Goal: Task Accomplishment & Management: Manage account settings

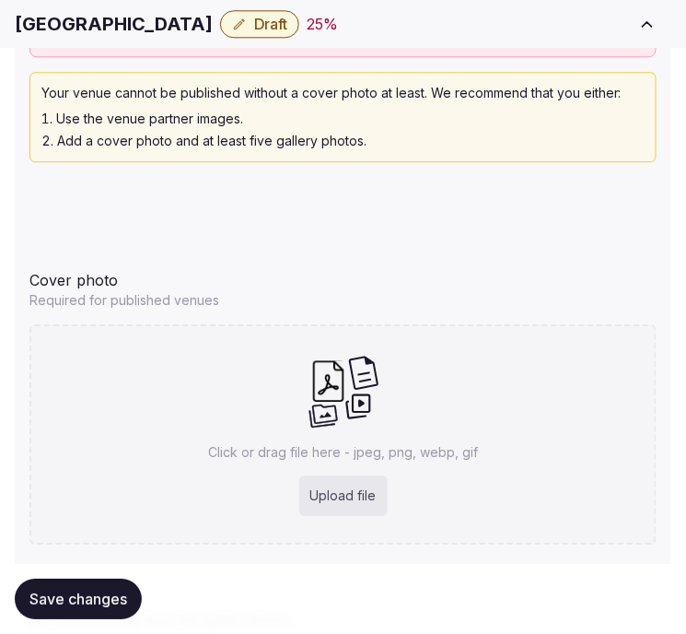
scroll to position [2260, 0]
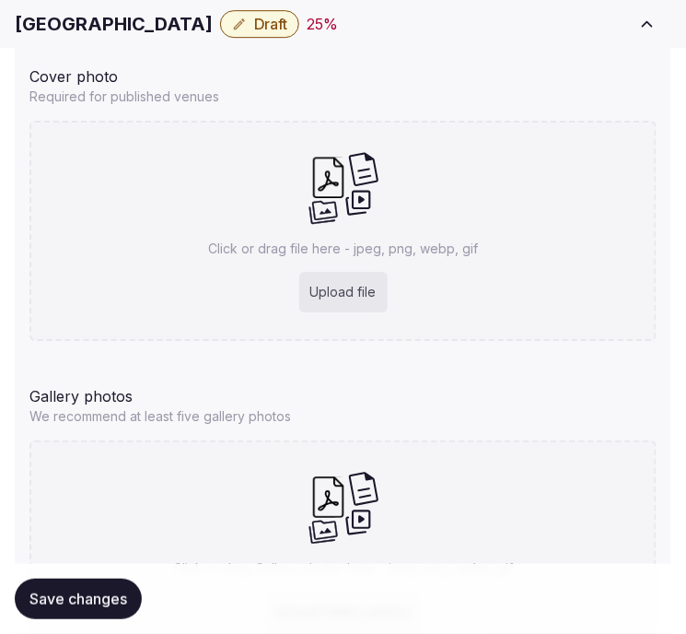
click at [83, 28] on h1 "Capital Hotel" at bounding box center [114, 24] width 198 height 26
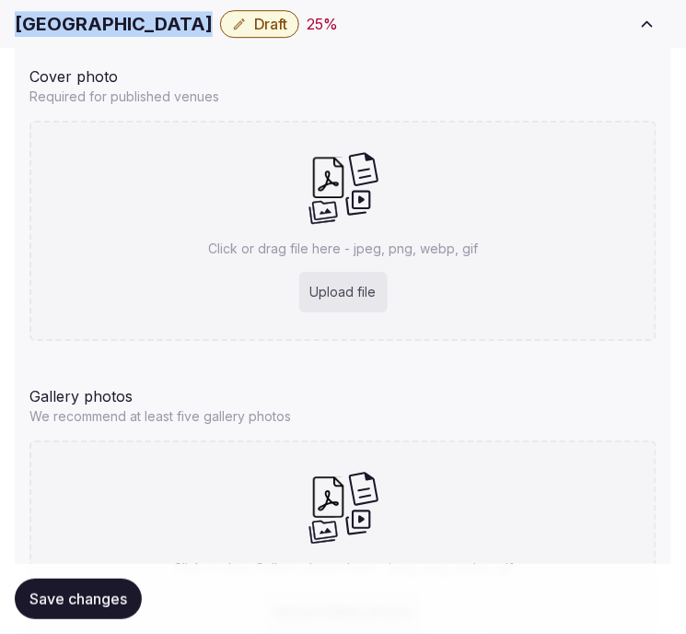
click at [83, 28] on h1 "Capital Hotel" at bounding box center [114, 24] width 198 height 26
copy div "Capital Hotel"
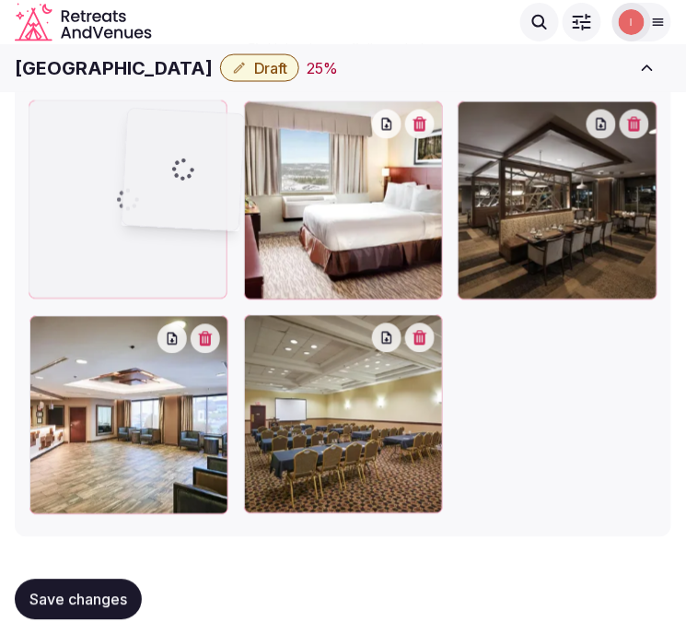
scroll to position [2970, 0]
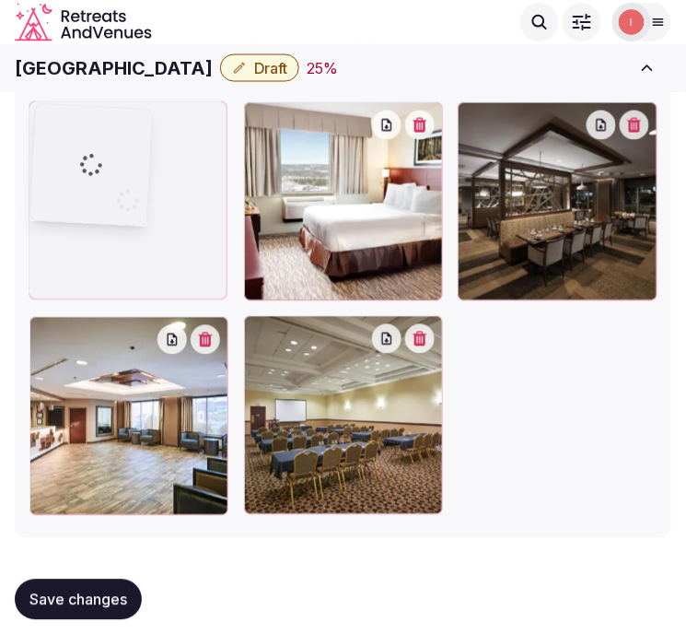
drag, startPoint x: 261, startPoint y: 308, endPoint x: 132, endPoint y: 121, distance: 227.1
click at [132, 121] on div at bounding box center [91, 165] width 122 height 122
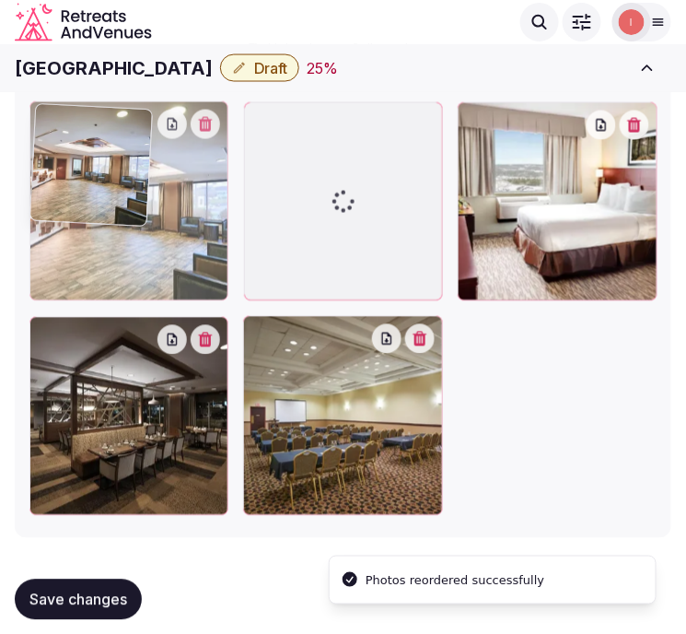
drag, startPoint x: 26, startPoint y: 320, endPoint x: 53, endPoint y: 171, distance: 150.8
click at [53, 171] on div at bounding box center [128, 200] width 199 height 199
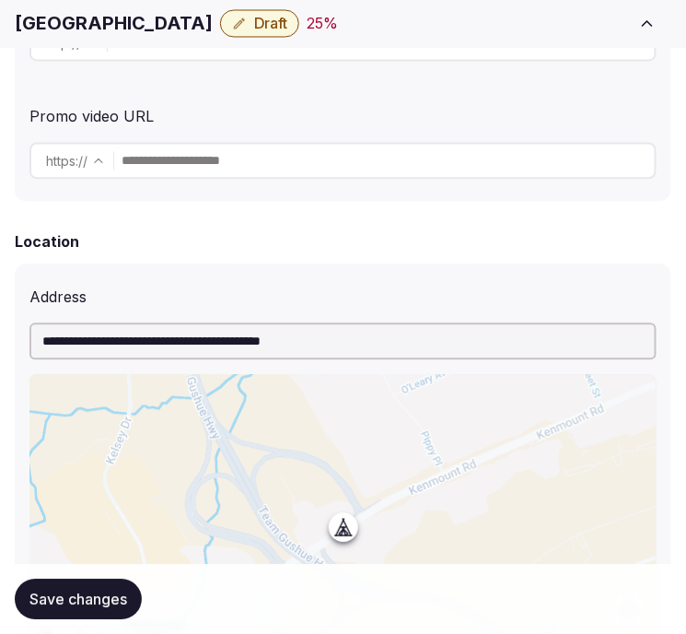
scroll to position [615, 0]
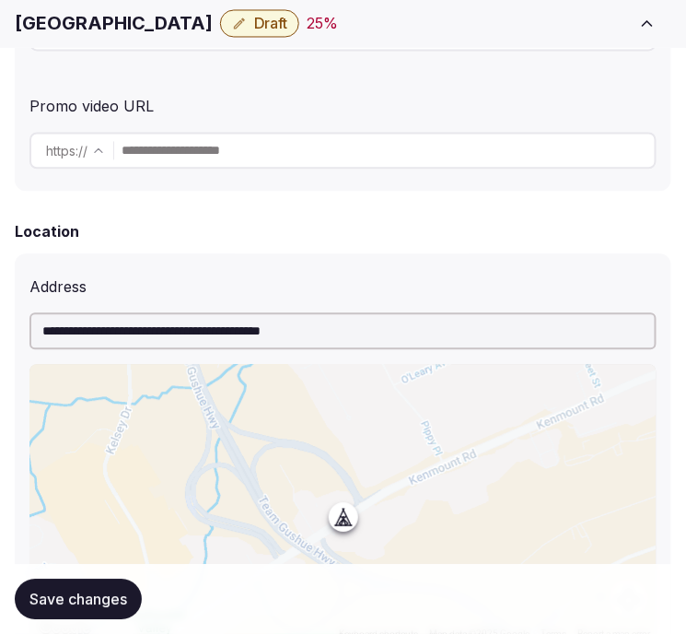
click at [111, 595] on span "Save changes" at bounding box center [78, 598] width 98 height 18
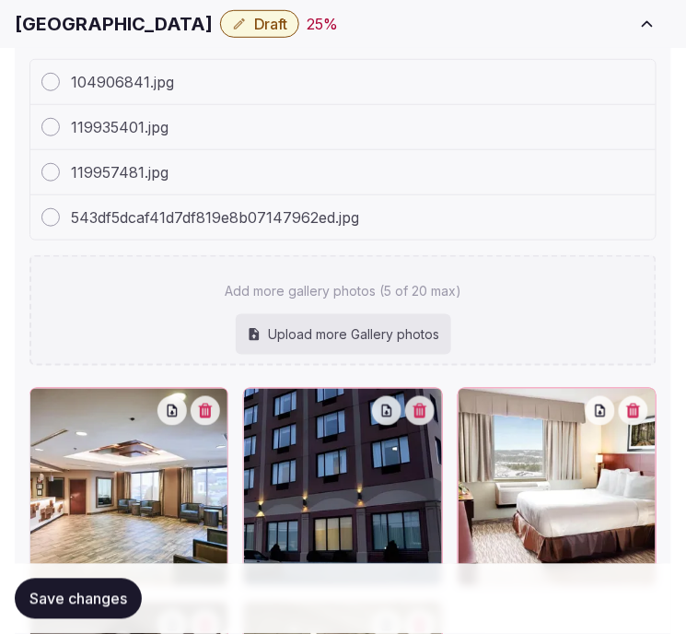
scroll to position [2970, 0]
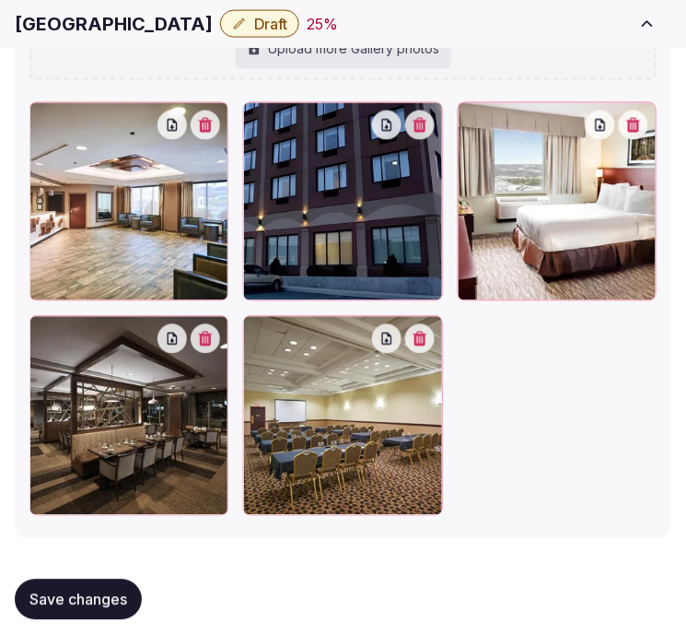
click at [86, 605] on span "Save changes" at bounding box center [78, 598] width 98 height 18
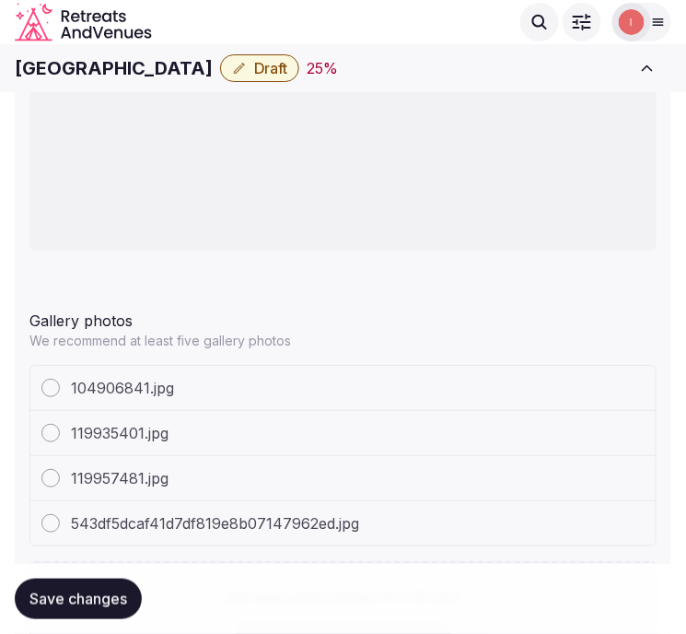
scroll to position [2048, 0]
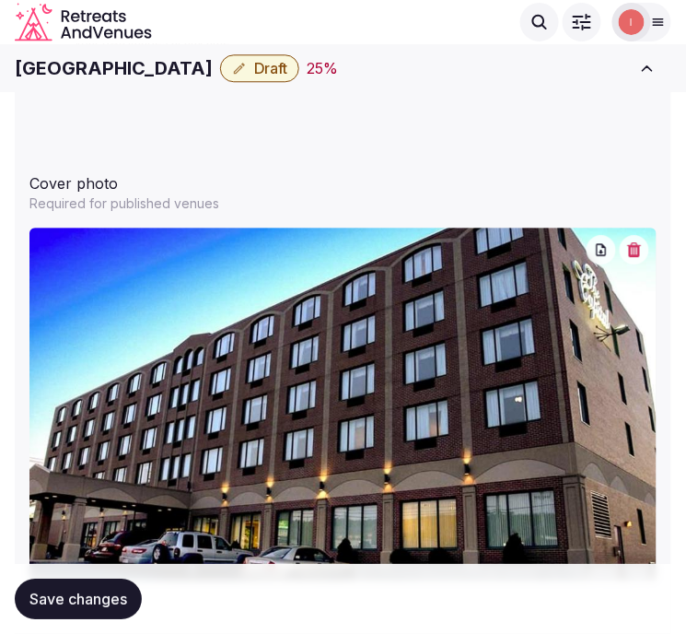
click at [254, 66] on span "Draft" at bounding box center [270, 68] width 33 height 18
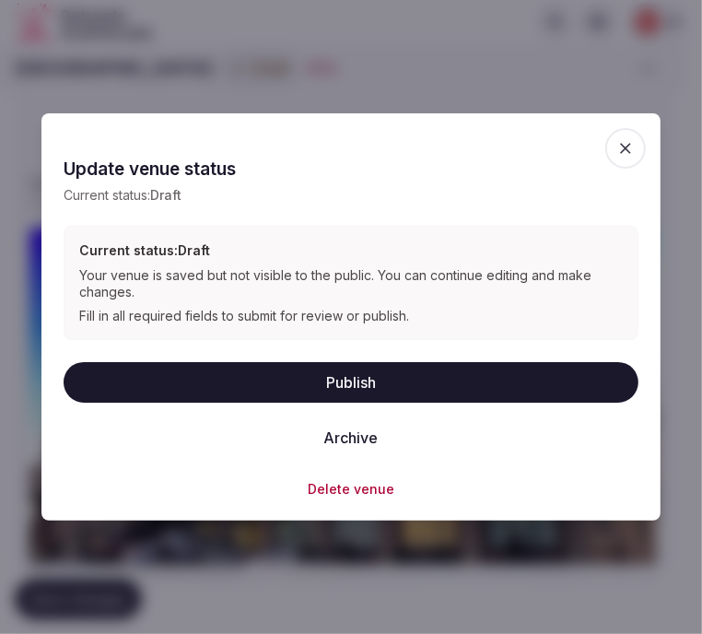
click at [357, 388] on button "Publish" at bounding box center [351, 382] width 575 height 41
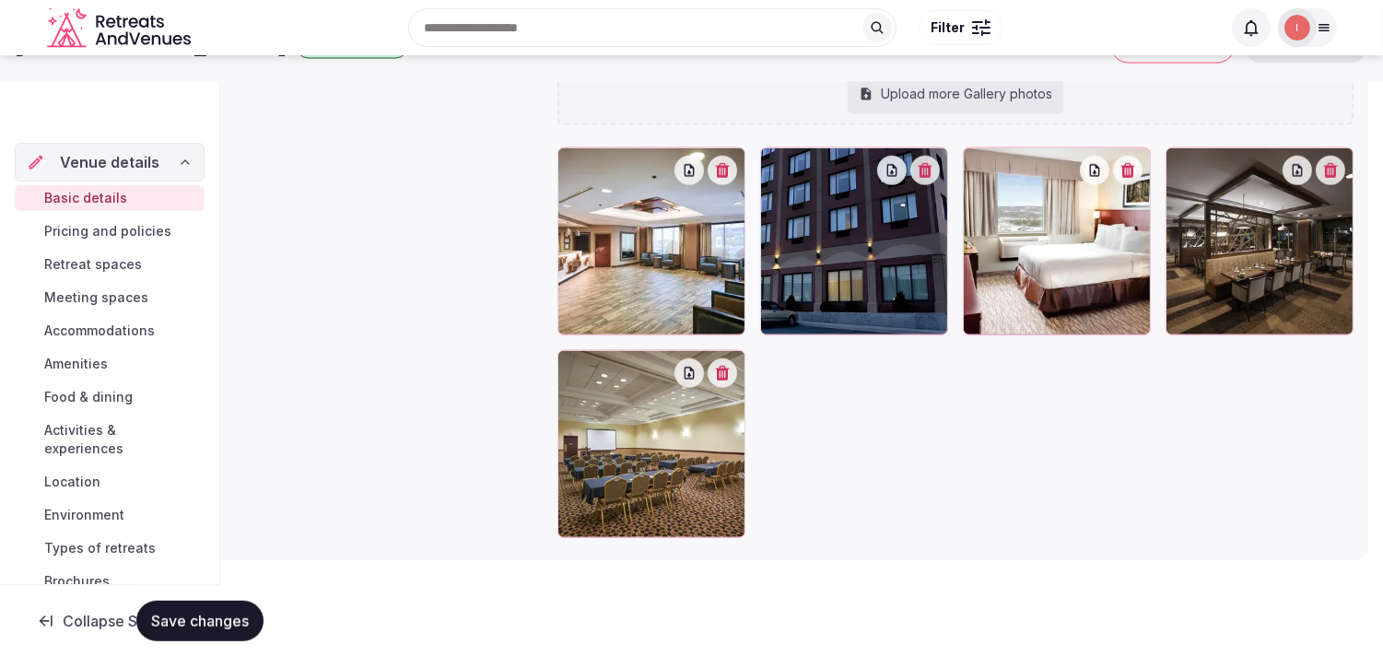
scroll to position [96, 0]
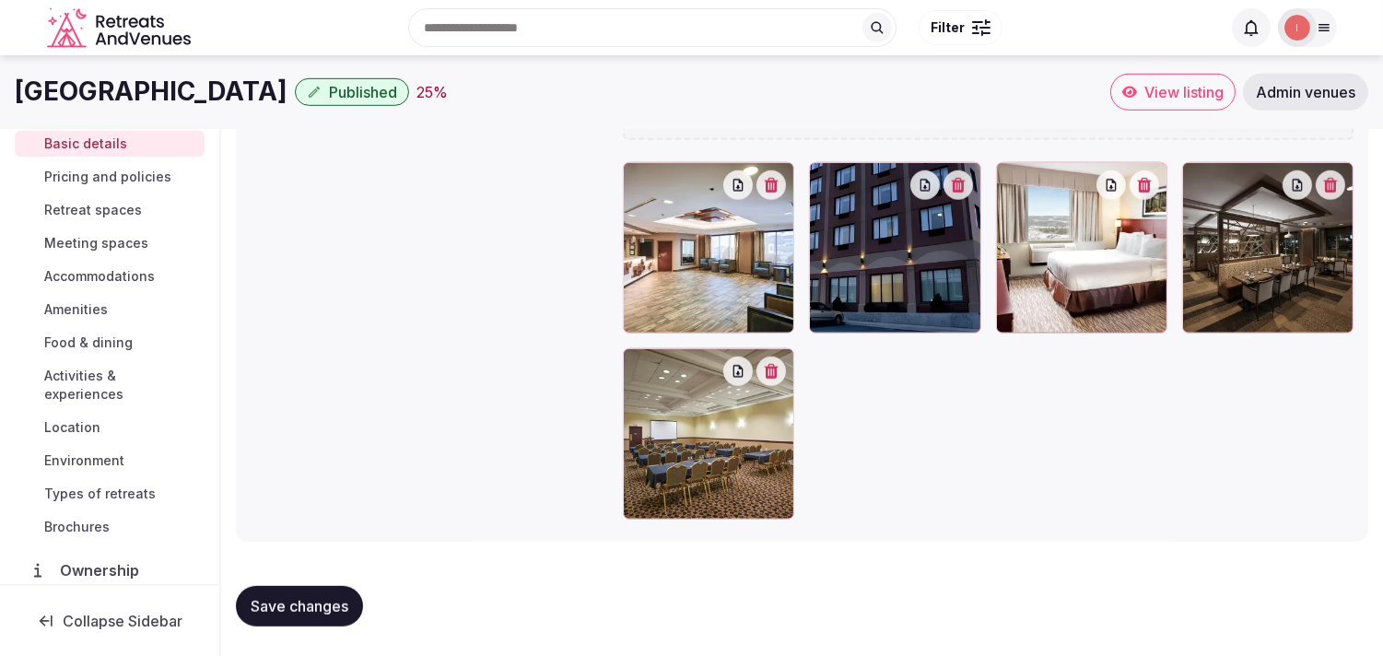
click at [118, 166] on link "Pricing and policies" at bounding box center [110, 177] width 190 height 26
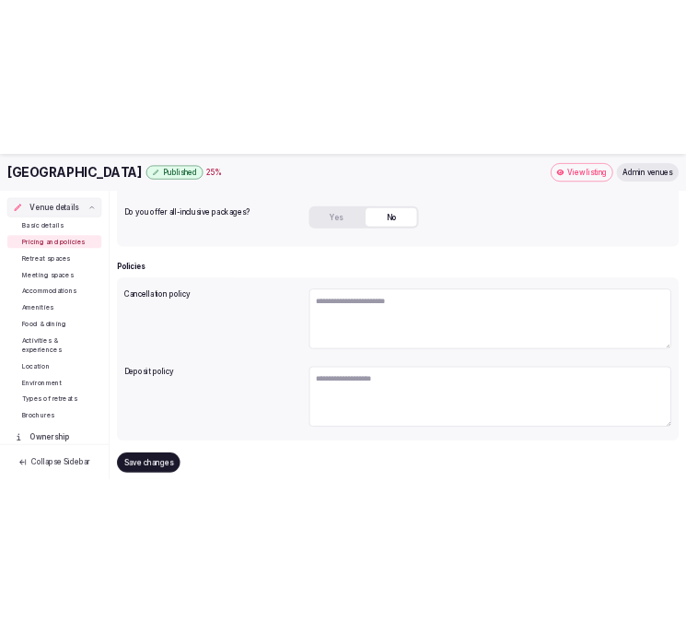
scroll to position [470, 0]
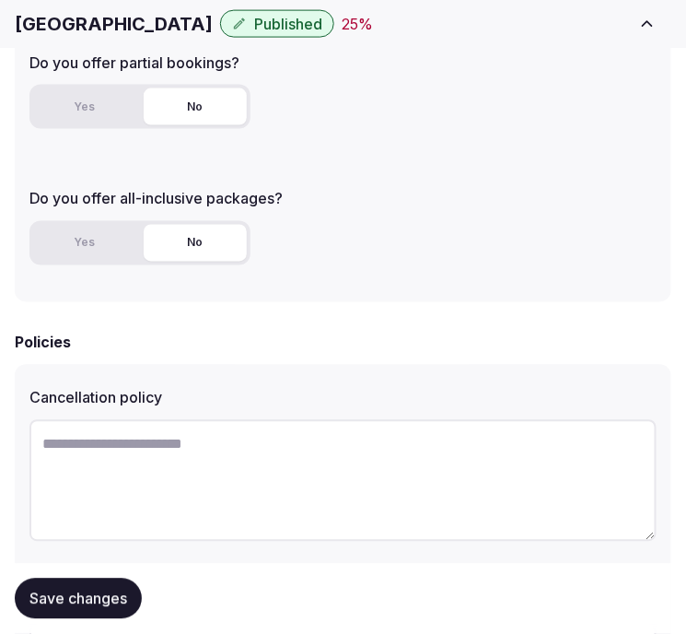
click at [397, 456] on textarea at bounding box center [342, 481] width 627 height 122
paste textarea "**********"
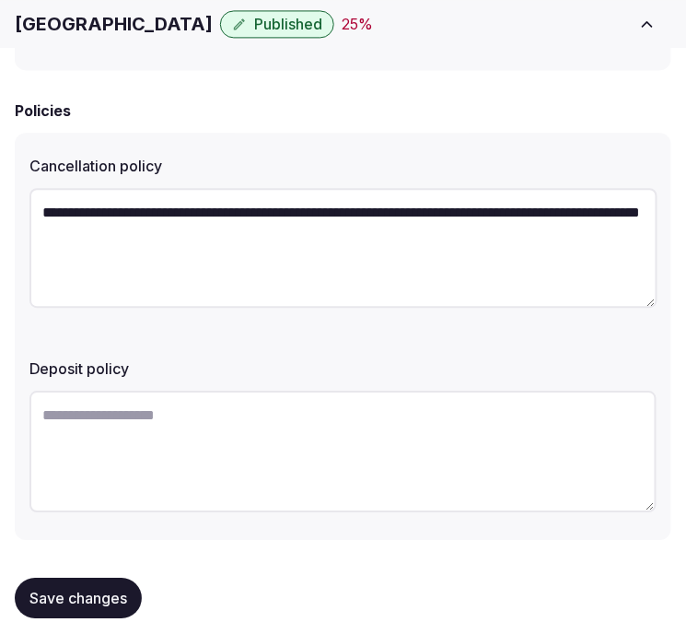
scroll to position [718, 0]
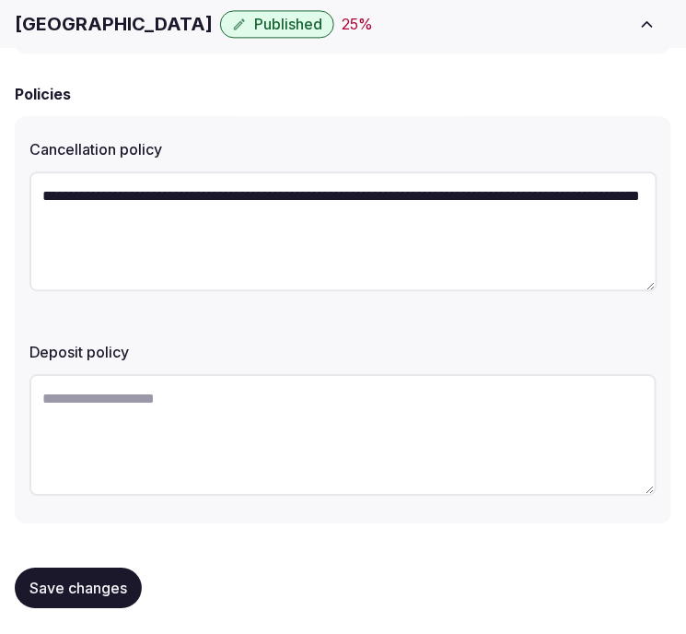
type textarea "**********"
click at [109, 580] on span "Save changes" at bounding box center [78, 587] width 98 height 18
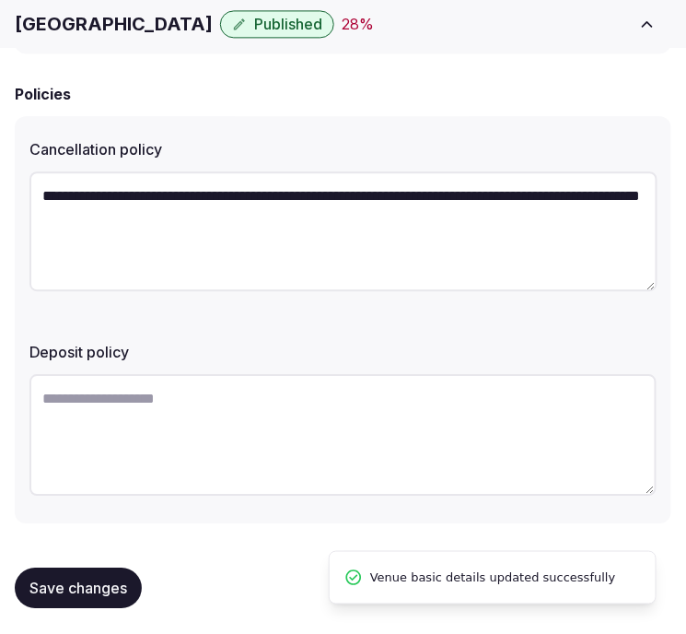
drag, startPoint x: 92, startPoint y: 601, endPoint x: 95, endPoint y: 590, distance: 10.5
click at [90, 600] on button "Save changes" at bounding box center [78, 587] width 127 height 41
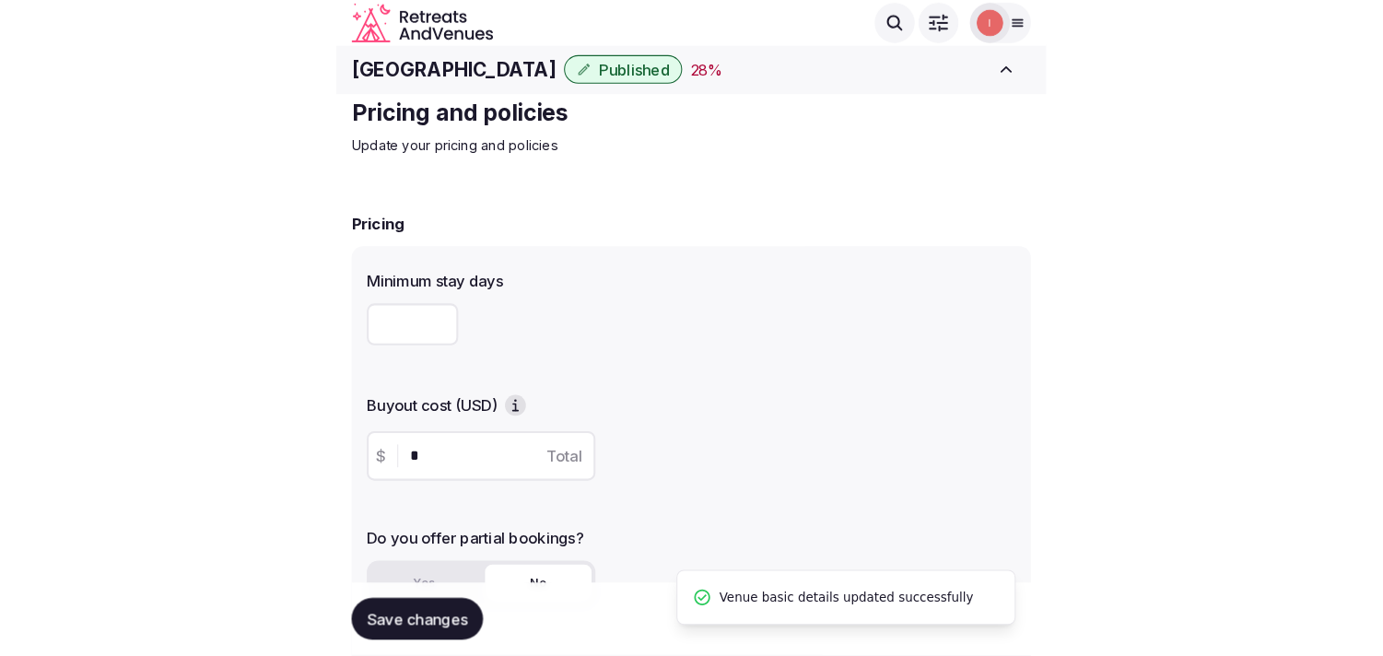
scroll to position [2, 0]
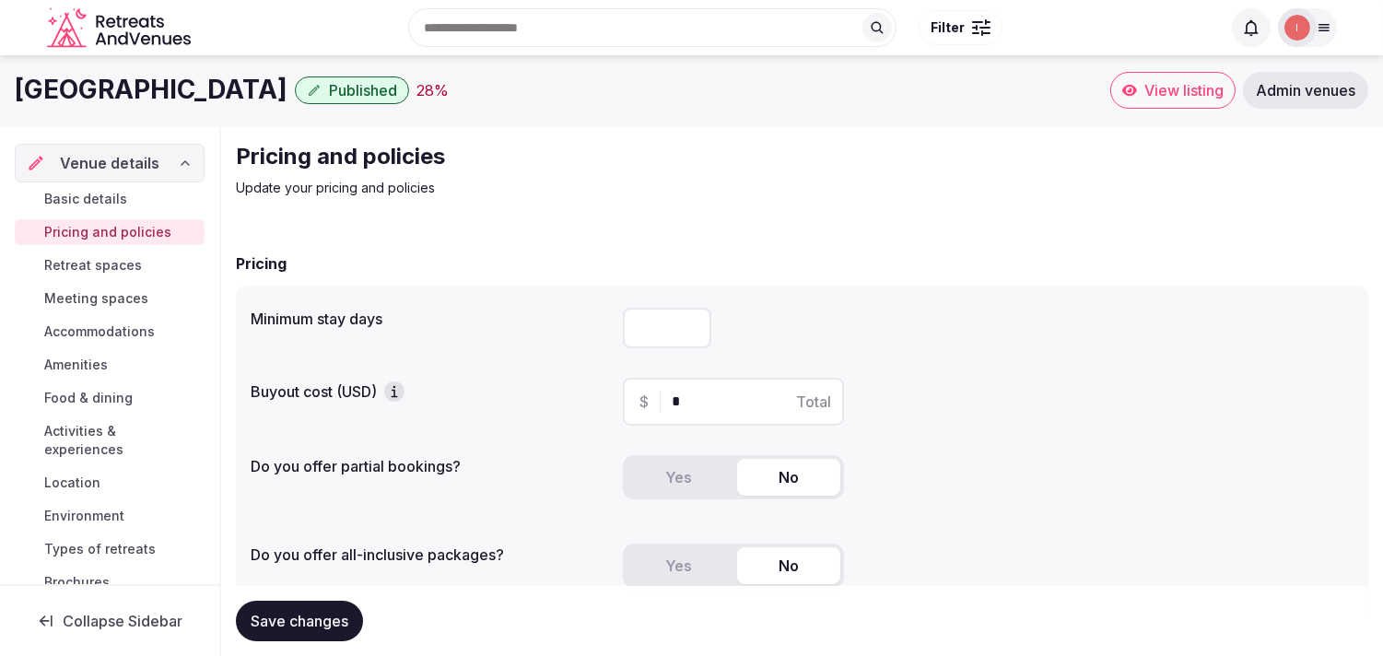
click at [90, 270] on span "Retreat spaces" at bounding box center [93, 265] width 98 height 18
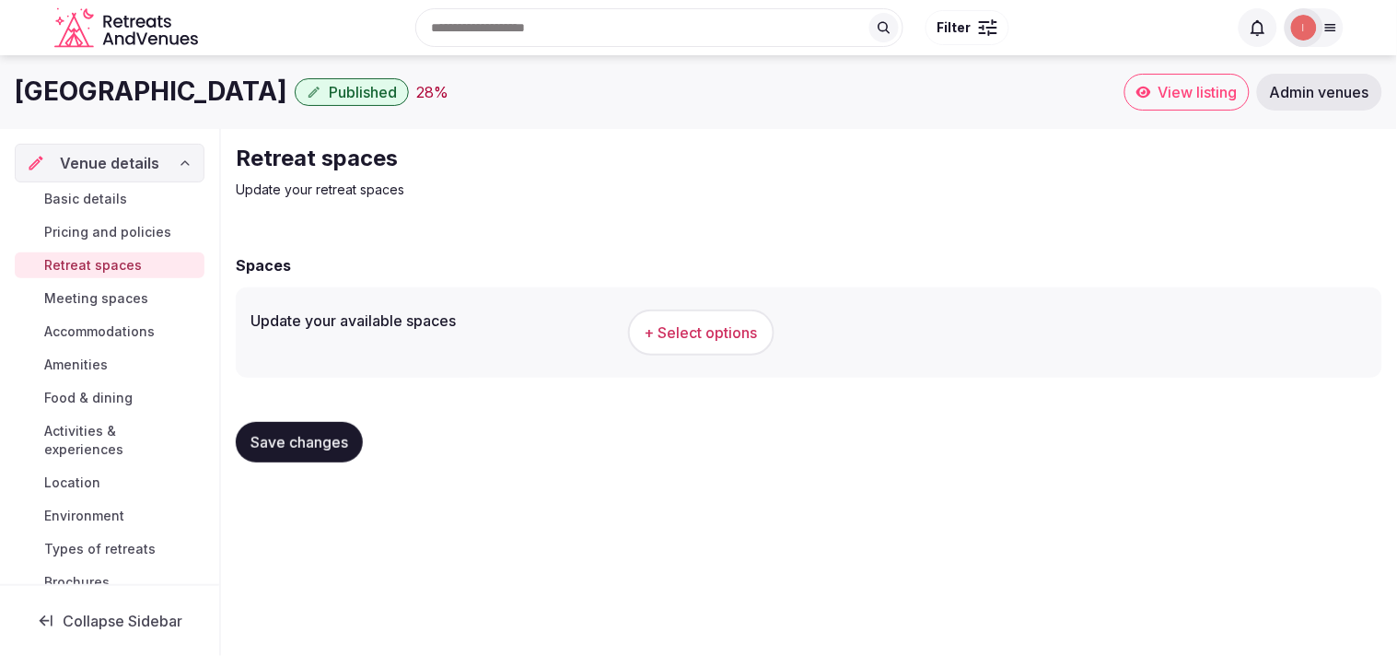
click at [668, 343] on button "+ Select options" at bounding box center [701, 332] width 146 height 46
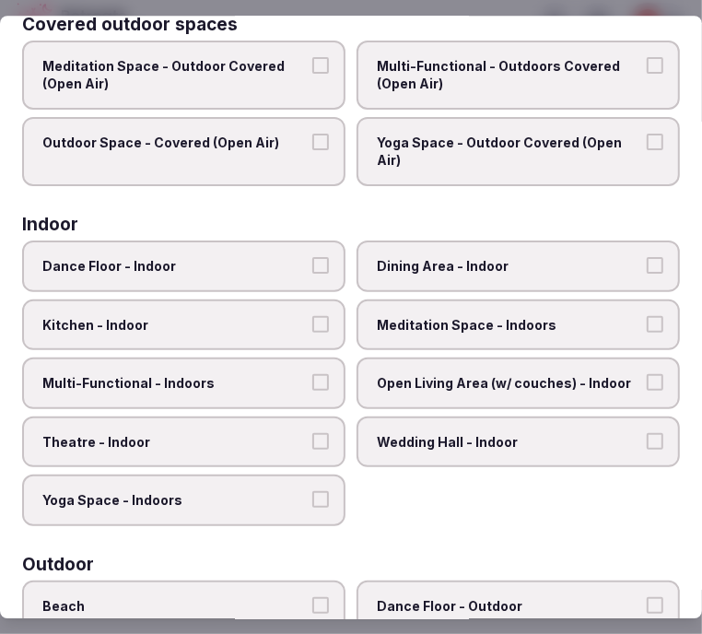
scroll to position [307, 0]
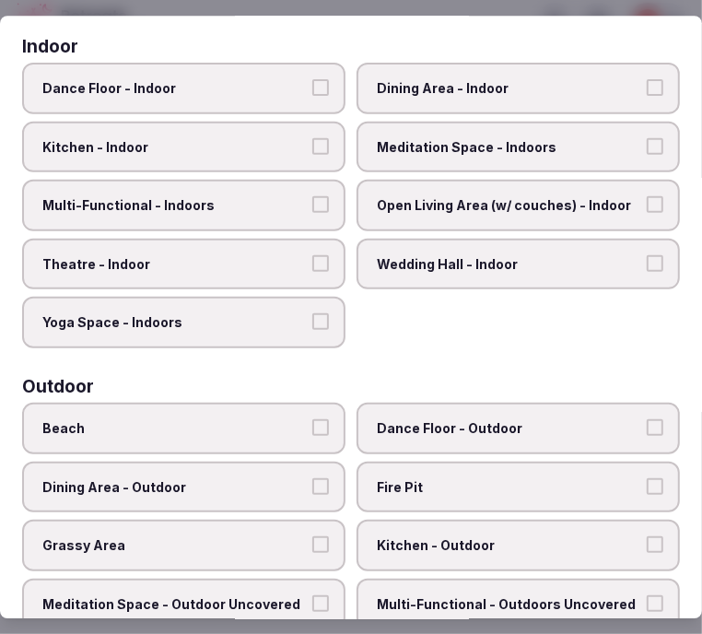
click at [557, 138] on span "Meditation Space - Indoors" at bounding box center [509, 147] width 264 height 18
click at [647, 138] on button "Meditation Space - Indoors" at bounding box center [655, 146] width 17 height 17
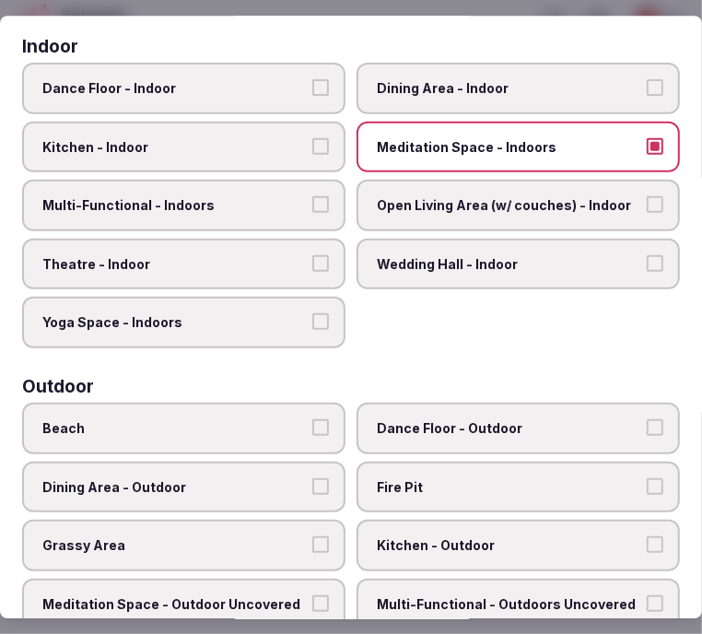
click at [539, 101] on label "Dining Area - Indoor" at bounding box center [517, 89] width 323 height 52
click at [647, 96] on button "Dining Area - Indoor" at bounding box center [655, 87] width 17 height 17
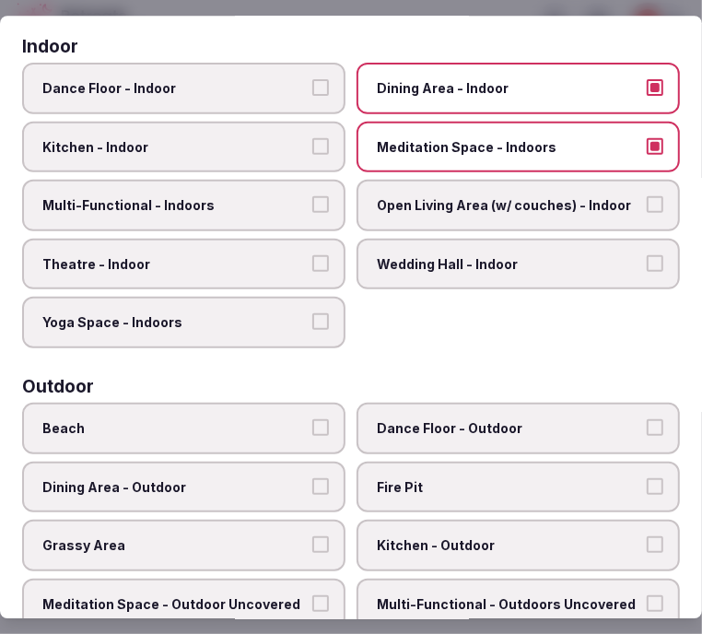
click at [291, 196] on span "Multi-Functional - Indoors" at bounding box center [174, 205] width 264 height 18
click at [312, 196] on button "Multi-Functional - Indoors" at bounding box center [320, 204] width 17 height 17
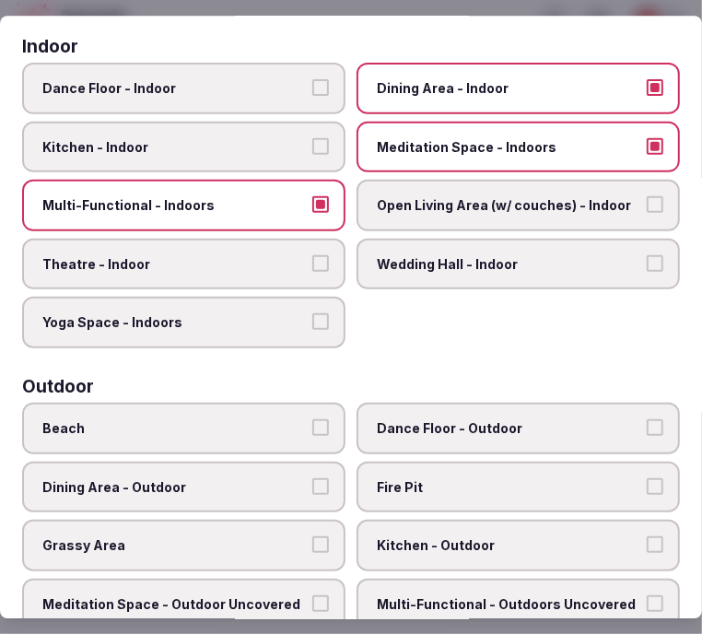
click at [295, 255] on span "Theatre - Indoor" at bounding box center [174, 264] width 264 height 18
click at [312, 255] on button "Theatre - Indoor" at bounding box center [320, 263] width 17 height 17
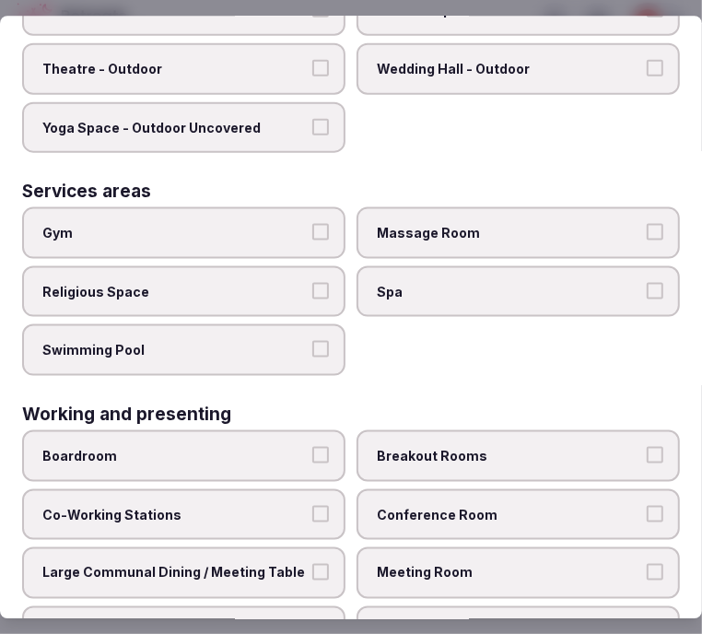
scroll to position [1041, 0]
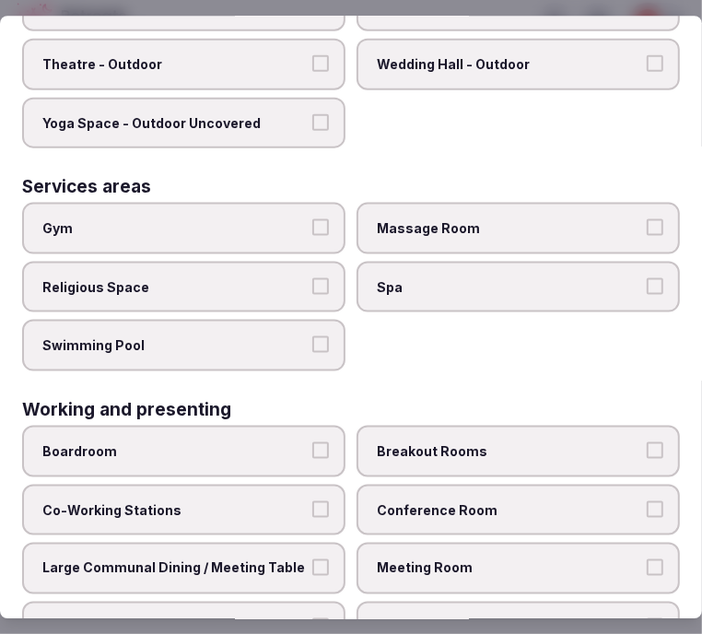
click at [387, 558] on span "Meeting Room" at bounding box center [509, 567] width 264 height 18
click at [647, 558] on button "Meeting Room" at bounding box center [655, 566] width 17 height 17
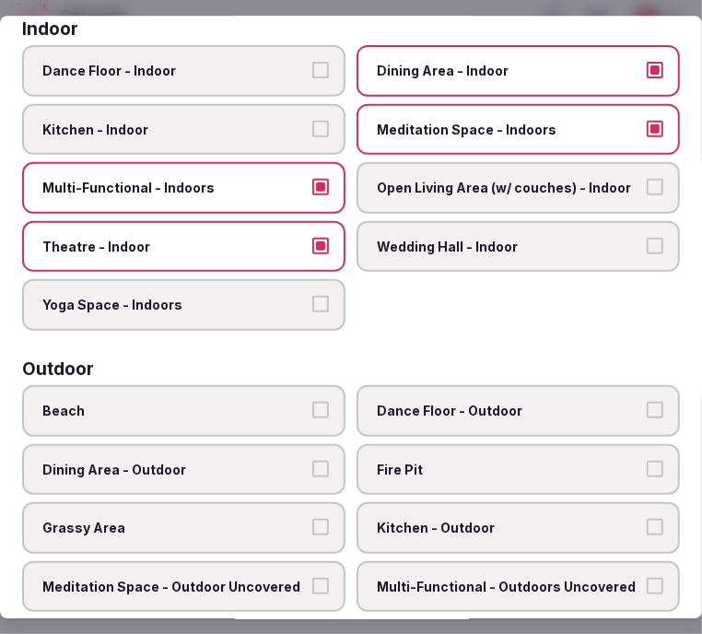
scroll to position [0, 0]
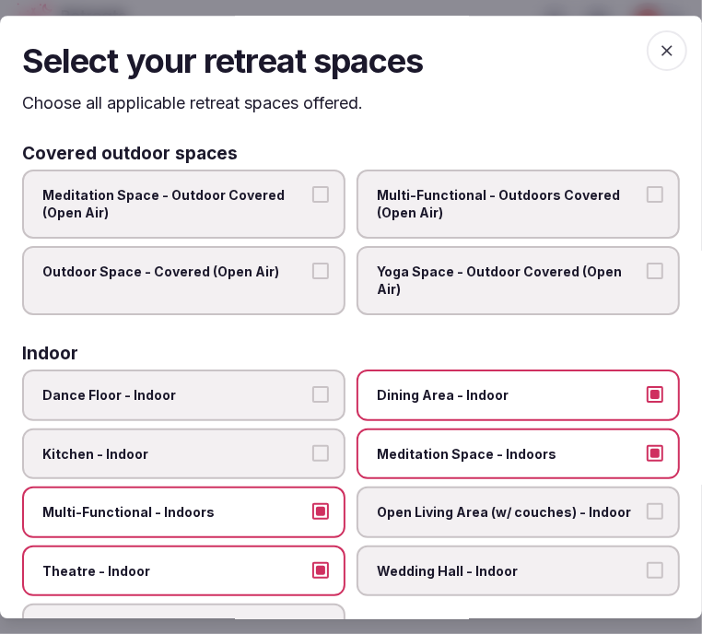
click at [658, 57] on icon "button" at bounding box center [667, 50] width 18 height 18
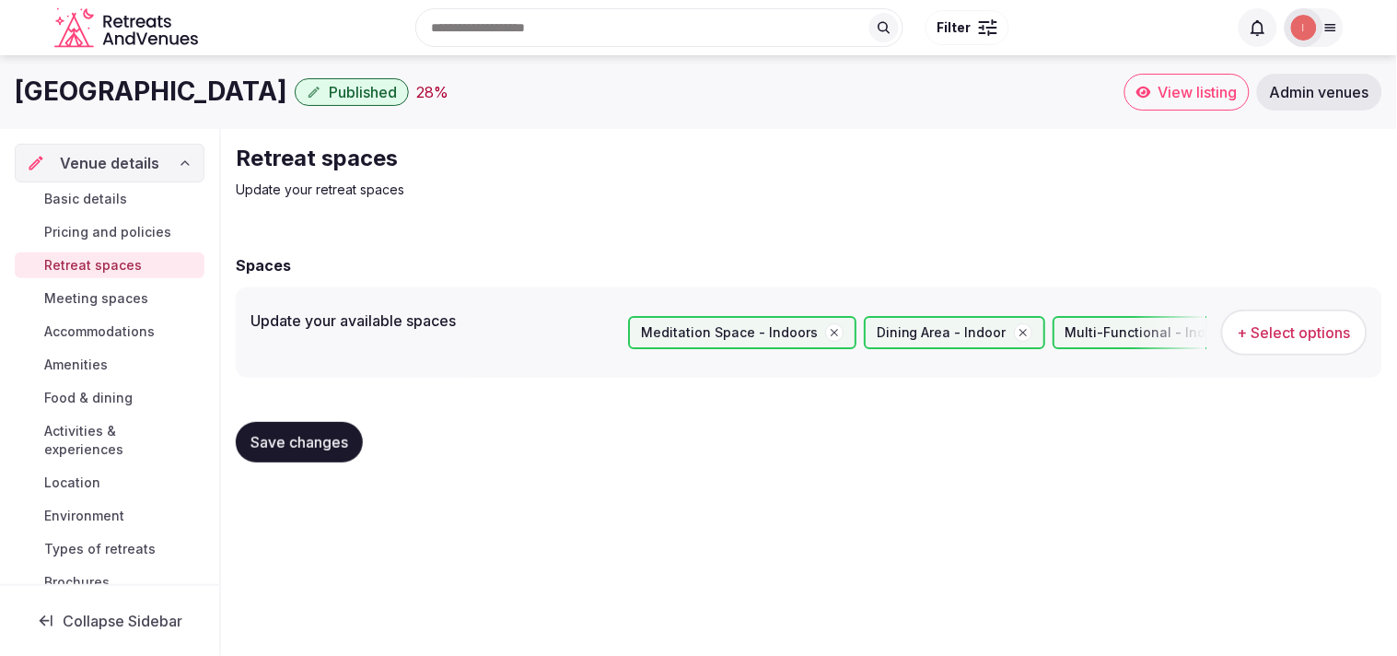
click at [140, 289] on span "Meeting spaces" at bounding box center [96, 298] width 104 height 18
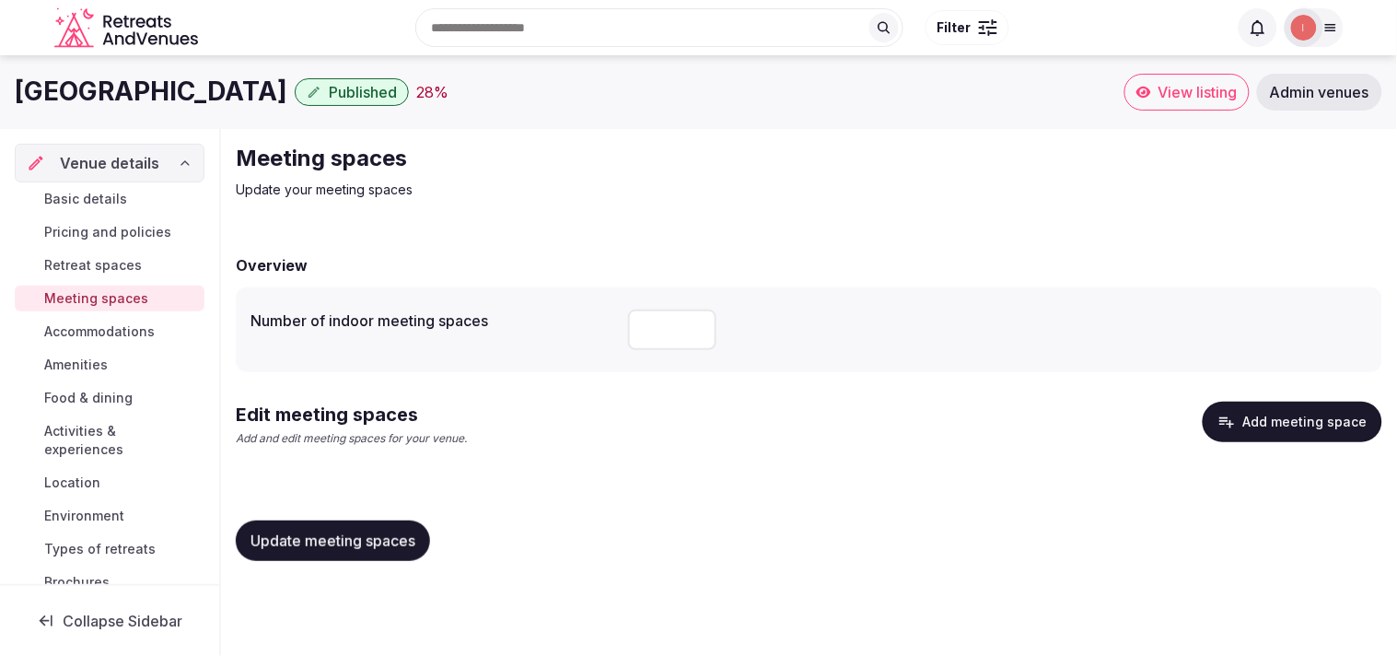
click at [685, 413] on button "Add meeting space" at bounding box center [1293, 422] width 180 height 41
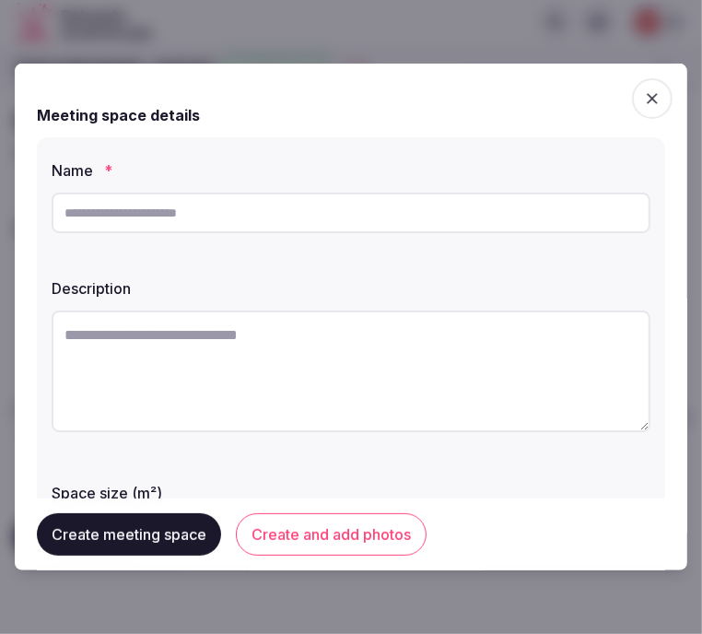
click at [258, 210] on input "text" at bounding box center [351, 213] width 599 height 41
paste input "********"
click at [62, 213] on input "********" at bounding box center [351, 213] width 599 height 41
type input "*********"
click at [403, 346] on textarea at bounding box center [351, 371] width 599 height 122
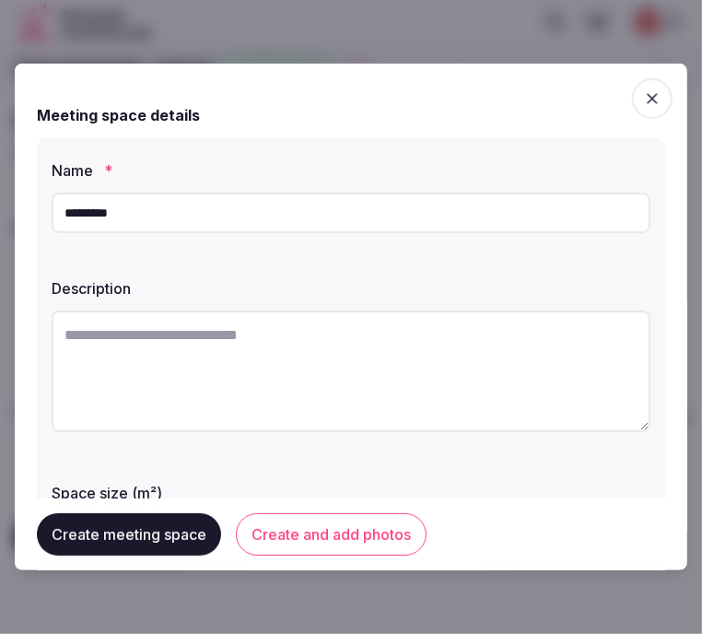
paste textarea "**********"
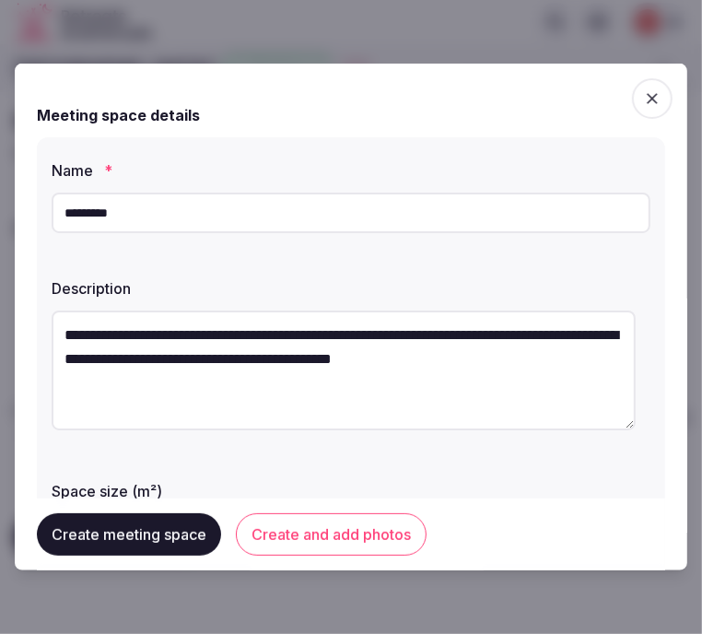
click at [242, 335] on textarea "**********" at bounding box center [344, 370] width 584 height 120
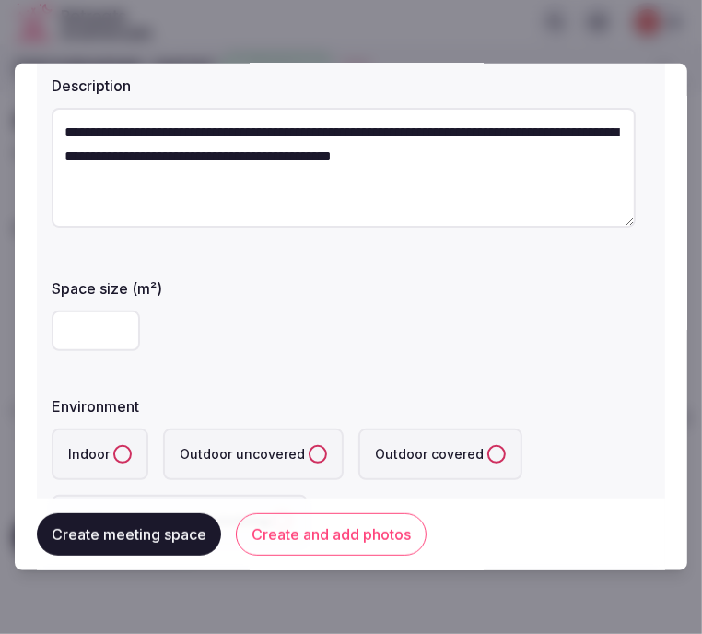
scroll to position [204, 0]
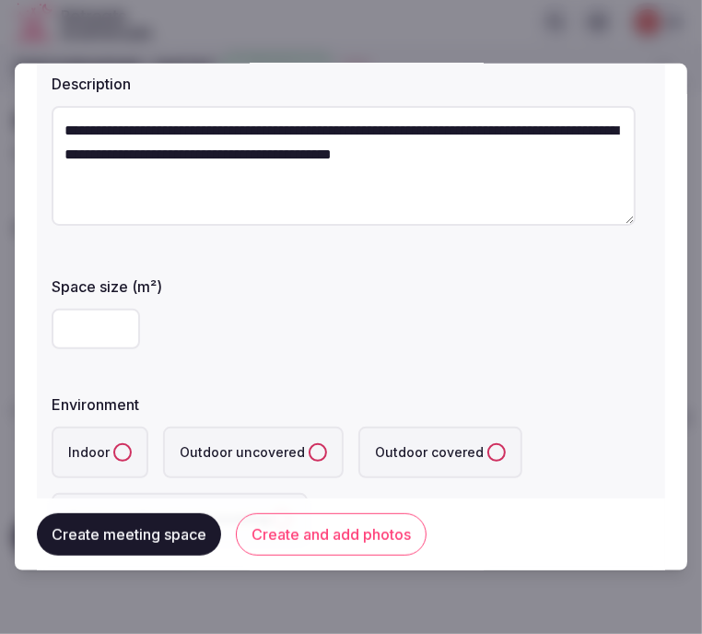
type textarea "**********"
click at [42, 315] on div "**********" at bounding box center [351, 250] width 628 height 634
click at [77, 330] on input "number" at bounding box center [96, 329] width 88 height 41
type input "***"
click at [116, 461] on label "Indoor" at bounding box center [100, 452] width 97 height 52
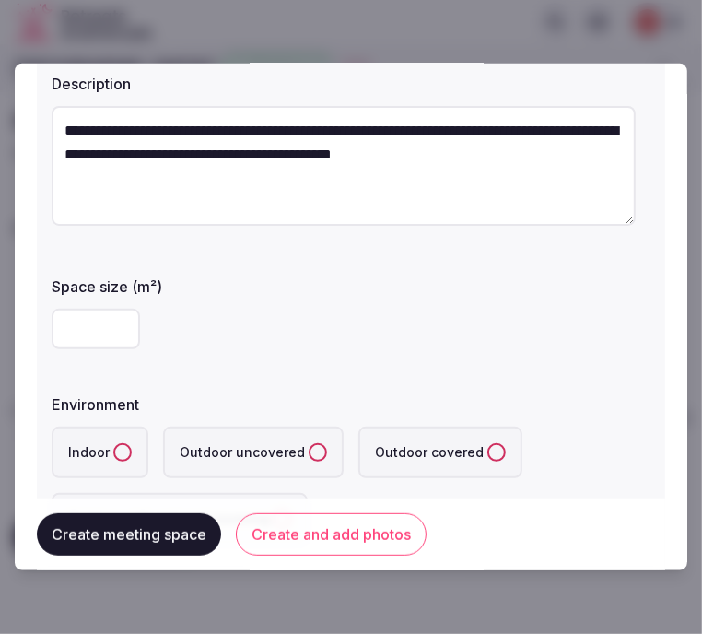
click at [116, 461] on button "Indoor" at bounding box center [122, 452] width 18 height 18
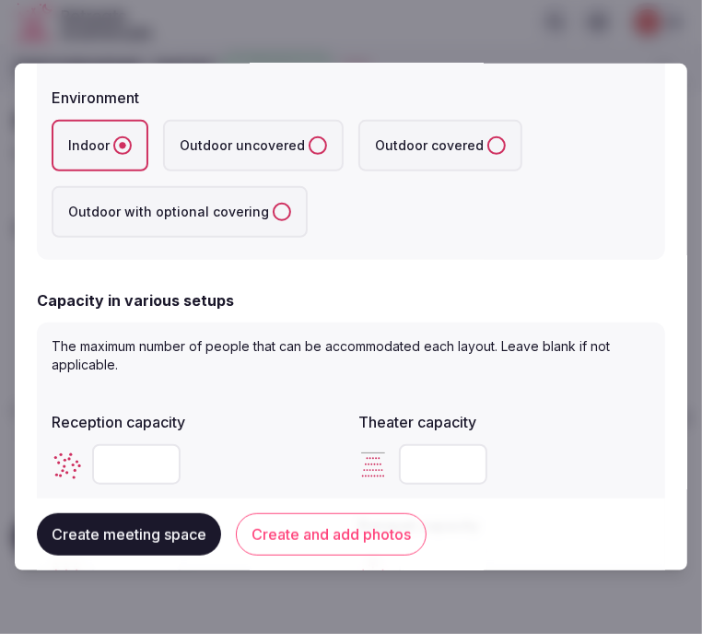
scroll to position [716, 0]
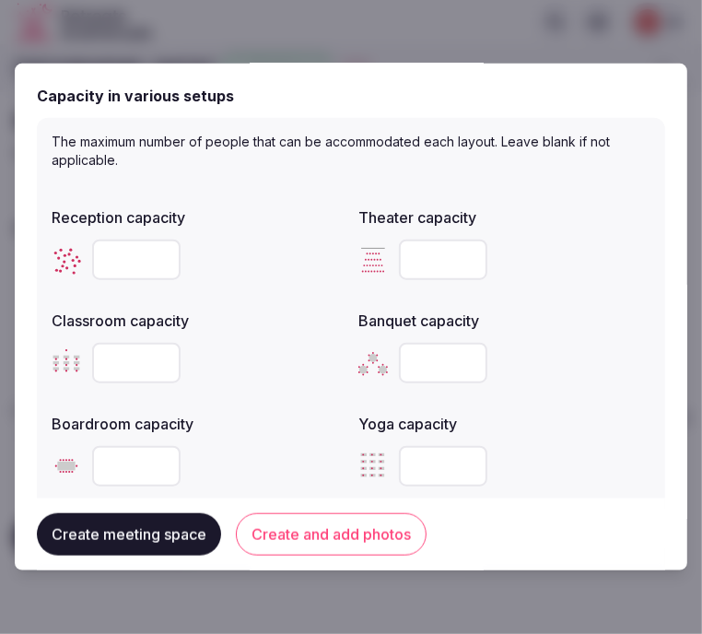
click at [427, 360] on input "number" at bounding box center [443, 363] width 88 height 41
type input "***"
click at [133, 371] on input "number" at bounding box center [136, 363] width 88 height 41
click at [123, 361] on input "number" at bounding box center [136, 363] width 88 height 41
type input "***"
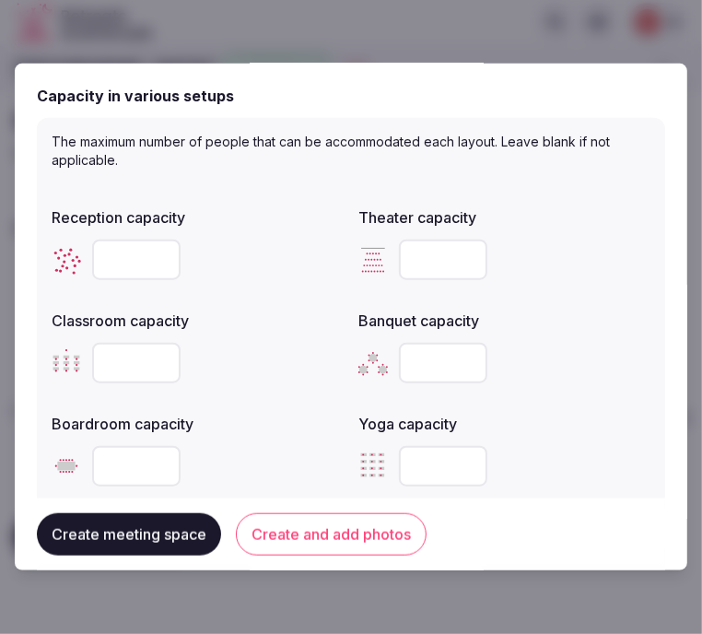
click at [419, 261] on input "number" at bounding box center [443, 259] width 88 height 41
type input "***"
click at [90, 461] on div at bounding box center [198, 466] width 292 height 41
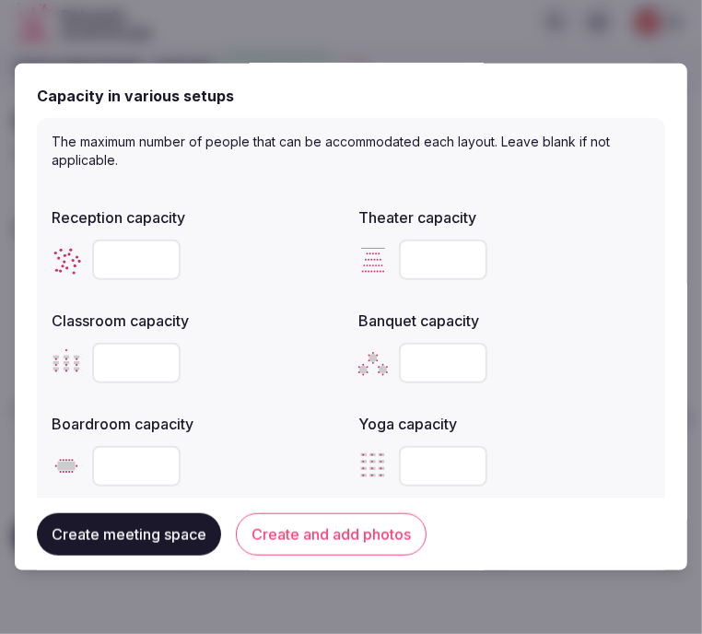
click at [106, 464] on input "number" at bounding box center [136, 466] width 88 height 41
type input "***"
click at [140, 265] on input "number" at bounding box center [136, 259] width 88 height 41
type input "***"
drag, startPoint x: 120, startPoint y: 471, endPoint x: 85, endPoint y: 467, distance: 35.2
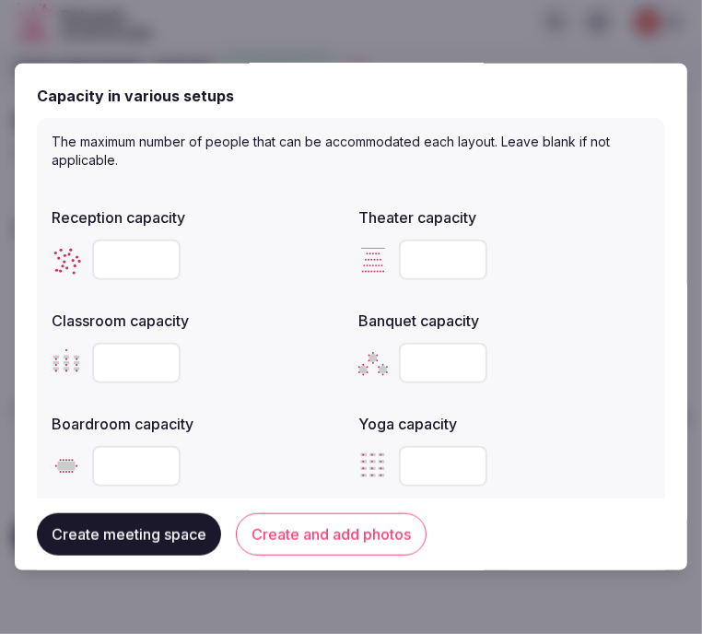
click at [85, 467] on div "***" at bounding box center [198, 466] width 292 height 41
click at [131, 458] on input "***" at bounding box center [136, 466] width 88 height 41
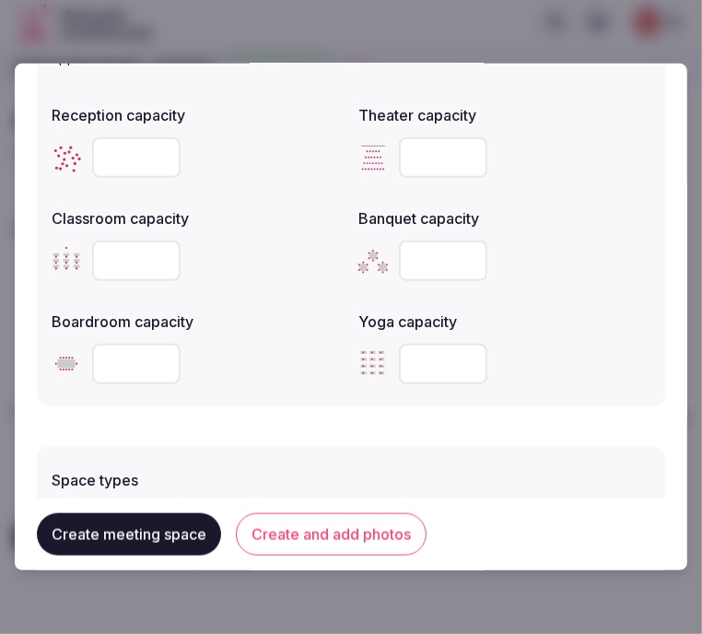
scroll to position [1023, 0]
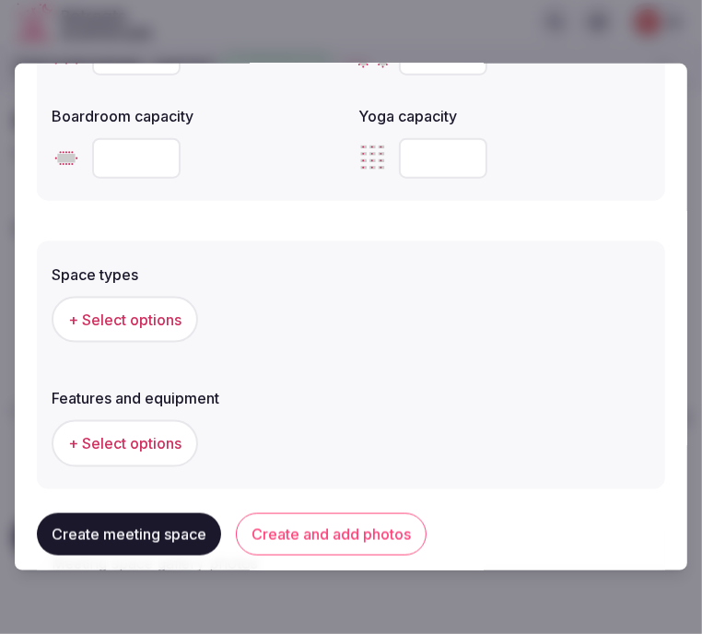
type input "***"
click at [182, 329] on button "+ Select options" at bounding box center [125, 320] width 146 height 46
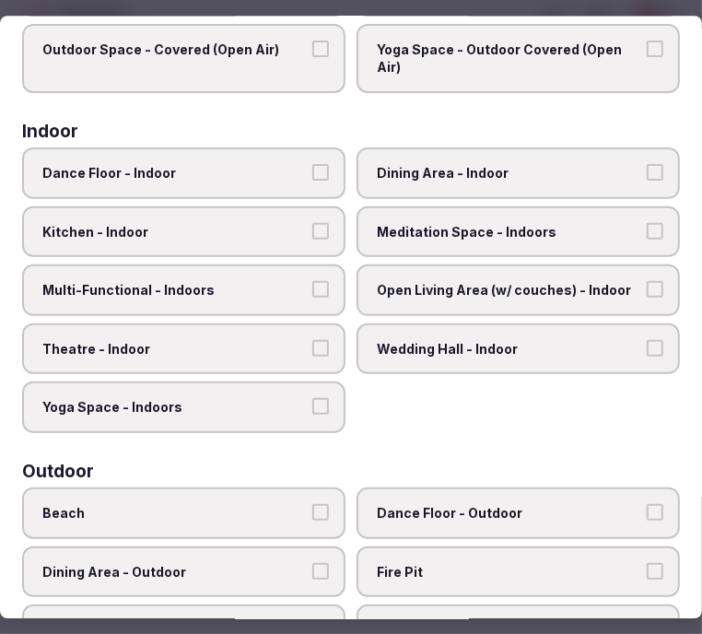
scroll to position [204, 0]
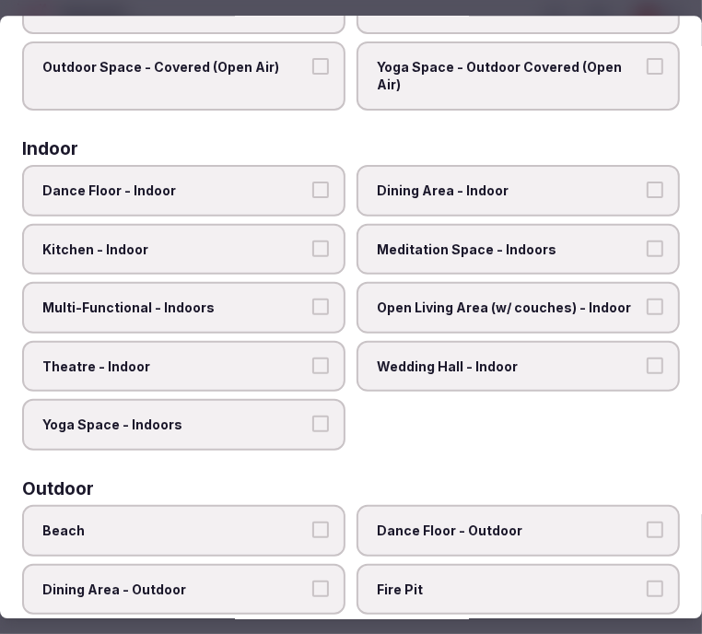
click at [465, 186] on span "Dining Area - Indoor" at bounding box center [509, 190] width 264 height 18
click at [647, 186] on button "Dining Area - Indoor" at bounding box center [655, 189] width 17 height 17
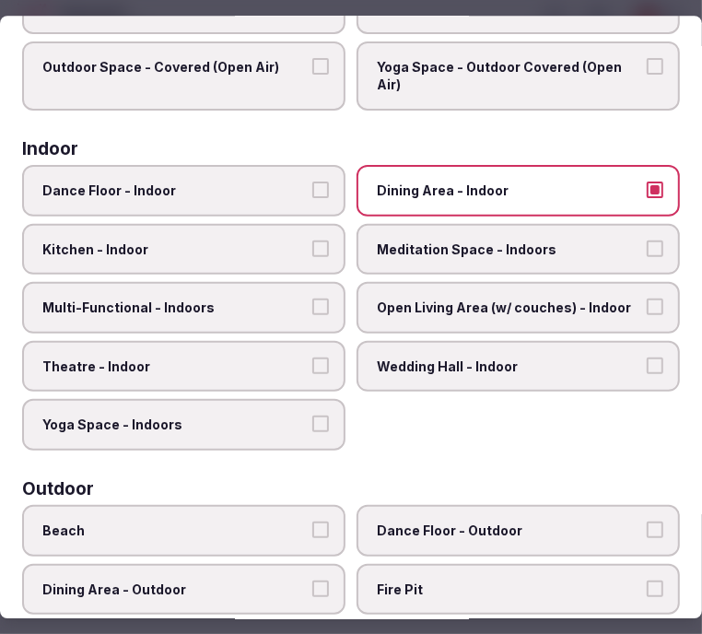
click at [270, 283] on label "Multi-Functional - Indoors" at bounding box center [183, 308] width 323 height 52
click at [312, 298] on button "Multi-Functional - Indoors" at bounding box center [320, 306] width 17 height 17
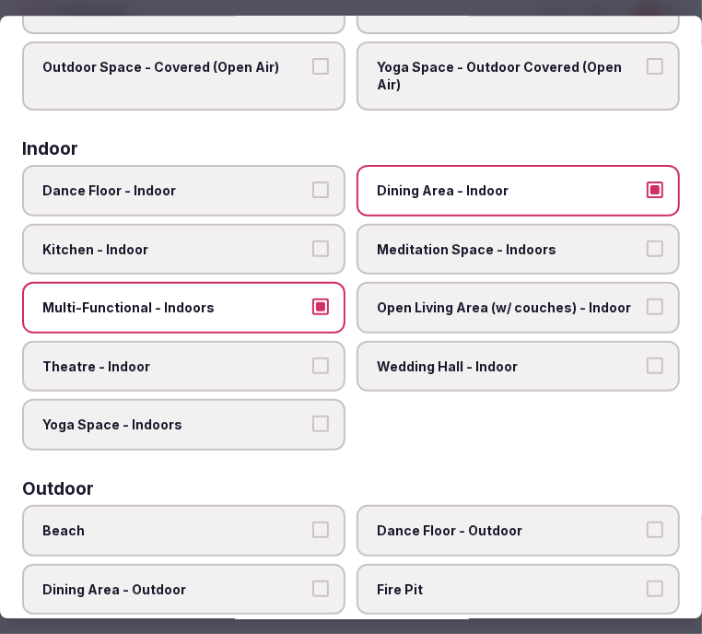
click at [282, 300] on span "Multi-Functional - Indoors" at bounding box center [174, 307] width 264 height 18
click at [312, 300] on button "Multi-Functional - Indoors" at bounding box center [320, 306] width 17 height 17
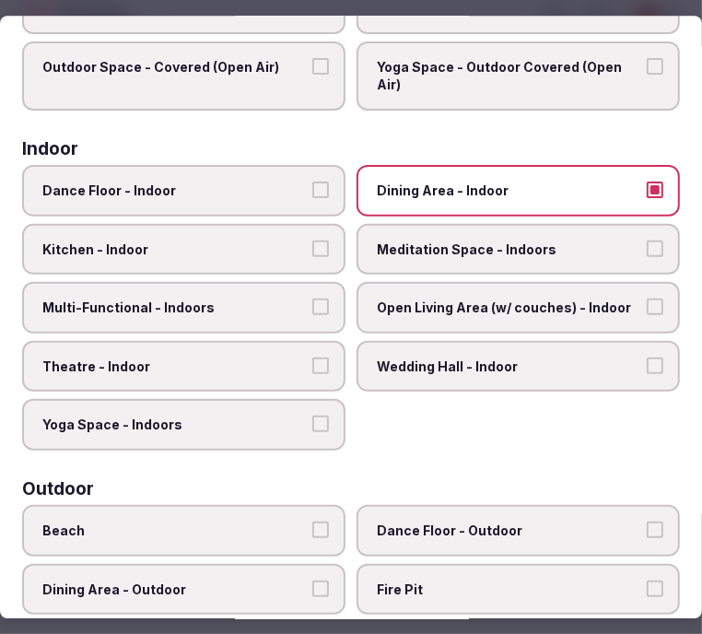
click at [282, 300] on span "Multi-Functional - Indoors" at bounding box center [174, 307] width 264 height 18
click at [312, 300] on button "Multi-Functional - Indoors" at bounding box center [320, 306] width 17 height 17
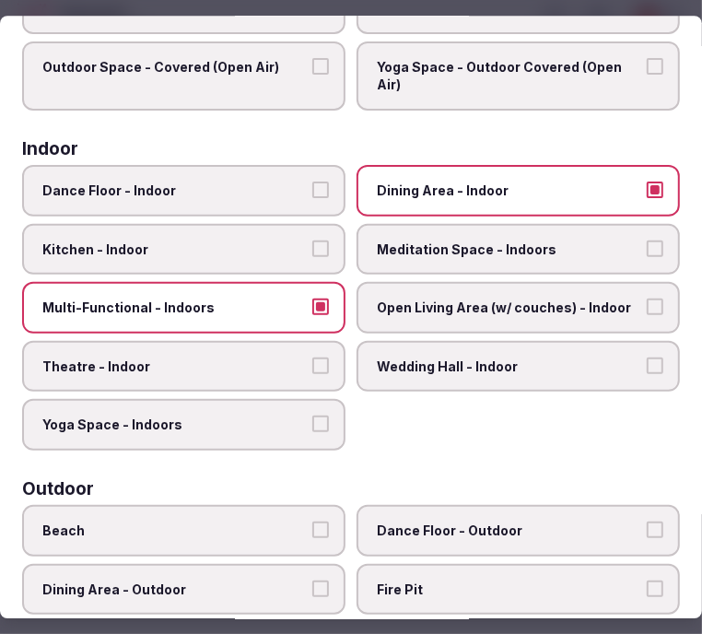
click at [299, 341] on label "Theatre - Indoor" at bounding box center [183, 367] width 323 height 52
click at [312, 357] on button "Theatre - Indoor" at bounding box center [320, 365] width 17 height 17
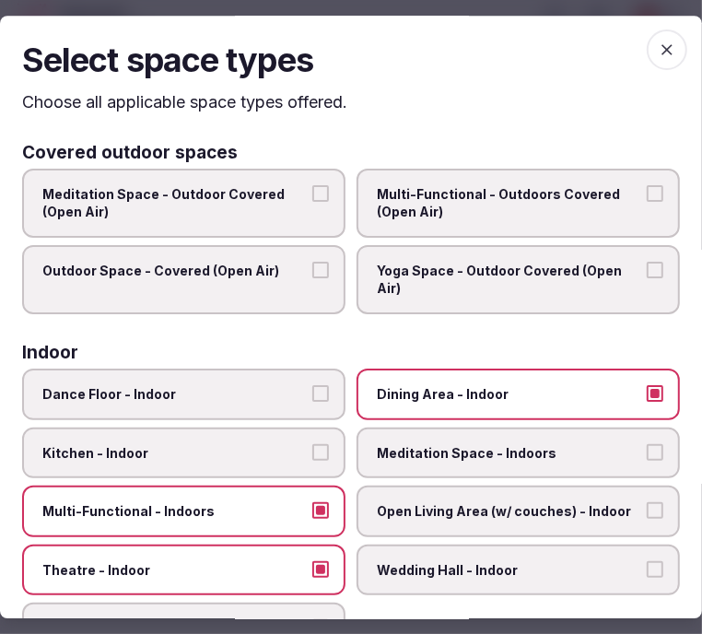
scroll to position [0, 0]
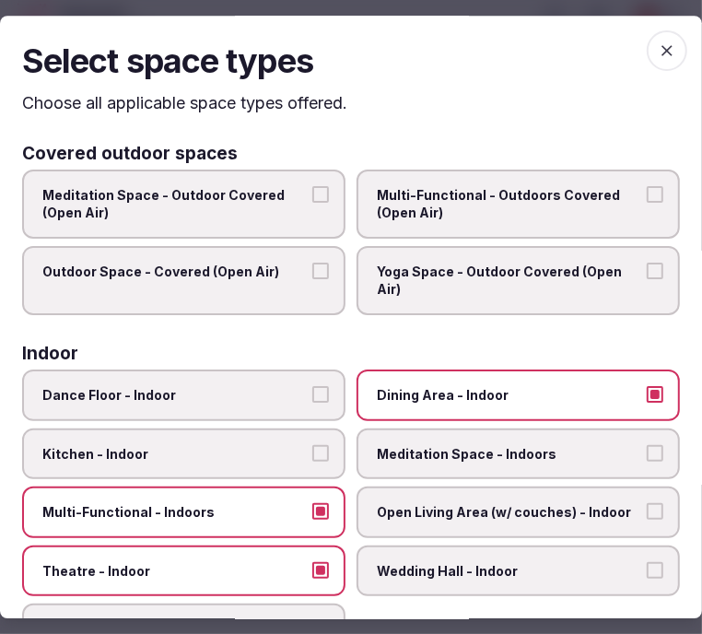
click at [658, 41] on icon "button" at bounding box center [667, 50] width 18 height 18
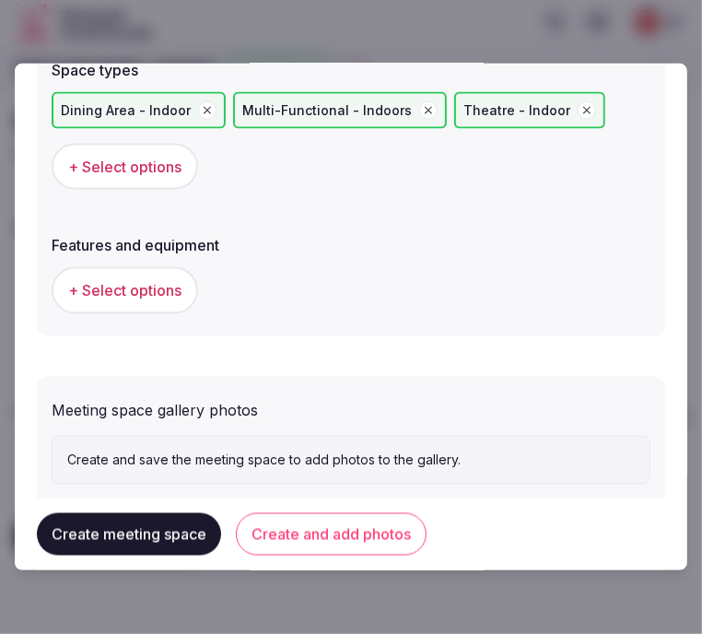
scroll to position [1264, 0]
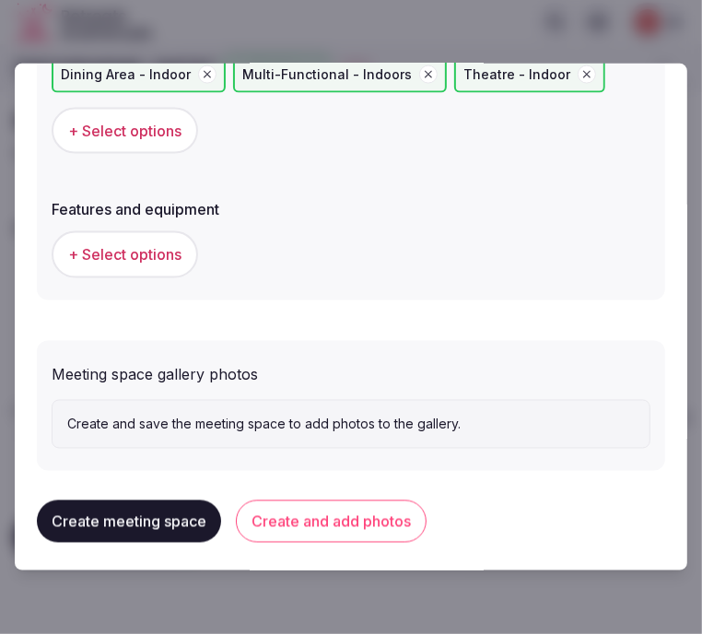
click at [373, 518] on button "Create and add photos" at bounding box center [331, 521] width 191 height 42
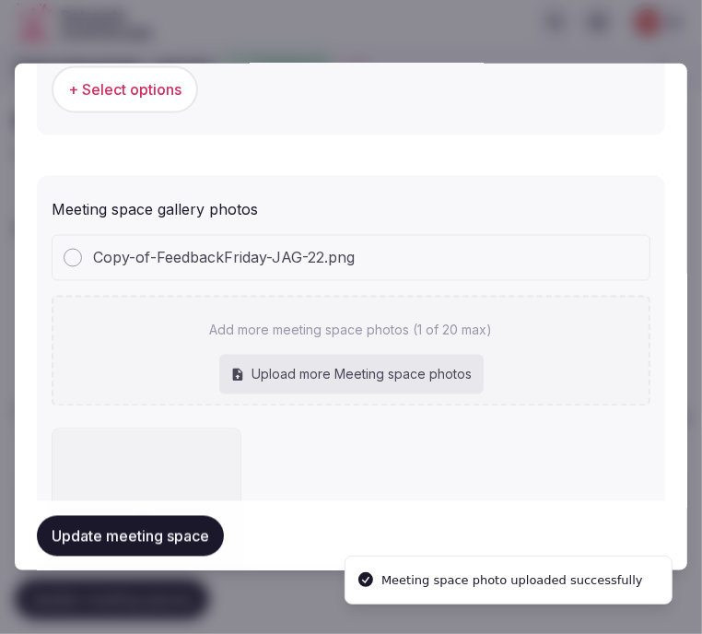
scroll to position [1432, 0]
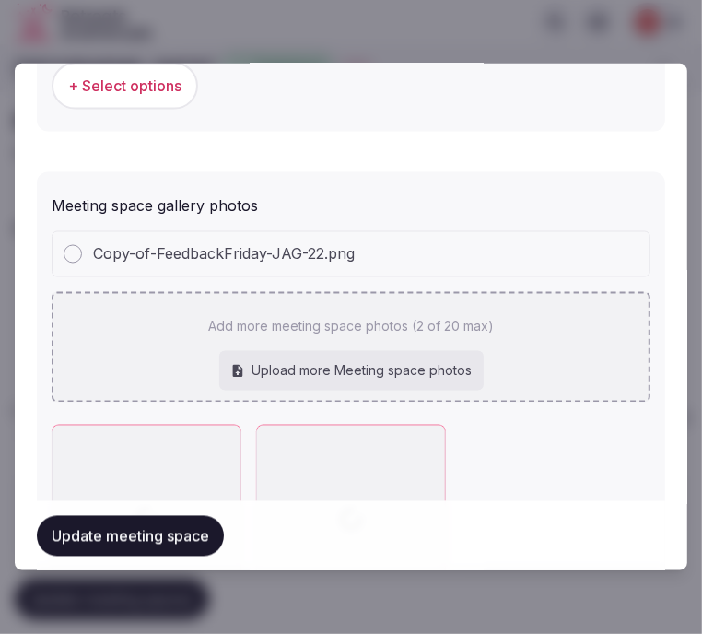
click at [465, 370] on div "Copy-of-FeedbackFriday-JAG-22.png Add more meeting space photos (2 of 20 max) U…" at bounding box center [351, 316] width 599 height 171
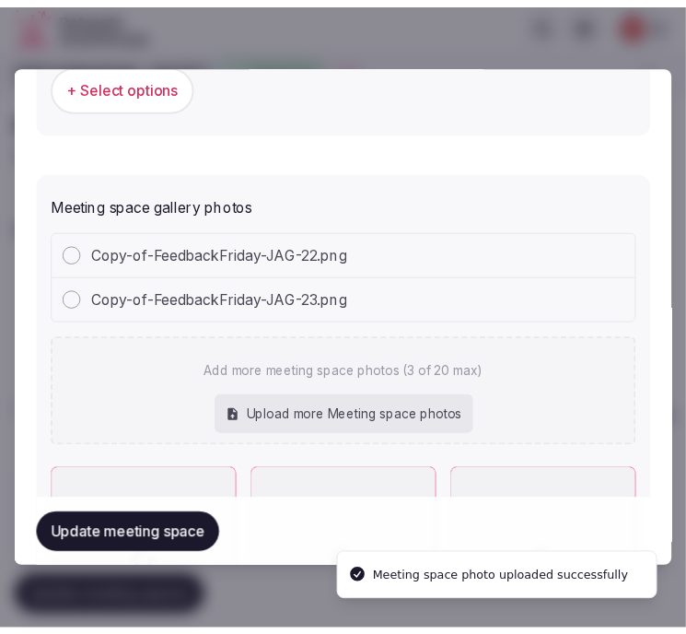
scroll to position [1636, 0]
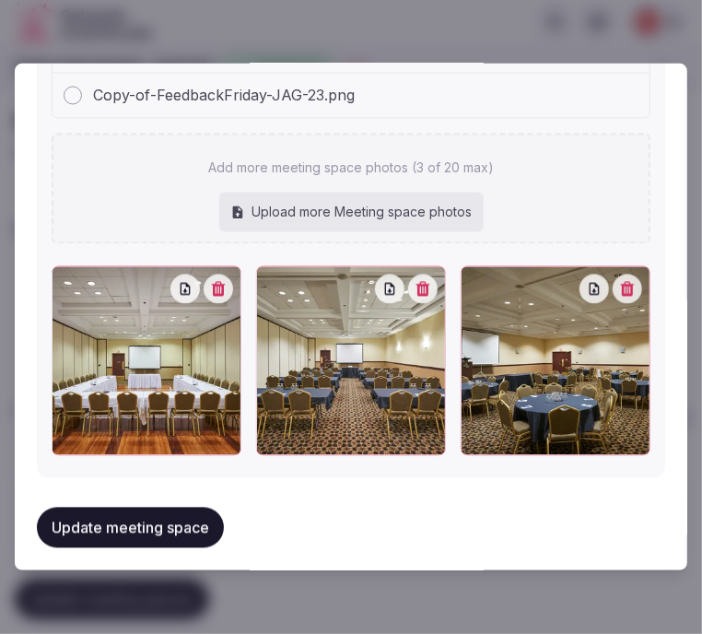
click at [214, 508] on button "Update meeting space" at bounding box center [130, 528] width 187 height 41
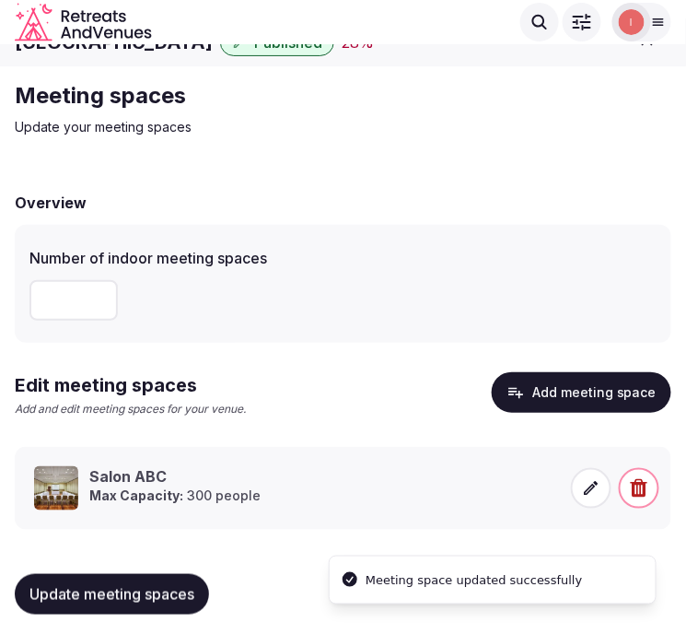
scroll to position [34, 0]
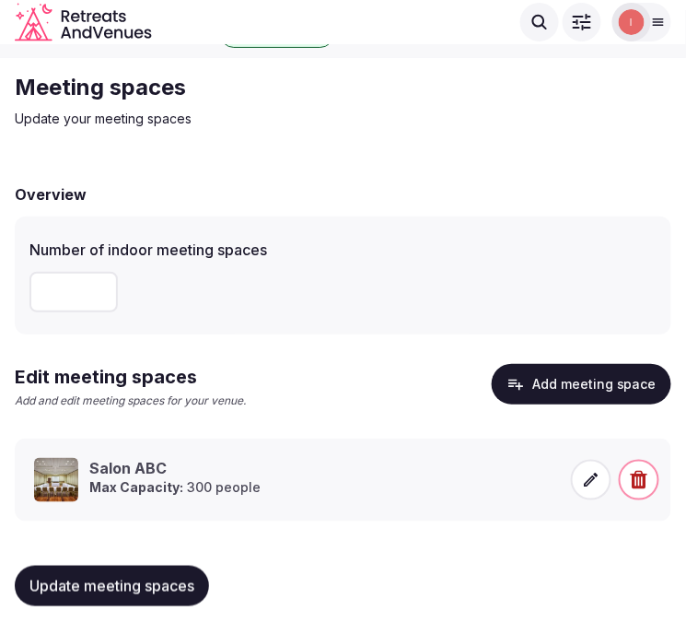
drag, startPoint x: 135, startPoint y: 590, endPoint x: 153, endPoint y: 573, distance: 24.7
click at [135, 590] on span "Update meeting spaces" at bounding box center [111, 586] width 165 height 18
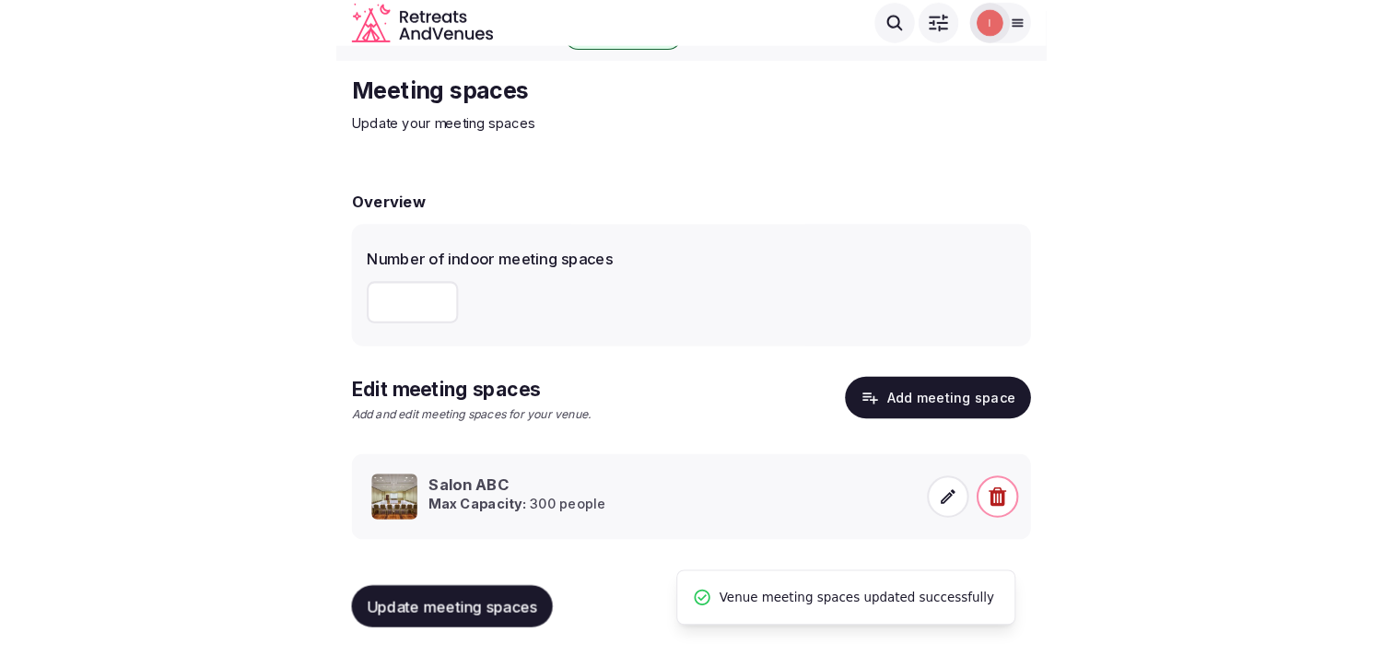
scroll to position [17, 0]
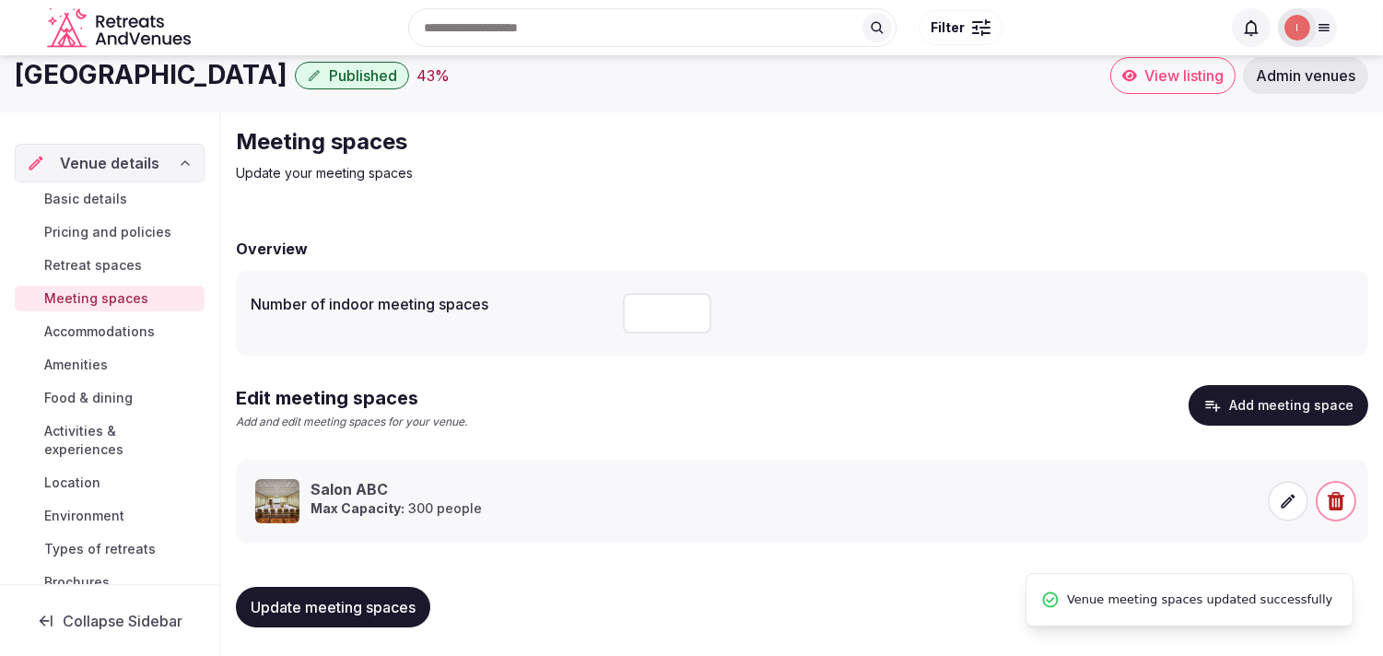
click at [71, 333] on span "Accommodations" at bounding box center [99, 331] width 111 height 18
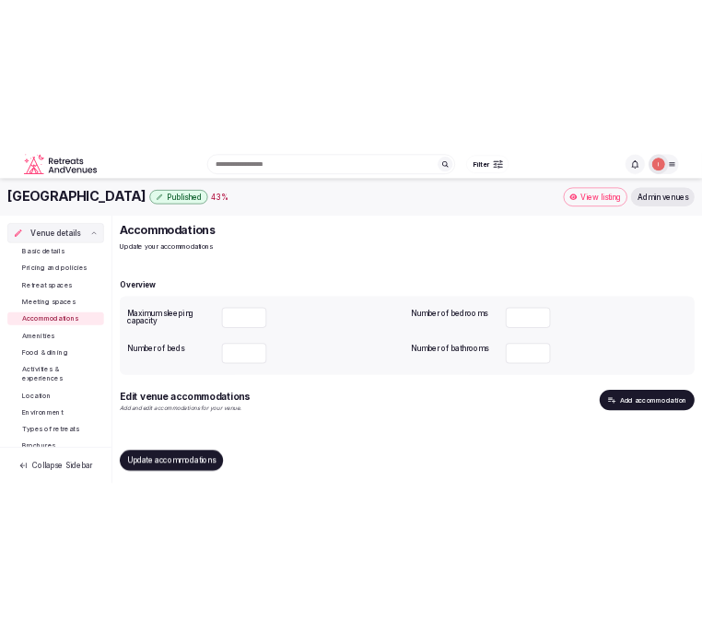
scroll to position [4, 0]
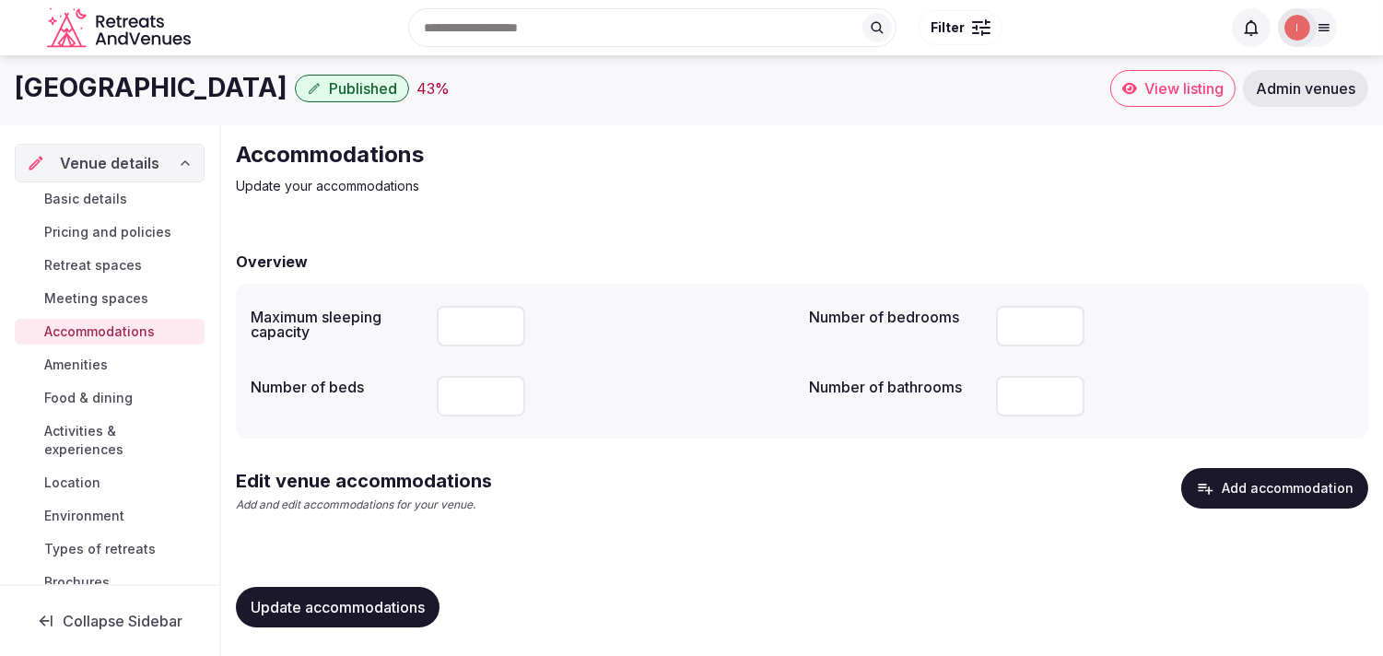
click at [685, 494] on button "Add accommodation" at bounding box center [1274, 488] width 187 height 41
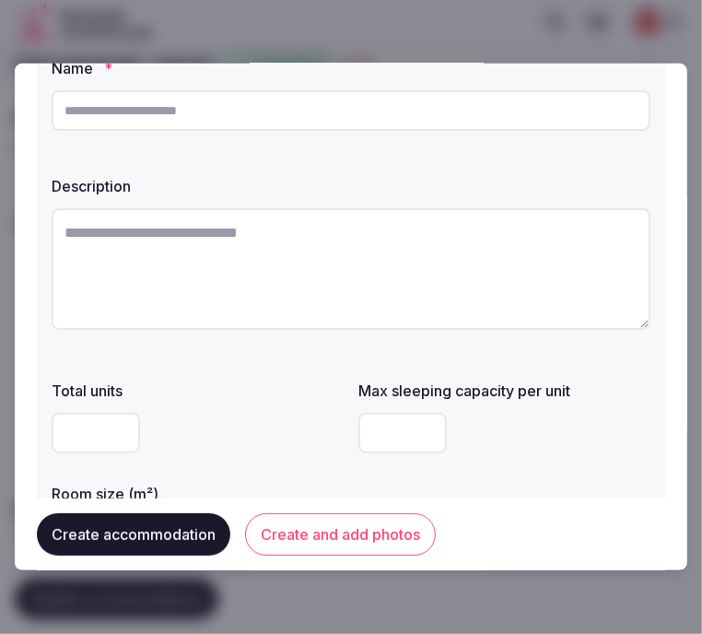
scroll to position [0, 0]
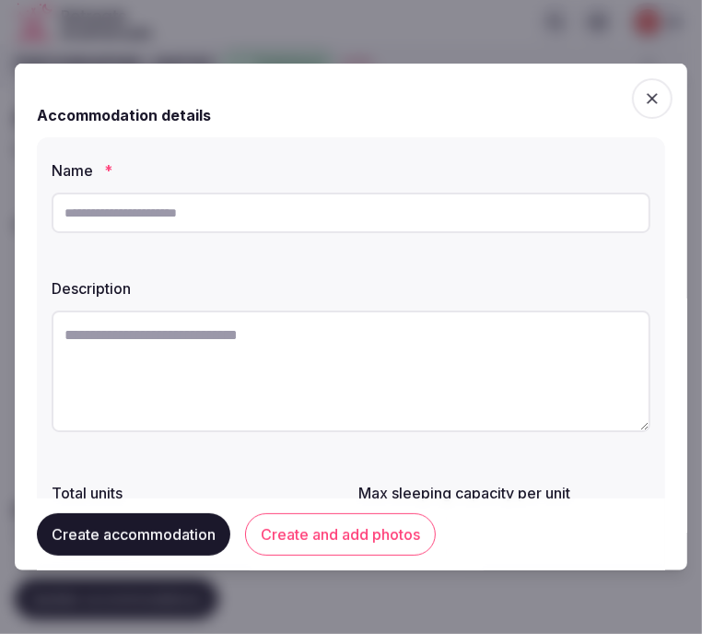
click at [276, 216] on input "text" at bounding box center [351, 213] width 599 height 41
paste input "**********"
type input "**********"
click at [356, 380] on textarea at bounding box center [351, 371] width 599 height 122
paste textarea "**********"
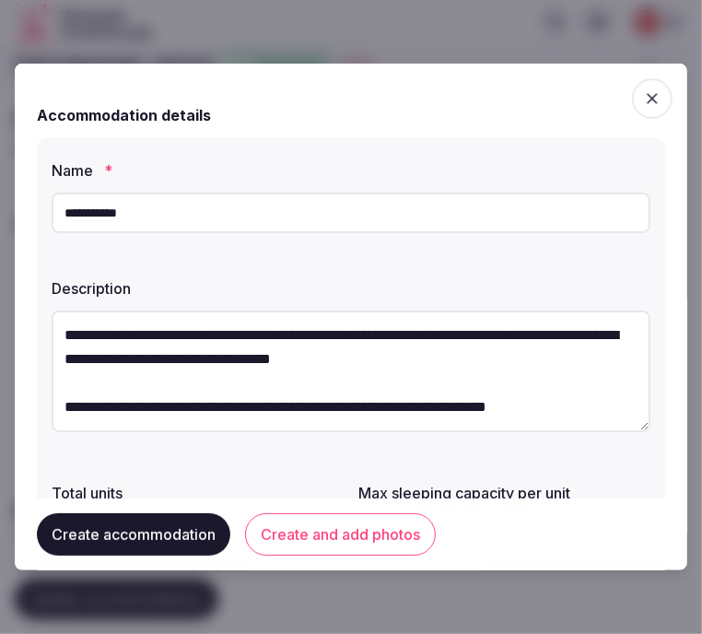
scroll to position [10, 0]
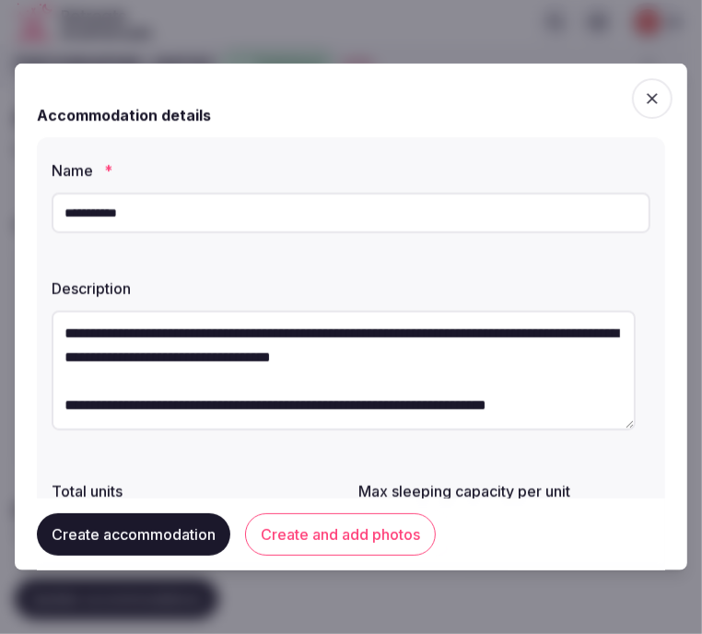
type textarea "**********"
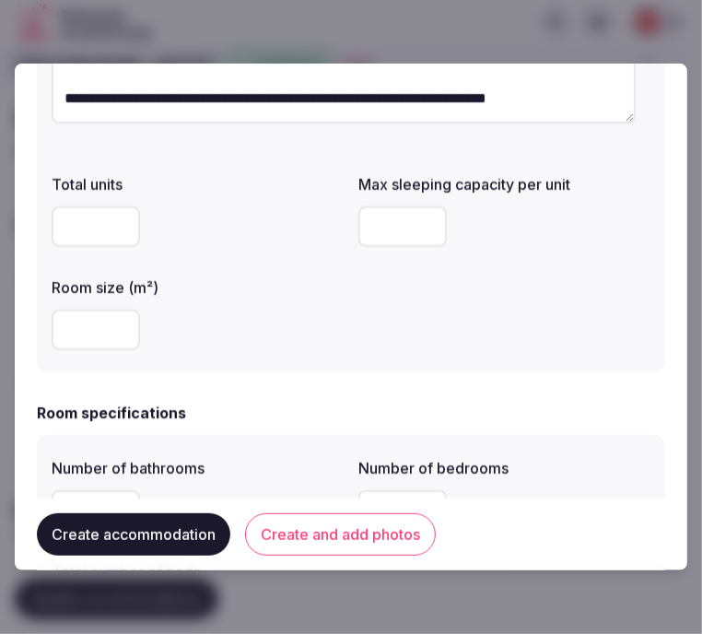
click at [376, 228] on input "number" at bounding box center [402, 226] width 88 height 41
type input "*"
click at [270, 307] on div at bounding box center [198, 329] width 292 height 55
click at [65, 221] on input "number" at bounding box center [96, 226] width 88 height 41
click at [363, 328] on div "Total units Max sleeping capacity per unit * Room size (m²)" at bounding box center [351, 262] width 599 height 192
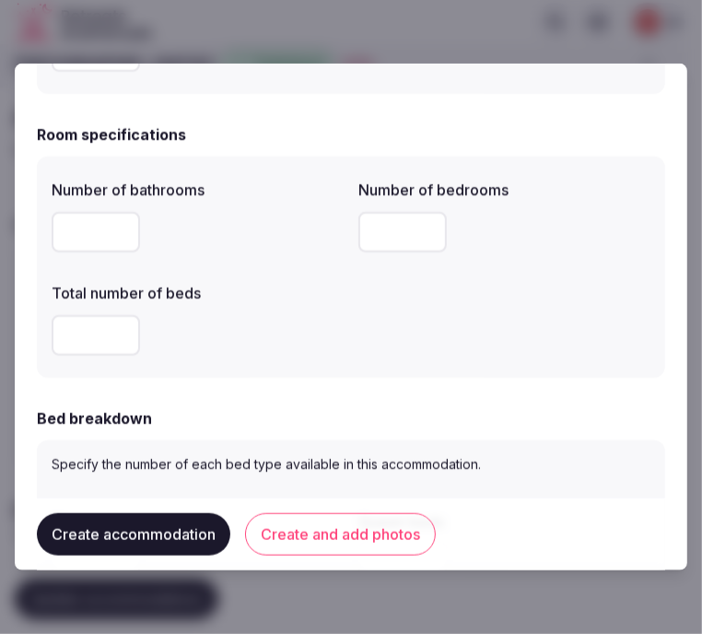
scroll to position [613, 0]
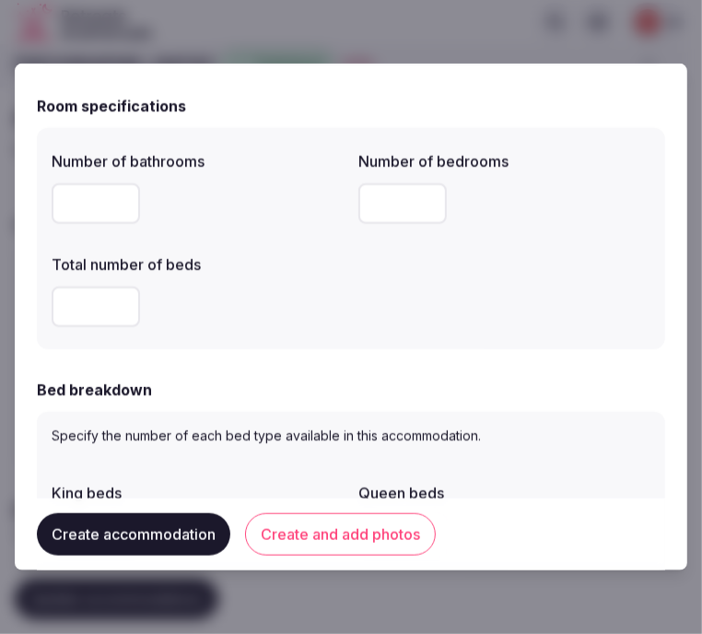
click at [85, 210] on input "number" at bounding box center [96, 203] width 88 height 41
type input "*"
click at [378, 207] on input "number" at bounding box center [402, 203] width 88 height 41
type input "*"
click at [96, 313] on input "number" at bounding box center [96, 306] width 88 height 41
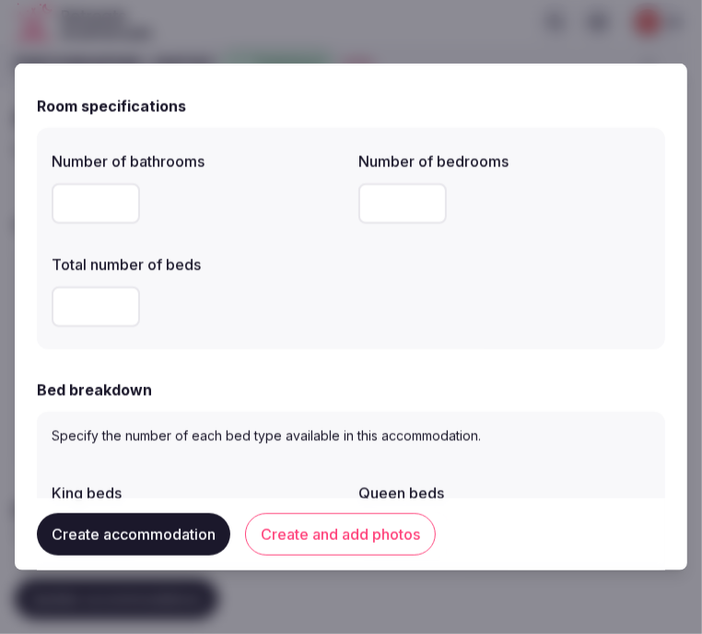
type input "*"
click at [205, 369] on form "**********" at bounding box center [351, 550] width 628 height 2157
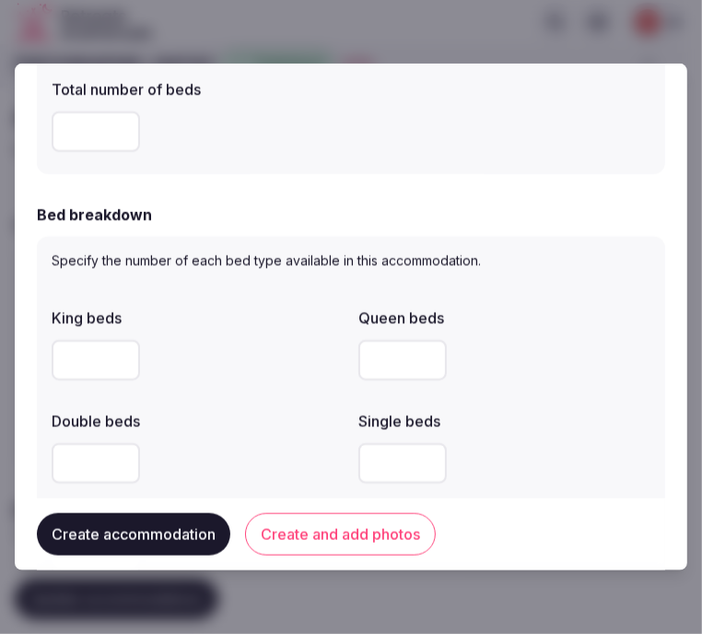
scroll to position [818, 0]
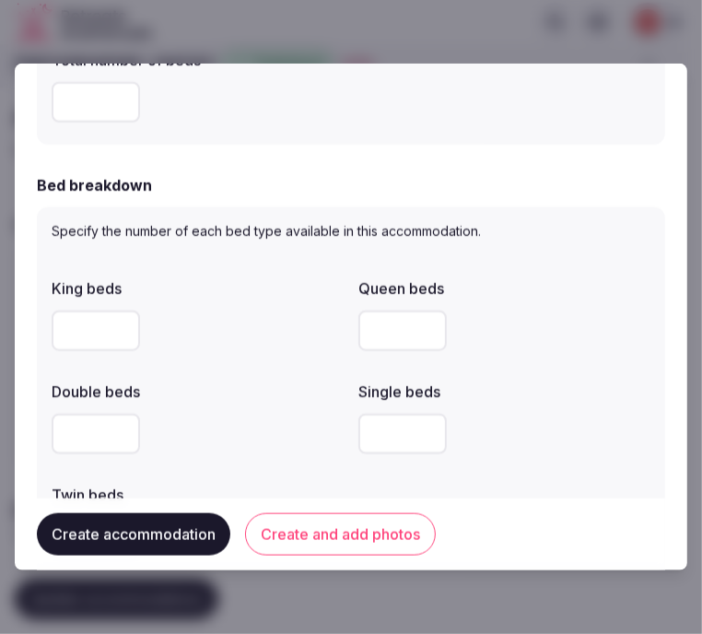
click at [358, 344] on input "number" at bounding box center [402, 330] width 88 height 41
type input "*"
click at [481, 406] on div at bounding box center [504, 433] width 292 height 55
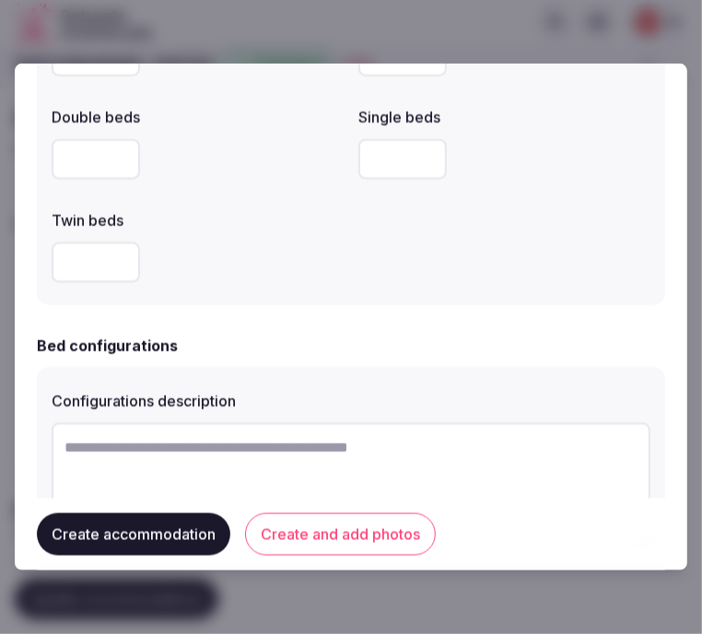
scroll to position [1126, 0]
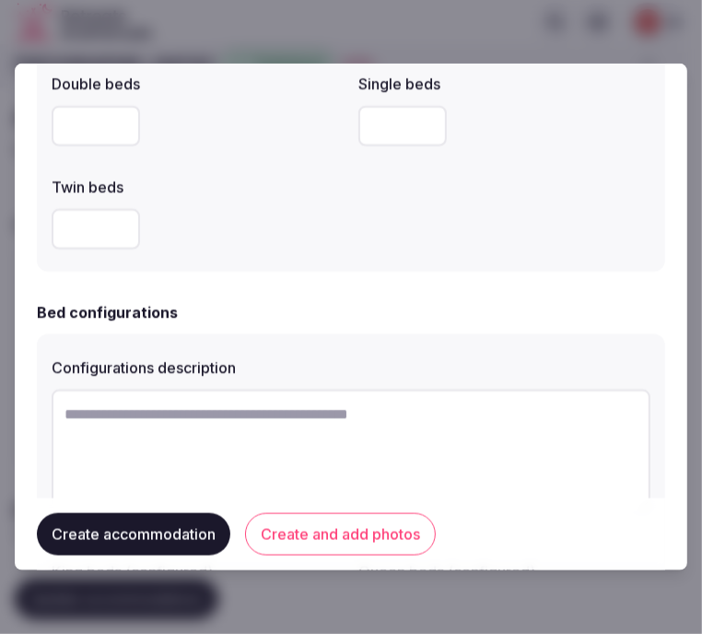
click at [495, 442] on textarea at bounding box center [351, 451] width 599 height 122
paste textarea "**********"
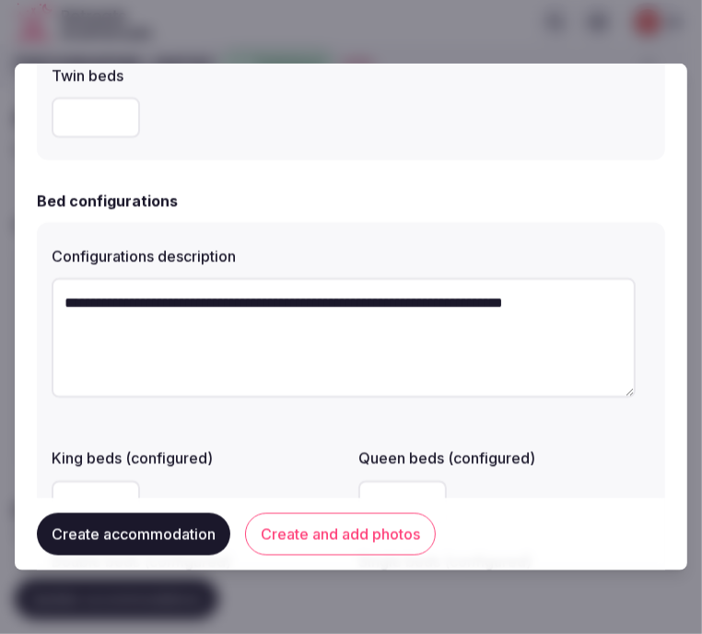
scroll to position [1432, 0]
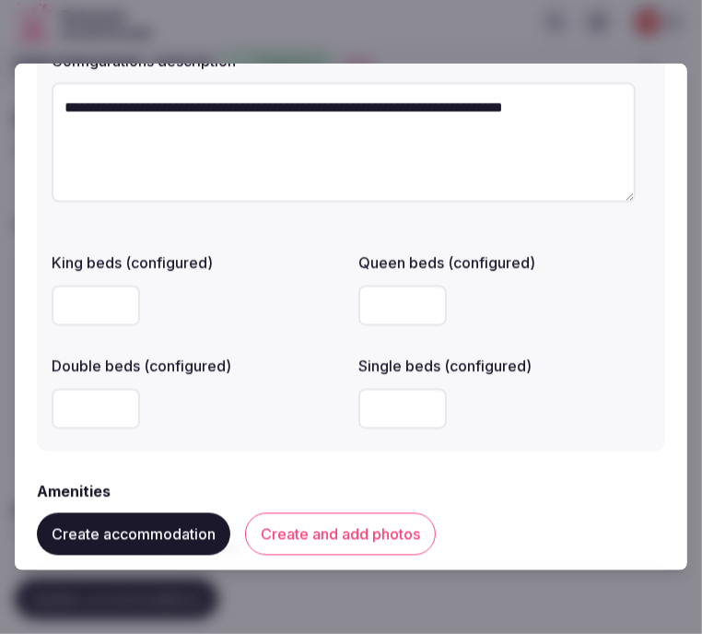
type textarea "**********"
click at [384, 305] on input "number" at bounding box center [402, 306] width 88 height 41
type input "*"
click at [102, 403] on input "*" at bounding box center [96, 409] width 88 height 41
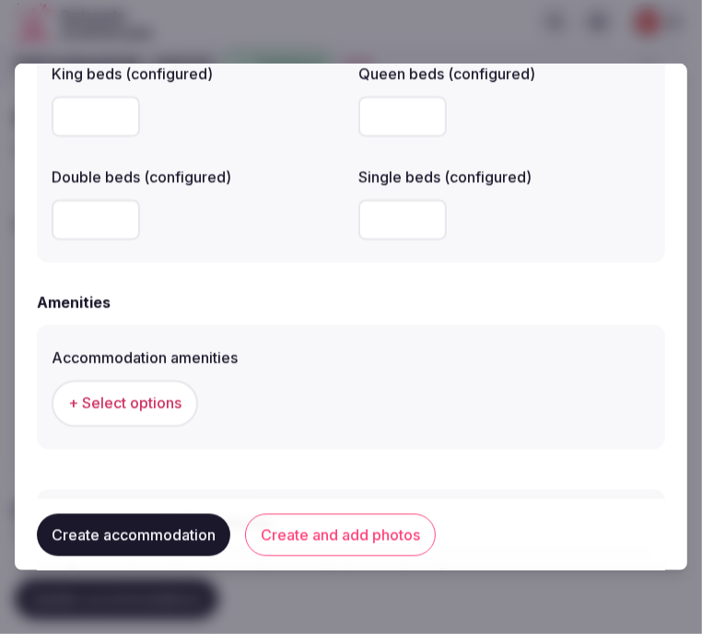
scroll to position [1637, 0]
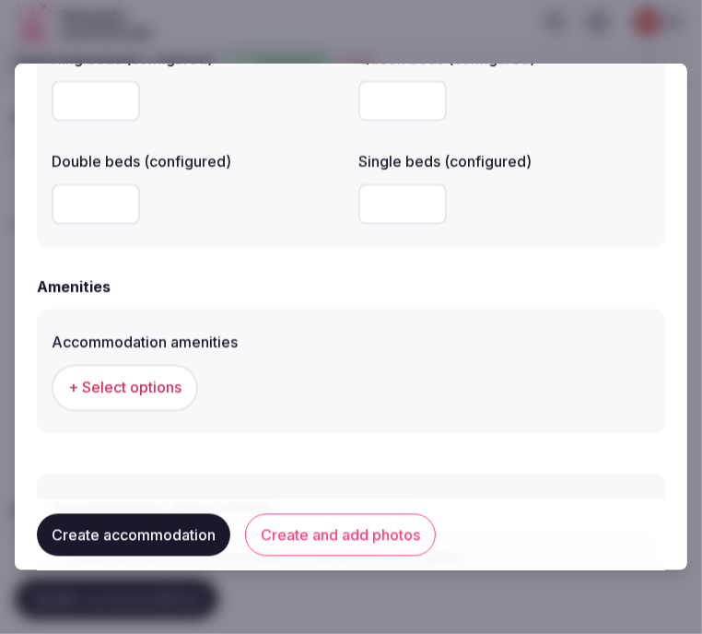
type input "*"
click at [158, 361] on div "+ Select options" at bounding box center [351, 387] width 599 height 61
click at [153, 381] on span "+ Select options" at bounding box center [124, 388] width 113 height 20
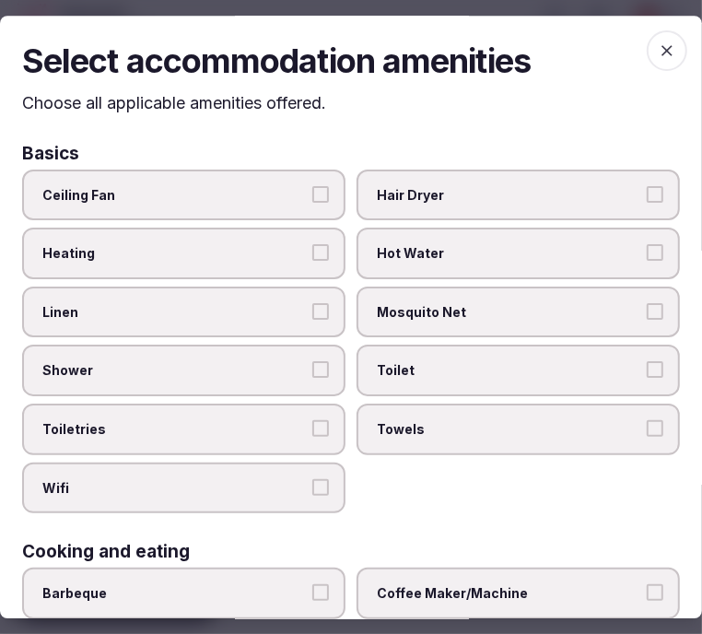
click at [544, 303] on span "Mosquito Net" at bounding box center [509, 312] width 264 height 18
click at [647, 303] on button "Mosquito Net" at bounding box center [655, 311] width 17 height 17
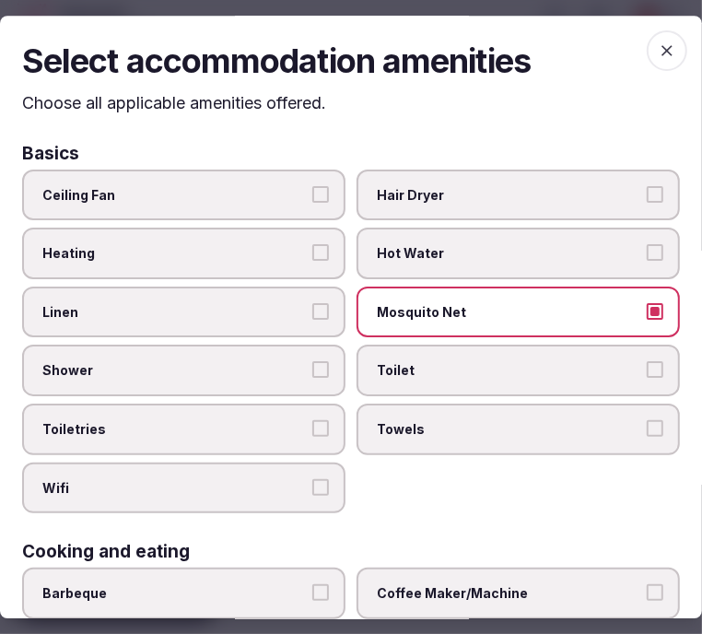
click at [438, 313] on span "Mosquito Net" at bounding box center [509, 312] width 264 height 18
click at [647, 313] on button "Mosquito Net" at bounding box center [655, 311] width 17 height 17
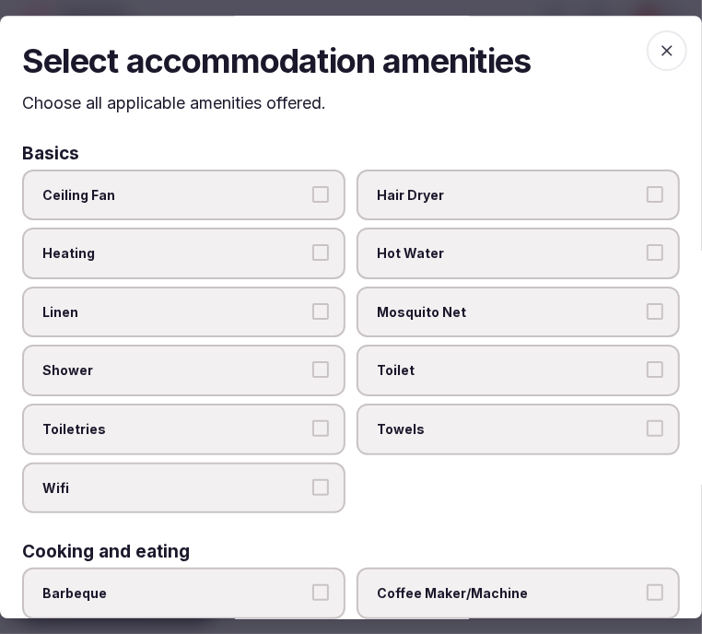
click at [299, 315] on span "Linen" at bounding box center [174, 312] width 264 height 18
click at [312, 315] on button "Linen" at bounding box center [320, 311] width 17 height 17
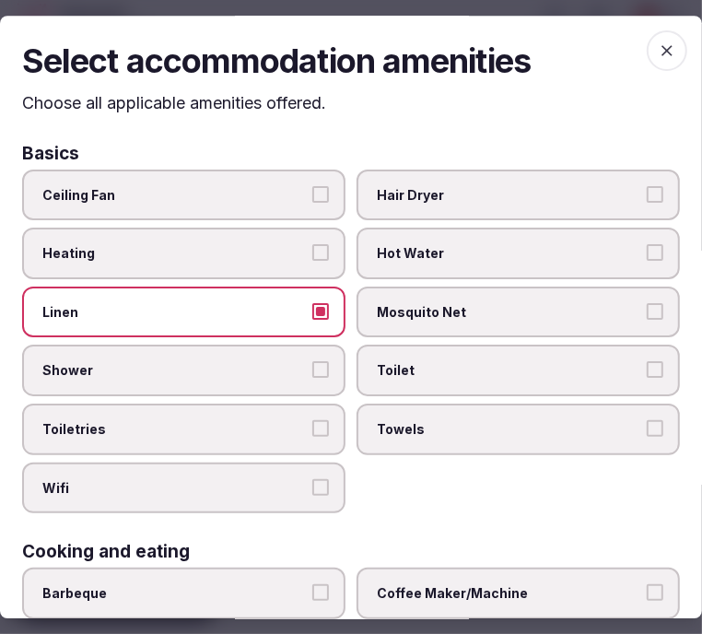
click at [320, 368] on button "Shower" at bounding box center [320, 370] width 17 height 17
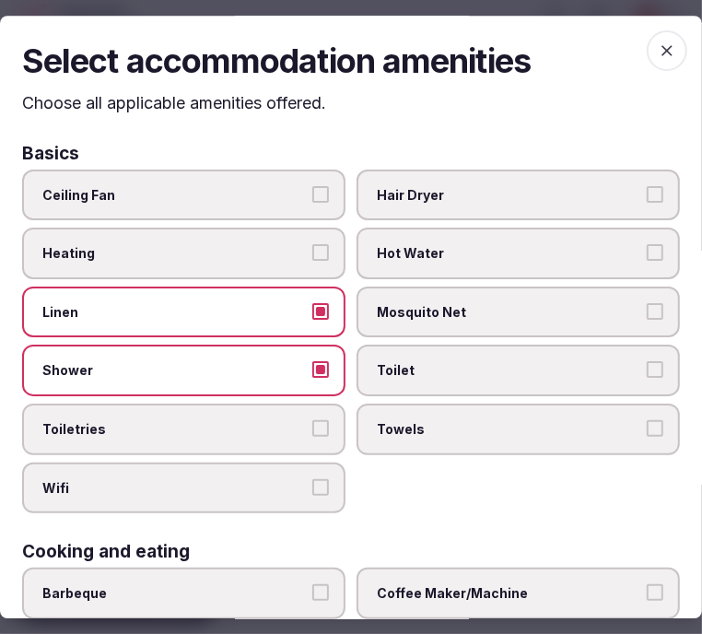
click at [286, 411] on label "Toiletries" at bounding box center [183, 429] width 323 height 52
click at [312, 420] on button "Toiletries" at bounding box center [320, 428] width 17 height 17
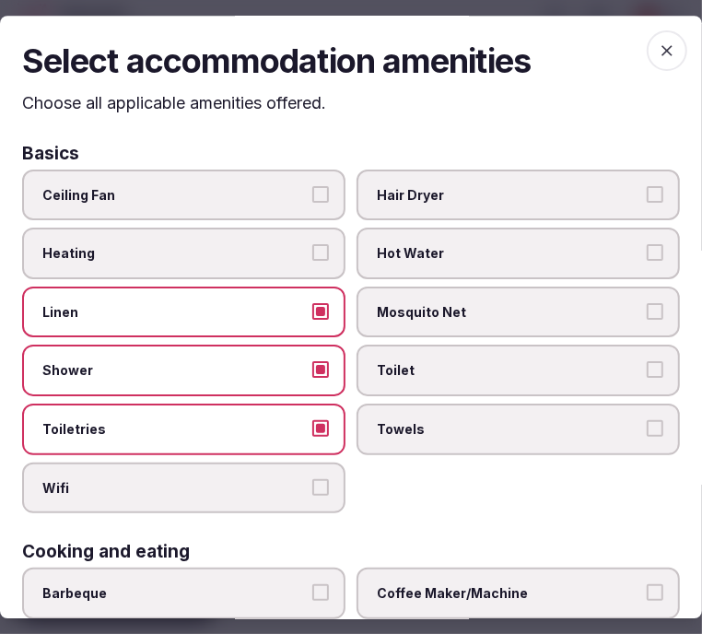
drag, startPoint x: 313, startPoint y: 454, endPoint x: 325, endPoint y: 456, distance: 12.1
click at [313, 462] on label "Wifi" at bounding box center [183, 488] width 323 height 52
click at [313, 479] on button "Wifi" at bounding box center [320, 487] width 17 height 17
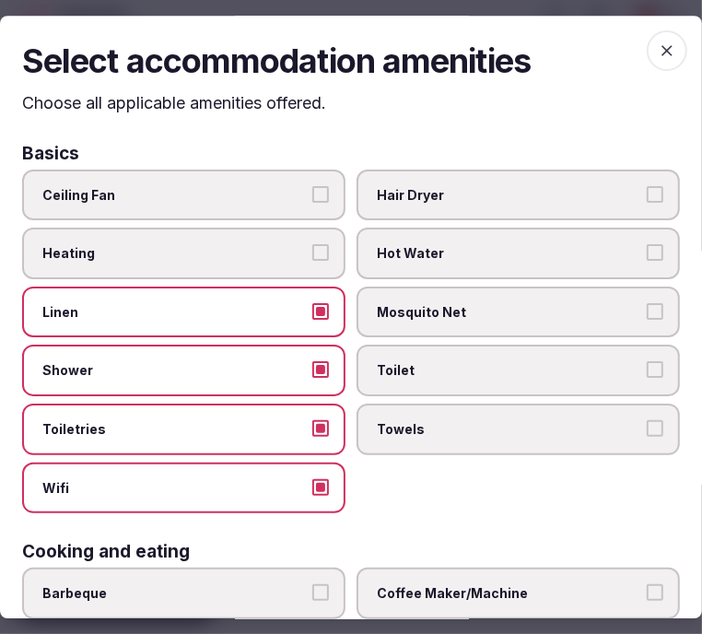
click at [475, 440] on label "Towels" at bounding box center [517, 429] width 323 height 52
click at [647, 437] on button "Towels" at bounding box center [655, 428] width 17 height 17
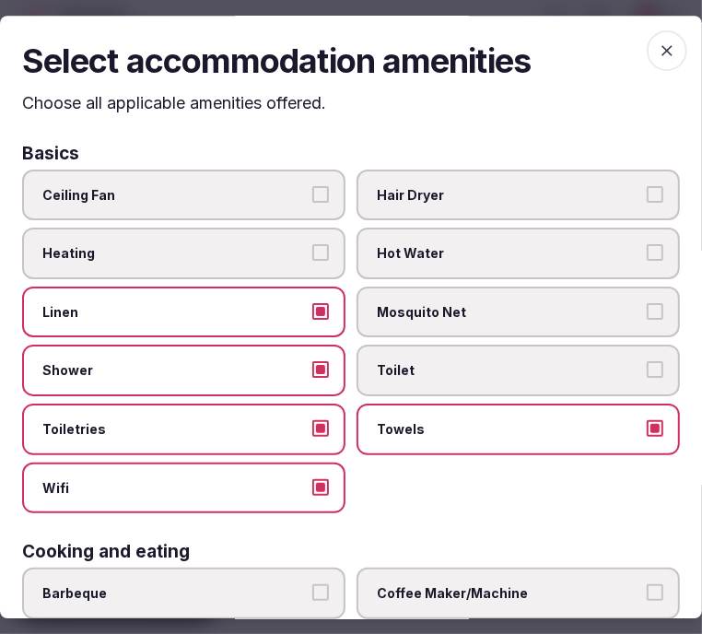
click at [509, 387] on label "Toilet" at bounding box center [517, 371] width 323 height 52
click at [647, 379] on button "Toilet" at bounding box center [655, 370] width 17 height 17
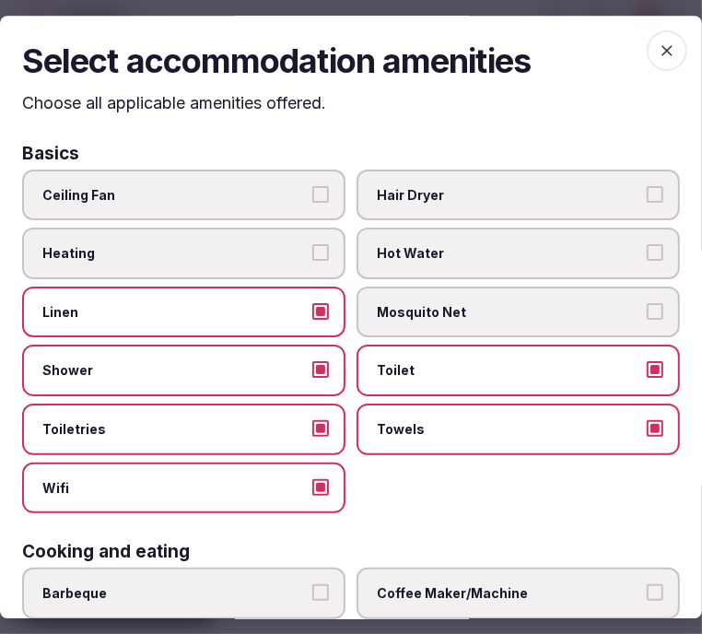
click at [493, 484] on div "Ceiling Fan Hair Dryer Heating Hot Water Linen Mosquito Net Shower Toilet Toile…" at bounding box center [351, 341] width 658 height 344
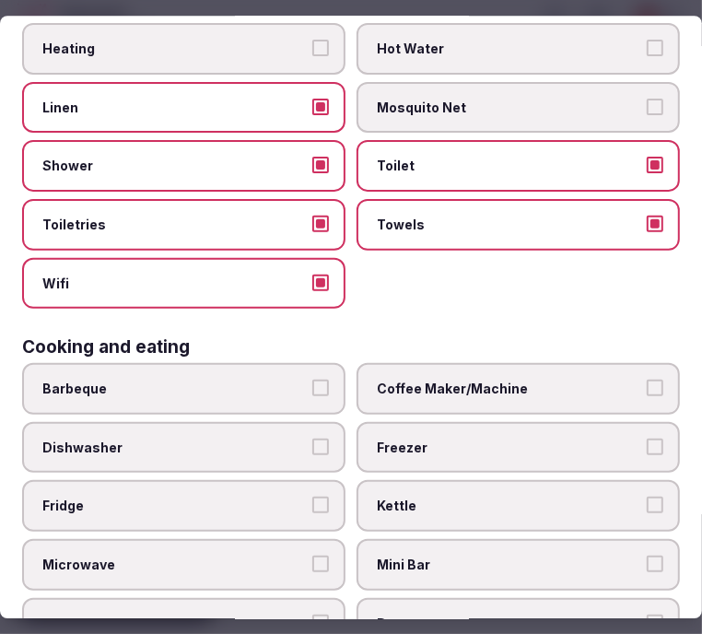
scroll to position [307, 0]
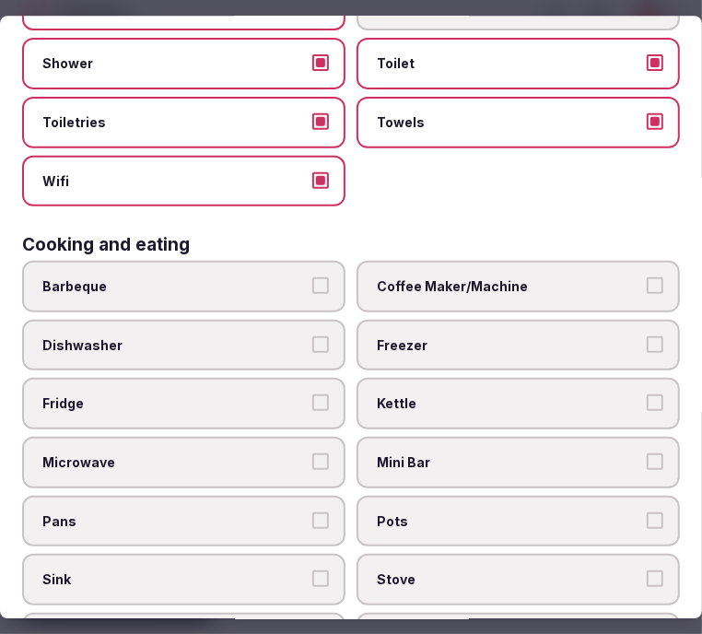
click at [526, 277] on span "Coffee Maker/Machine" at bounding box center [509, 286] width 264 height 18
click at [647, 277] on button "Coffee Maker/Machine" at bounding box center [655, 285] width 17 height 17
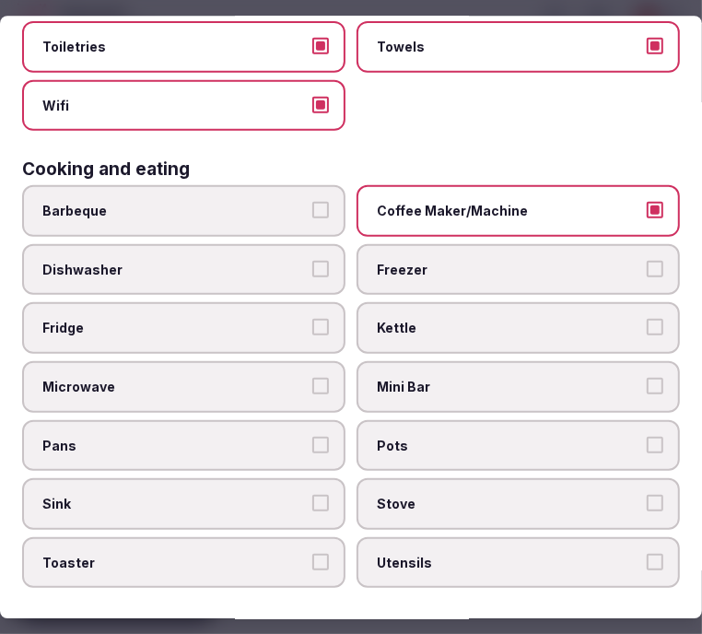
scroll to position [409, 0]
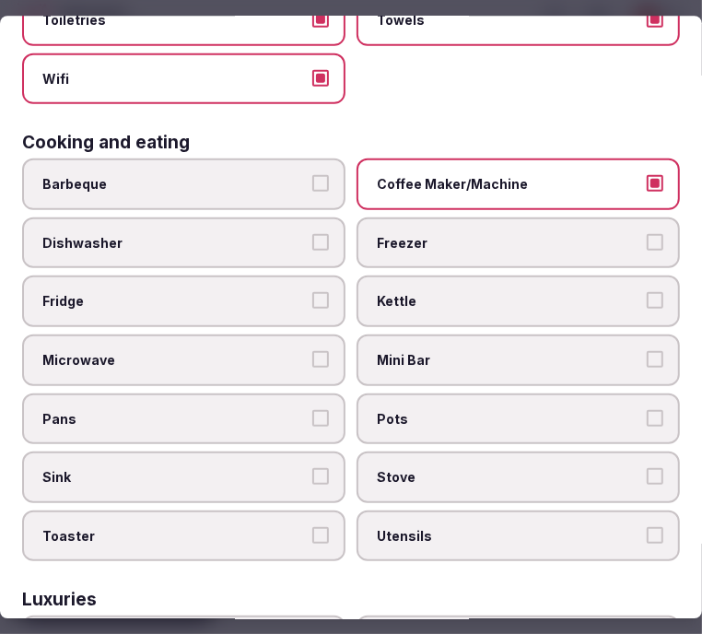
click at [512, 351] on span "Mini Bar" at bounding box center [509, 360] width 264 height 18
click at [647, 351] on button "Mini Bar" at bounding box center [655, 359] width 17 height 17
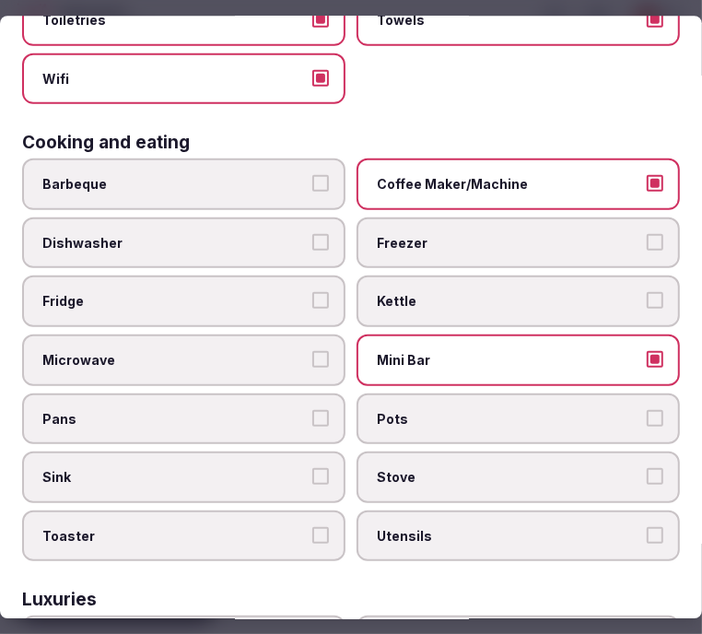
click at [512, 351] on span "Mini Bar" at bounding box center [509, 360] width 264 height 18
click at [647, 351] on button "Mini Bar" at bounding box center [655, 359] width 17 height 17
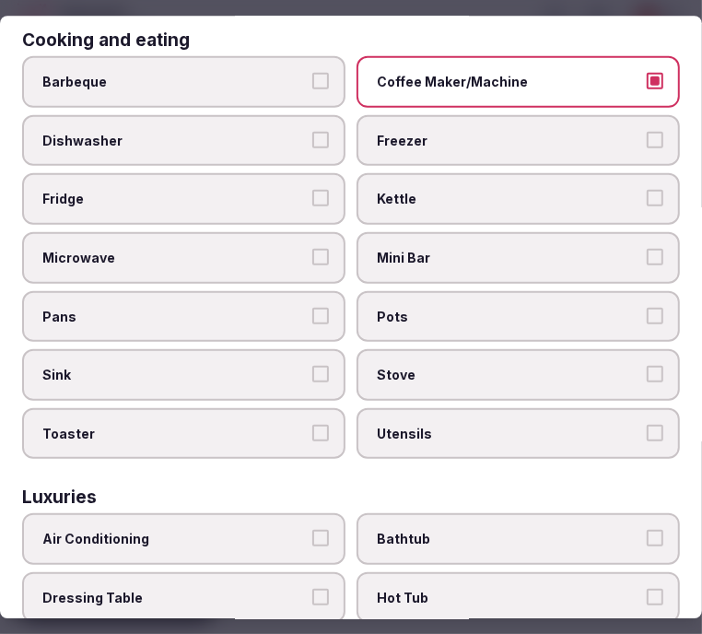
scroll to position [716, 0]
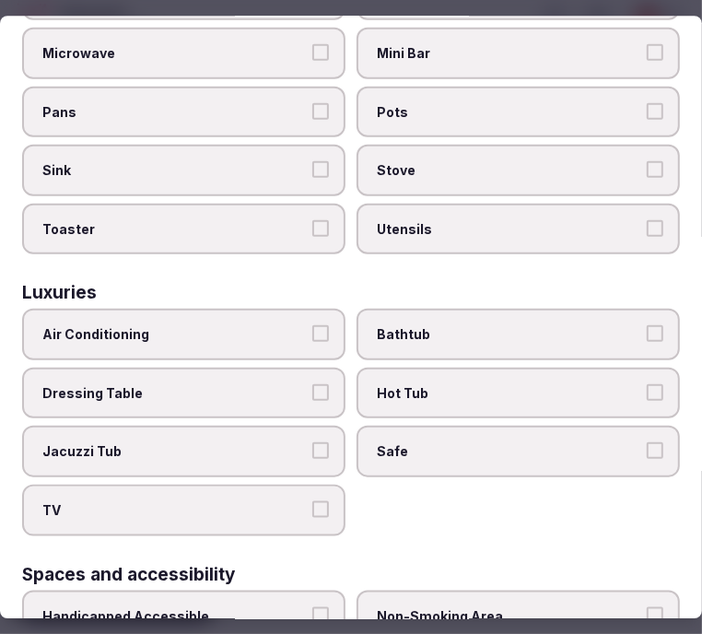
click at [208, 327] on label "Air Conditioning" at bounding box center [183, 335] width 323 height 52
click at [312, 327] on button "Air Conditioning" at bounding box center [320, 334] width 17 height 17
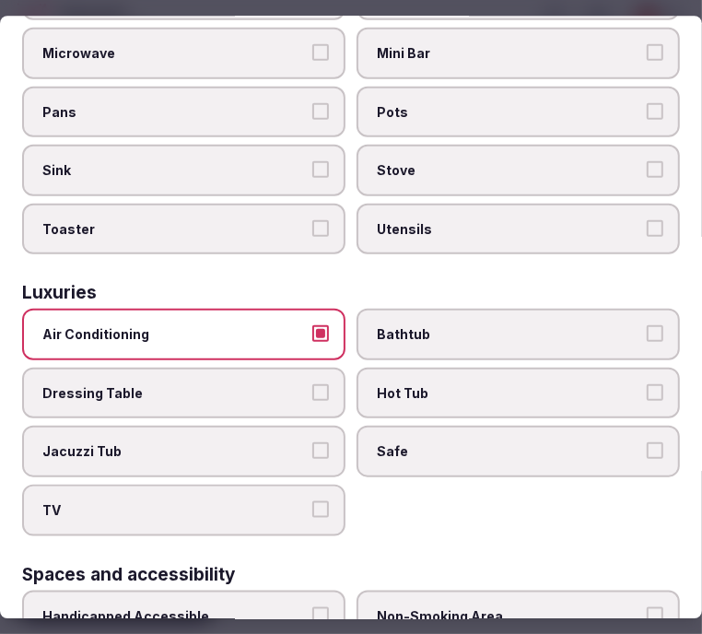
click at [377, 443] on span "Safe" at bounding box center [509, 452] width 264 height 18
click at [647, 443] on button "Safe" at bounding box center [655, 451] width 17 height 17
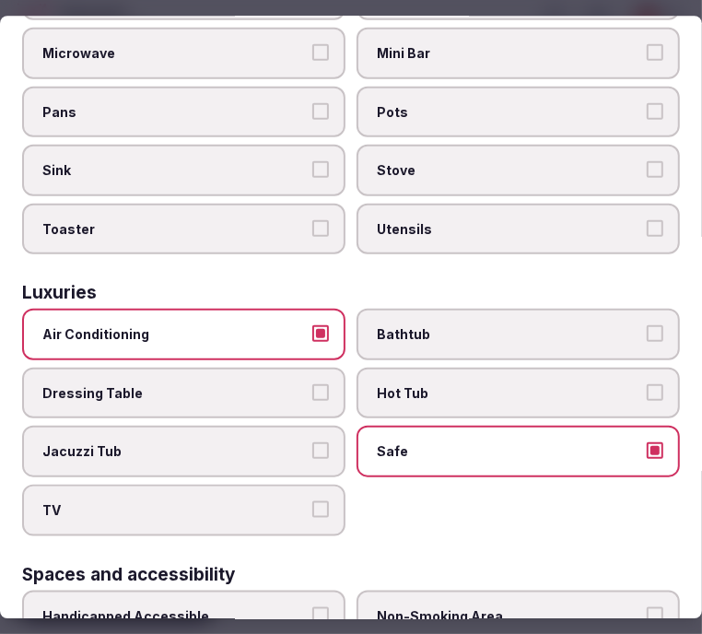
click at [263, 501] on span "TV" at bounding box center [174, 510] width 264 height 18
click at [312, 501] on button "TV" at bounding box center [320, 509] width 17 height 17
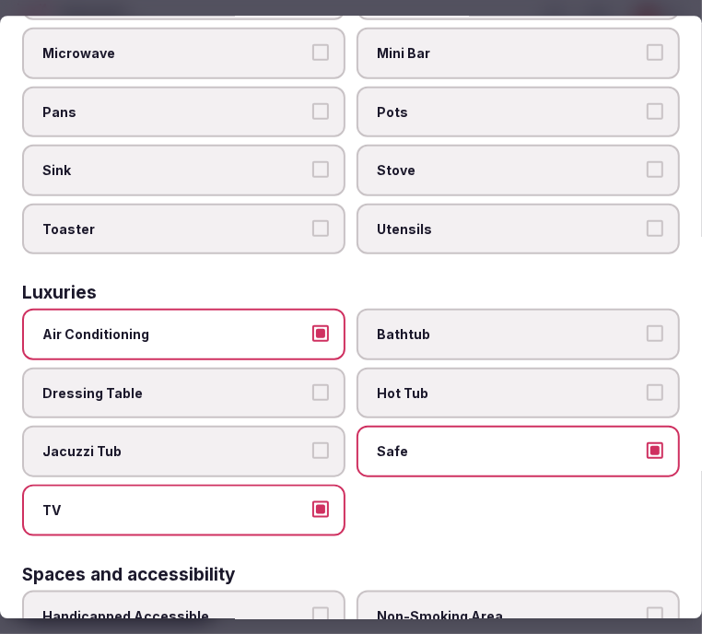
click at [454, 503] on div "Air Conditioning Bathtub Dressing Table Hot Tub Jacuzzi Tub Safe TV" at bounding box center [351, 422] width 658 height 227
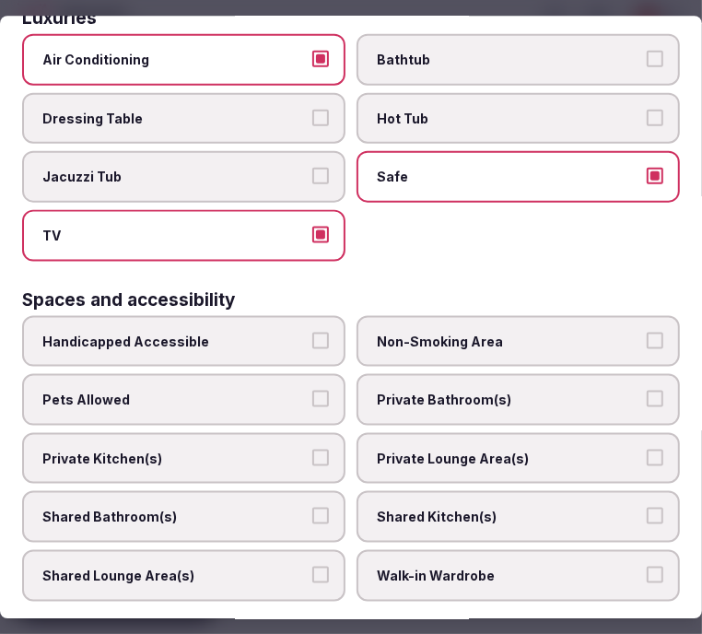
scroll to position [1023, 0]
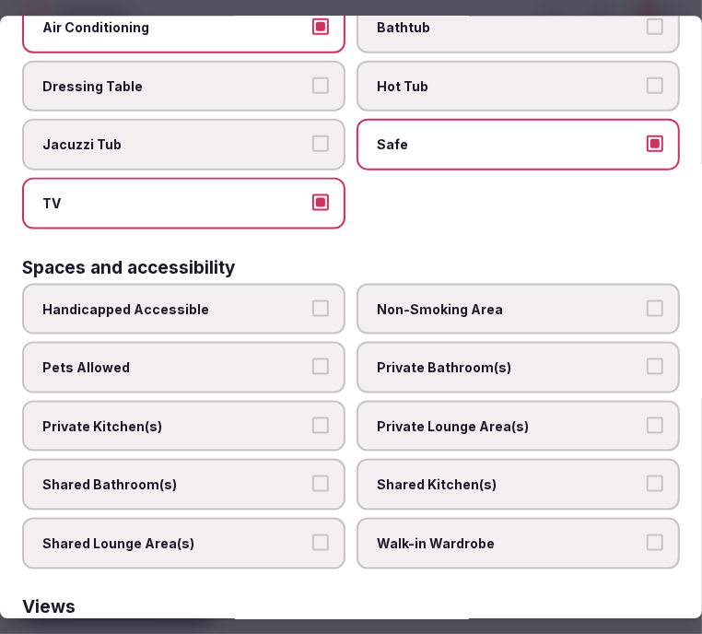
click at [498, 357] on span "Private Bathroom(s)" at bounding box center [509, 366] width 264 height 18
click at [647, 357] on button "Private Bathroom(s)" at bounding box center [655, 365] width 17 height 17
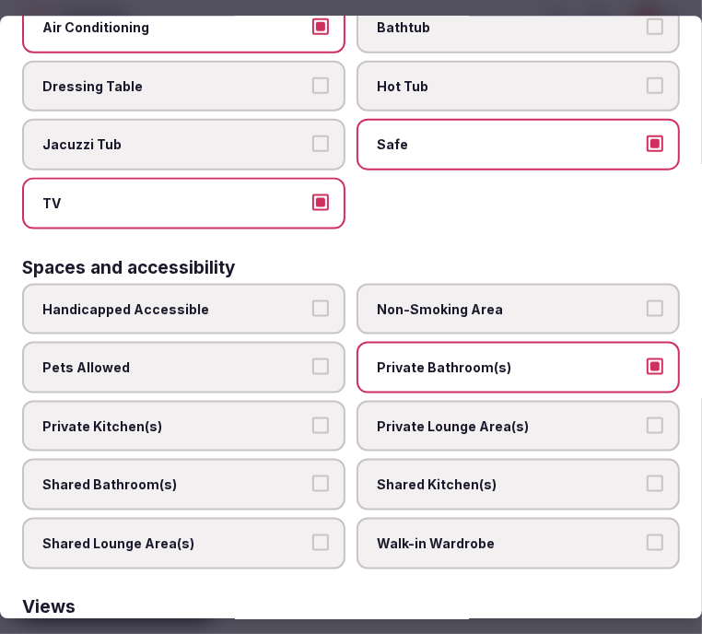
click at [500, 400] on label "Private Lounge Area(s)" at bounding box center [517, 426] width 323 height 52
click at [647, 416] on button "Private Lounge Area(s)" at bounding box center [655, 424] width 17 height 17
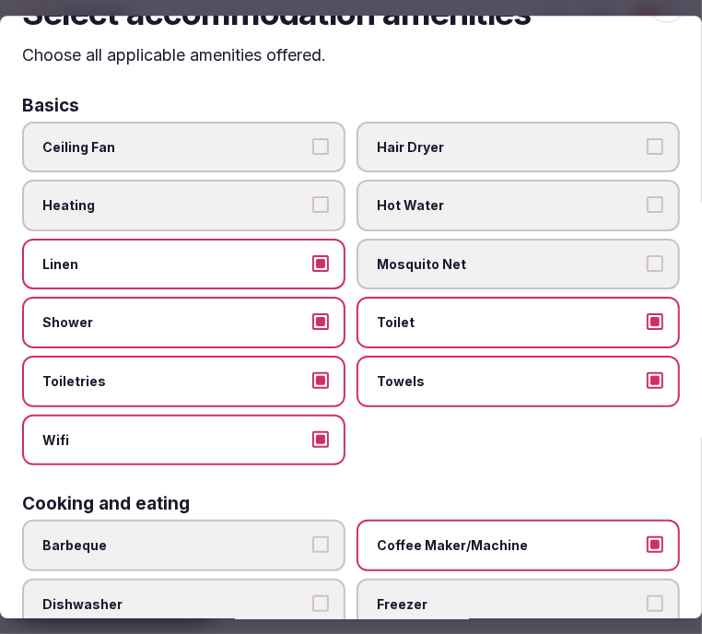
scroll to position [0, 0]
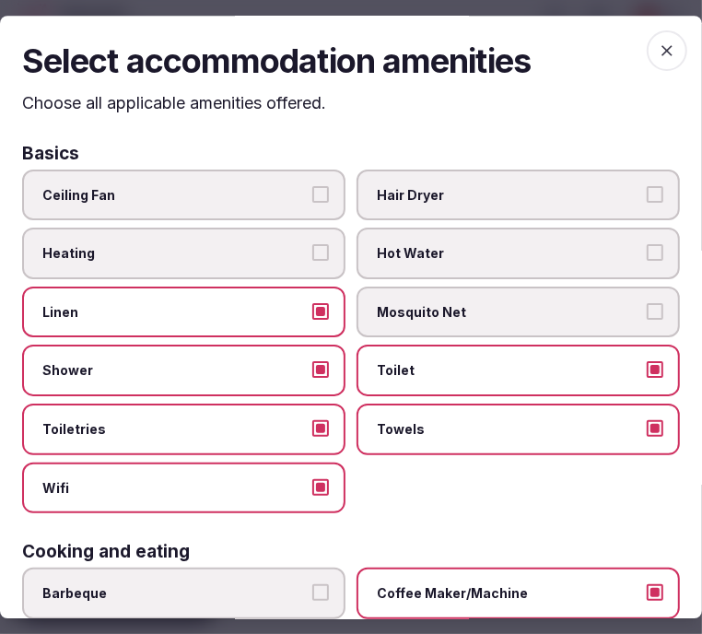
click at [658, 53] on icon "button" at bounding box center [667, 50] width 18 height 18
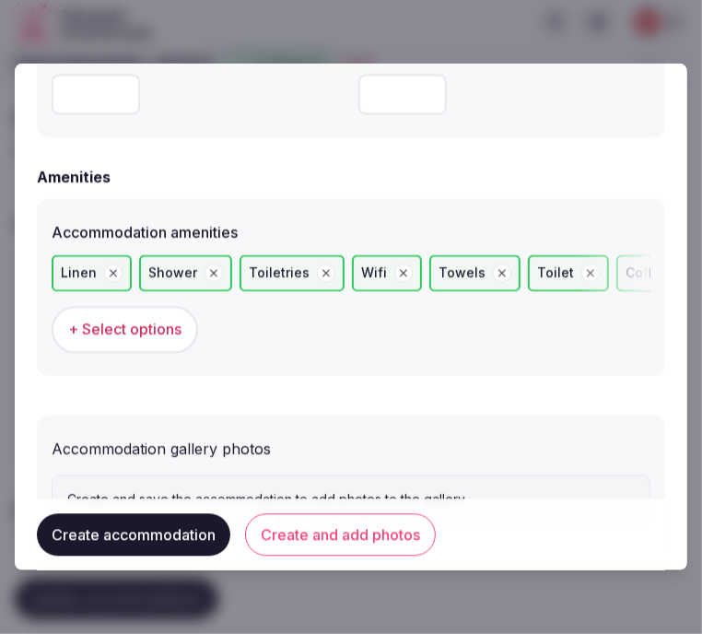
scroll to position [1827, 0]
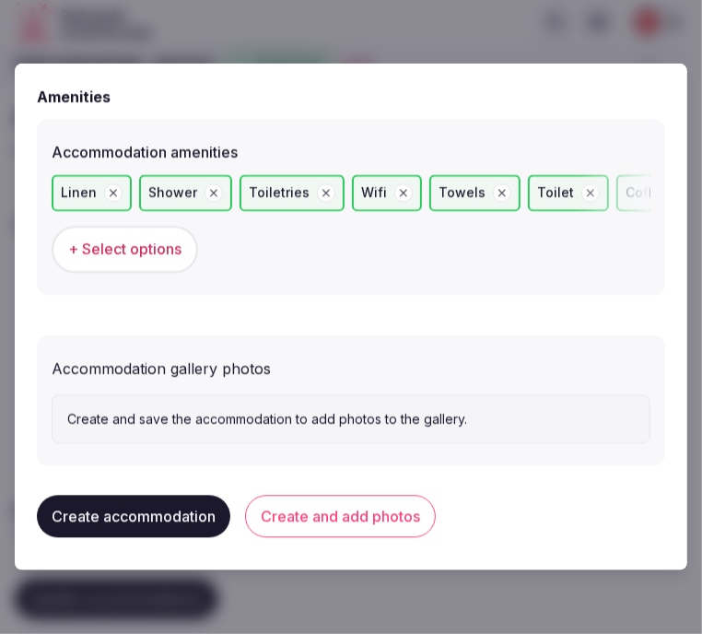
click at [308, 519] on button "Create and add photos" at bounding box center [340, 517] width 191 height 42
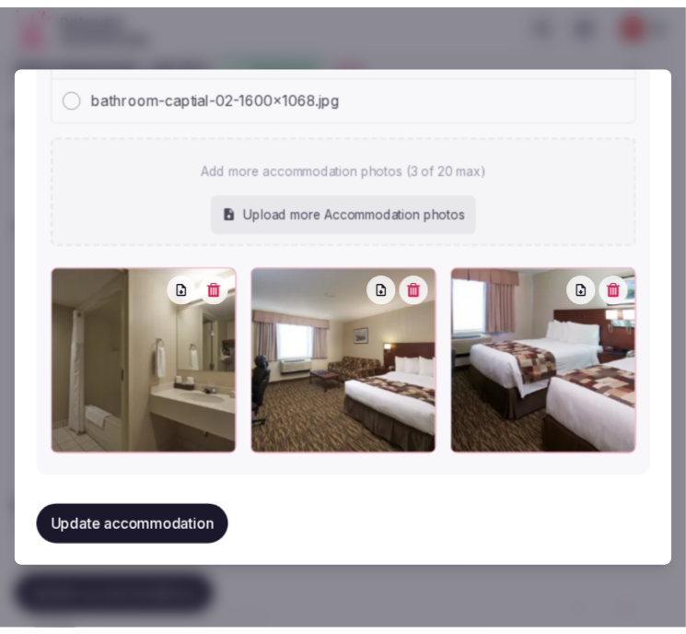
scroll to position [2198, 0]
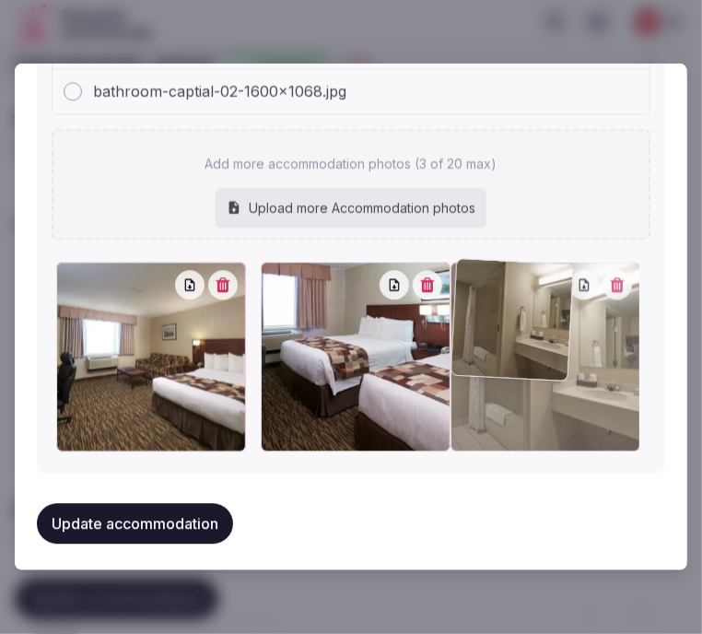
drag, startPoint x: 65, startPoint y: 272, endPoint x: 535, endPoint y: 278, distance: 469.8
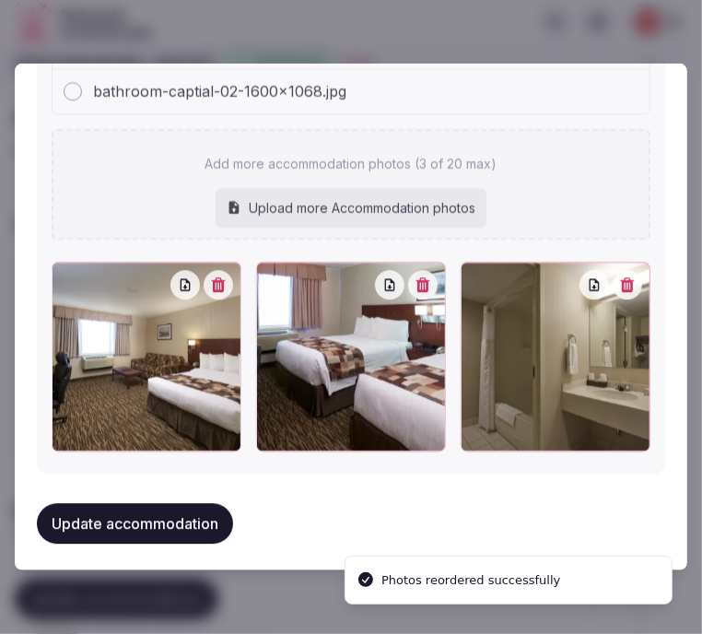
click at [132, 510] on button "Update accommodation" at bounding box center [135, 523] width 196 height 41
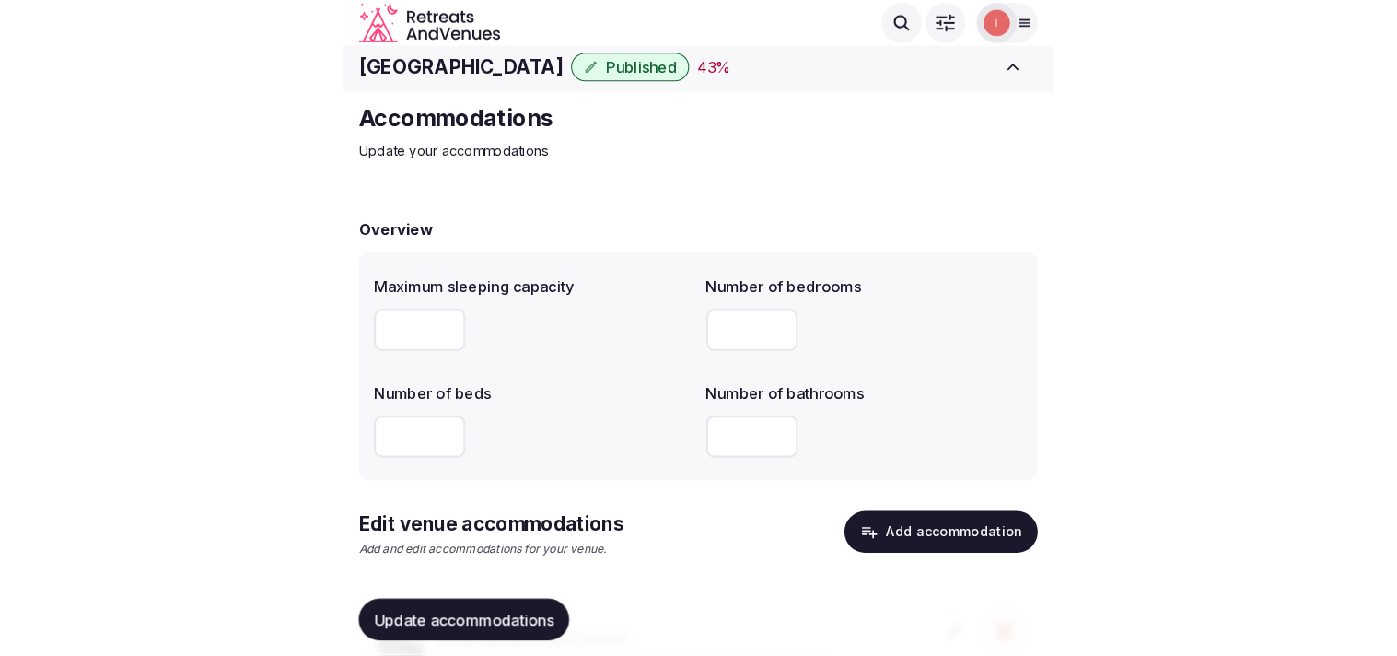
scroll to position [0, 0]
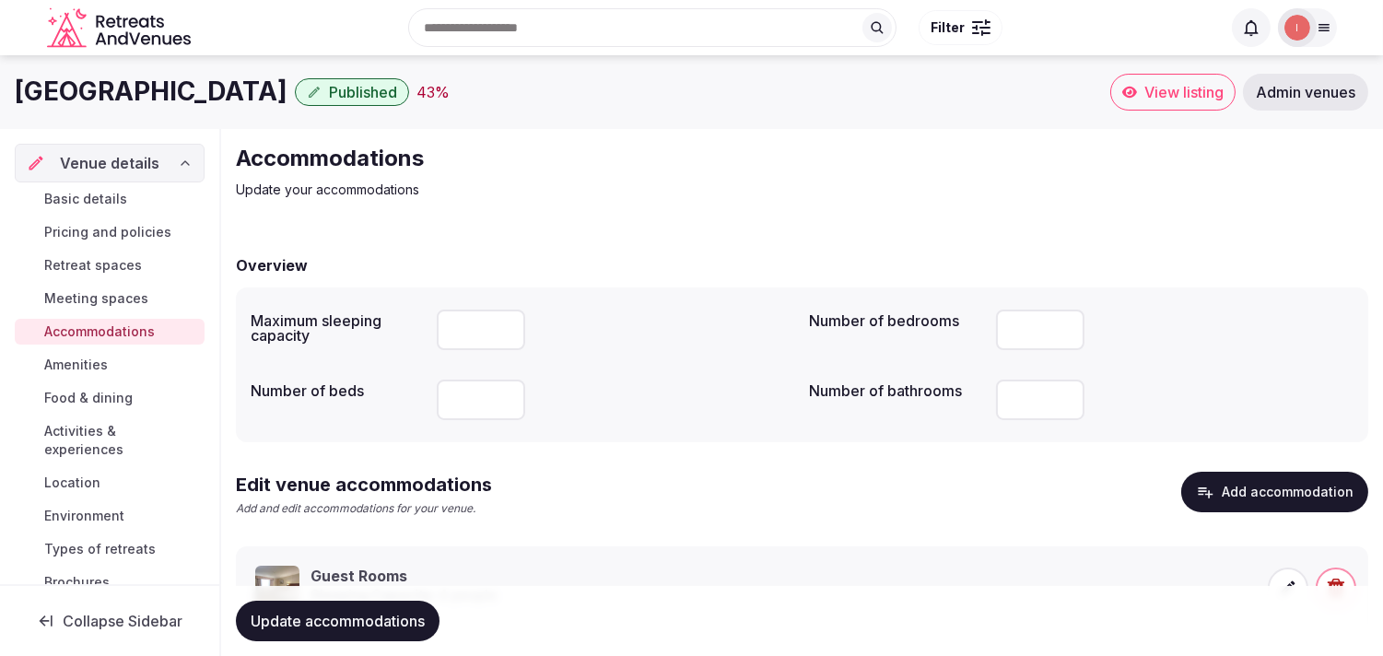
click at [90, 356] on span "Amenities" at bounding box center [76, 365] width 64 height 18
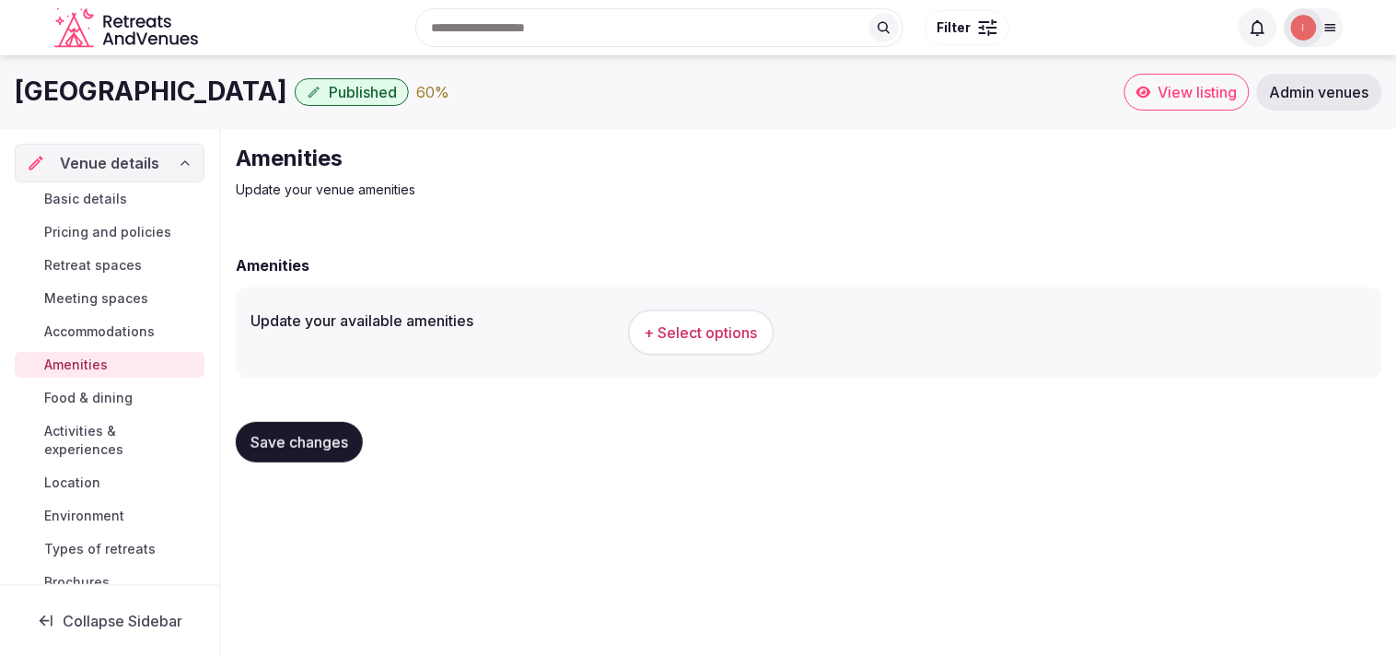
click at [685, 317] on button "+ Select options" at bounding box center [701, 332] width 146 height 46
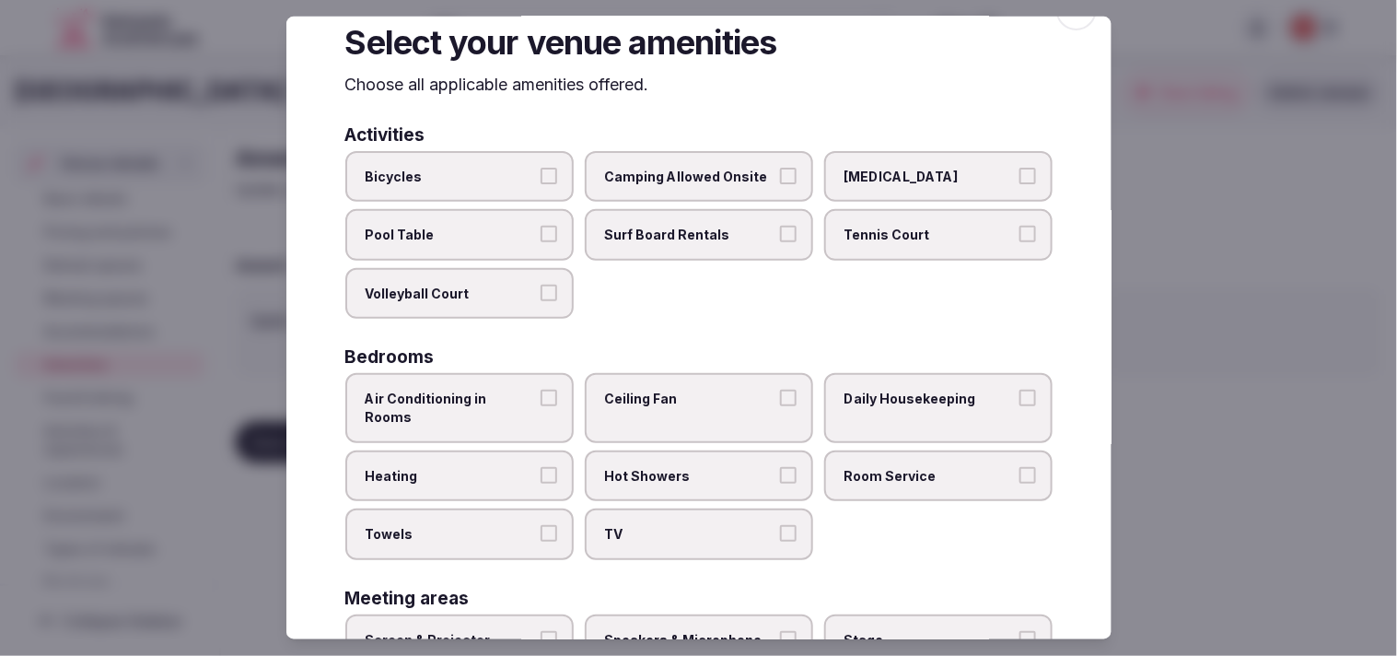
scroll to position [102, 0]
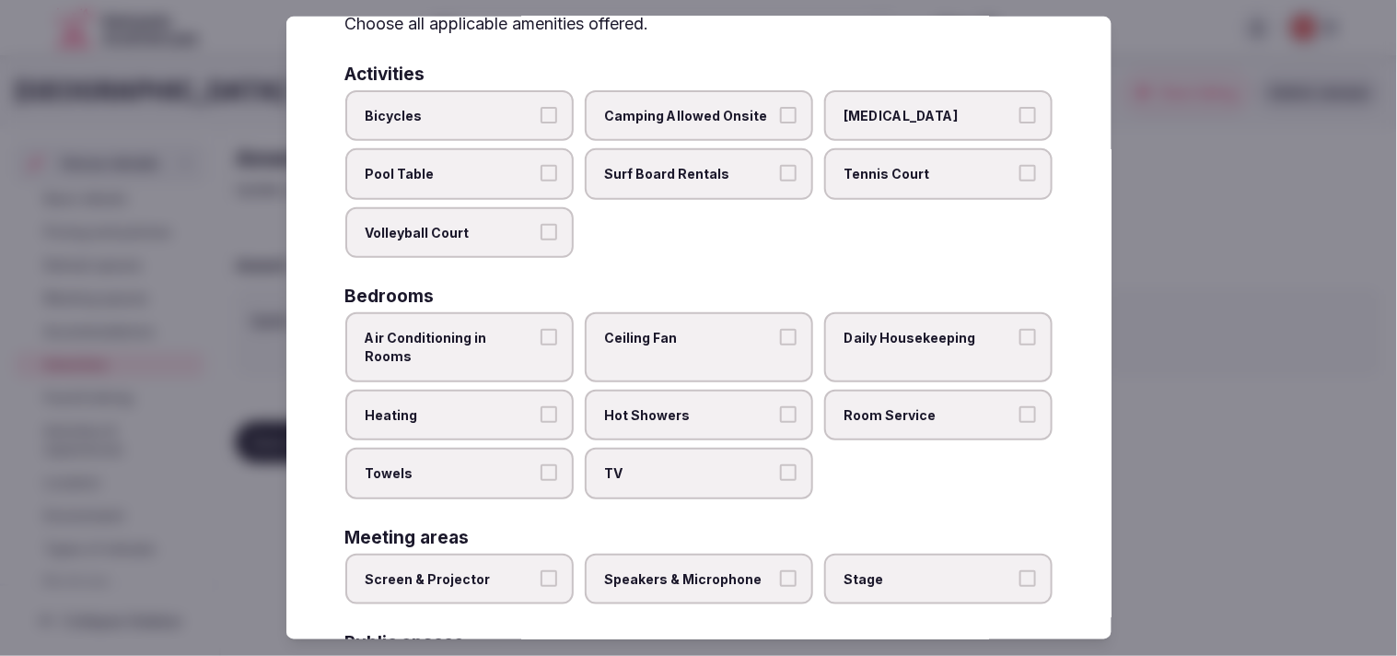
click at [566, 329] on label "Air Conditioning in Rooms" at bounding box center [459, 346] width 228 height 69
click at [557, 329] on button "Air Conditioning in Rooms" at bounding box center [549, 337] width 17 height 17
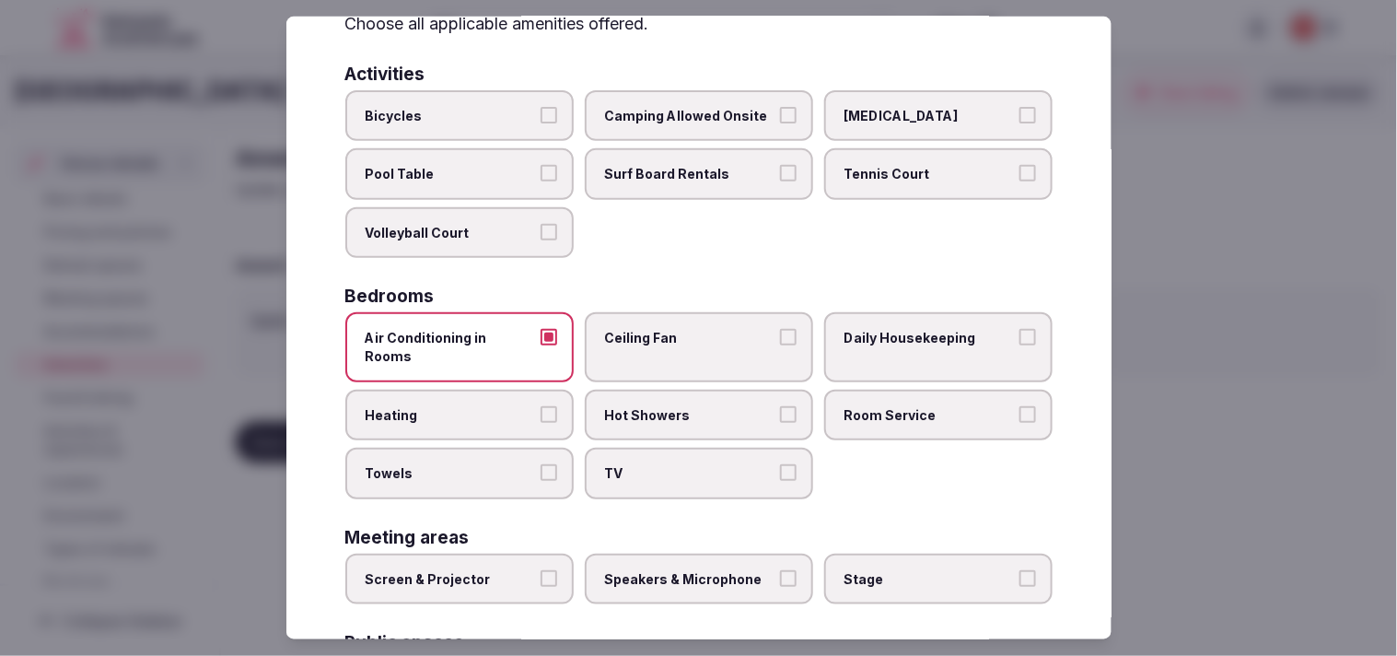
click at [532, 448] on label "Towels" at bounding box center [459, 474] width 228 height 52
click at [541, 464] on button "Towels" at bounding box center [549, 472] width 17 height 17
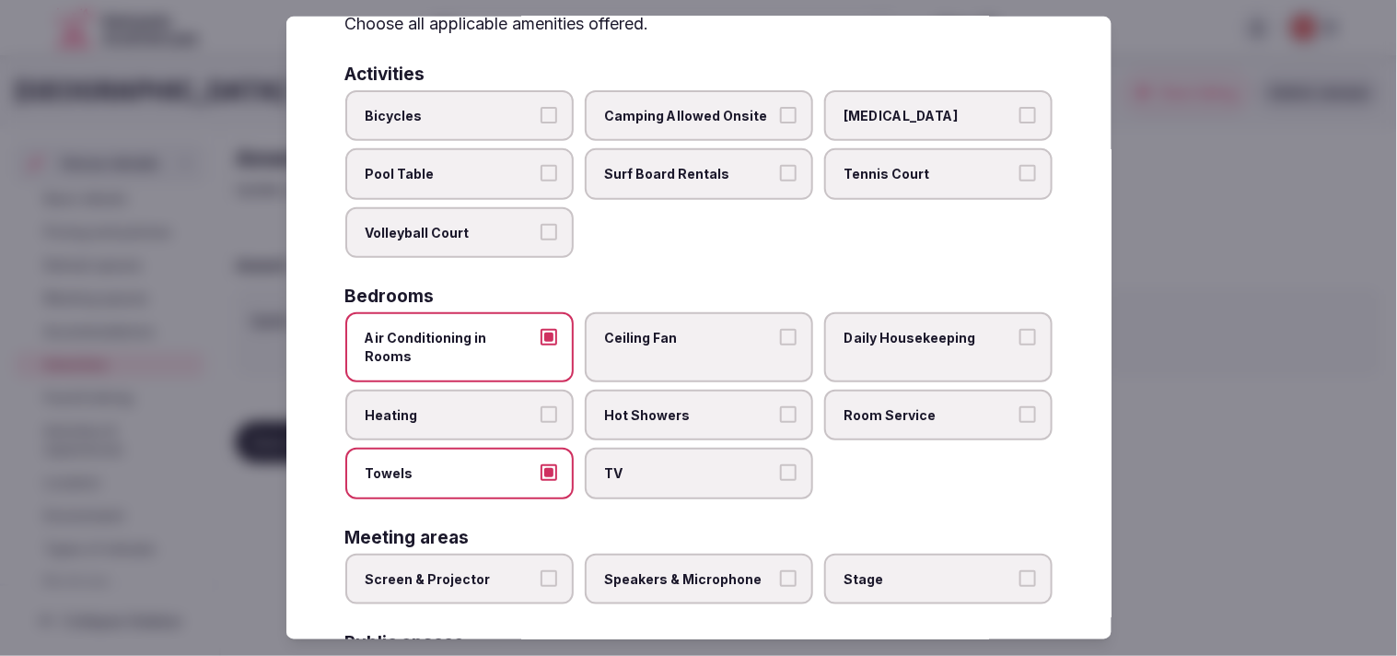
click at [551, 398] on label "Heating" at bounding box center [459, 415] width 228 height 52
click at [551, 405] on button "Heating" at bounding box center [549, 413] width 17 height 17
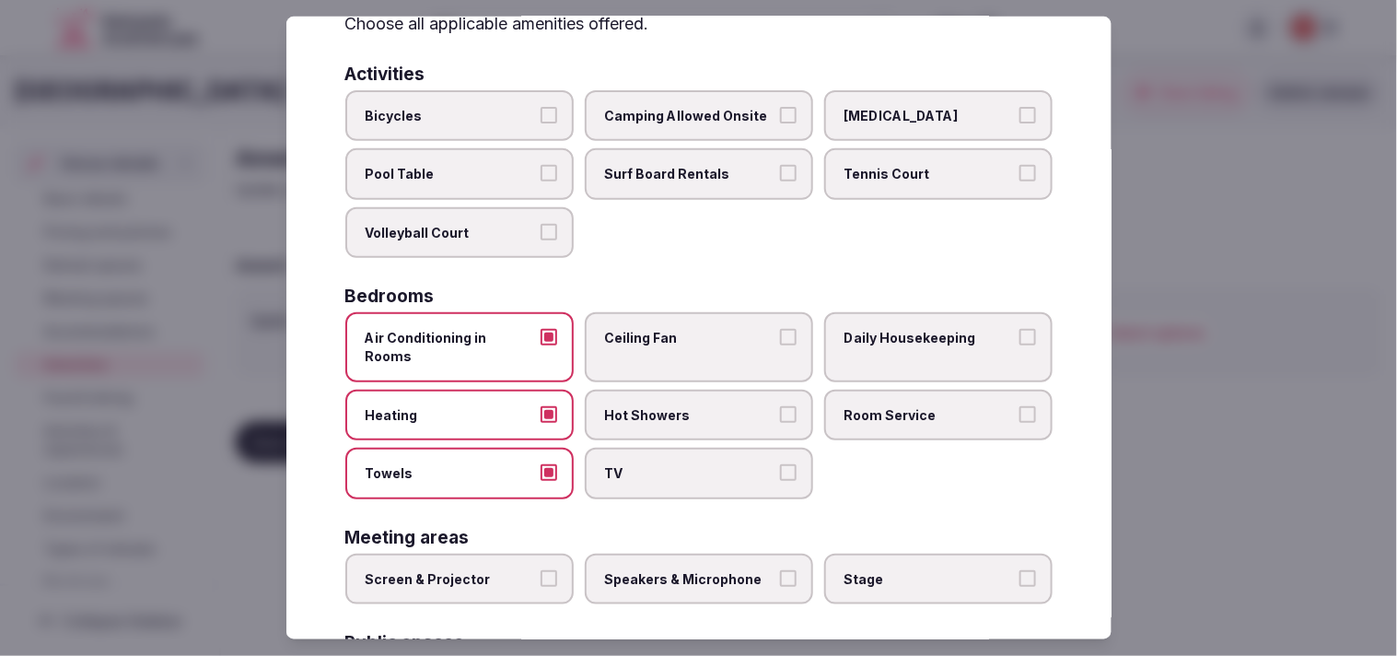
click at [685, 318] on label "Daily Housekeeping" at bounding box center [938, 346] width 228 height 69
click at [685, 329] on button "Daily Housekeeping" at bounding box center [1028, 337] width 17 height 17
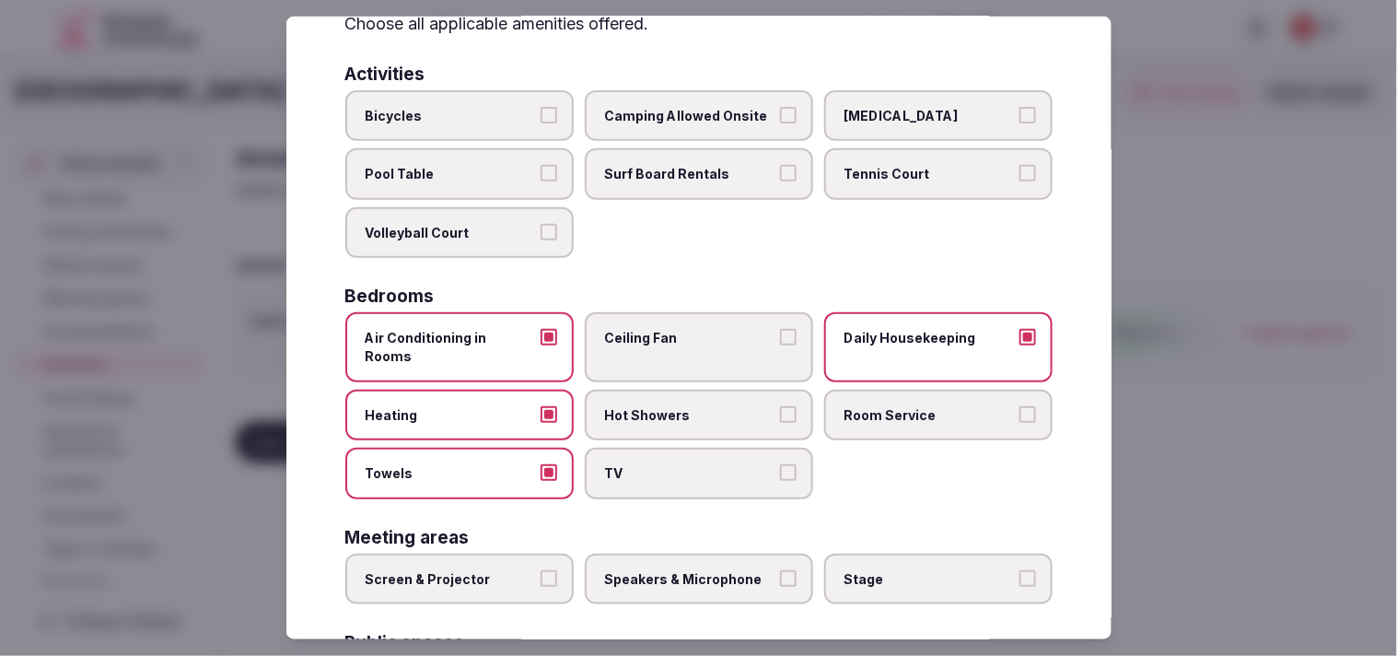
click at [685, 405] on span "Room Service" at bounding box center [929, 414] width 169 height 18
click at [685, 405] on button "Room Service" at bounding box center [1028, 413] width 17 height 17
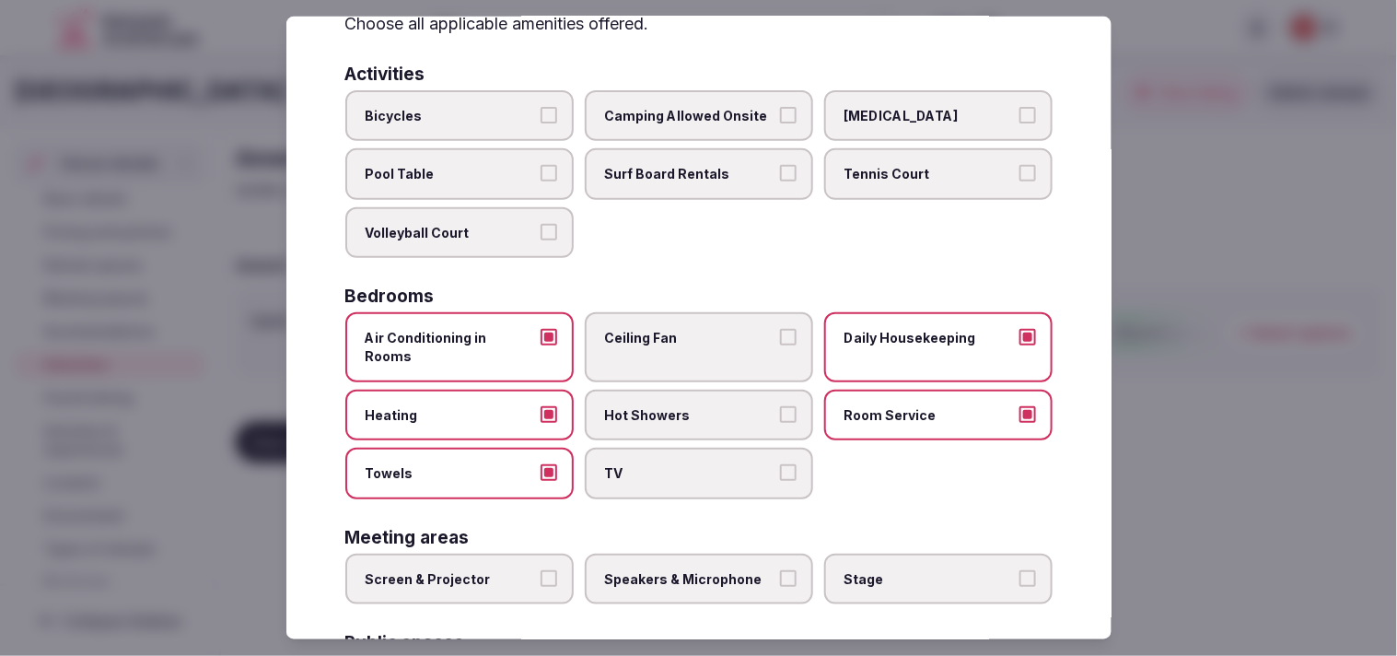
click at [685, 464] on span "TV" at bounding box center [689, 473] width 169 height 18
click at [685, 464] on button "TV" at bounding box center [788, 472] width 17 height 17
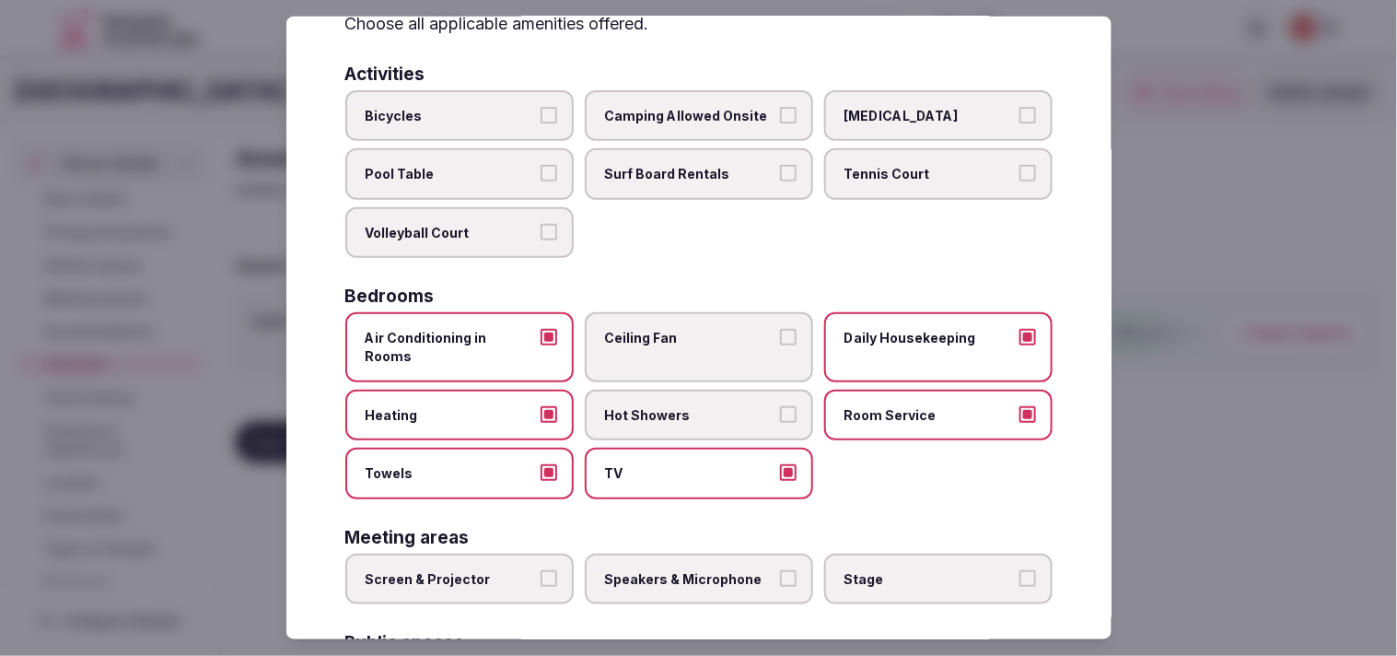
drag, startPoint x: 543, startPoint y: 391, endPoint x: 551, endPoint y: 402, distance: 13.3
click at [544, 405] on button "Heating" at bounding box center [549, 413] width 17 height 17
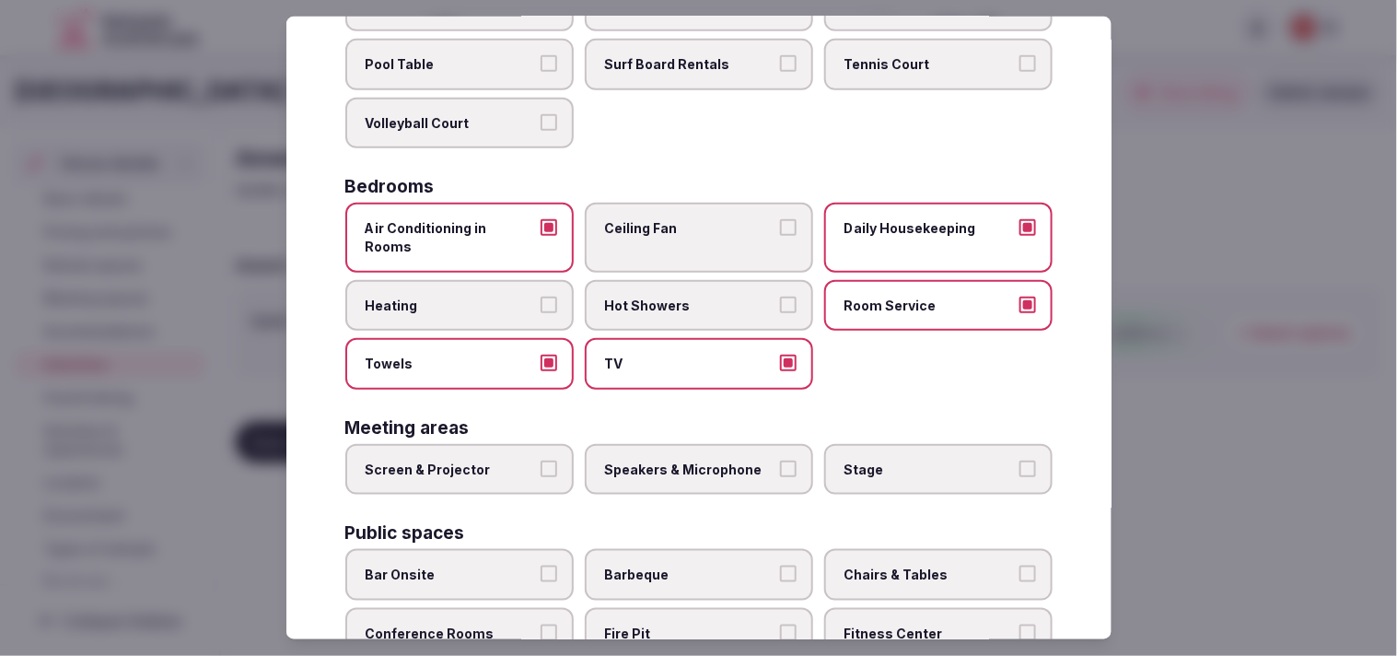
scroll to position [307, 0]
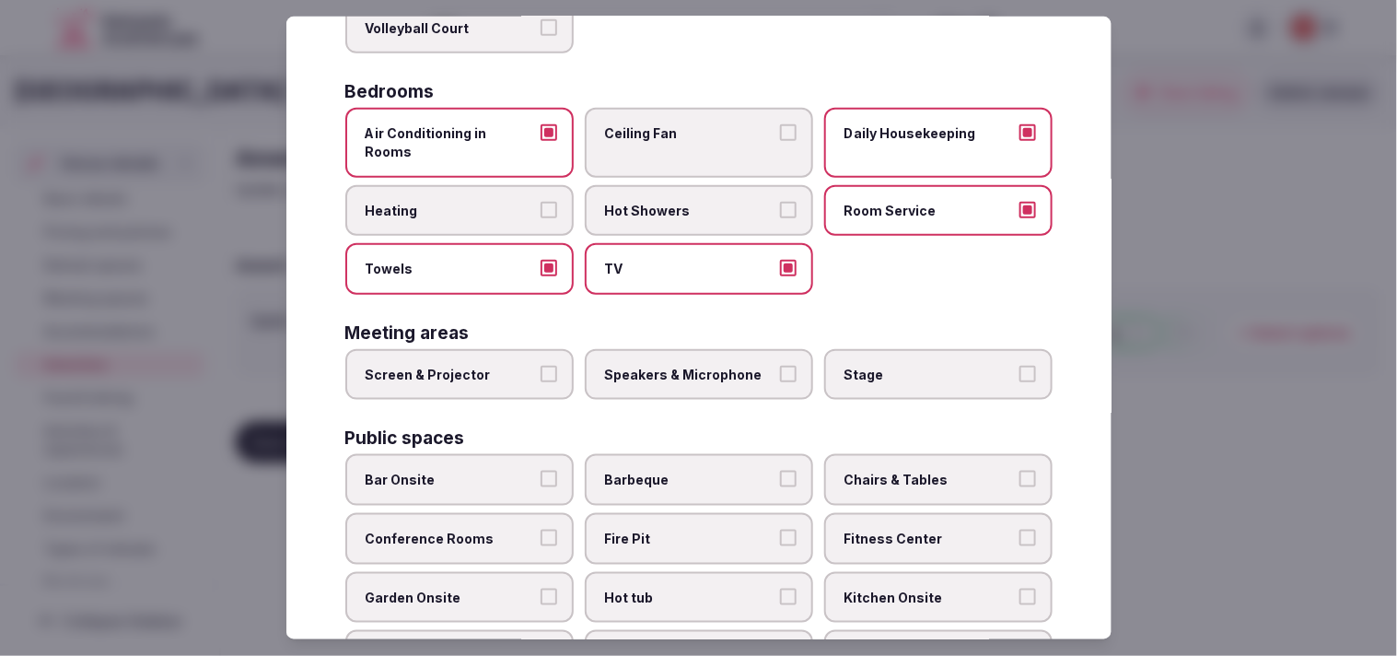
click at [549, 355] on label "Screen & Projector" at bounding box center [459, 375] width 228 height 52
click at [549, 366] on button "Screen & Projector" at bounding box center [549, 374] width 17 height 17
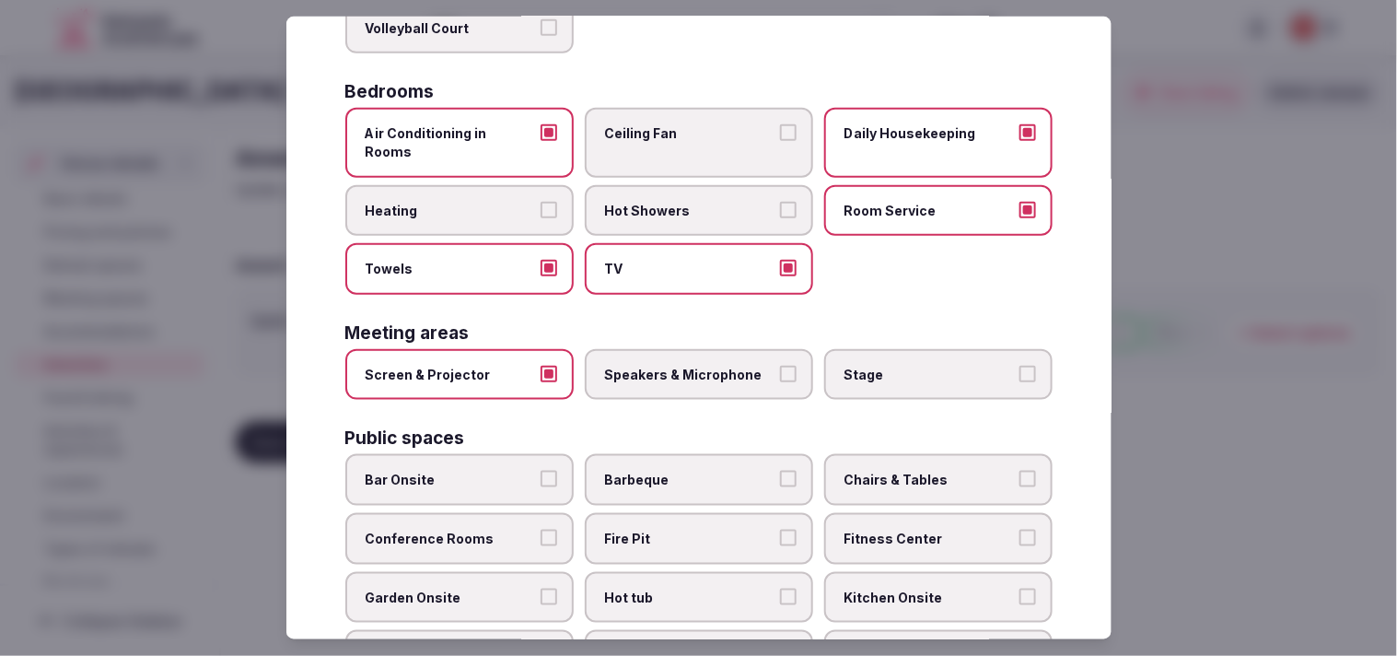
click at [685, 350] on label "Speakers & Microphone" at bounding box center [699, 375] width 228 height 52
click at [685, 366] on button "Speakers & Microphone" at bounding box center [788, 374] width 17 height 17
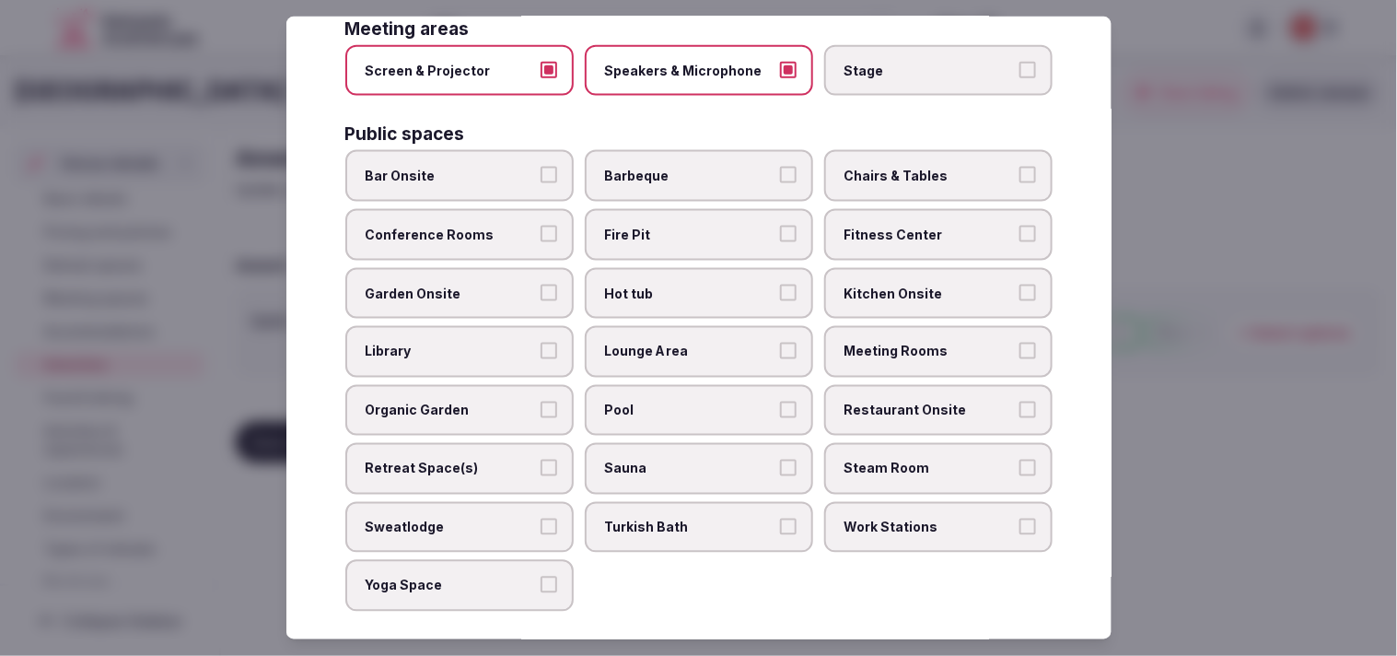
scroll to position [613, 0]
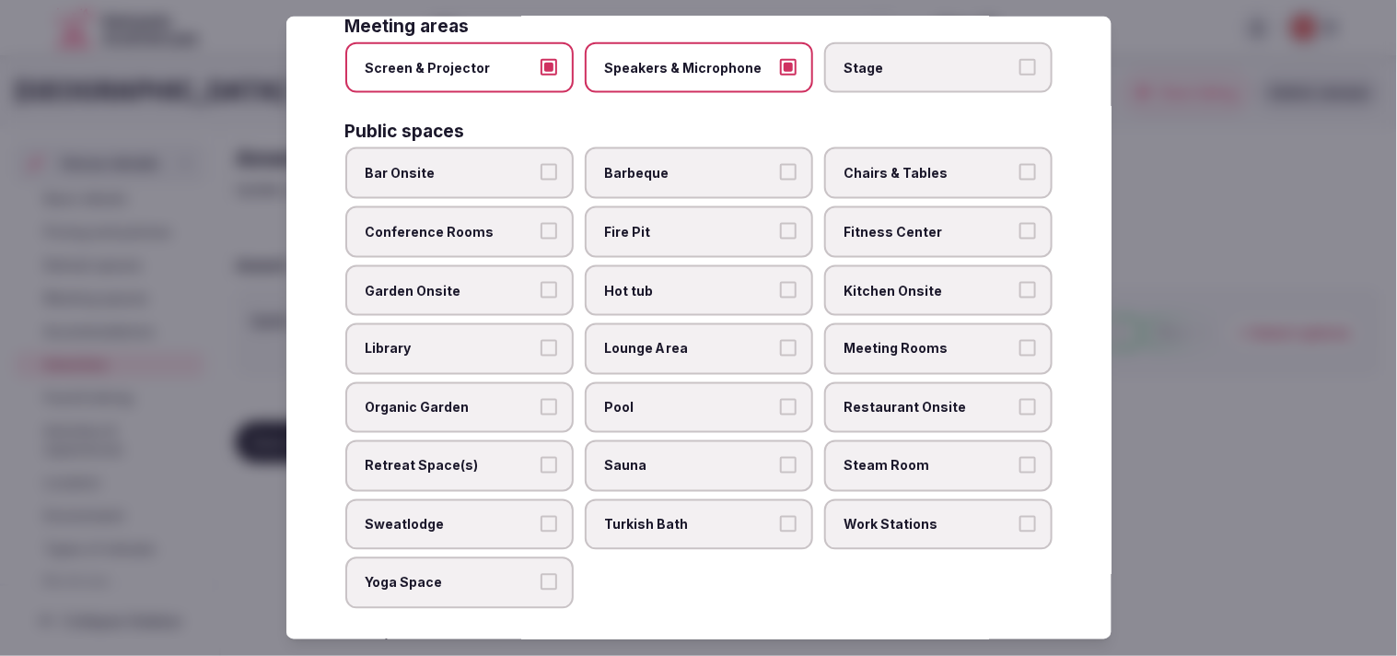
click at [534, 149] on label "Bar Onsite" at bounding box center [459, 173] width 228 height 52
click at [541, 164] on button "Bar Onsite" at bounding box center [549, 172] width 17 height 17
click at [476, 214] on label "Conference Rooms" at bounding box center [459, 232] width 228 height 52
click at [541, 223] on button "Conference Rooms" at bounding box center [549, 231] width 17 height 17
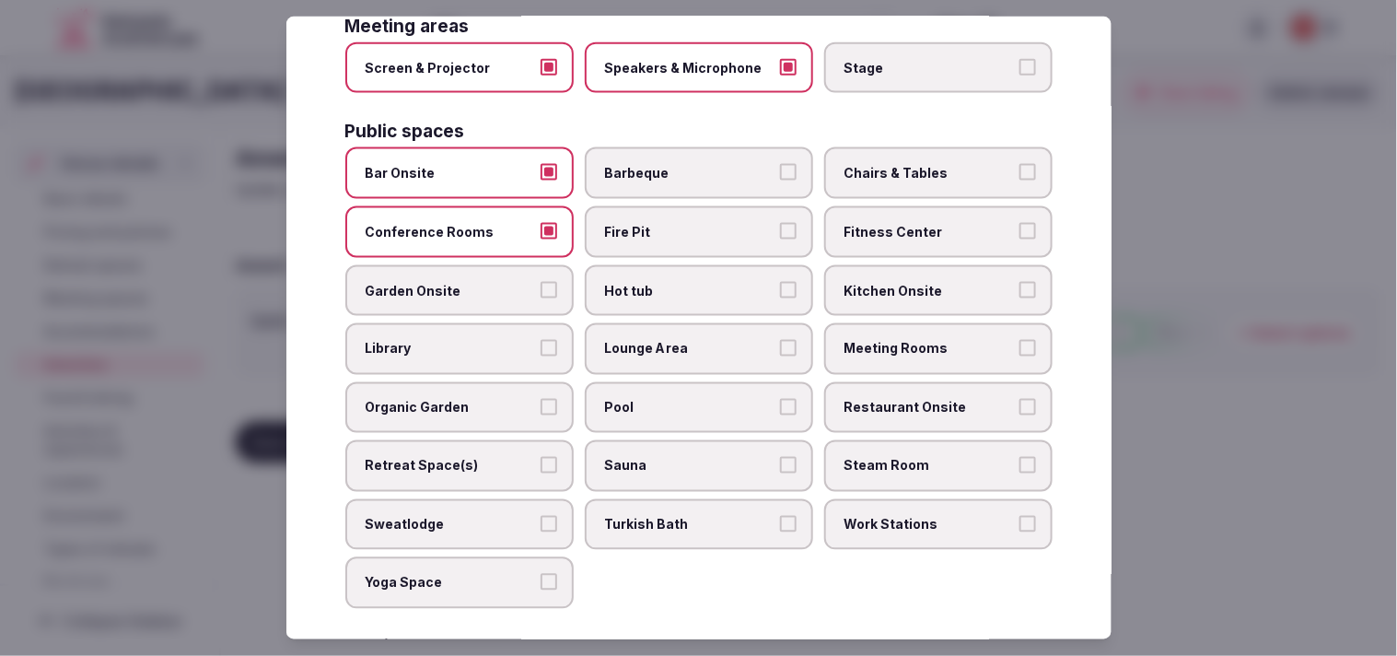
click at [685, 164] on span "Chairs & Tables" at bounding box center [929, 173] width 169 height 18
click at [685, 164] on button "Chairs & Tables" at bounding box center [1028, 172] width 17 height 17
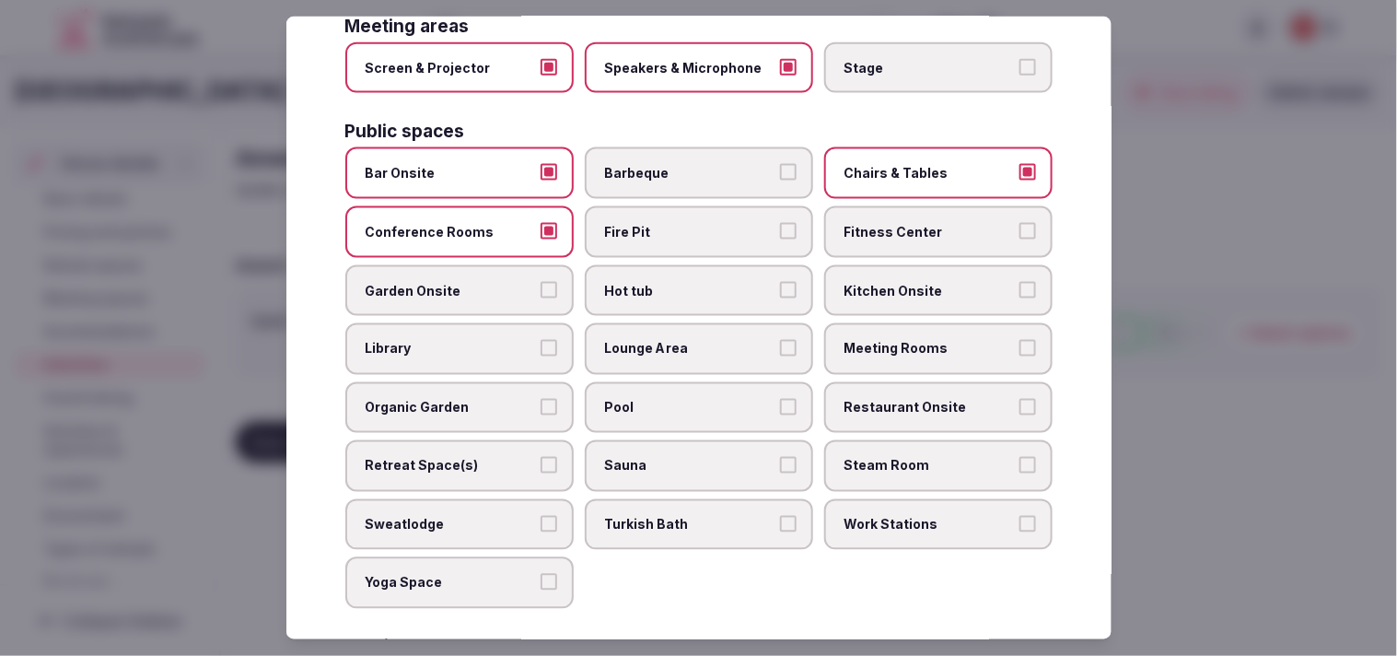
click at [541, 223] on button "Conference Rooms" at bounding box center [549, 231] width 17 height 17
click at [685, 323] on label "Meeting Rooms" at bounding box center [938, 349] width 228 height 52
click at [685, 340] on button "Meeting Rooms" at bounding box center [1028, 348] width 17 height 17
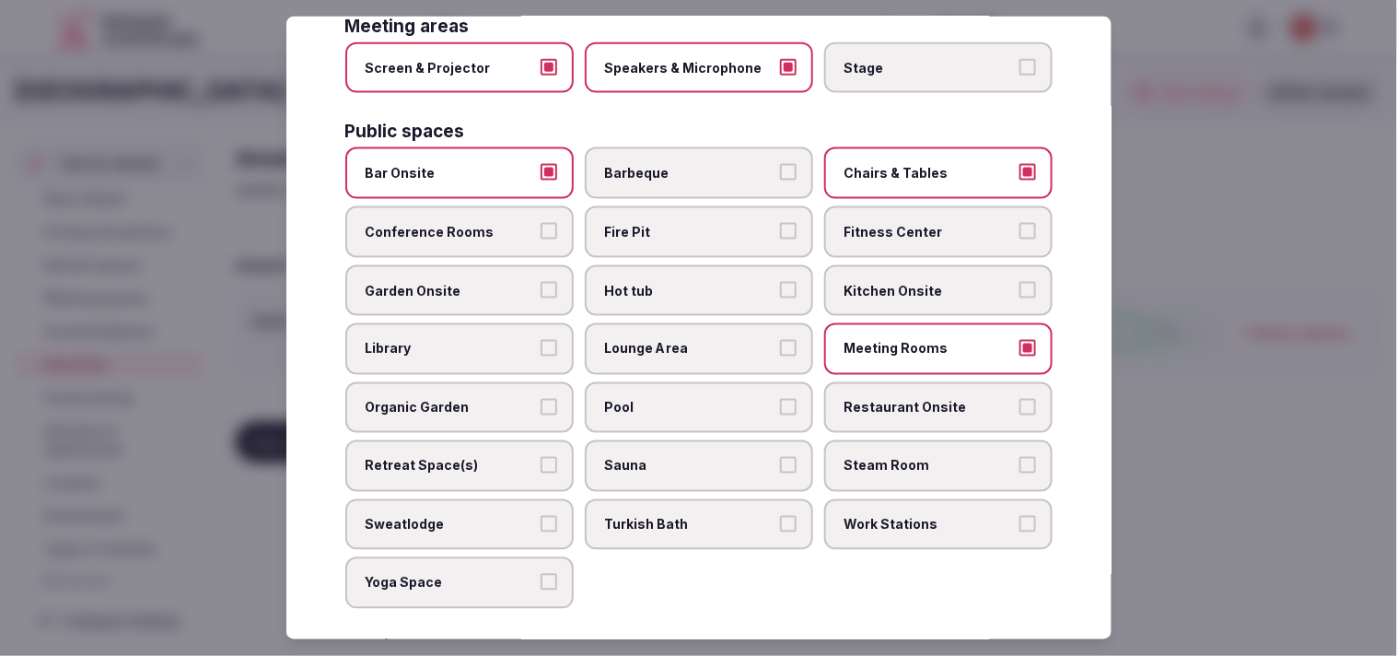
click at [425, 264] on label "Garden Onsite" at bounding box center [459, 290] width 228 height 52
click at [541, 281] on button "Garden Onsite" at bounding box center [549, 289] width 17 height 17
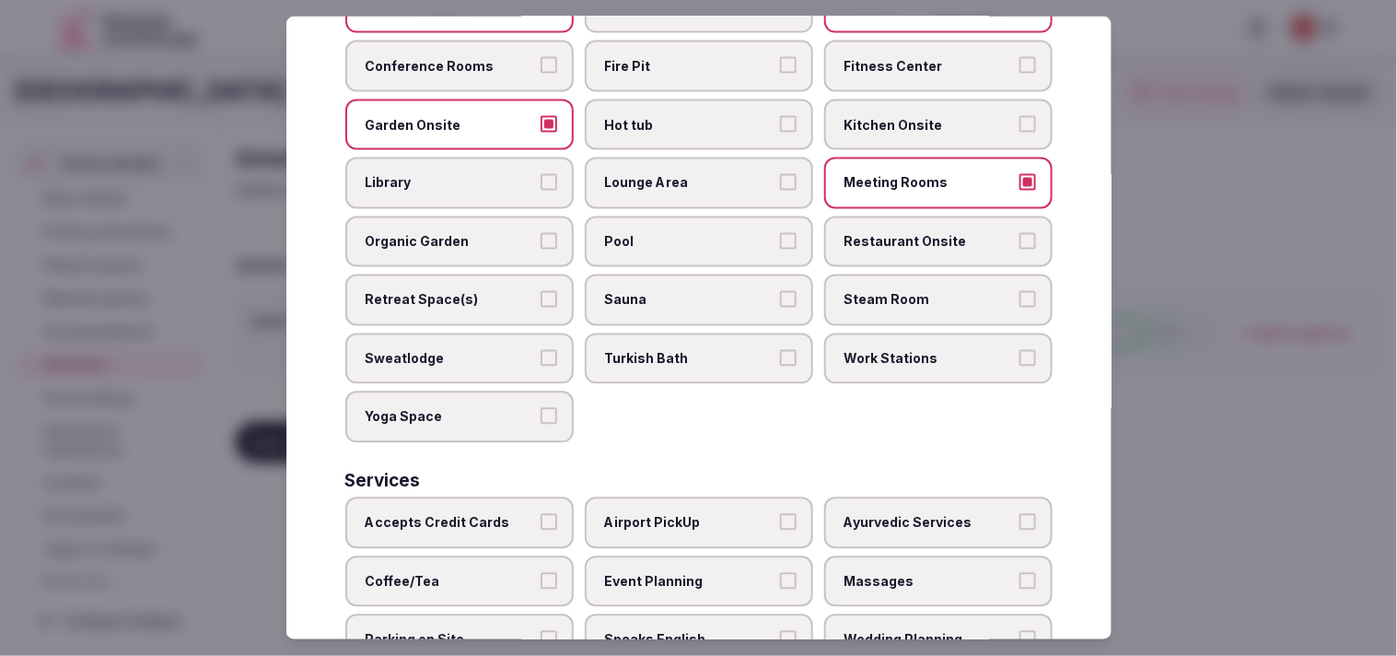
scroll to position [818, 0]
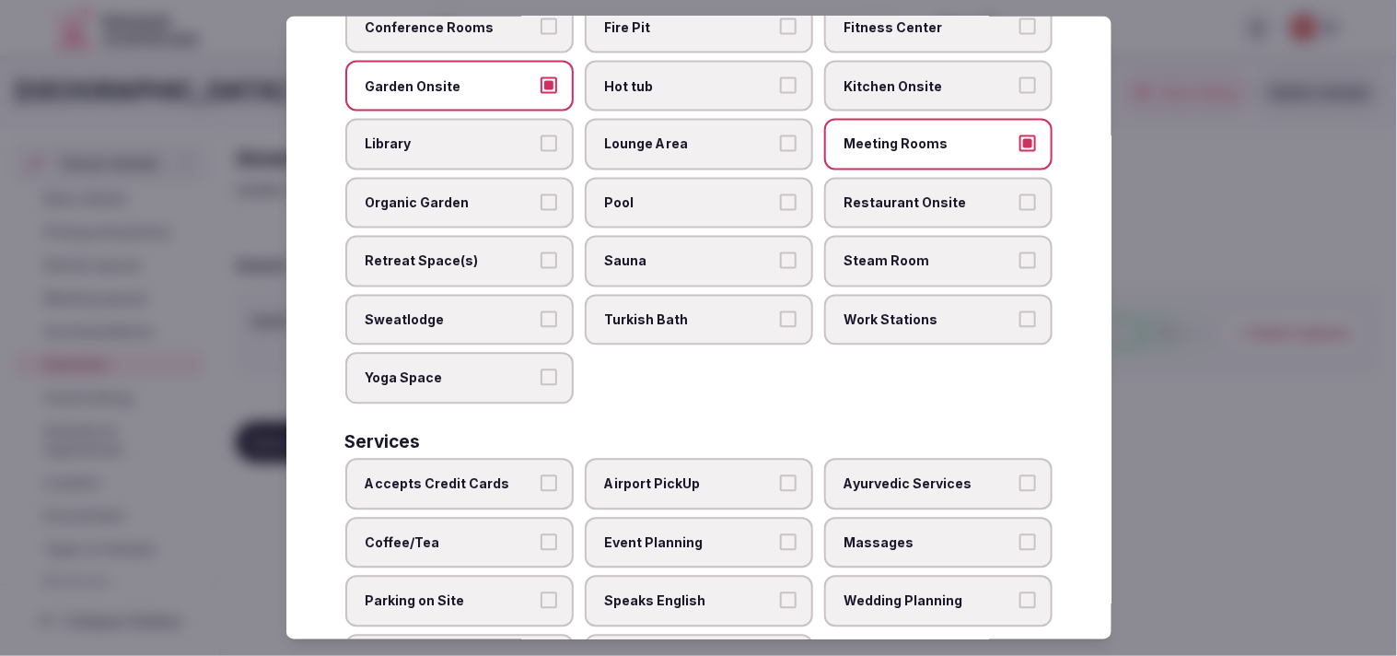
click at [656, 178] on label "Pool" at bounding box center [699, 204] width 228 height 52
click at [685, 194] on button "Pool" at bounding box center [788, 202] width 17 height 17
click at [685, 178] on label "Pool" at bounding box center [699, 204] width 228 height 52
click at [685, 194] on button "Pool" at bounding box center [788, 202] width 17 height 17
click at [685, 194] on span "Restaurant Onsite" at bounding box center [929, 203] width 169 height 18
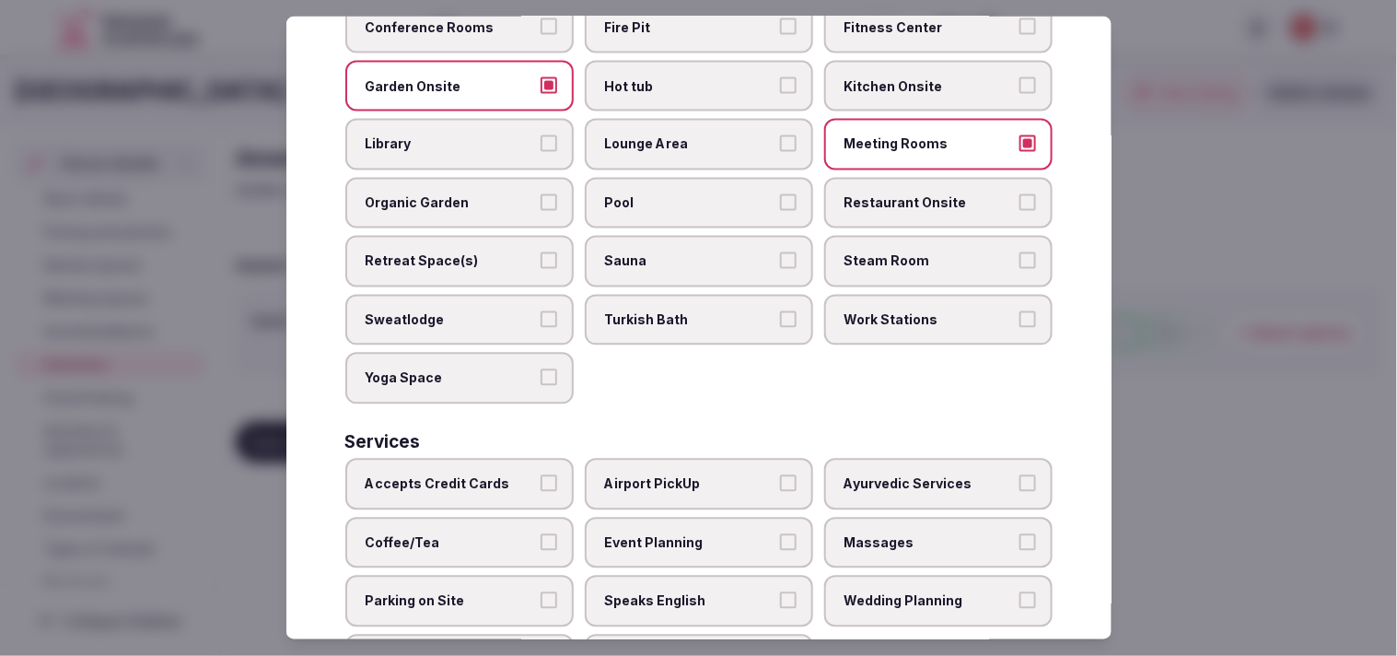
click at [685, 194] on button "Restaurant Onsite" at bounding box center [1028, 202] width 17 height 17
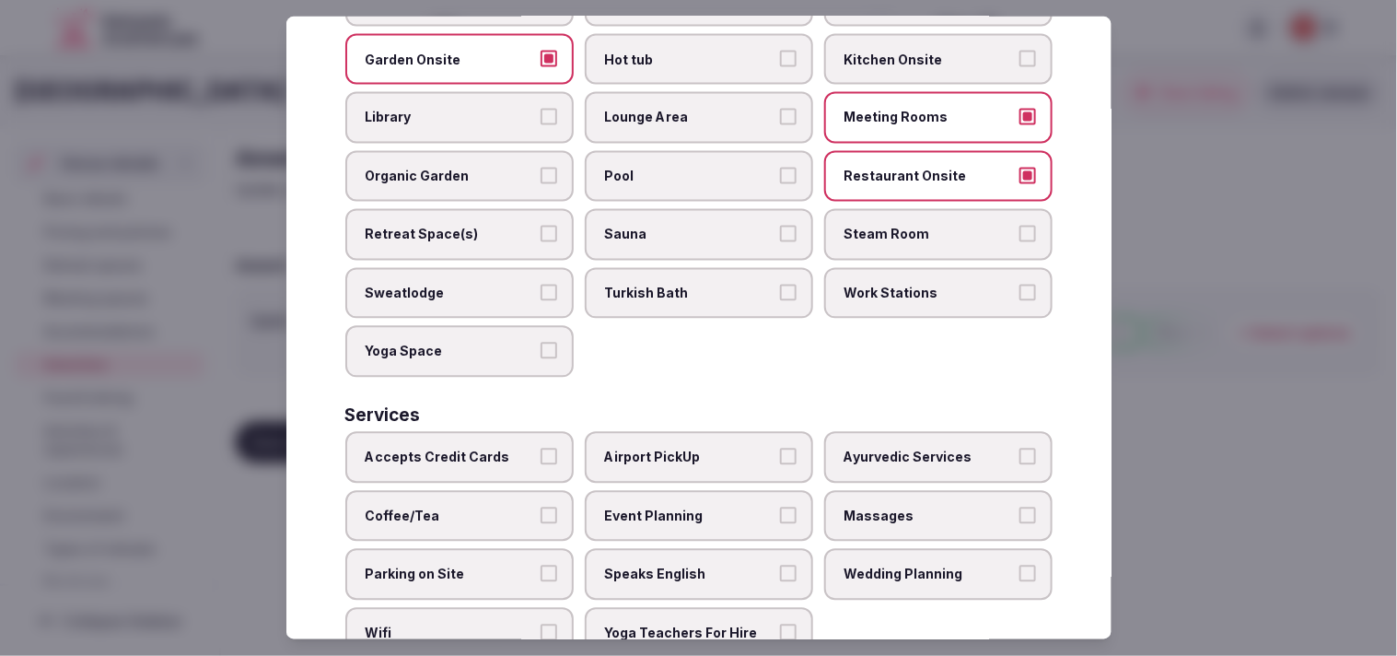
scroll to position [858, 0]
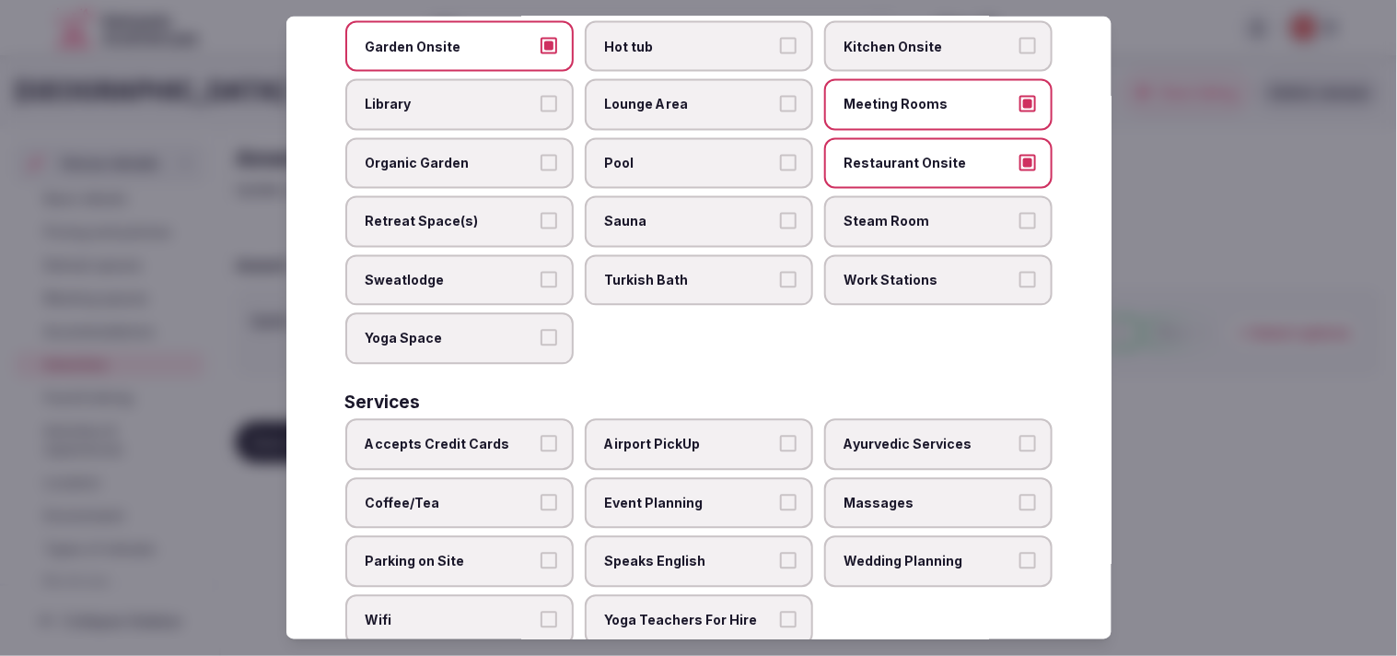
click at [513, 419] on label "Accepts Credit Cards" at bounding box center [459, 445] width 228 height 52
click at [541, 436] on button "Accepts Credit Cards" at bounding box center [549, 444] width 17 height 17
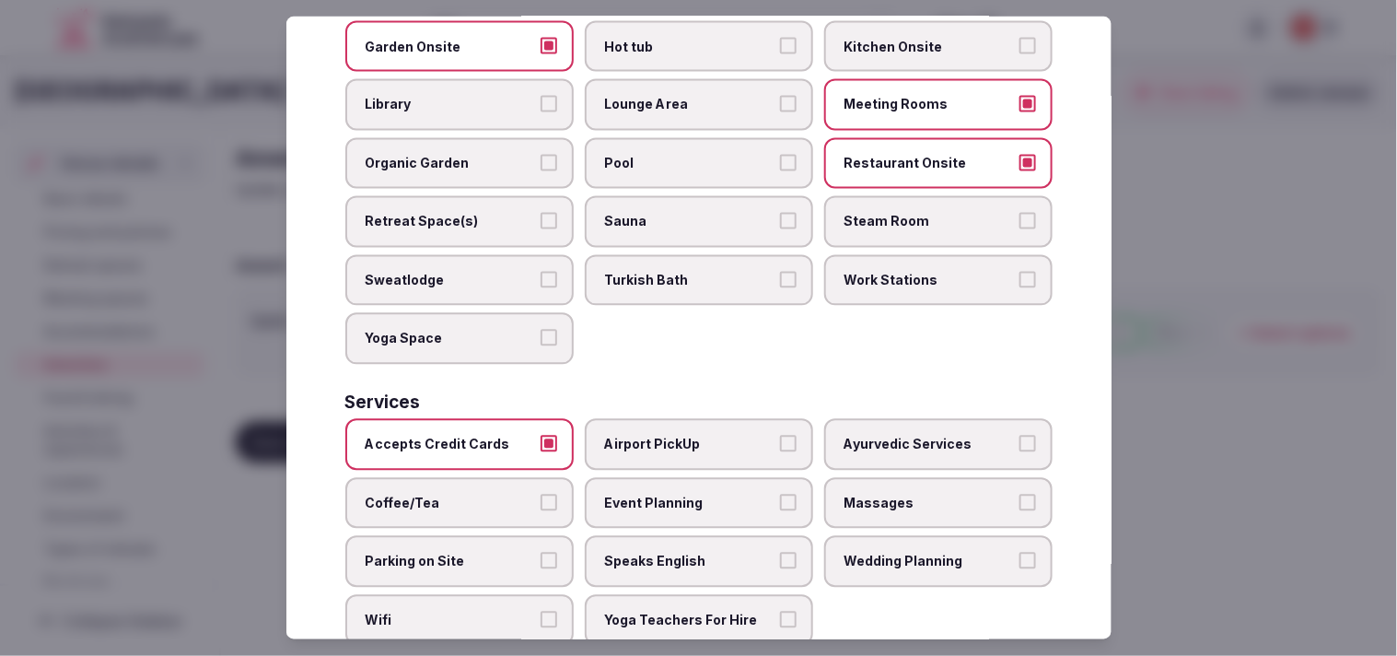
drag, startPoint x: 471, startPoint y: 499, endPoint x: 499, endPoint y: 493, distance: 29.3
click at [474, 536] on label "Parking on Site" at bounding box center [459, 562] width 228 height 52
click at [541, 553] on button "Parking on Site" at bounding box center [549, 561] width 17 height 17
click at [640, 553] on span "Speaks English" at bounding box center [689, 562] width 169 height 18
click at [685, 553] on button "Speaks English" at bounding box center [788, 561] width 17 height 17
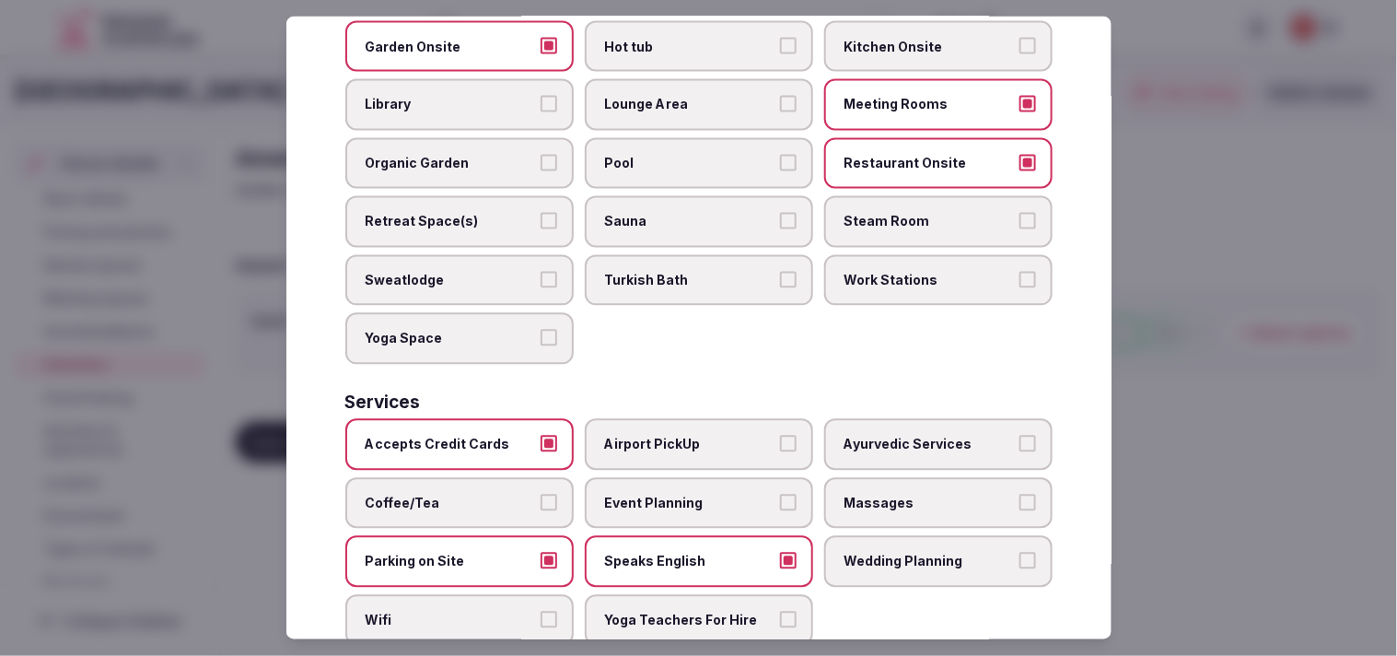
click at [489, 612] on span "Wifi" at bounding box center [450, 621] width 169 height 18
click at [541, 612] on button "Wifi" at bounding box center [549, 620] width 17 height 17
click at [541, 494] on button "Coffee/Tea" at bounding box center [549, 502] width 17 height 17
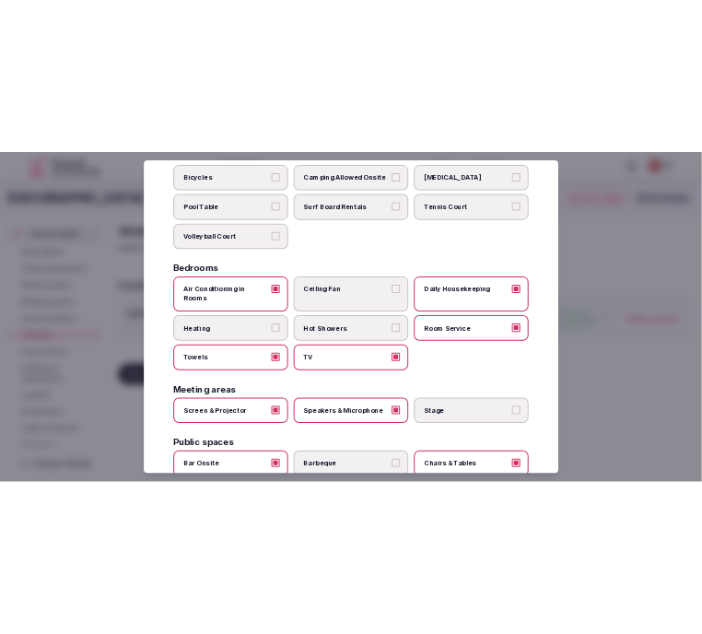
scroll to position [0, 0]
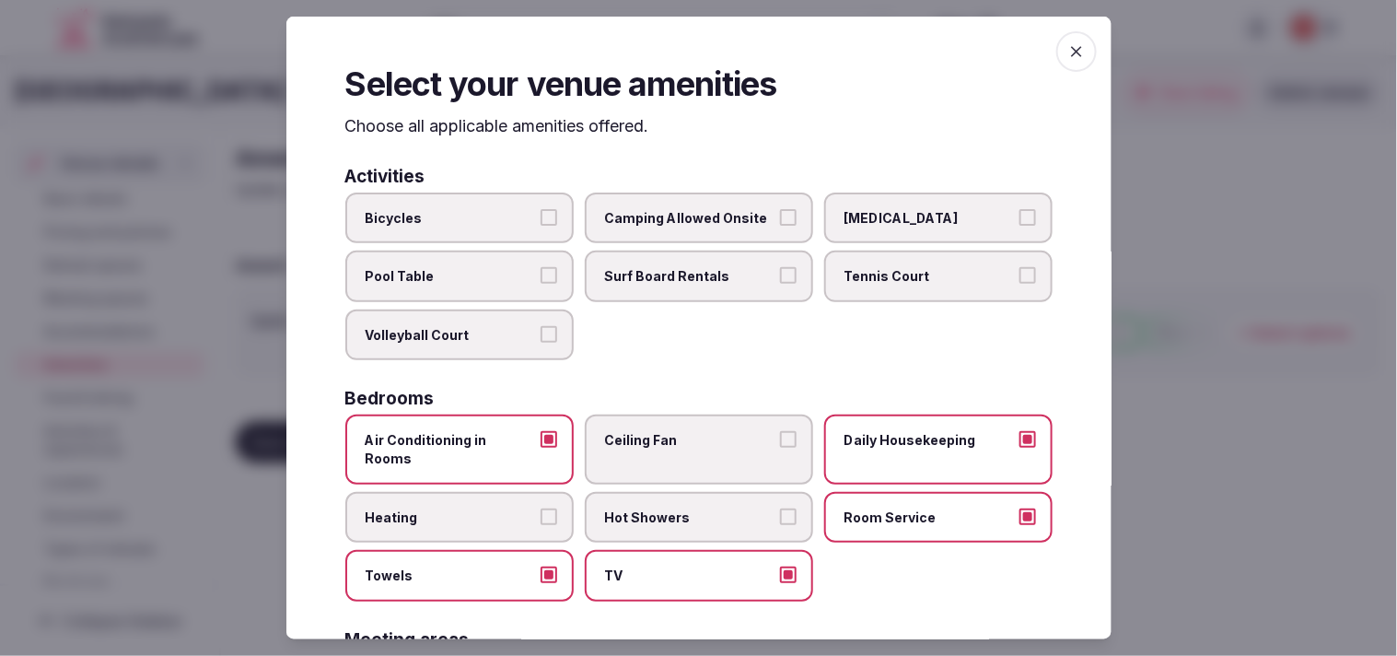
click at [685, 53] on icon "button" at bounding box center [1076, 51] width 11 height 11
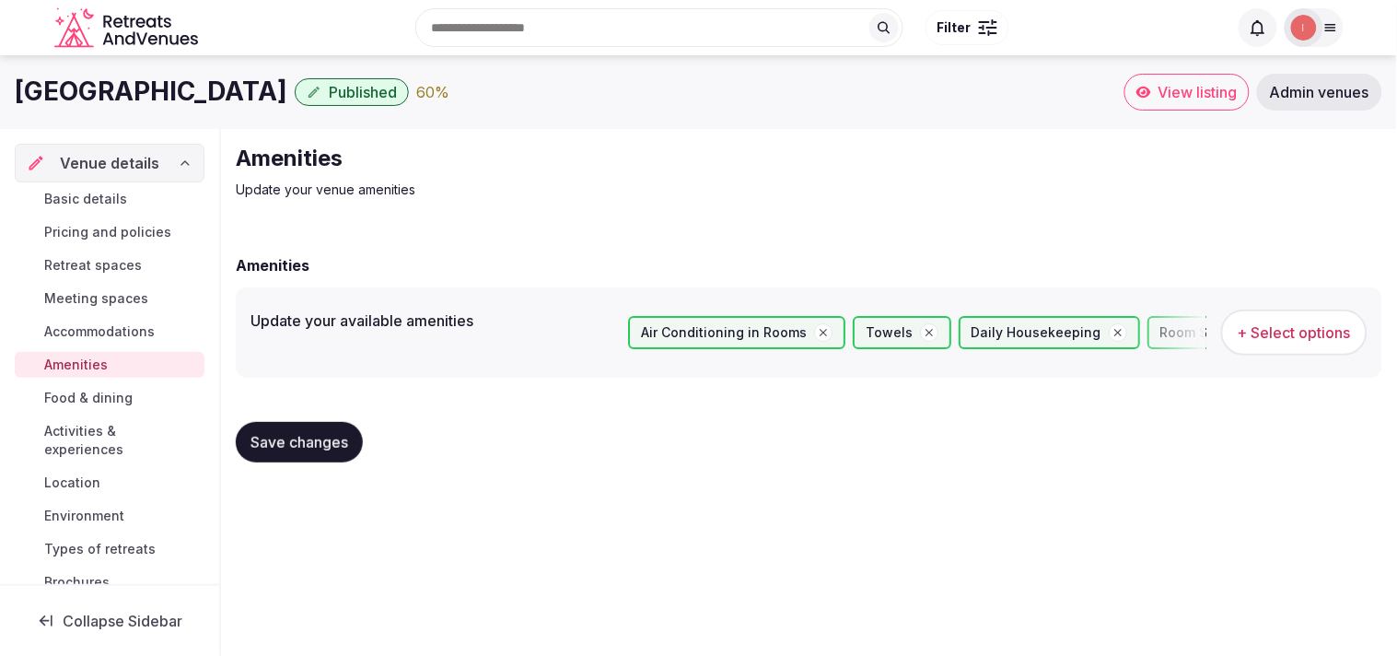
click at [274, 455] on button "Save changes" at bounding box center [299, 442] width 127 height 41
click at [126, 394] on span "Food & dining" at bounding box center [88, 398] width 88 height 18
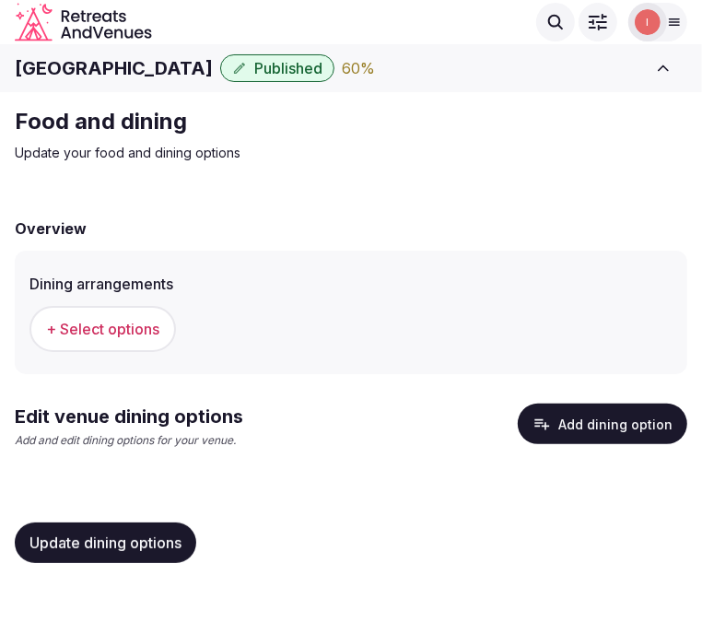
click at [118, 345] on button "+ Select options" at bounding box center [102, 329] width 146 height 46
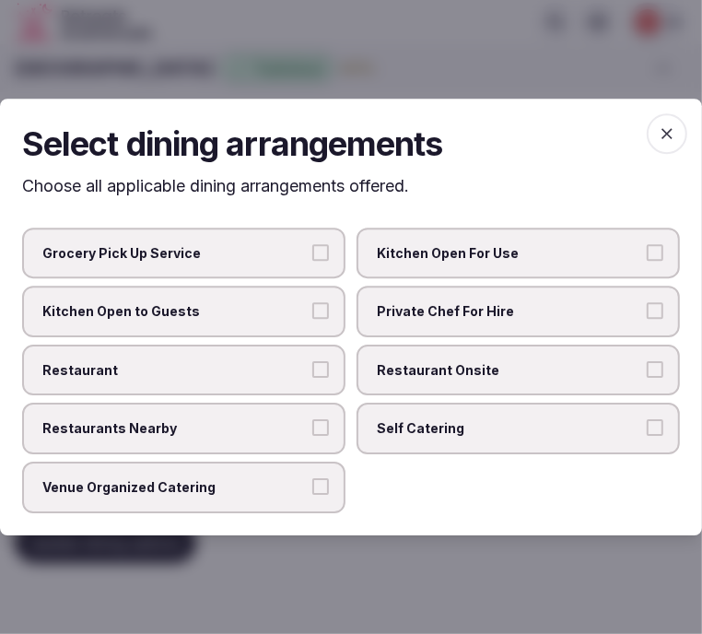
click at [422, 362] on span "Restaurant Onsite" at bounding box center [509, 370] width 264 height 18
click at [647, 362] on button "Restaurant Onsite" at bounding box center [655, 369] width 17 height 17
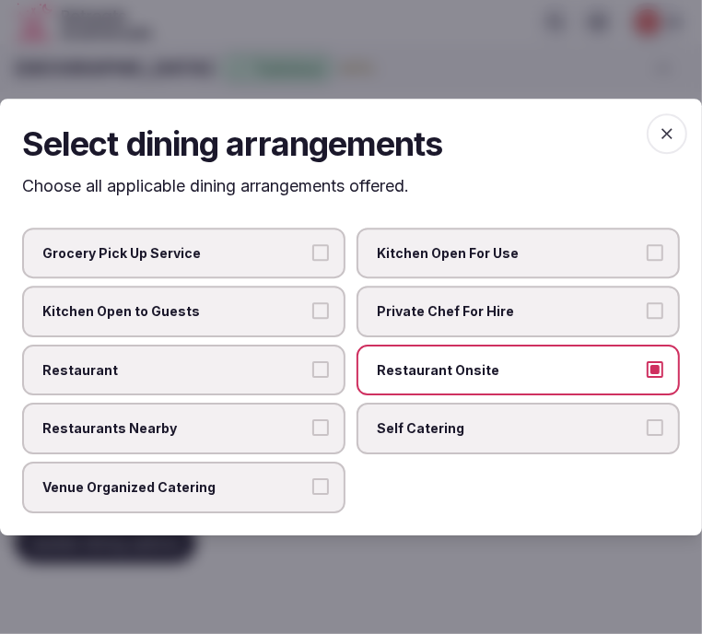
click at [280, 379] on span "Restaurant" at bounding box center [174, 370] width 264 height 18
click at [312, 378] on button "Restaurant" at bounding box center [320, 369] width 17 height 17
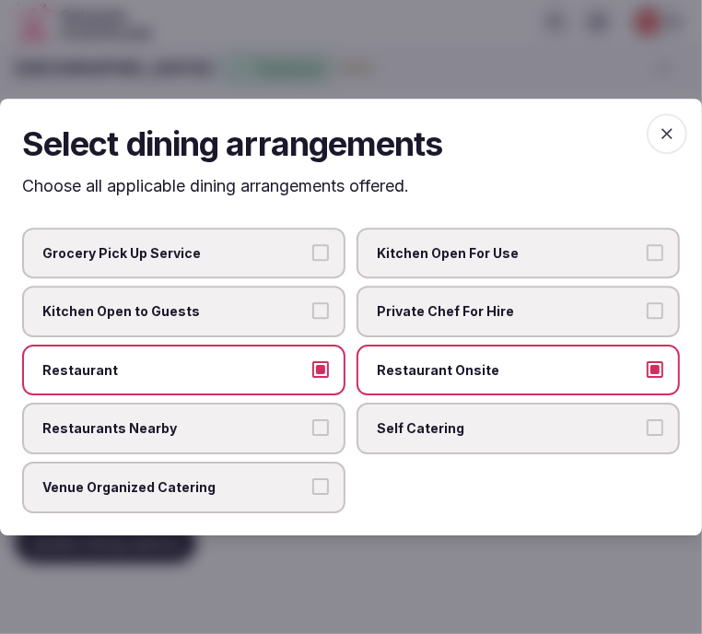
click at [267, 484] on span "Venue Organized Catering" at bounding box center [174, 487] width 264 height 18
click at [312, 484] on button "Venue Organized Catering" at bounding box center [320, 486] width 17 height 17
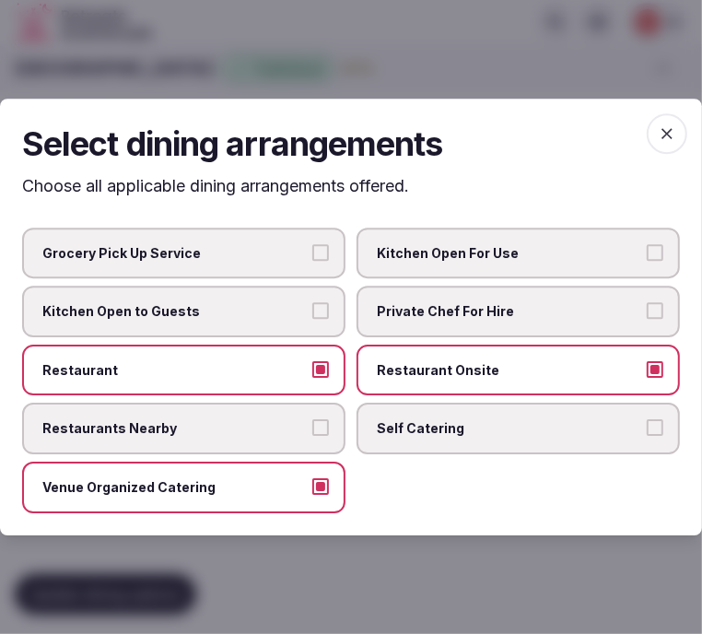
click at [683, 142] on span "button" at bounding box center [667, 133] width 41 height 41
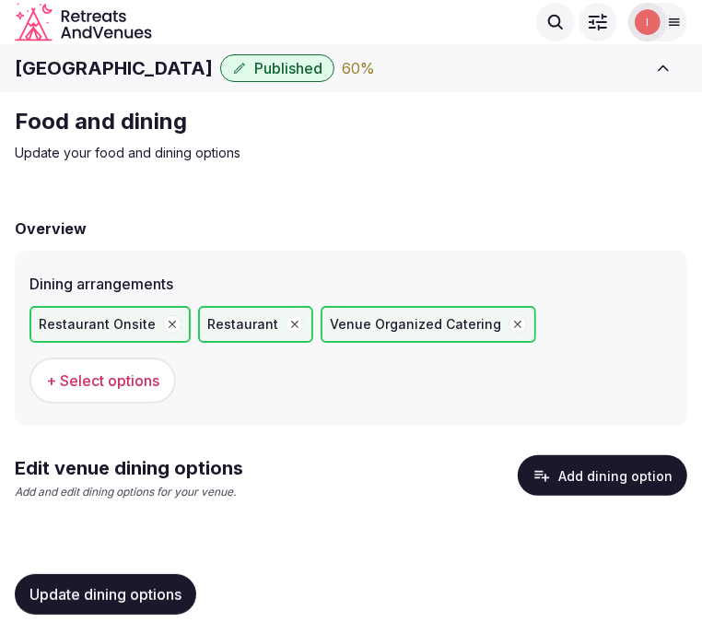
click at [184, 574] on button "Update dining options" at bounding box center [105, 594] width 181 height 41
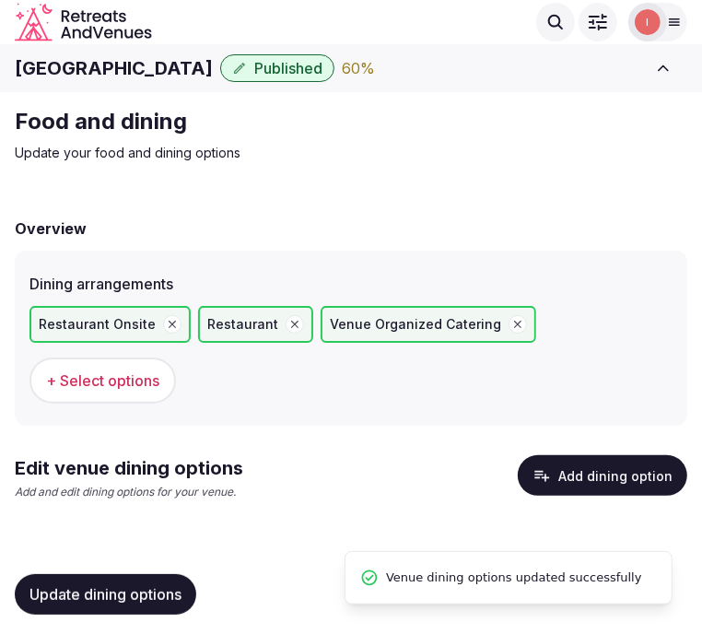
click at [596, 455] on button "Add dining option" at bounding box center [602, 475] width 169 height 41
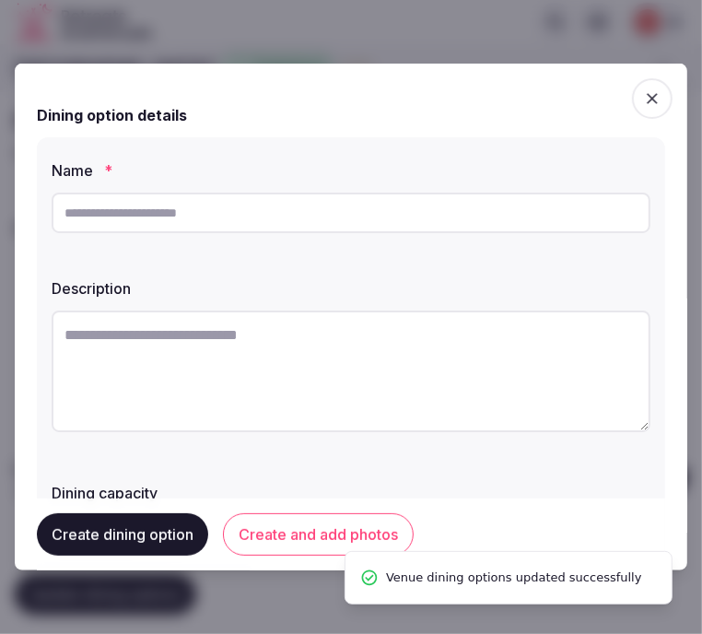
click at [437, 225] on input "text" at bounding box center [351, 213] width 599 height 41
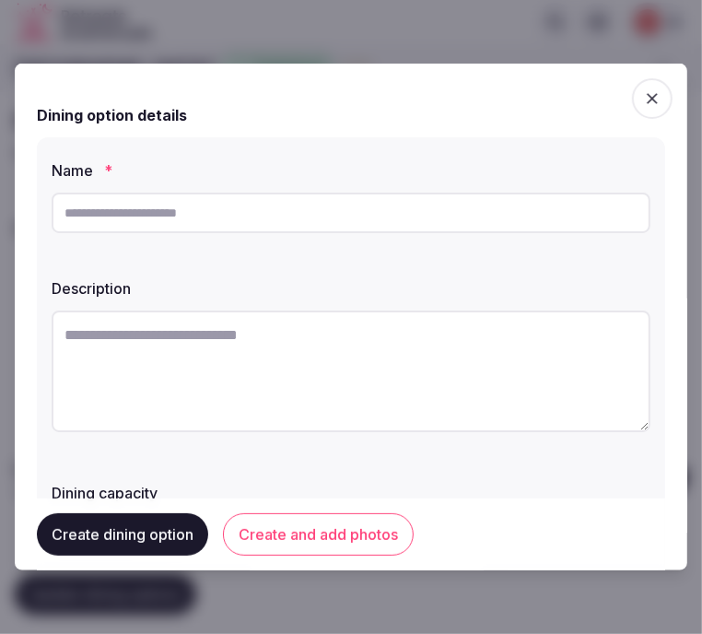
paste input "**********"
type input "**********"
click at [264, 343] on textarea at bounding box center [351, 371] width 599 height 122
paste textarea "**********"
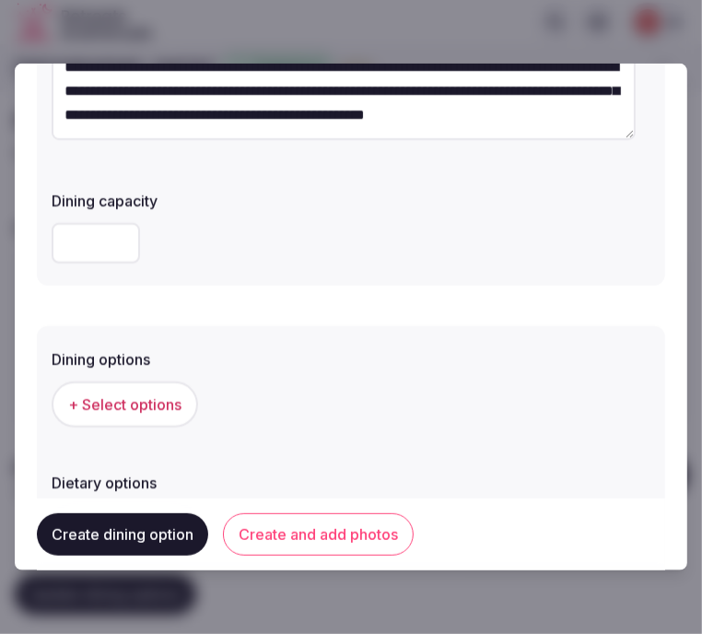
scroll to position [307, 0]
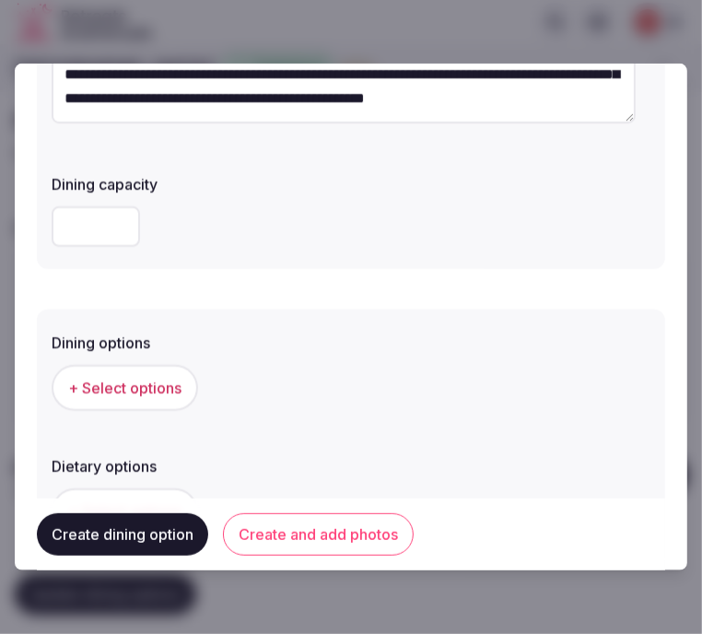
type textarea "**********"
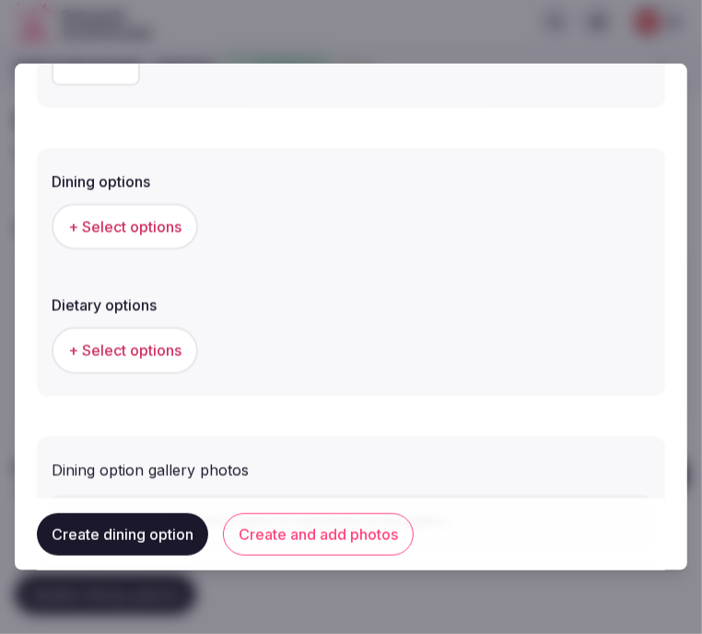
scroll to position [262, 0]
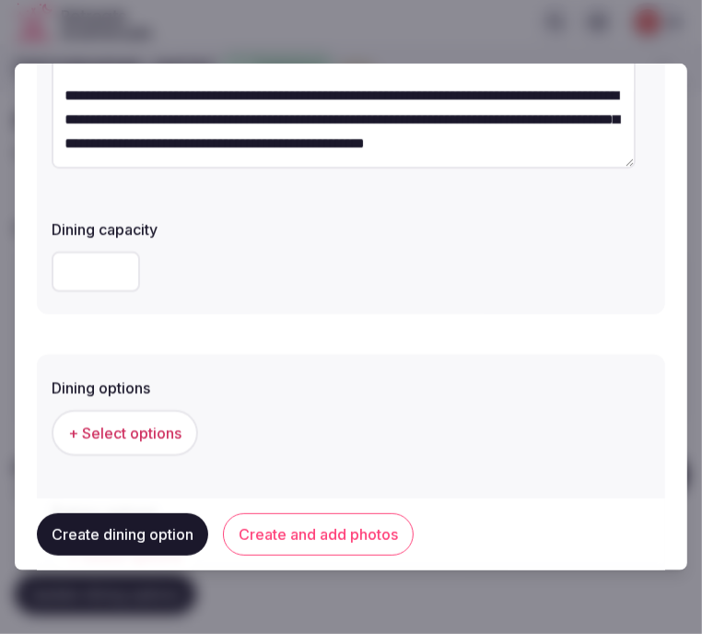
click at [133, 451] on button "+ Select options" at bounding box center [125, 433] width 146 height 46
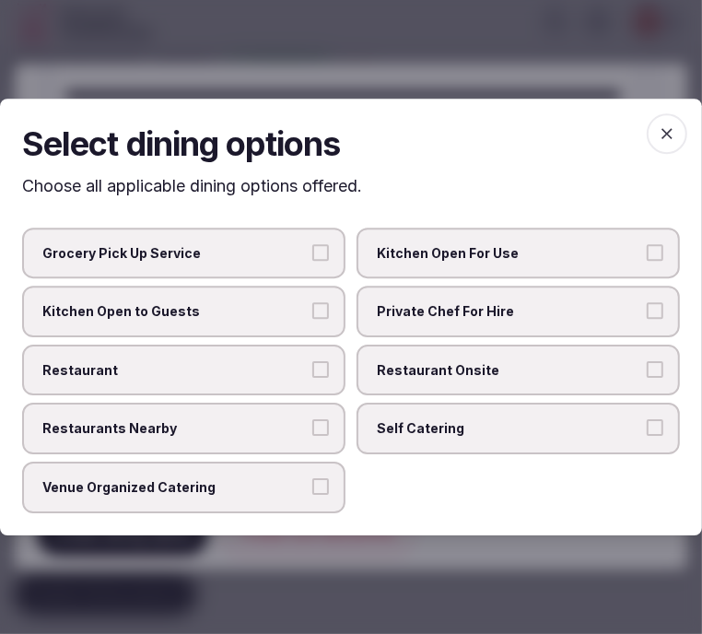
drag, startPoint x: 463, startPoint y: 335, endPoint x: 447, endPoint y: 357, distance: 27.6
click at [463, 337] on label "Private Chef For Hire" at bounding box center [517, 312] width 323 height 52
click at [647, 319] on button "Private Chef For Hire" at bounding box center [655, 310] width 17 height 17
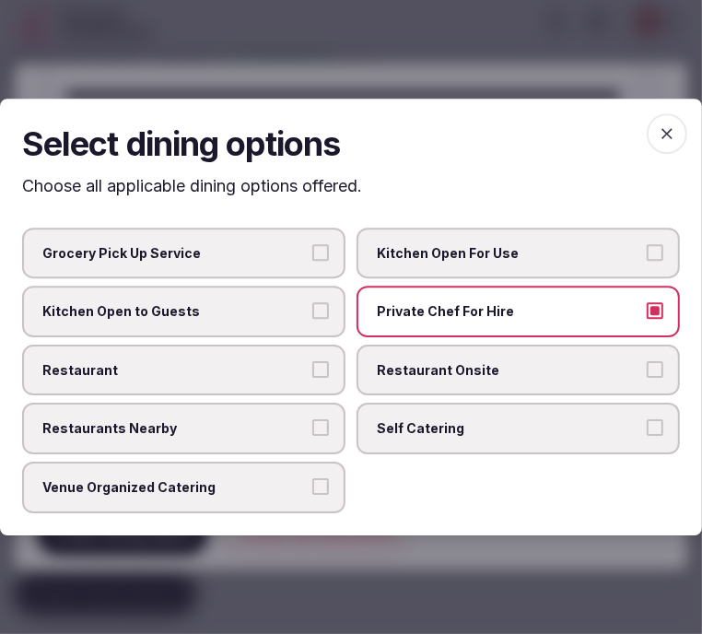
click at [475, 307] on span "Private Chef For Hire" at bounding box center [509, 311] width 264 height 18
click at [647, 307] on button "Private Chef For Hire" at bounding box center [655, 310] width 17 height 17
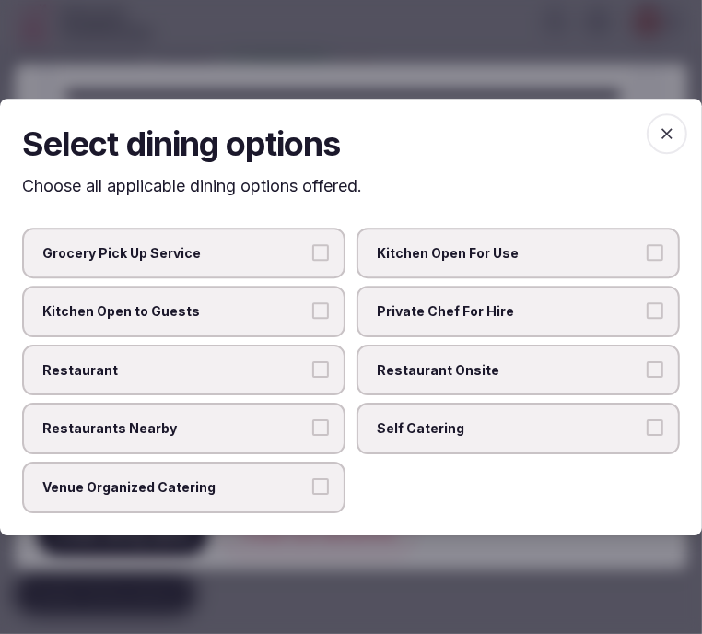
click at [449, 373] on span "Restaurant Onsite" at bounding box center [509, 370] width 264 height 18
click at [647, 373] on button "Restaurant Onsite" at bounding box center [655, 369] width 17 height 17
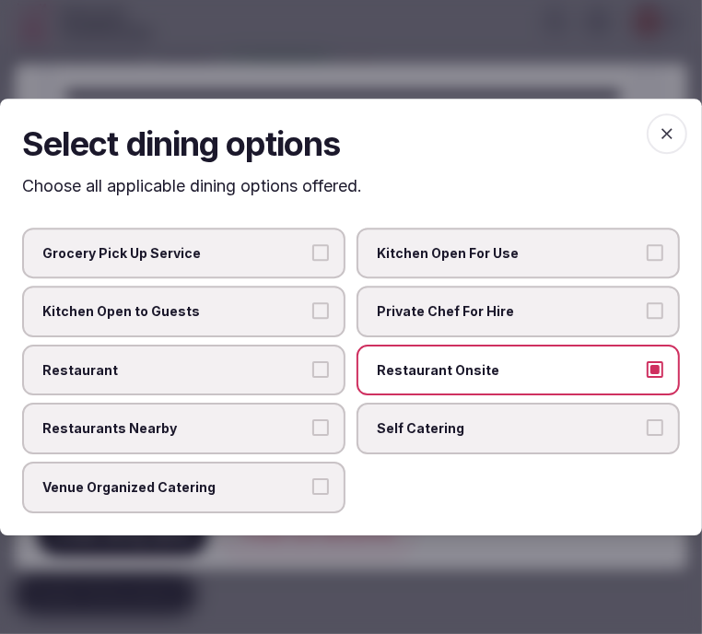
click at [295, 429] on span "Restaurants Nearby" at bounding box center [174, 429] width 264 height 18
click at [312, 429] on button "Restaurants Nearby" at bounding box center [320, 428] width 17 height 17
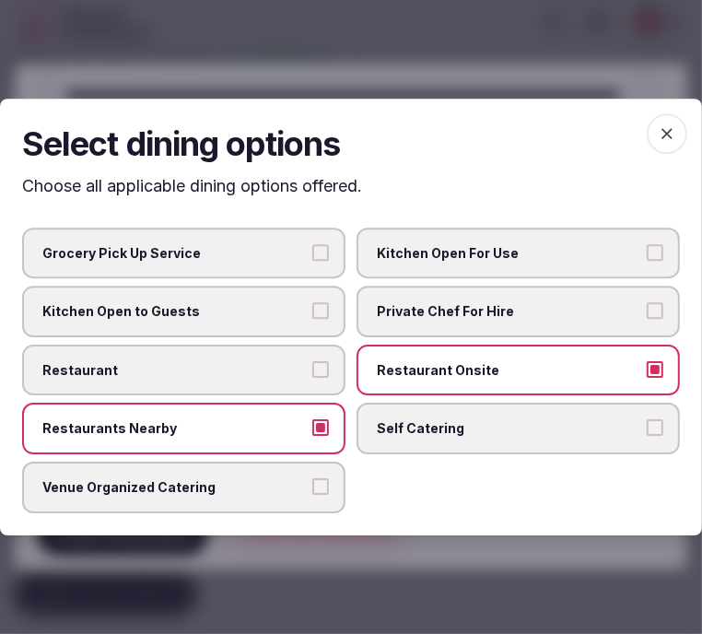
click at [295, 365] on span "Restaurant" at bounding box center [174, 370] width 264 height 18
click at [312, 365] on button "Restaurant" at bounding box center [320, 369] width 17 height 17
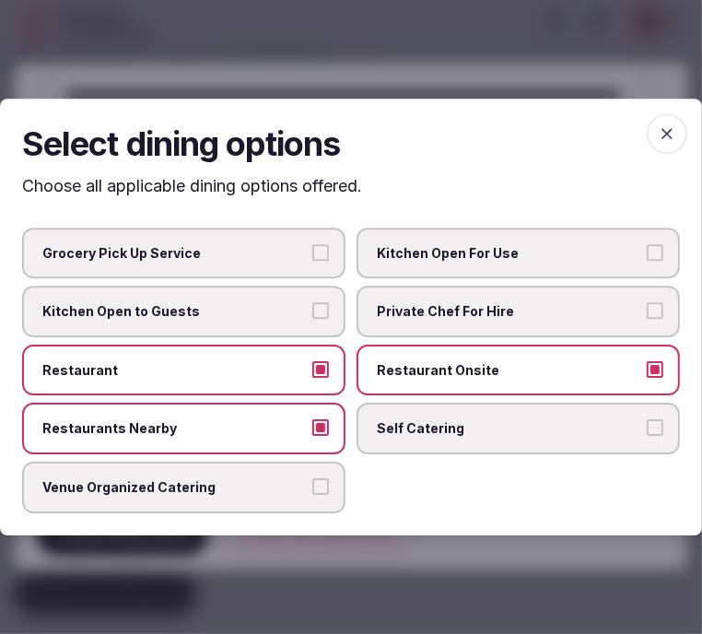
click at [659, 147] on span "button" at bounding box center [667, 133] width 41 height 41
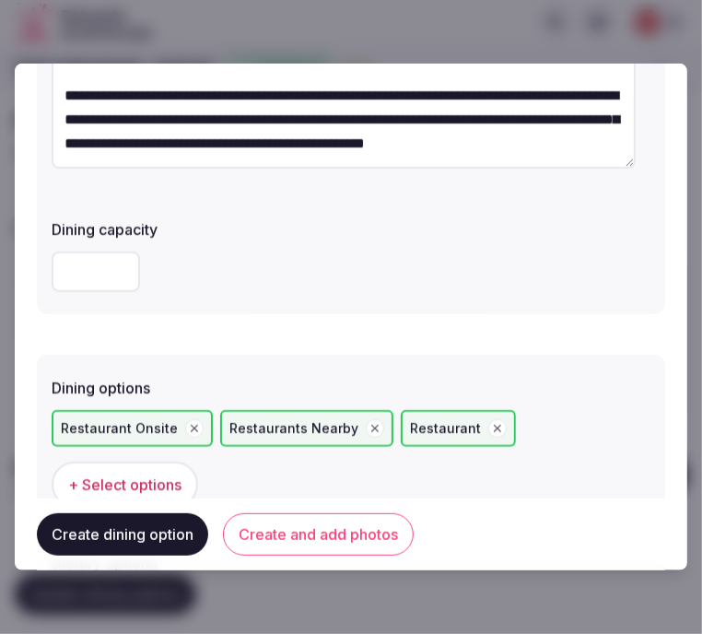
click at [368, 425] on icon "button" at bounding box center [374, 428] width 13 height 13
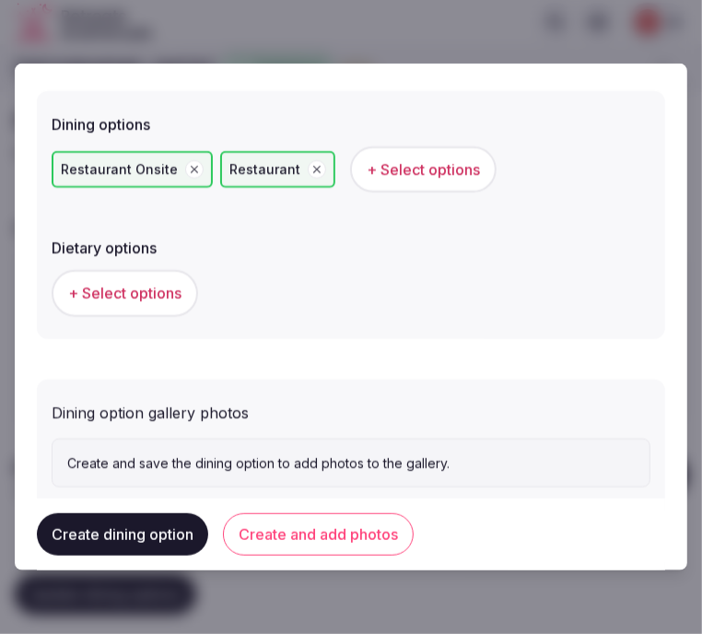
scroll to position [568, 0]
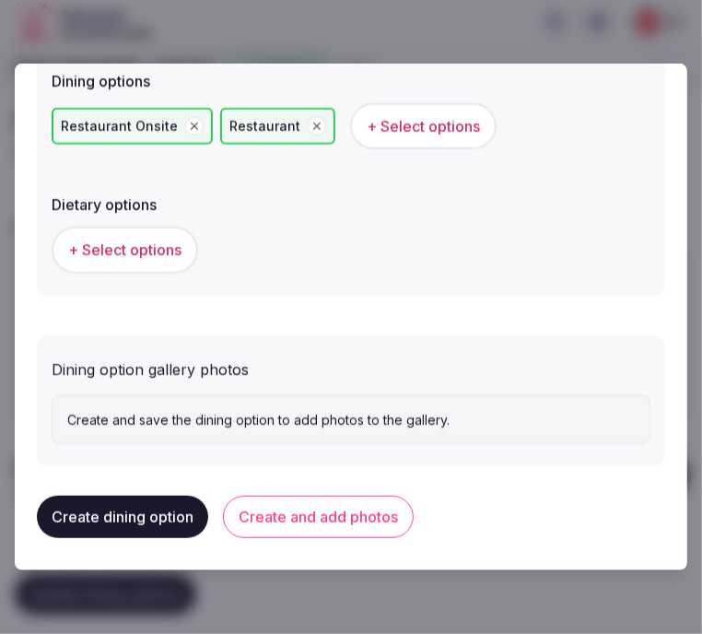
click at [104, 234] on button "+ Select options" at bounding box center [125, 250] width 146 height 46
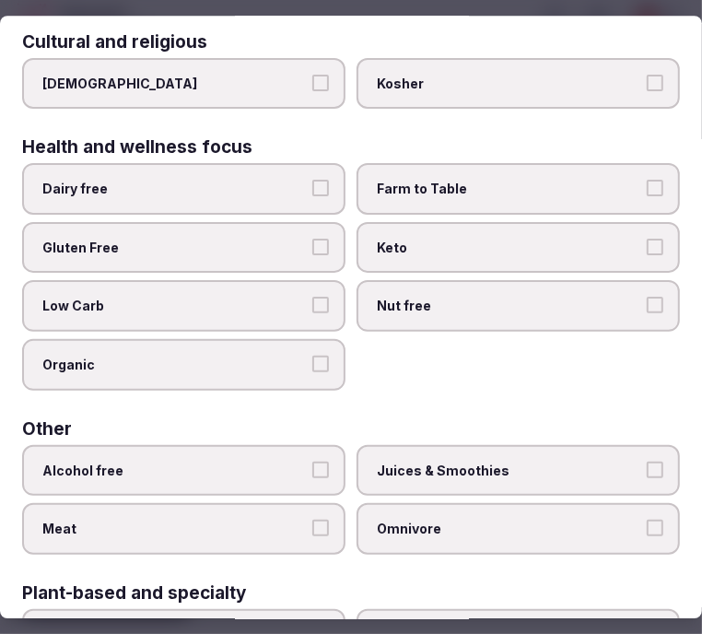
scroll to position [0, 0]
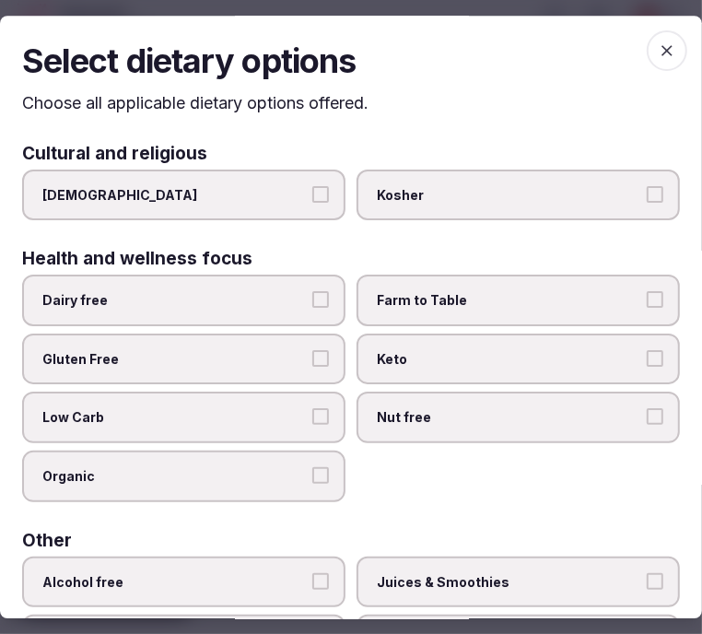
click at [658, 41] on icon "button" at bounding box center [667, 50] width 18 height 18
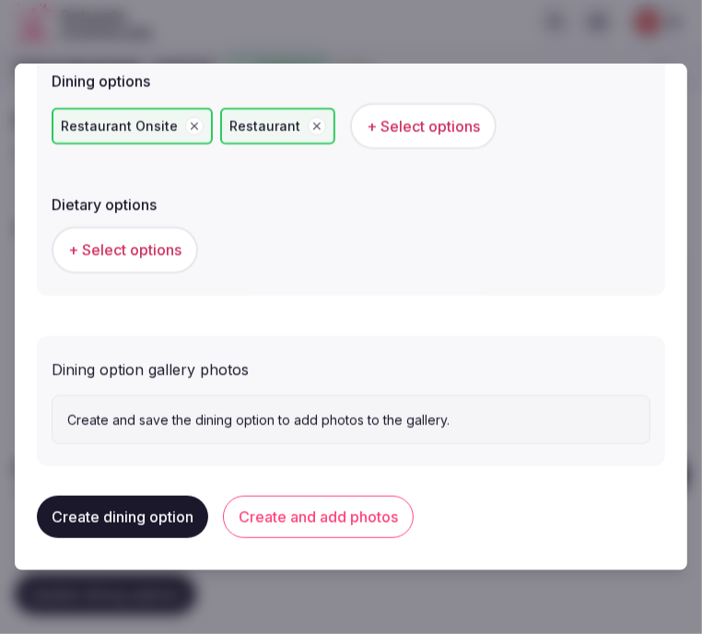
click at [353, 529] on button "Create and add photos" at bounding box center [318, 517] width 191 height 42
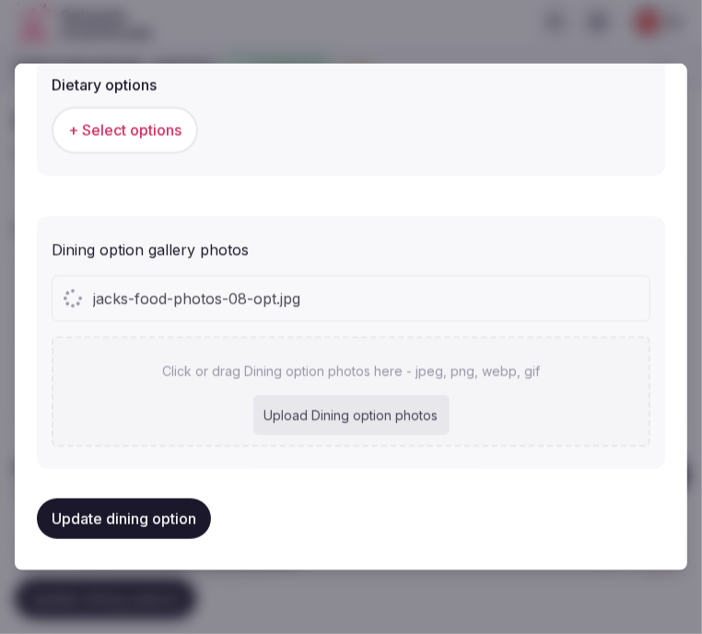
scroll to position [738, 0]
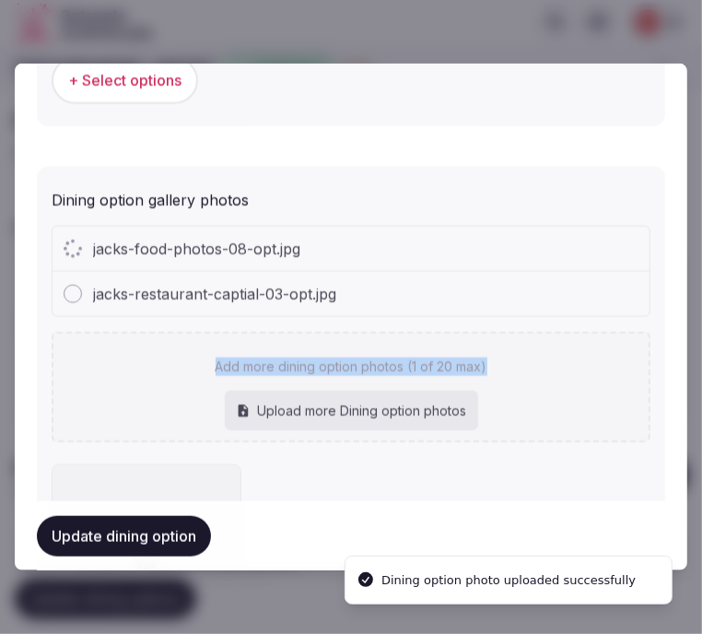
drag, startPoint x: 511, startPoint y: 316, endPoint x: 498, endPoint y: 293, distance: 26.4
click at [499, 293] on div "jacks-food-photos-08-opt.jpg jacks-restaurant-captial-03-opt.jpg Add more dinin…" at bounding box center [351, 334] width 599 height 216
click at [498, 293] on div "jacks-restaurant-captial-03-opt.jpg" at bounding box center [351, 294] width 597 height 44
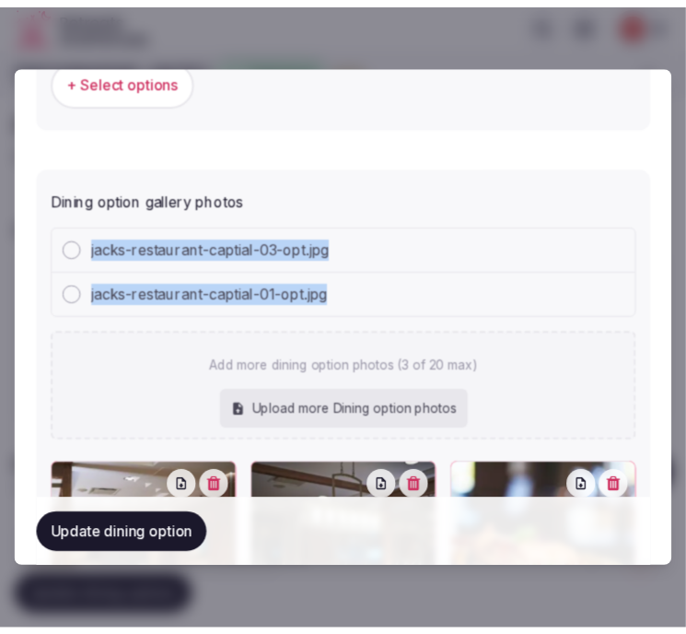
scroll to position [941, 0]
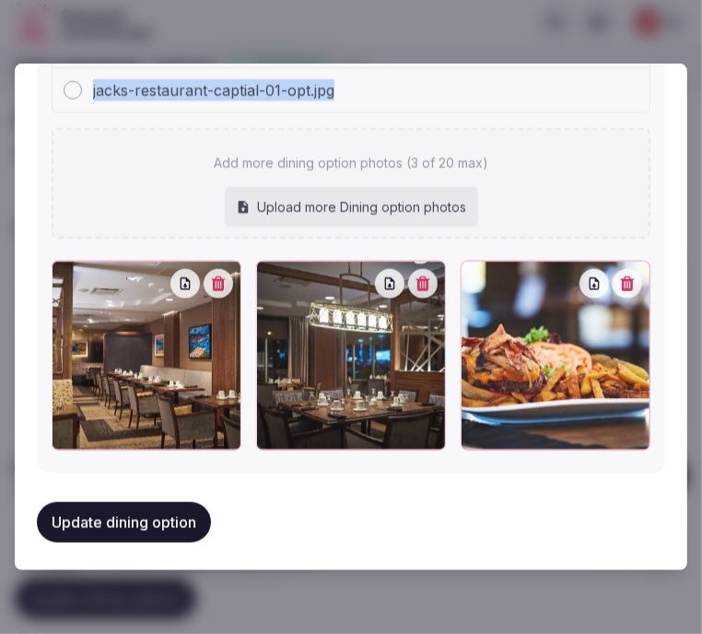
click at [103, 517] on button "Update dining option" at bounding box center [124, 522] width 174 height 41
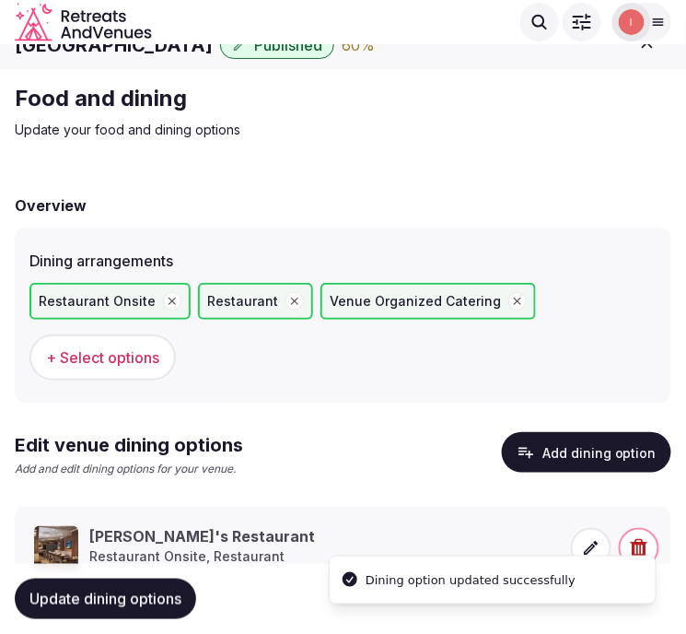
scroll to position [88, 0]
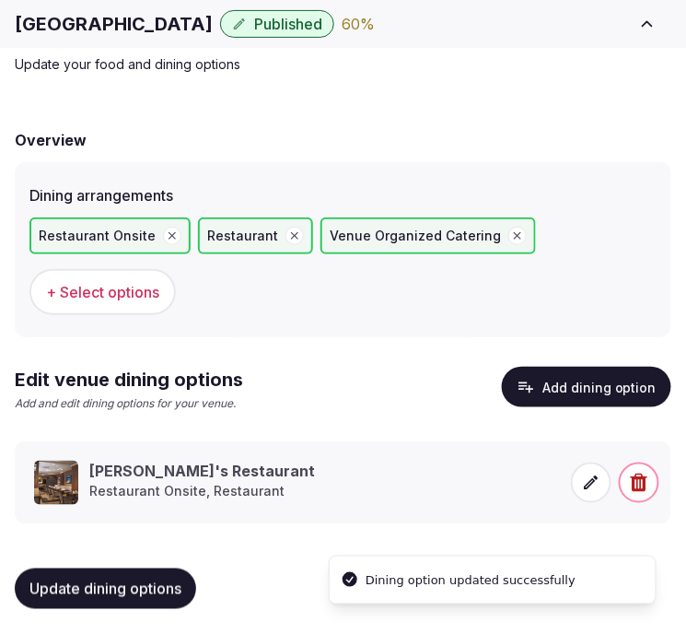
click at [116, 579] on span "Update dining options" at bounding box center [105, 588] width 152 height 18
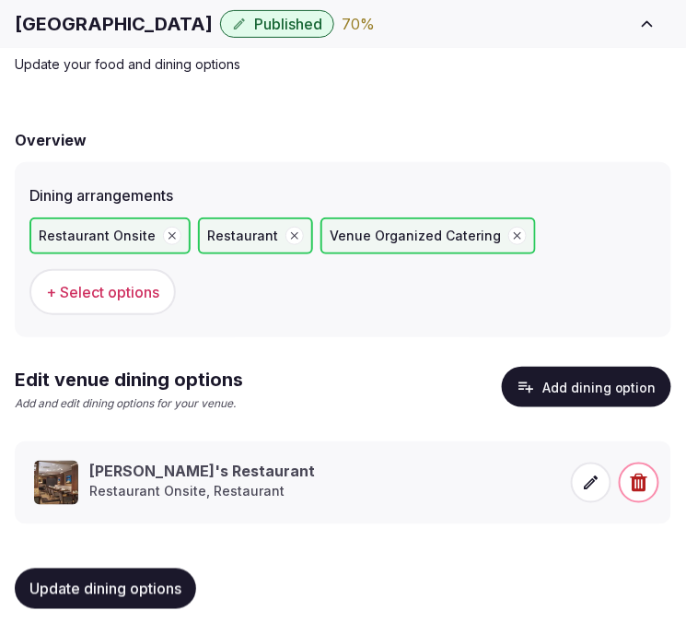
click at [177, 586] on span "Update dining options" at bounding box center [105, 588] width 152 height 18
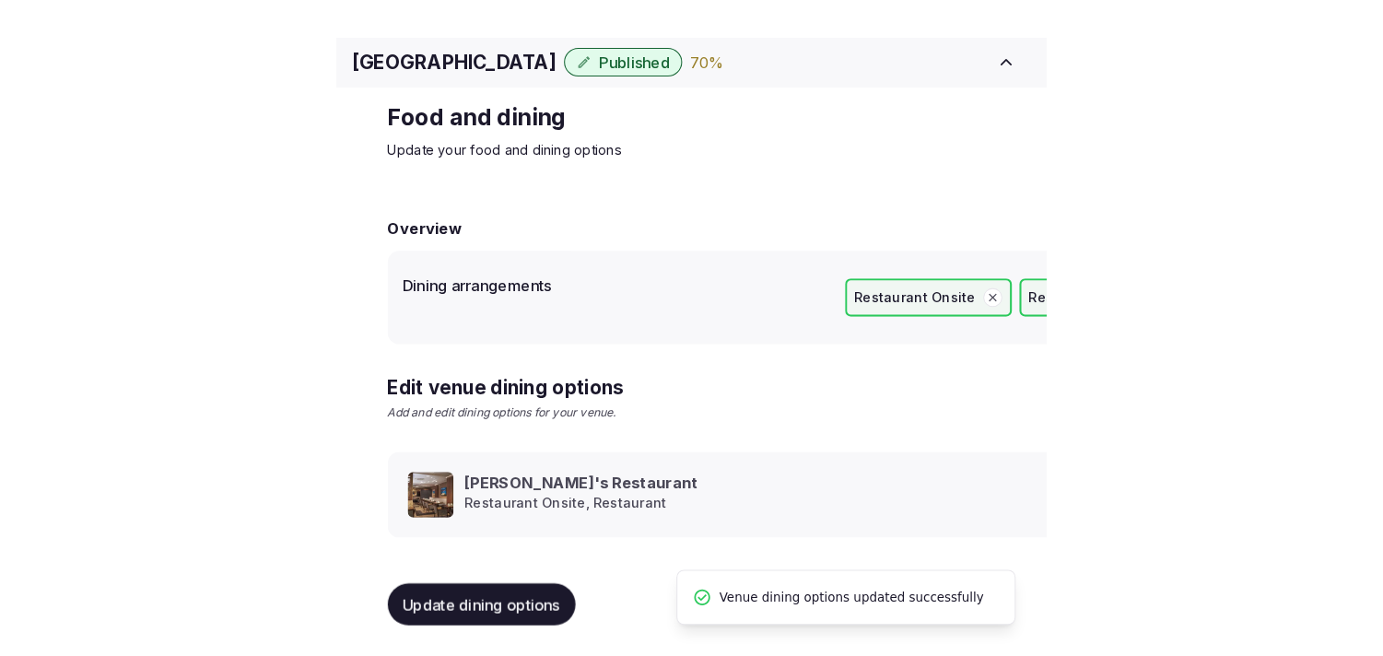
scroll to position [21, 0]
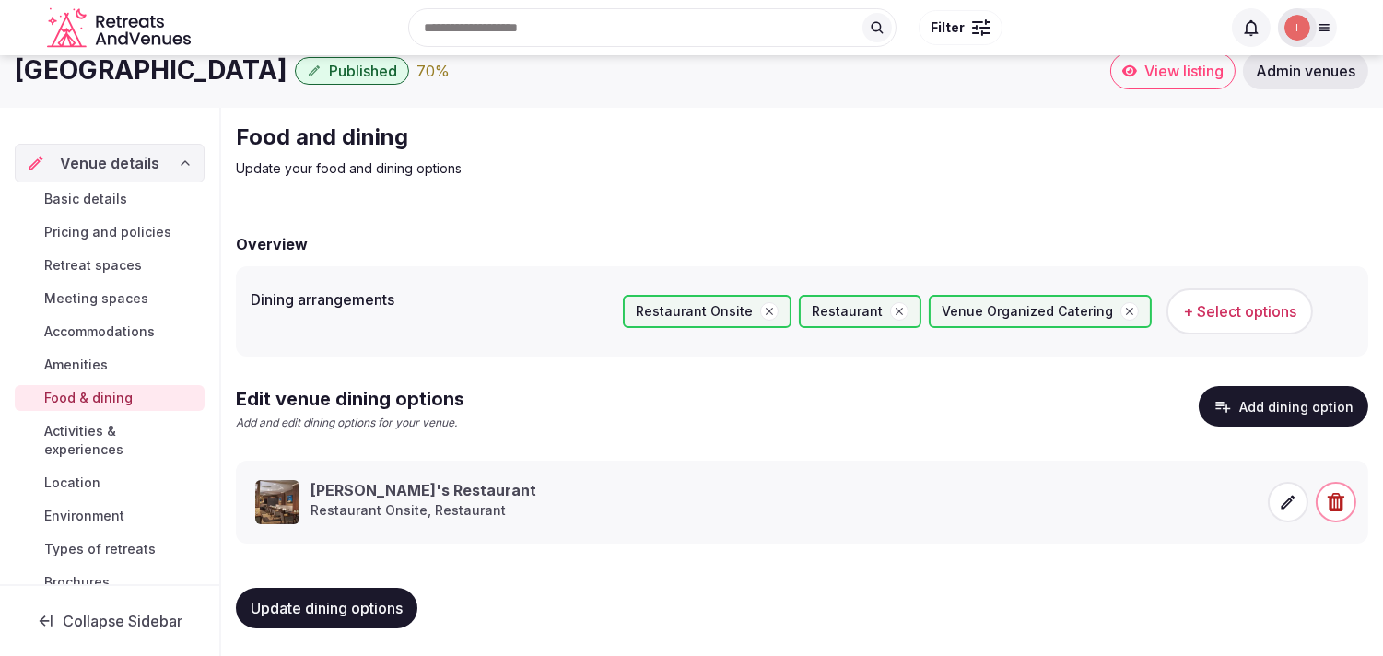
click at [103, 447] on span "Activities & experiences" at bounding box center [120, 440] width 153 height 37
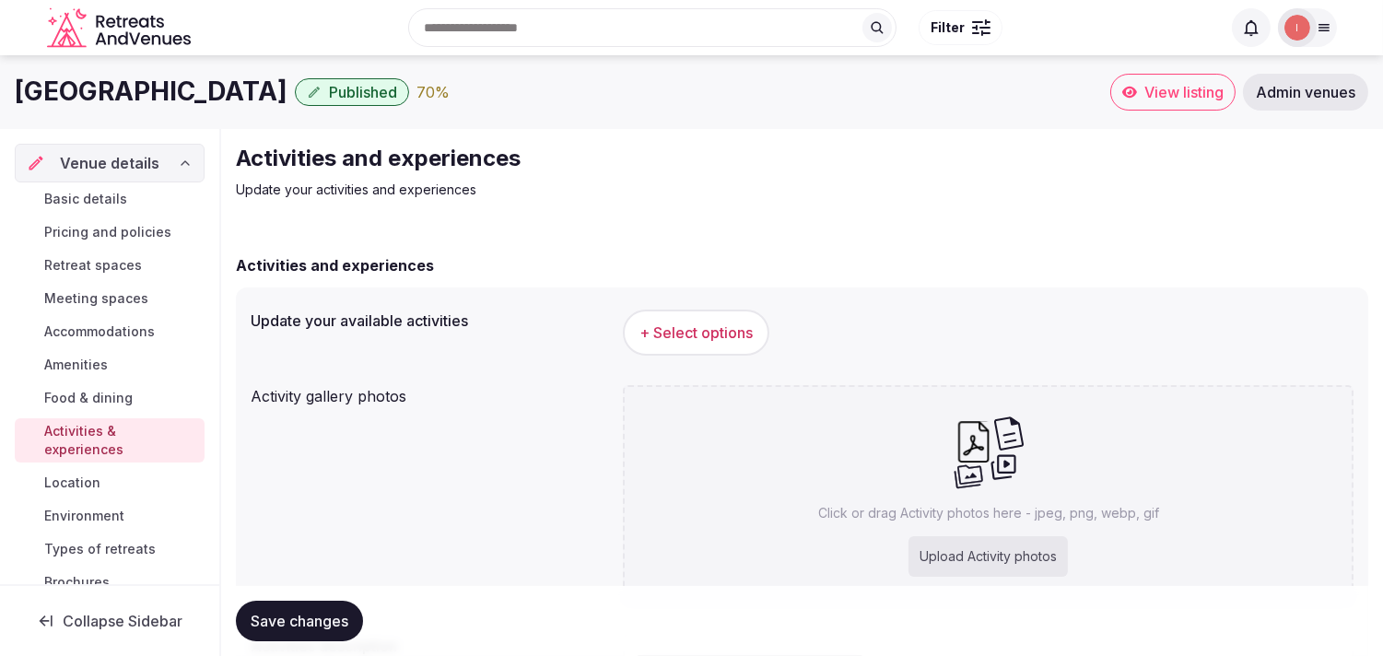
click at [685, 338] on span "+ Select options" at bounding box center [695, 332] width 113 height 20
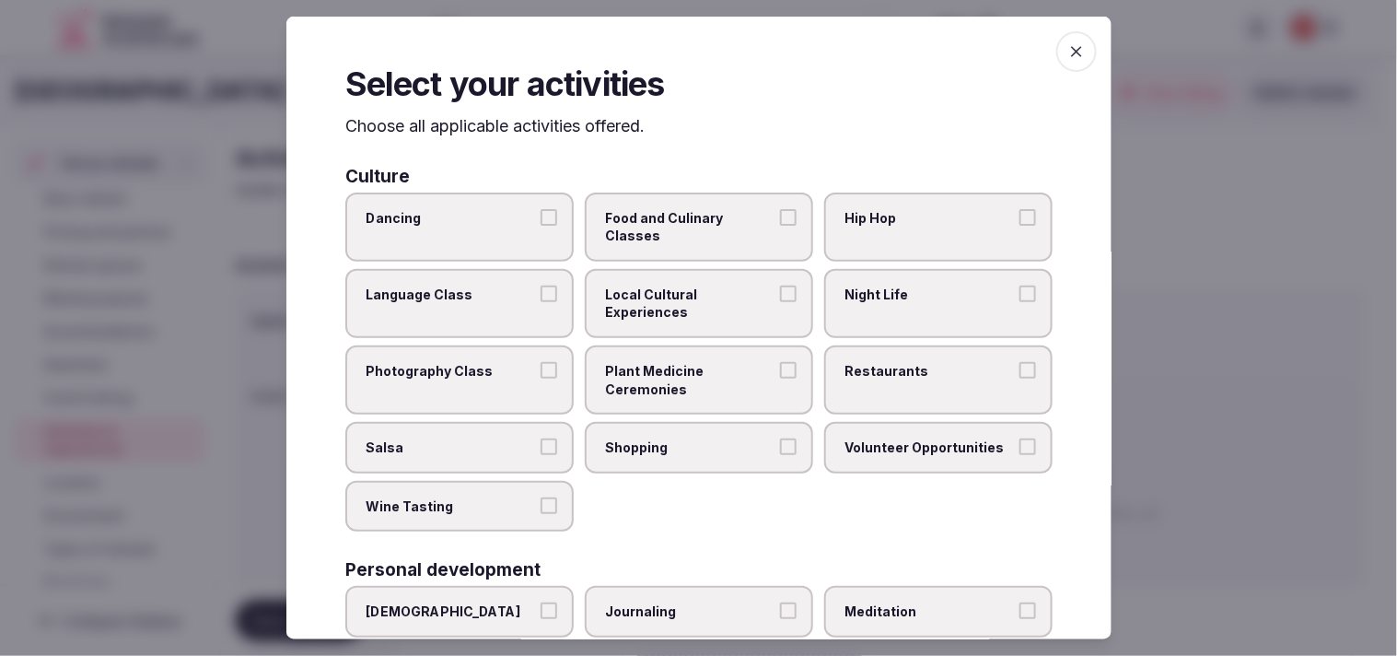
click at [685, 304] on span "Local Cultural Experiences" at bounding box center [689, 304] width 169 height 36
click at [685, 302] on button "Local Cultural Experiences" at bounding box center [788, 294] width 17 height 17
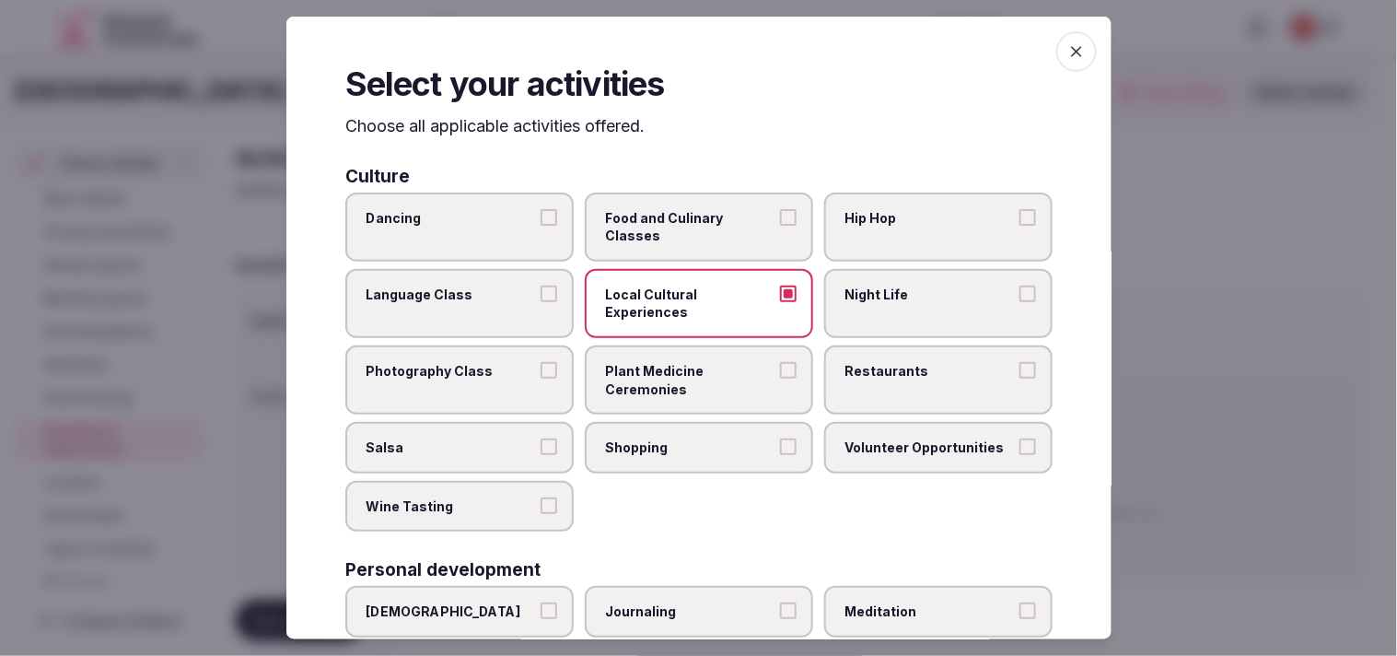
click at [685, 390] on label "Restaurants" at bounding box center [938, 379] width 228 height 69
click at [685, 379] on button "Restaurants" at bounding box center [1028, 370] width 17 height 17
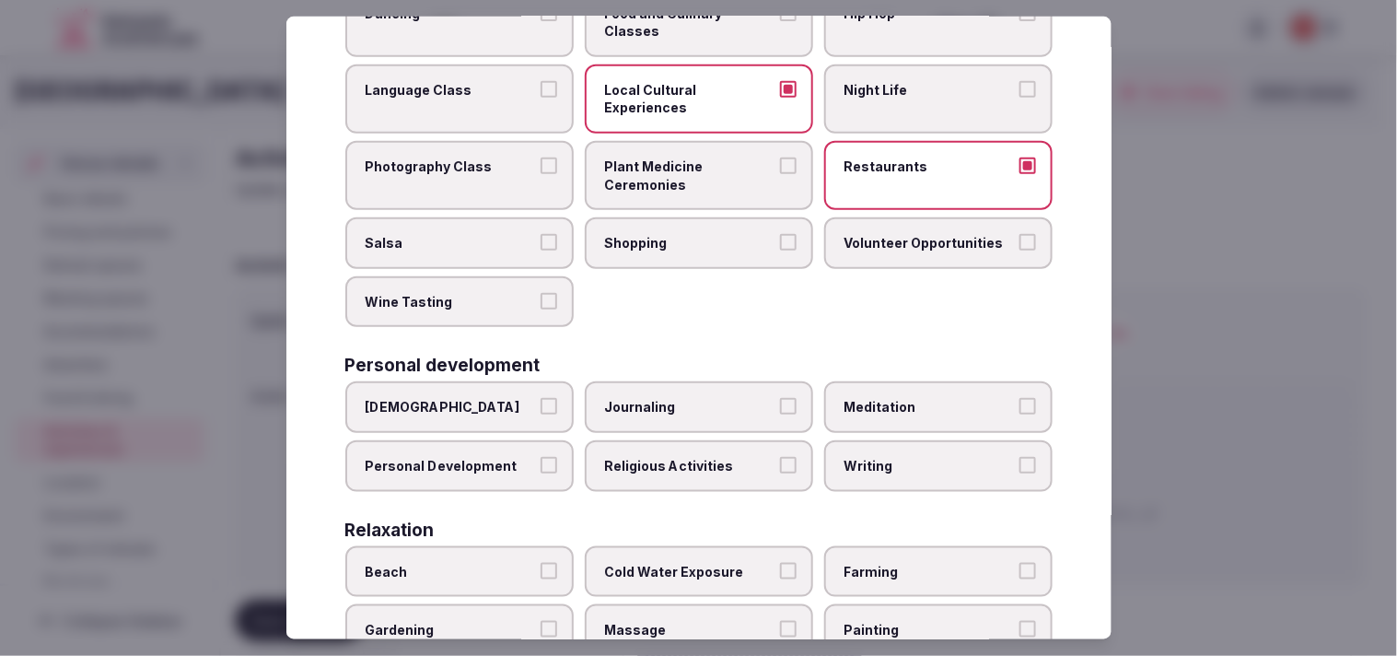
scroll to position [307, 0]
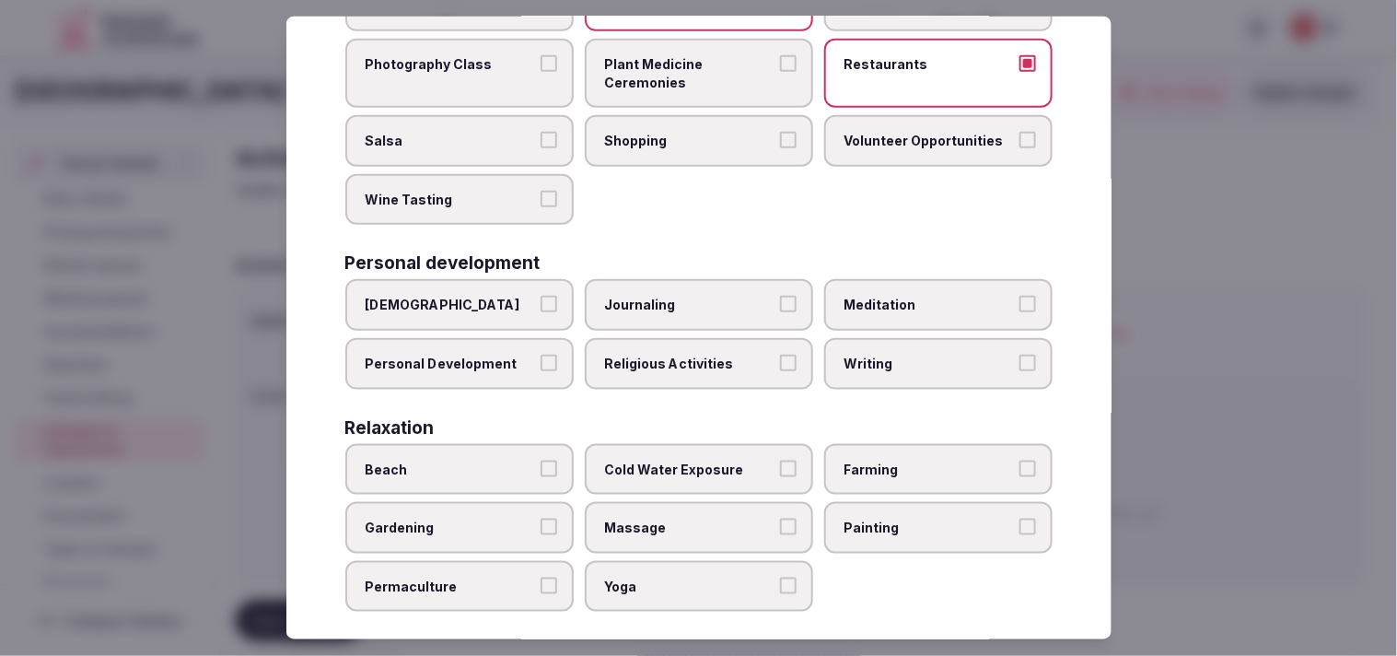
click at [509, 365] on label "Personal Development" at bounding box center [459, 364] width 228 height 52
click at [541, 365] on button "Personal Development" at bounding box center [549, 363] width 17 height 17
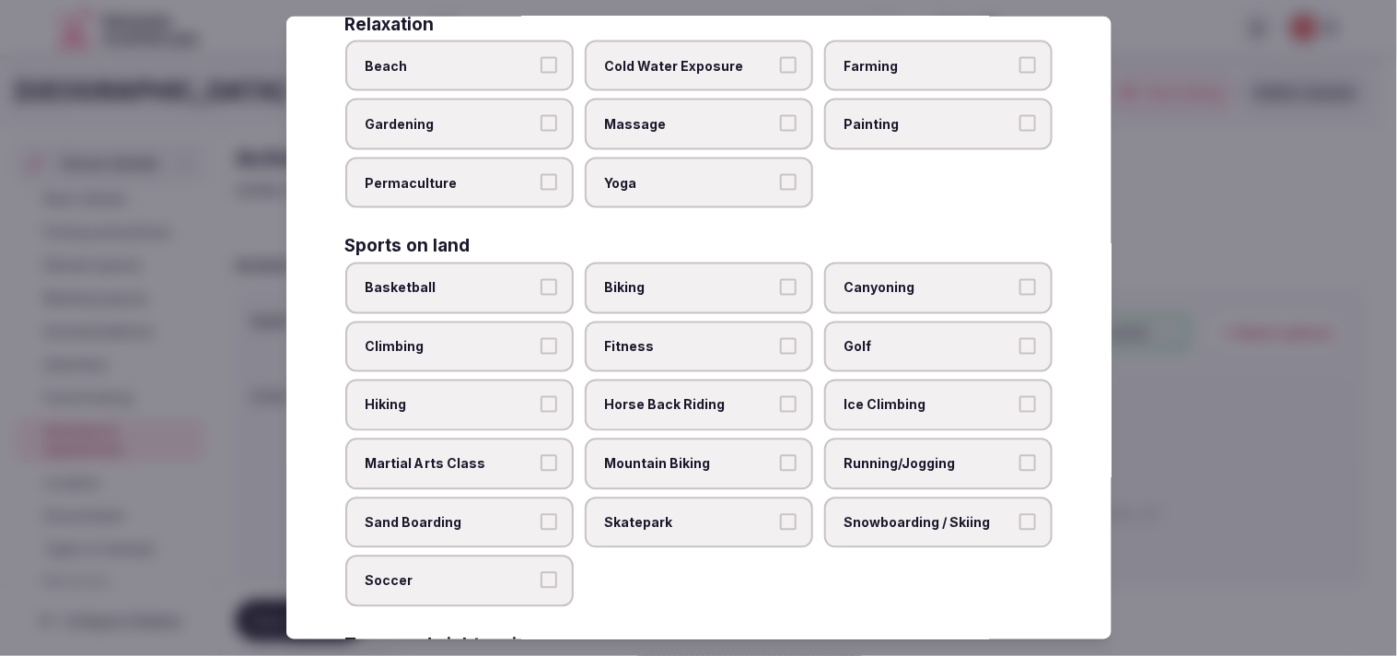
scroll to position [716, 0]
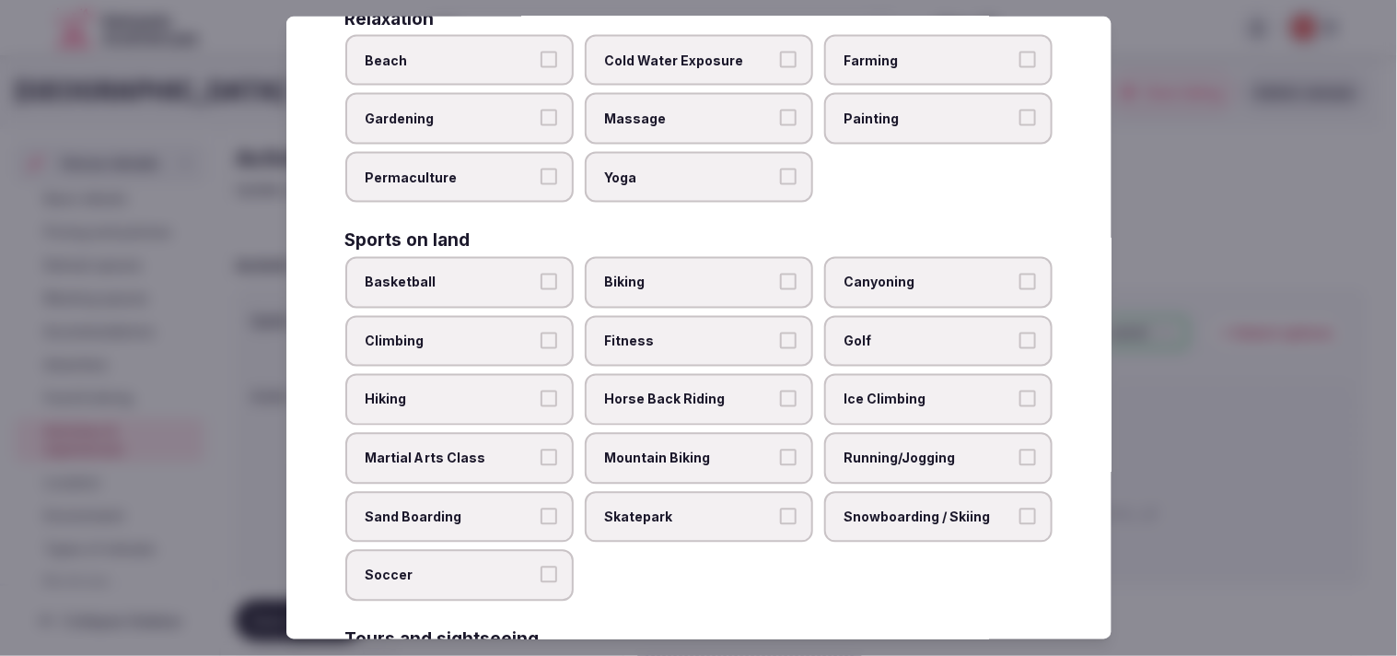
click at [685, 449] on span "Mountain Biking" at bounding box center [689, 458] width 169 height 18
click at [685, 449] on button "Mountain Biking" at bounding box center [788, 457] width 17 height 17
click at [685, 449] on span "Mountain Biking" at bounding box center [689, 458] width 169 height 18
click at [685, 449] on button "Mountain Biking" at bounding box center [788, 457] width 17 height 17
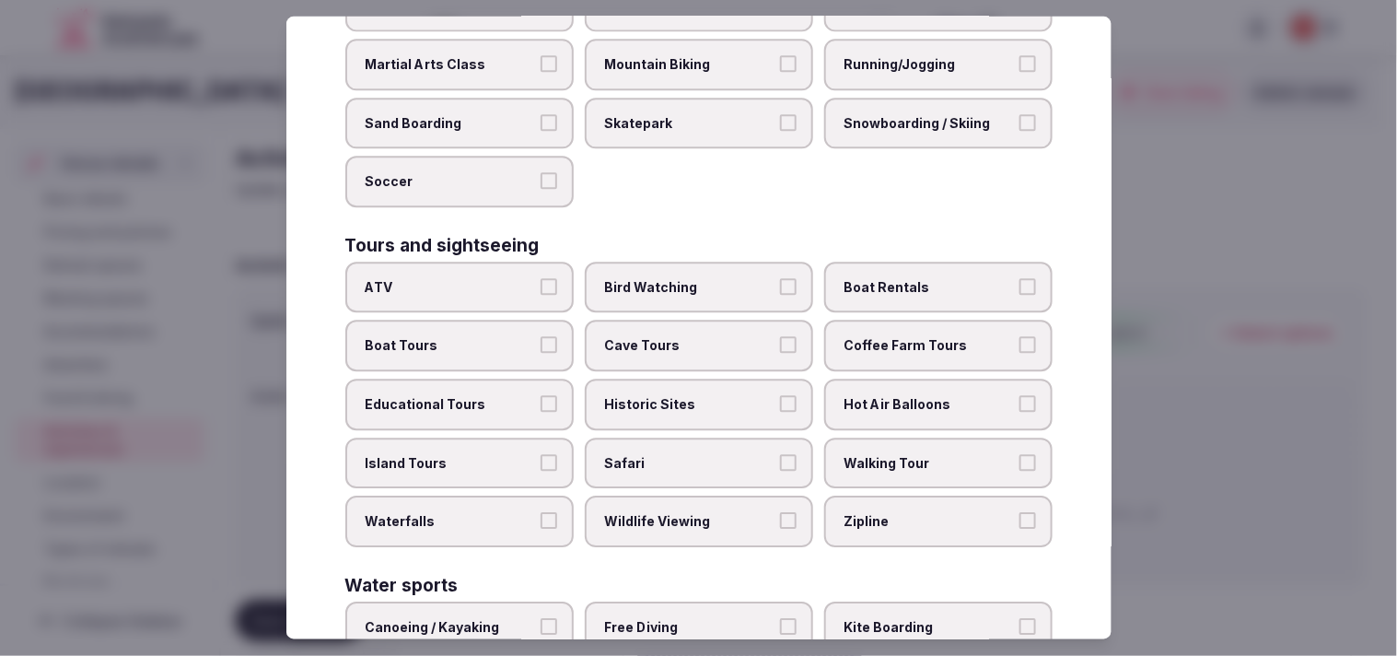
scroll to position [1126, 0]
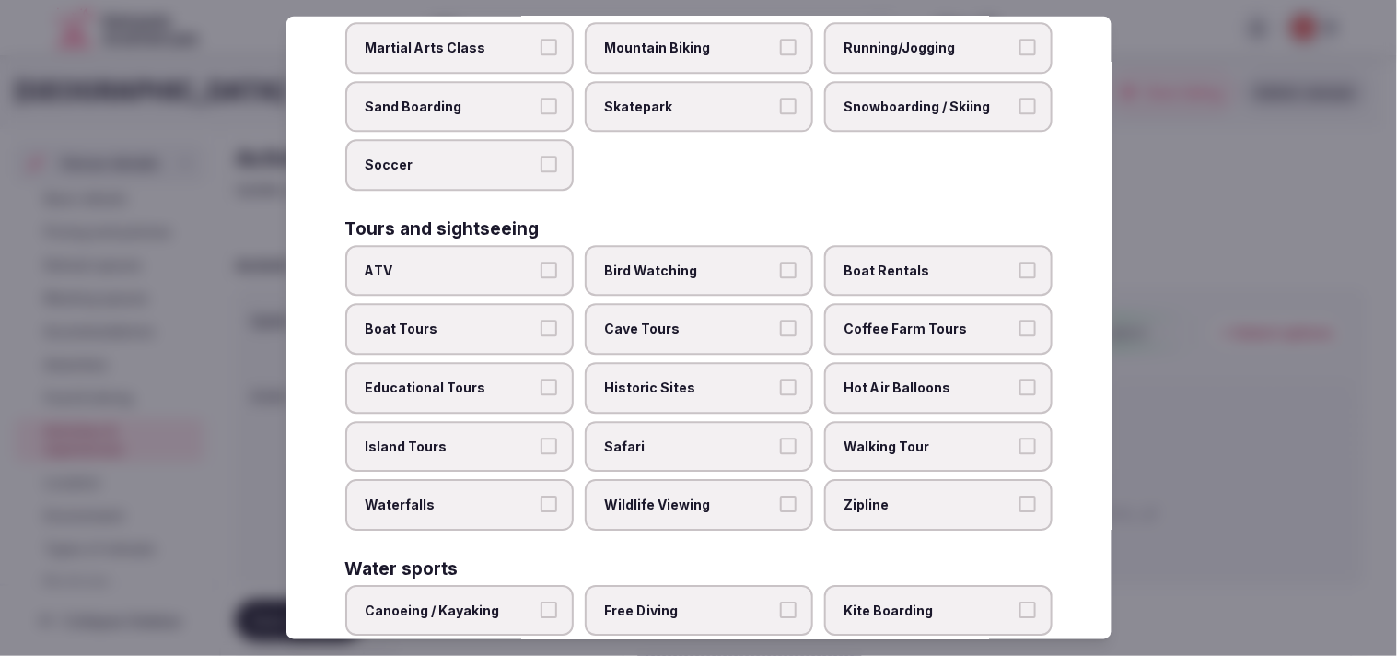
click at [685, 379] on span "Historic Sites" at bounding box center [689, 388] width 169 height 18
click at [685, 379] on button "Historic Sites" at bounding box center [788, 387] width 17 height 17
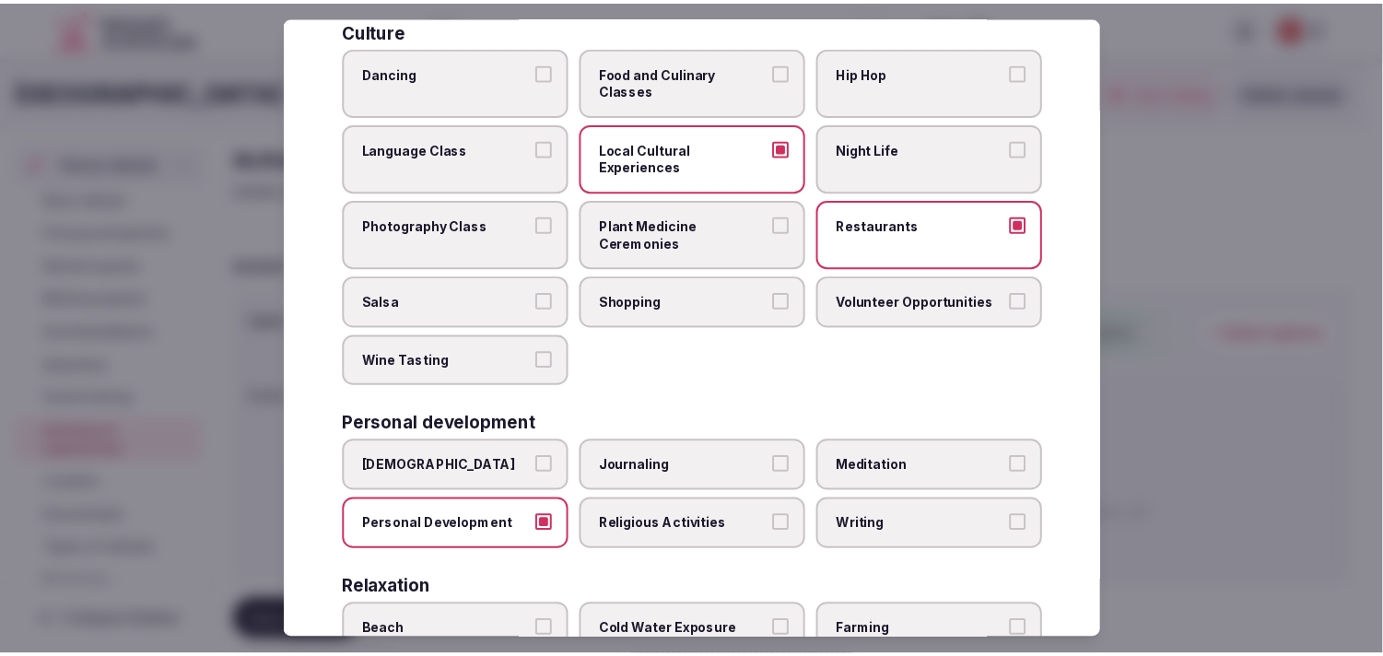
scroll to position [0, 0]
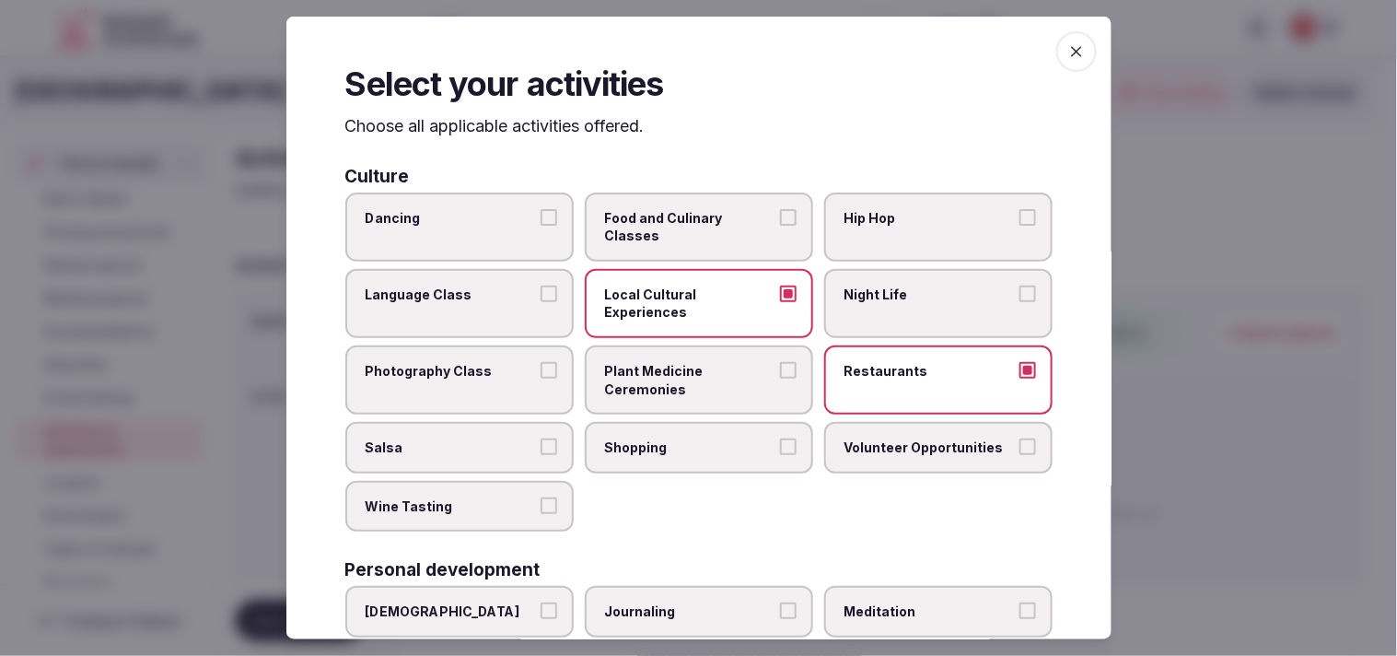
click at [685, 66] on div "Select your activities Choose all applicable activities offered. Culture Dancin…" at bounding box center [698, 328] width 825 height 623
click at [685, 48] on icon "button" at bounding box center [1077, 51] width 18 height 18
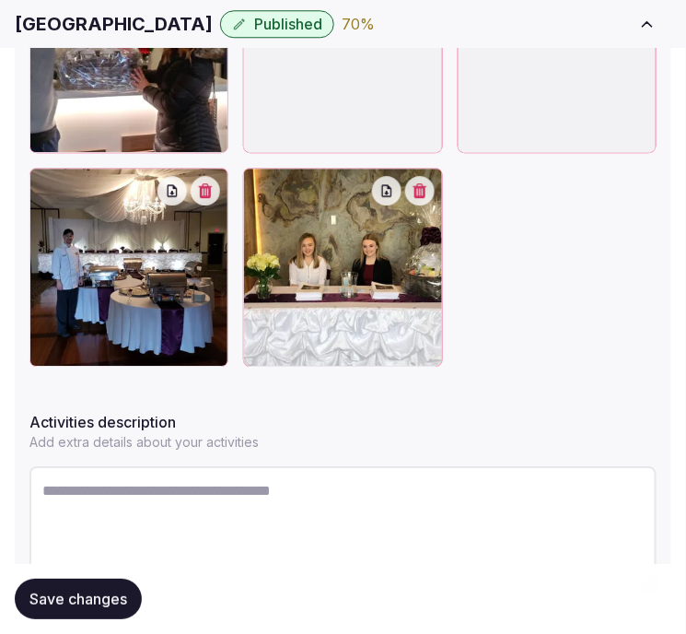
scroll to position [951, 0]
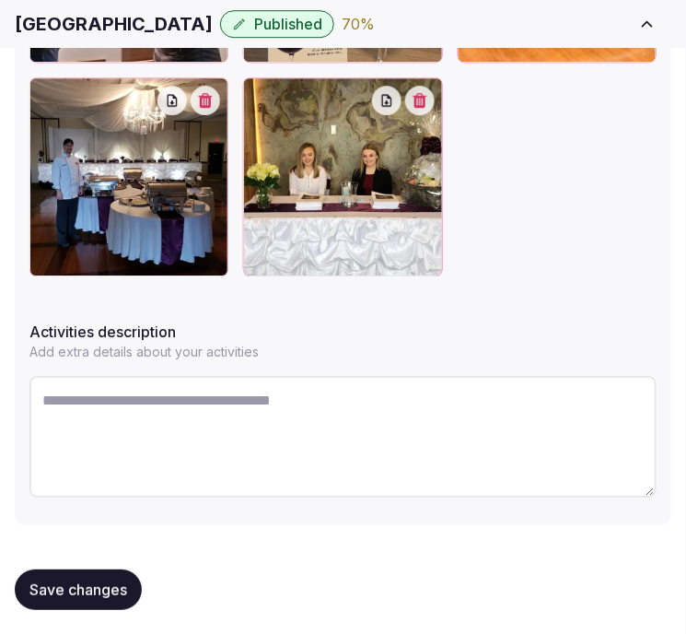
click at [293, 427] on textarea at bounding box center [342, 437] width 627 height 122
paste textarea "**********"
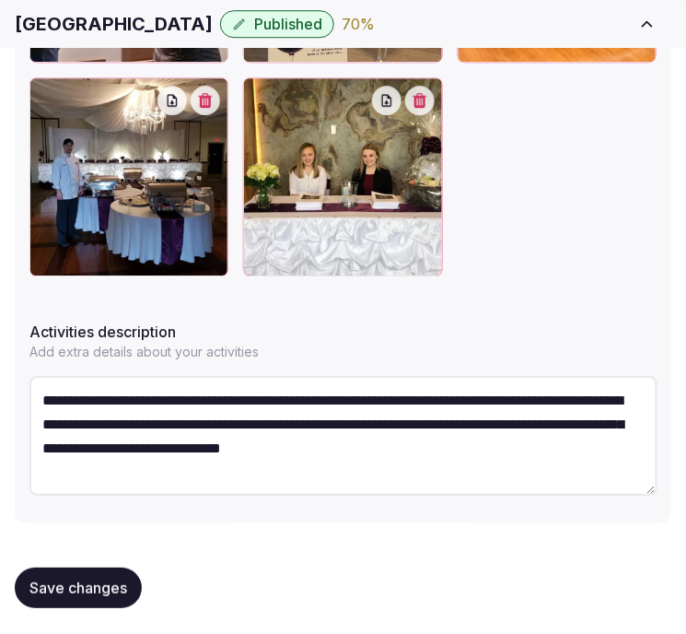
scroll to position [9, 0]
type textarea "**********"
click at [111, 587] on span "Save changes" at bounding box center [78, 587] width 98 height 18
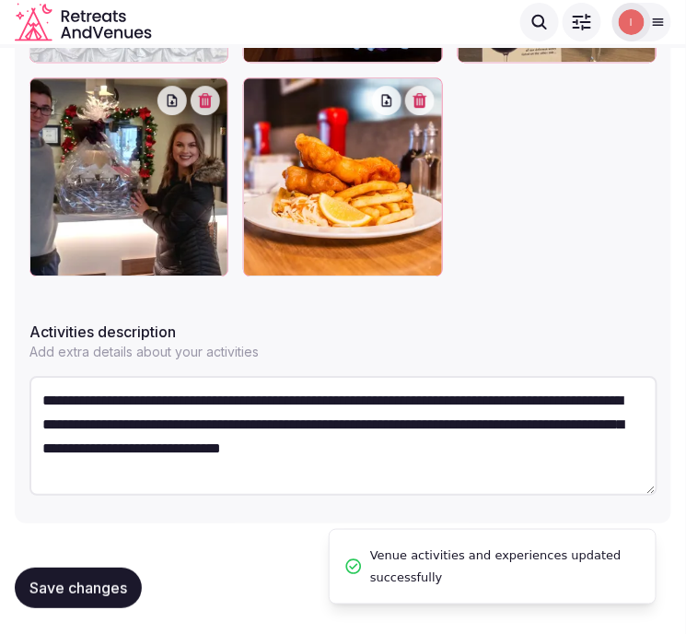
scroll to position [737, 0]
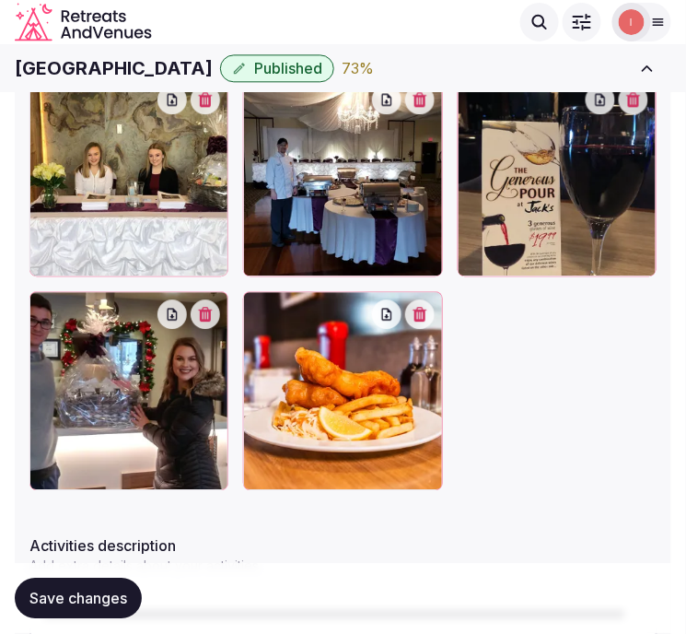
click at [97, 591] on span "Save changes" at bounding box center [78, 598] width 98 height 18
click at [107, 576] on div "Save changes" at bounding box center [343, 599] width 657 height 70
click at [101, 594] on span "Save changes" at bounding box center [78, 598] width 98 height 18
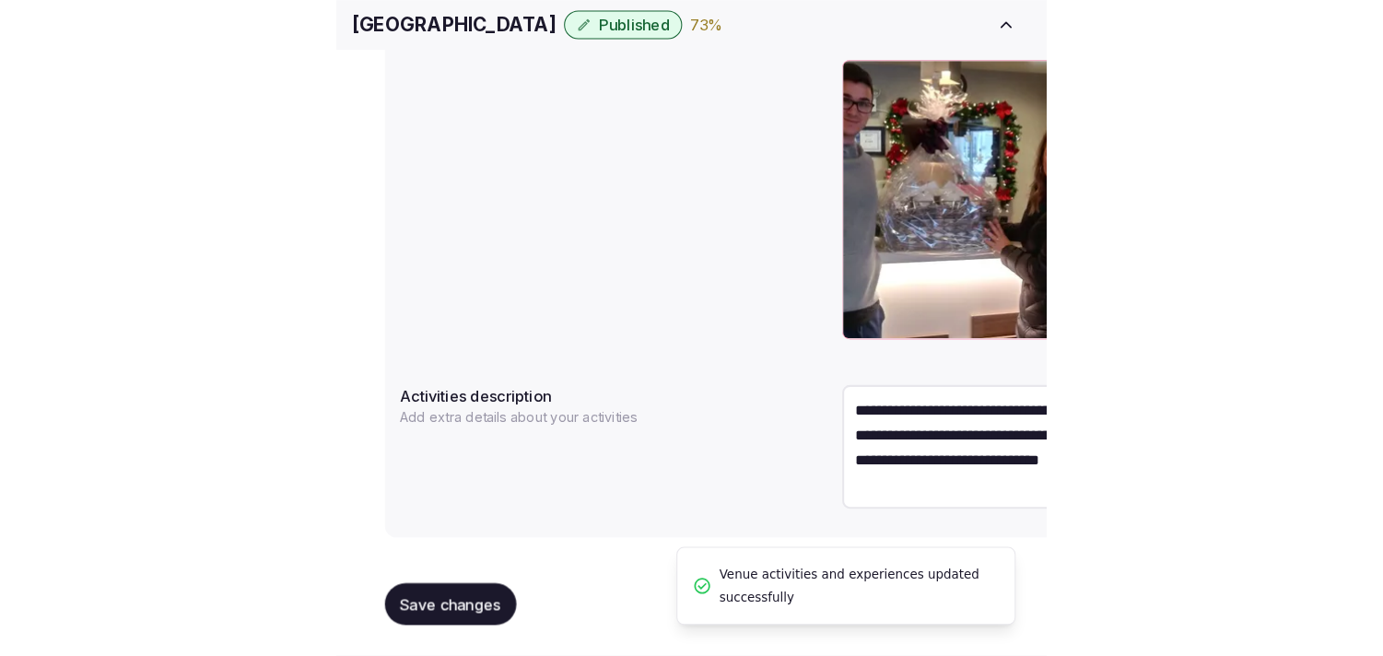
scroll to position [706, 0]
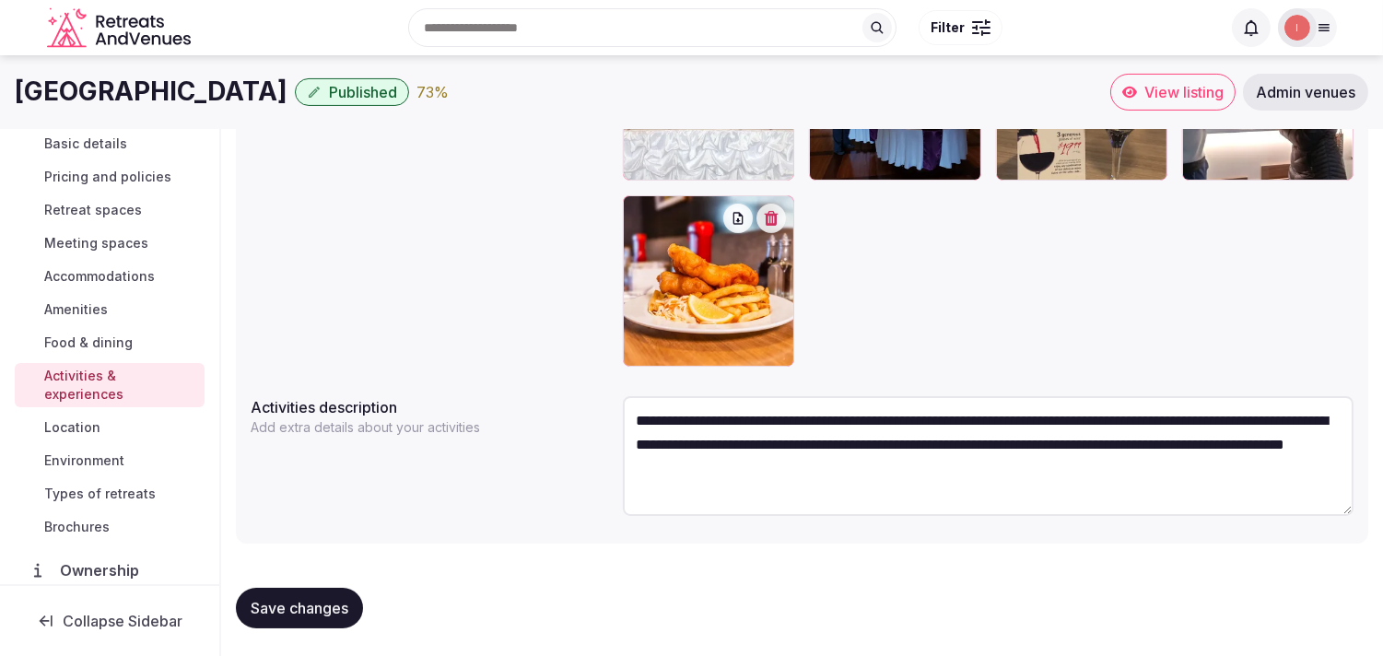
click at [80, 425] on span "Location" at bounding box center [72, 427] width 56 height 18
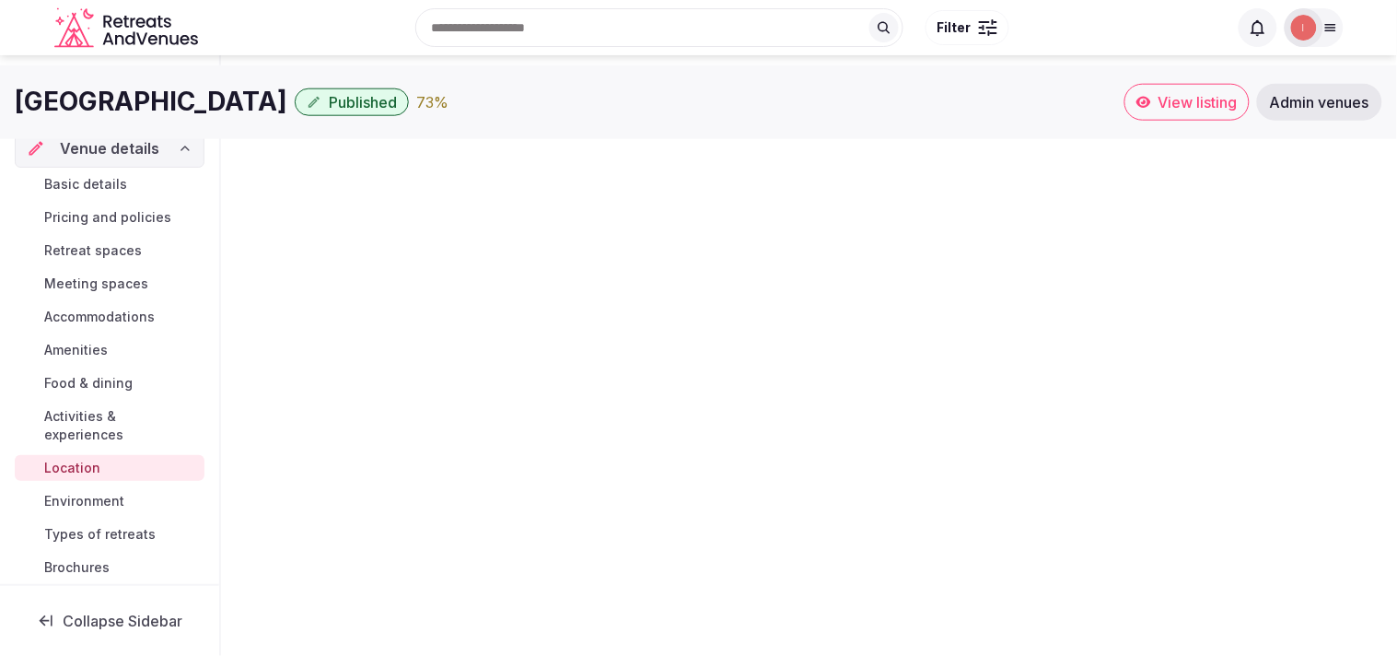
click at [685, 440] on div "Capital Hotel Published 73 % View listing Admin venues Venue details Basic deta…" at bounding box center [698, 349] width 1397 height 589
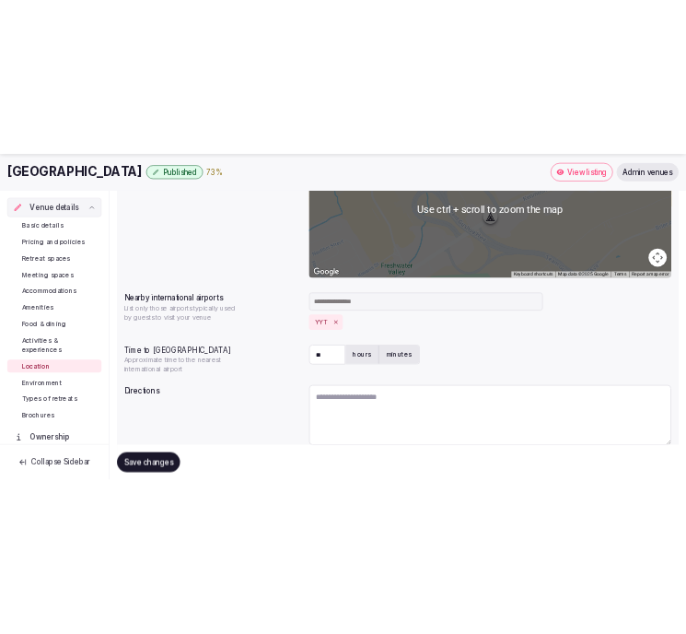
scroll to position [458, 0]
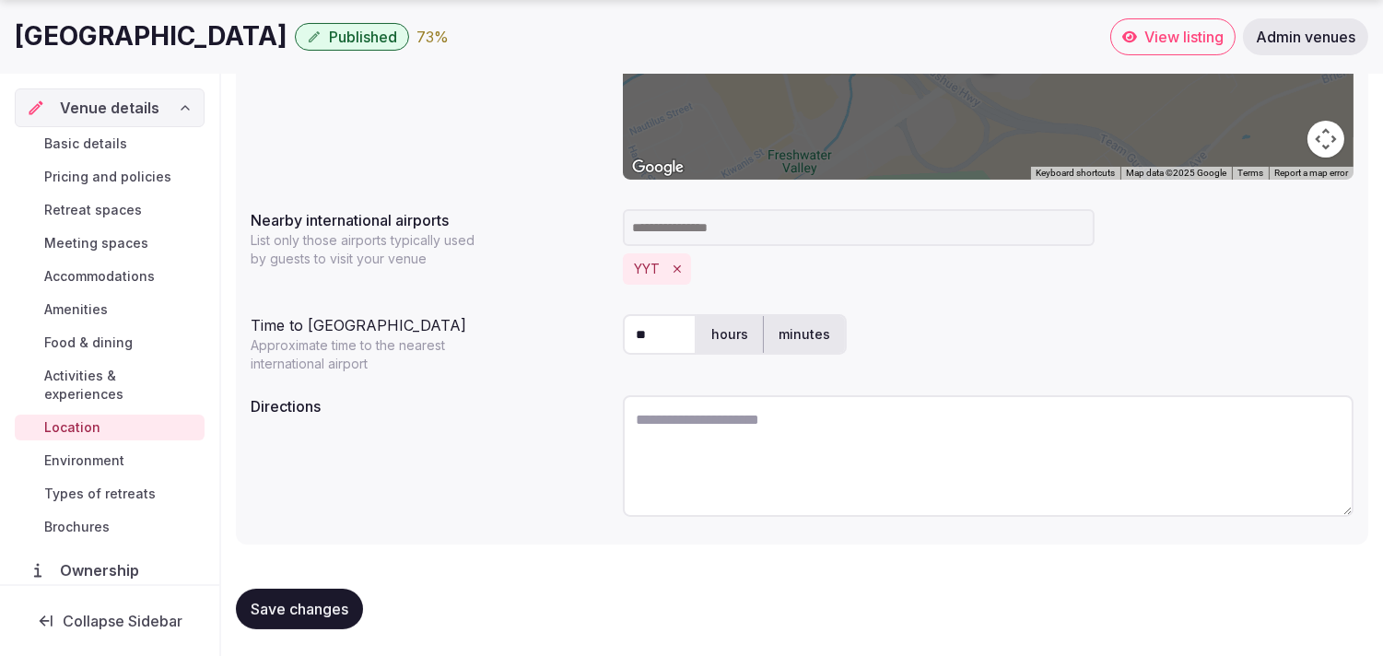
drag, startPoint x: 721, startPoint y: 380, endPoint x: 716, endPoint y: 405, distance: 25.5
click at [685, 383] on div "**********" at bounding box center [802, 187] width 1132 height 715
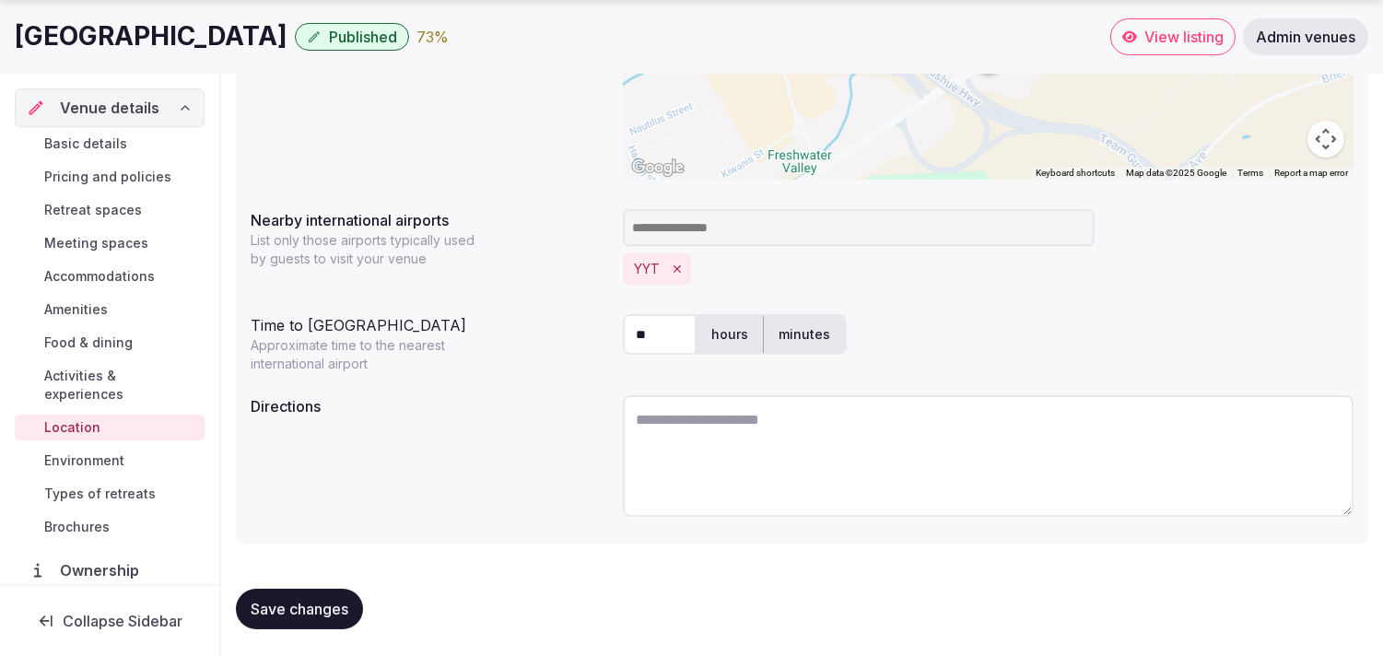
click at [685, 424] on textarea at bounding box center [988, 456] width 730 height 122
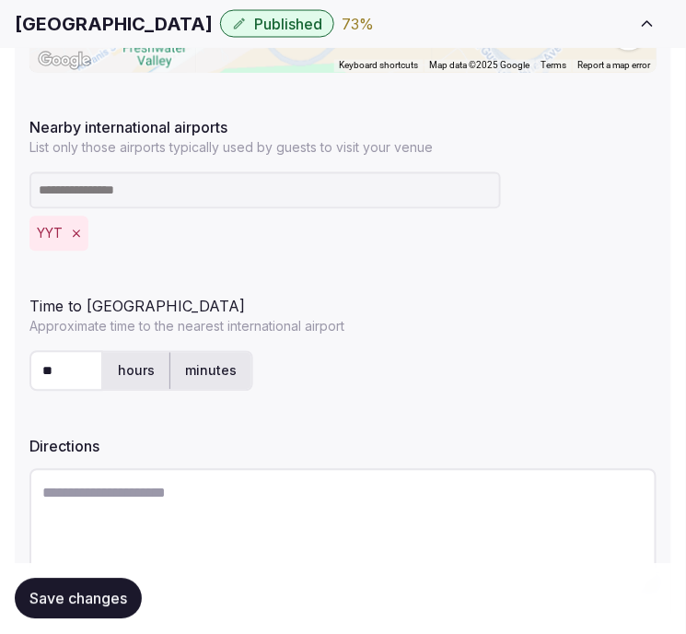
scroll to position [659, 0]
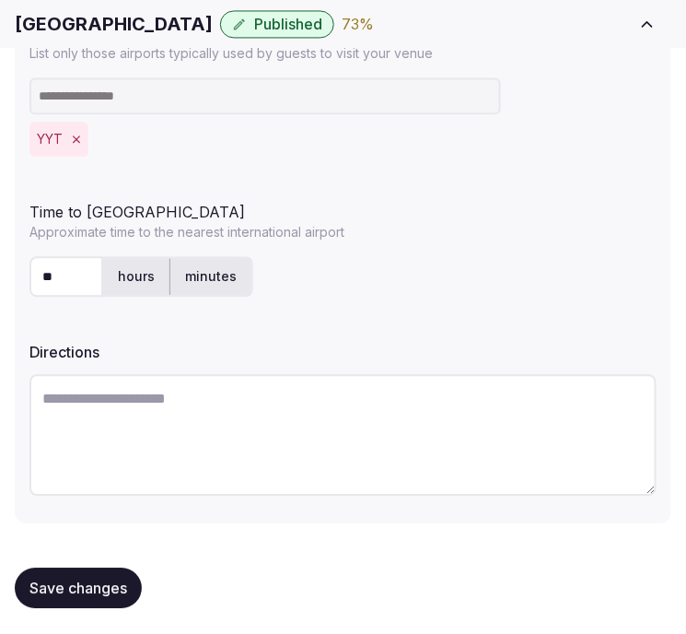
click at [287, 445] on textarea at bounding box center [342, 435] width 627 height 122
paste textarea "**********"
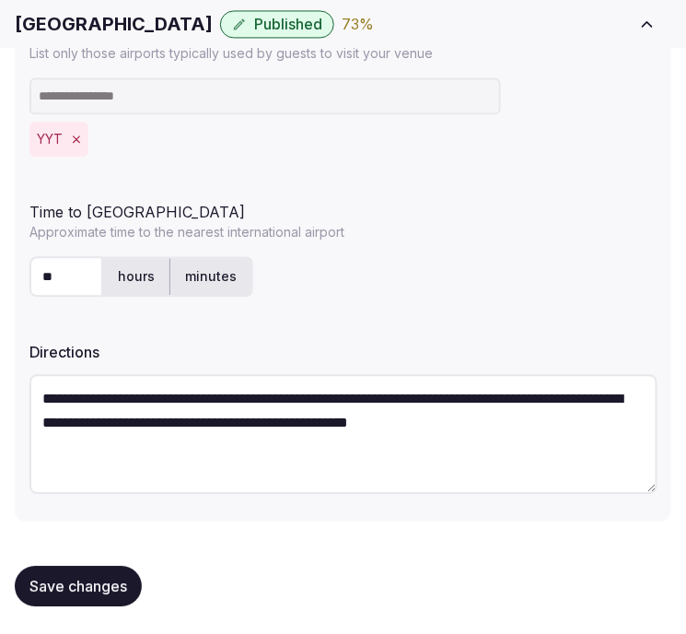
type textarea "**********"
click at [44, 581] on span "Save changes" at bounding box center [78, 586] width 98 height 18
drag, startPoint x: 84, startPoint y: 568, endPoint x: 406, endPoint y: 167, distance: 515.0
click at [85, 568] on button "Save changes" at bounding box center [78, 586] width 127 height 41
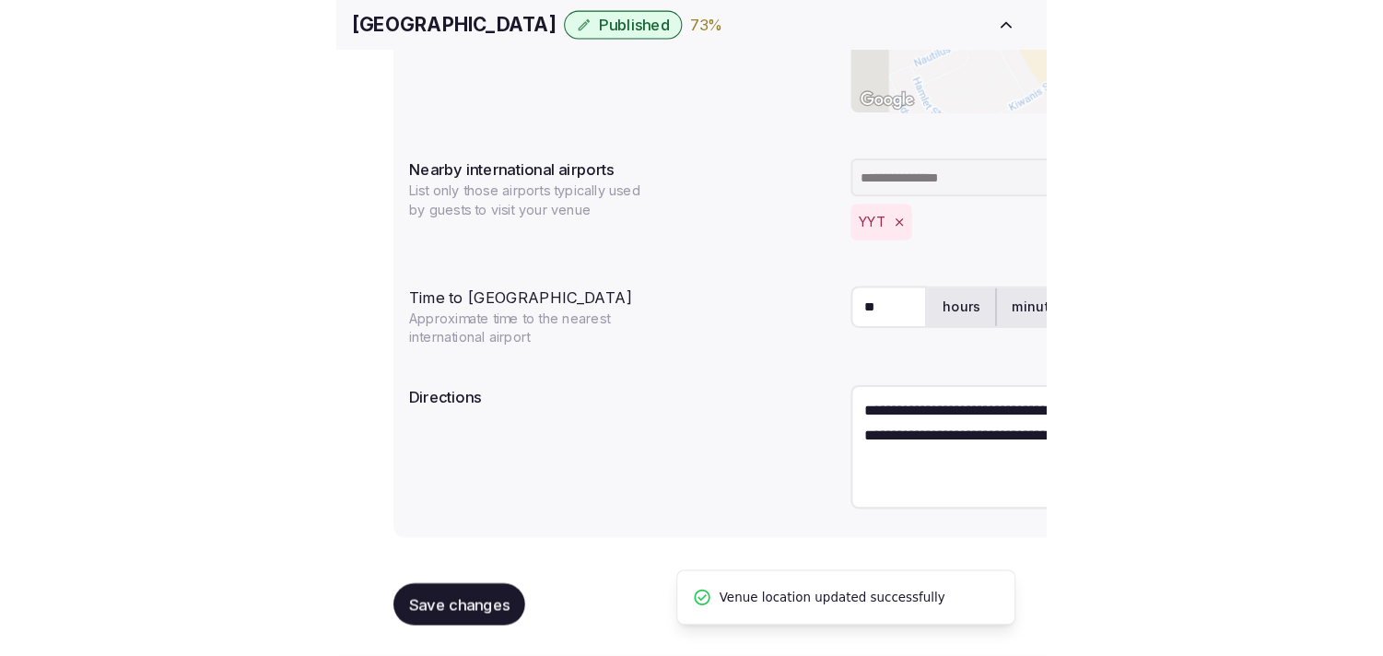
scroll to position [458, 0]
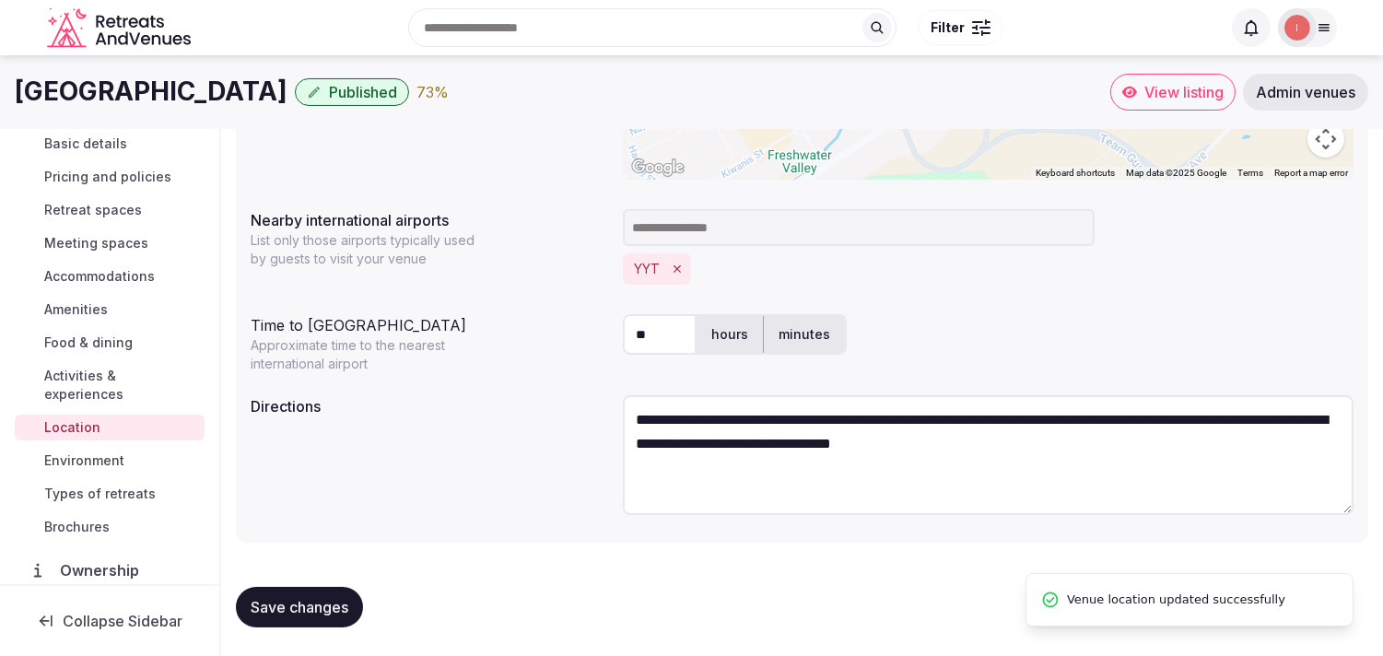
click at [111, 468] on span "Environment" at bounding box center [84, 460] width 80 height 18
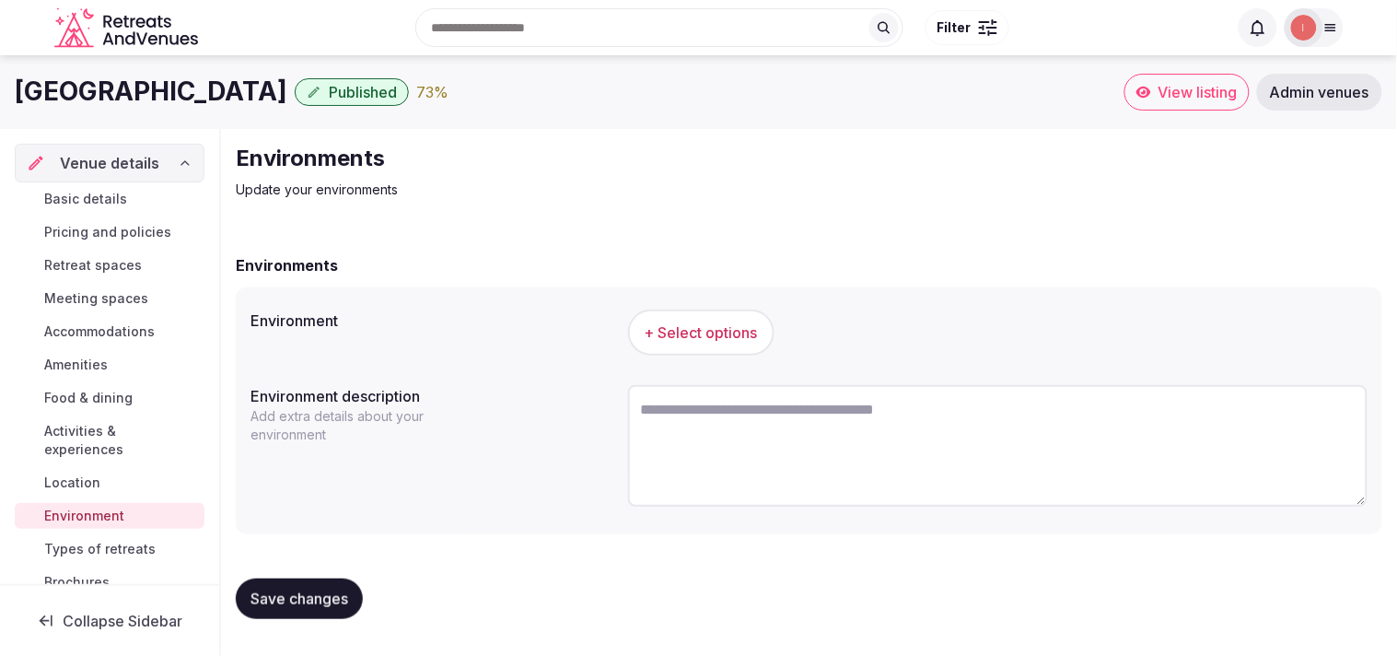
click at [685, 330] on span "+ Select options" at bounding box center [701, 332] width 113 height 20
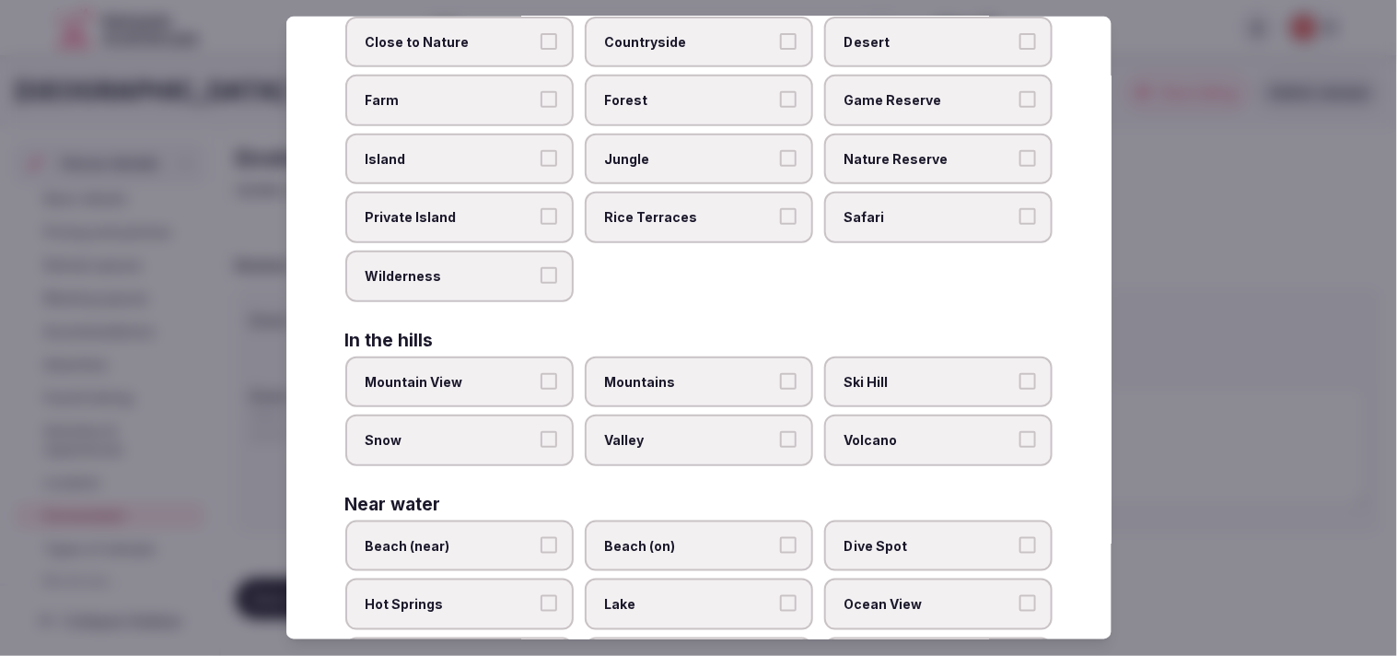
scroll to position [307, 0]
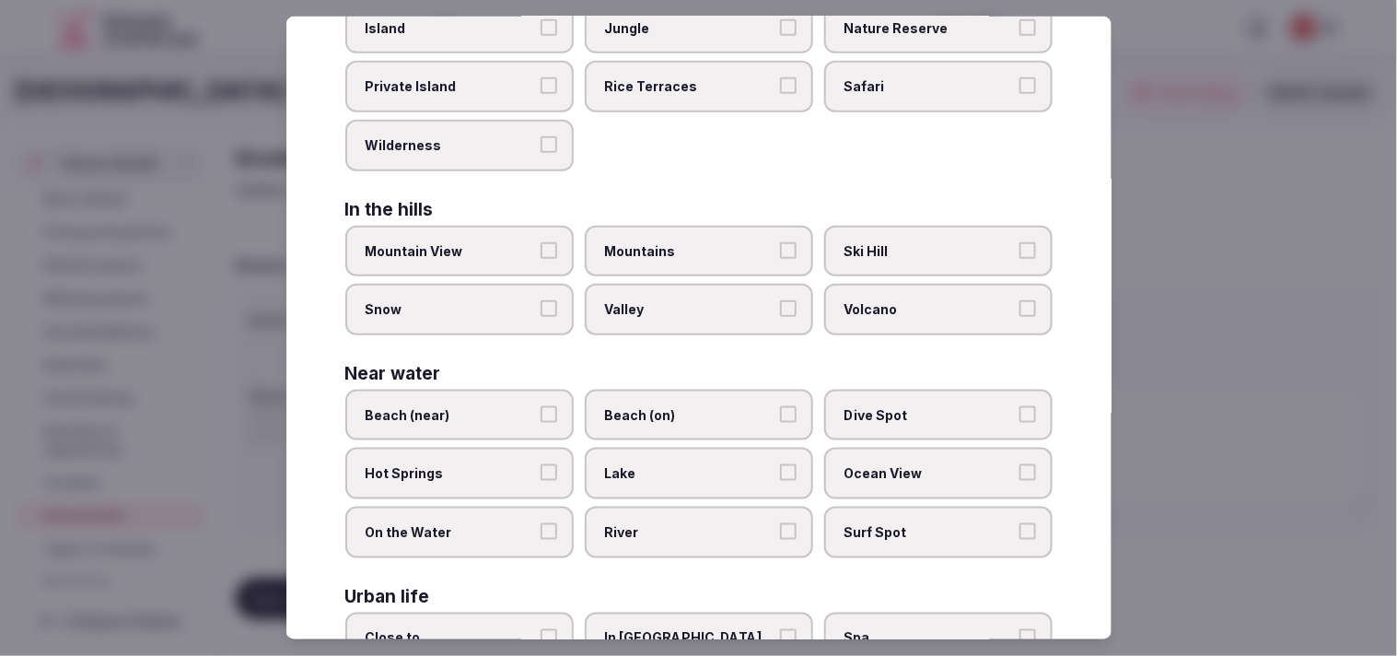
click at [509, 246] on span "Mountain View" at bounding box center [450, 250] width 169 height 18
click at [541, 246] on button "Mountain View" at bounding box center [549, 249] width 17 height 17
click at [513, 242] on span "Mountain View" at bounding box center [450, 250] width 169 height 18
click at [541, 242] on button "Mountain View" at bounding box center [549, 249] width 17 height 17
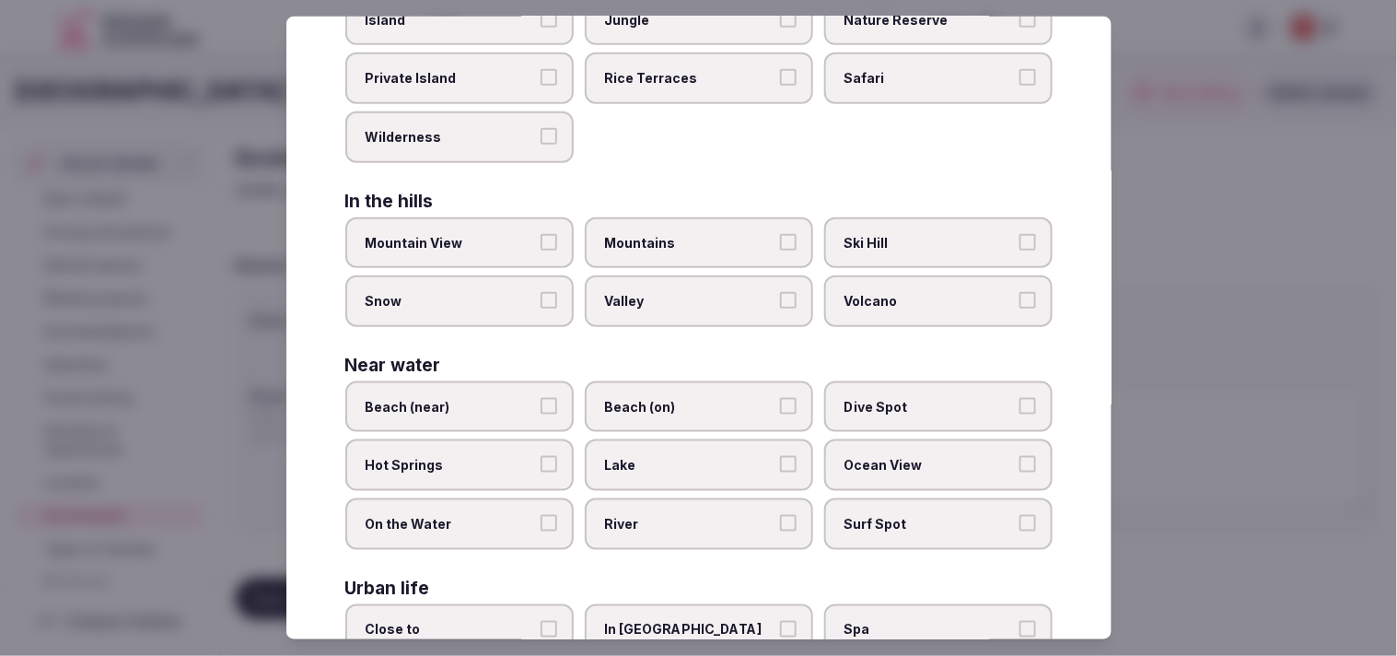
scroll to position [412, 0]
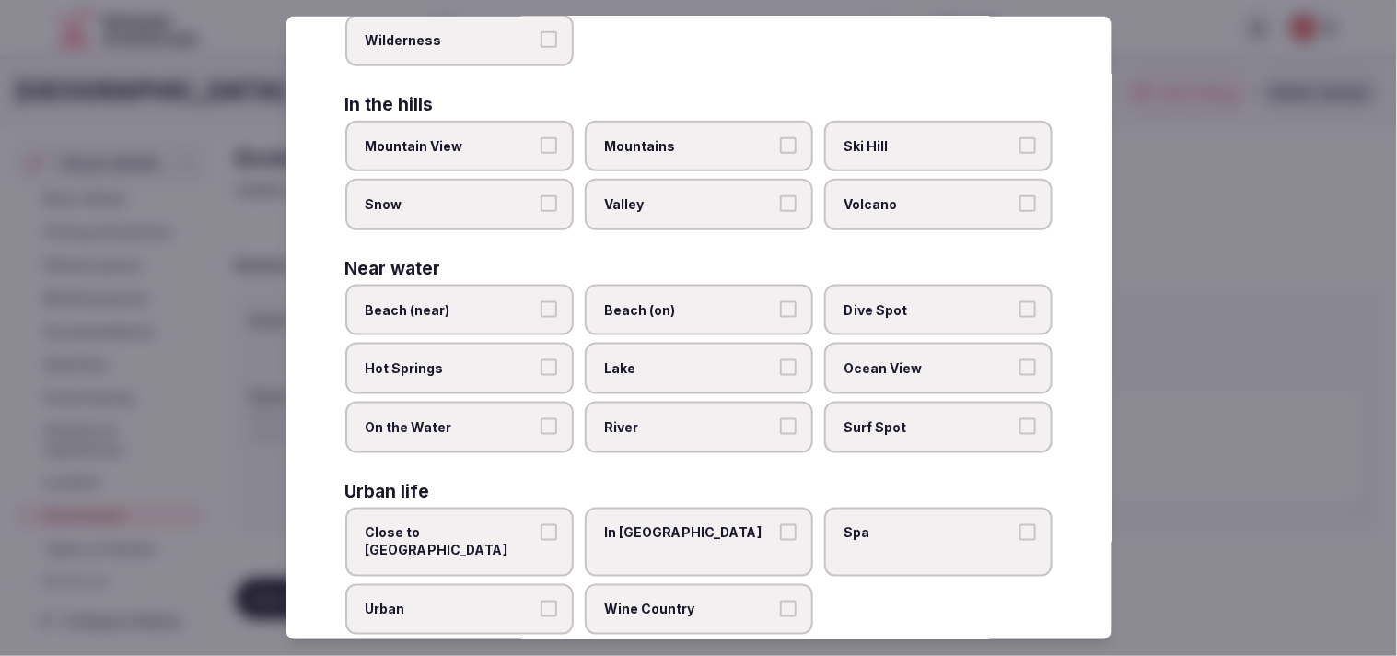
click at [491, 584] on label "Urban" at bounding box center [459, 610] width 228 height 52
click at [541, 601] on button "Urban" at bounding box center [549, 609] width 17 height 17
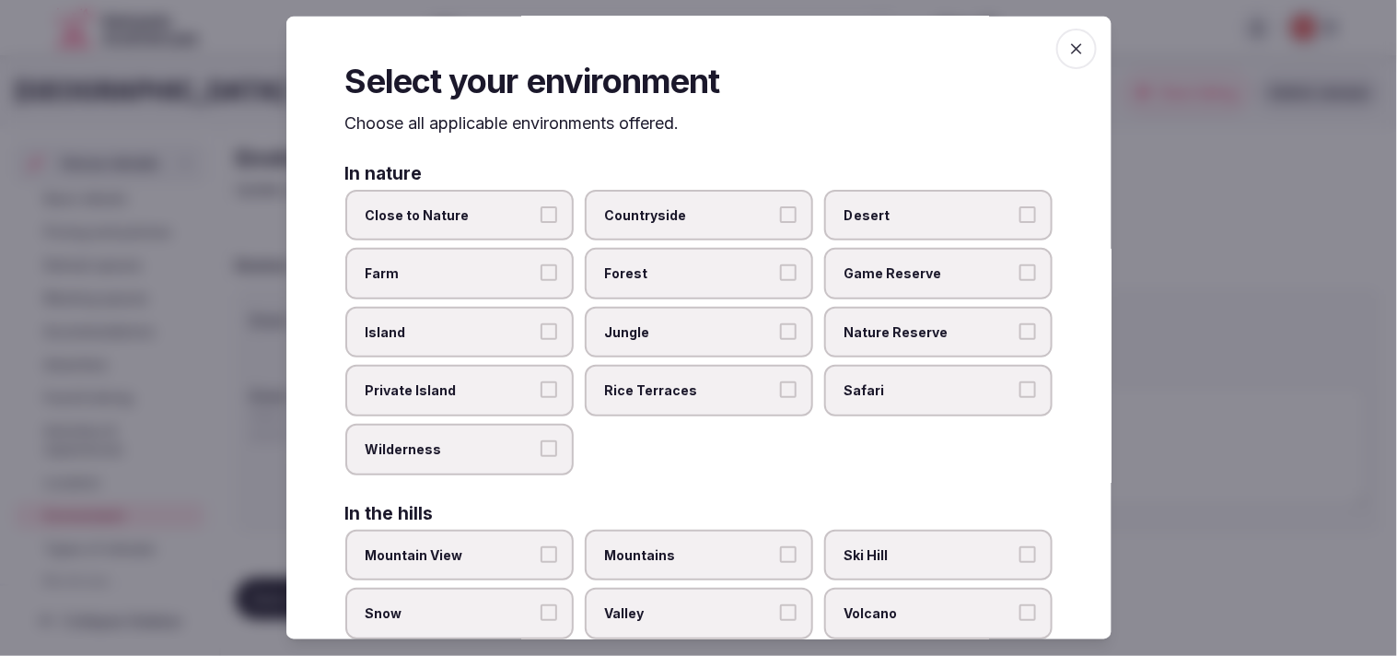
scroll to position [0, 0]
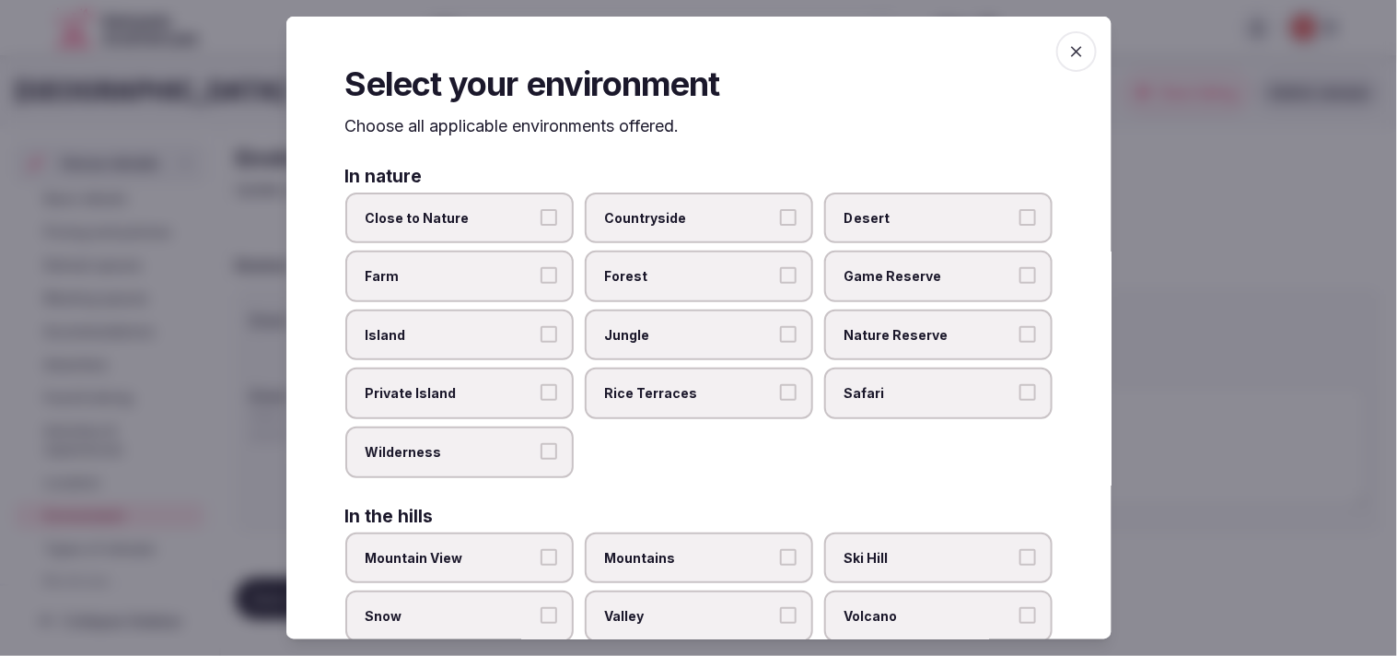
click at [685, 39] on span "button" at bounding box center [1076, 51] width 41 height 41
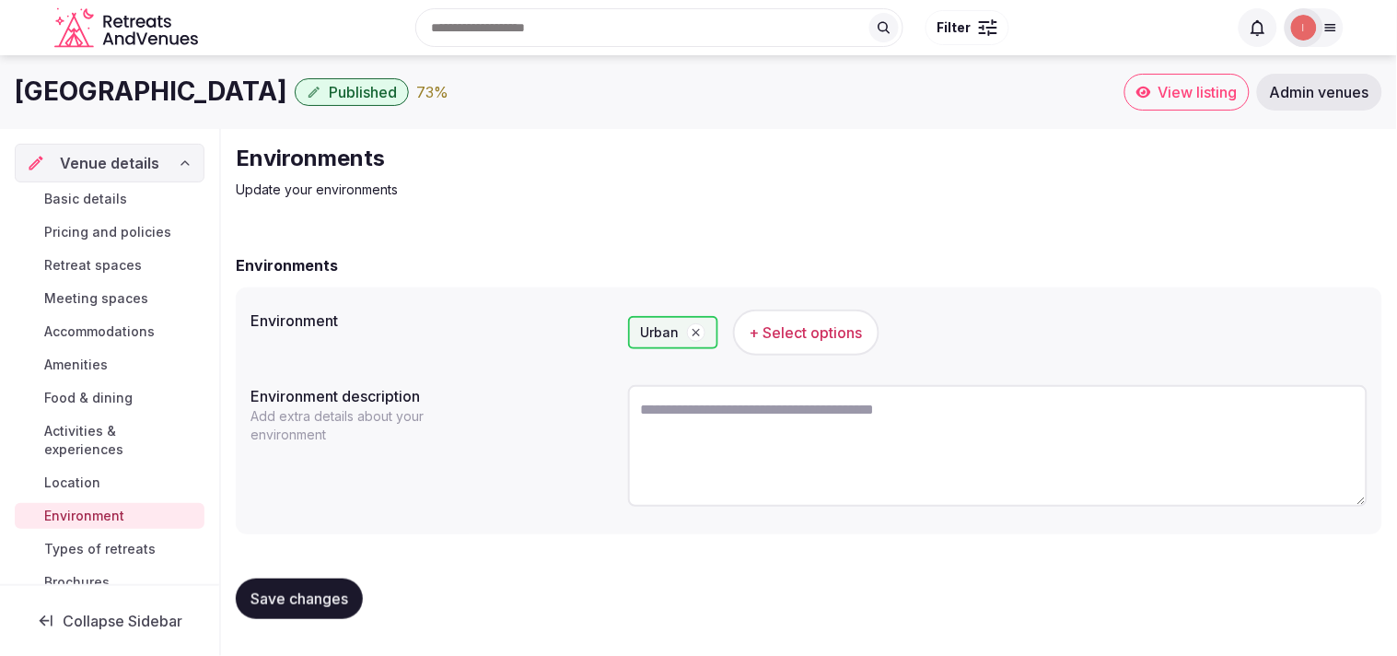
click at [335, 584] on button "Save changes" at bounding box center [299, 598] width 127 height 41
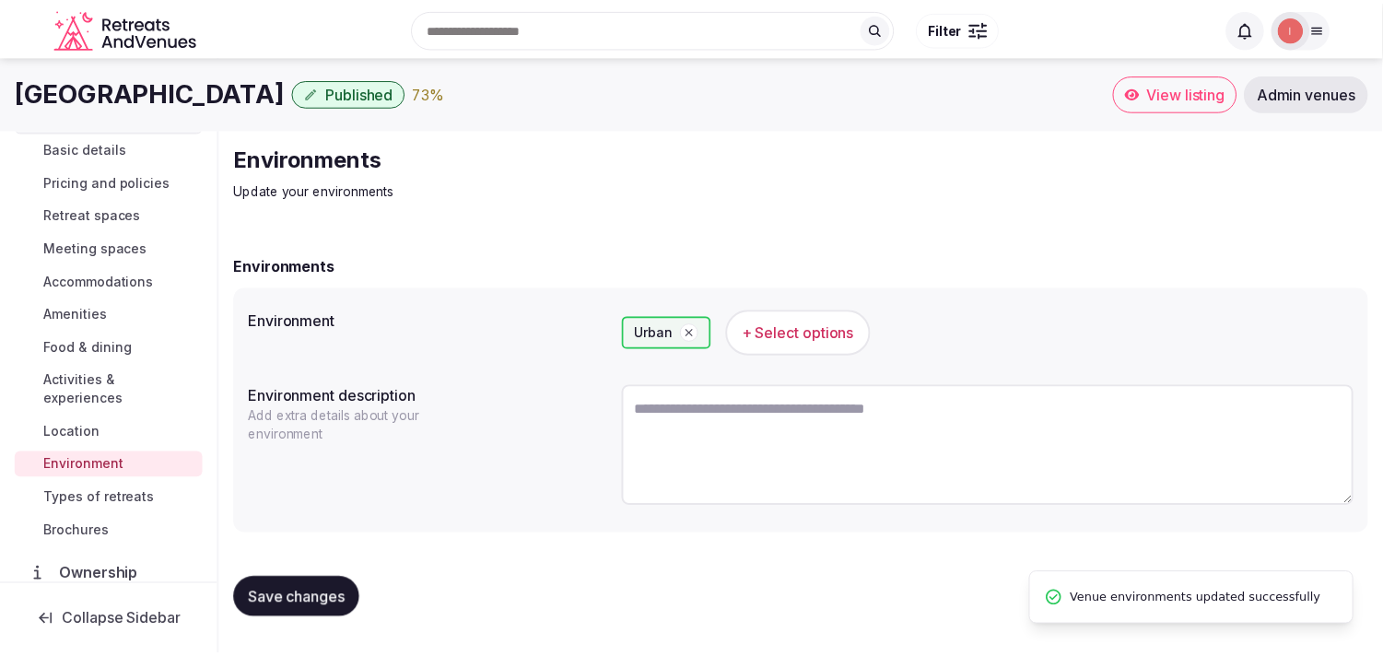
scroll to position [102, 0]
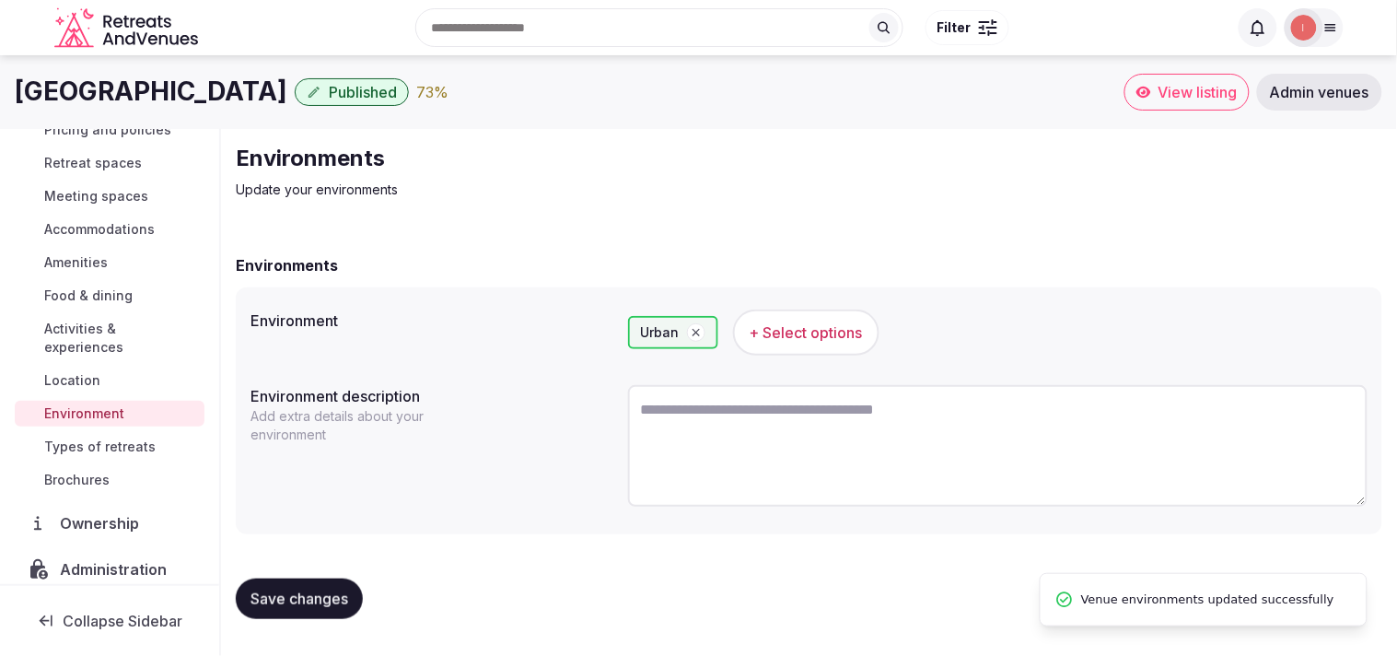
click at [131, 445] on span "Types of retreats" at bounding box center [99, 447] width 111 height 18
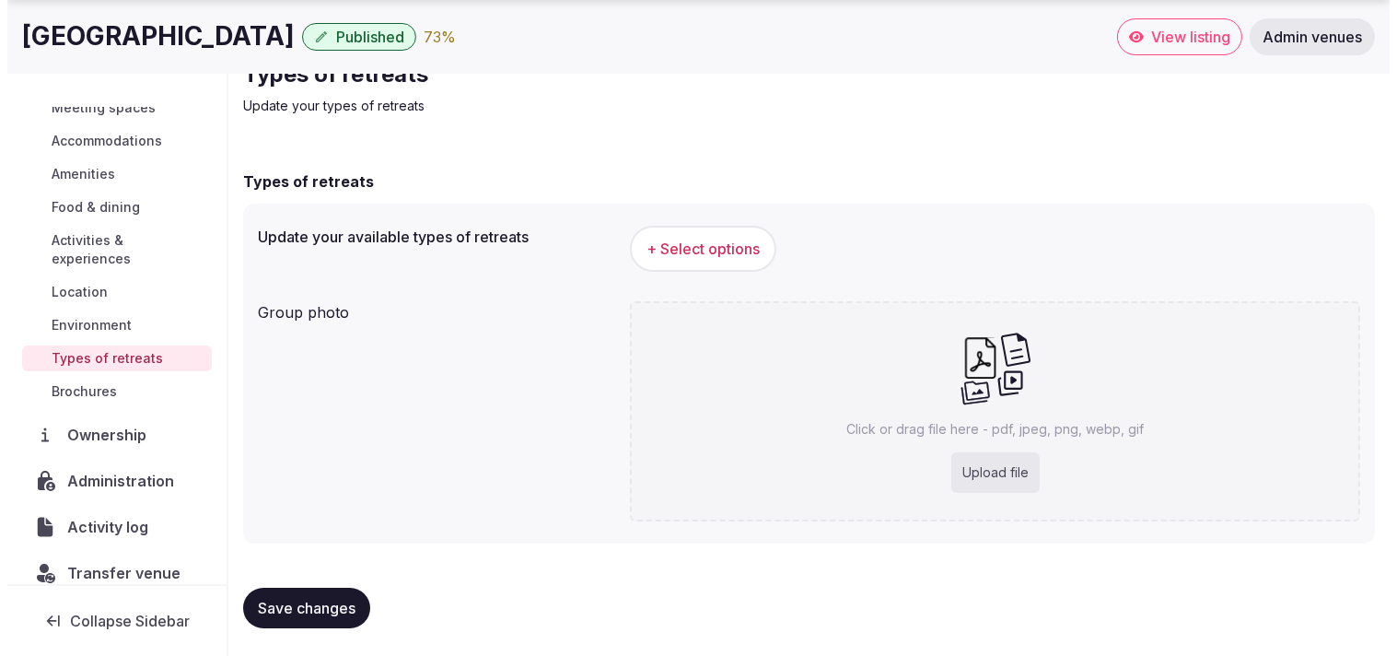
scroll to position [158, 0]
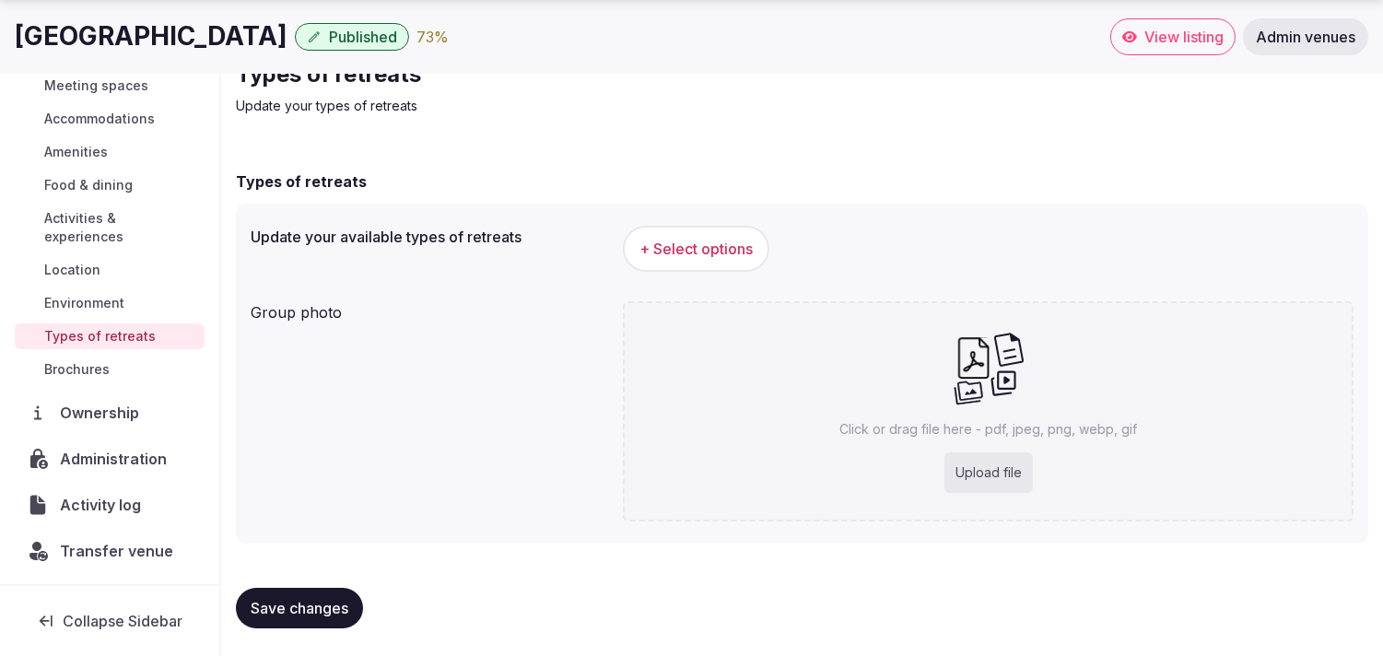
click at [685, 250] on span "+ Select options" at bounding box center [695, 249] width 113 height 20
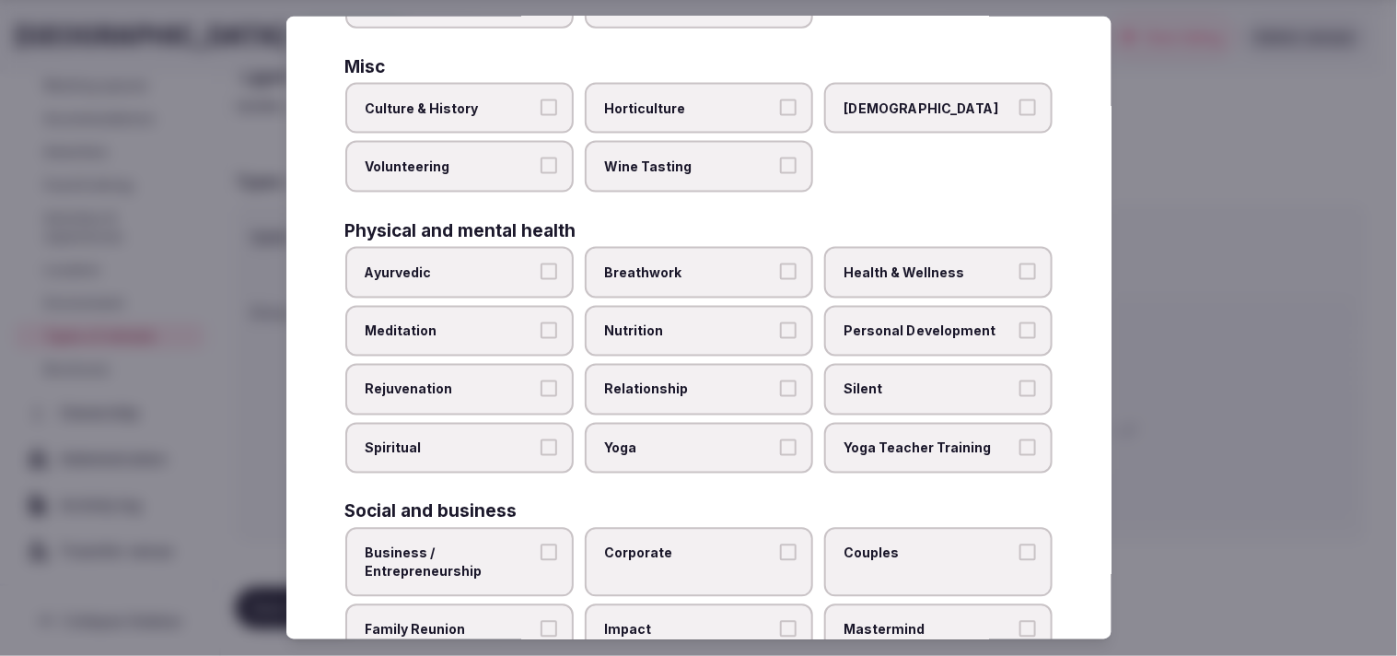
scroll to position [705, 0]
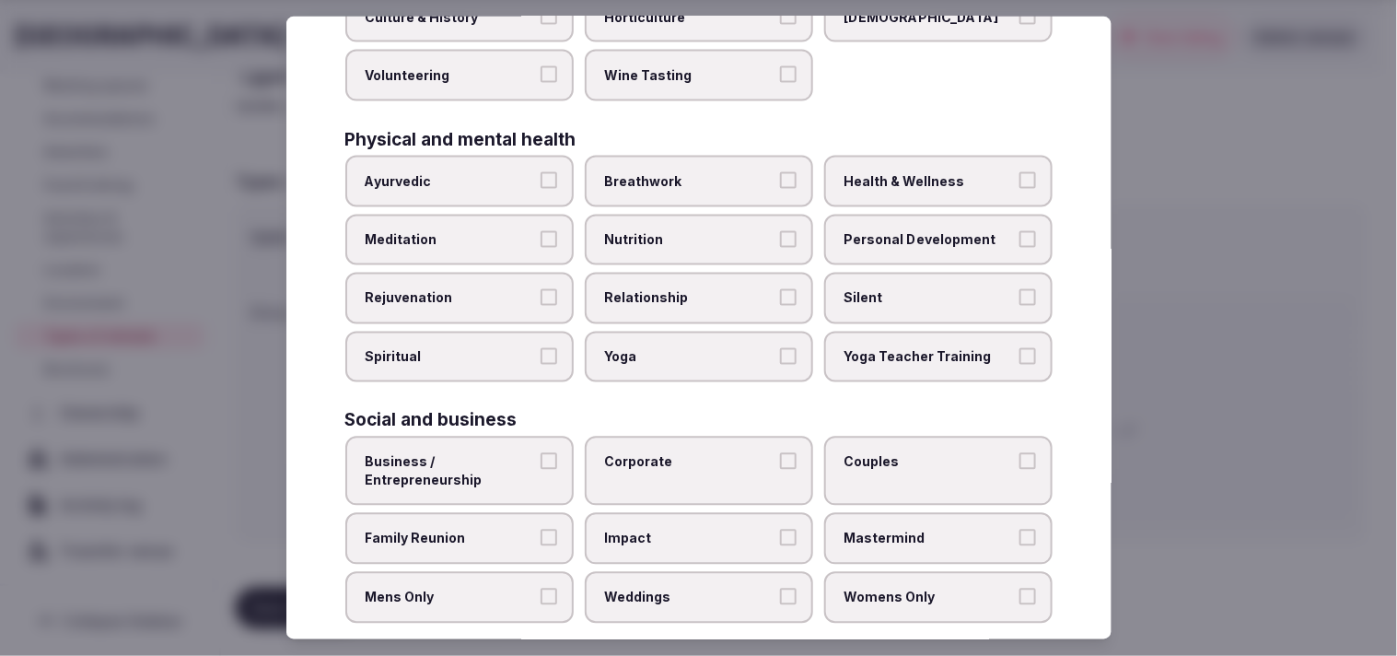
click at [540, 470] on label "Business / Entrepreneurship" at bounding box center [459, 471] width 228 height 69
click at [541, 470] on button "Business / Entrepreneurship" at bounding box center [549, 461] width 17 height 17
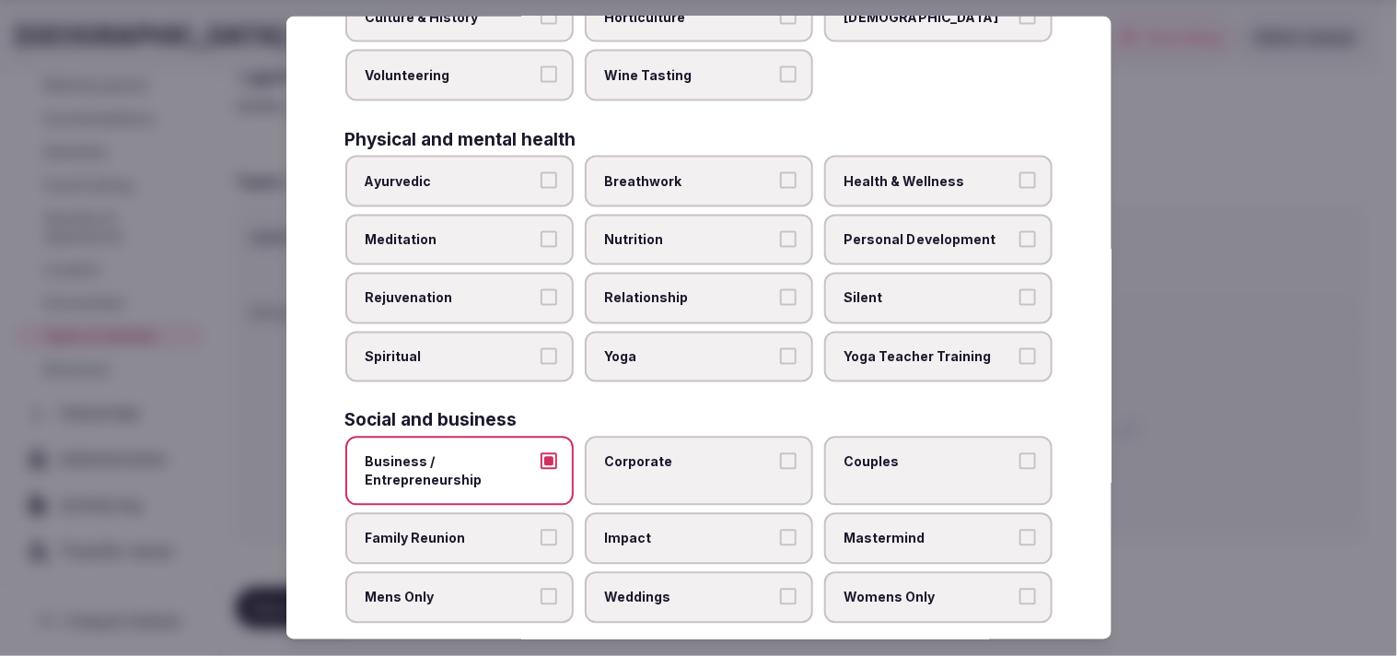
click at [631, 453] on span "Corporate" at bounding box center [689, 462] width 169 height 18
click at [685, 453] on button "Corporate" at bounding box center [788, 461] width 17 height 17
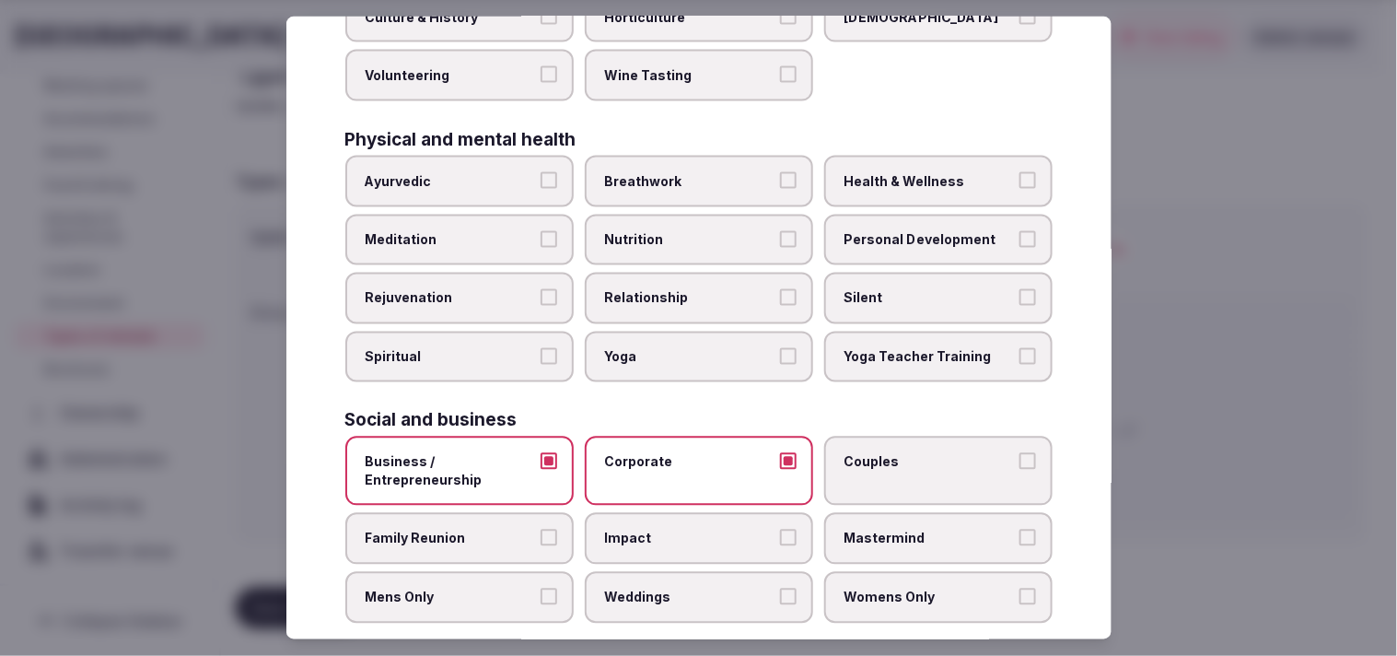
click at [685, 453] on span "Couples" at bounding box center [929, 462] width 169 height 18
click at [685, 453] on button "Couples" at bounding box center [1028, 461] width 17 height 17
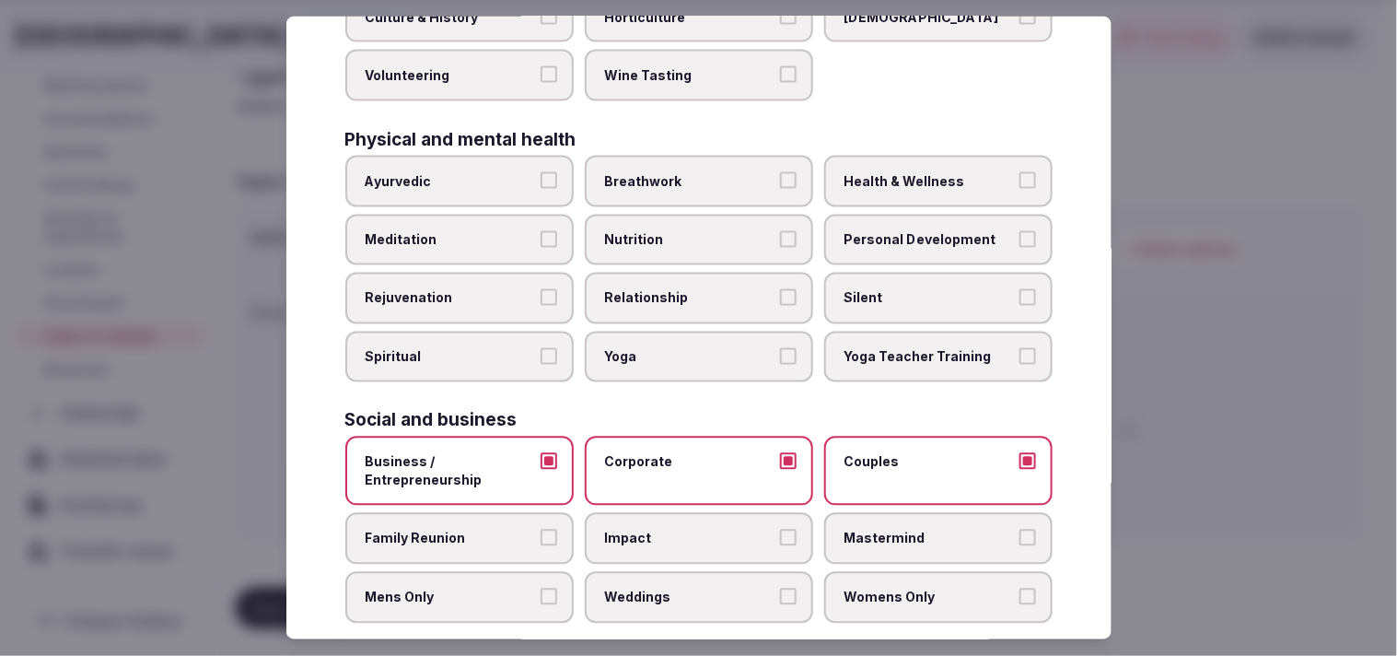
drag, startPoint x: 740, startPoint y: 571, endPoint x: 721, endPoint y: 545, distance: 31.7
click at [685, 589] on span "Weddings" at bounding box center [689, 598] width 169 height 18
click at [685, 589] on button "Weddings" at bounding box center [788, 597] width 17 height 17
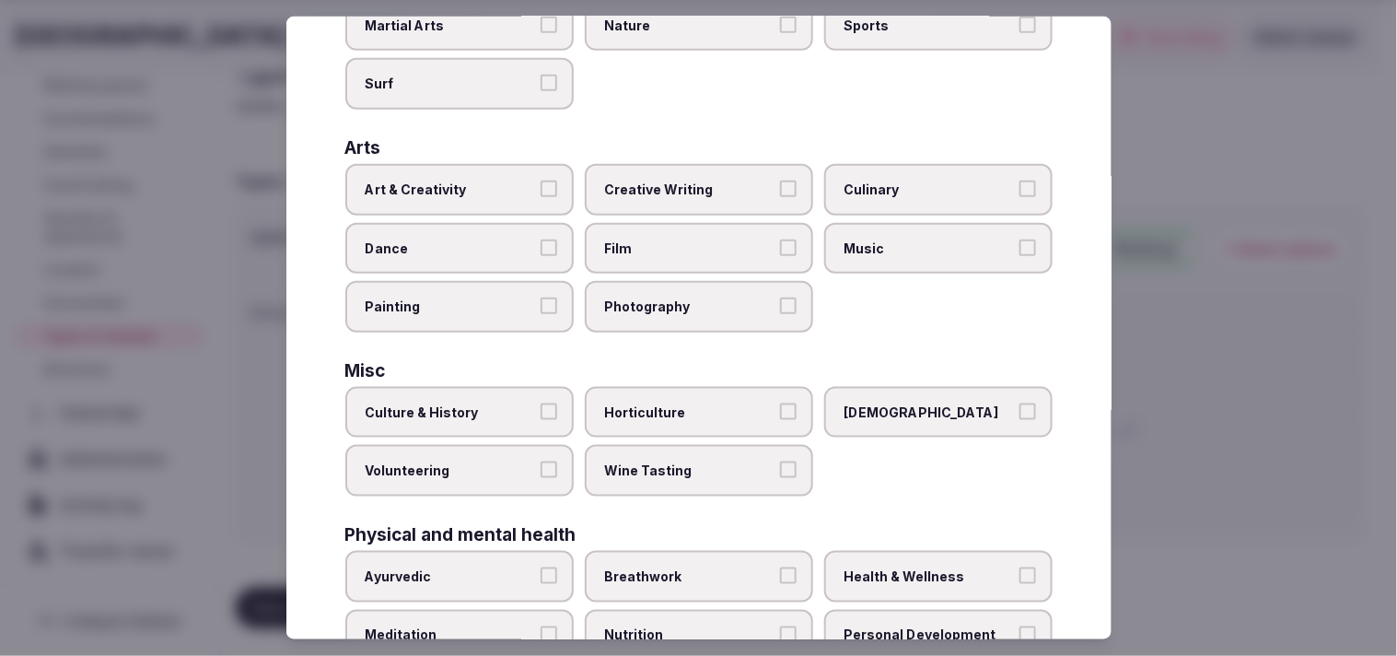
scroll to position [296, 0]
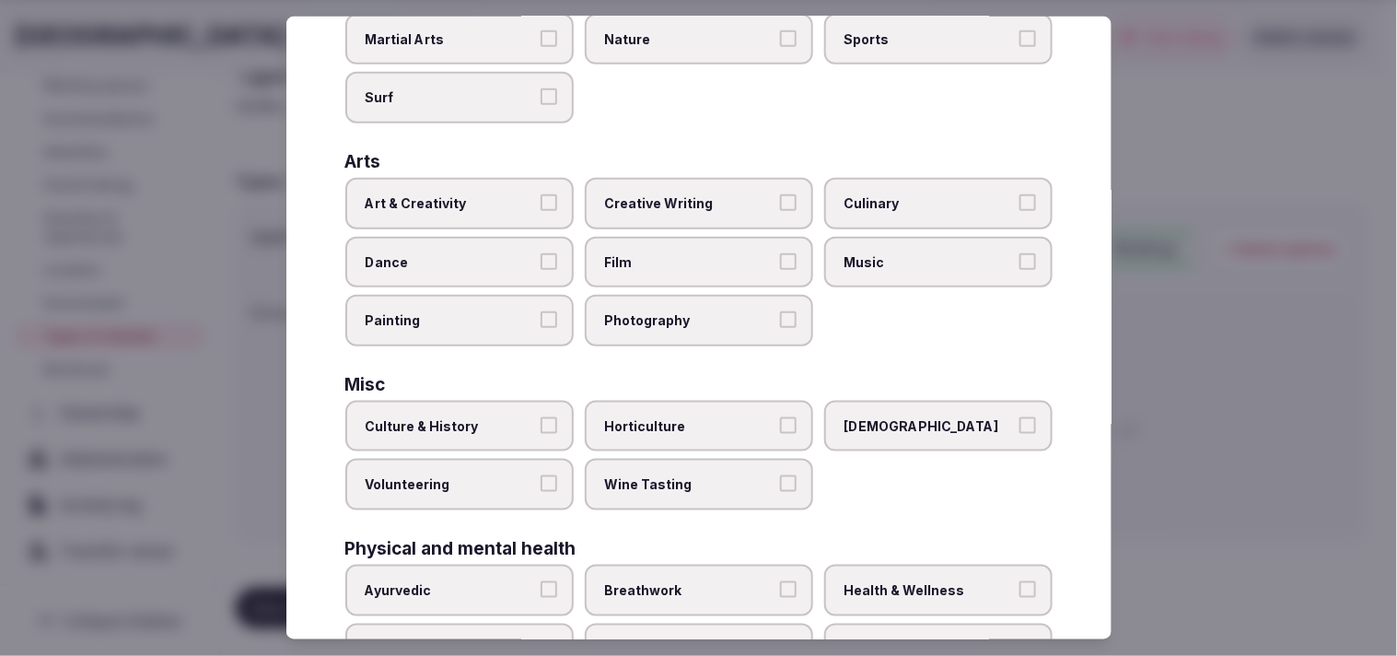
click at [529, 417] on span "Culture & History" at bounding box center [450, 426] width 169 height 18
click at [541, 417] on button "Culture & History" at bounding box center [549, 425] width 17 height 17
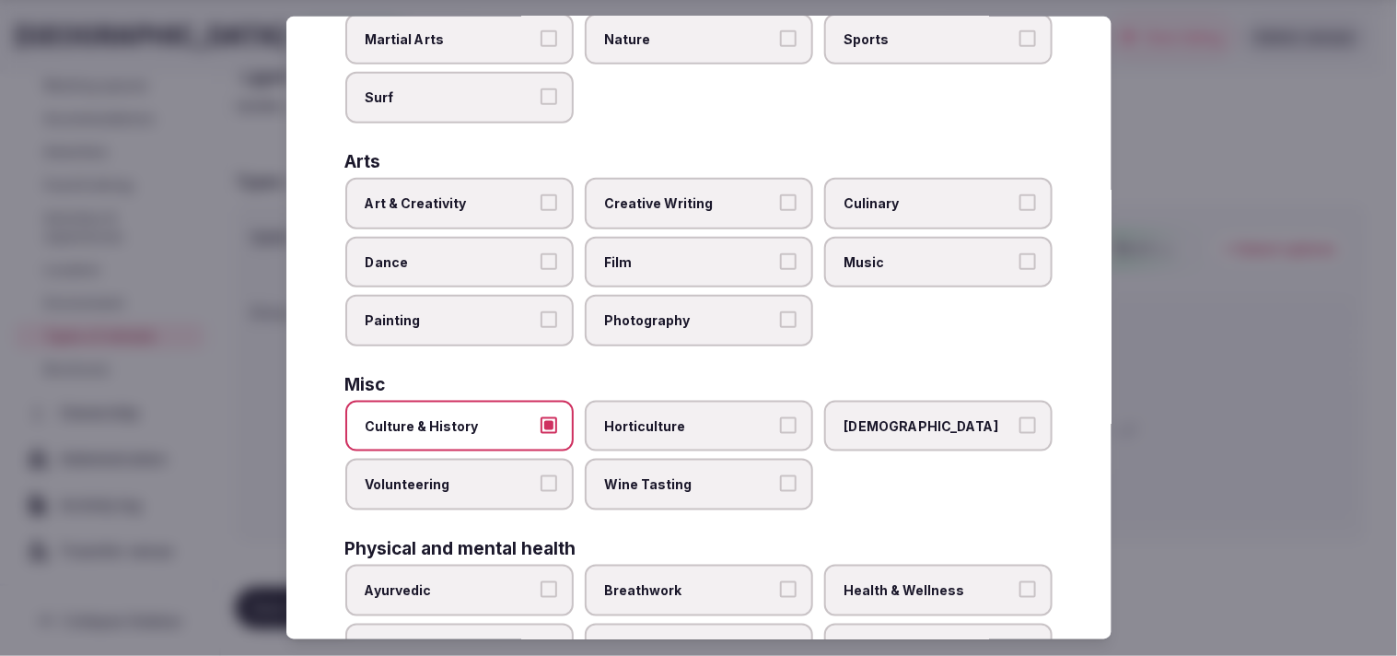
click at [489, 206] on label "Art & Creativity" at bounding box center [459, 204] width 228 height 52
click at [541, 206] on button "Art & Creativity" at bounding box center [549, 202] width 17 height 17
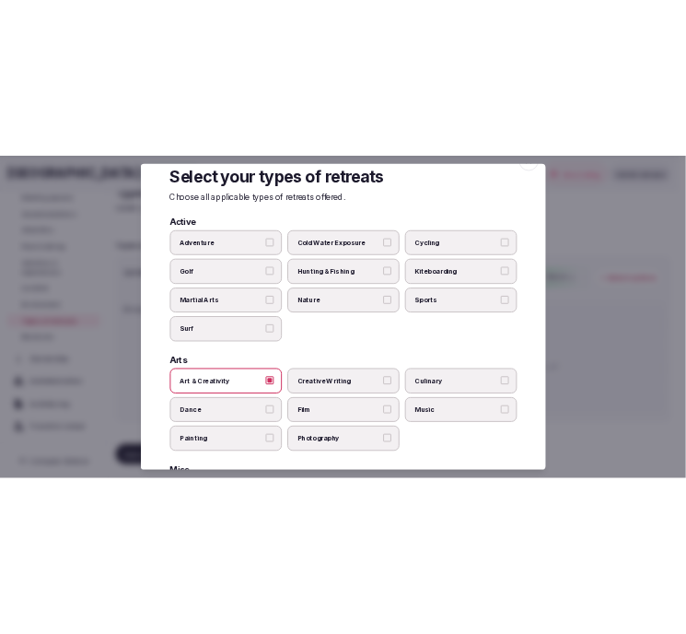
scroll to position [0, 0]
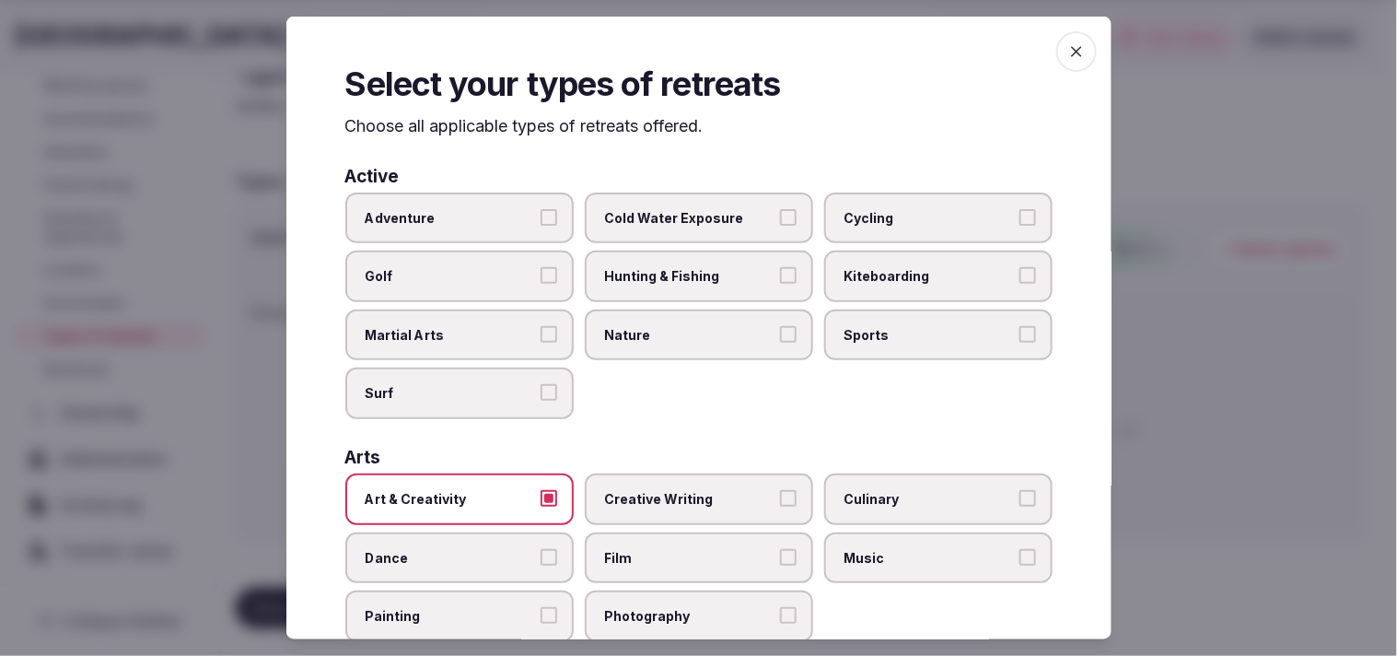
drag, startPoint x: 1066, startPoint y: 56, endPoint x: 1052, endPoint y: 64, distance: 16.1
click at [685, 57] on icon "button" at bounding box center [1077, 51] width 18 height 18
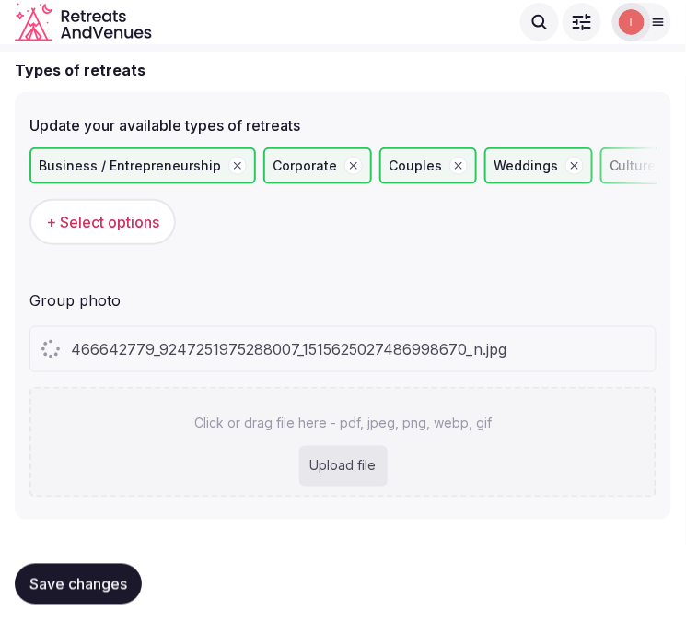
scroll to position [154, 0]
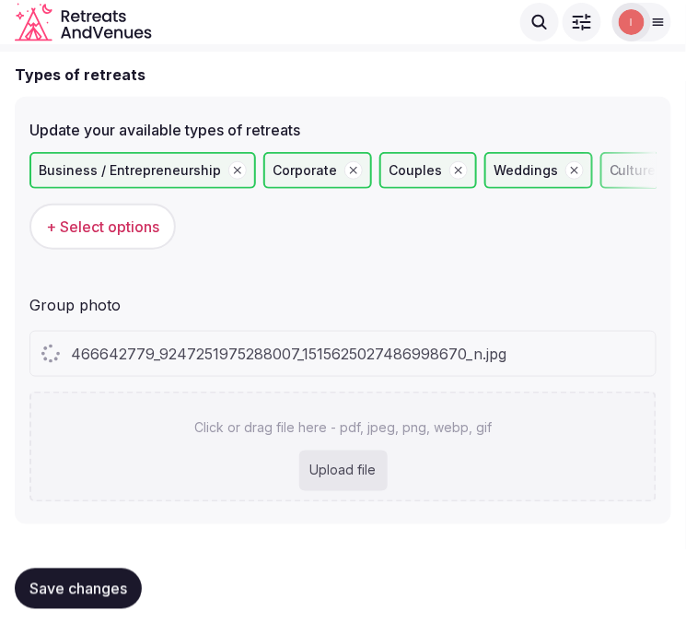
drag, startPoint x: 675, startPoint y: 388, endPoint x: 422, endPoint y: 408, distance: 254.1
click at [422, 408] on div "Click or drag file here - pdf, jpeg, png, webp, gif Upload file" at bounding box center [342, 446] width 627 height 111
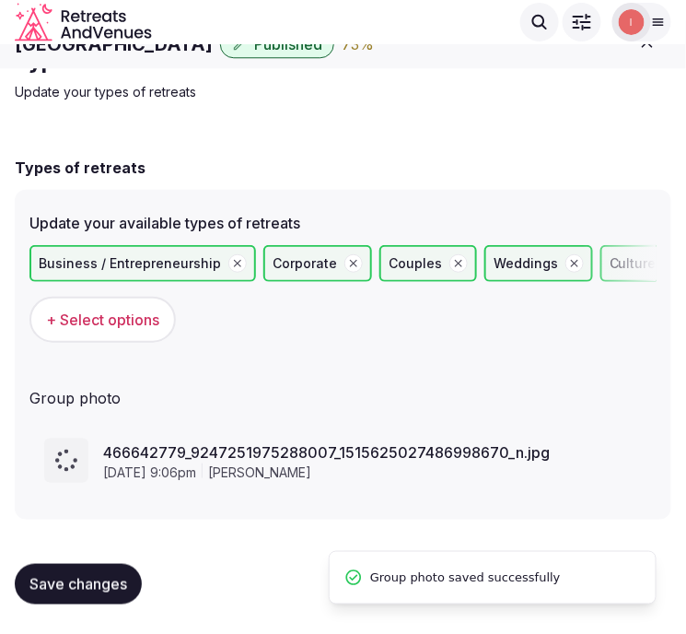
scroll to position [56, 0]
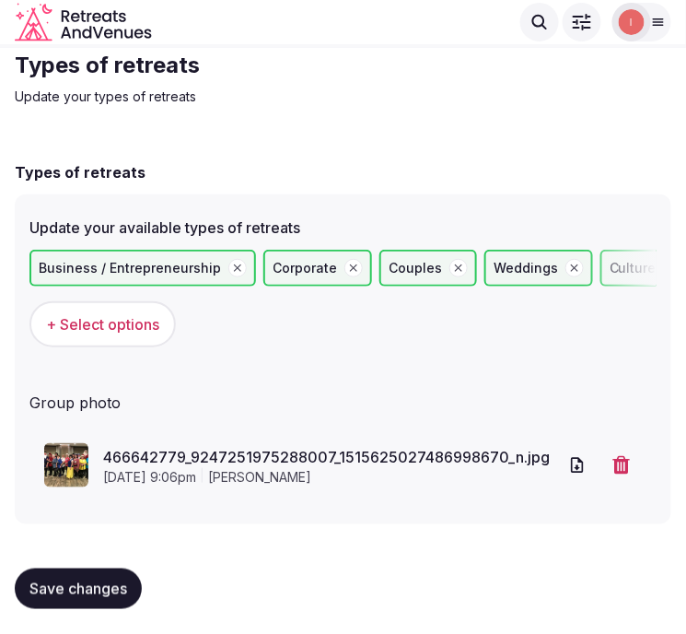
click at [111, 573] on button "Save changes" at bounding box center [78, 588] width 127 height 41
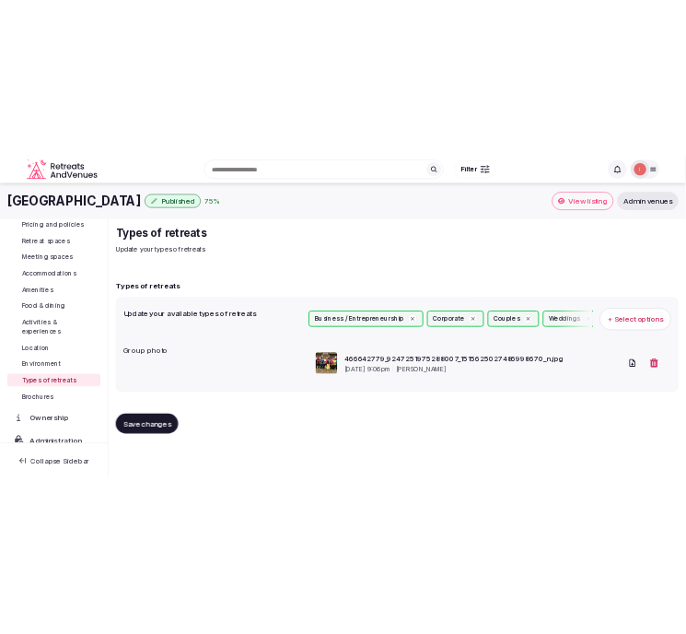
scroll to position [0, 0]
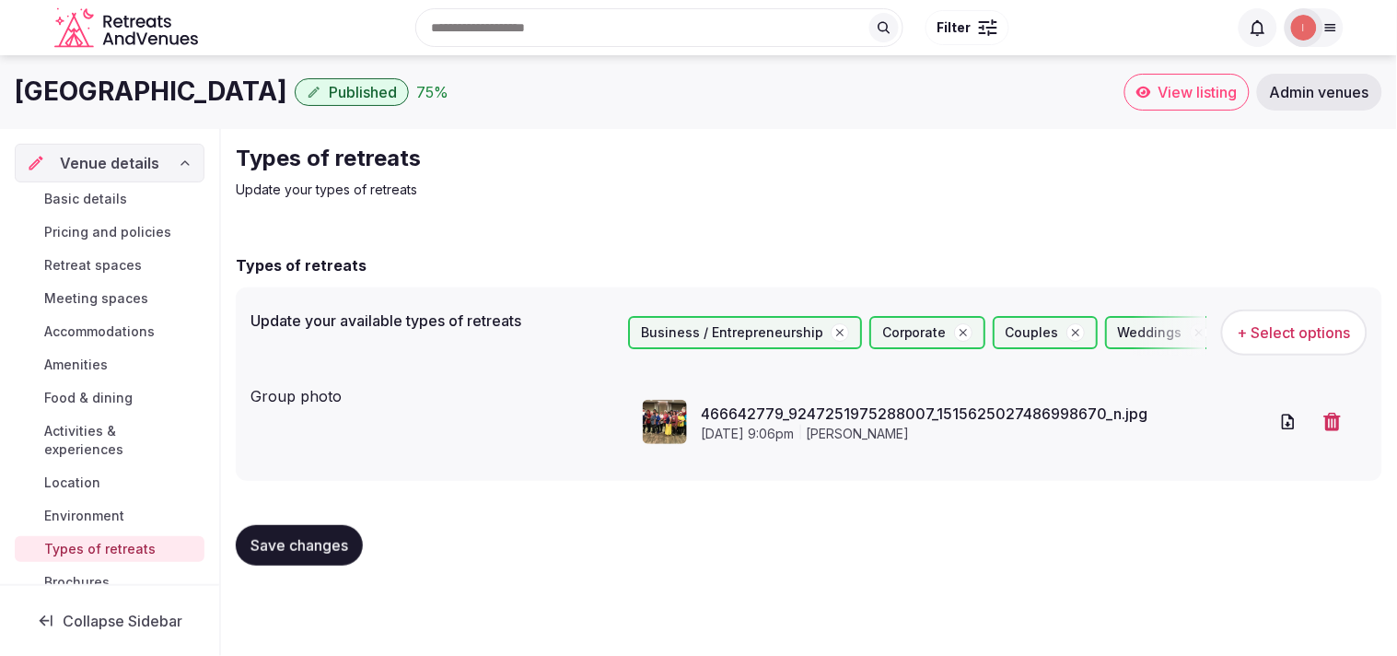
click at [94, 190] on span "Basic details" at bounding box center [85, 199] width 83 height 18
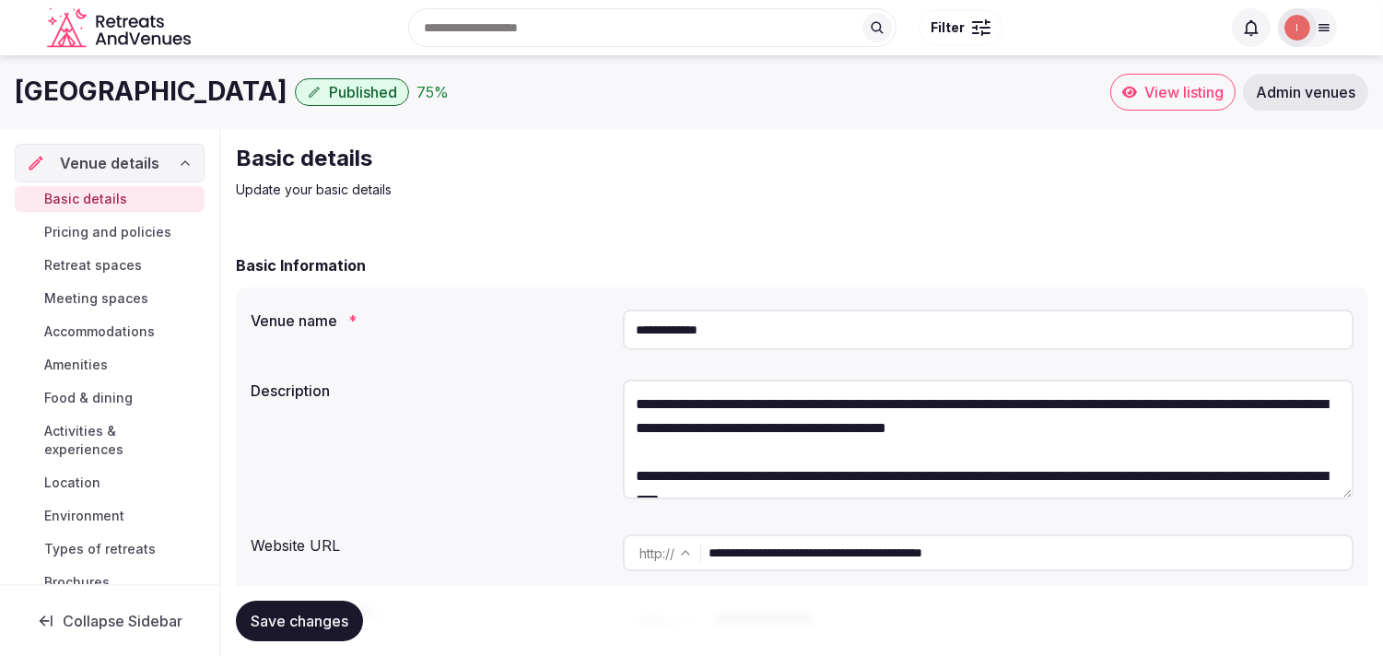
click at [87, 86] on h1 "Capital Hotel" at bounding box center [151, 92] width 273 height 36
copy div "Capital Hotel"
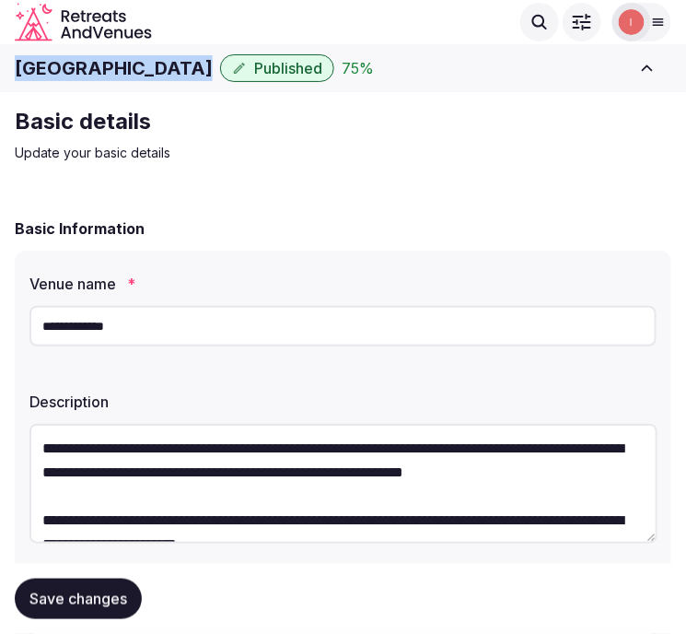
click at [81, 602] on span "Save changes" at bounding box center [78, 598] width 98 height 18
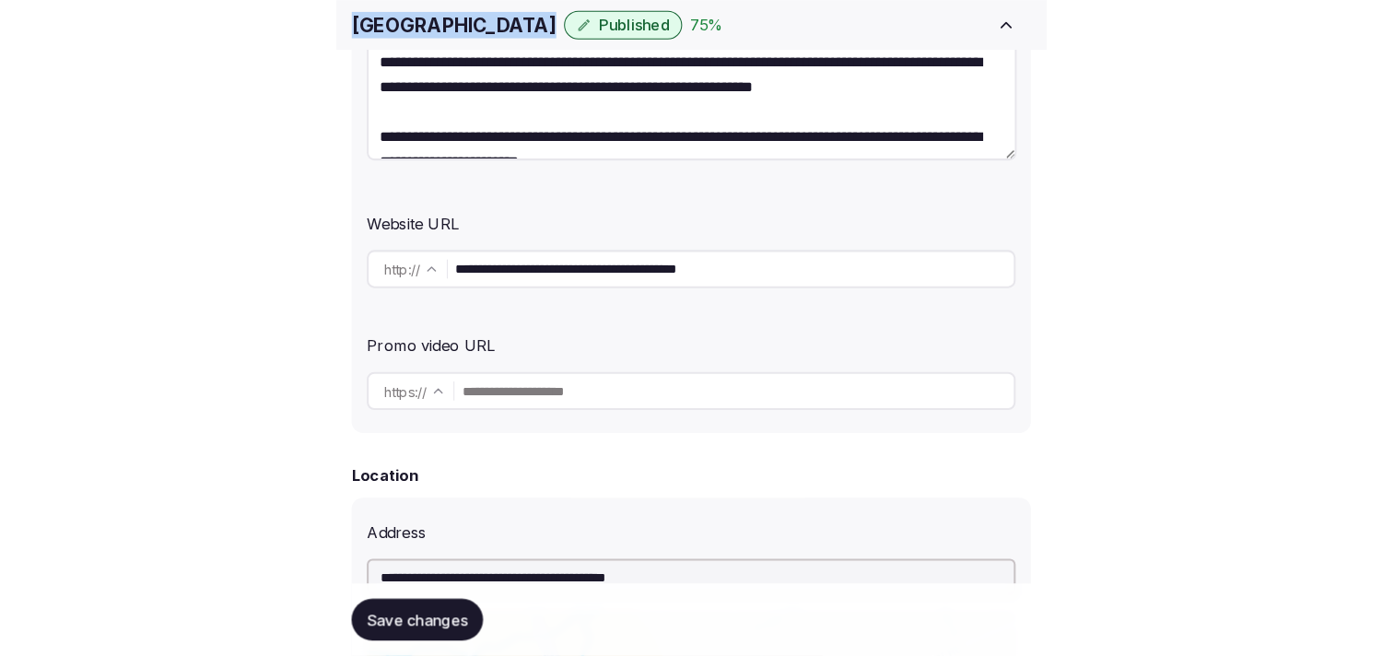
scroll to position [409, 0]
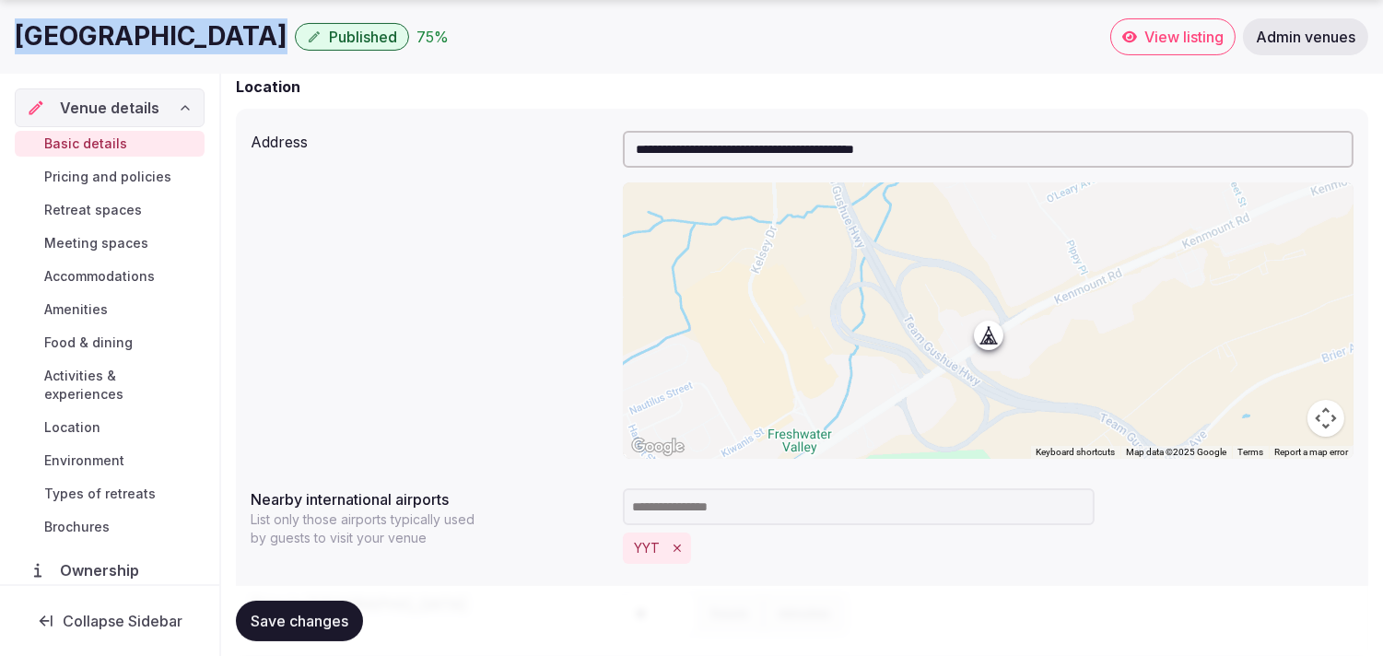
click at [307, 633] on button "Save changes" at bounding box center [299, 621] width 127 height 41
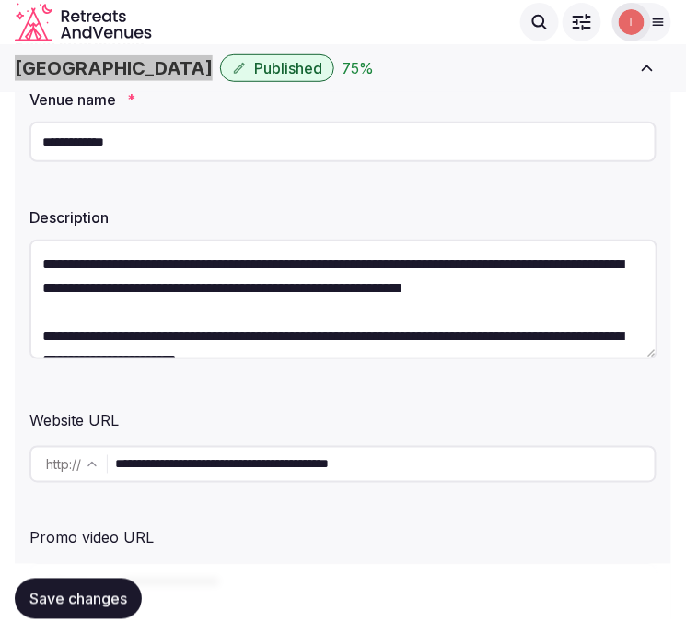
scroll to position [102, 0]
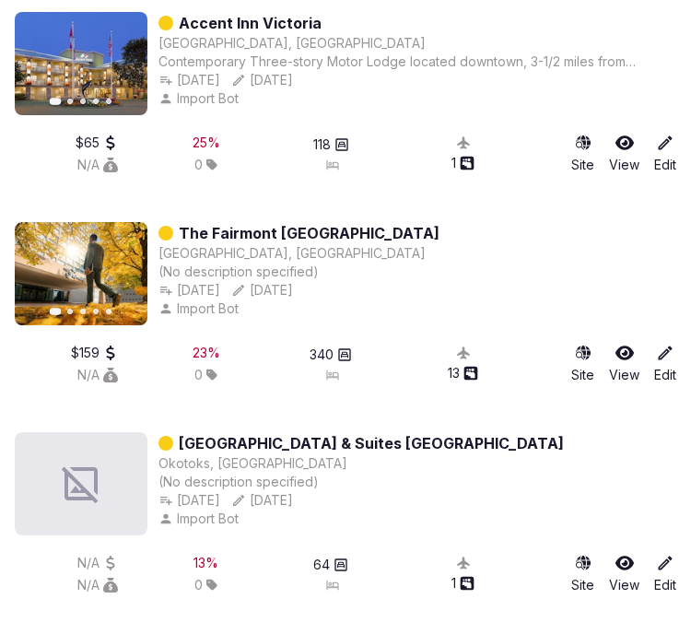
scroll to position [812, 0]
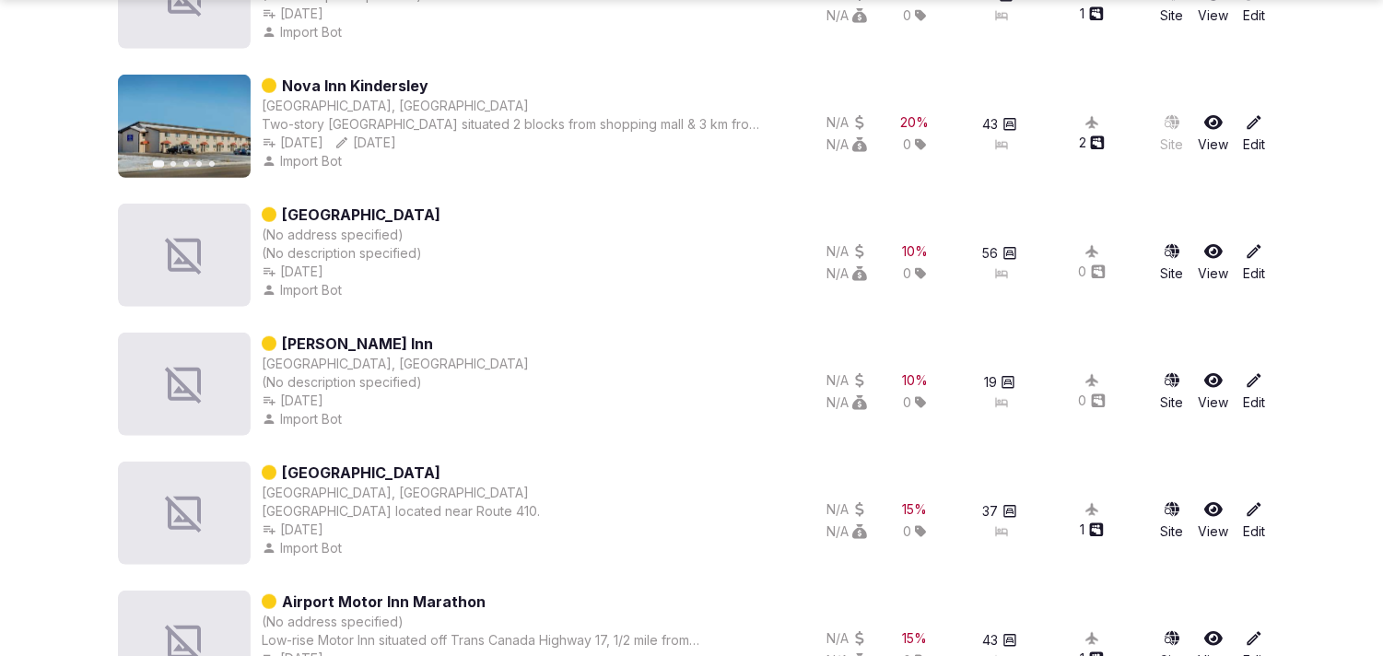
scroll to position [2859, 0]
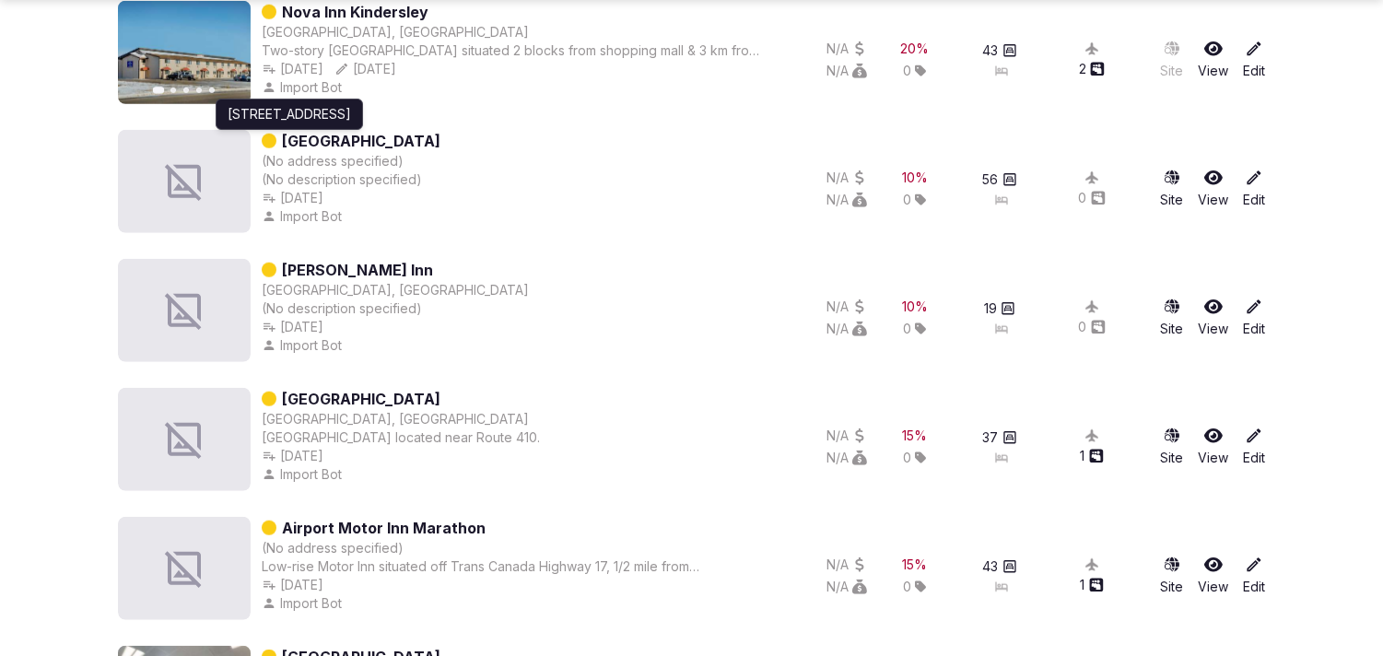
drag, startPoint x: 350, startPoint y: 140, endPoint x: 55, endPoint y: 168, distance: 296.0
click at [55, 168] on section "Venues Add venue Created May 1st, 2024 to November 27th, 2024 Bedrooms to Draft…" at bounding box center [691, 64] width 1383 height 5737
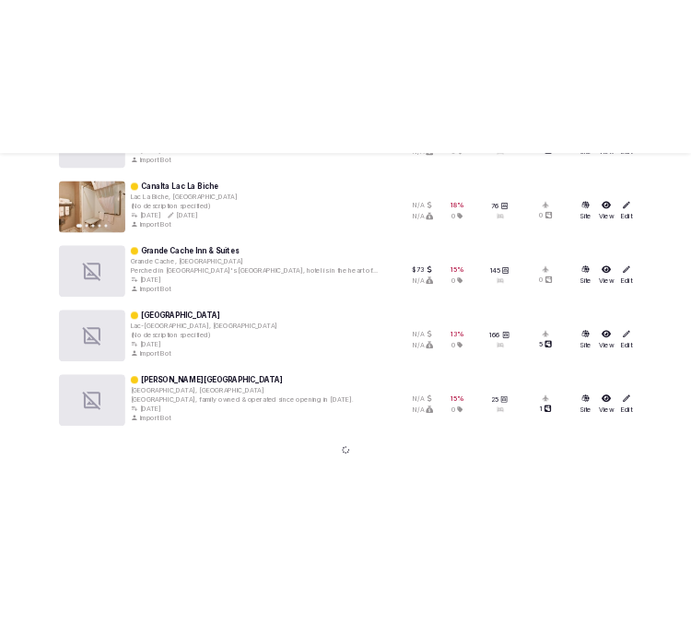
scroll to position [5130, 0]
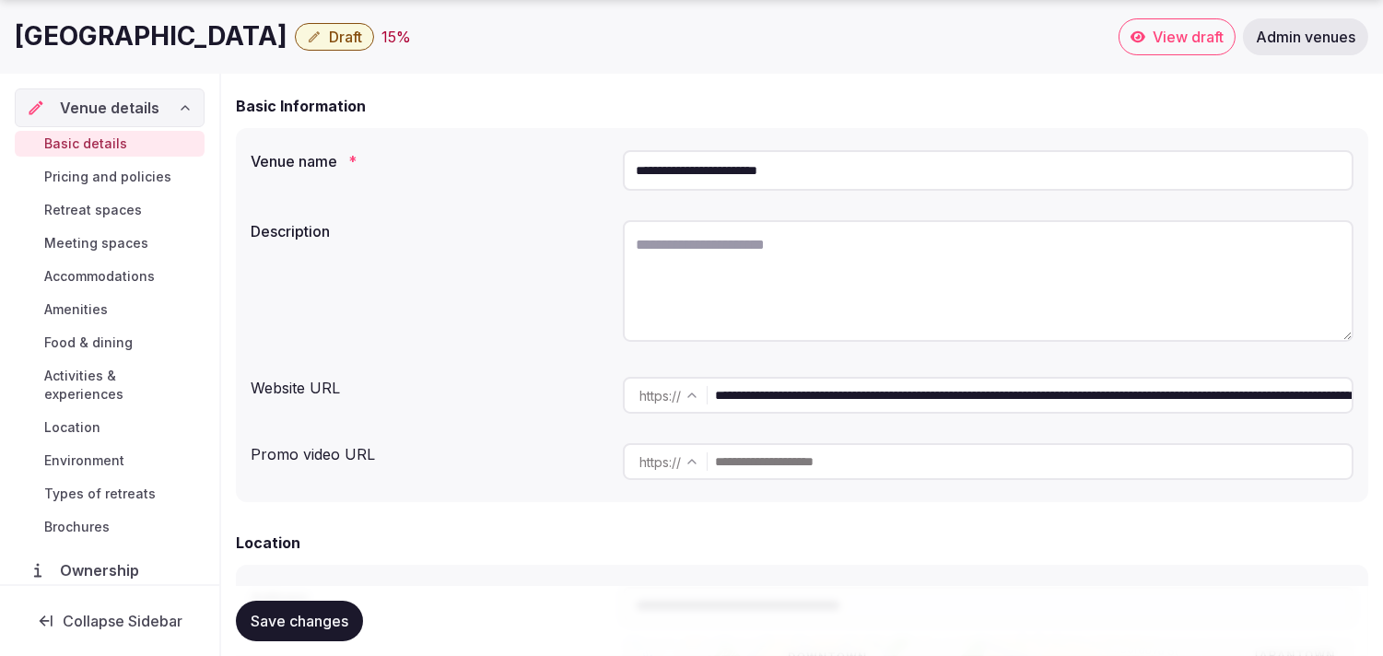
scroll to position [204, 0]
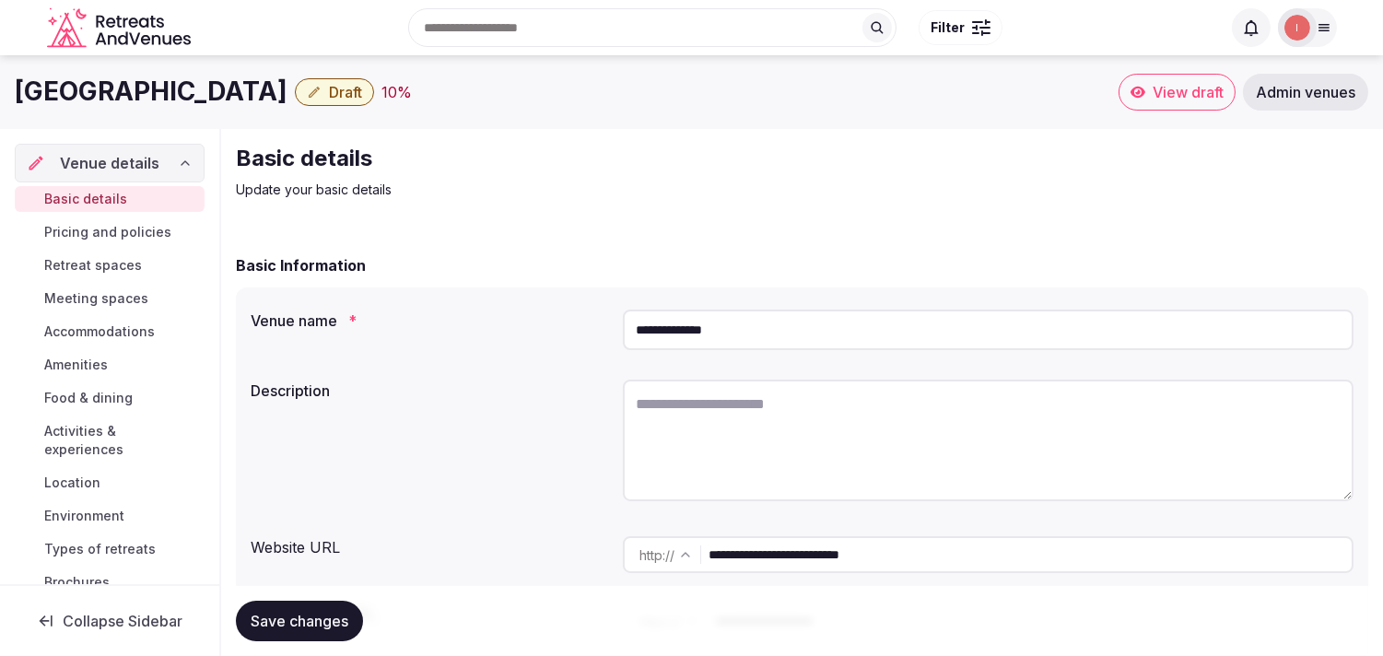
click at [703, 559] on div "**********" at bounding box center [988, 554] width 730 height 37
click at [734, 555] on input "**********" at bounding box center [1029, 554] width 643 height 37
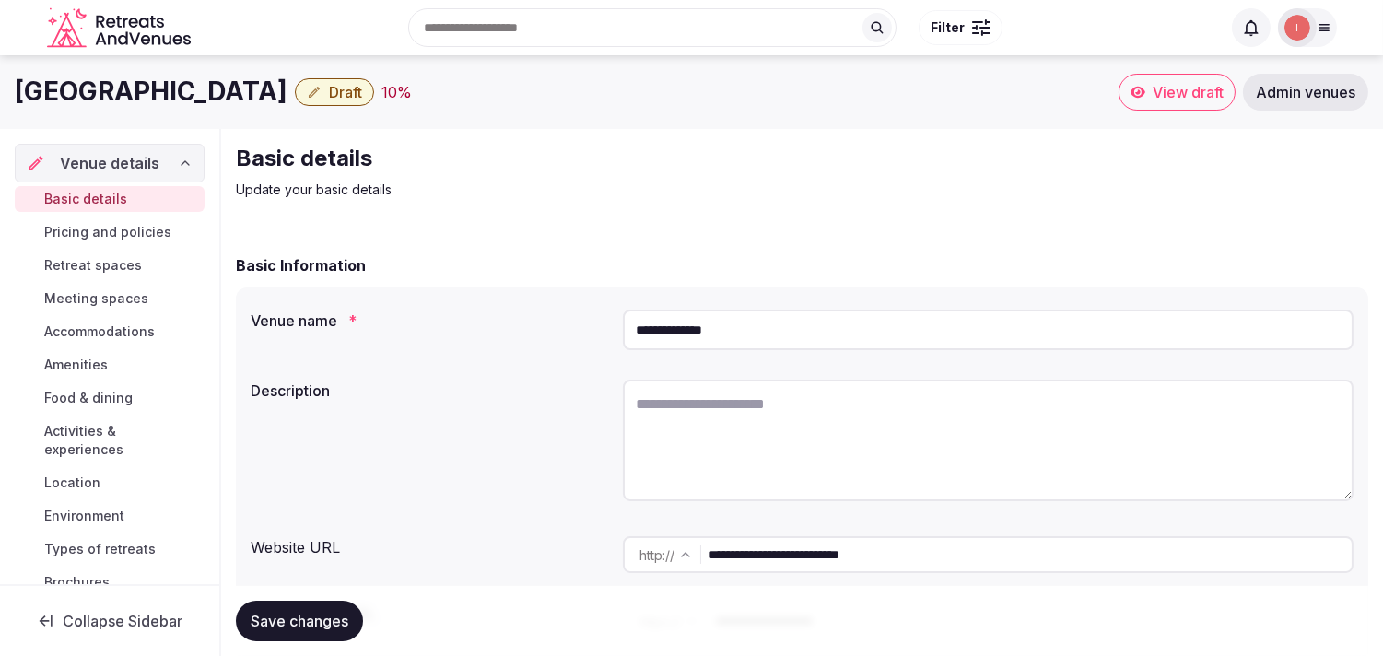
click at [734, 555] on input "**********" at bounding box center [1029, 554] width 643 height 37
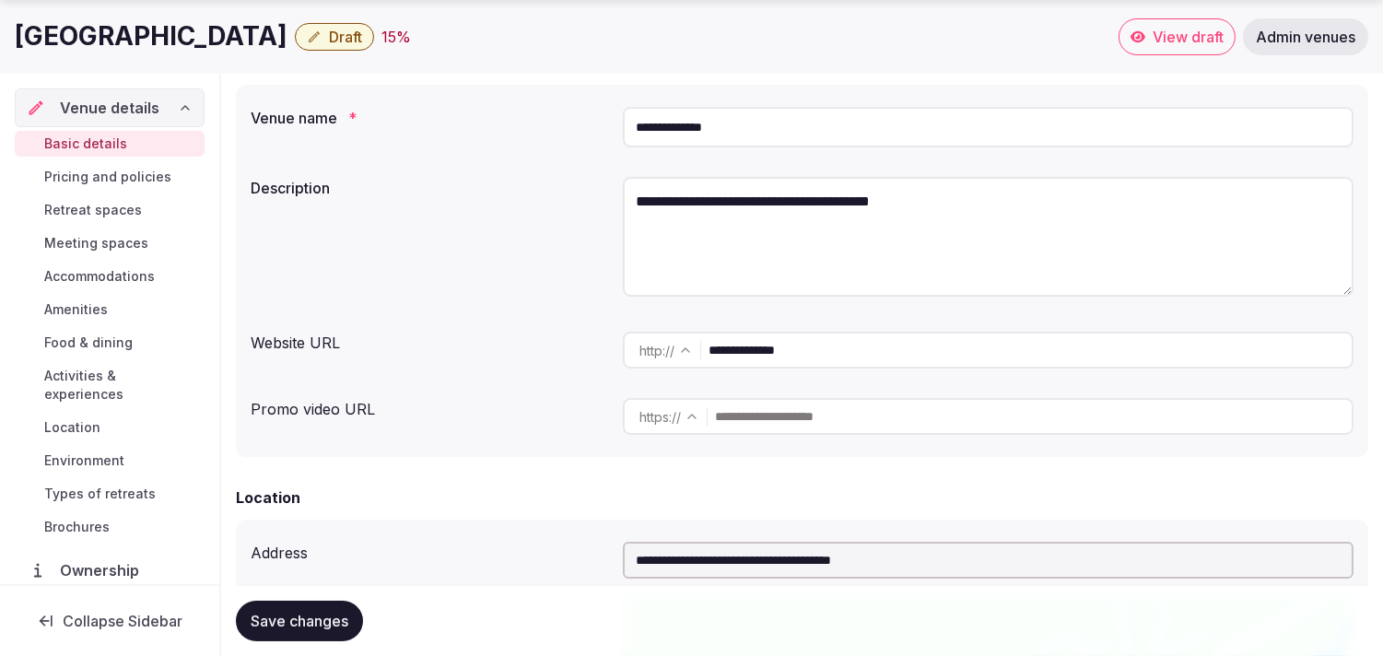
scroll to position [204, 0]
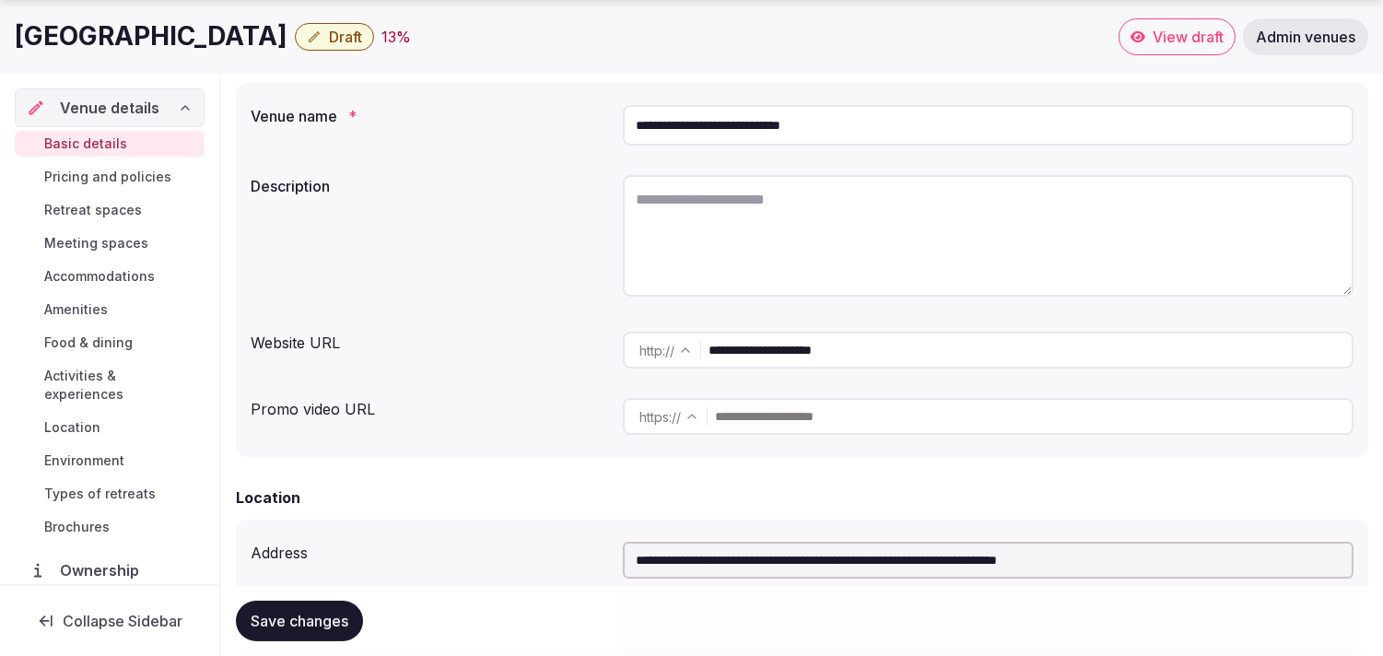
scroll to position [204, 0]
click at [758, 344] on input "**********" at bounding box center [1029, 350] width 643 height 37
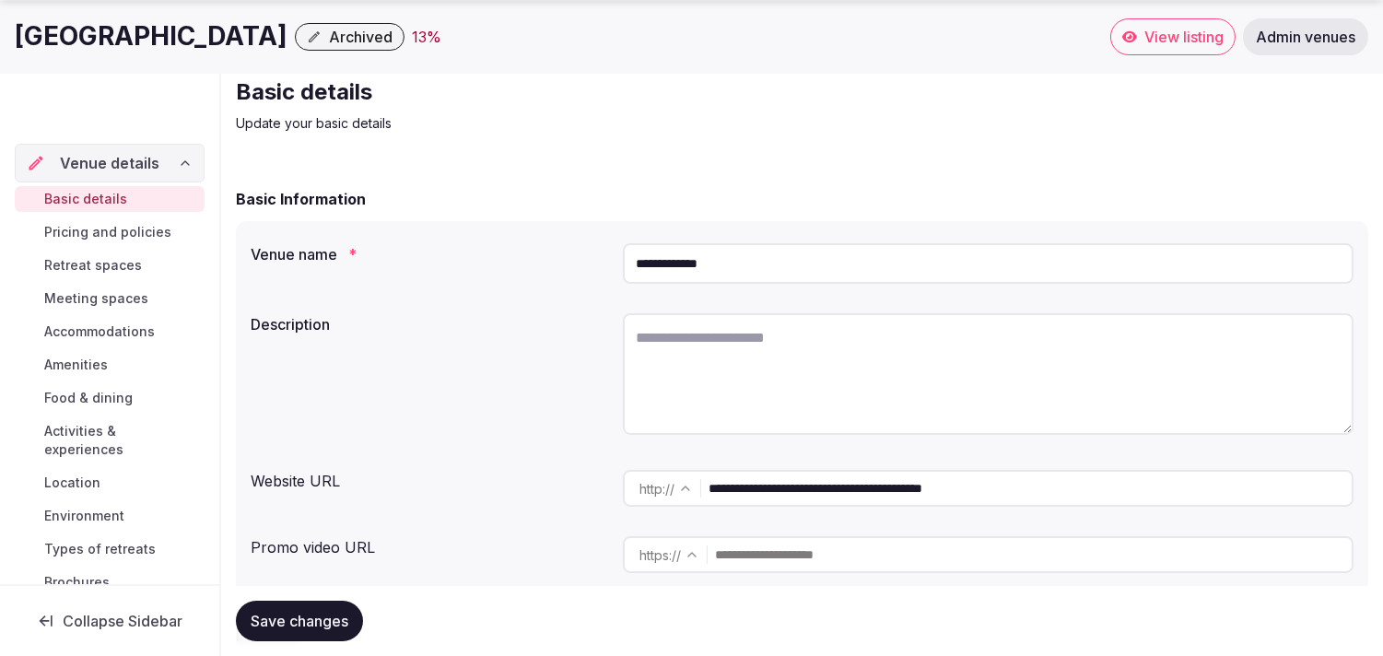
scroll to position [102, 0]
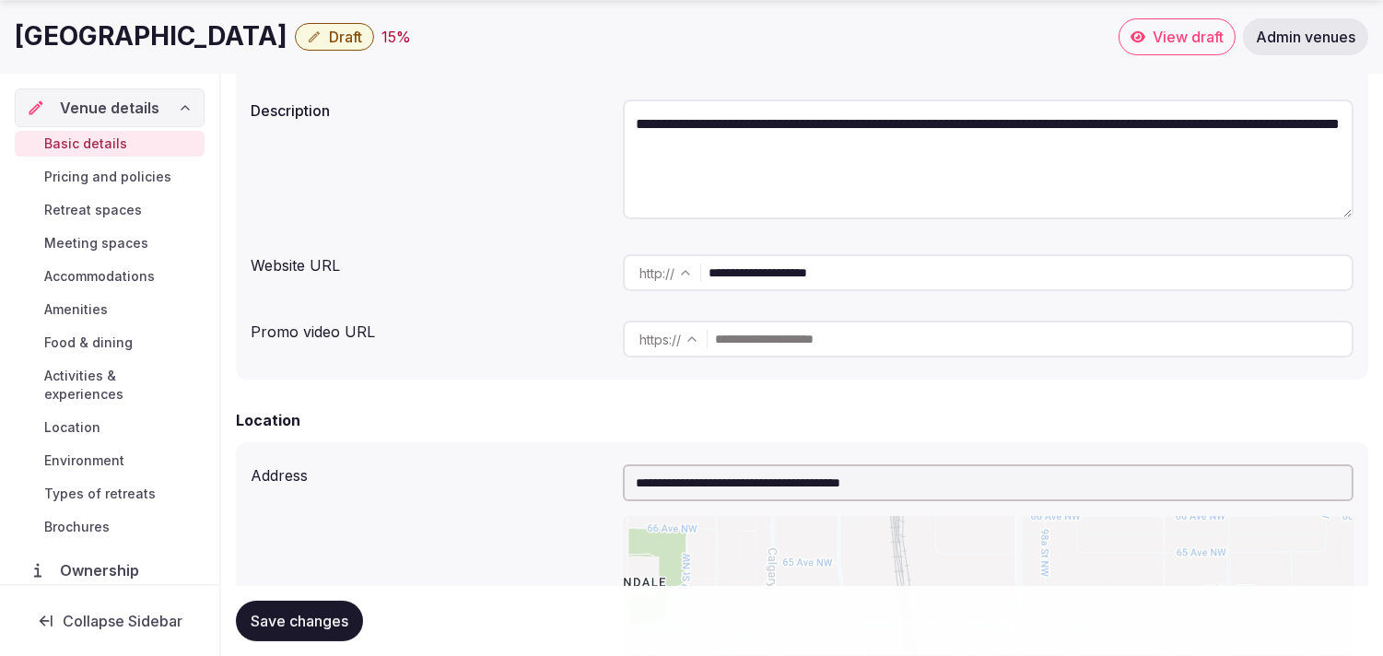
scroll to position [409, 0]
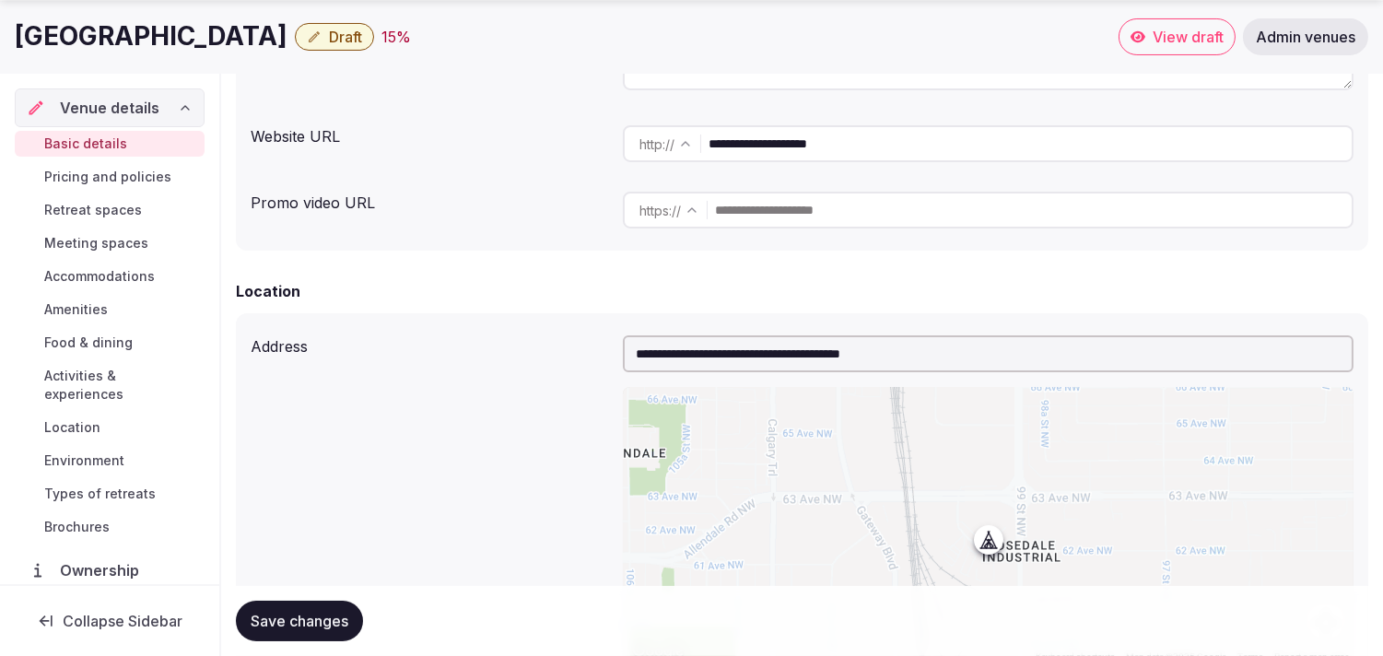
click at [795, 144] on input "**********" at bounding box center [1029, 143] width 643 height 37
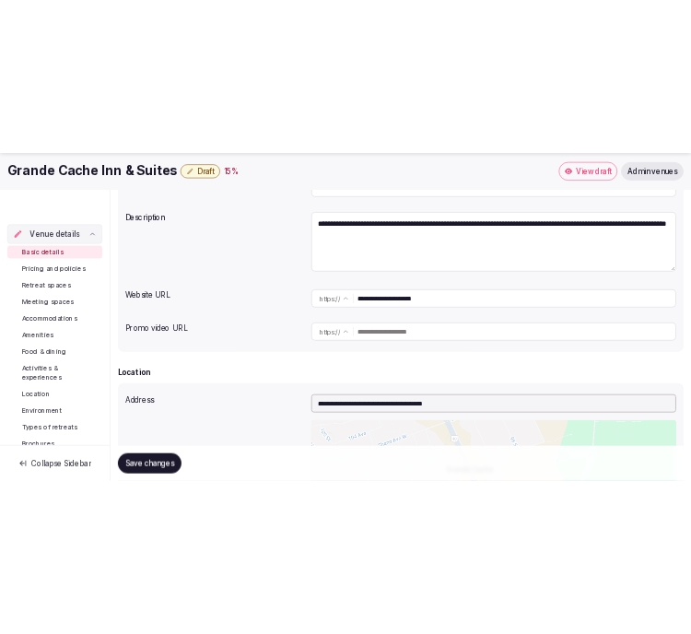
scroll to position [307, 0]
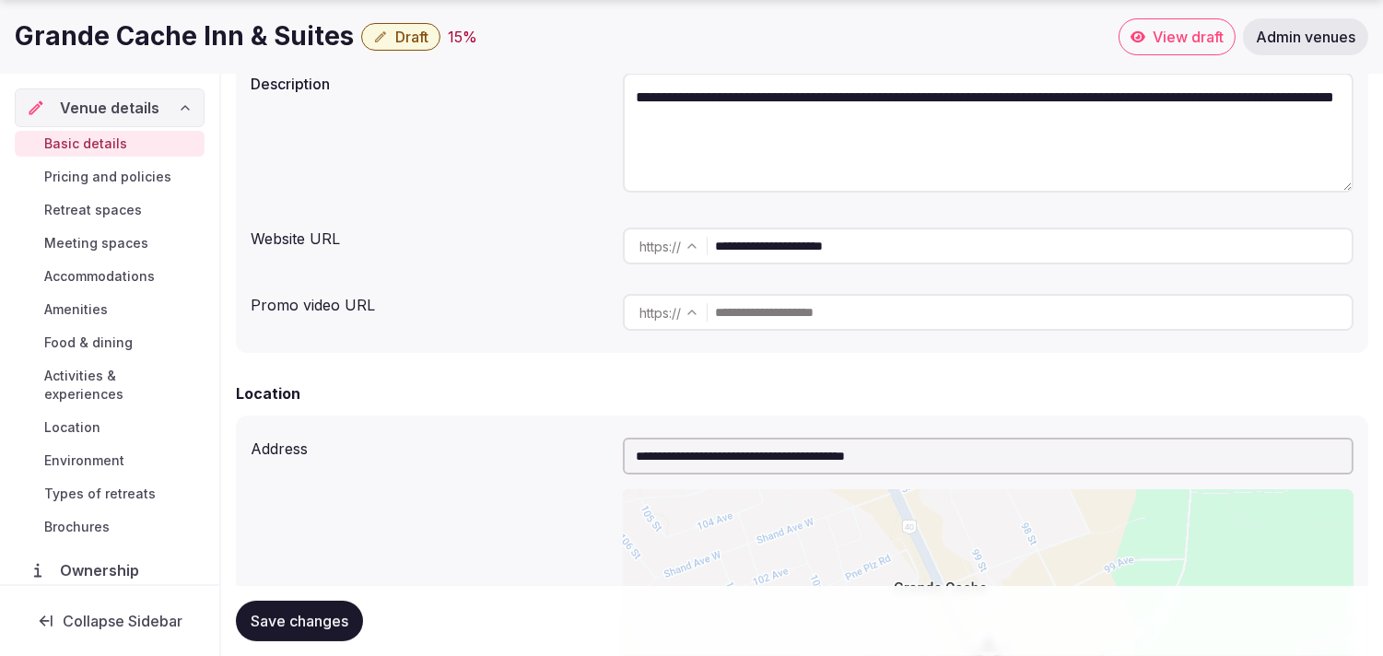
click at [747, 262] on input "**********" at bounding box center [1033, 246] width 636 height 37
click at [149, 30] on h1 "Grande Cache Inn & Suites" at bounding box center [184, 36] width 339 height 36
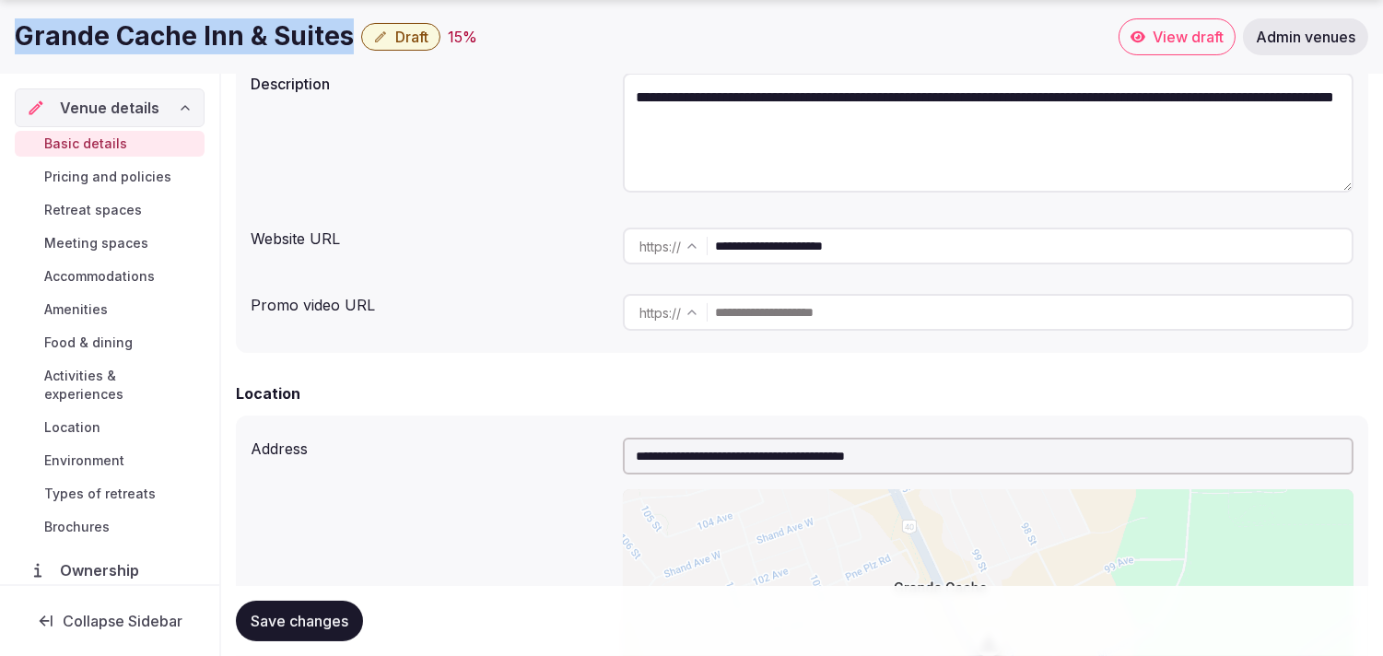
click at [149, 30] on h1 "Grande Cache Inn & Suites" at bounding box center [184, 36] width 339 height 36
copy div "Grande Cache Inn & Suites"
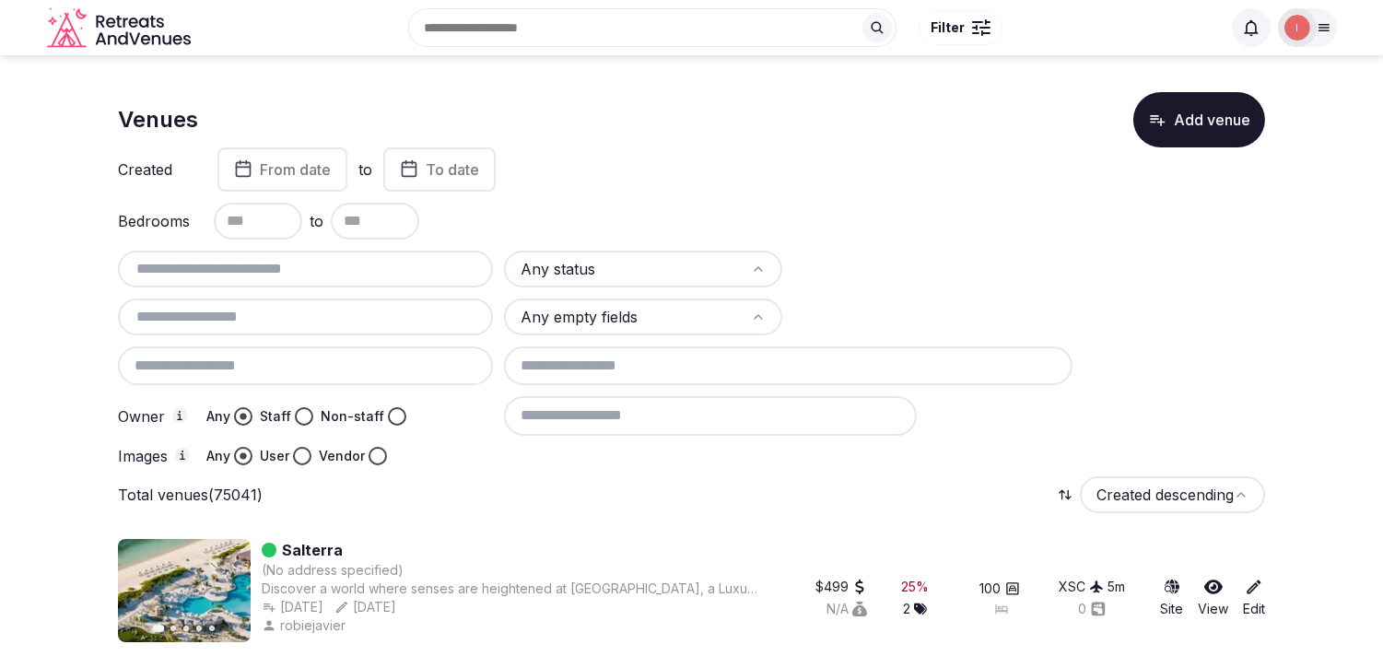
click at [185, 269] on input "text" at bounding box center [305, 269] width 360 height 22
paste input "**********"
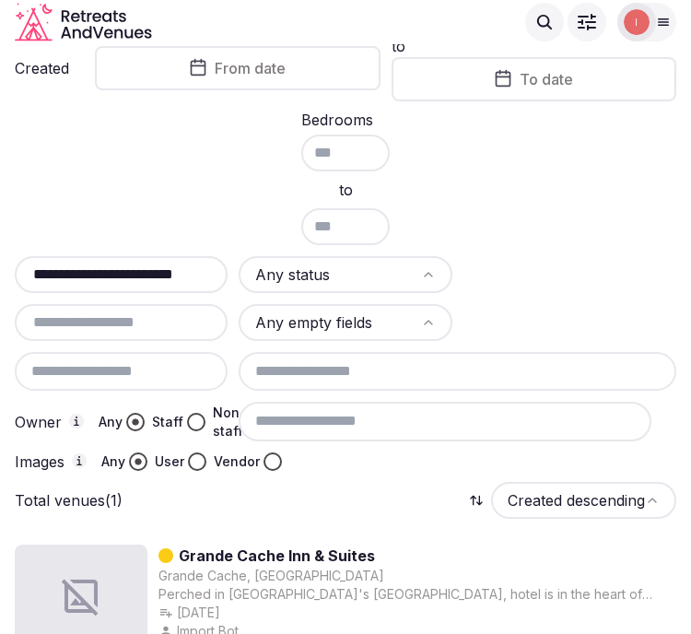
scroll to position [217, 0]
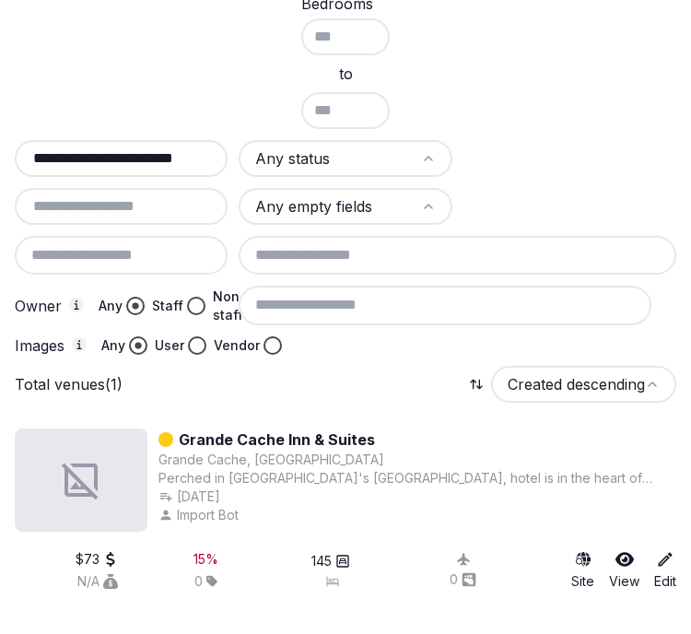
type input "**********"
click at [196, 436] on link "Grande Cache Inn & Suites" at bounding box center [277, 439] width 196 height 22
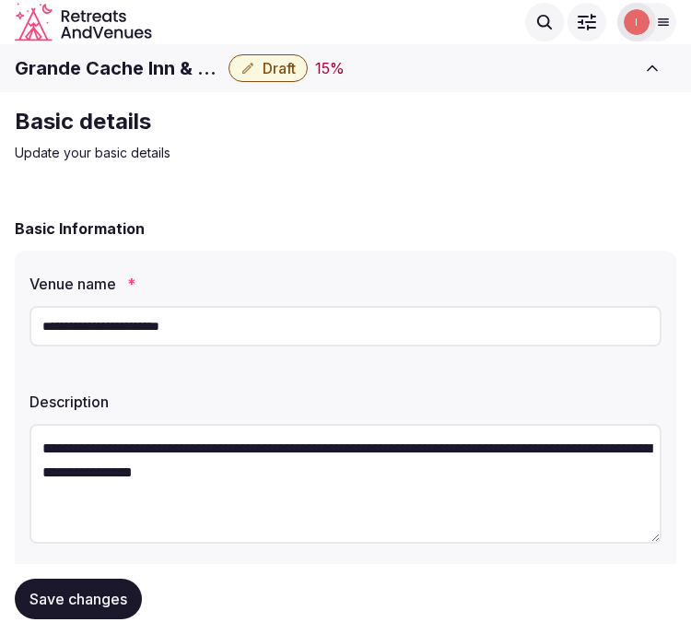
click at [80, 59] on h1 "Grande Cache Inn & Suites" at bounding box center [118, 68] width 206 height 26
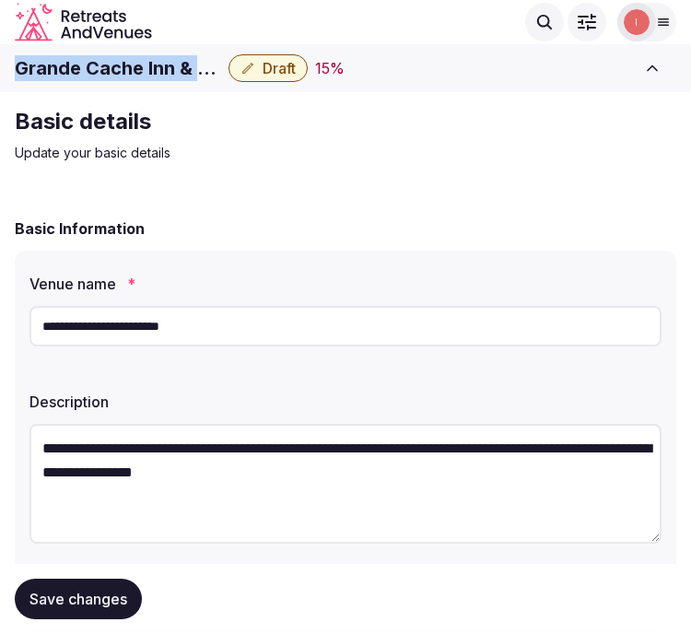
click at [80, 59] on h1 "Grande Cache Inn & Suites" at bounding box center [118, 68] width 206 height 26
copy div "Grande Cache Inn & Suites"
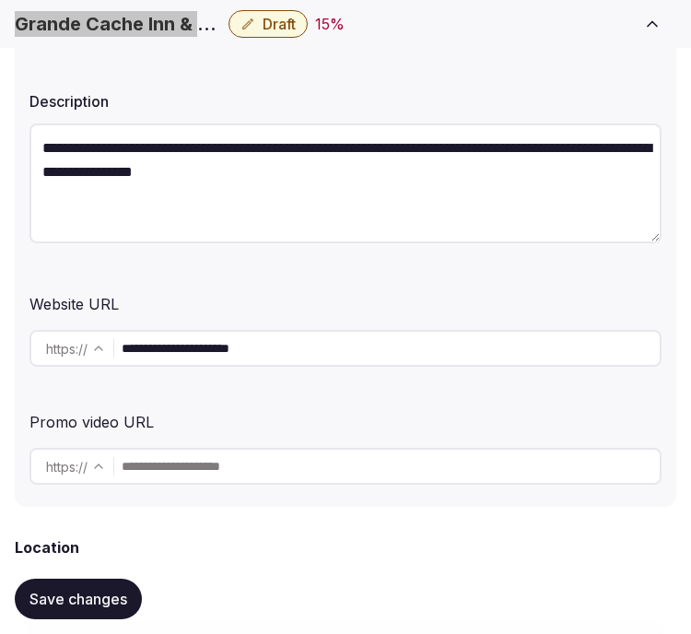
scroll to position [409, 0]
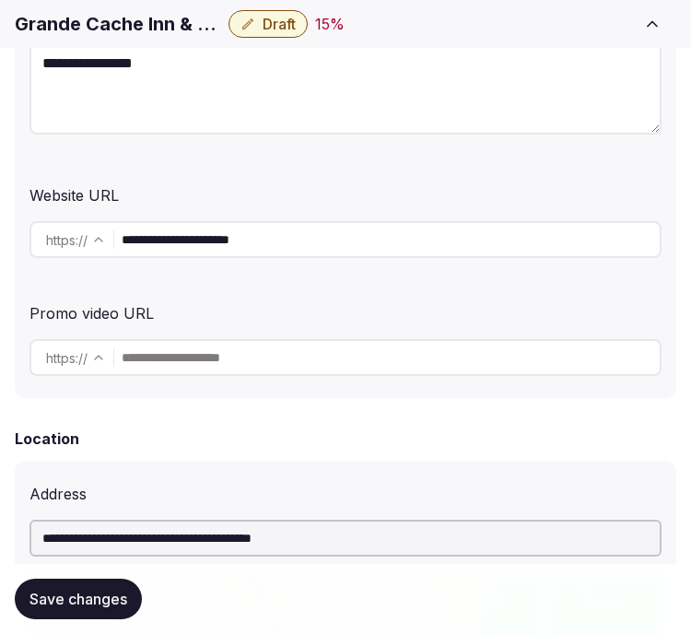
click at [301, 251] on input "**********" at bounding box center [391, 239] width 538 height 37
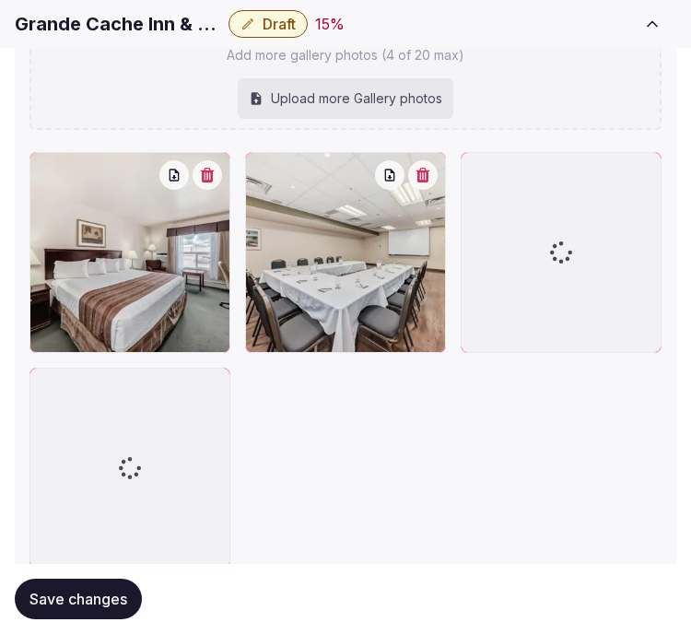
scroll to position [2699, 0]
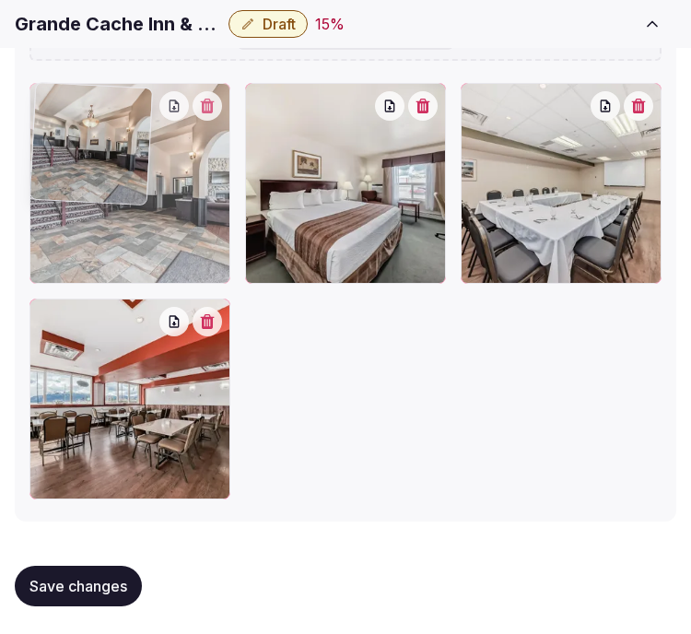
drag, startPoint x: 46, startPoint y: 320, endPoint x: 50, endPoint y: 181, distance: 138.2
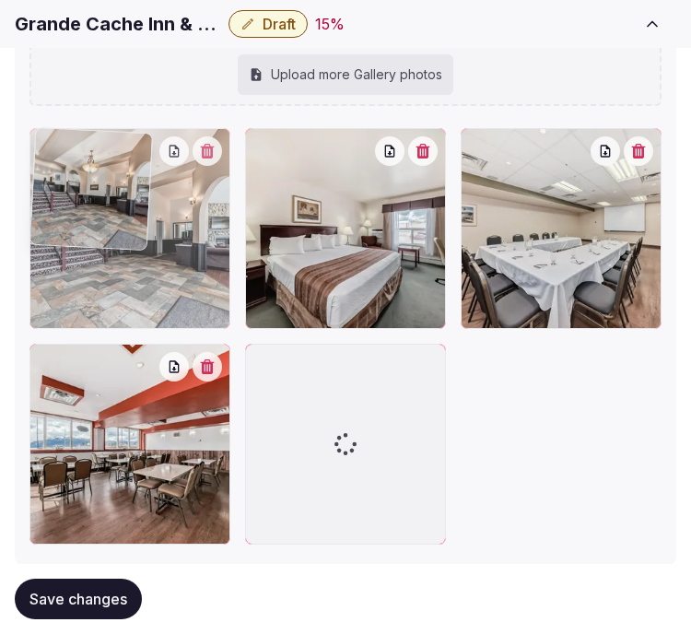
drag, startPoint x: 52, startPoint y: 323, endPoint x: 41, endPoint y: 231, distance: 92.8
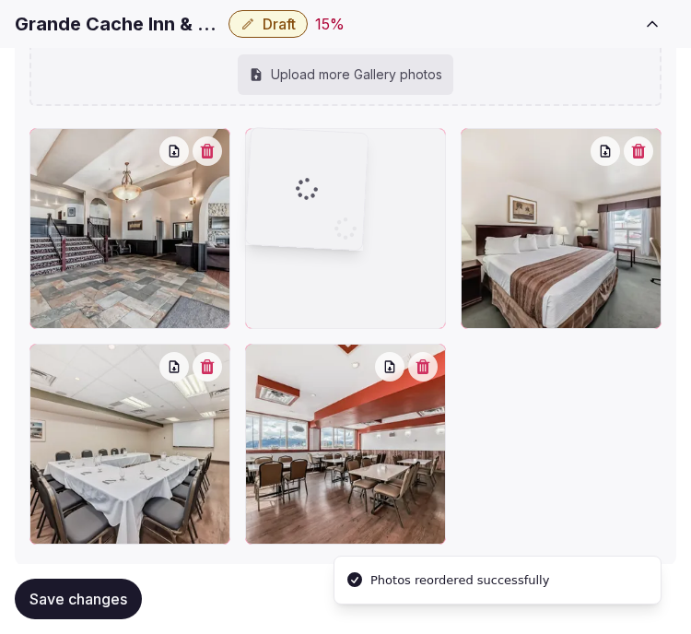
drag, startPoint x: 264, startPoint y: 360, endPoint x: 287, endPoint y: 175, distance: 186.6
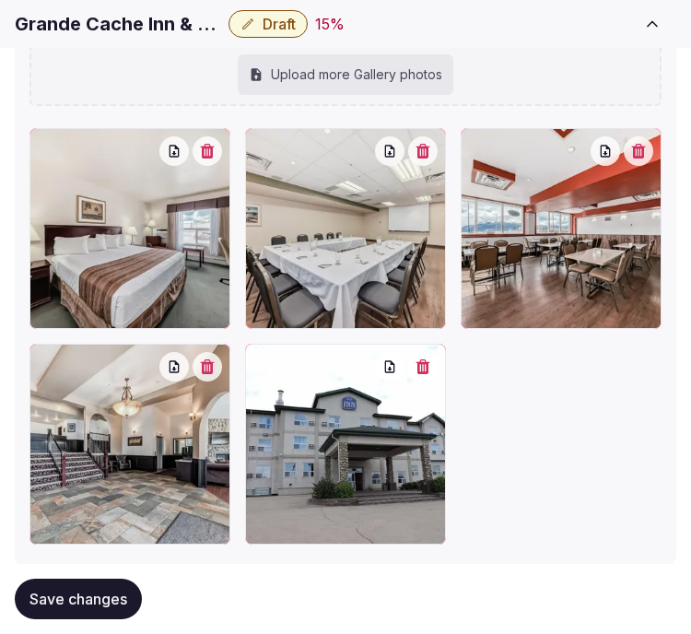
click at [101, 599] on span "Save changes" at bounding box center [78, 598] width 98 height 18
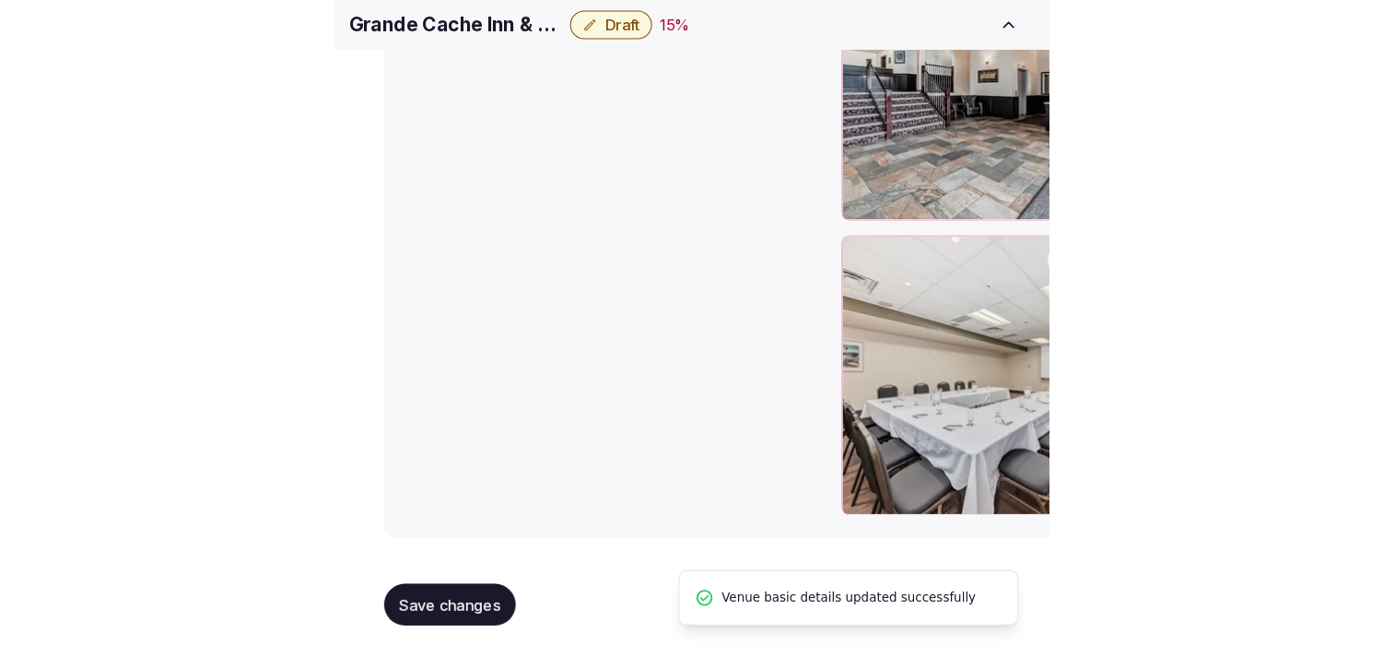
scroll to position [2224, 0]
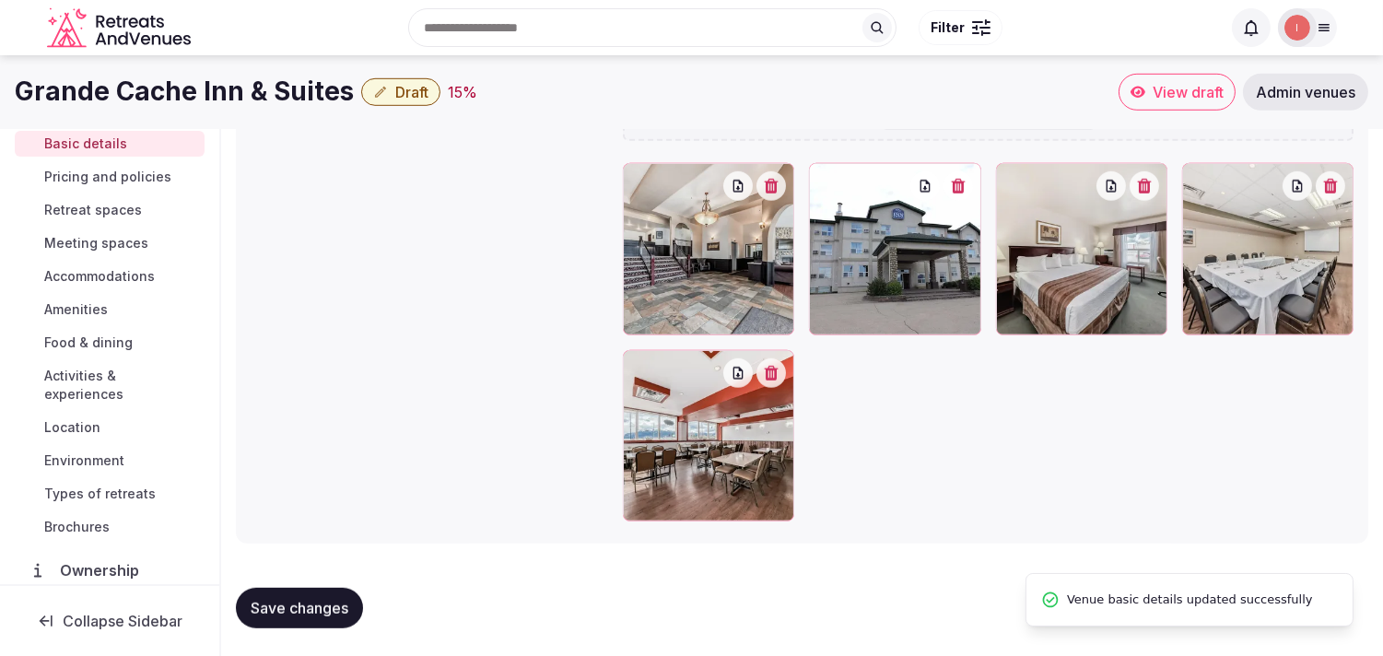
click at [107, 181] on span "Pricing and policies" at bounding box center [107, 177] width 127 height 18
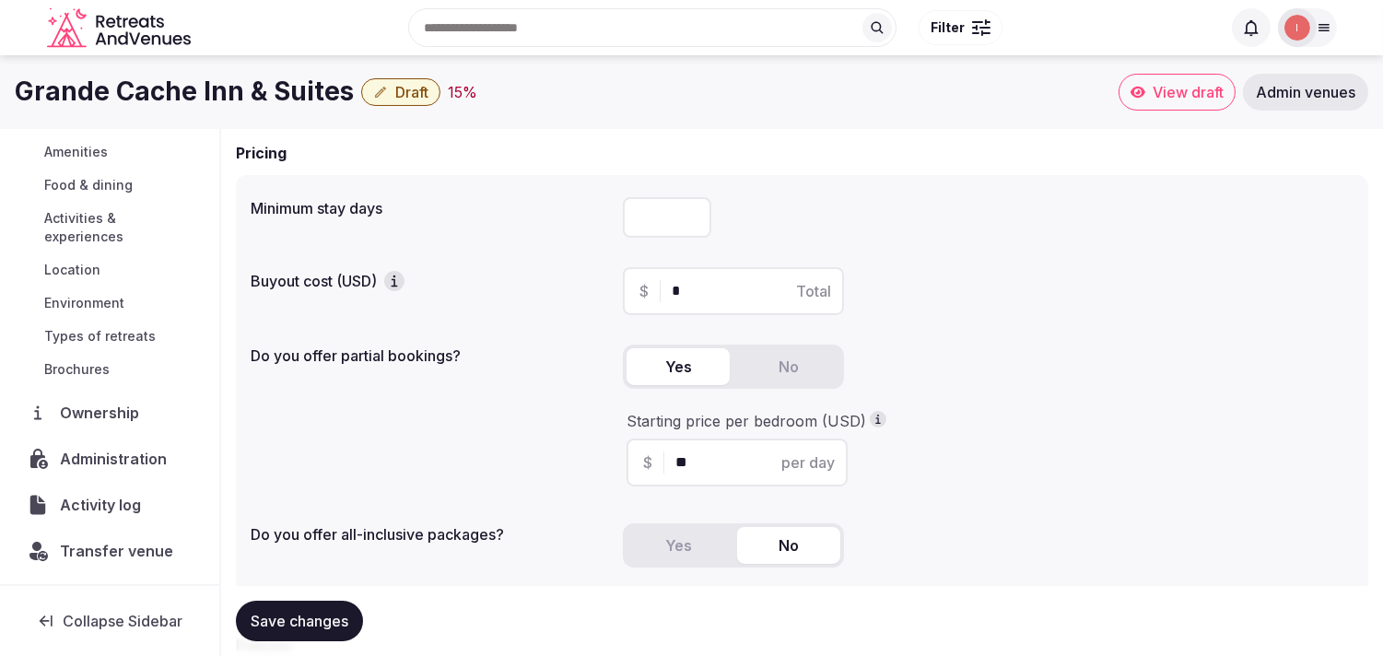
scroll to position [102, 0]
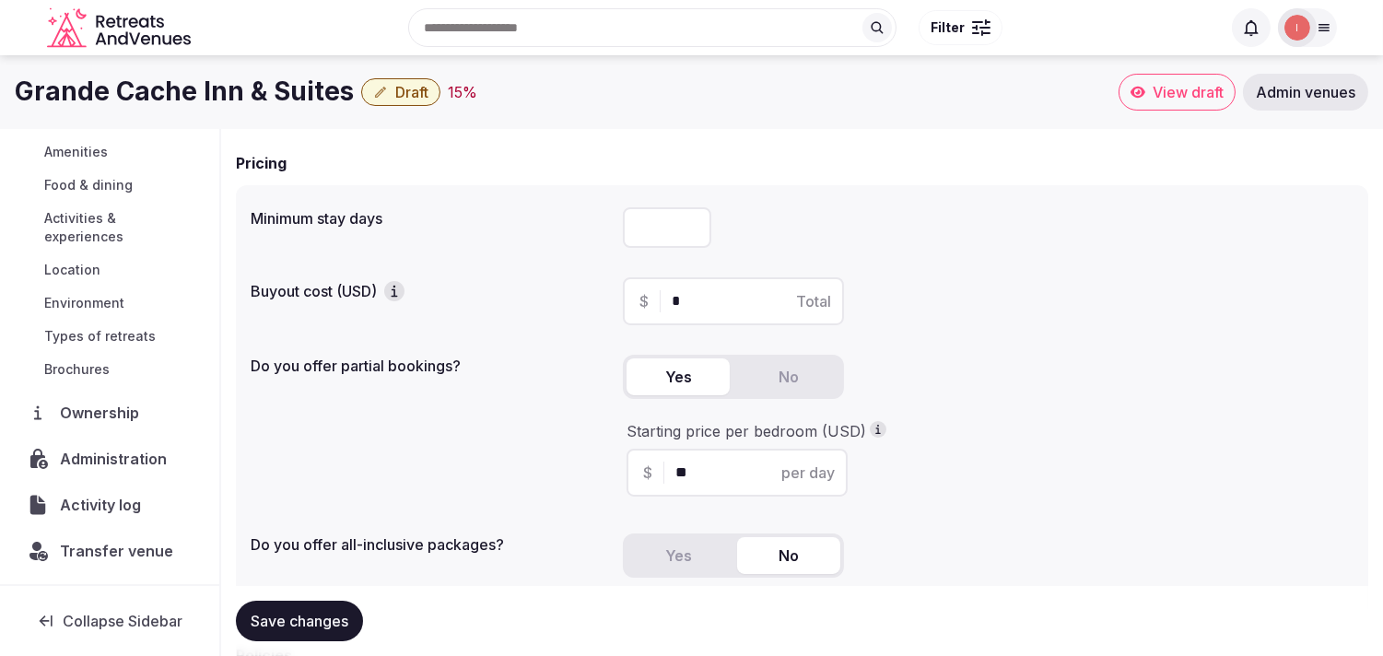
click at [334, 597] on div "Save changes" at bounding box center [802, 621] width 1132 height 70
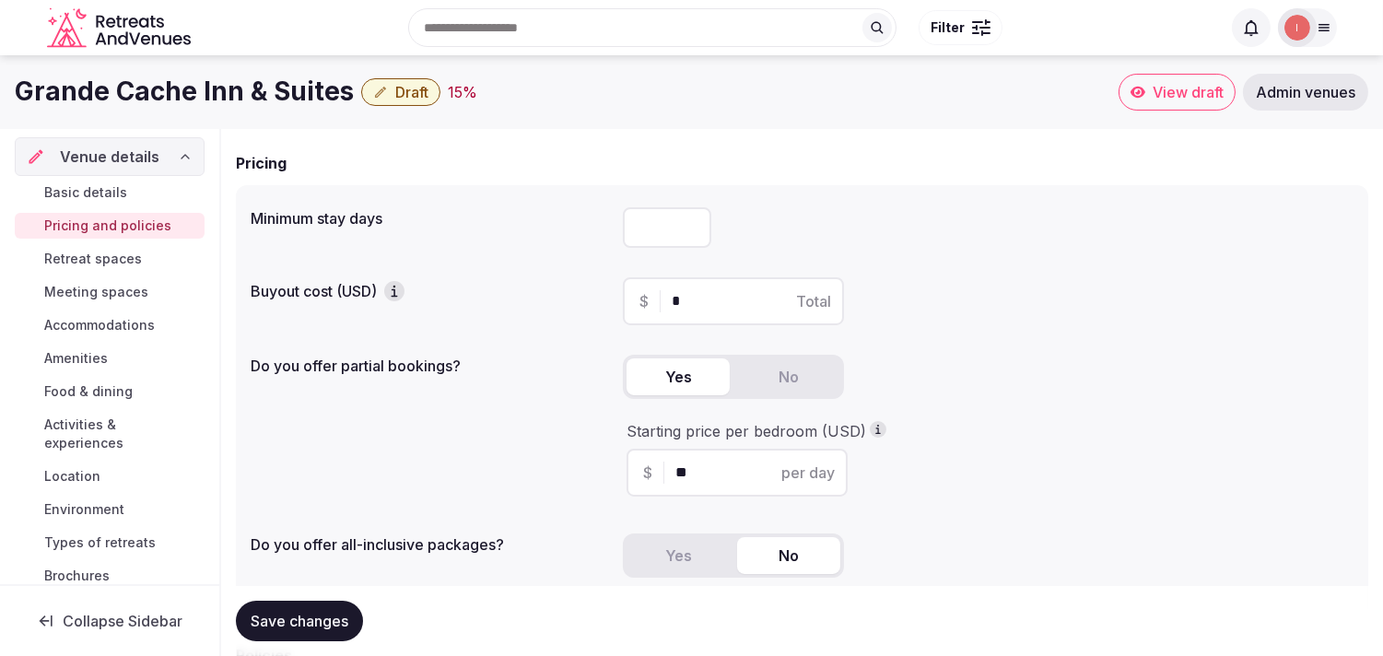
scroll to position [0, 0]
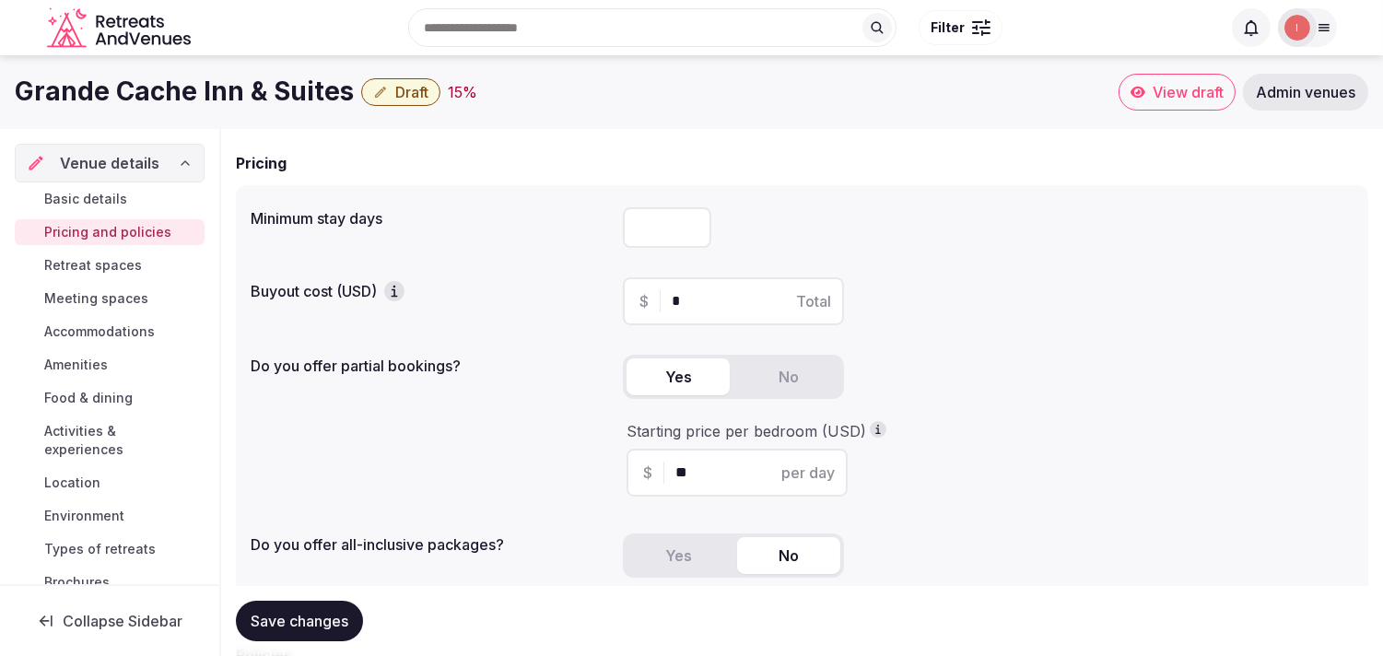
click at [77, 256] on span "Retreat spaces" at bounding box center [93, 265] width 98 height 18
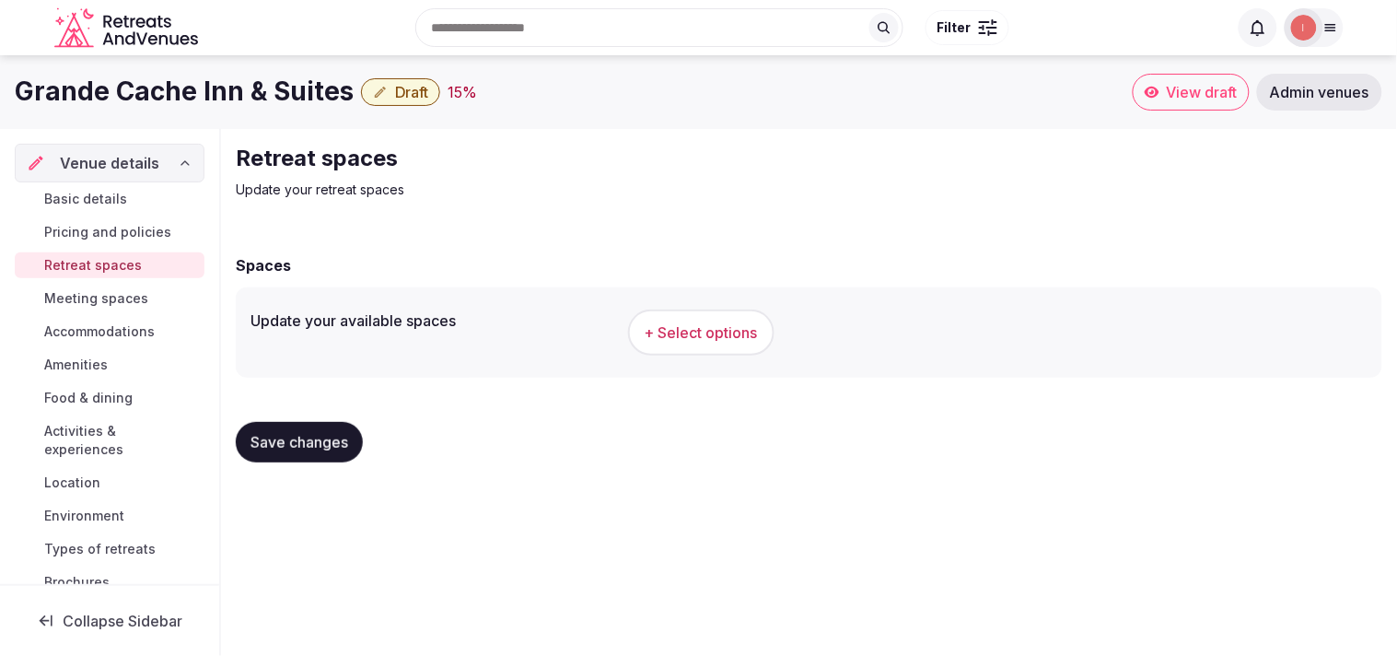
click at [728, 337] on span "+ Select options" at bounding box center [701, 332] width 113 height 20
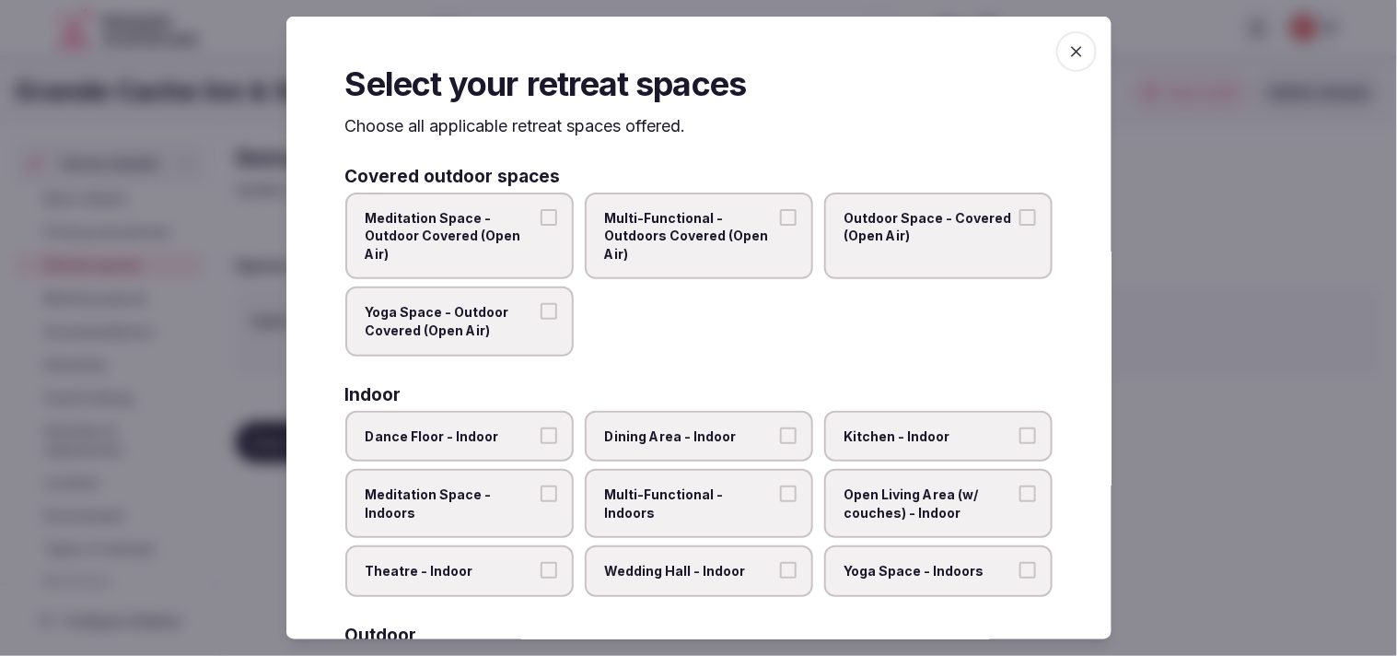
click at [766, 247] on label "Multi-Functional - Outdoors Covered (Open Air)" at bounding box center [699, 236] width 228 height 88
click at [780, 225] on button "Multi-Functional - Outdoors Covered (Open Air)" at bounding box center [788, 216] width 17 height 17
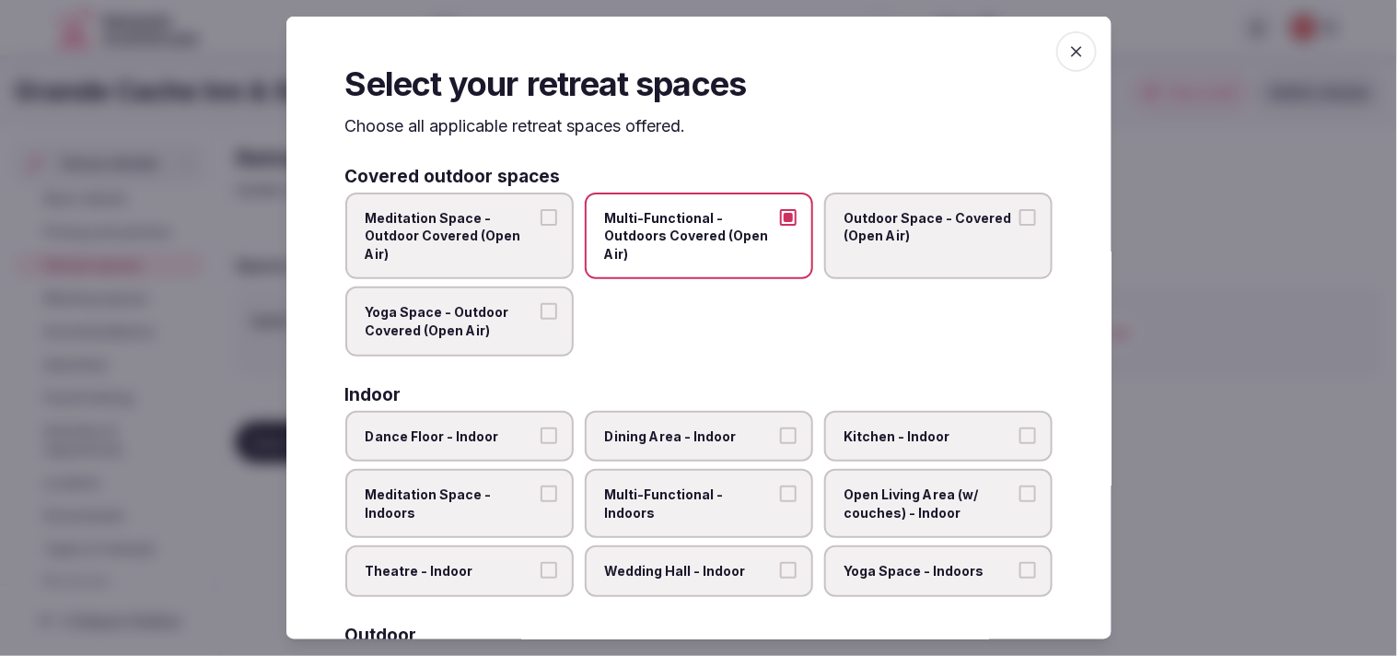
click at [780, 221] on button "Multi-Functional - Outdoors Covered (Open Air)" at bounding box center [788, 216] width 17 height 17
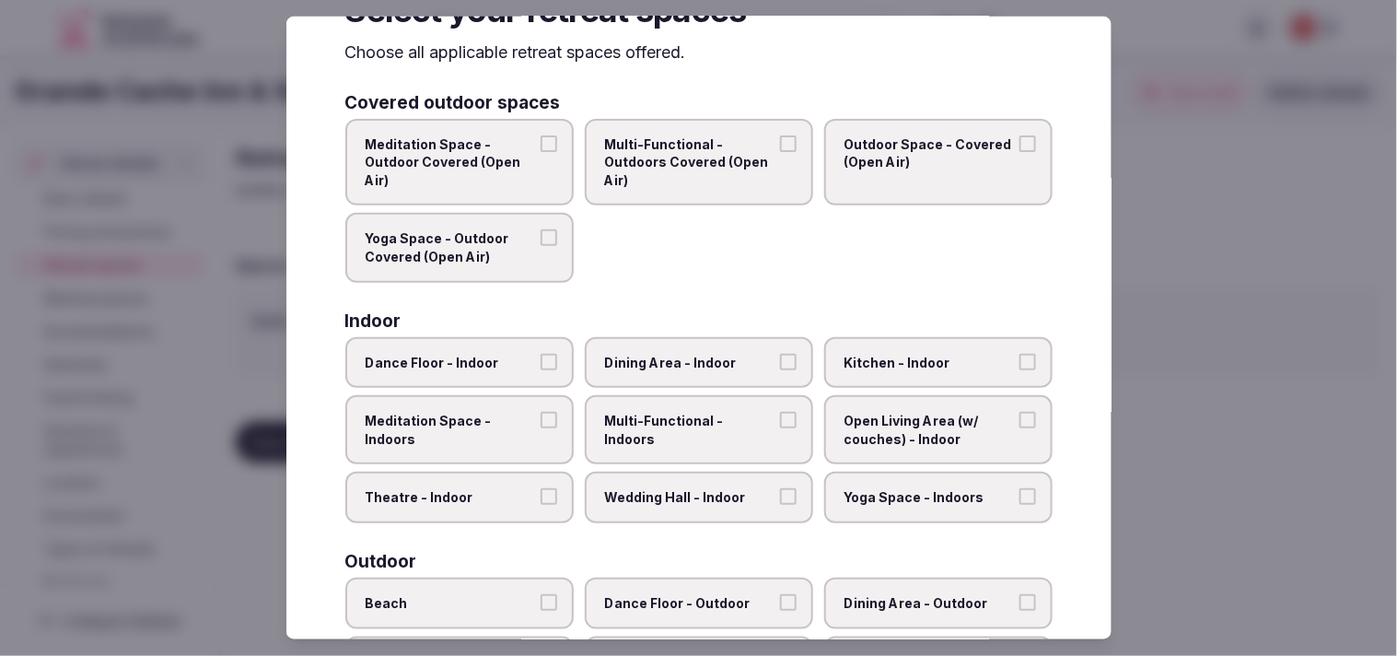
scroll to position [102, 0]
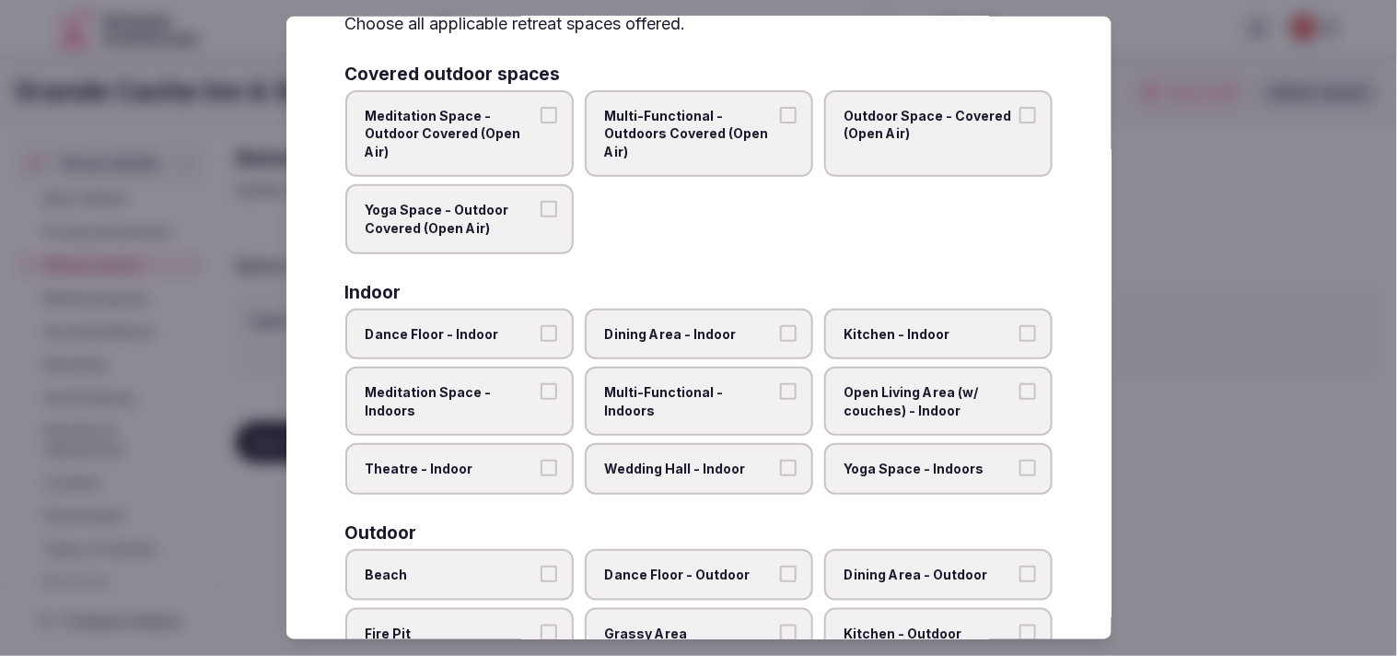
click at [765, 333] on span "Dining Area - Indoor" at bounding box center [689, 333] width 169 height 18
click at [780, 333] on button "Dining Area - Indoor" at bounding box center [788, 332] width 17 height 17
click at [778, 403] on label "Multi-Functional - Indoors" at bounding box center [699, 401] width 228 height 69
click at [780, 400] on button "Multi-Functional - Indoors" at bounding box center [788, 391] width 17 height 17
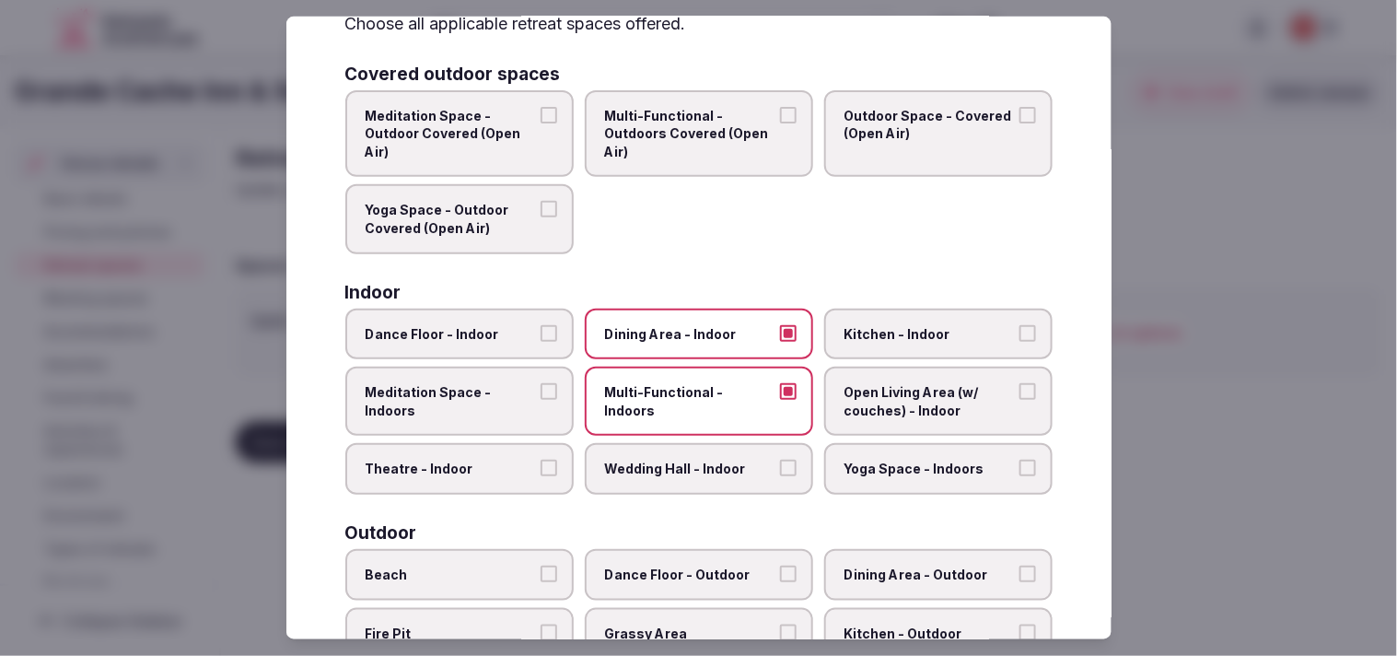
click at [471, 468] on span "Theatre - Indoor" at bounding box center [450, 469] width 169 height 18
click at [541, 468] on button "Theatre - Indoor" at bounding box center [549, 468] width 17 height 17
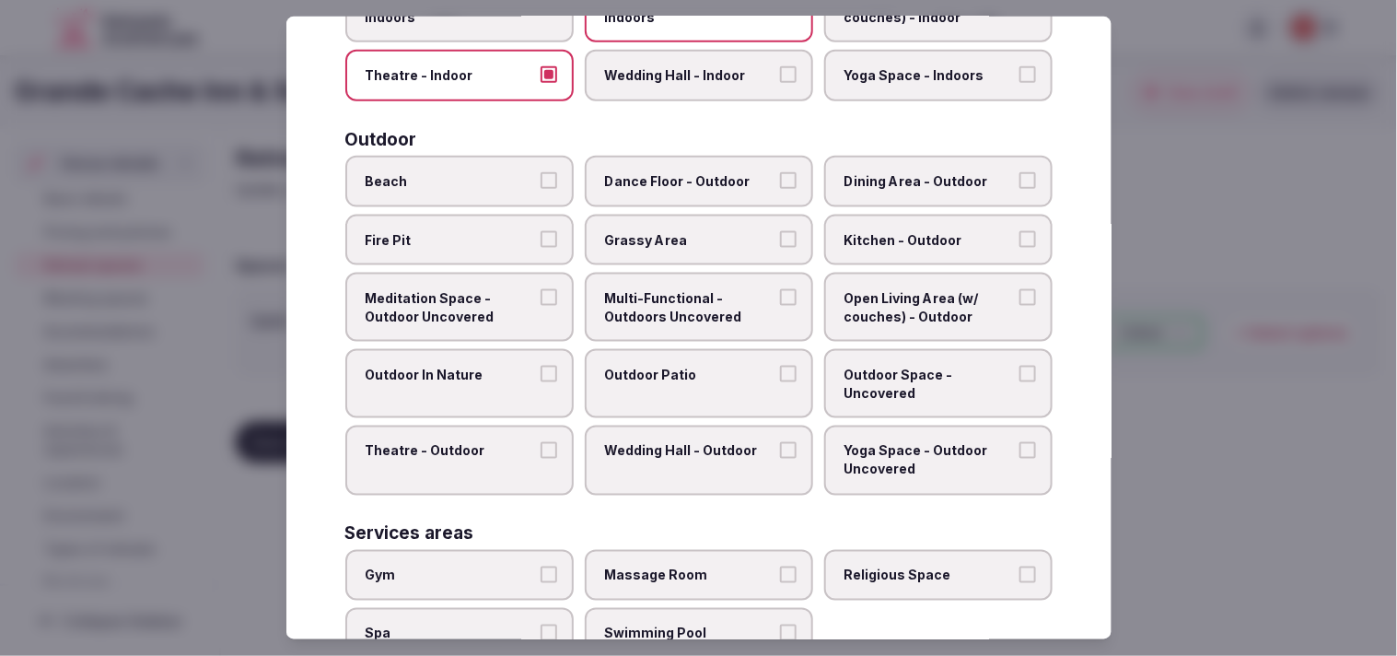
scroll to position [613, 0]
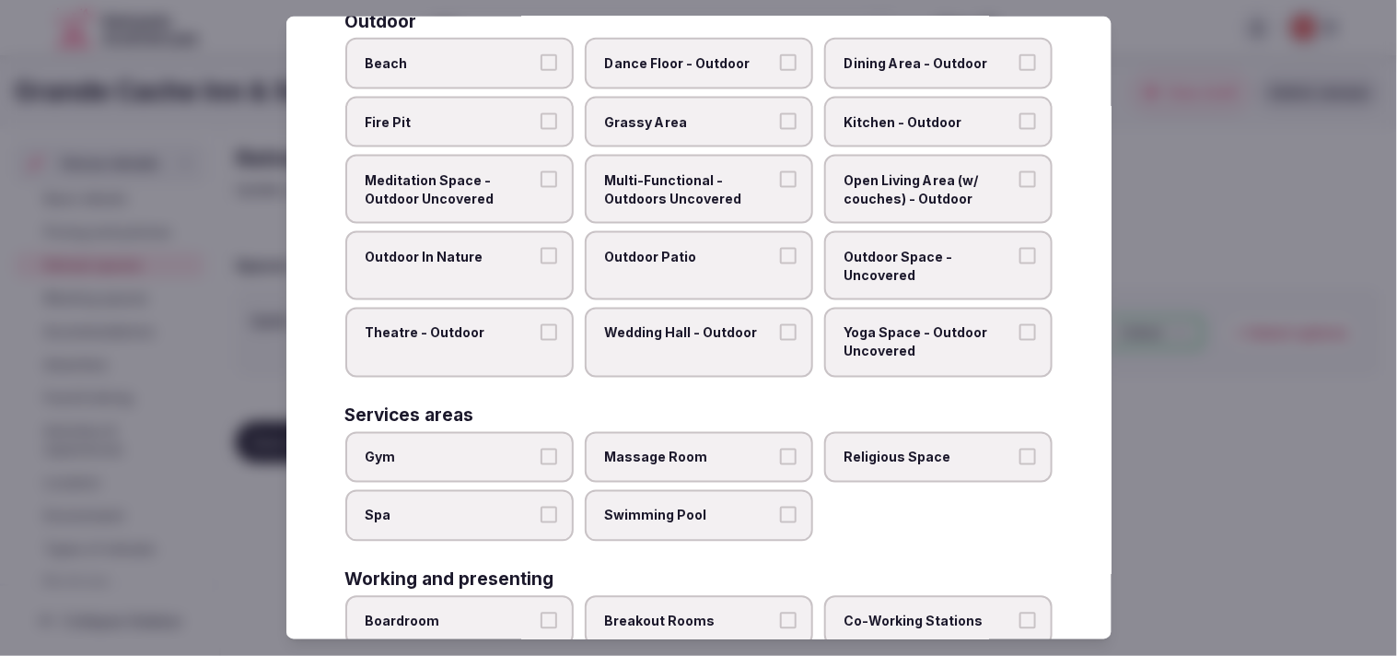
click at [554, 436] on label "Gym" at bounding box center [459, 457] width 228 height 52
click at [554, 448] on button "Gym" at bounding box center [549, 456] width 17 height 17
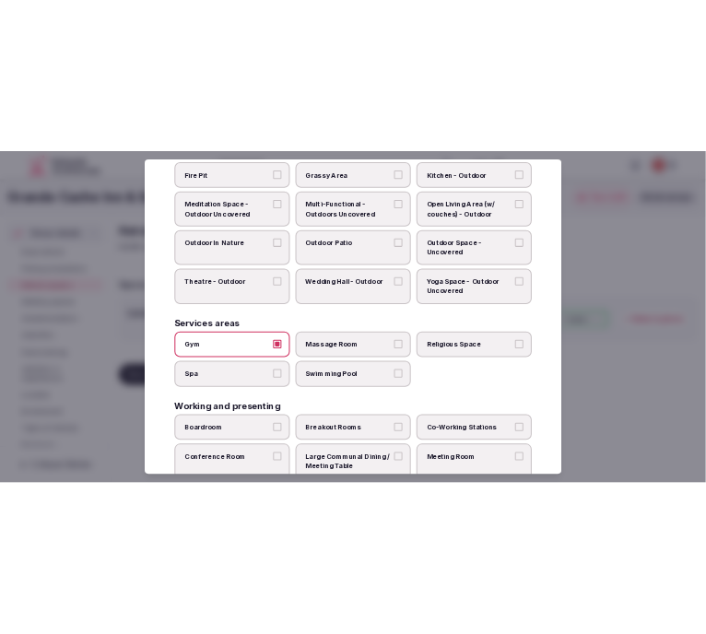
scroll to position [775, 0]
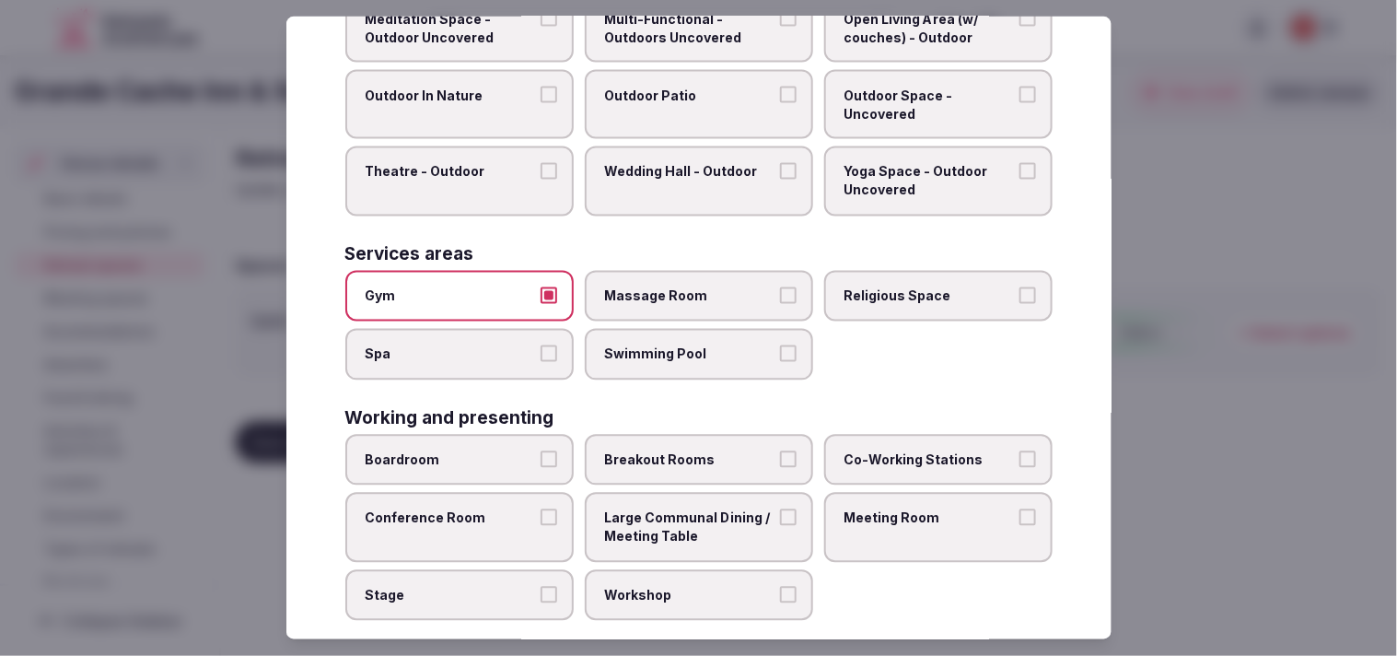
click at [753, 509] on span "Large Communal Dining / Meeting Table" at bounding box center [689, 527] width 169 height 36
click at [780, 509] on button "Large Communal Dining / Meeting Table" at bounding box center [788, 517] width 17 height 17
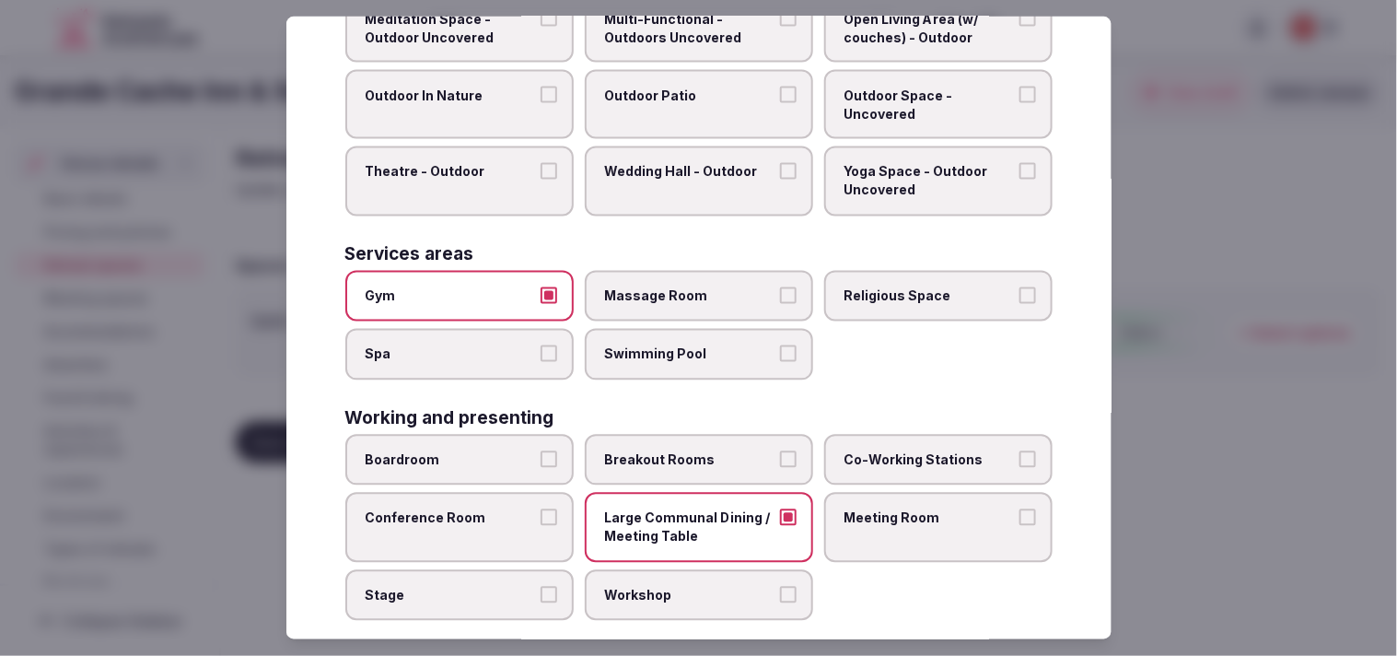
click at [891, 509] on span "Meeting Room" at bounding box center [929, 518] width 169 height 18
click at [1020, 509] on button "Meeting Room" at bounding box center [1028, 517] width 17 height 17
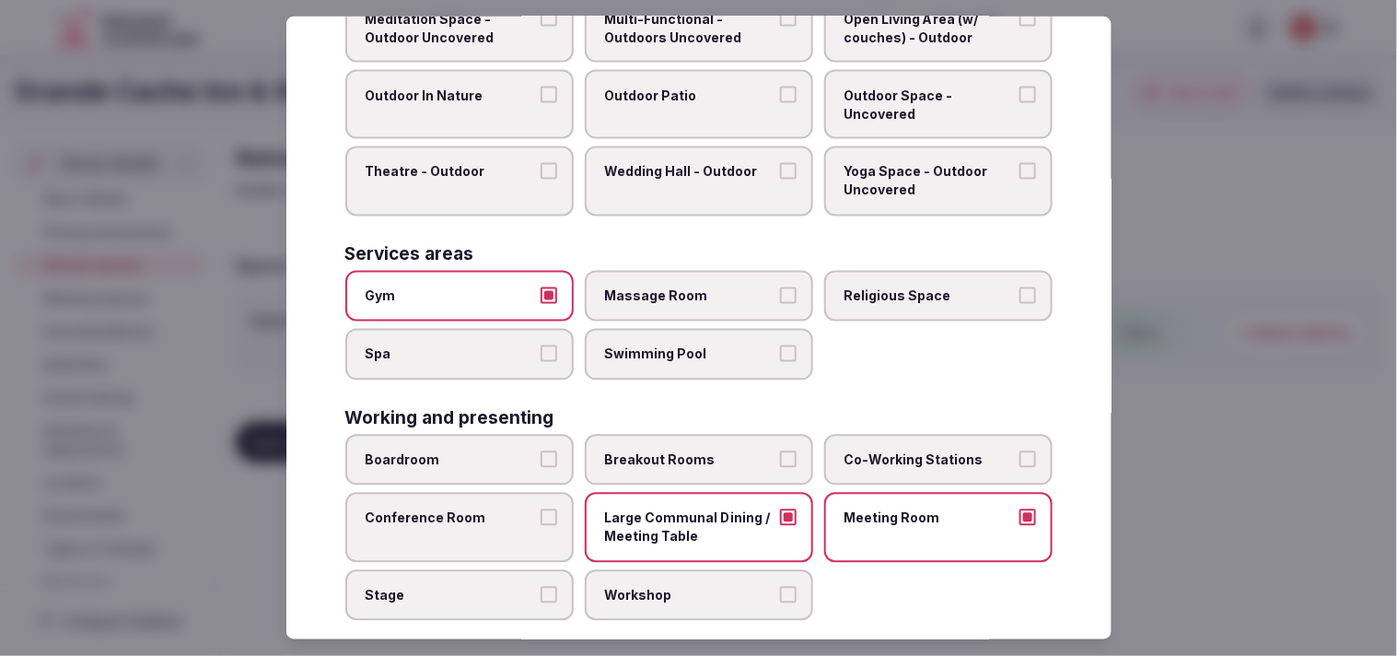
click at [1347, 353] on div at bounding box center [698, 328] width 1397 height 656
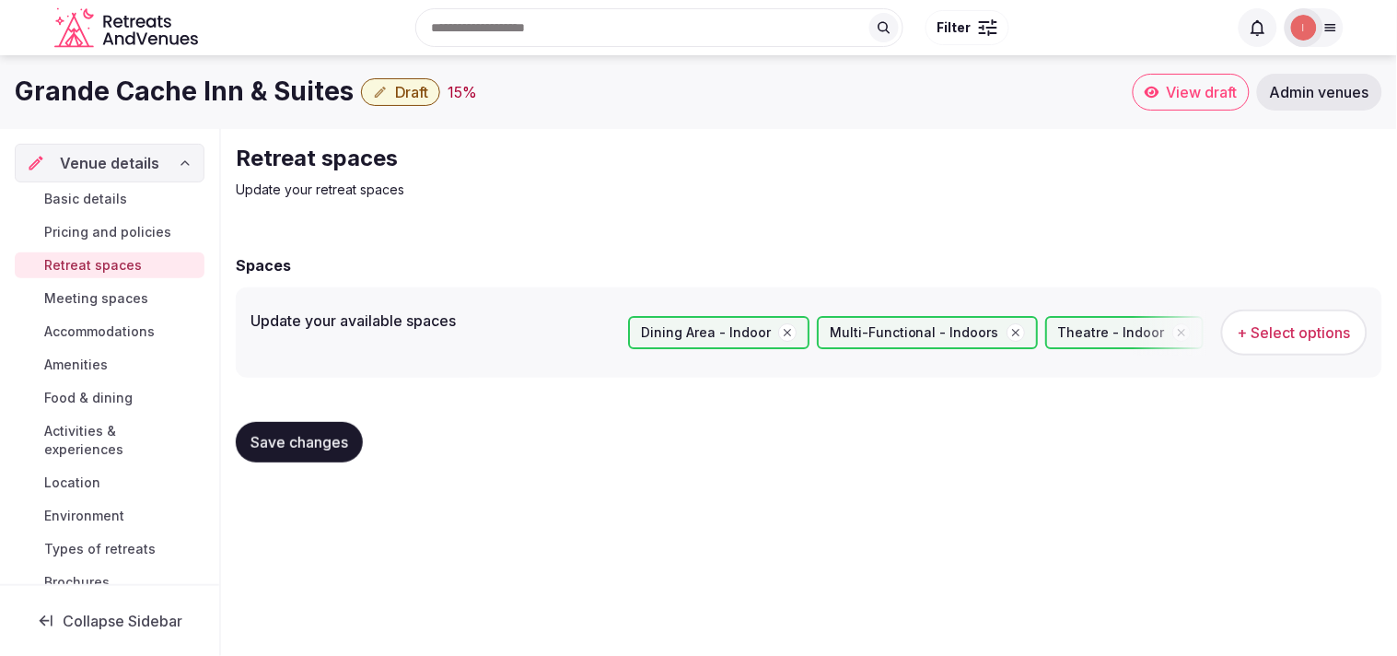
drag, startPoint x: 271, startPoint y: 453, endPoint x: 280, endPoint y: 449, distance: 10.3
click at [272, 453] on button "Save changes" at bounding box center [299, 442] width 127 height 41
click at [344, 429] on button "Save changes" at bounding box center [299, 442] width 127 height 41
click at [93, 293] on span "Meeting spaces" at bounding box center [96, 298] width 104 height 18
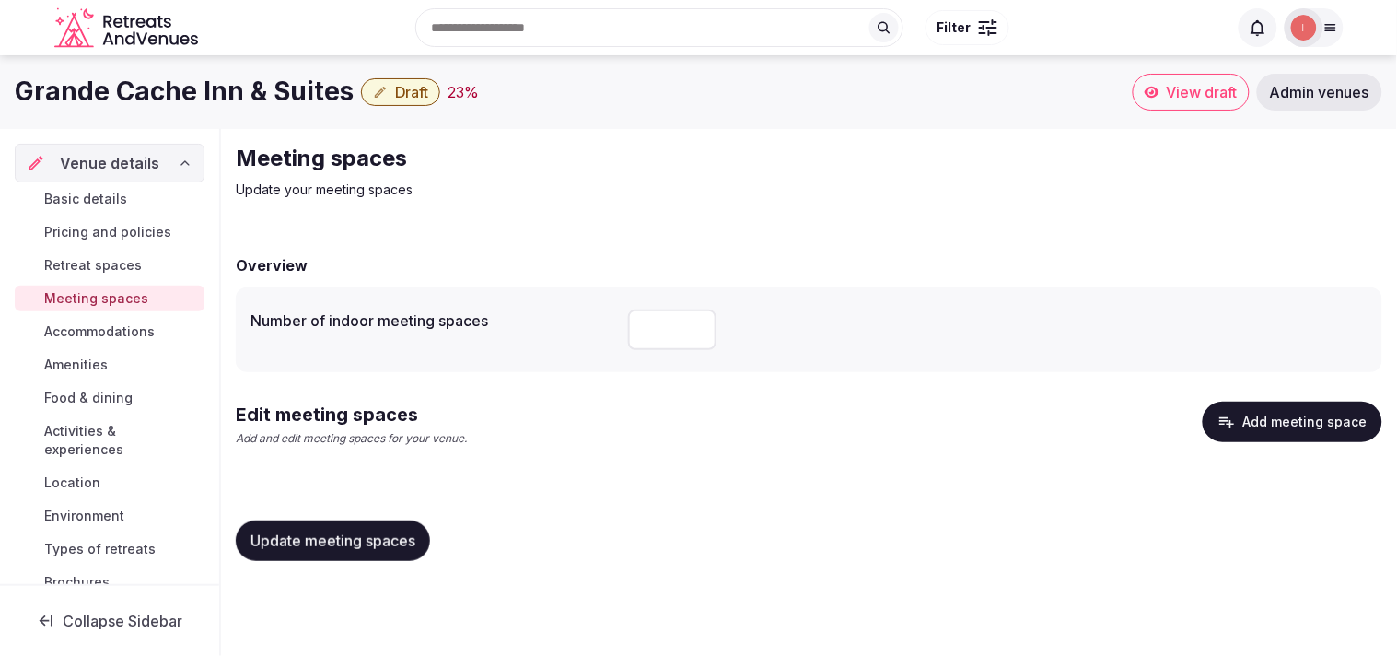
click at [656, 332] on input "number" at bounding box center [672, 329] width 88 height 41
type input "*"
click at [269, 551] on button "Update meeting spaces" at bounding box center [333, 540] width 194 height 41
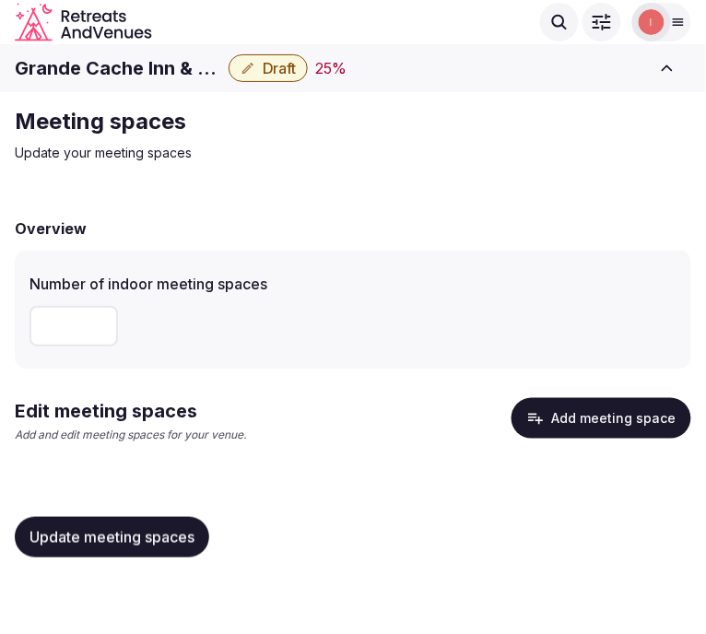
drag, startPoint x: 566, startPoint y: 413, endPoint x: 578, endPoint y: 406, distance: 13.6
click at [578, 406] on button "Add meeting space" at bounding box center [601, 418] width 180 height 41
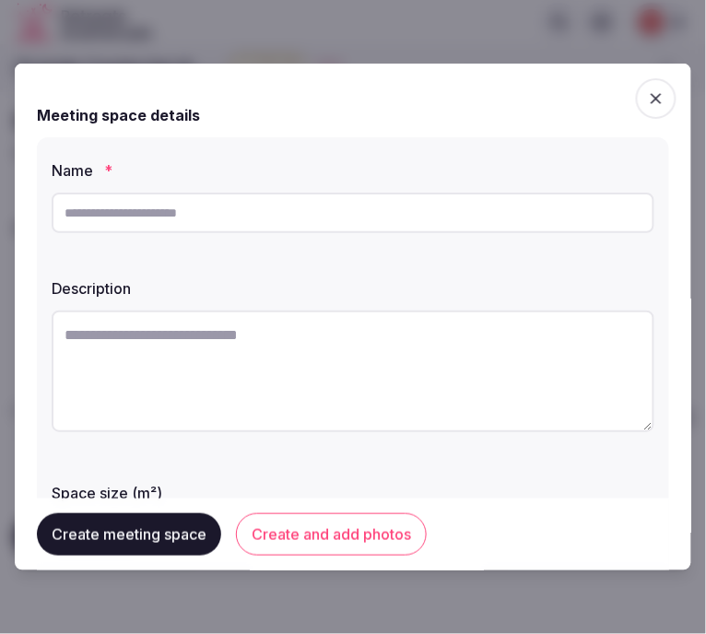
click at [477, 221] on input "text" at bounding box center [353, 213] width 602 height 41
paste input "**********"
type input "**********"
click at [352, 405] on textarea at bounding box center [353, 371] width 602 height 122
paste textarea "**********"
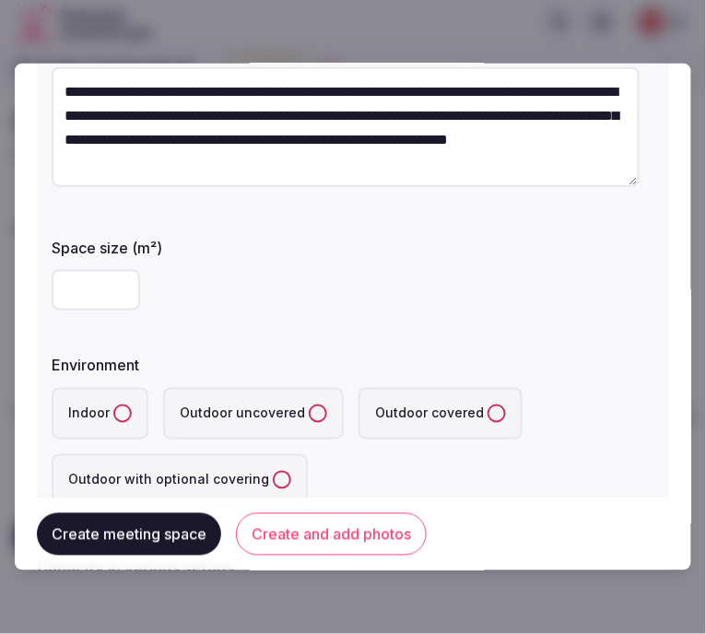
scroll to position [307, 0]
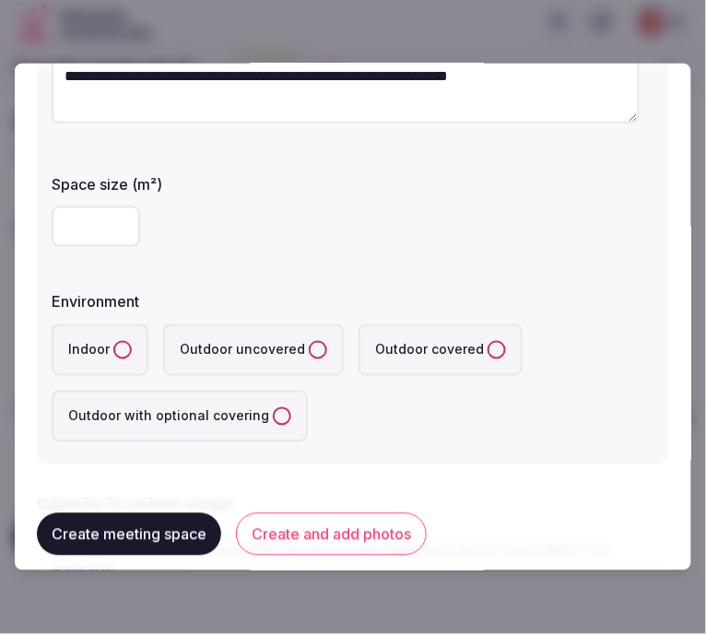
type textarea "**********"
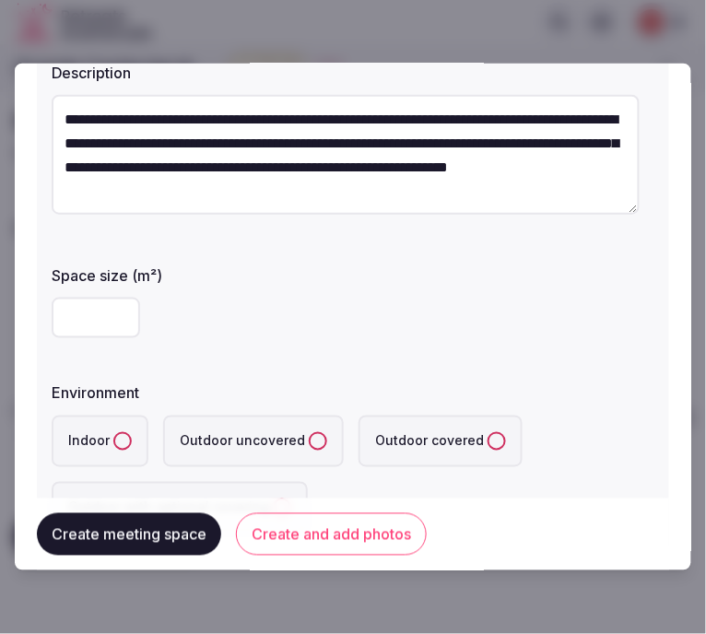
scroll to position [102, 0]
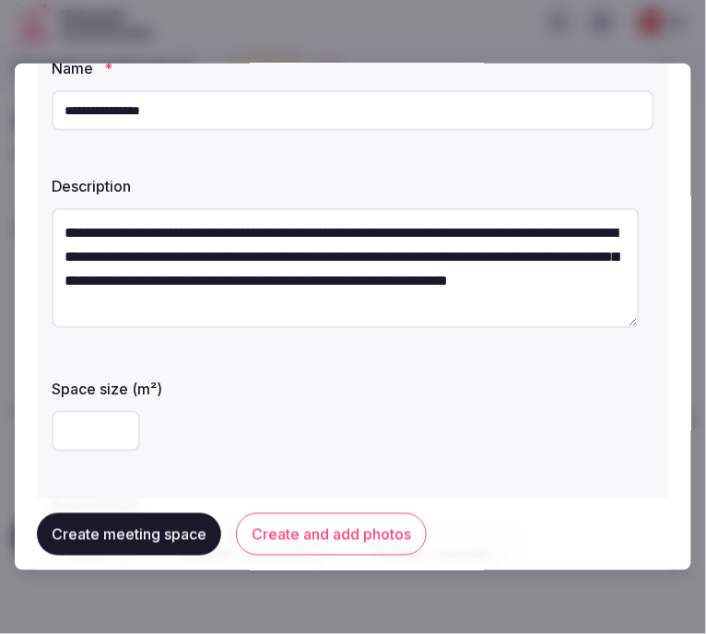
click at [319, 125] on input "**********" at bounding box center [353, 110] width 602 height 41
click at [322, 112] on input "**********" at bounding box center [353, 110] width 602 height 41
paste input "******"
type input "**********"
click at [308, 273] on textarea "**********" at bounding box center [346, 268] width 588 height 120
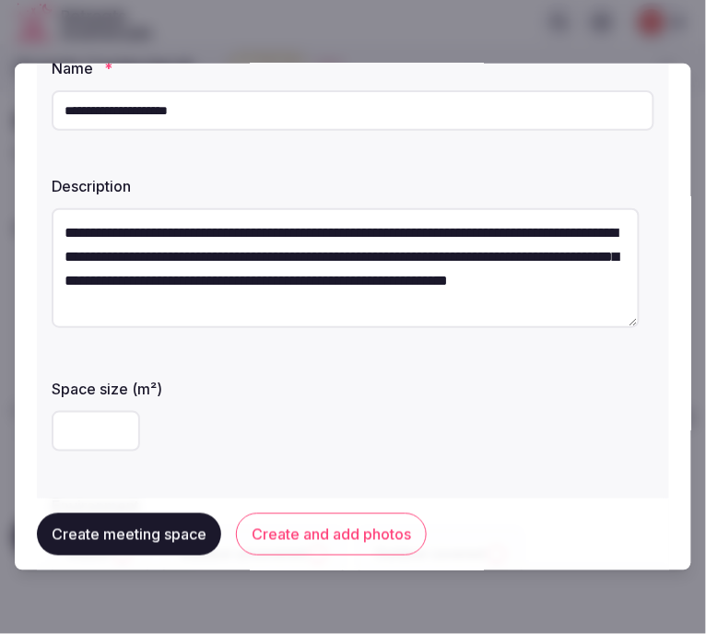
paste textarea
type textarea "**********"
click at [80, 417] on input "number" at bounding box center [96, 431] width 88 height 41
type input "***"
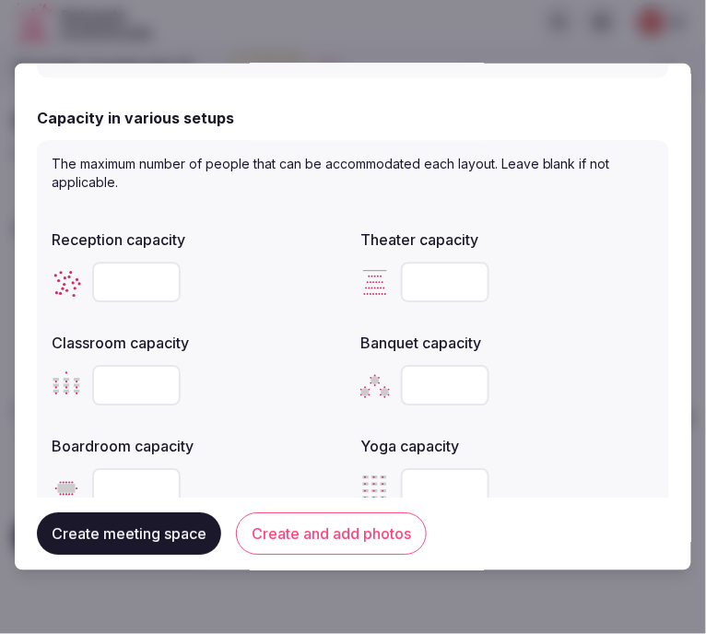
scroll to position [716, 0]
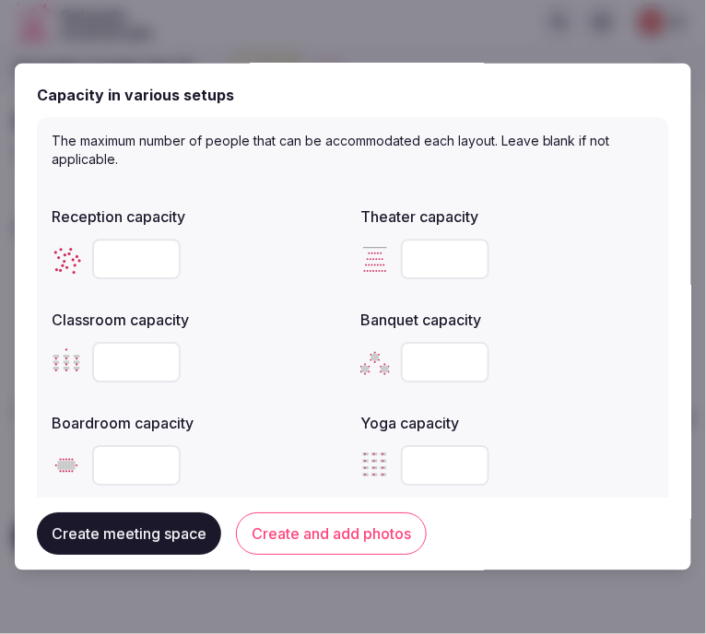
click at [134, 256] on input "number" at bounding box center [136, 259] width 88 height 41
type input "***"
click at [436, 258] on input "number" at bounding box center [445, 259] width 88 height 41
type input "***"
click at [412, 355] on input "number" at bounding box center [445, 363] width 88 height 41
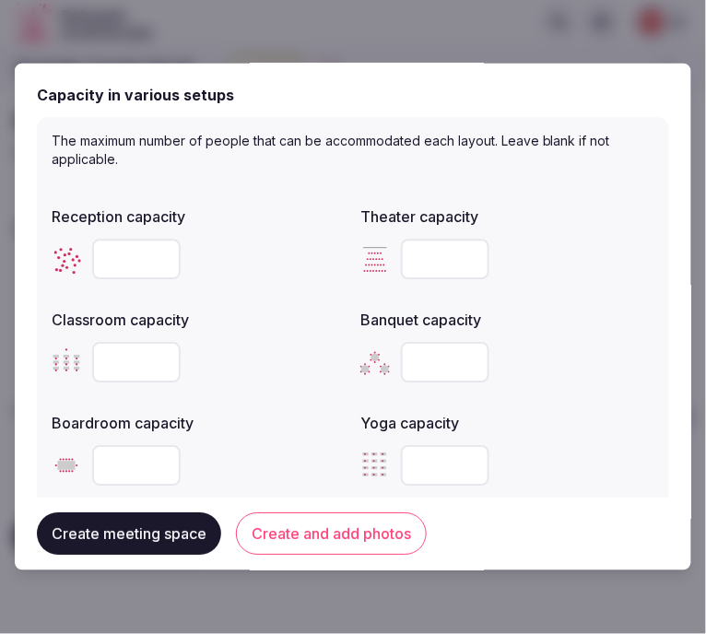
type input "**"
click at [283, 534] on button "Create and add photos" at bounding box center [331, 534] width 191 height 42
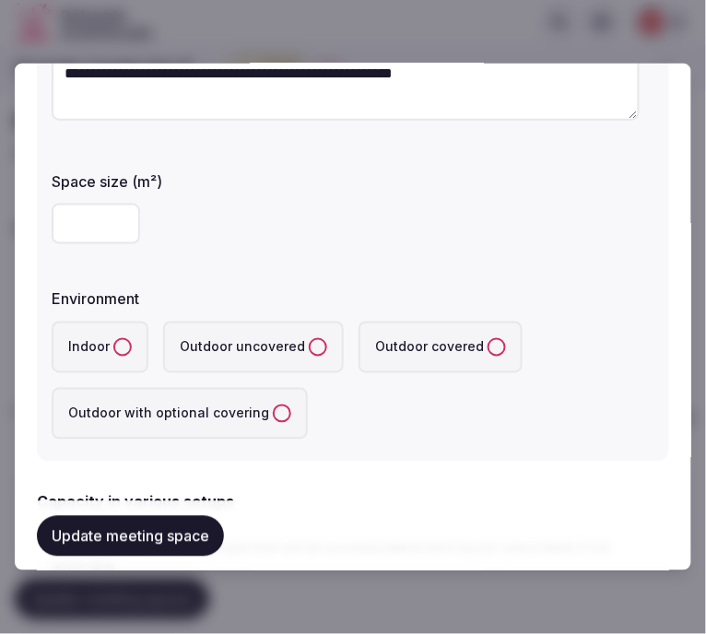
scroll to position [409, 0]
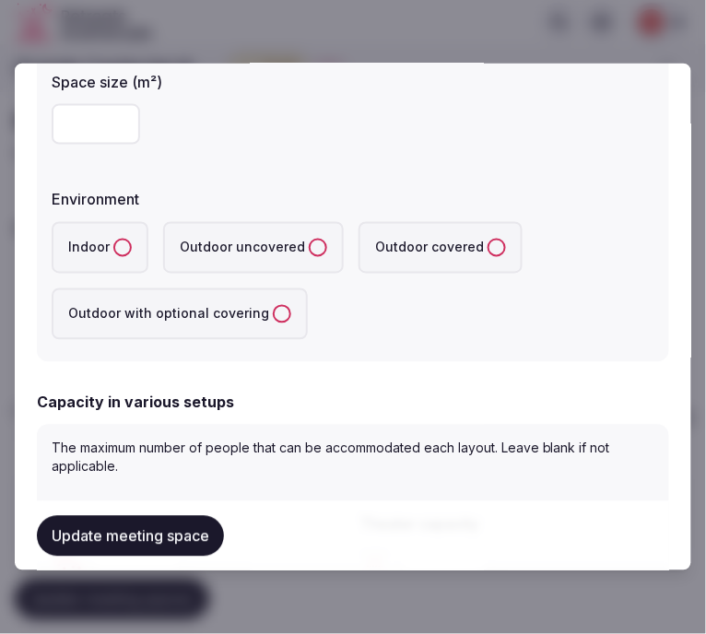
click at [127, 245] on button "Indoor" at bounding box center [122, 248] width 18 height 18
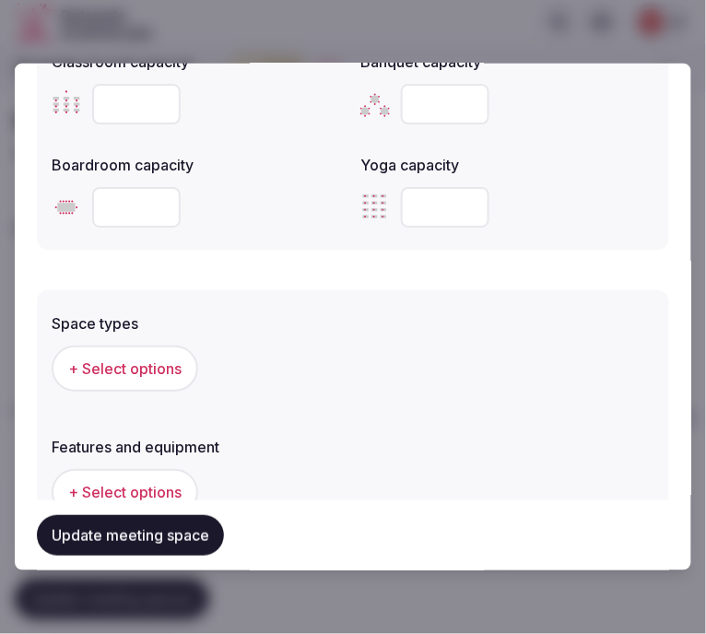
scroll to position [973, 0]
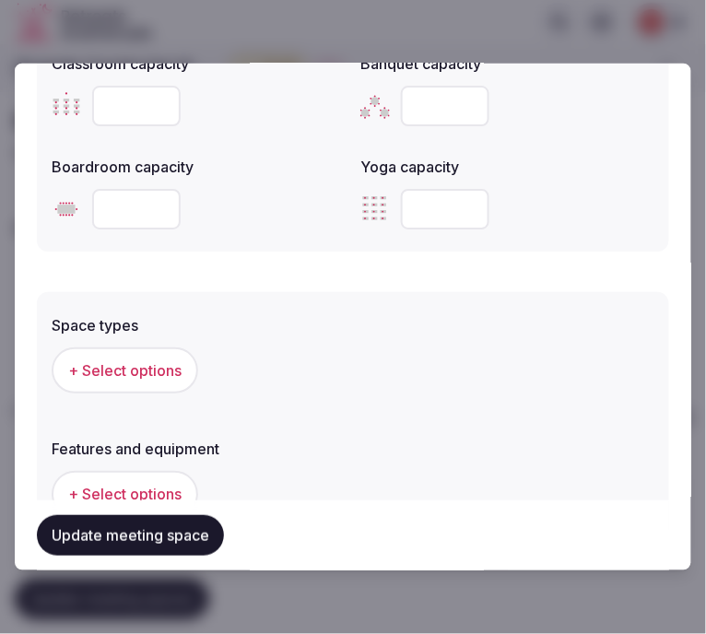
click at [155, 354] on button "+ Select options" at bounding box center [125, 370] width 146 height 46
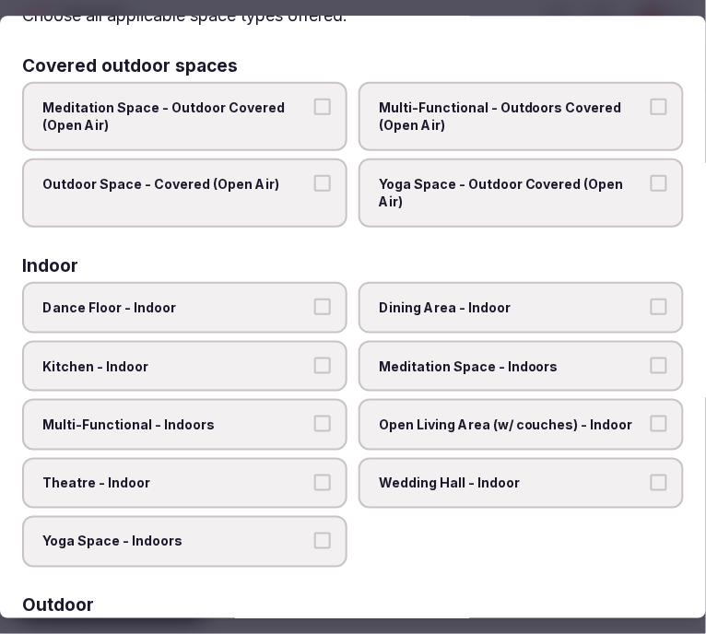
scroll to position [204, 0]
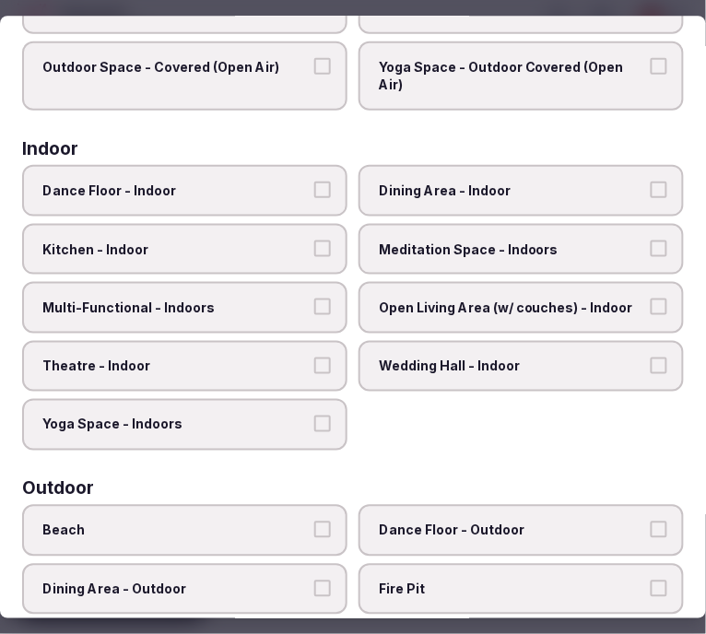
click at [422, 198] on label "Dining Area - Indoor" at bounding box center [520, 191] width 325 height 52
click at [650, 198] on button "Dining Area - Indoor" at bounding box center [658, 189] width 17 height 17
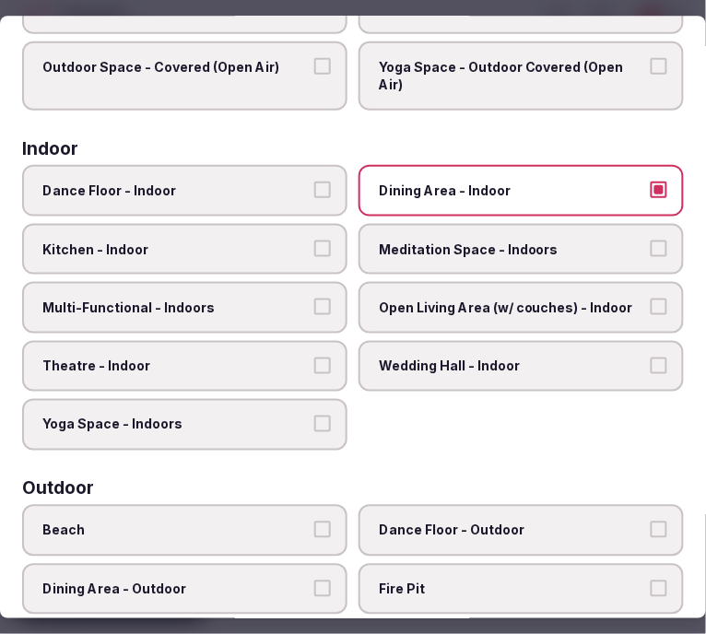
click at [261, 298] on span "Multi-Functional - Indoors" at bounding box center [175, 307] width 266 height 18
click at [314, 298] on button "Multi-Functional - Indoors" at bounding box center [322, 306] width 17 height 17
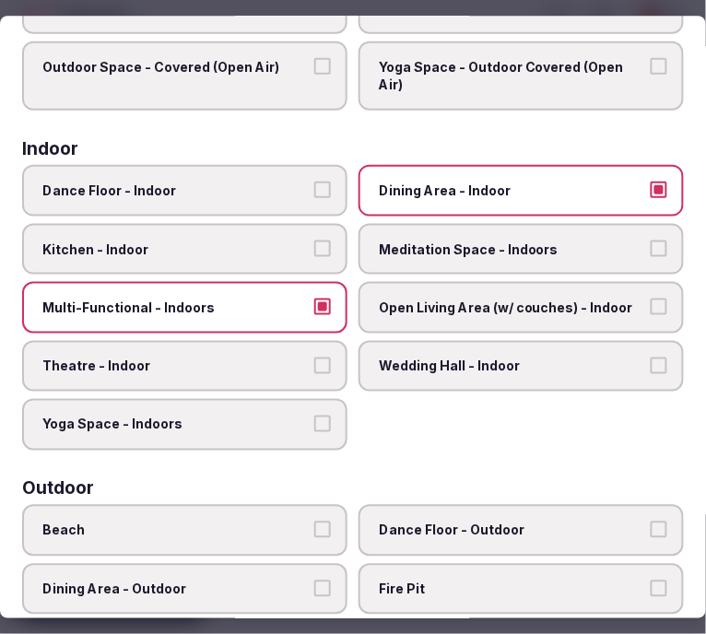
click at [267, 341] on label "Theatre - Indoor" at bounding box center [184, 367] width 325 height 52
click at [314, 357] on button "Theatre - Indoor" at bounding box center [322, 365] width 17 height 17
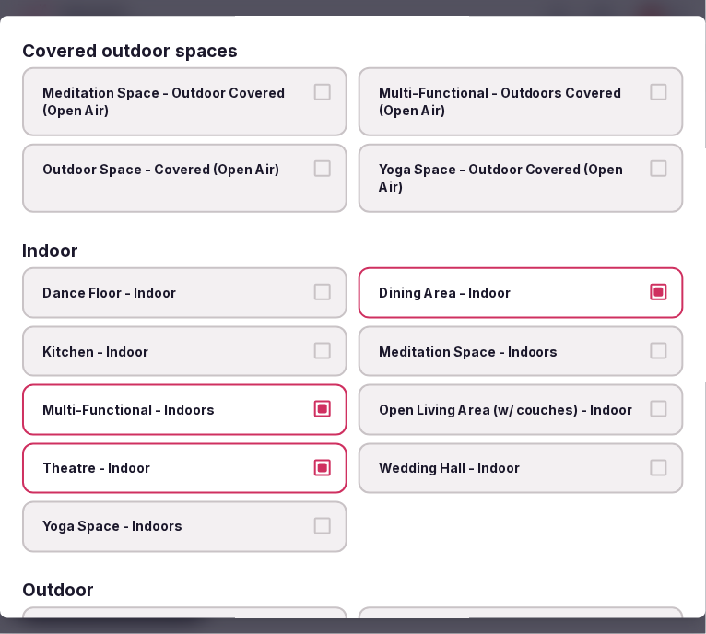
scroll to position [0, 0]
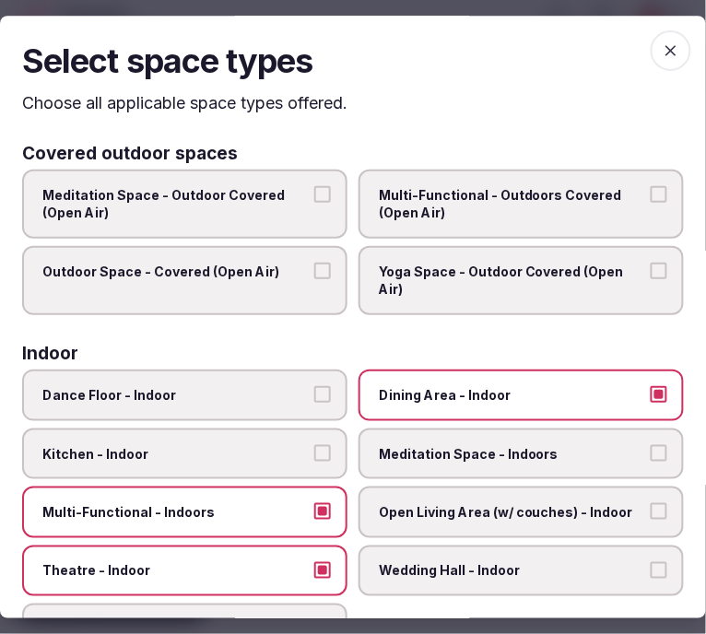
click at [661, 52] on icon "button" at bounding box center [670, 50] width 18 height 18
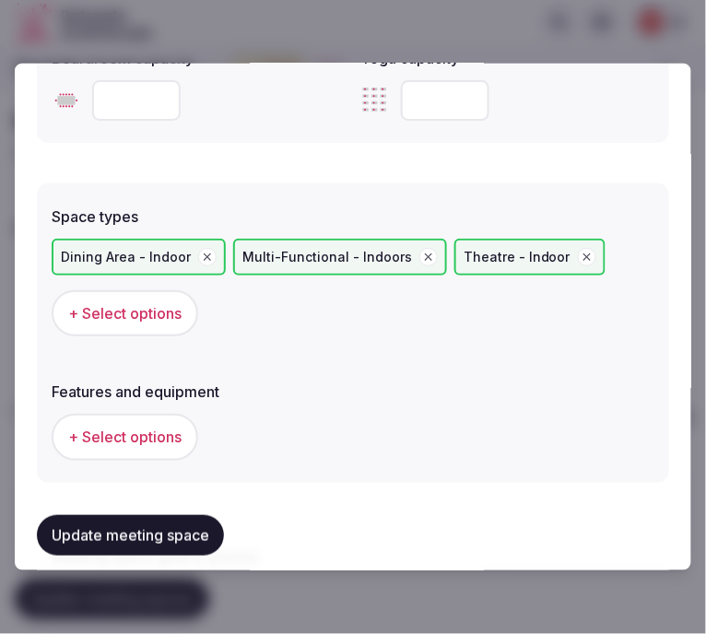
scroll to position [1177, 0]
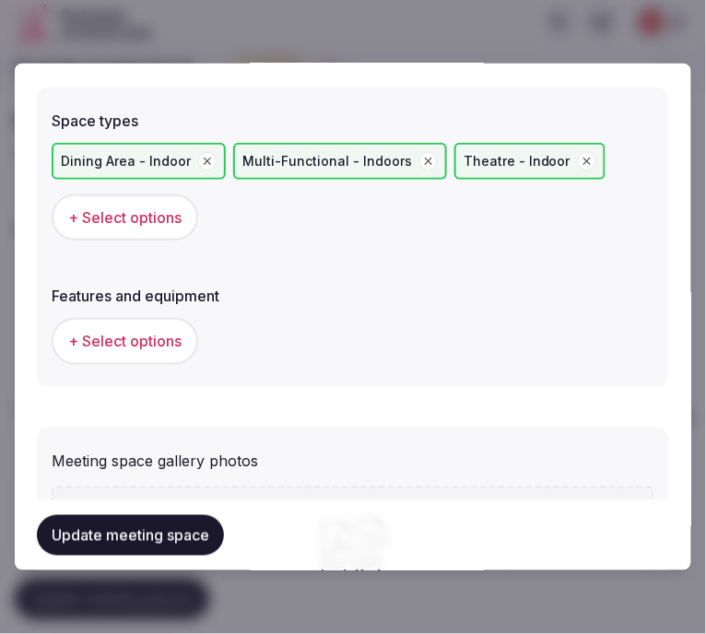
click at [154, 333] on span "+ Select options" at bounding box center [124, 341] width 113 height 20
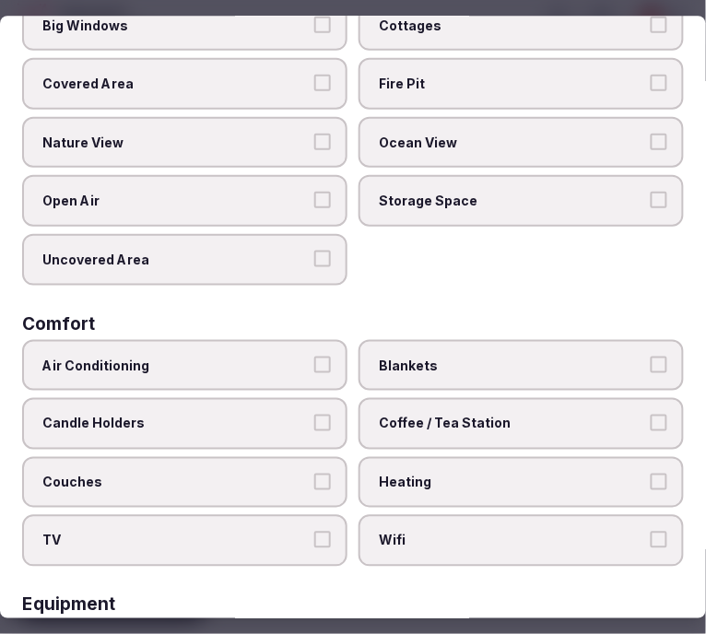
scroll to position [204, 0]
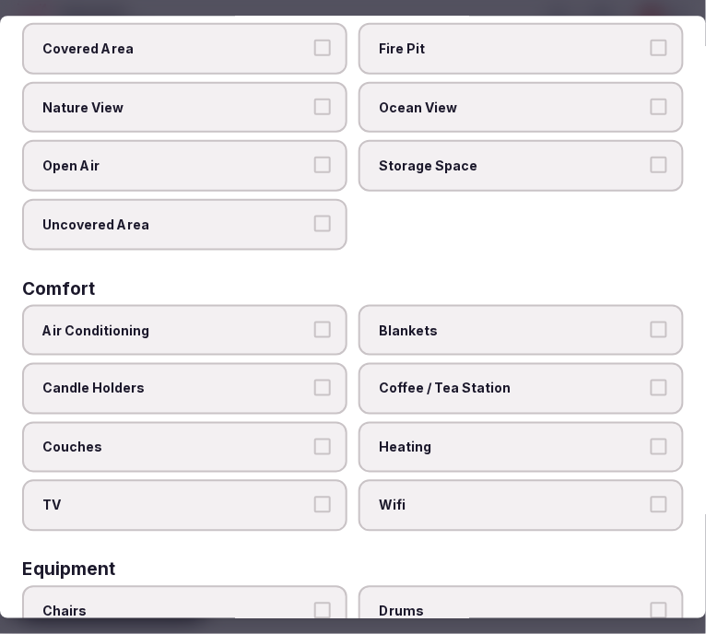
drag, startPoint x: 287, startPoint y: 316, endPoint x: 459, endPoint y: 357, distance: 176.3
click at [289, 321] on span "Air Conditioning" at bounding box center [175, 330] width 266 height 18
click at [314, 321] on button "Air Conditioning" at bounding box center [322, 329] width 17 height 17
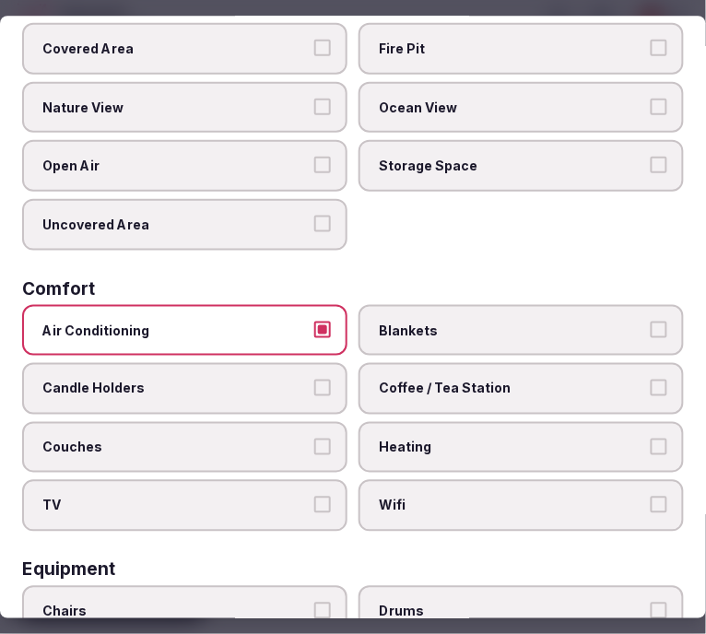
click at [508, 387] on label "Coffee / Tea Station" at bounding box center [520, 389] width 325 height 52
click at [650, 387] on button "Coffee / Tea Station" at bounding box center [658, 387] width 17 height 17
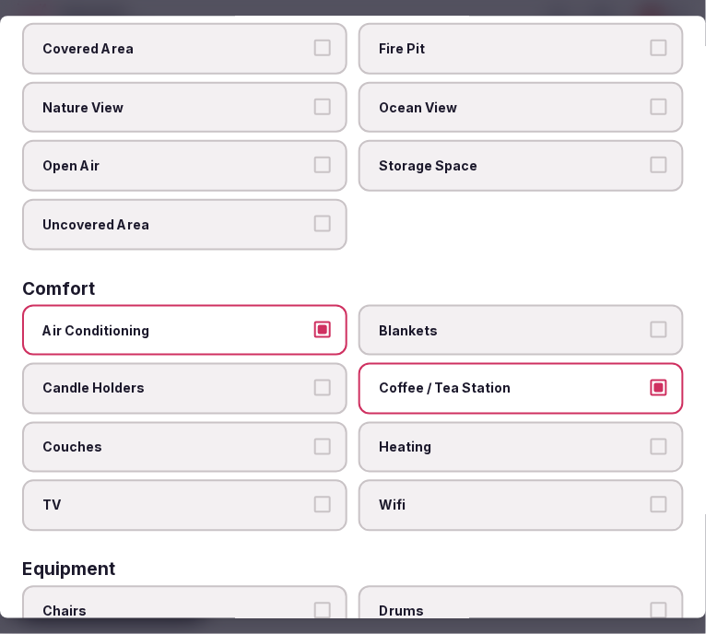
click at [470, 497] on span "Wifi" at bounding box center [512, 506] width 266 height 18
click at [650, 497] on button "Wifi" at bounding box center [658, 505] width 17 height 17
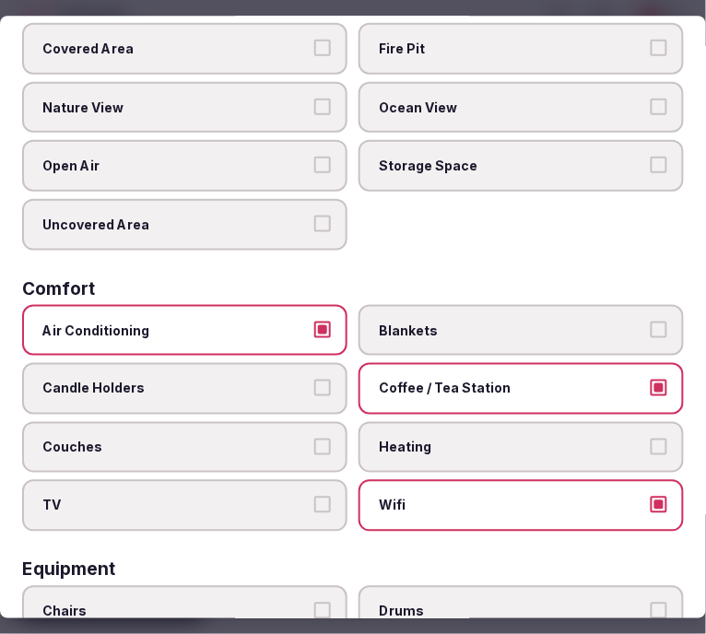
click at [650, 497] on button "Wifi" at bounding box center [658, 505] width 17 height 17
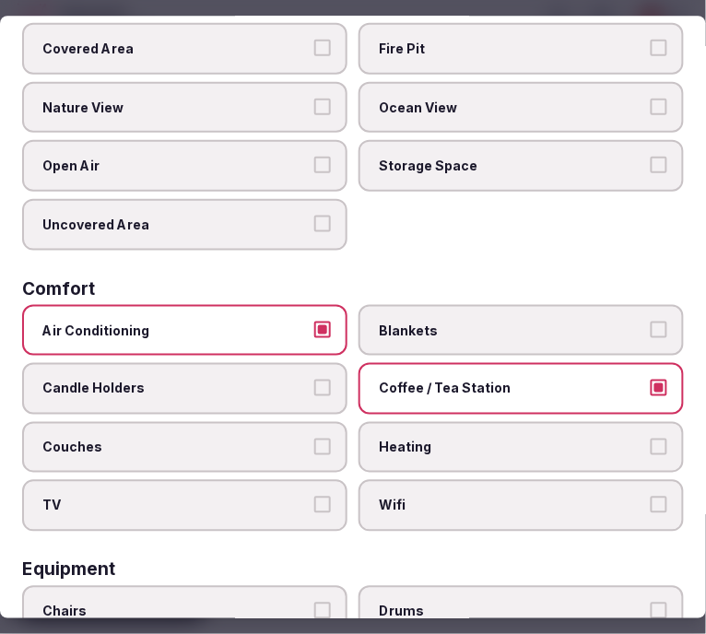
click at [650, 497] on button "Wifi" at bounding box center [658, 505] width 17 height 17
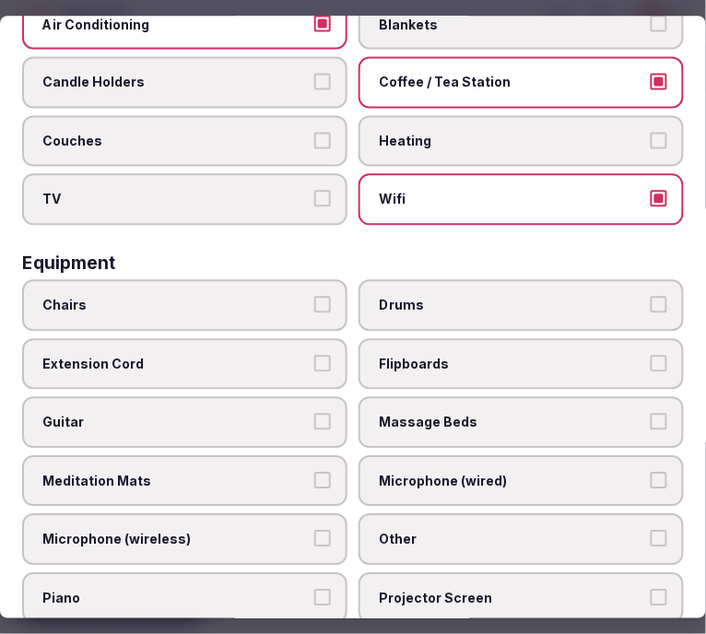
scroll to position [716, 0]
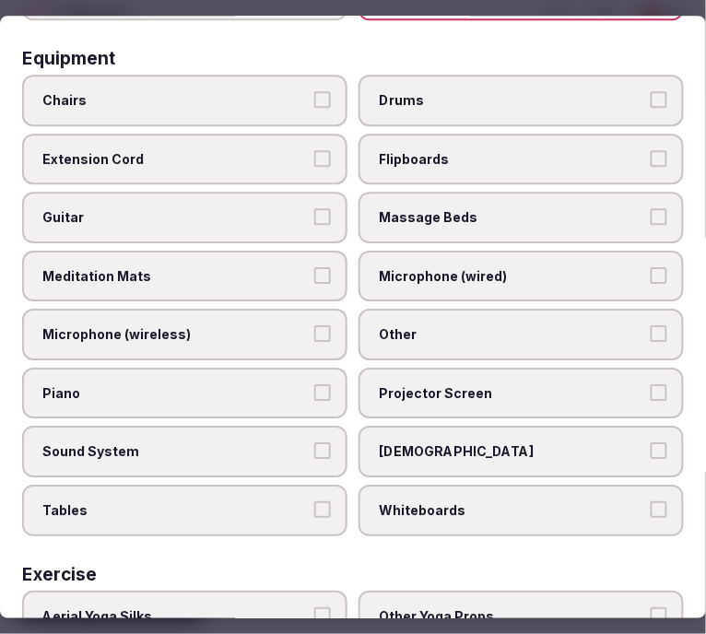
drag, startPoint x: 218, startPoint y: 53, endPoint x: 216, endPoint y: 69, distance: 16.8
click at [216, 55] on div "Equipment Chairs Drums Extension Cord Flipboards Guitar Massage Beds Meditation…" at bounding box center [352, 293] width 661 height 486
click at [258, 91] on span "Chairs" at bounding box center [175, 100] width 266 height 18
click at [314, 91] on button "Chairs" at bounding box center [322, 99] width 17 height 17
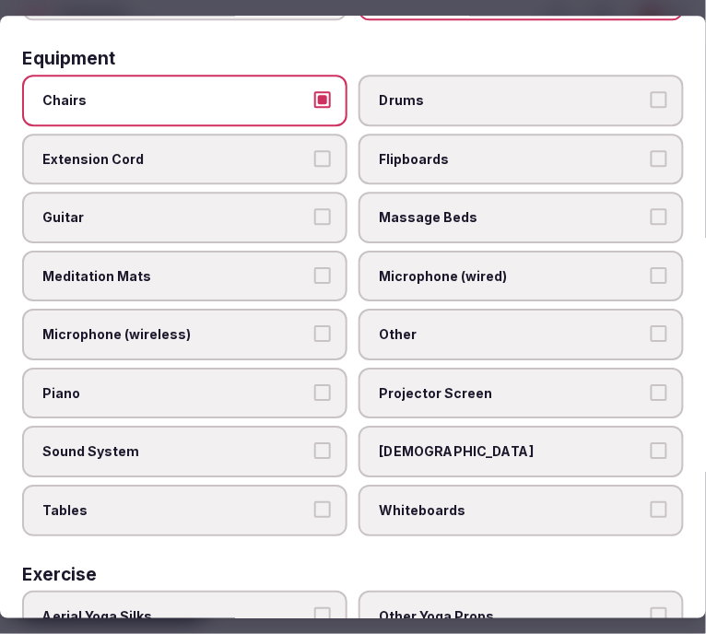
click at [499, 326] on span "Other" at bounding box center [512, 335] width 266 height 18
click at [650, 326] on button "Other" at bounding box center [658, 334] width 17 height 17
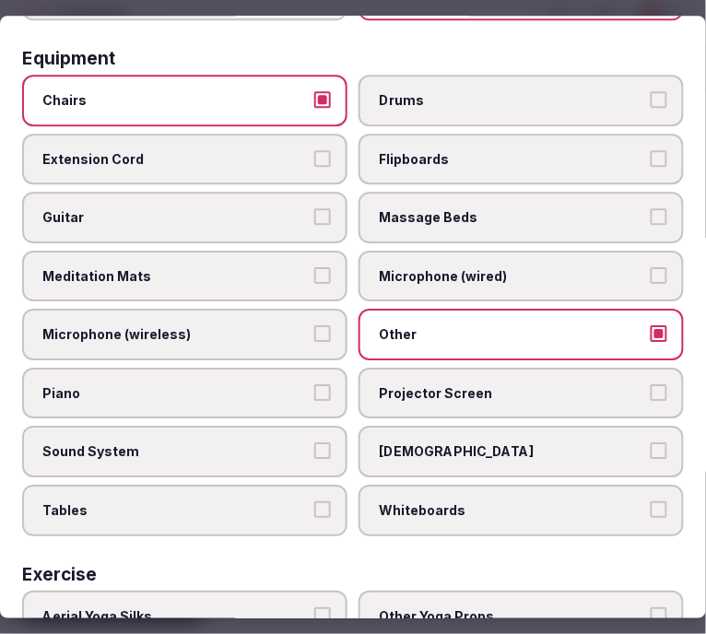
click at [286, 443] on span "Sound System" at bounding box center [175, 452] width 266 height 18
click at [314, 443] on button "Sound System" at bounding box center [322, 451] width 17 height 17
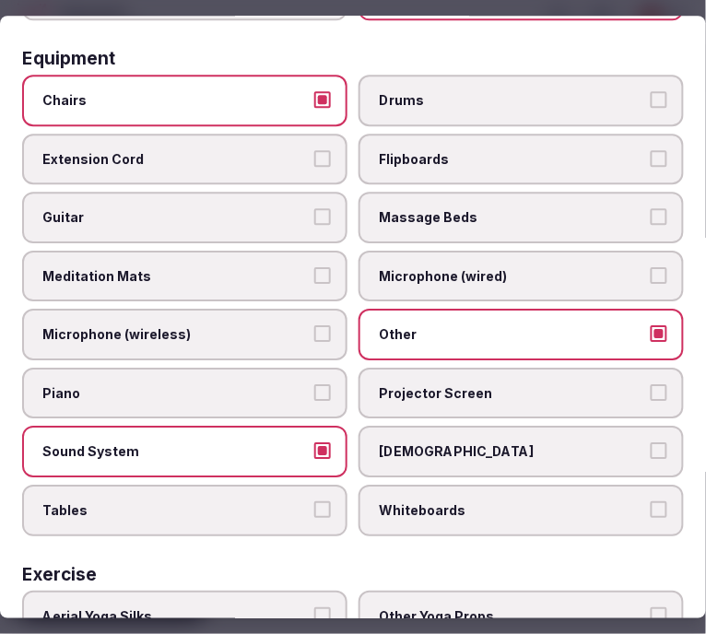
click at [431, 378] on label "Projector Screen" at bounding box center [520, 394] width 325 height 52
click at [650, 384] on button "Projector Screen" at bounding box center [658, 392] width 17 height 17
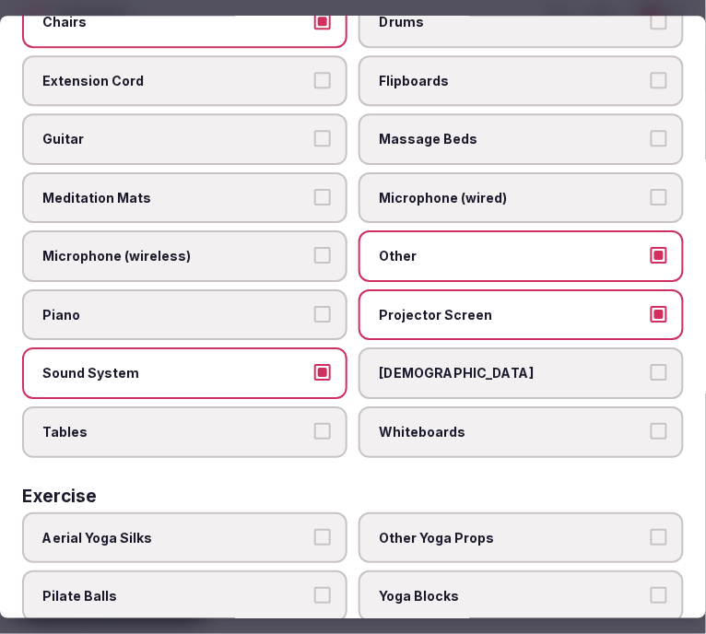
scroll to position [900, 0]
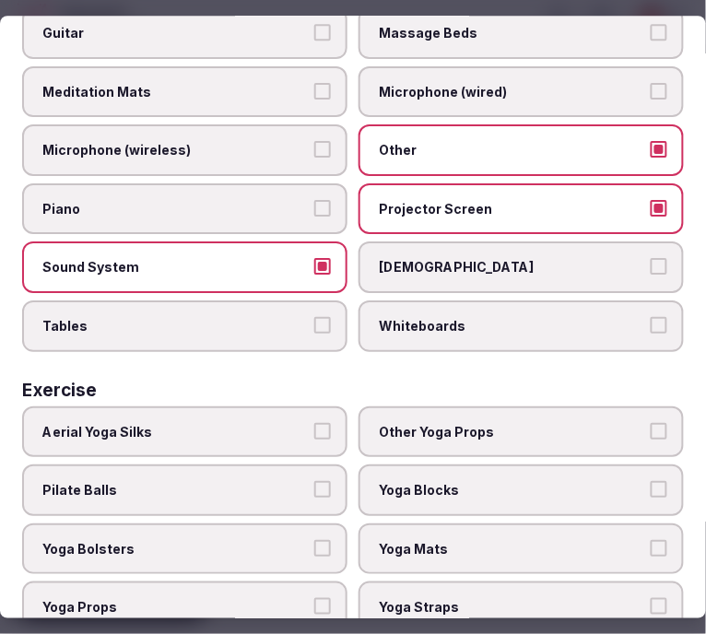
click at [178, 307] on label "Tables" at bounding box center [184, 326] width 325 height 52
click at [314, 317] on button "Tables" at bounding box center [322, 325] width 17 height 17
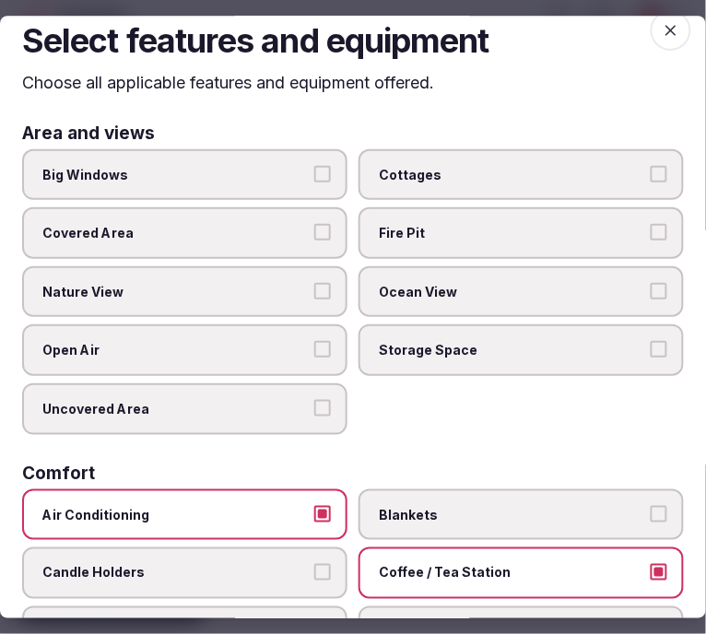
scroll to position [0, 0]
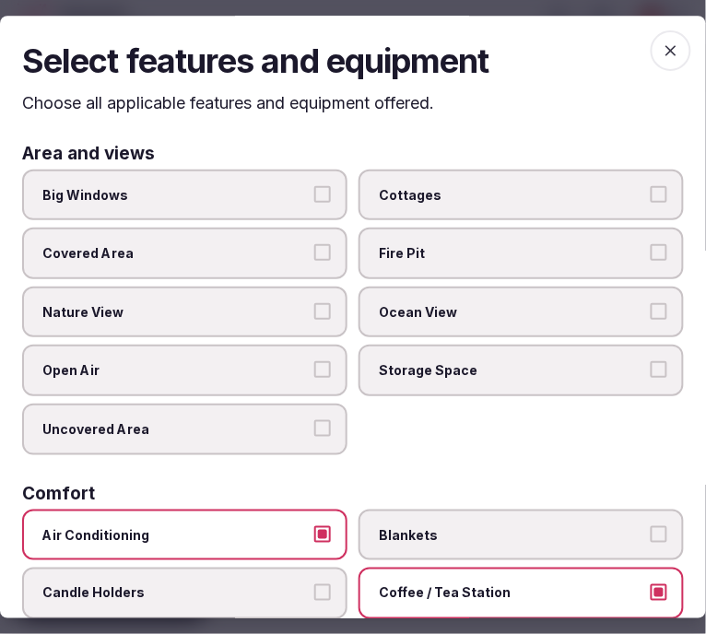
click at [661, 46] on icon "button" at bounding box center [670, 50] width 18 height 18
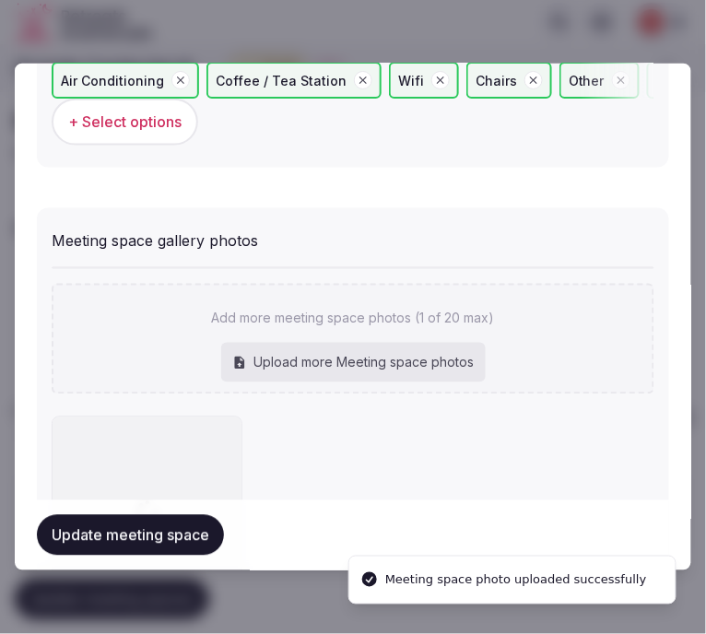
scroll to position [1405, 0]
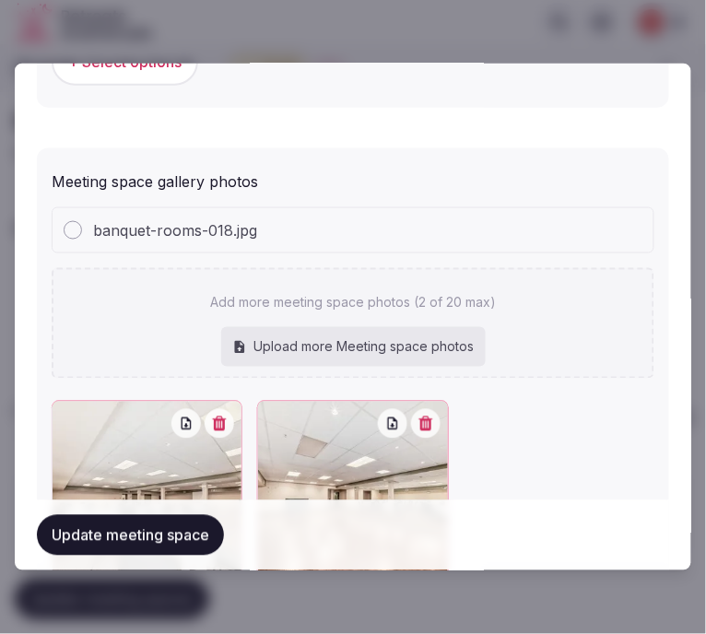
click at [173, 539] on button "Update meeting space" at bounding box center [130, 535] width 187 height 41
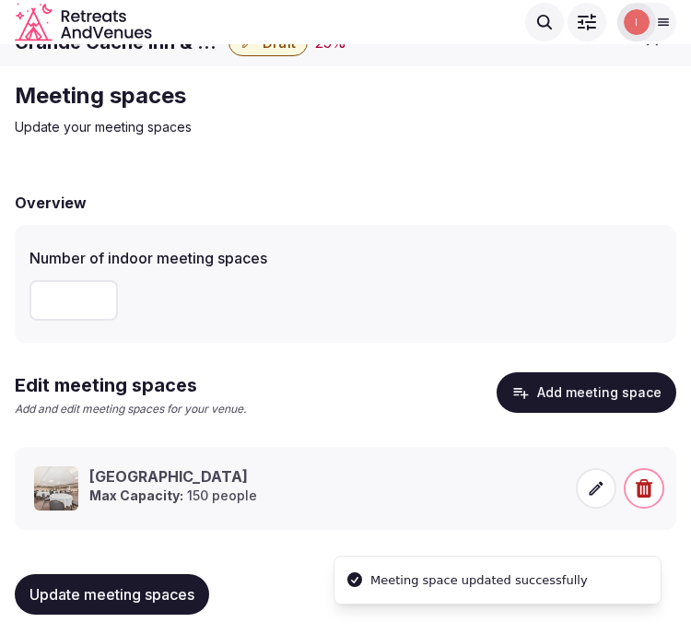
scroll to position [34, 0]
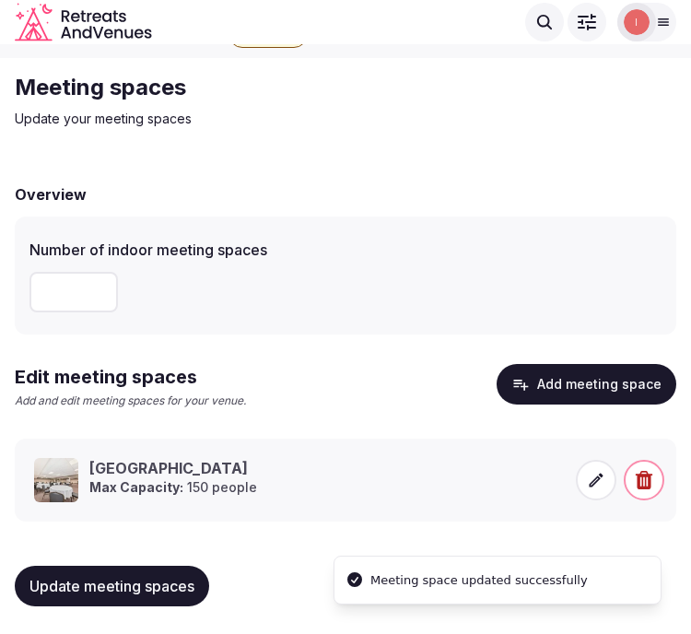
click at [170, 581] on span "Update meeting spaces" at bounding box center [111, 586] width 165 height 18
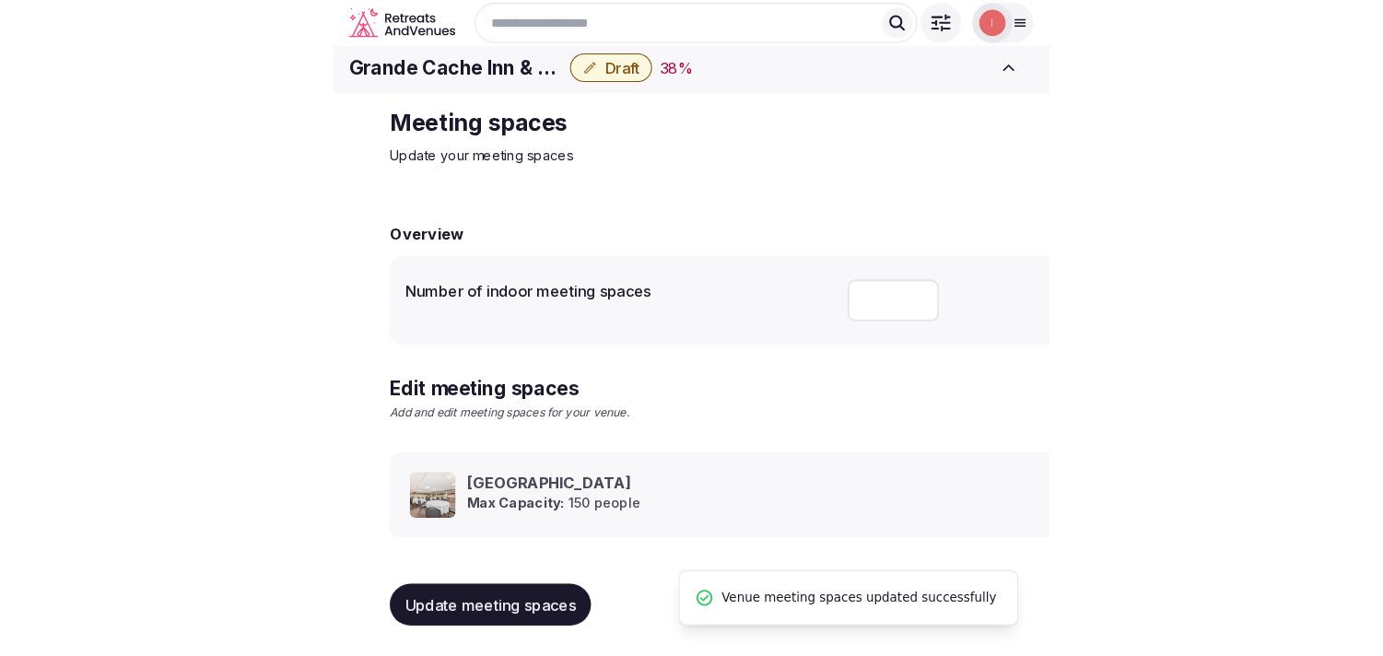
scroll to position [17, 0]
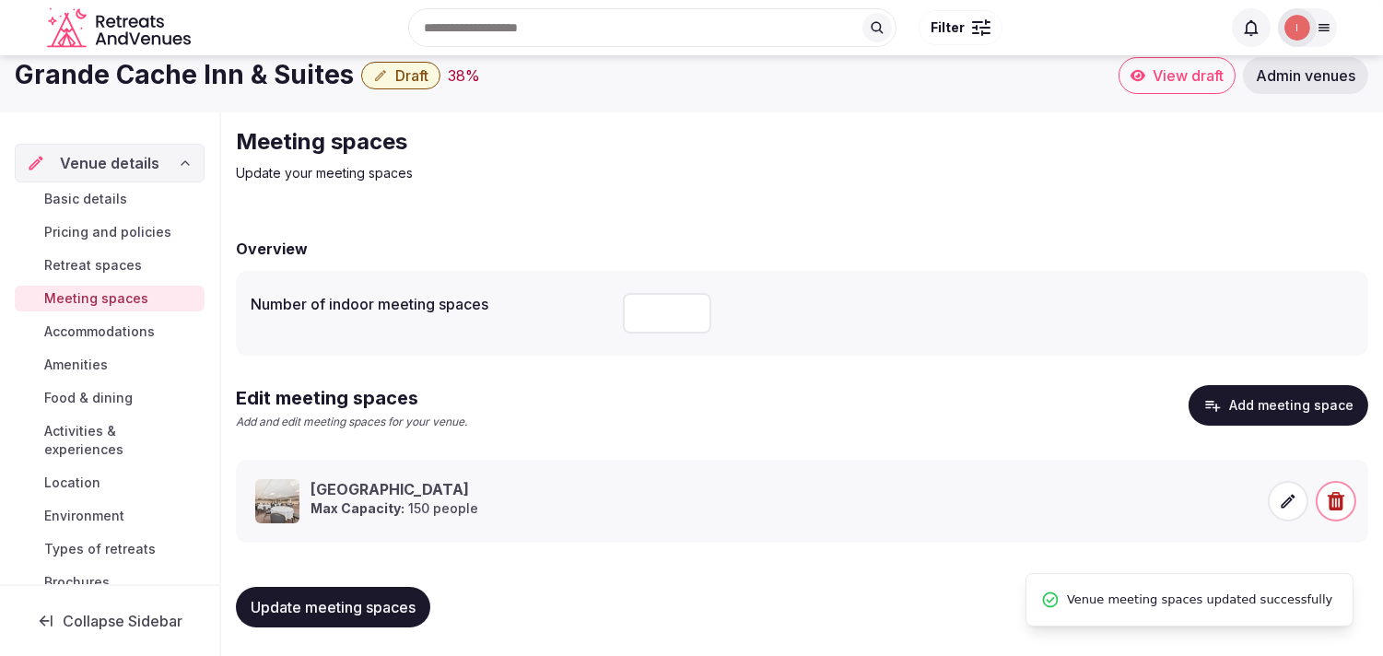
click at [136, 322] on span "Accommodations" at bounding box center [99, 331] width 111 height 18
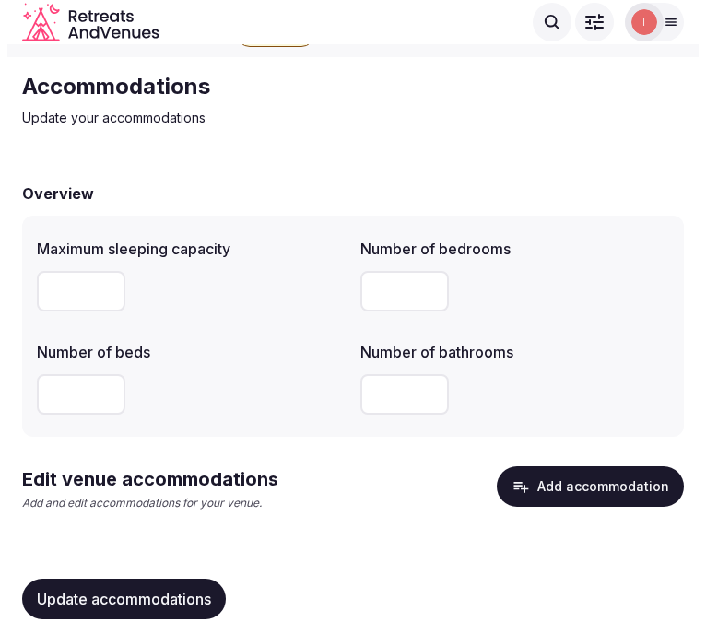
scroll to position [55, 0]
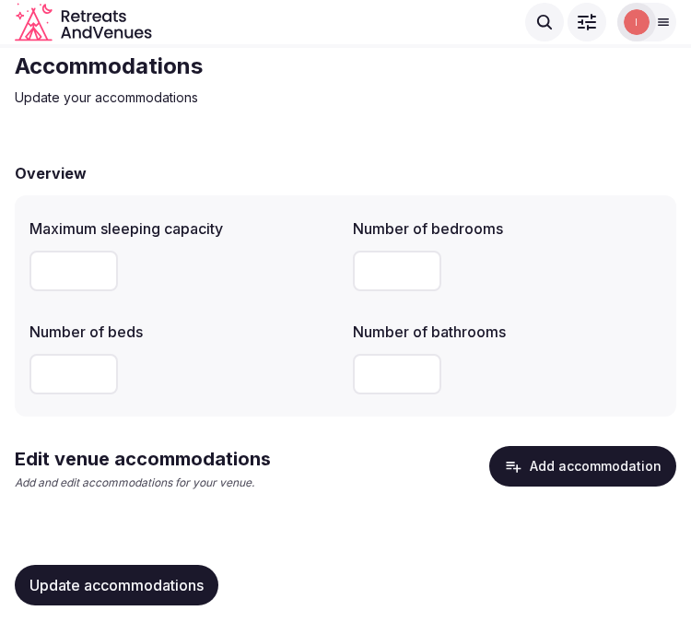
click at [604, 461] on button "Add accommodation" at bounding box center [582, 466] width 187 height 41
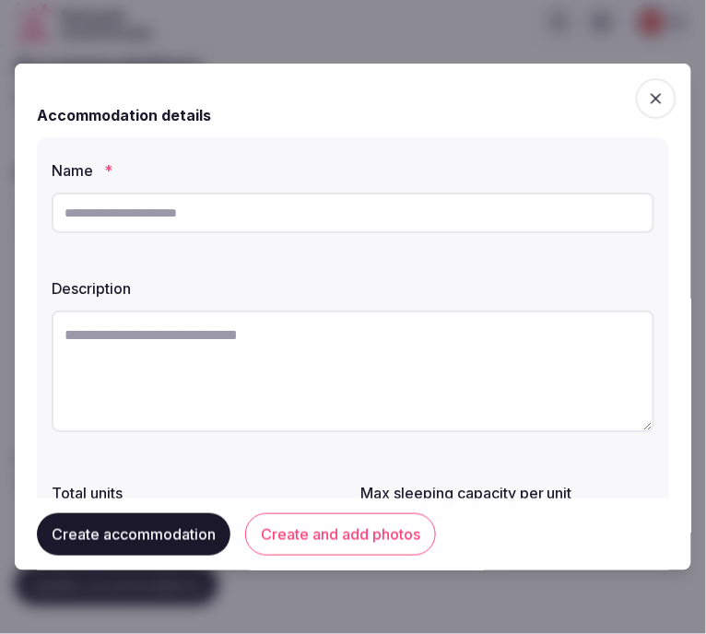
click at [363, 215] on input "text" at bounding box center [353, 213] width 602 height 41
paste input "**********"
type input "**********"
drag, startPoint x: 222, startPoint y: 306, endPoint x: 224, endPoint y: 324, distance: 18.5
click at [222, 317] on div at bounding box center [353, 374] width 602 height 142
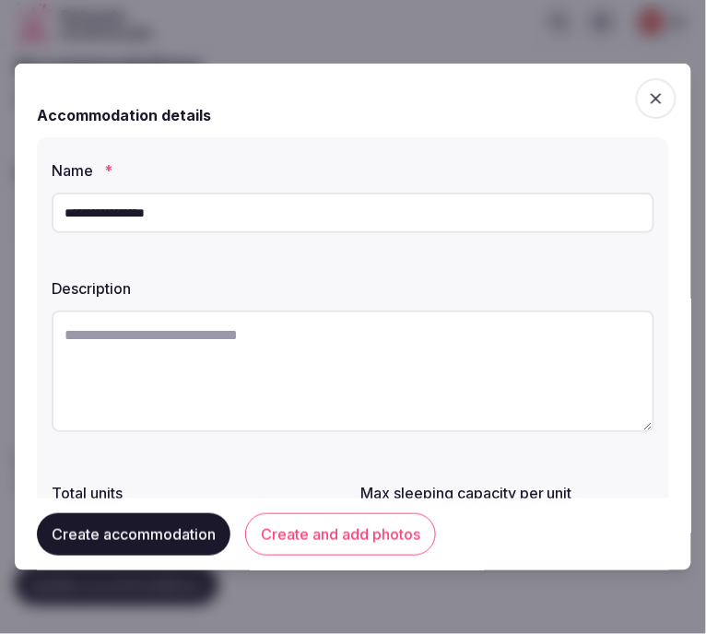
click at [226, 326] on textarea at bounding box center [353, 371] width 602 height 122
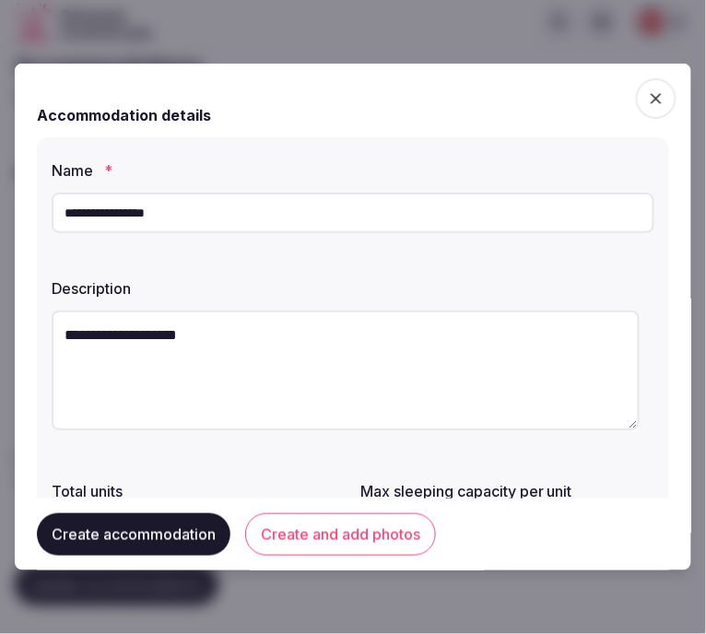
paste textarea "**********"
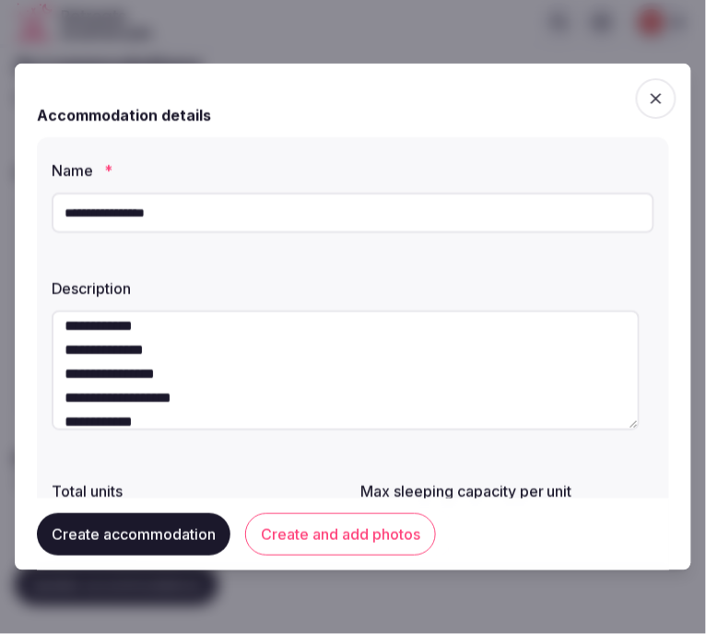
click at [228, 323] on textarea "**********" at bounding box center [346, 370] width 588 height 120
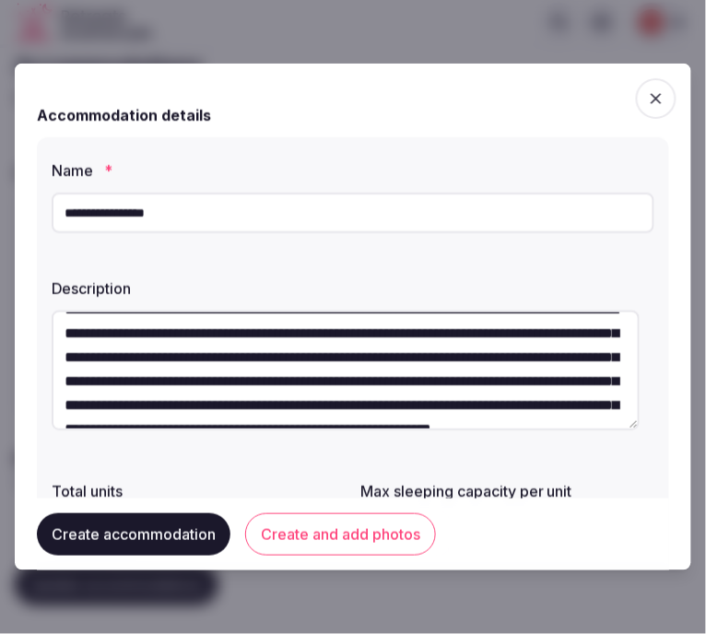
scroll to position [0, 0]
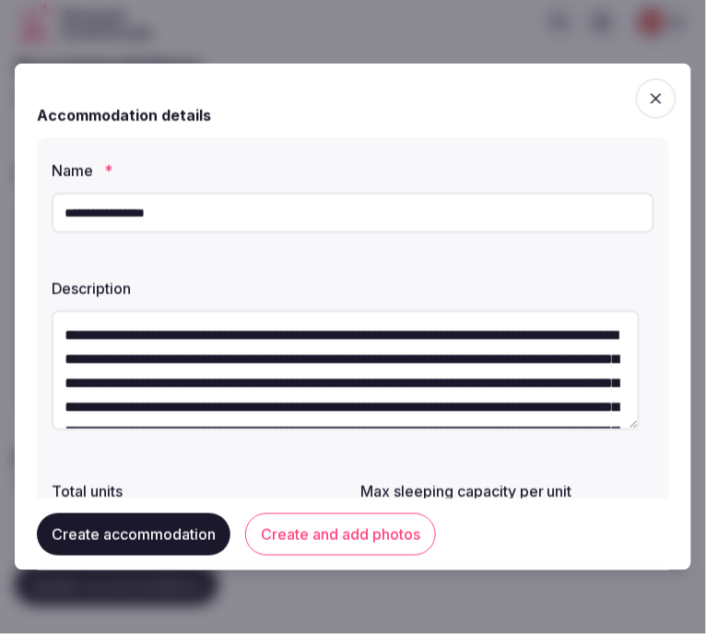
drag, startPoint x: 253, startPoint y: 348, endPoint x: 24, endPoint y: 330, distance: 230.1
click at [24, 330] on div "**********" at bounding box center [353, 317] width 676 height 507
type textarea "**********"
click at [292, 541] on button "Create and add photos" at bounding box center [340, 534] width 191 height 42
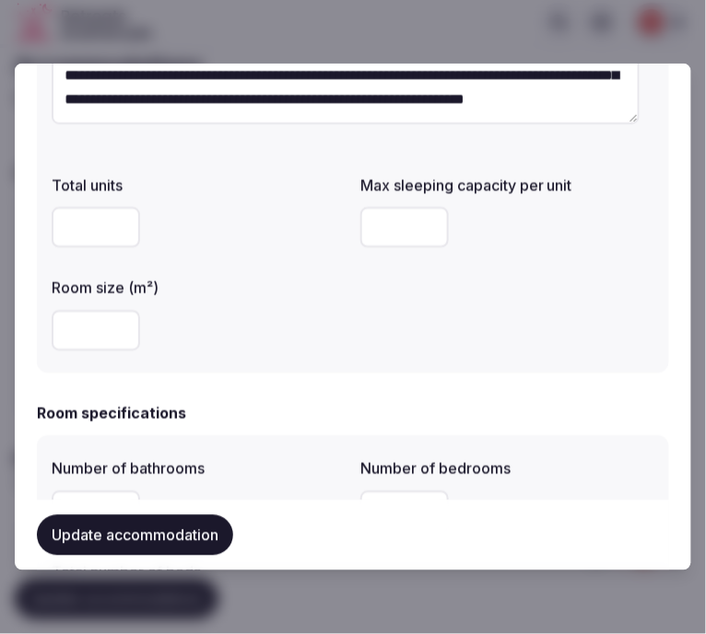
scroll to position [307, 0]
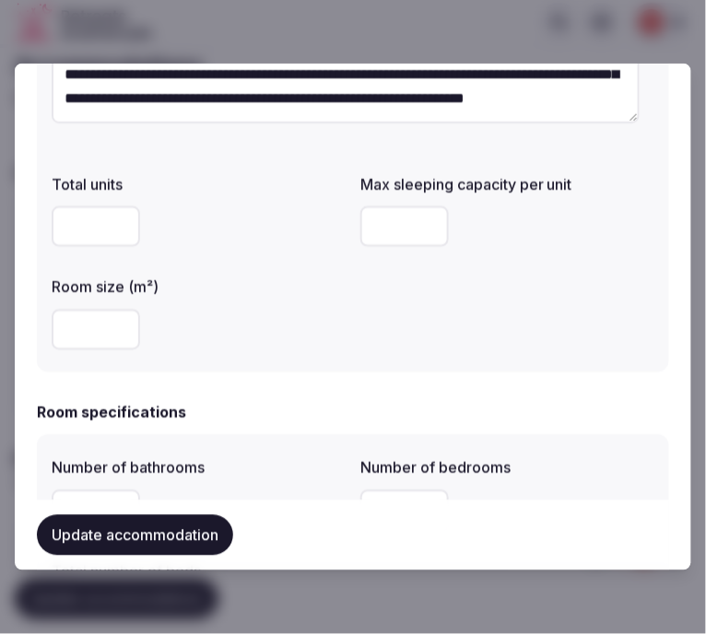
click at [379, 230] on input "number" at bounding box center [404, 226] width 88 height 41
type input "*"
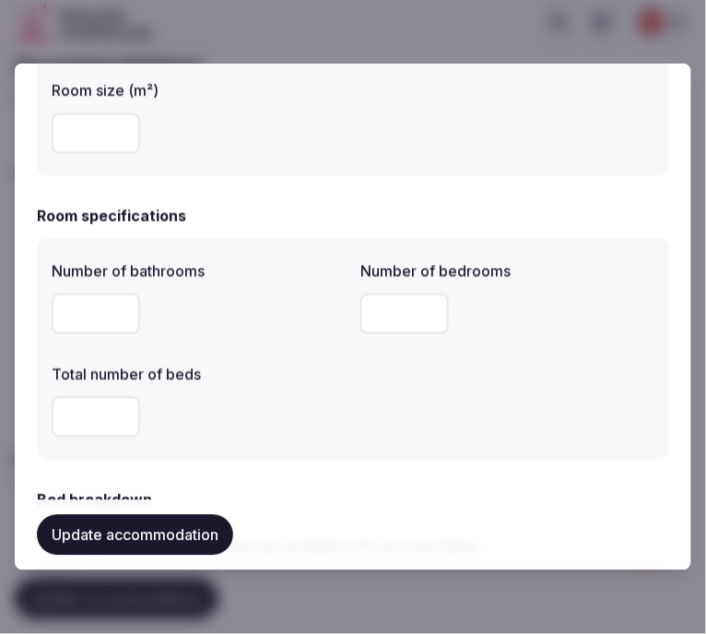
scroll to position [511, 0]
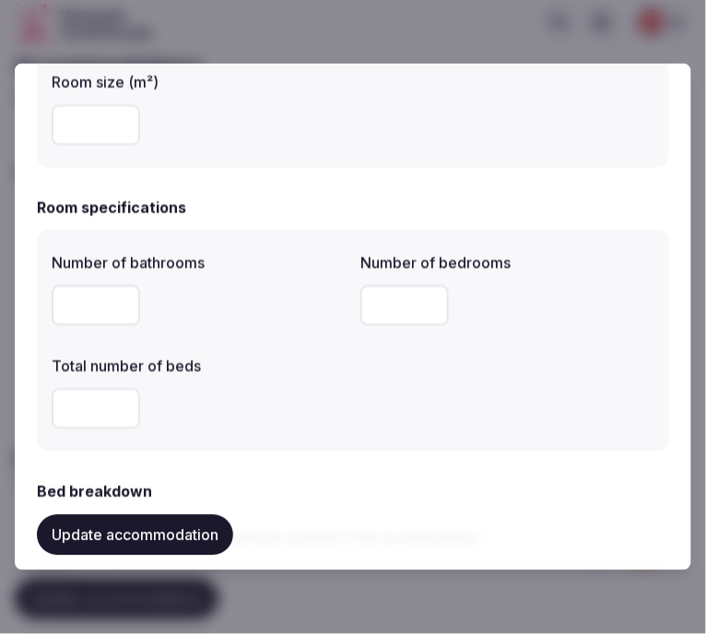
click at [99, 320] on input "number" at bounding box center [96, 306] width 88 height 41
type input "*"
click at [362, 317] on input "*" at bounding box center [404, 306] width 88 height 41
type input "*"
click at [105, 403] on input "*" at bounding box center [96, 409] width 88 height 41
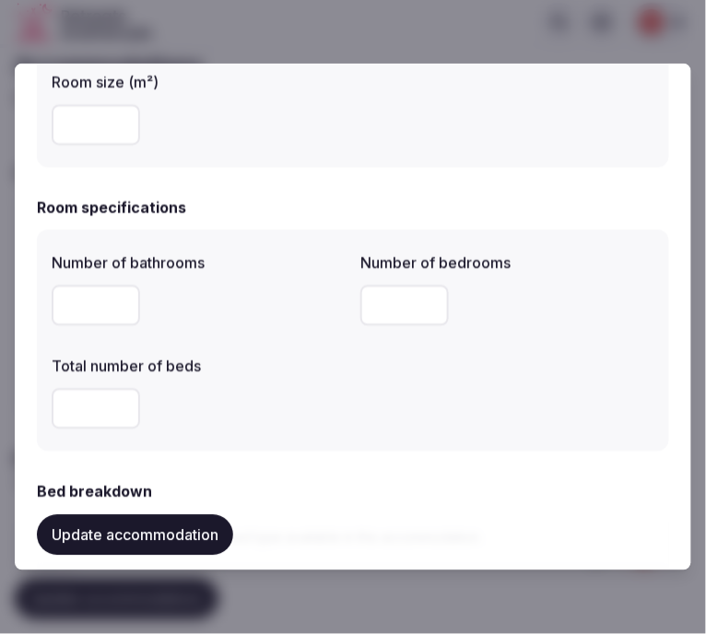
type input "*"
click at [297, 401] on div "*" at bounding box center [199, 409] width 294 height 41
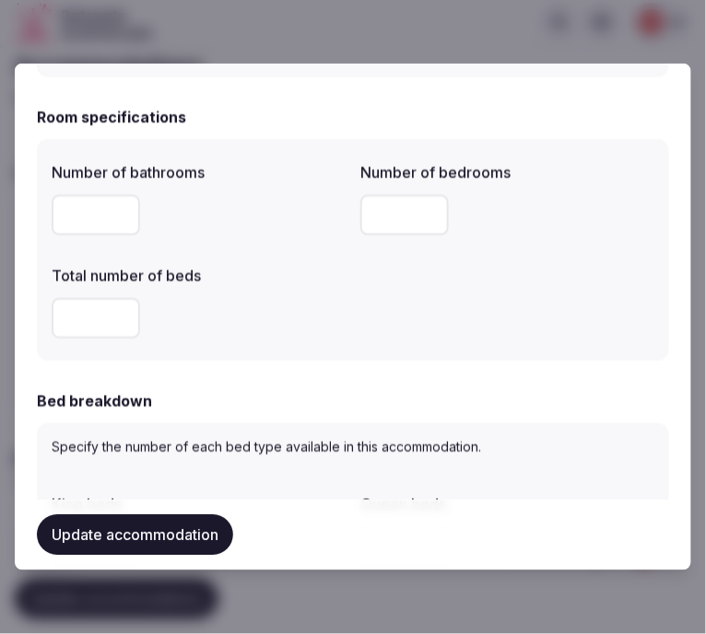
scroll to position [716, 0]
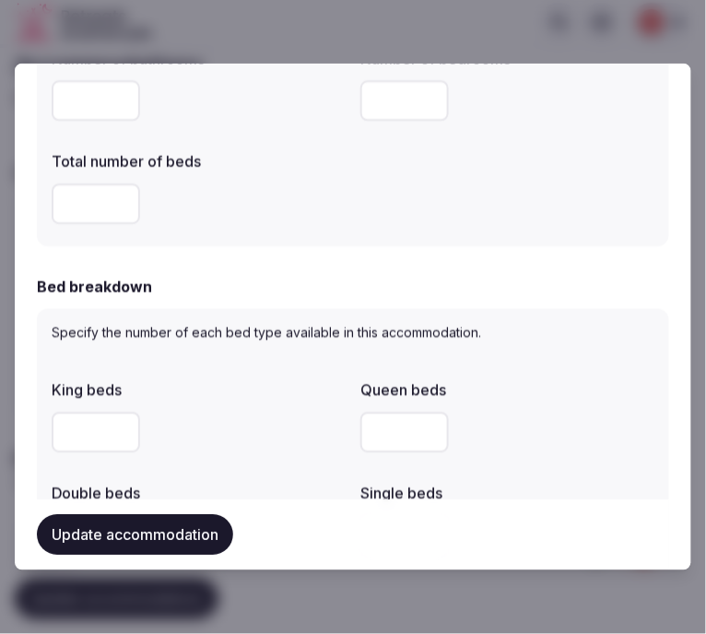
click at [85, 426] on input "number" at bounding box center [96, 433] width 88 height 41
type input "*"
click at [254, 426] on div "*" at bounding box center [199, 433] width 294 height 41
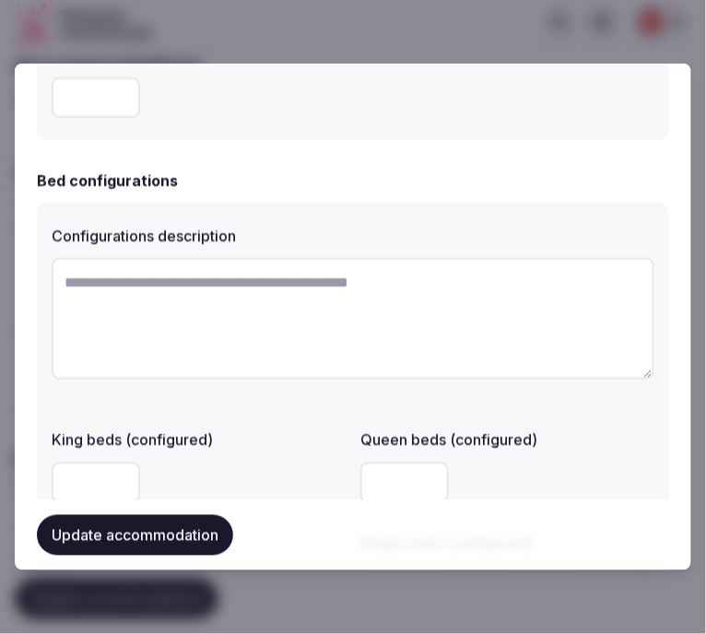
scroll to position [1432, 0]
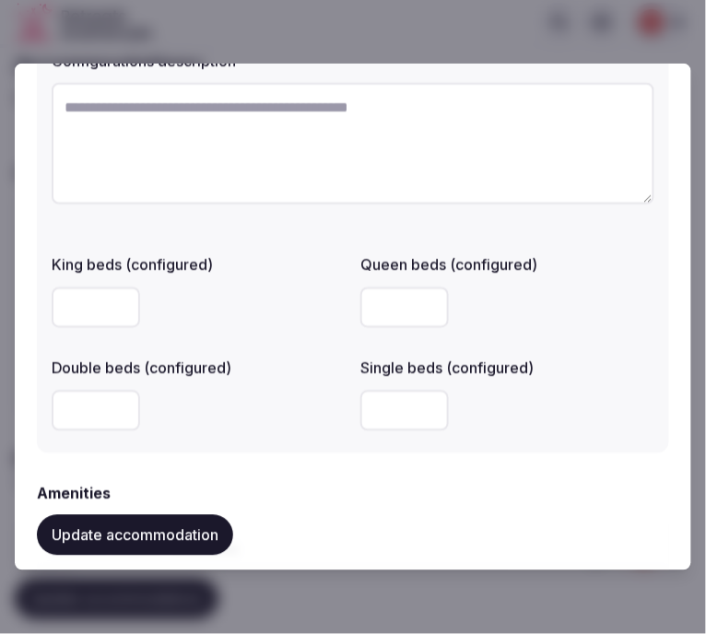
click at [113, 530] on button "Update accommodation" at bounding box center [135, 535] width 196 height 41
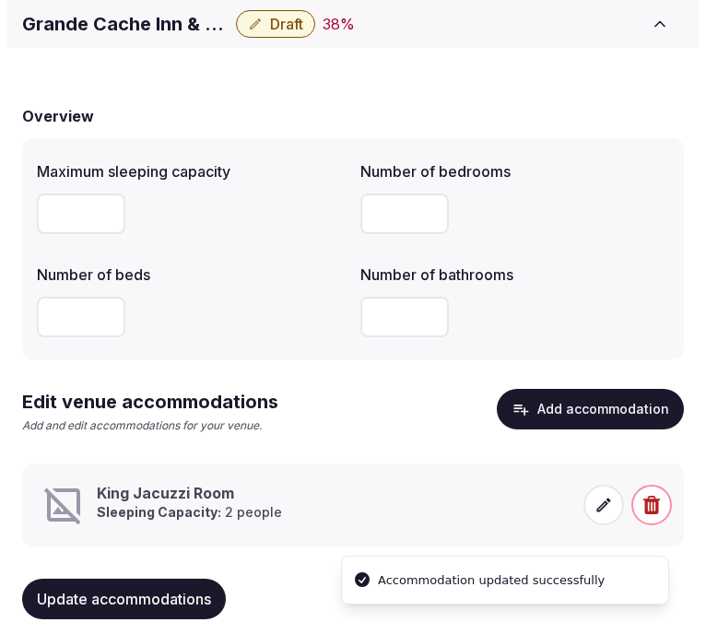
scroll to position [138, 0]
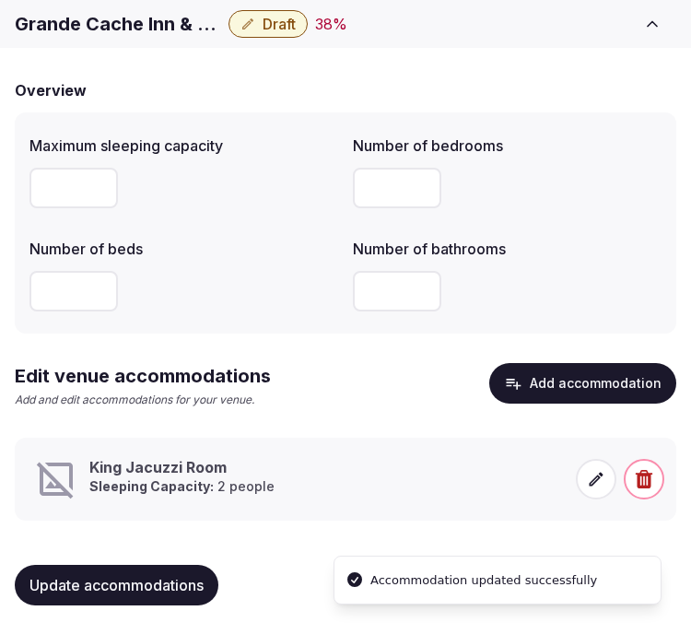
click at [603, 490] on span at bounding box center [596, 479] width 41 height 41
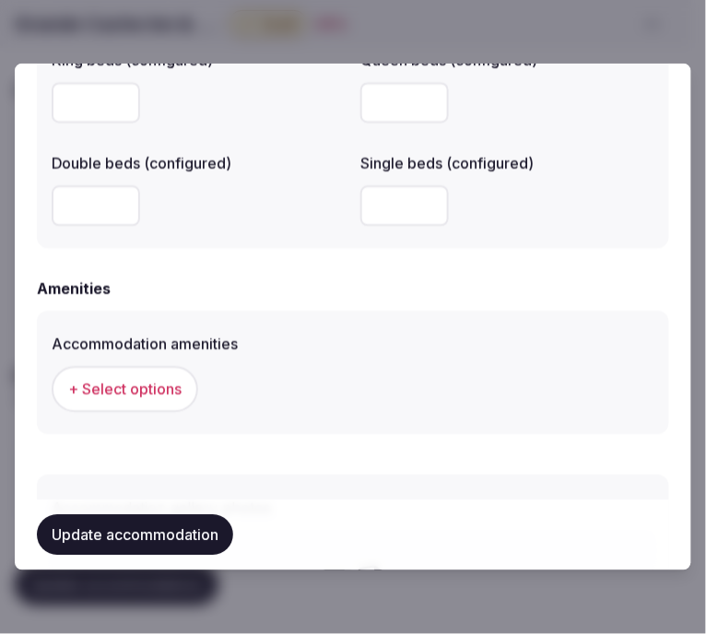
scroll to position [1739, 0]
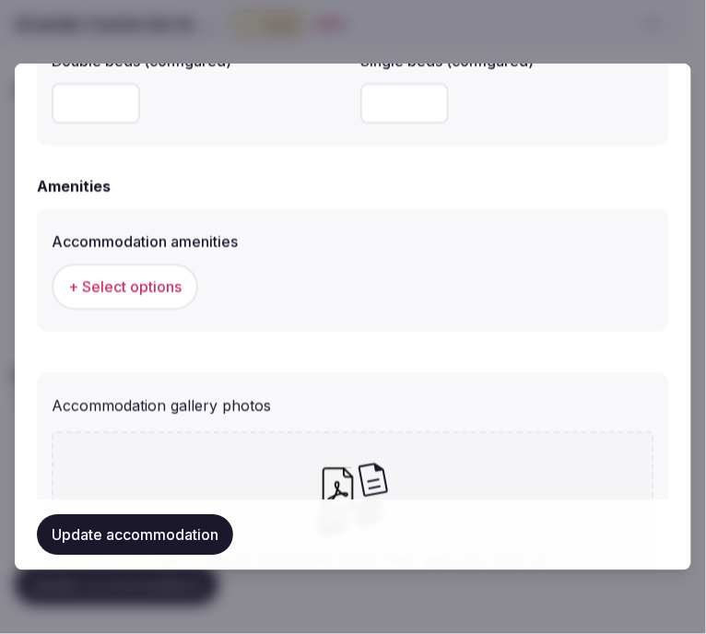
click at [157, 277] on span "+ Select options" at bounding box center [124, 287] width 113 height 20
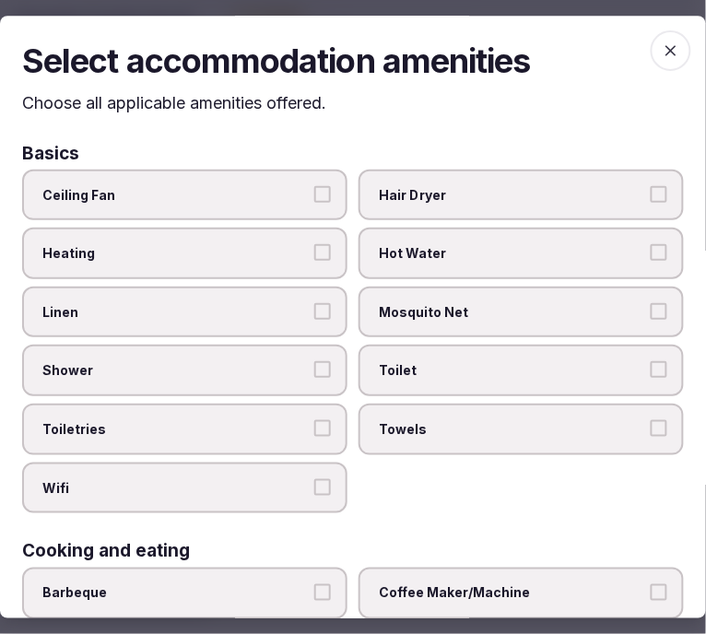
click at [415, 366] on span "Toilet" at bounding box center [512, 371] width 266 height 18
click at [650, 366] on button "Toilet" at bounding box center [658, 370] width 17 height 17
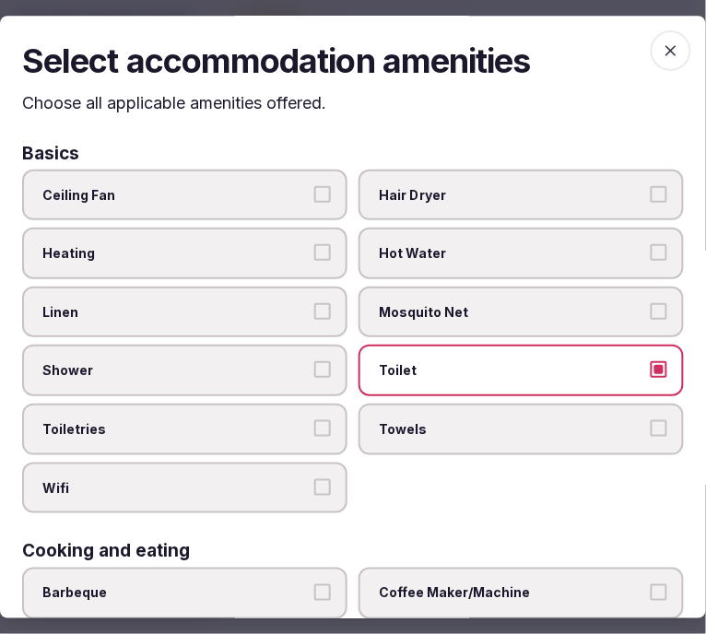
click at [259, 310] on span "Linen" at bounding box center [175, 312] width 266 height 18
click at [314, 310] on button "Linen" at bounding box center [322, 311] width 17 height 17
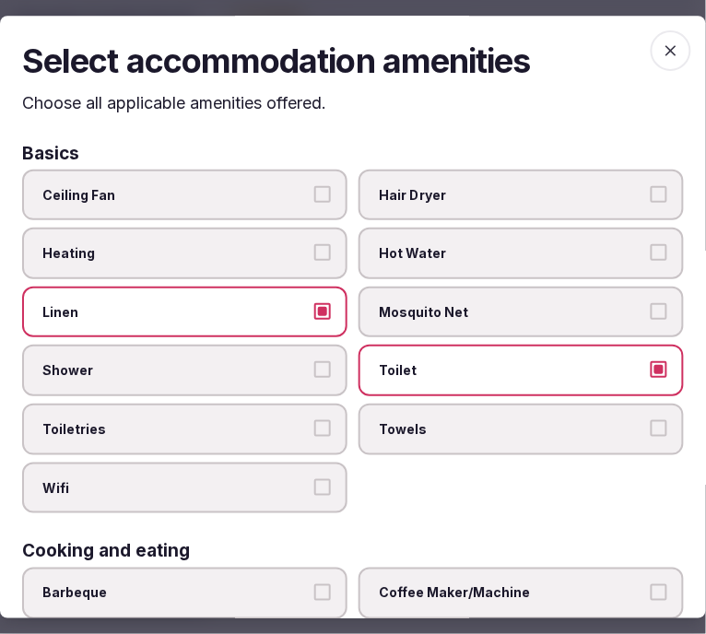
click at [298, 371] on span "Shower" at bounding box center [175, 371] width 266 height 18
click at [314, 371] on button "Shower" at bounding box center [322, 370] width 17 height 17
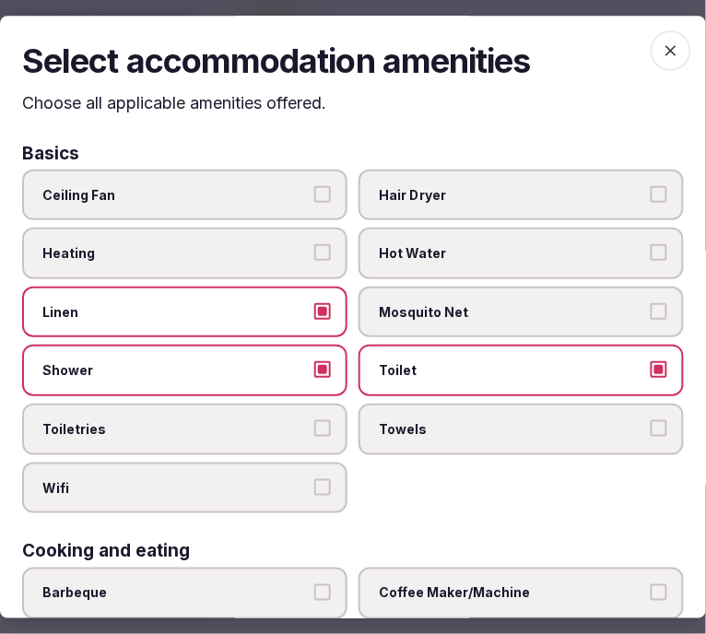
click at [314, 420] on button "Toiletries" at bounding box center [322, 428] width 17 height 17
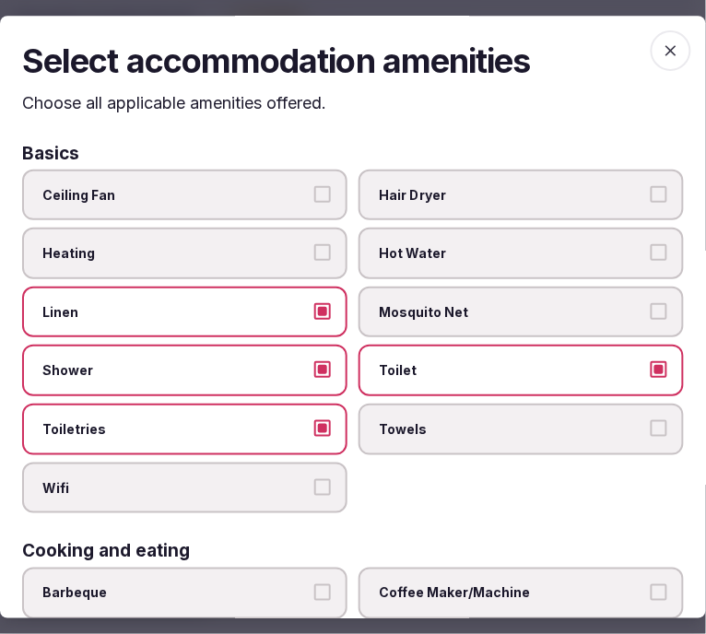
click at [291, 485] on span "Wifi" at bounding box center [175, 488] width 266 height 18
click at [314, 485] on button "Wifi" at bounding box center [322, 487] width 17 height 17
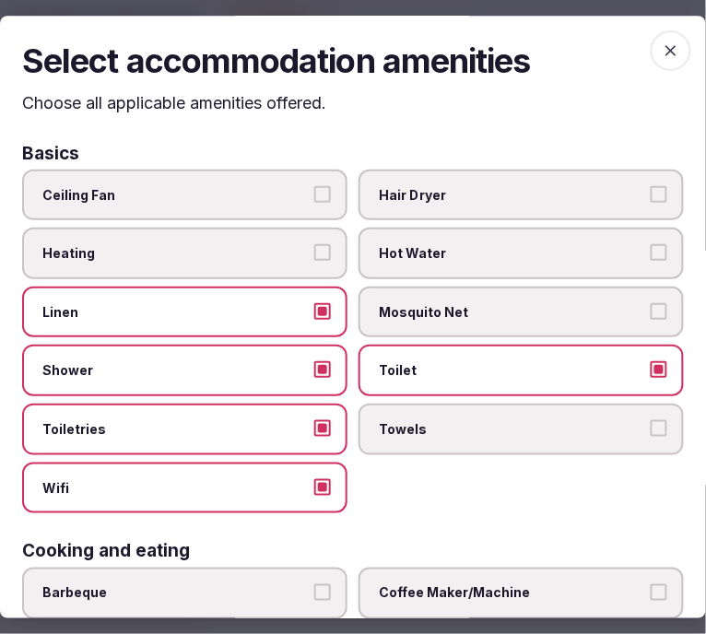
click at [522, 410] on label "Towels" at bounding box center [520, 429] width 325 height 52
click at [650, 420] on button "Towels" at bounding box center [658, 428] width 17 height 17
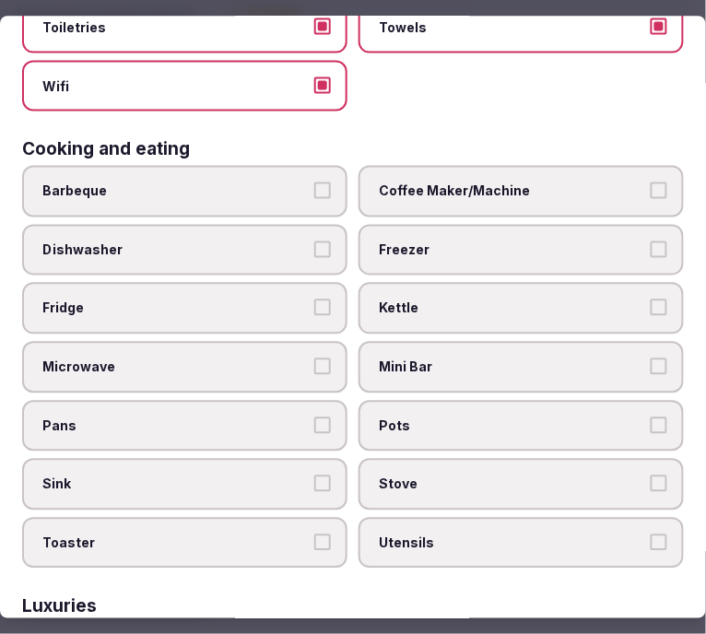
scroll to position [409, 0]
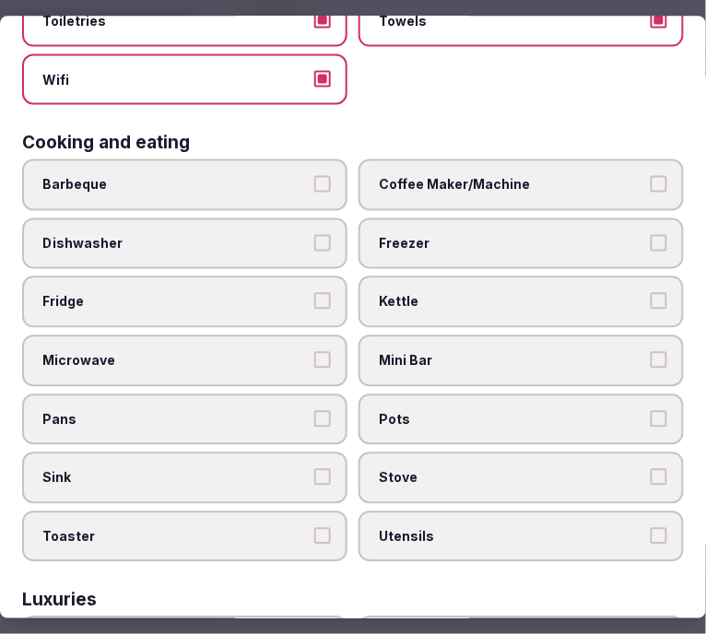
click at [466, 175] on span "Coffee Maker/Machine" at bounding box center [512, 184] width 266 height 18
click at [650, 175] on button "Coffee Maker/Machine" at bounding box center [658, 183] width 17 height 17
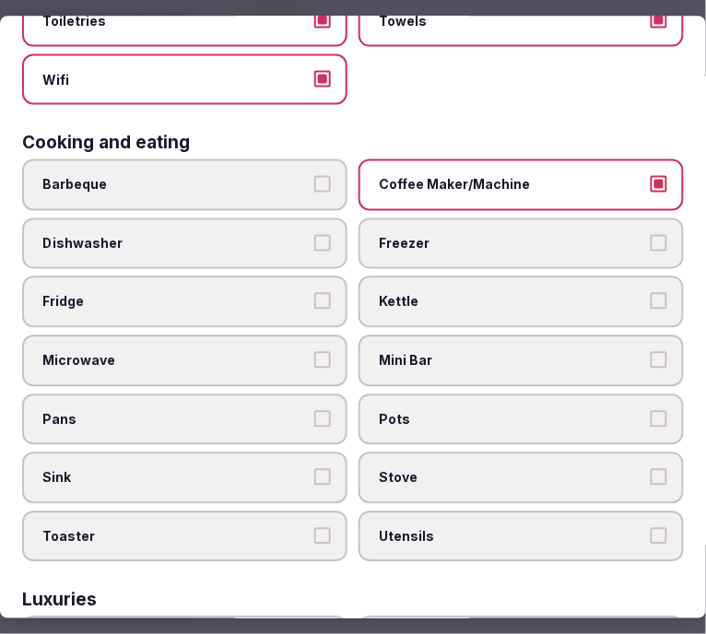
click at [410, 334] on label "Mini Bar" at bounding box center [520, 360] width 325 height 52
click at [650, 351] on button "Mini Bar" at bounding box center [658, 359] width 17 height 17
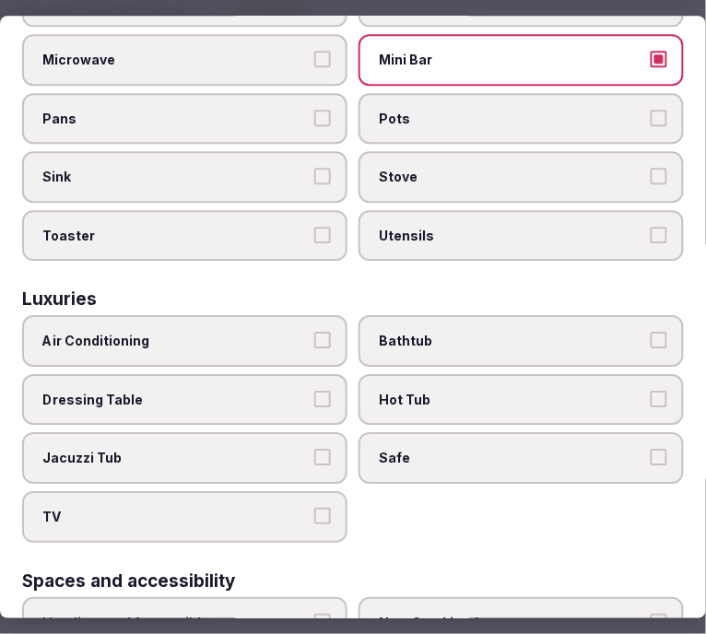
scroll to position [716, 0]
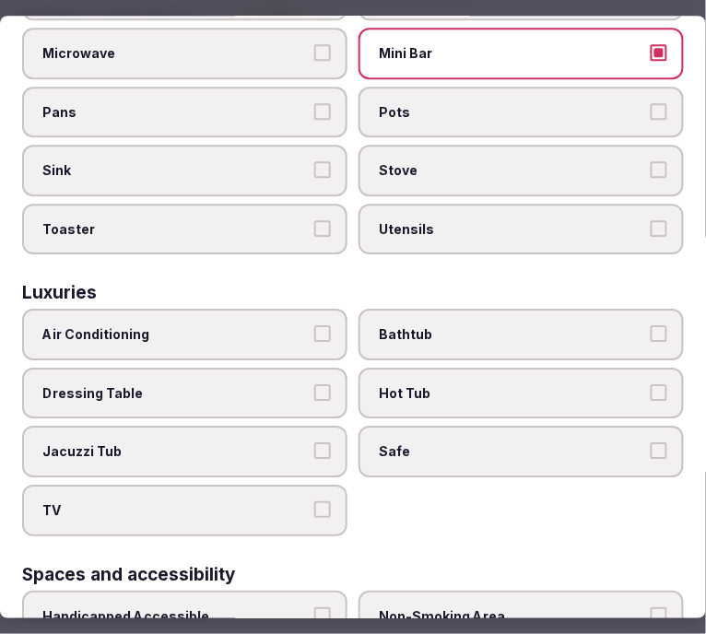
click at [280, 329] on label "Air Conditioning" at bounding box center [184, 335] width 325 height 52
click at [314, 329] on button "Air Conditioning" at bounding box center [322, 334] width 17 height 17
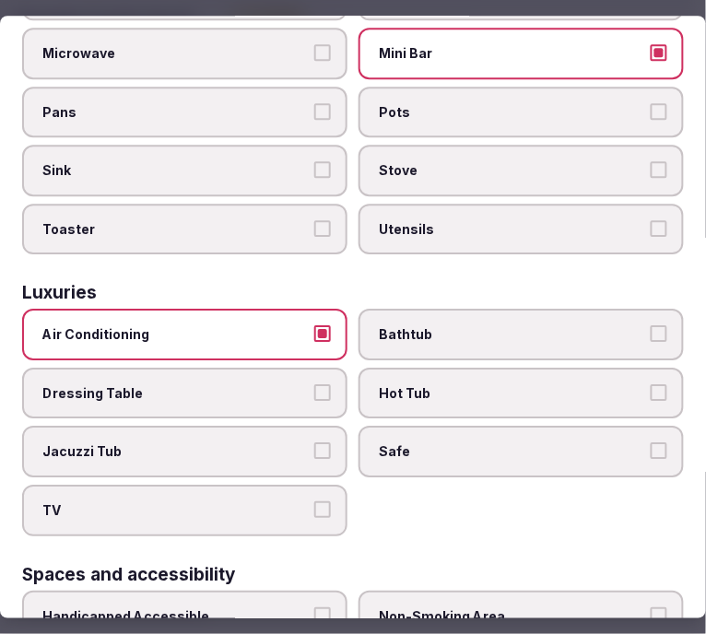
click at [309, 502] on label "TV" at bounding box center [184, 510] width 325 height 52
click at [314, 502] on button "TV" at bounding box center [322, 509] width 17 height 17
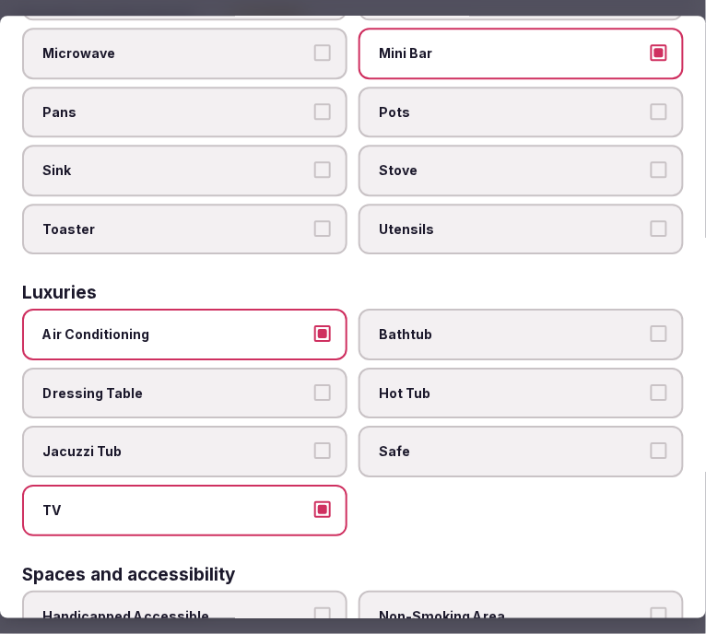
click at [445, 443] on span "Safe" at bounding box center [512, 452] width 266 height 18
click at [650, 443] on button "Safe" at bounding box center [658, 451] width 17 height 17
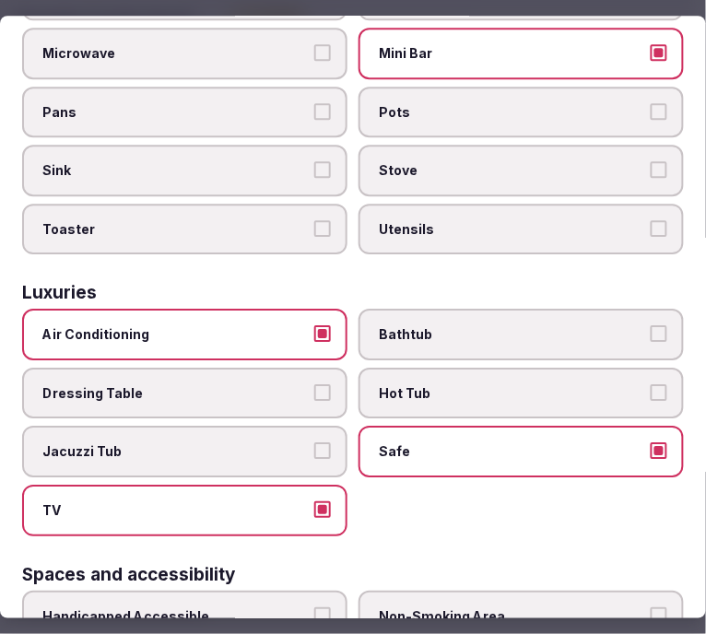
click at [499, 309] on label "Bathtub" at bounding box center [520, 335] width 325 height 52
click at [650, 326] on button "Bathtub" at bounding box center [658, 334] width 17 height 17
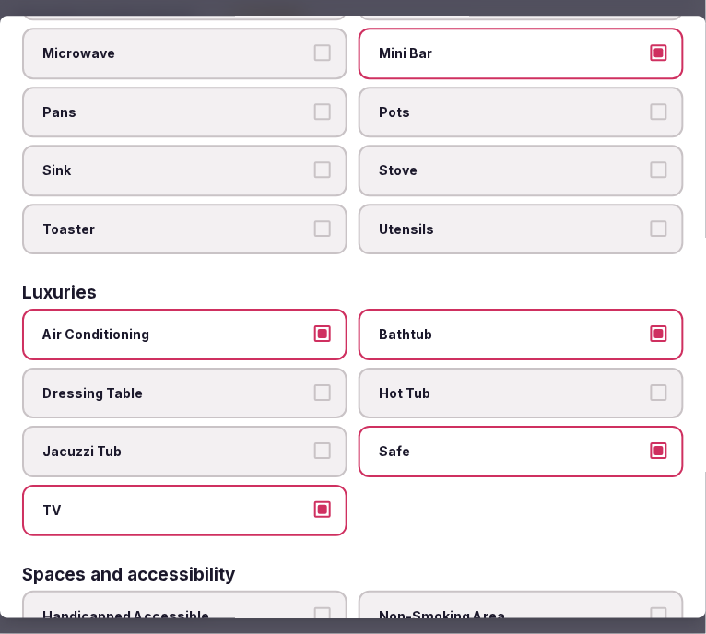
click at [499, 309] on label "Bathtub" at bounding box center [520, 335] width 325 height 52
click at [650, 326] on button "Bathtub" at bounding box center [658, 334] width 17 height 17
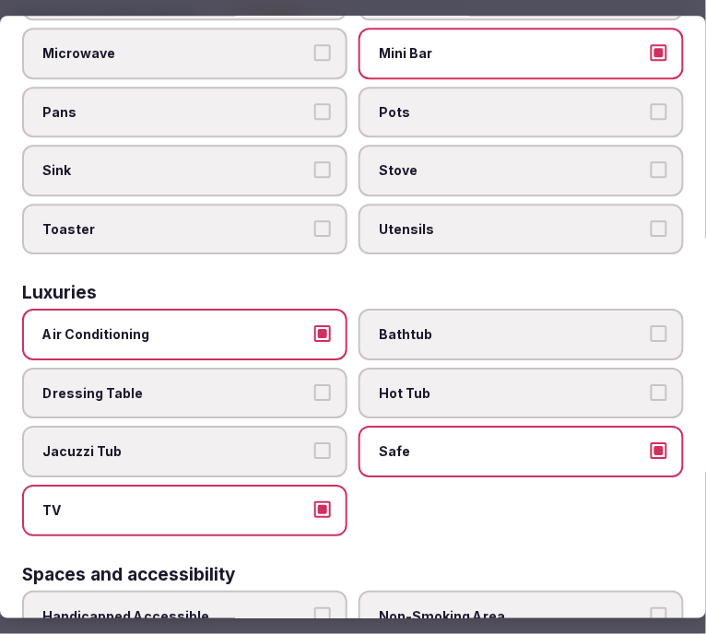
click at [333, 426] on label "Jacuzzi Tub" at bounding box center [184, 452] width 325 height 52
click at [331, 443] on button "Jacuzzi Tub" at bounding box center [322, 451] width 17 height 17
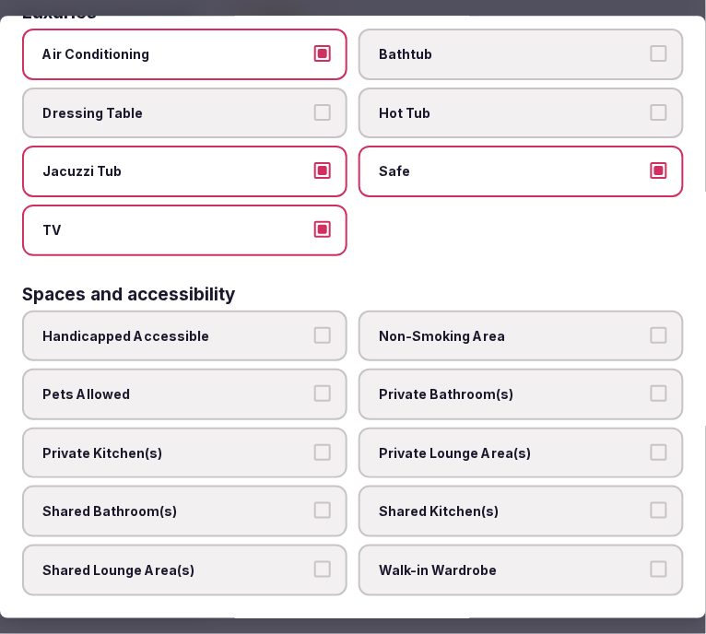
scroll to position [1023, 0]
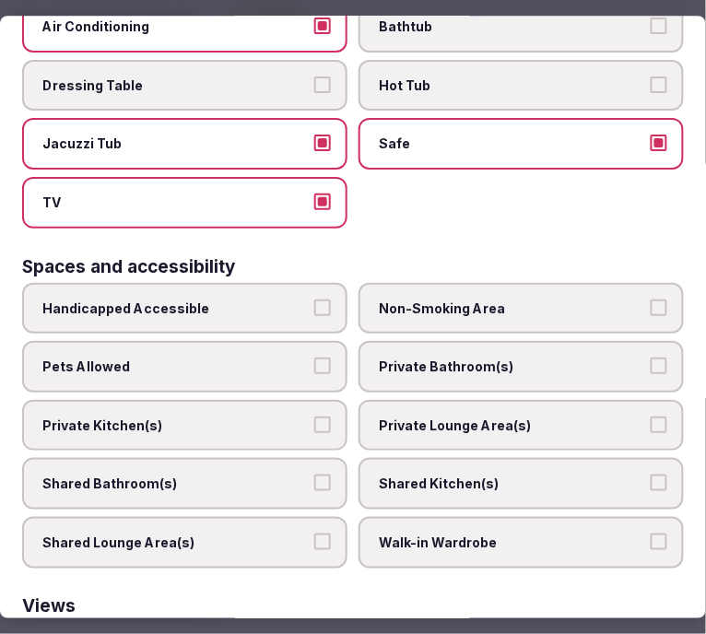
click at [547, 357] on span "Private Bathroom(s)" at bounding box center [512, 366] width 266 height 18
click at [650, 357] on button "Private Bathroom(s)" at bounding box center [658, 365] width 17 height 17
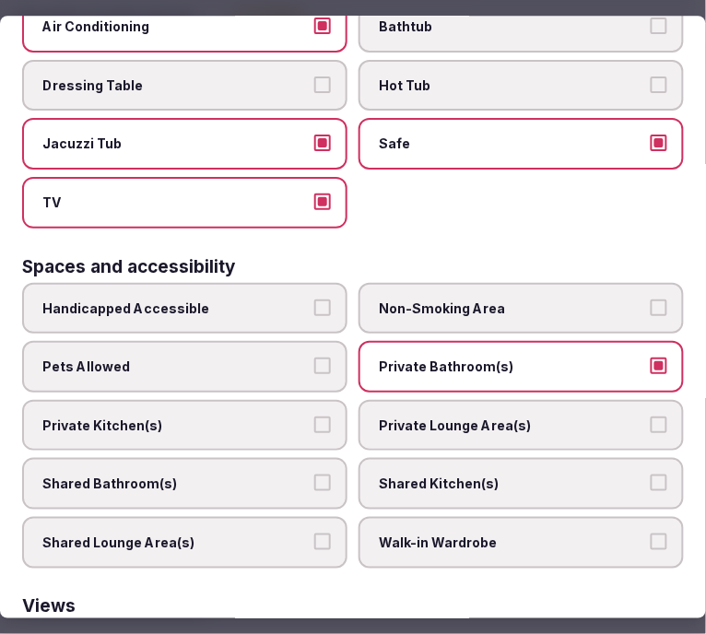
click at [542, 400] on label "Private Lounge Area(s)" at bounding box center [520, 426] width 325 height 52
click at [650, 416] on button "Private Lounge Area(s)" at bounding box center [658, 424] width 17 height 17
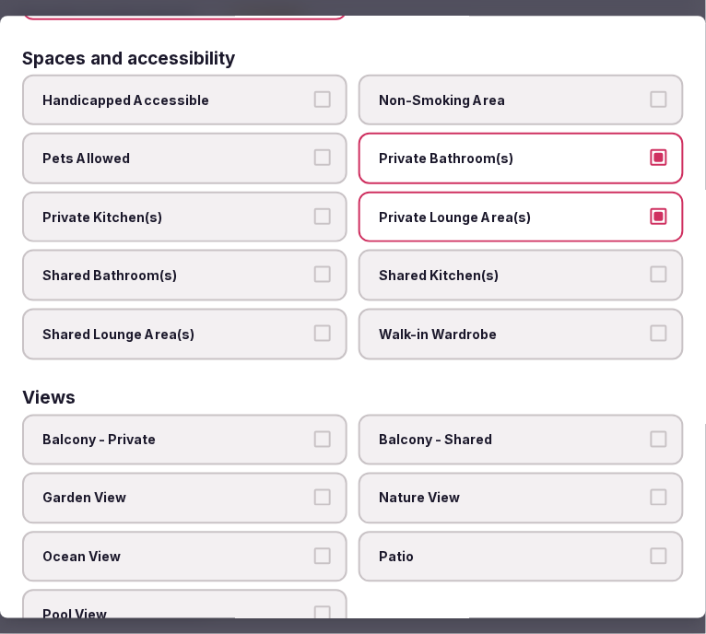
scroll to position [1129, 0]
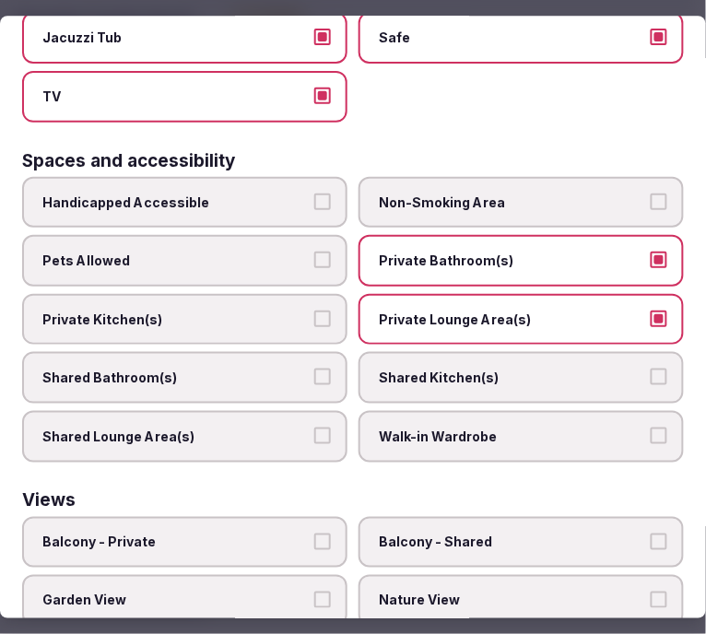
click at [458, 492] on div "Views" at bounding box center [352, 501] width 661 height 18
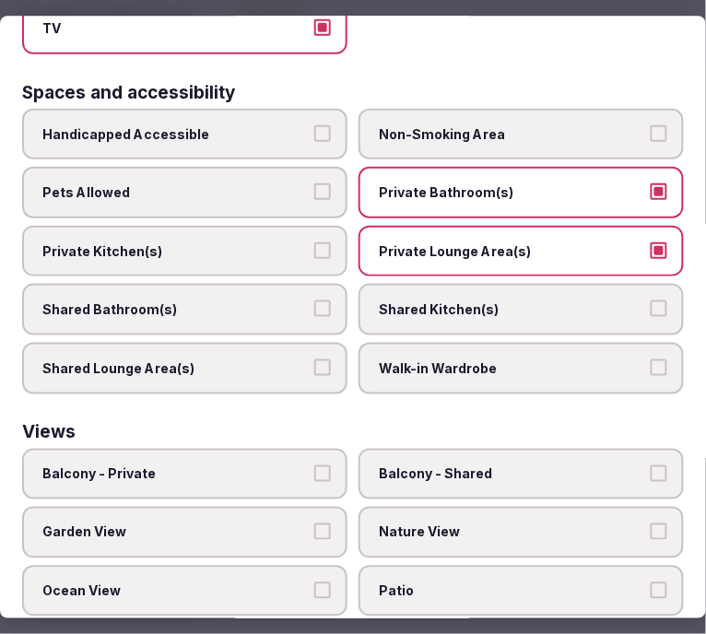
scroll to position [1231, 0]
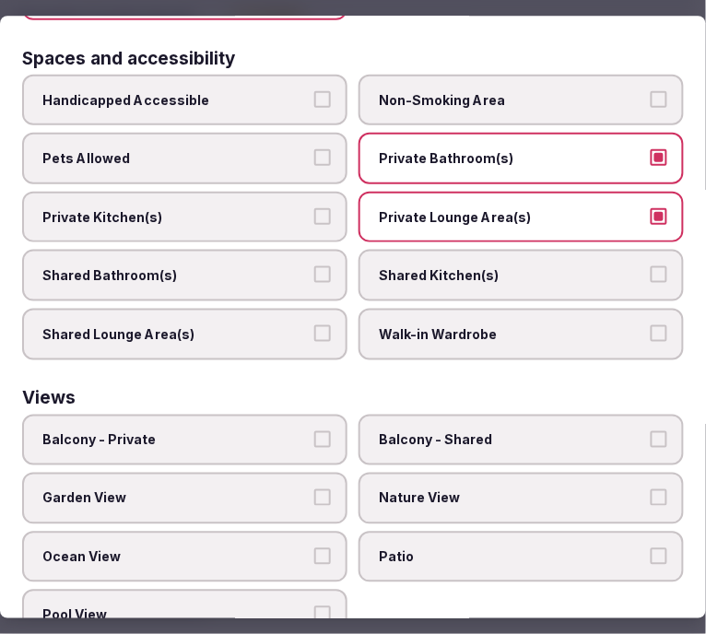
click at [495, 489] on span "Nature View" at bounding box center [512, 498] width 266 height 18
click at [650, 489] on button "Nature View" at bounding box center [658, 497] width 17 height 17
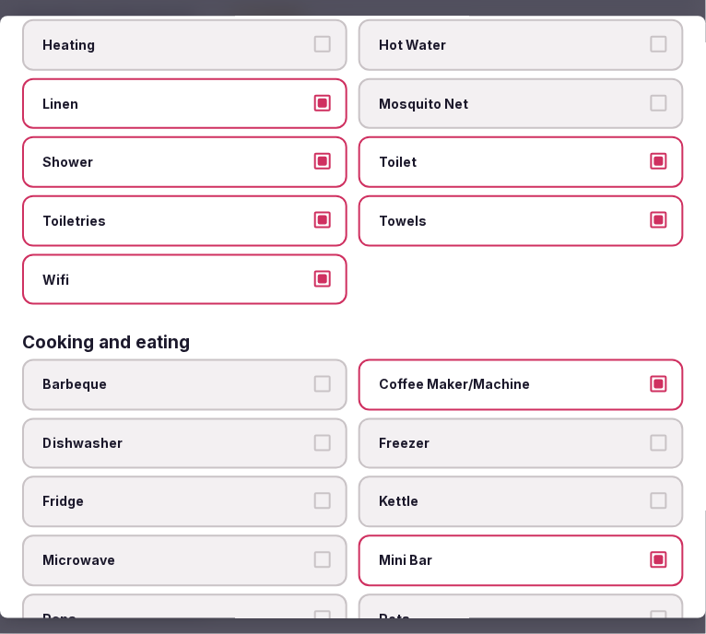
scroll to position [0, 0]
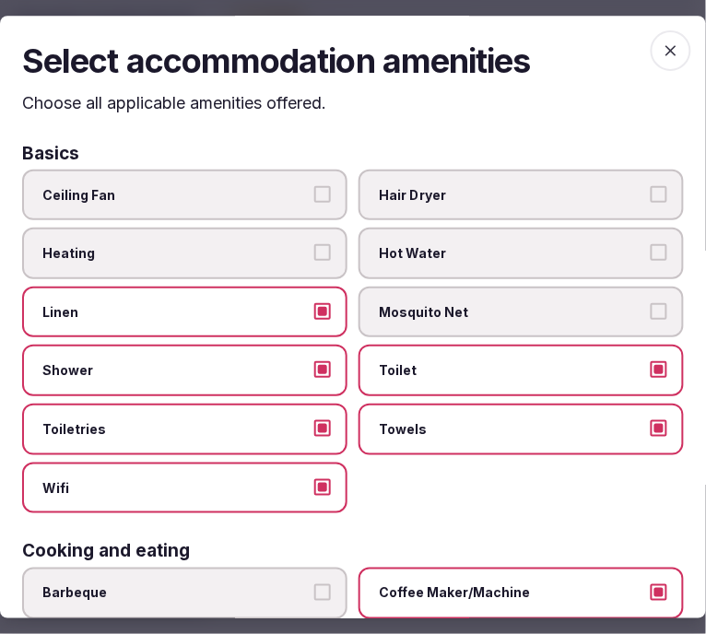
click at [672, 57] on span "button" at bounding box center [670, 50] width 41 height 41
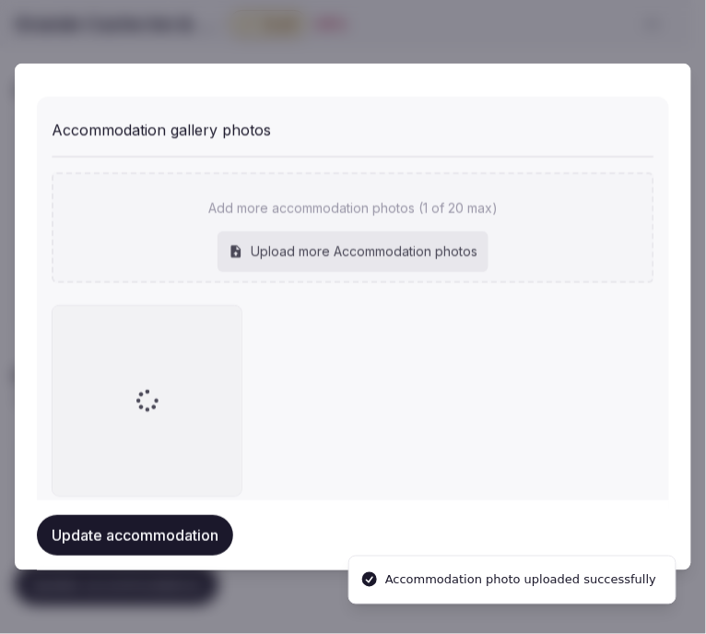
scroll to position [2060, 0]
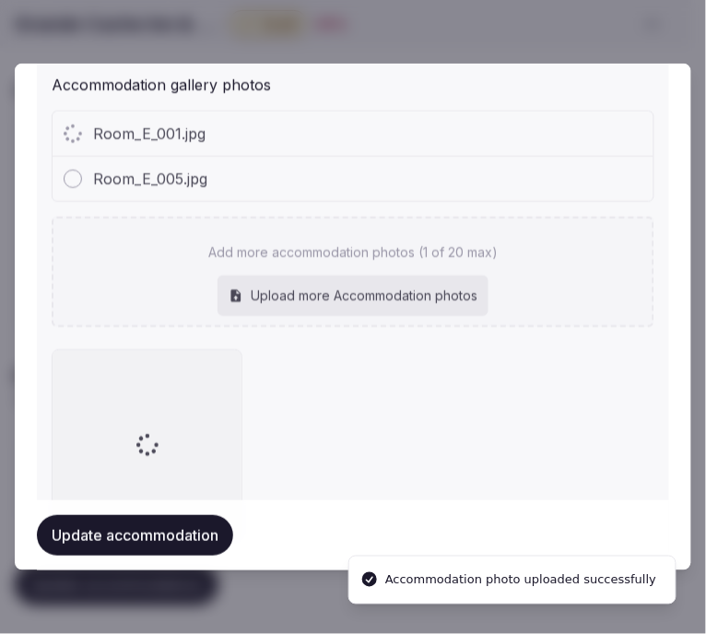
click at [375, 157] on div "Room_E_005.jpg" at bounding box center [353, 179] width 601 height 44
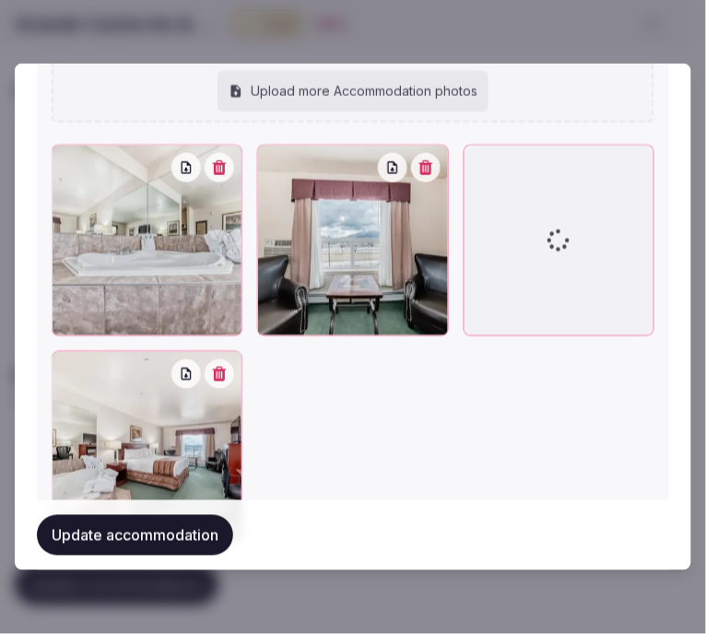
scroll to position [2396, 0]
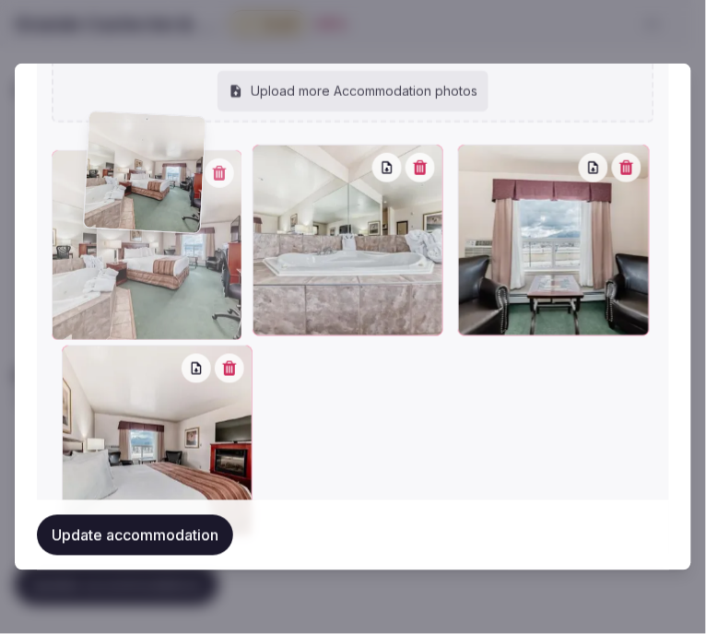
drag, startPoint x: 79, startPoint y: 201, endPoint x: 104, endPoint y: 118, distance: 86.5
click at [104, 118] on div "Room_E_005.jpg Room_E_007.jpg Room_E_009.jpg Add more accommodation photos (4 o…" at bounding box center [353, 201] width 602 height 681
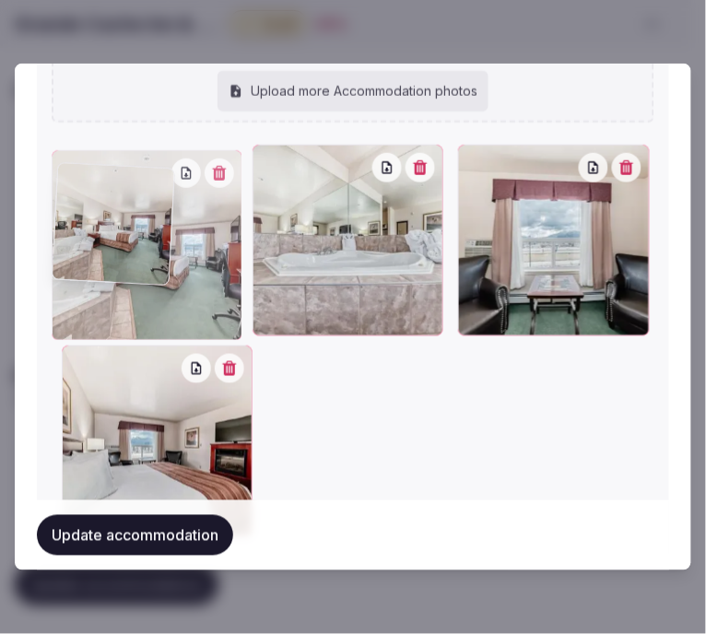
scroll to position [2290, 0]
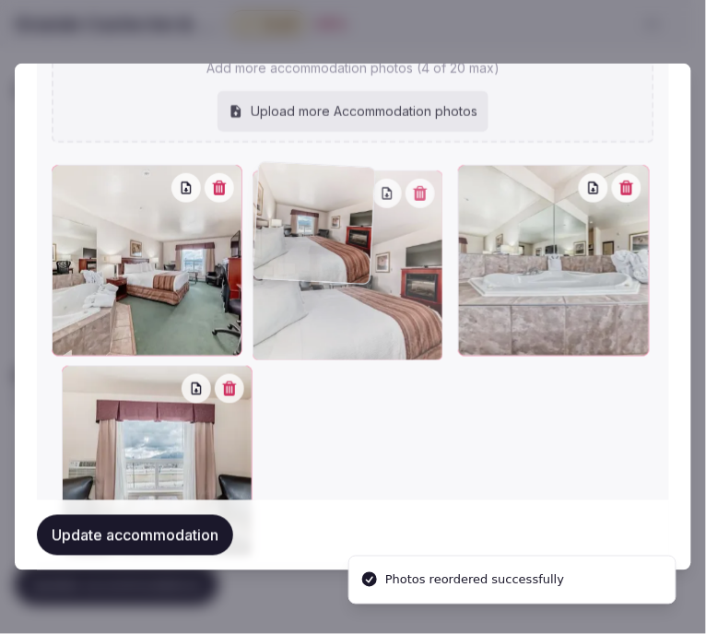
drag, startPoint x: 60, startPoint y: 380, endPoint x: 361, endPoint y: 228, distance: 337.8
click at [361, 228] on div at bounding box center [347, 265] width 191 height 191
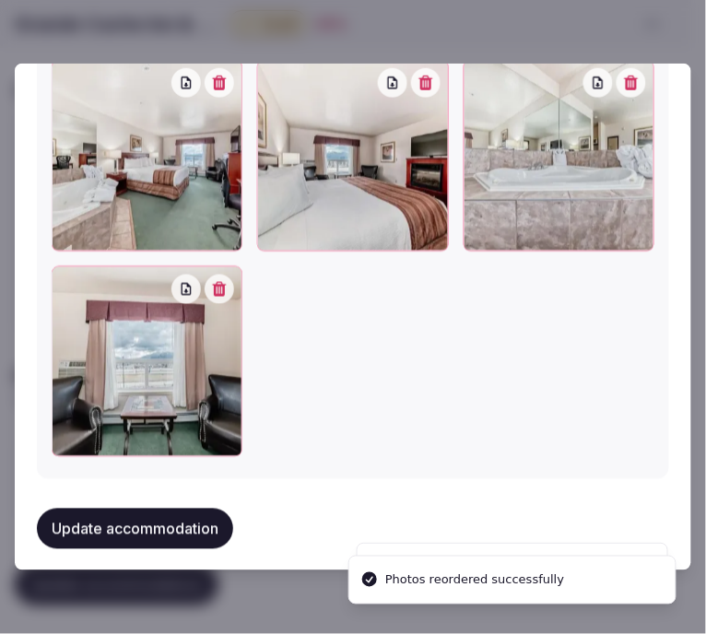
scroll to position [2396, 0]
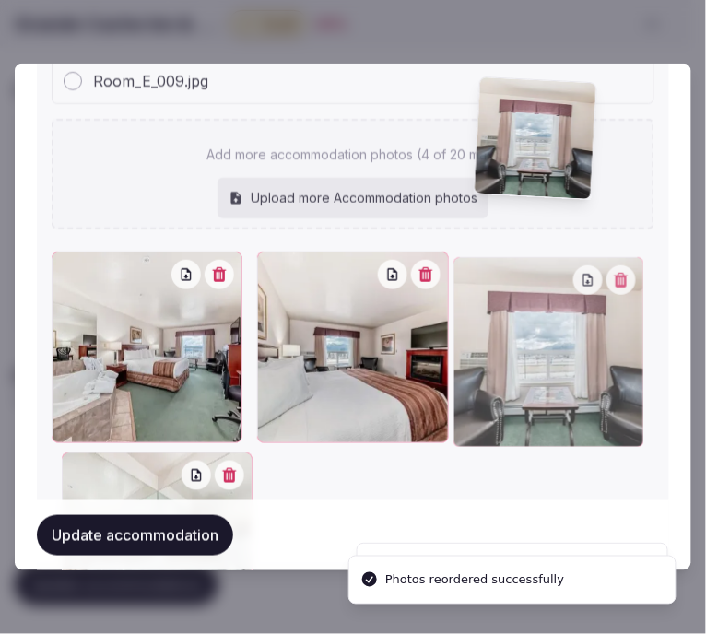
drag, startPoint x: 68, startPoint y: 264, endPoint x: 493, endPoint y: 87, distance: 460.3
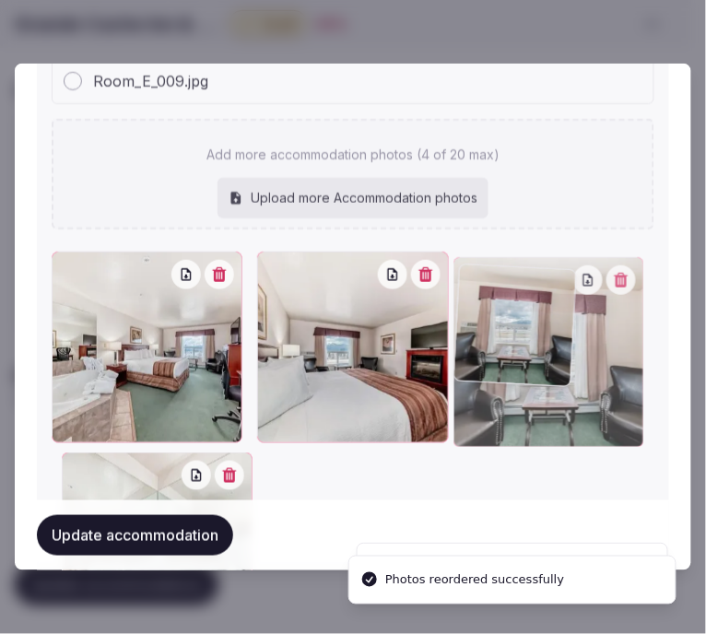
click at [493, 87] on div "Room_E_005.jpg Room_E_007.jpg Room_E_009.jpg Add more accommodation photos (4 o…" at bounding box center [353, 308] width 602 height 681
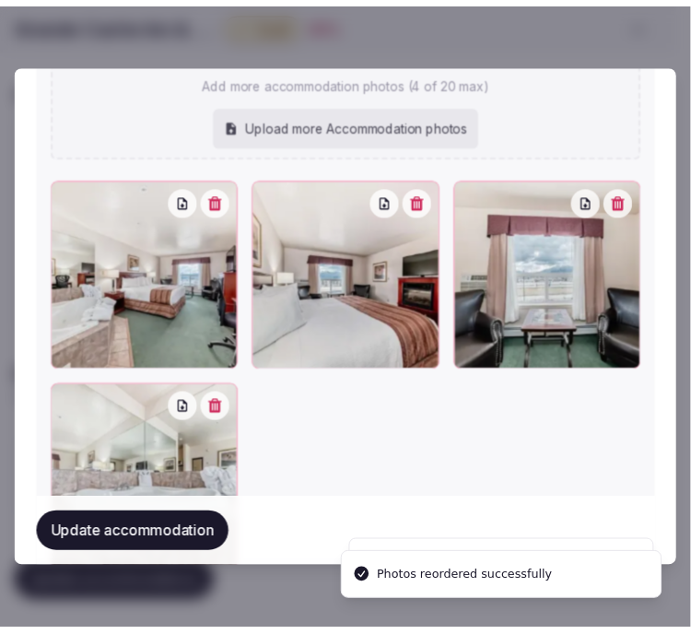
scroll to position [2393, 0]
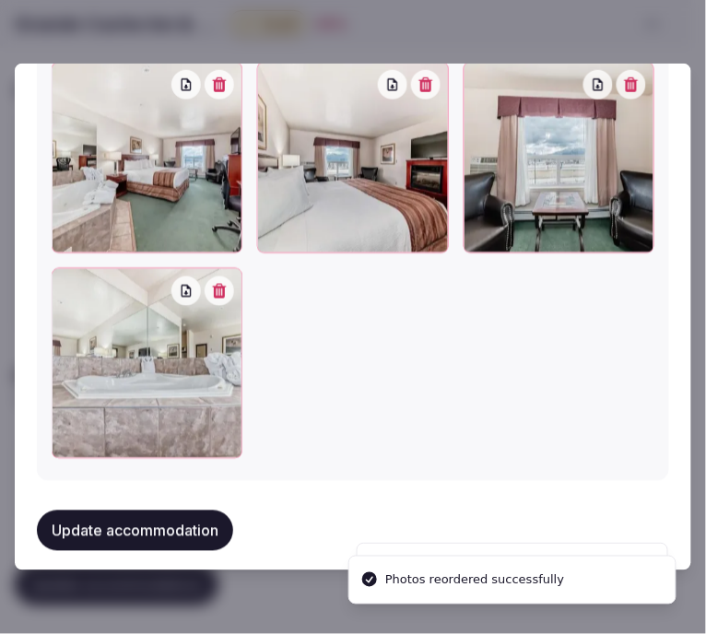
click at [99, 510] on button "Update accommodation" at bounding box center [135, 530] width 196 height 41
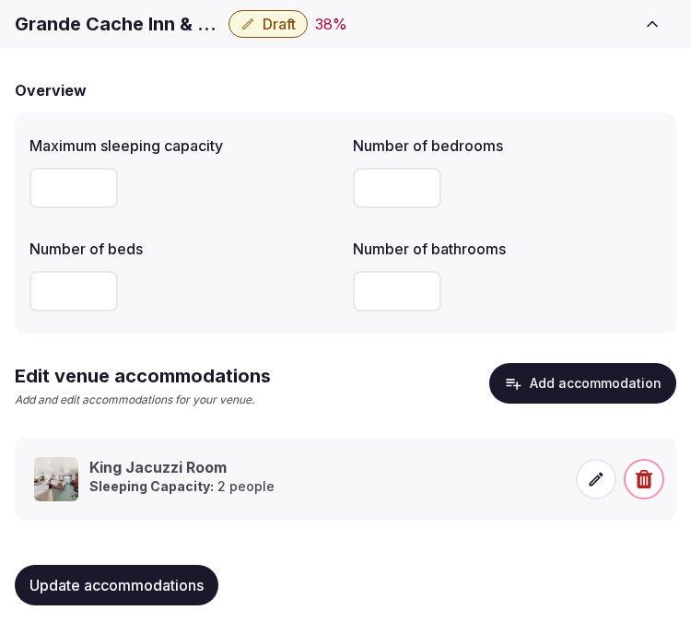
click at [118, 563] on div "Update accommodations" at bounding box center [345, 585] width 661 height 70
click at [130, 573] on button "Update accommodations" at bounding box center [117, 585] width 204 height 41
drag, startPoint x: 175, startPoint y: 567, endPoint x: 195, endPoint y: 549, distance: 27.4
click at [175, 567] on button "Update accommodations" at bounding box center [117, 585] width 204 height 41
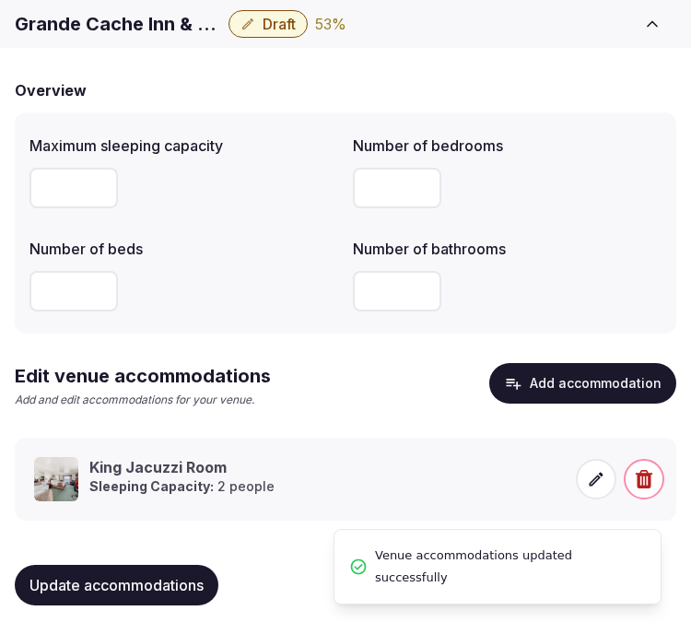
click at [238, 339] on div "Overview Maximum sleeping capacity Number of bedrooms *** Number of beds Number…" at bounding box center [345, 340] width 661 height 559
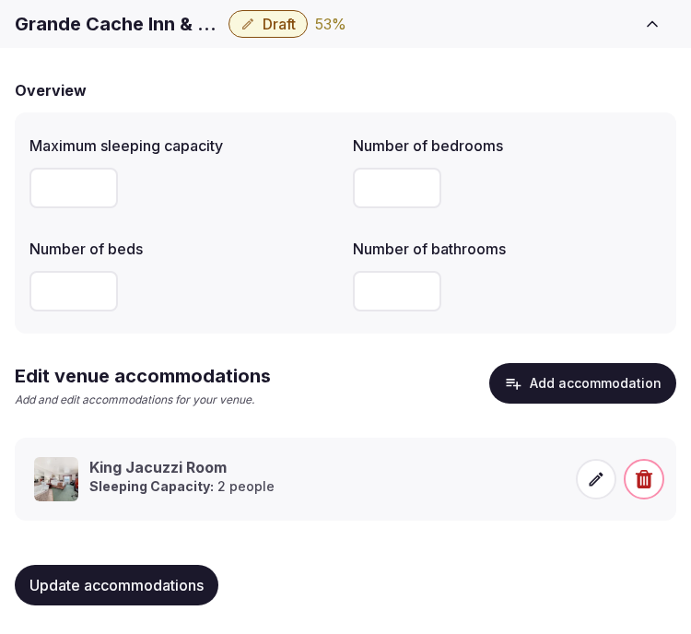
drag, startPoint x: 109, startPoint y: 591, endPoint x: 179, endPoint y: 547, distance: 82.8
click at [111, 590] on span "Update accommodations" at bounding box center [116, 585] width 174 height 18
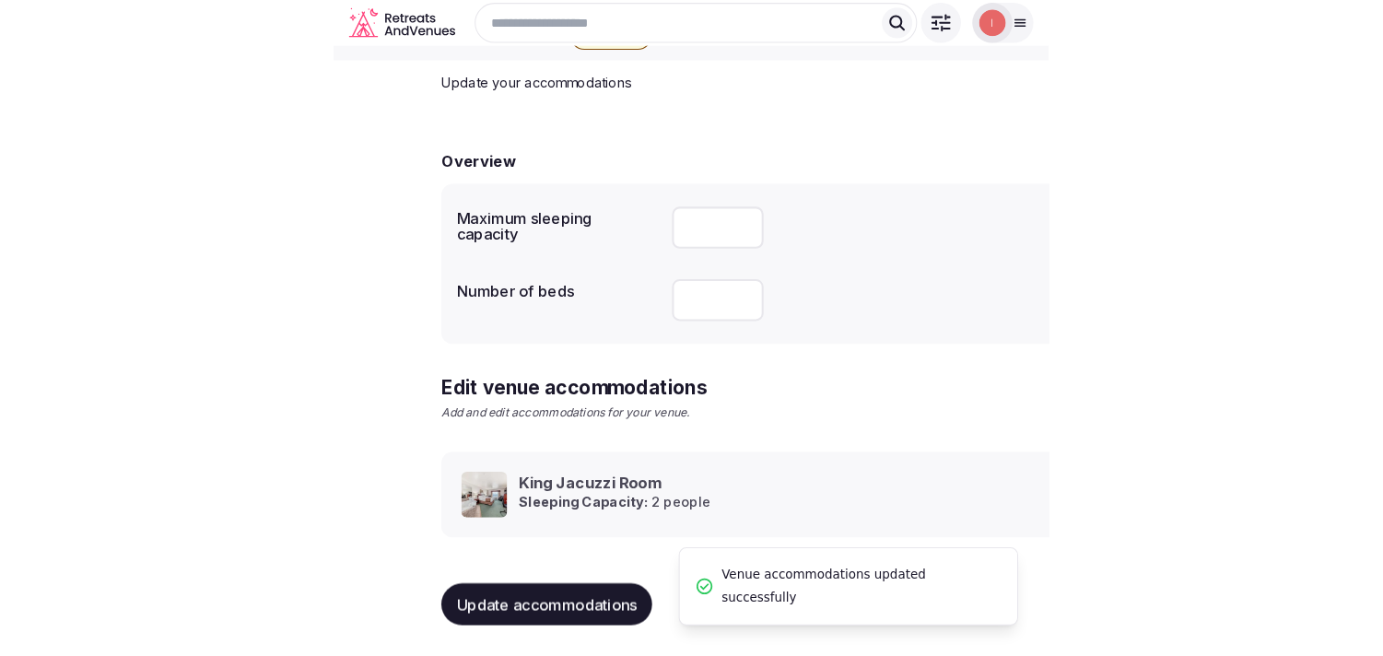
scroll to position [87, 0]
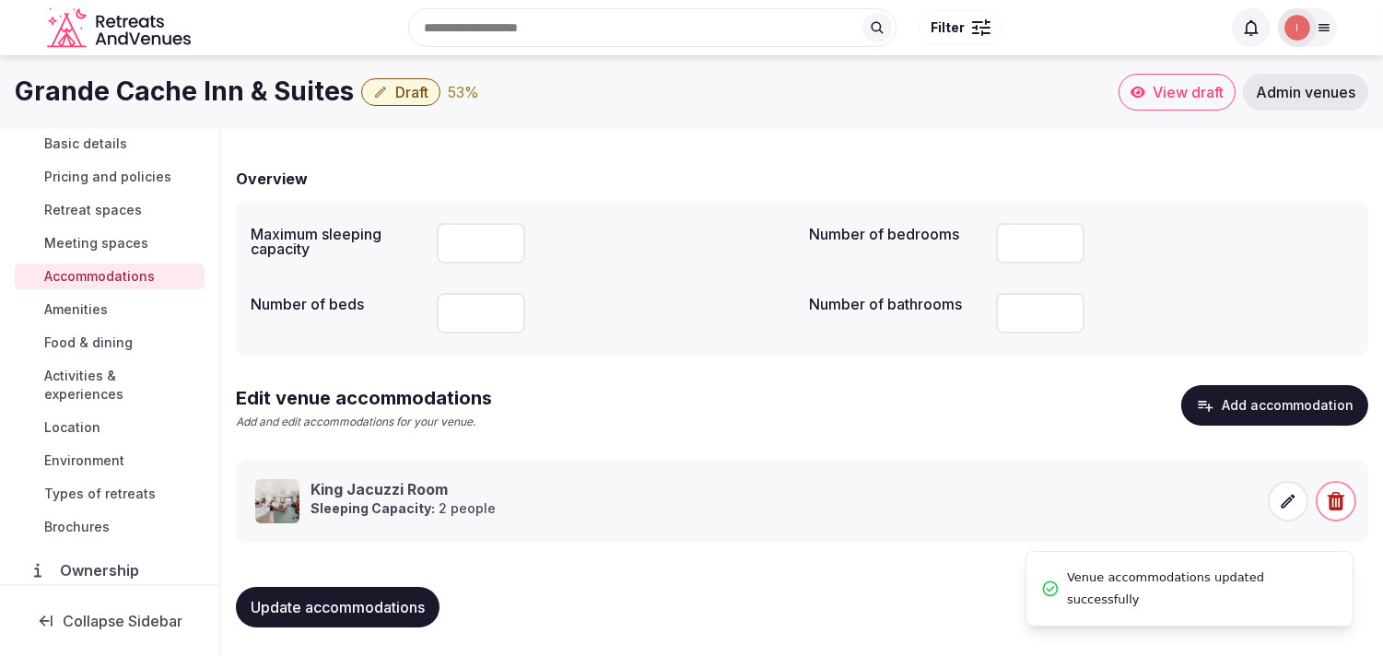
click at [88, 308] on span "Amenities" at bounding box center [76, 309] width 64 height 18
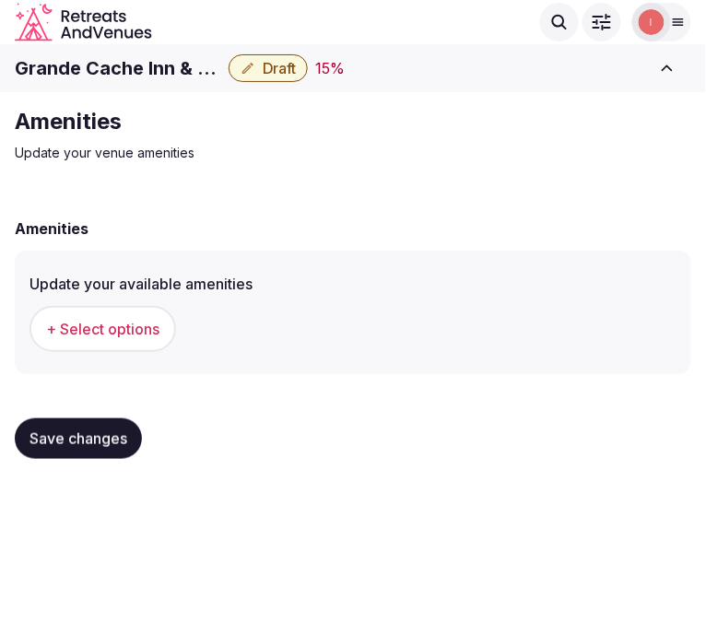
click at [118, 321] on span "+ Select options" at bounding box center [102, 329] width 113 height 20
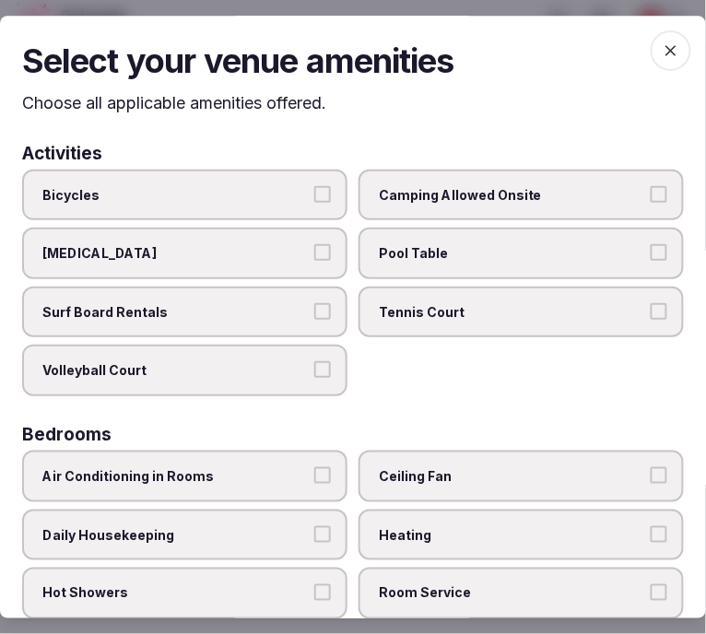
click at [243, 194] on span "Bicycles" at bounding box center [175, 195] width 266 height 18
click at [314, 194] on button "Bicycles" at bounding box center [322, 194] width 17 height 17
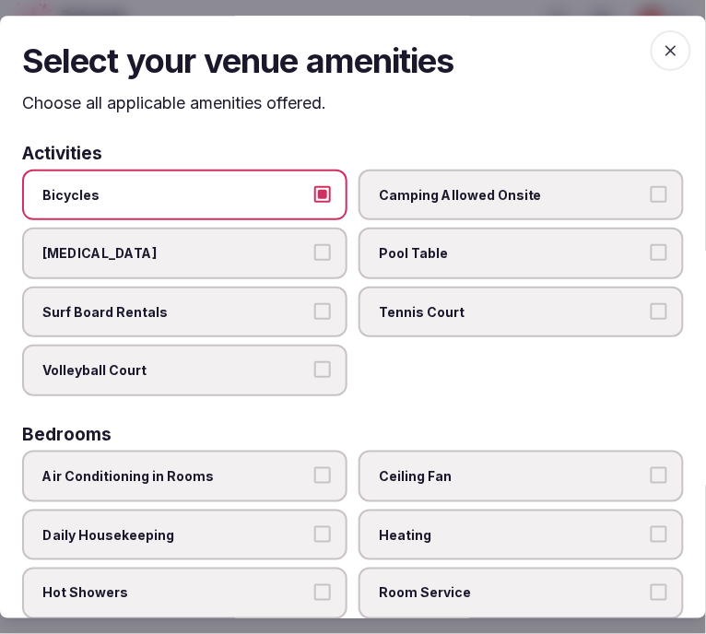
click at [324, 195] on label "Bicycles" at bounding box center [184, 195] width 325 height 52
click at [324, 195] on button "Bicycles" at bounding box center [322, 194] width 17 height 17
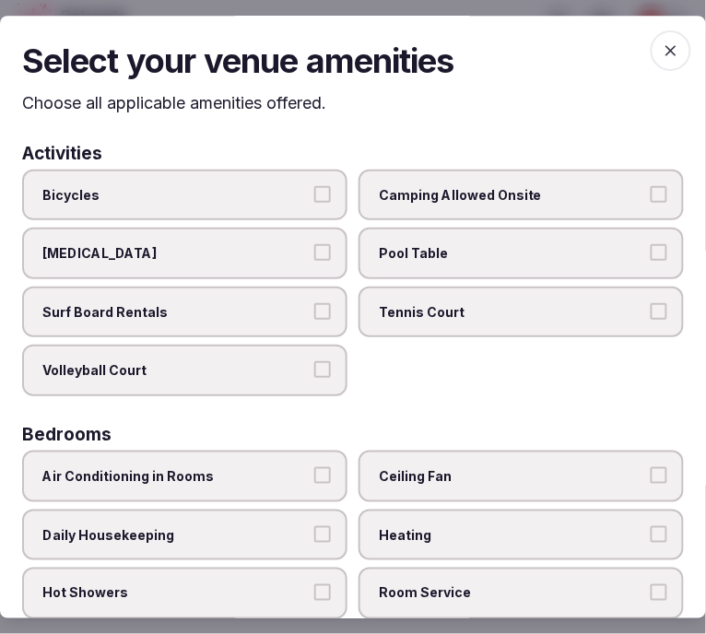
click at [416, 254] on span "Pool Table" at bounding box center [512, 253] width 266 height 18
click at [650, 254] on button "Pool Table" at bounding box center [658, 252] width 17 height 17
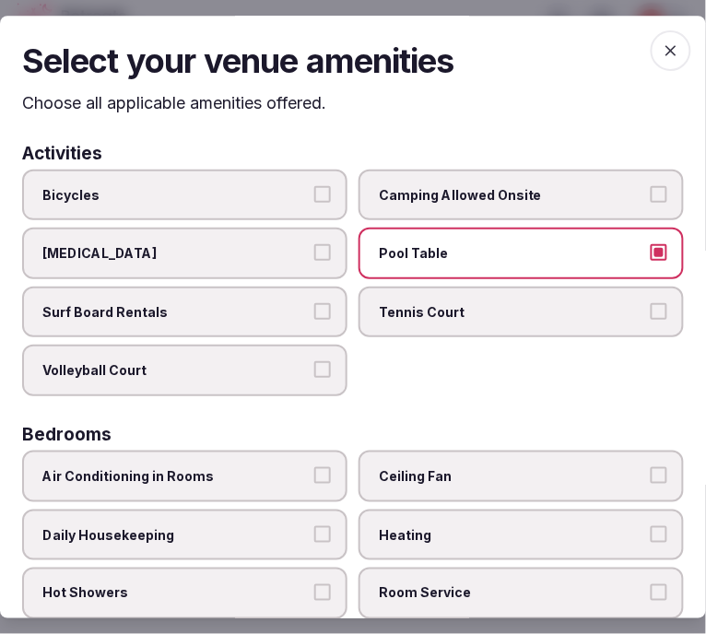
click at [409, 306] on span "Tennis Court" at bounding box center [512, 312] width 266 height 18
click at [650, 306] on button "Tennis Court" at bounding box center [658, 311] width 17 height 17
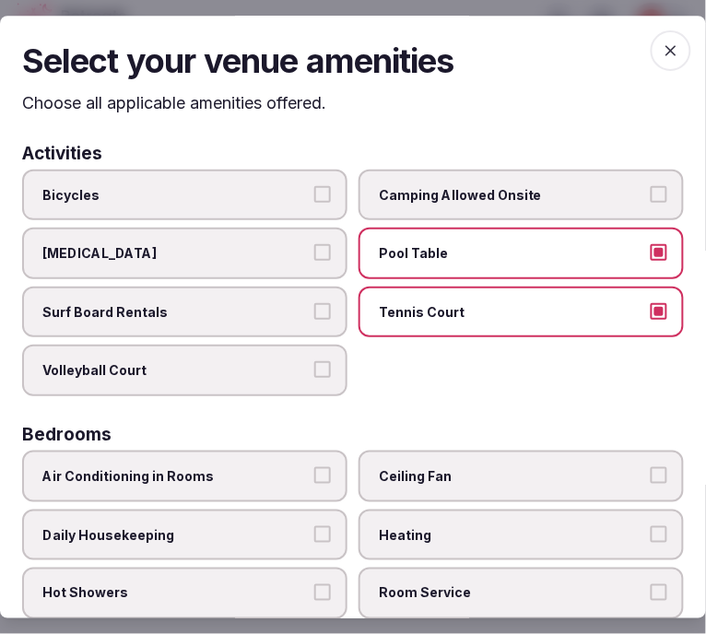
click at [314, 365] on button "Volleyball Court" at bounding box center [322, 370] width 17 height 17
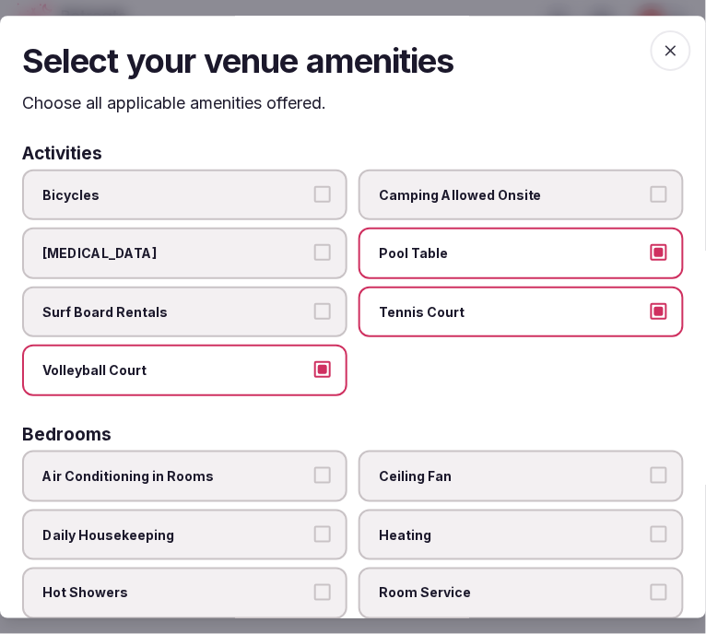
click at [479, 255] on span "Pool Table" at bounding box center [512, 253] width 266 height 18
click at [650, 255] on button "Pool Table" at bounding box center [658, 252] width 17 height 17
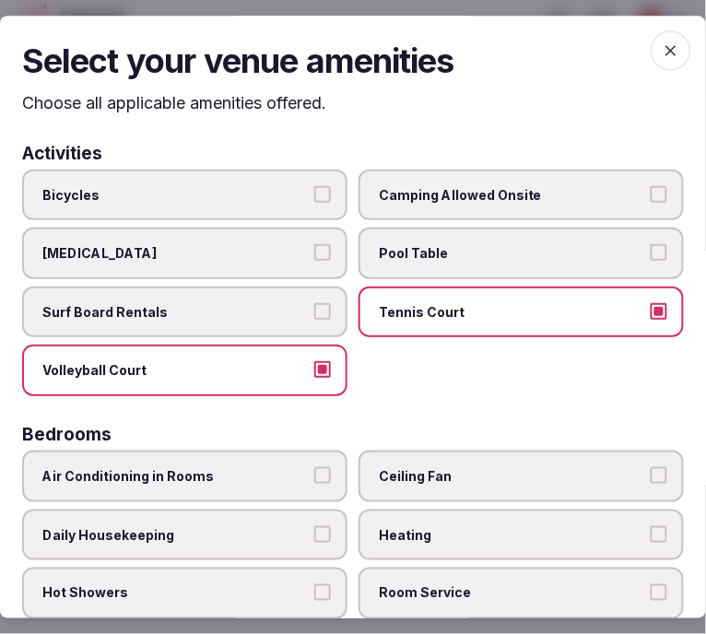
click at [474, 303] on span "Tennis Court" at bounding box center [512, 312] width 266 height 18
click at [650, 303] on button "Tennis Court" at bounding box center [658, 311] width 17 height 17
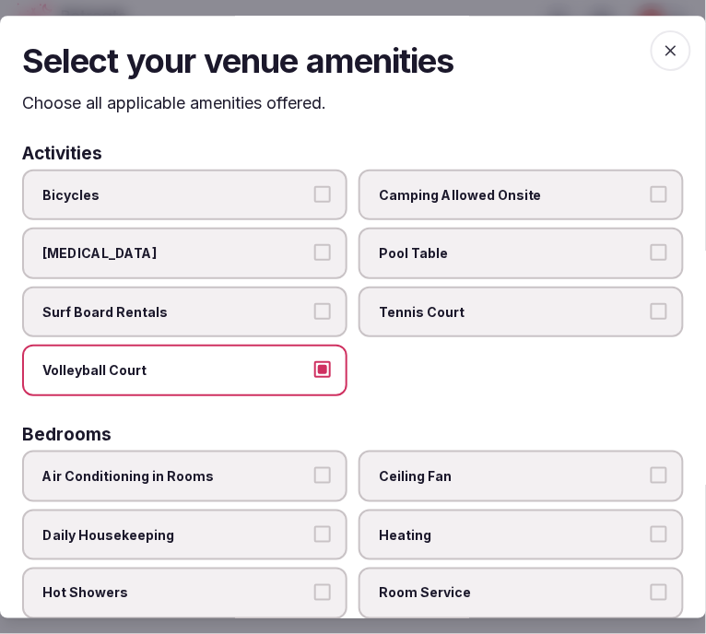
click at [322, 365] on button "Volleyball Court" at bounding box center [322, 370] width 17 height 17
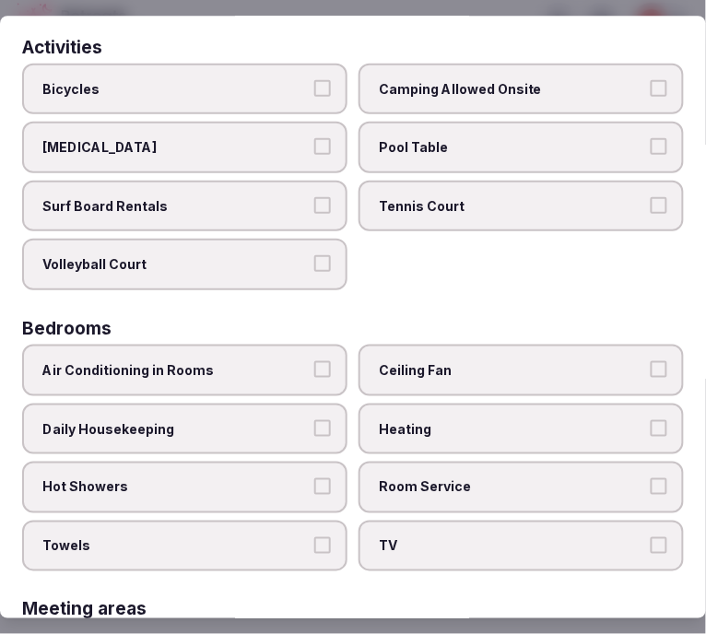
scroll to position [204, 0]
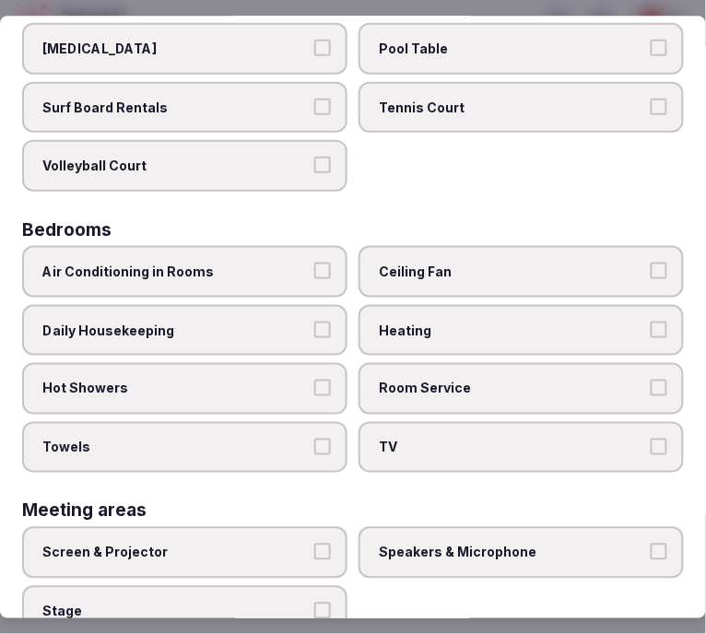
click at [332, 264] on label "Air Conditioning in Rooms" at bounding box center [184, 272] width 325 height 52
click at [331, 264] on button "Air Conditioning in Rooms" at bounding box center [322, 271] width 17 height 17
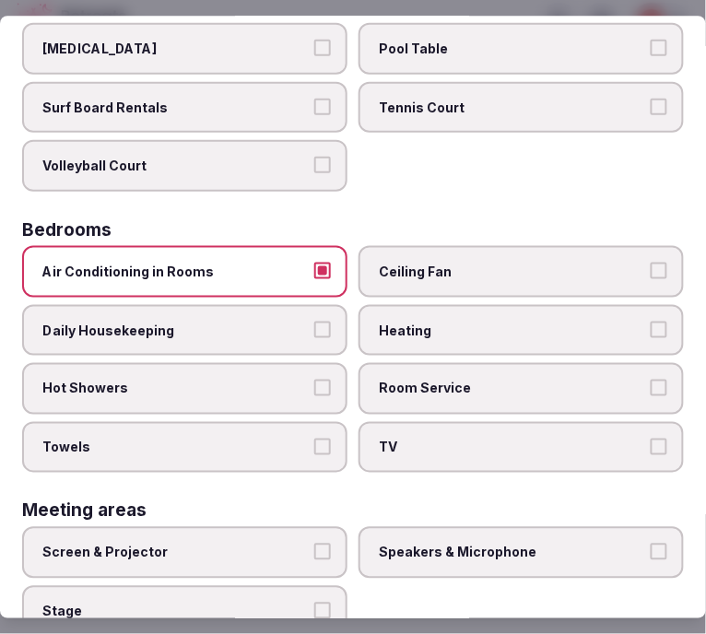
drag, startPoint x: 380, startPoint y: 384, endPoint x: 375, endPoint y: 439, distance: 55.5
click at [381, 388] on label "Room Service" at bounding box center [520, 389] width 325 height 52
click at [650, 388] on button "Room Service" at bounding box center [658, 387] width 17 height 17
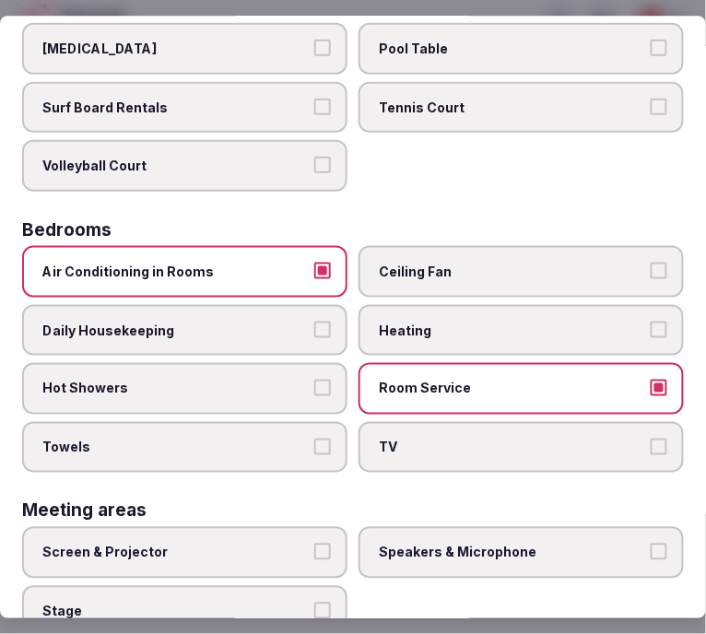
click at [379, 438] on span "TV" at bounding box center [512, 447] width 266 height 18
click at [650, 438] on button "TV" at bounding box center [658, 446] width 17 height 17
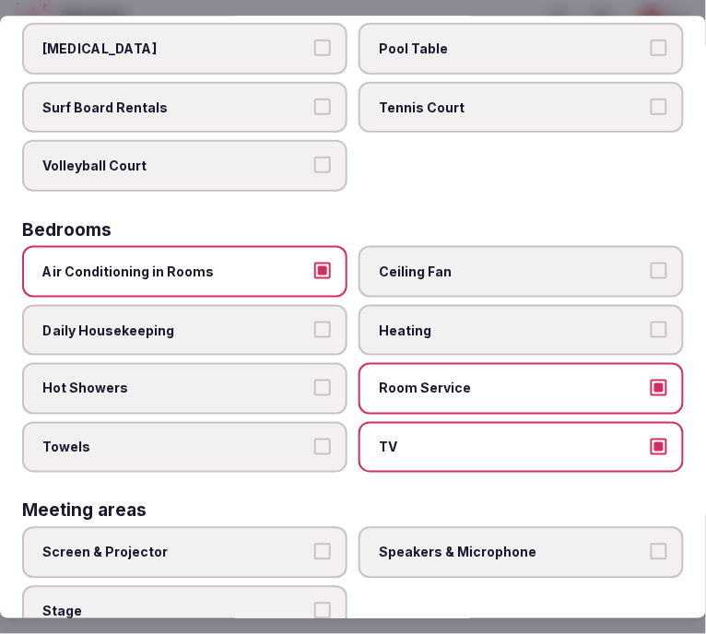
click at [319, 438] on button "Towels" at bounding box center [322, 446] width 17 height 17
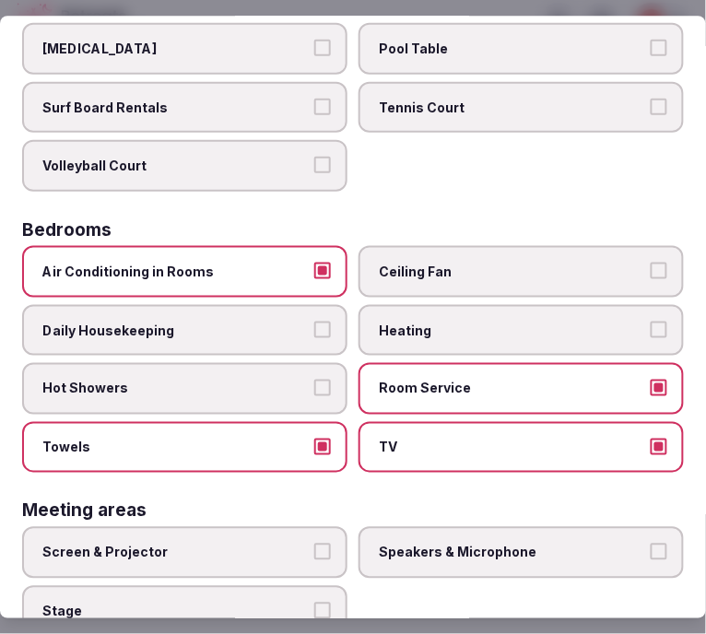
click at [321, 379] on button "Hot Showers" at bounding box center [322, 387] width 17 height 17
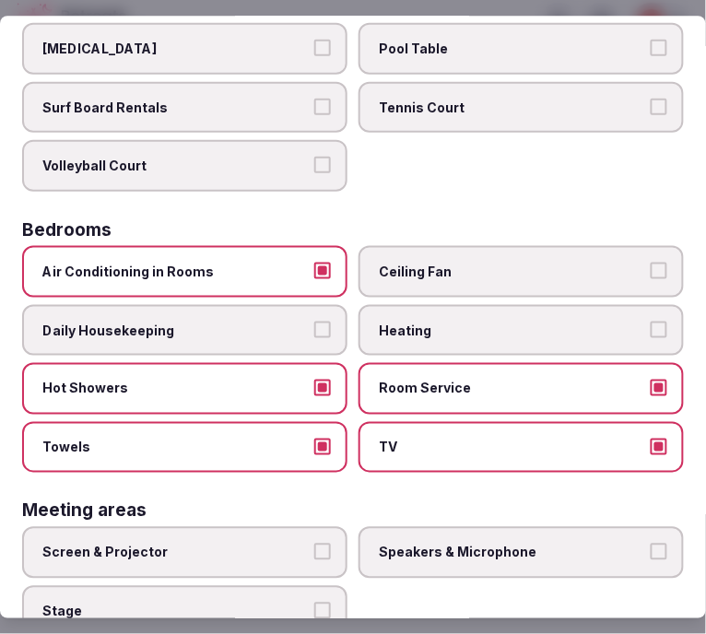
click at [326, 320] on label "Daily Housekeeping" at bounding box center [184, 331] width 325 height 52
click at [326, 321] on button "Daily Housekeeping" at bounding box center [322, 329] width 17 height 17
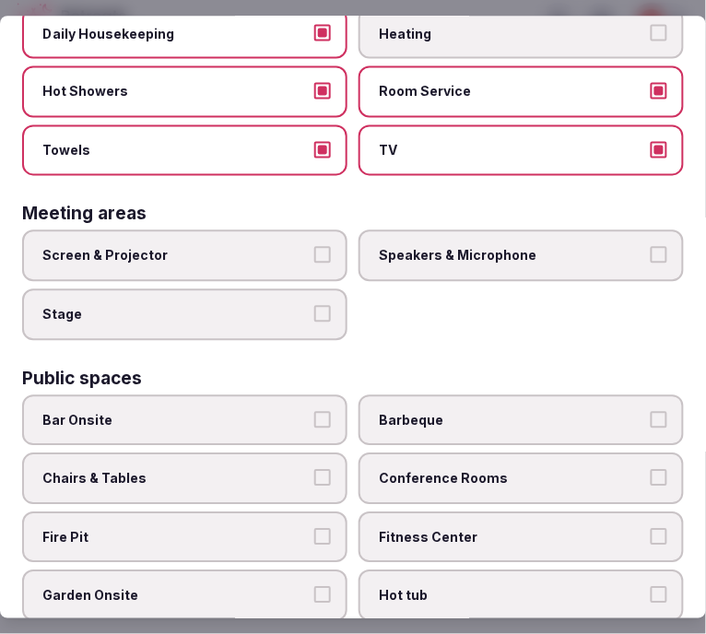
scroll to position [511, 0]
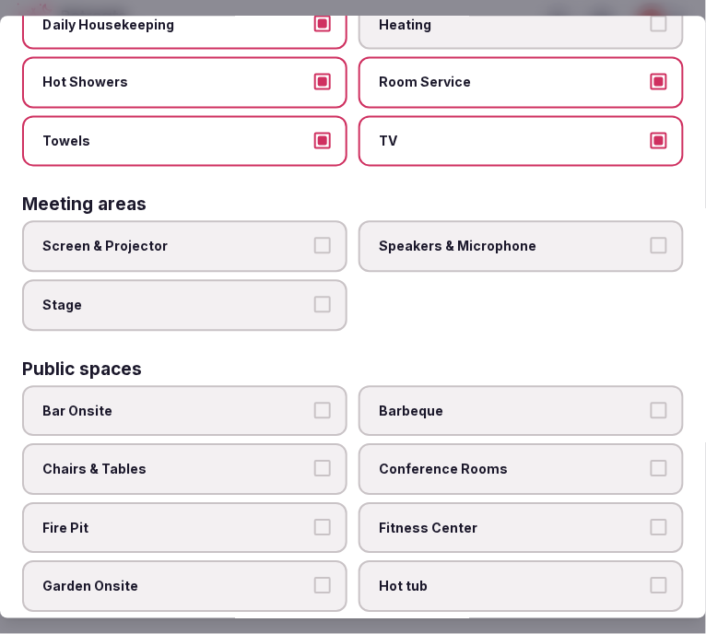
click at [322, 238] on button "Screen & Projector" at bounding box center [322, 246] width 17 height 17
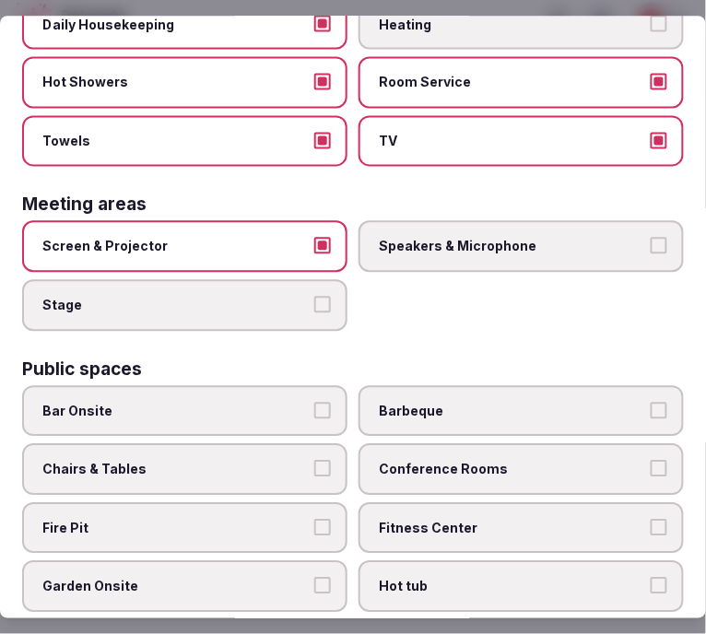
click at [442, 238] on span "Speakers & Microphone" at bounding box center [512, 247] width 266 height 18
click at [650, 238] on button "Speakers & Microphone" at bounding box center [658, 246] width 17 height 17
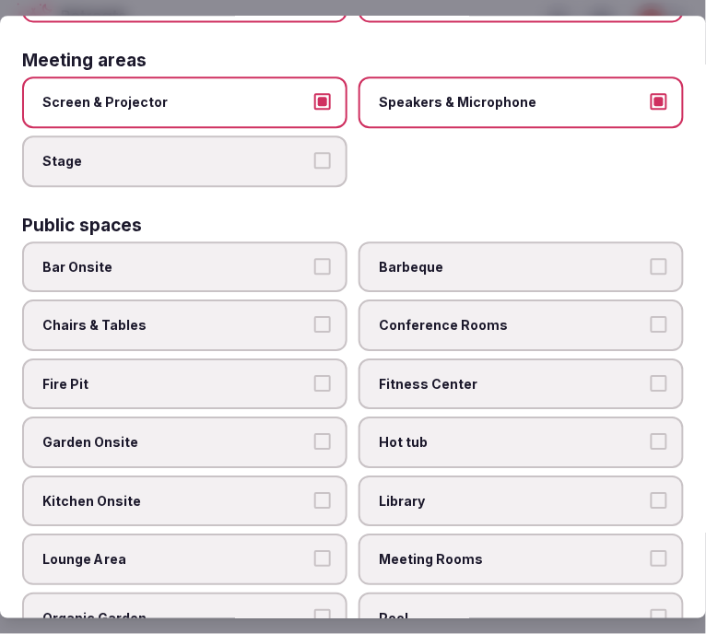
scroll to position [716, 0]
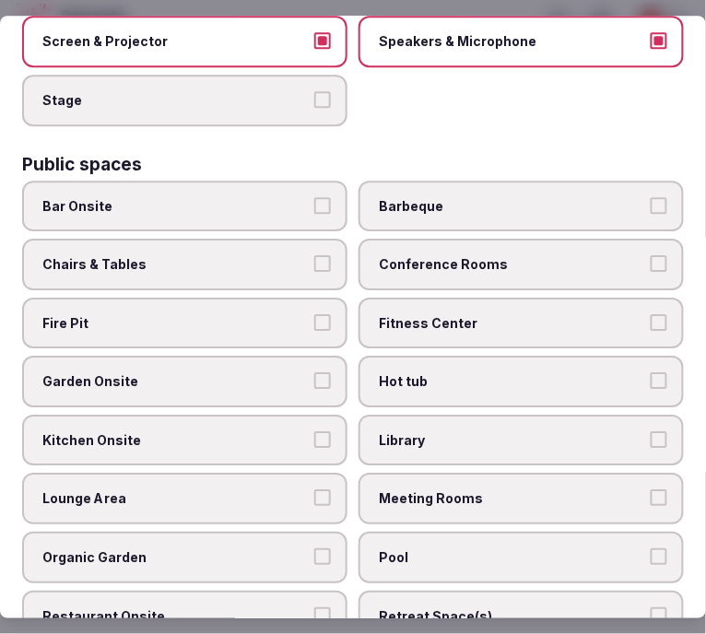
click at [283, 255] on span "Chairs & Tables" at bounding box center [175, 264] width 266 height 18
click at [314, 255] on button "Chairs & Tables" at bounding box center [322, 263] width 17 height 17
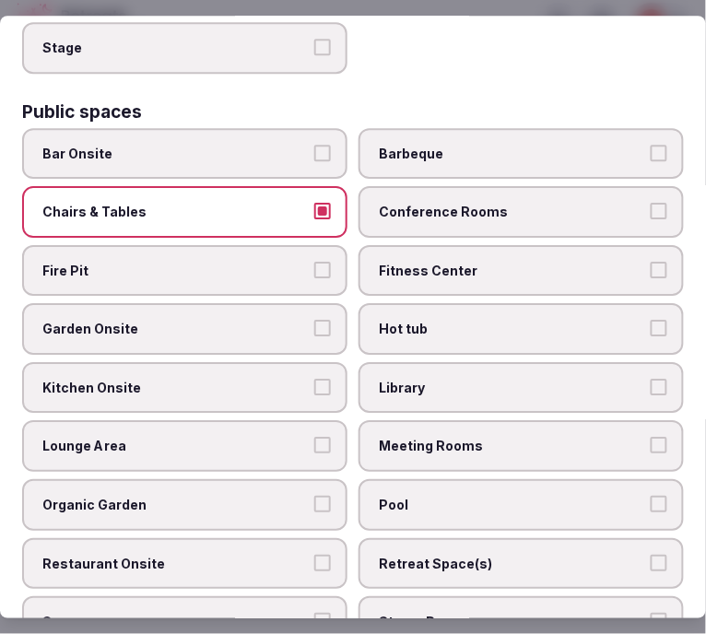
scroll to position [818, 0]
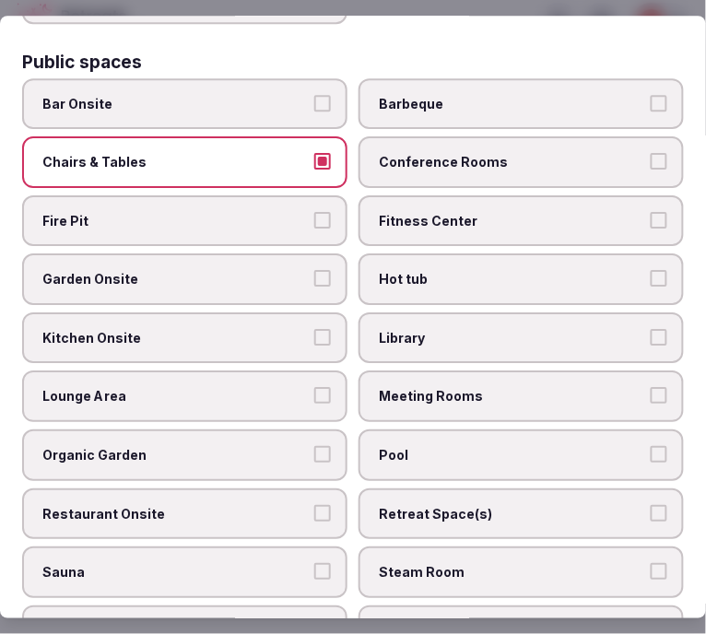
click at [449, 212] on span "Fitness Center" at bounding box center [512, 221] width 266 height 18
click at [650, 212] on button "Fitness Center" at bounding box center [658, 220] width 17 height 17
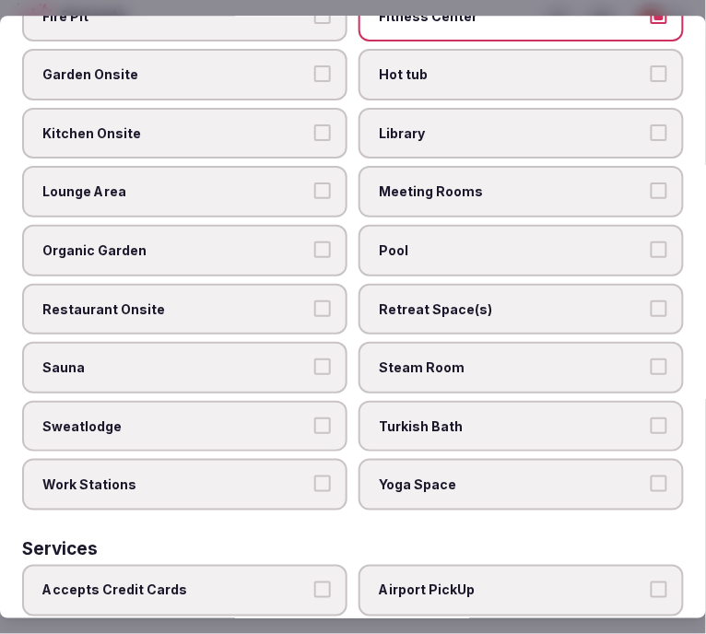
scroll to position [1023, 0]
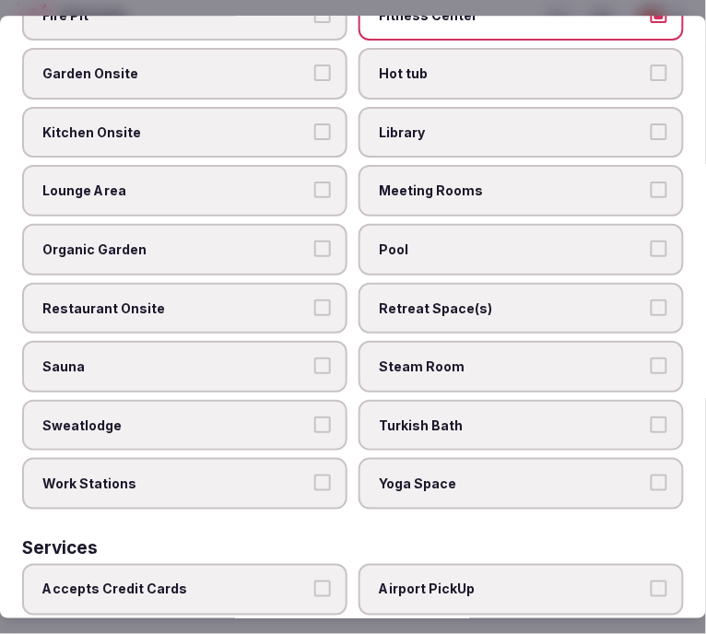
click at [494, 182] on span "Meeting Rooms" at bounding box center [512, 191] width 266 height 18
click at [650, 182] on button "Meeting Rooms" at bounding box center [658, 190] width 17 height 17
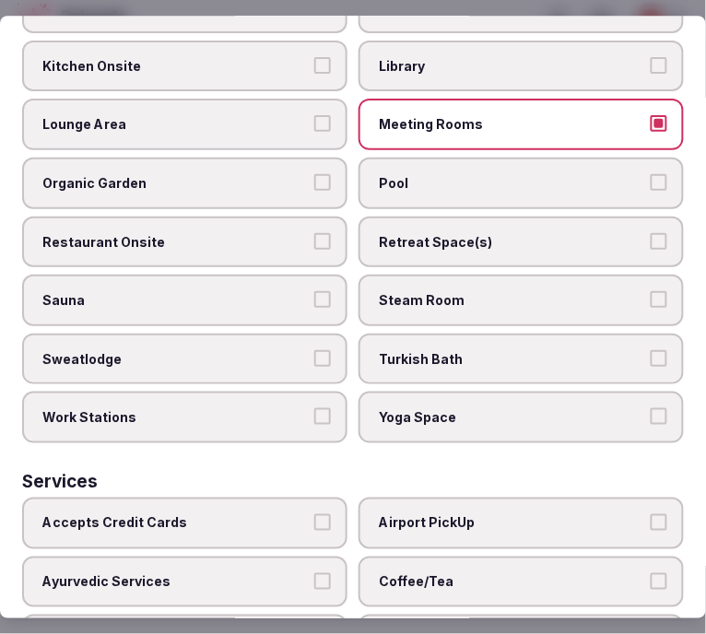
scroll to position [1126, 0]
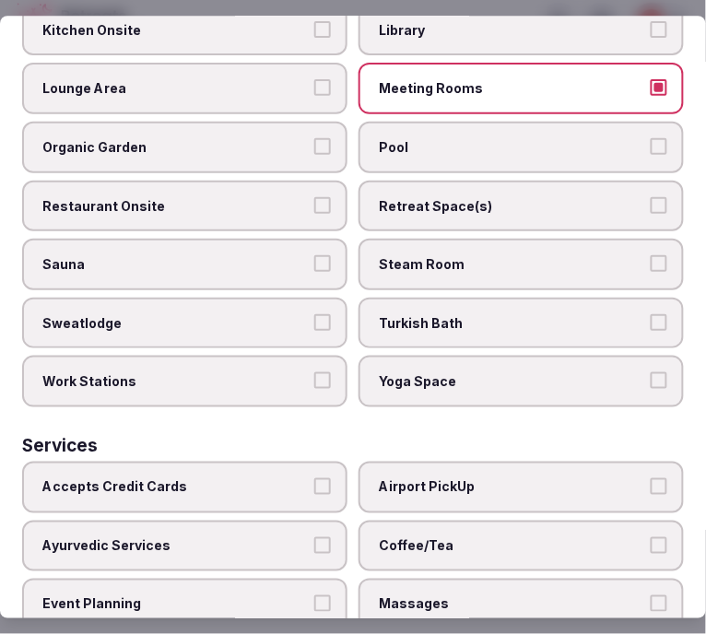
click at [313, 181] on label "Restaurant Onsite" at bounding box center [184, 207] width 325 height 52
click at [314, 197] on button "Restaurant Onsite" at bounding box center [322, 205] width 17 height 17
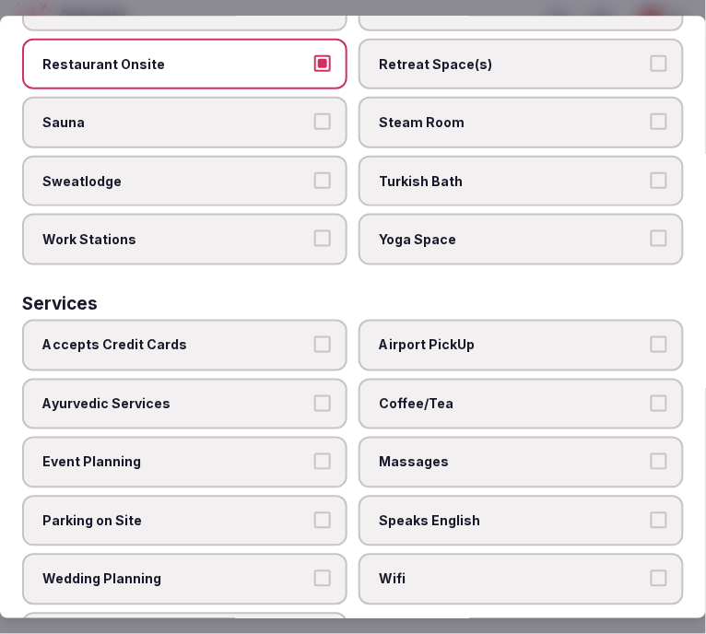
scroll to position [1290, 0]
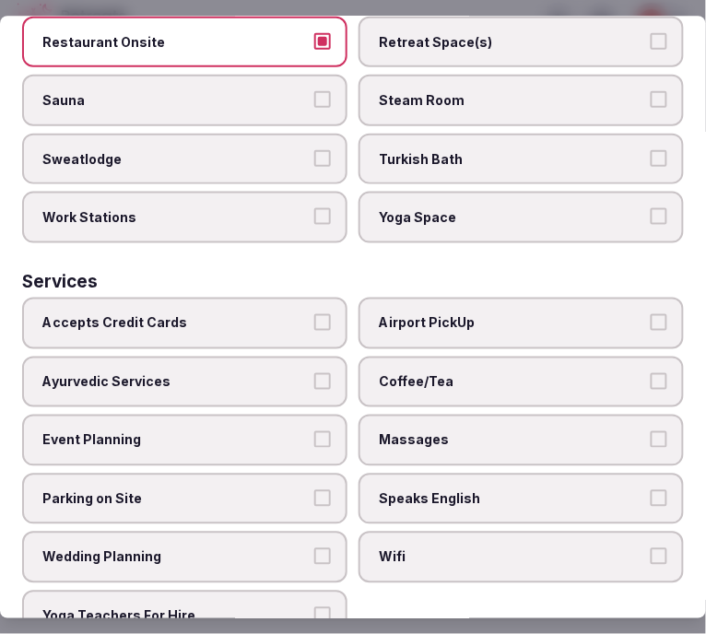
click at [283, 314] on span "Accepts Credit Cards" at bounding box center [175, 323] width 266 height 18
click at [314, 314] on button "Accepts Credit Cards" at bounding box center [322, 322] width 17 height 17
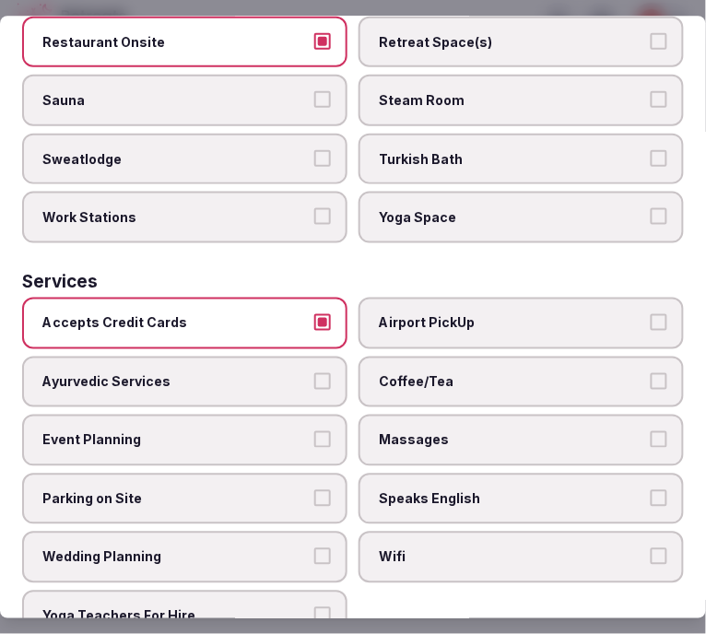
click at [403, 373] on span "Coffee/Tea" at bounding box center [512, 382] width 266 height 18
click at [650, 373] on button "Coffee/Tea" at bounding box center [658, 381] width 17 height 17
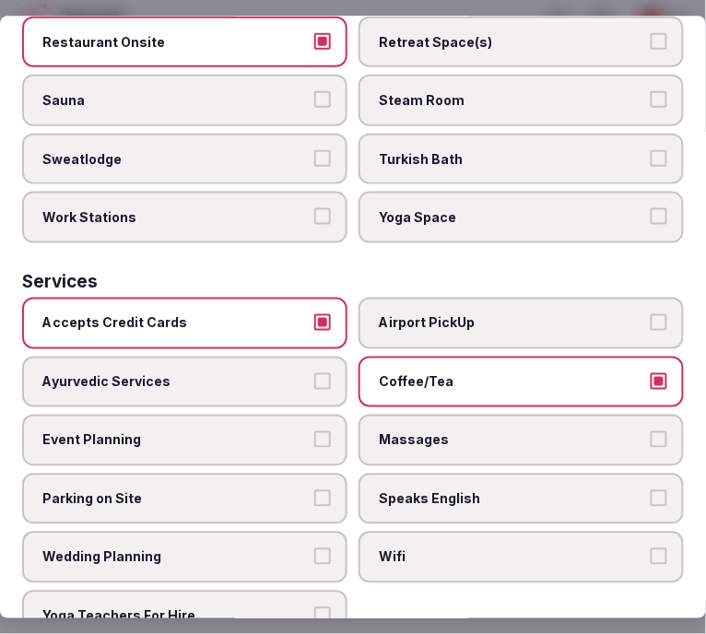
click at [449, 490] on span "Speaks English" at bounding box center [512, 499] width 266 height 18
click at [650, 490] on button "Speaks English" at bounding box center [658, 498] width 17 height 17
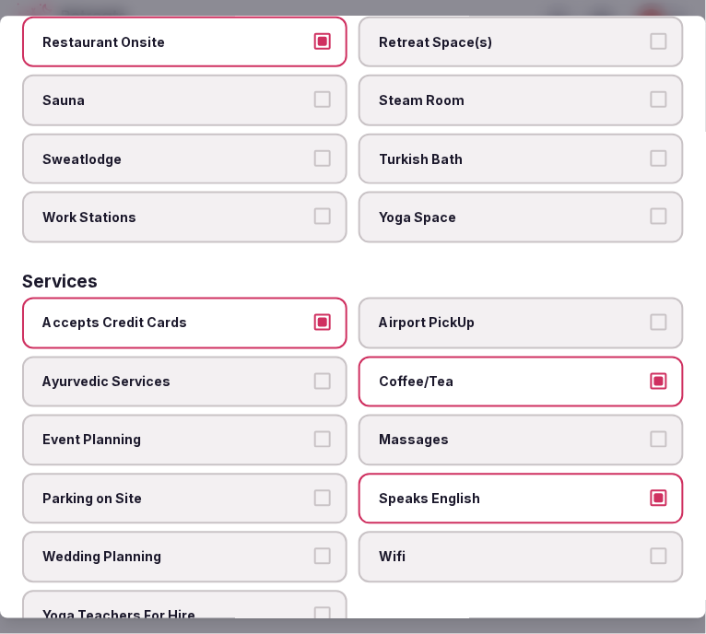
click at [427, 549] on span "Wifi" at bounding box center [512, 558] width 266 height 18
click at [650, 549] on button "Wifi" at bounding box center [658, 557] width 17 height 17
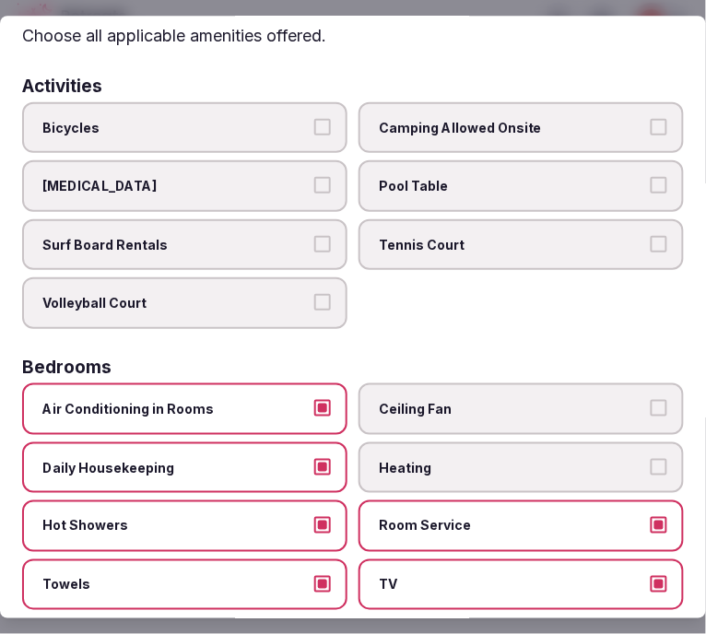
scroll to position [0, 0]
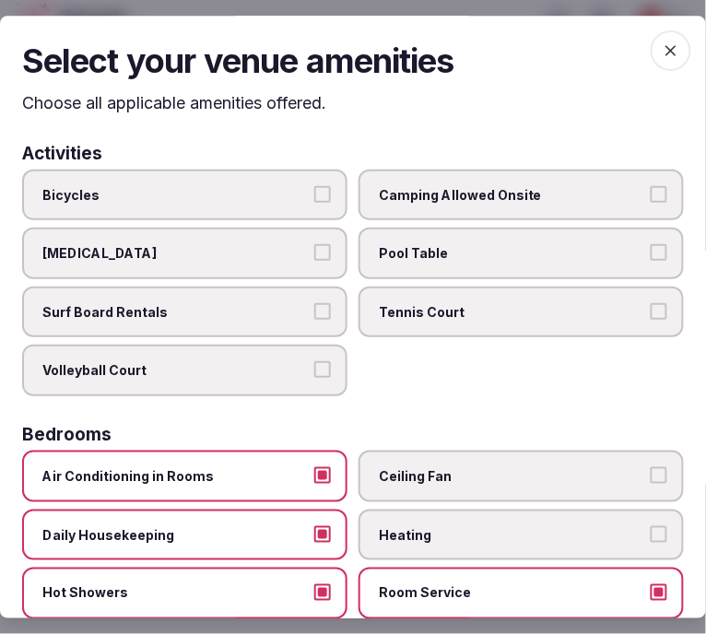
click at [661, 53] on icon "button" at bounding box center [670, 50] width 18 height 18
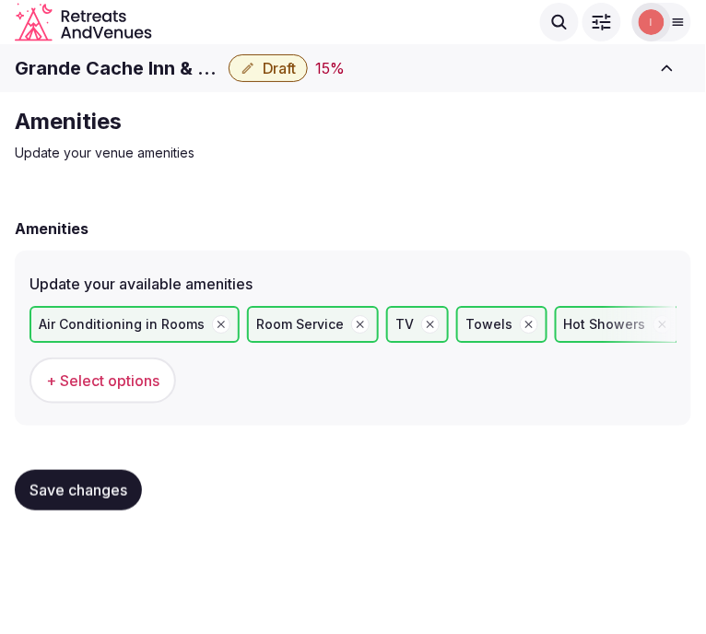
click at [120, 499] on button "Save changes" at bounding box center [78, 490] width 127 height 41
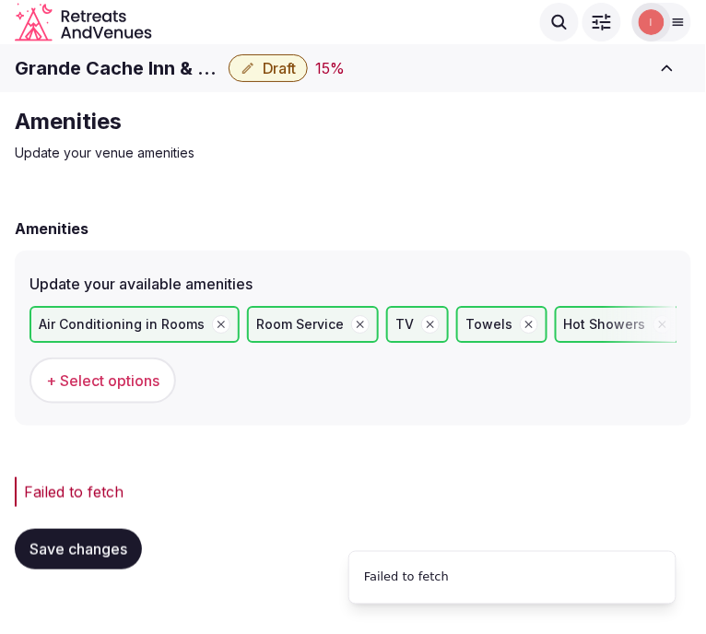
click at [112, 546] on span "Save changes" at bounding box center [78, 549] width 98 height 18
click at [66, 546] on span "Save changes" at bounding box center [78, 549] width 98 height 18
click at [97, 540] on span "Save changes" at bounding box center [78, 549] width 98 height 18
click at [98, 540] on span "Save changes" at bounding box center [78, 549] width 98 height 18
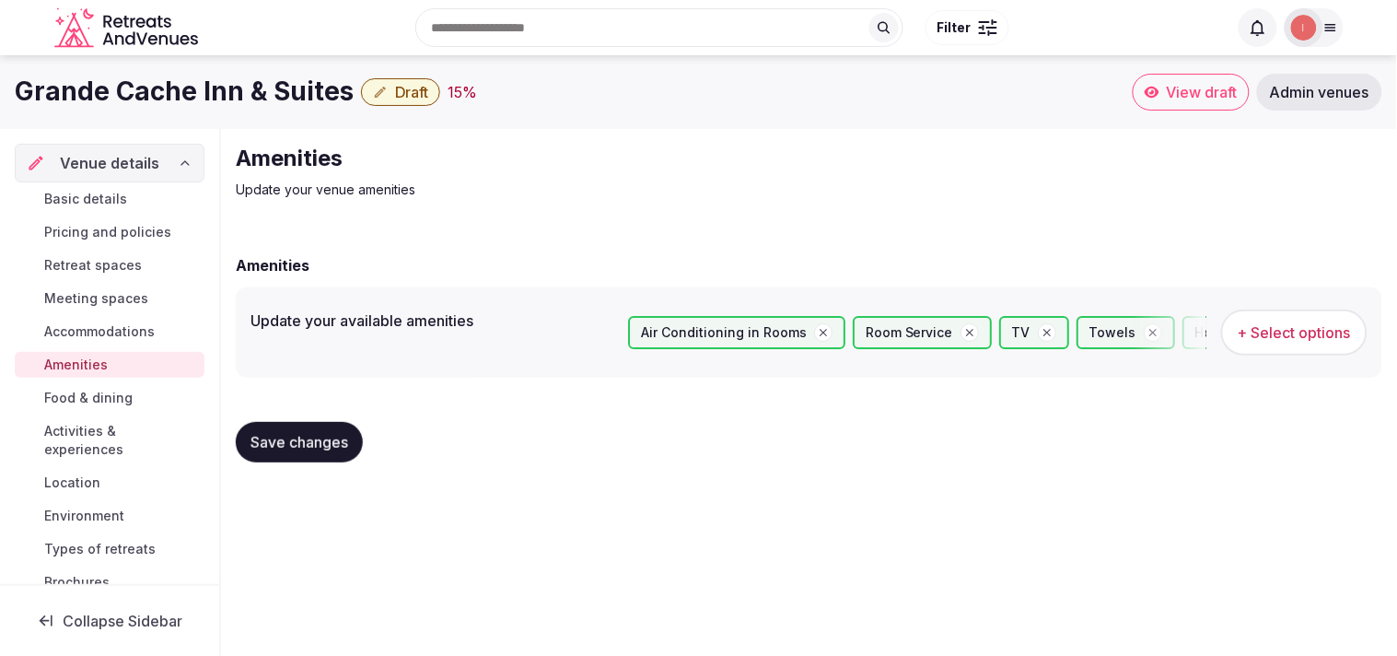
click at [98, 394] on span "Food & dining" at bounding box center [88, 398] width 88 height 18
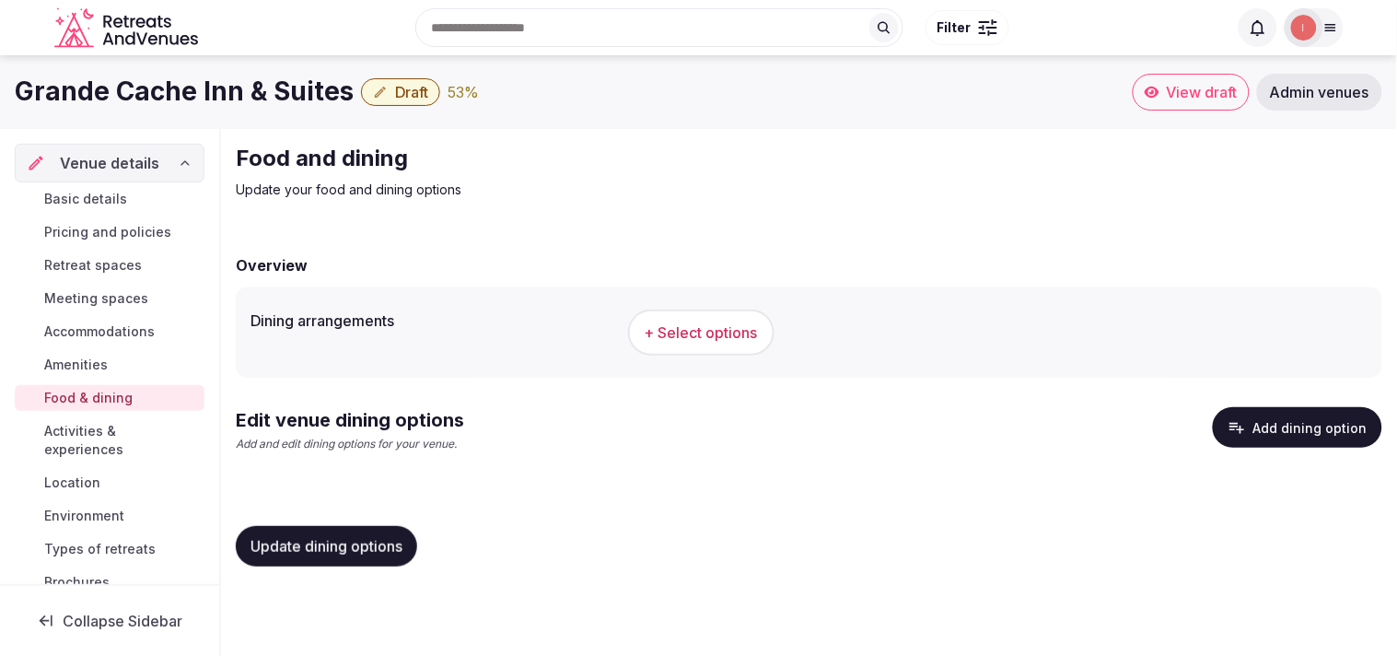
click at [700, 328] on span "+ Select options" at bounding box center [701, 332] width 113 height 20
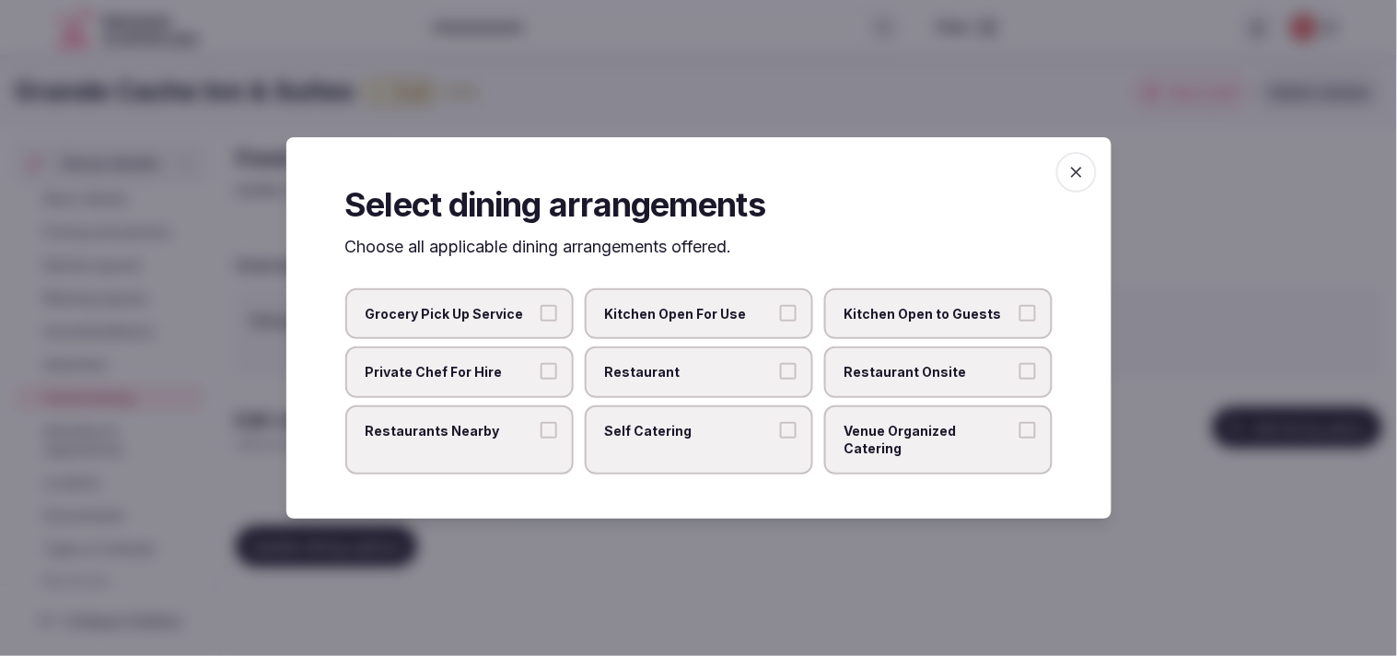
click at [669, 381] on span "Restaurant" at bounding box center [689, 372] width 169 height 18
click at [780, 379] on button "Restaurant" at bounding box center [788, 371] width 17 height 17
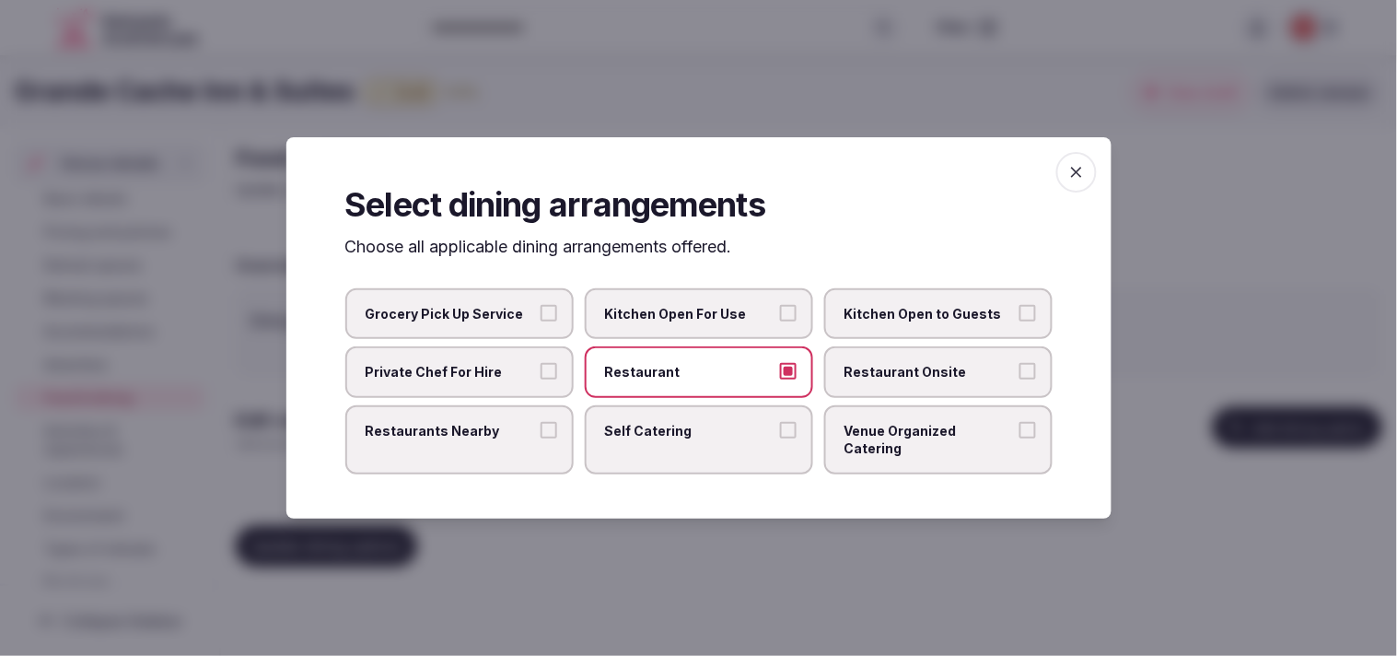
click at [915, 370] on label "Restaurant Onsite" at bounding box center [938, 372] width 228 height 52
click at [1020, 370] on button "Restaurant Onsite" at bounding box center [1028, 371] width 17 height 17
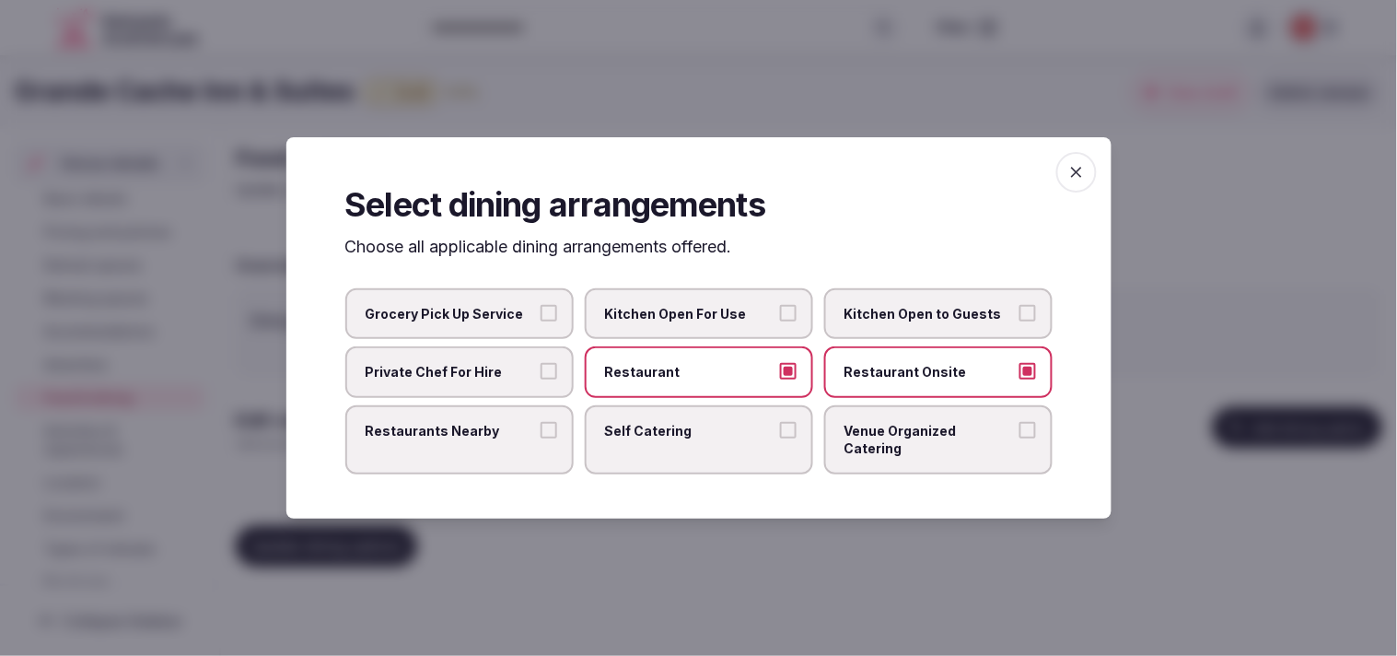
click at [967, 443] on span "Venue Organized Catering" at bounding box center [929, 440] width 169 height 36
click at [1020, 438] on button "Venue Organized Catering" at bounding box center [1028, 430] width 17 height 17
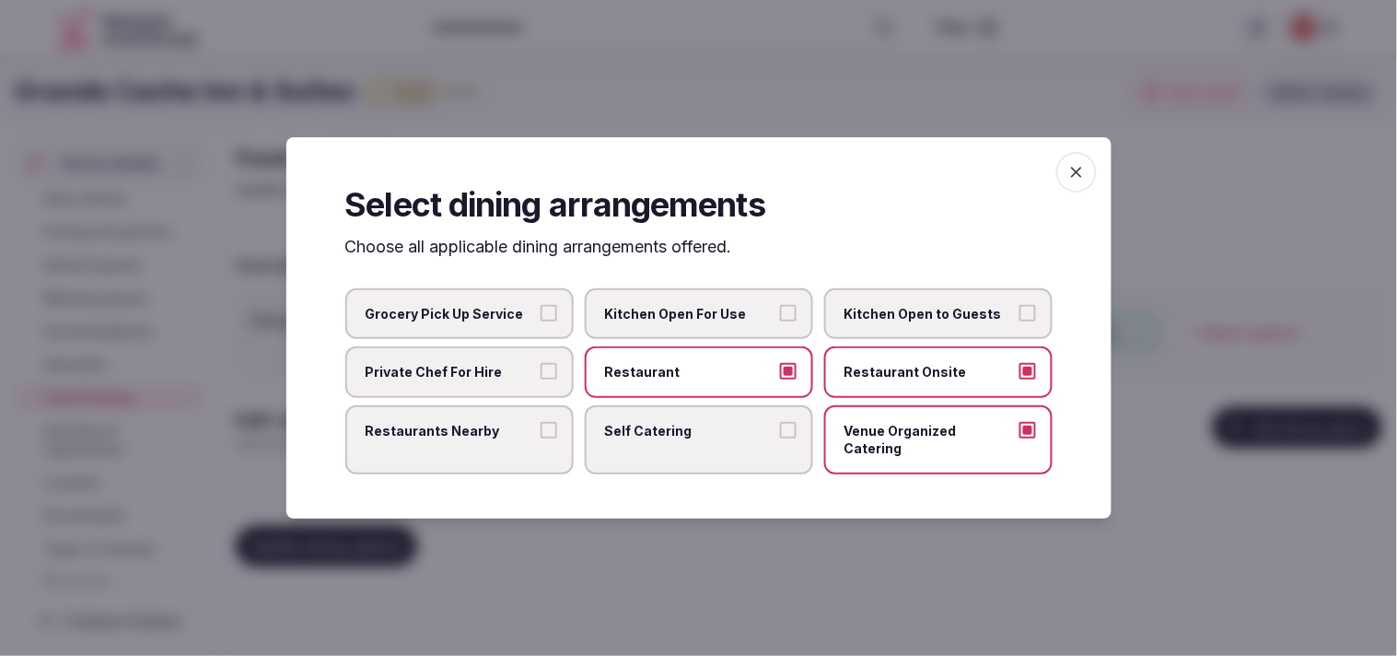
click at [1078, 178] on icon "button" at bounding box center [1077, 172] width 18 height 18
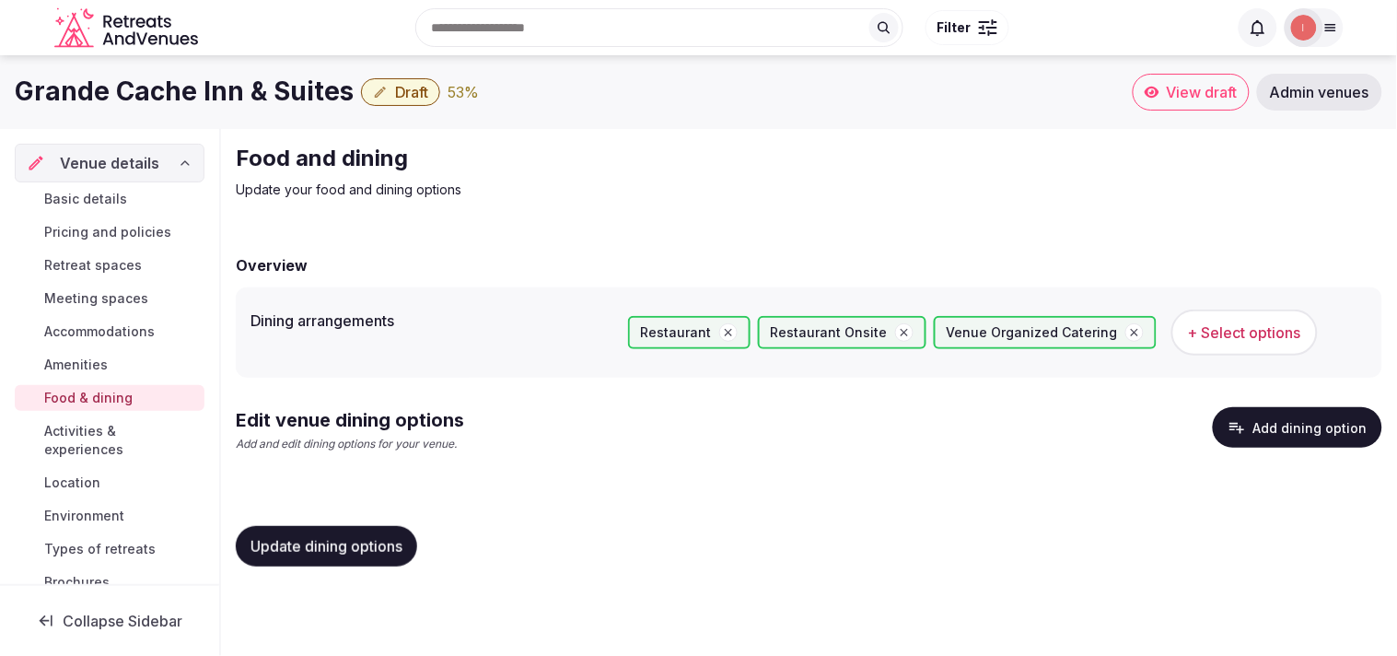
click at [360, 554] on button "Update dining options" at bounding box center [326, 546] width 181 height 41
click at [1321, 419] on button "Add dining option" at bounding box center [1297, 427] width 169 height 41
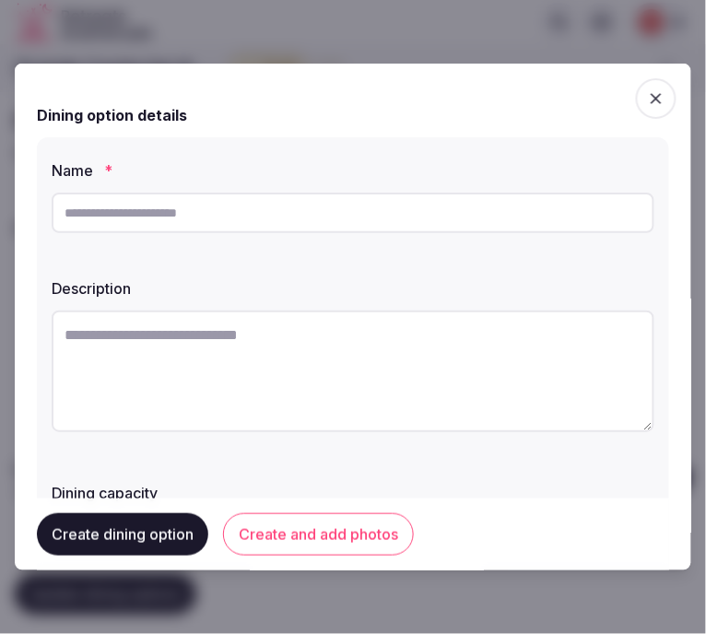
paste input "**********"
click at [394, 206] on input "text" at bounding box center [353, 213] width 602 height 41
type input "**********"
click at [309, 384] on textarea at bounding box center [353, 371] width 602 height 122
paste textarea "**********"
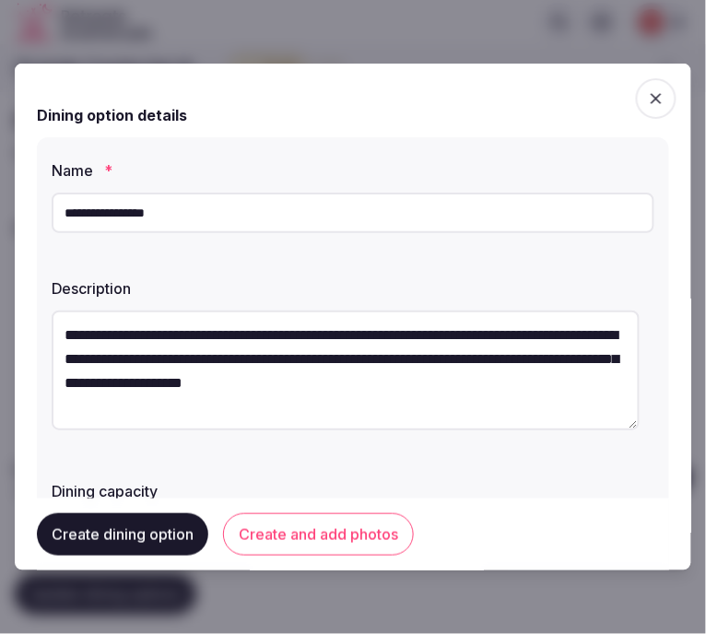
type textarea "**********"
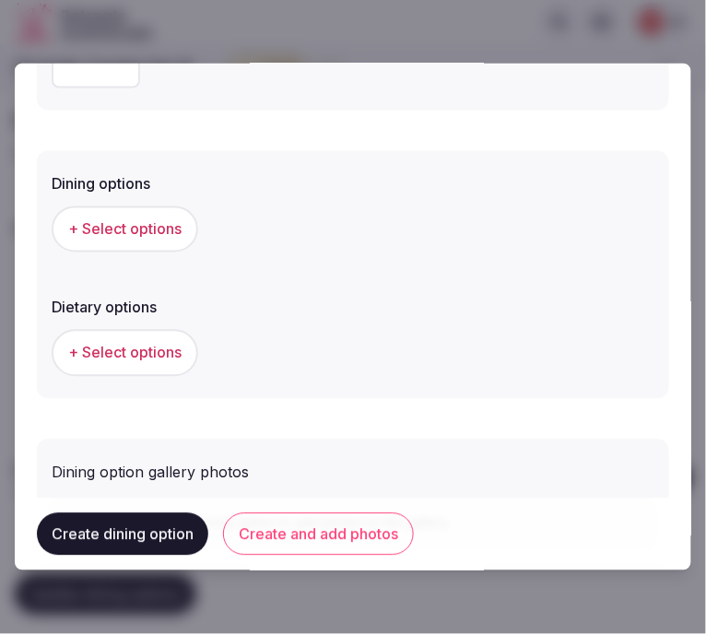
scroll to position [568, 0]
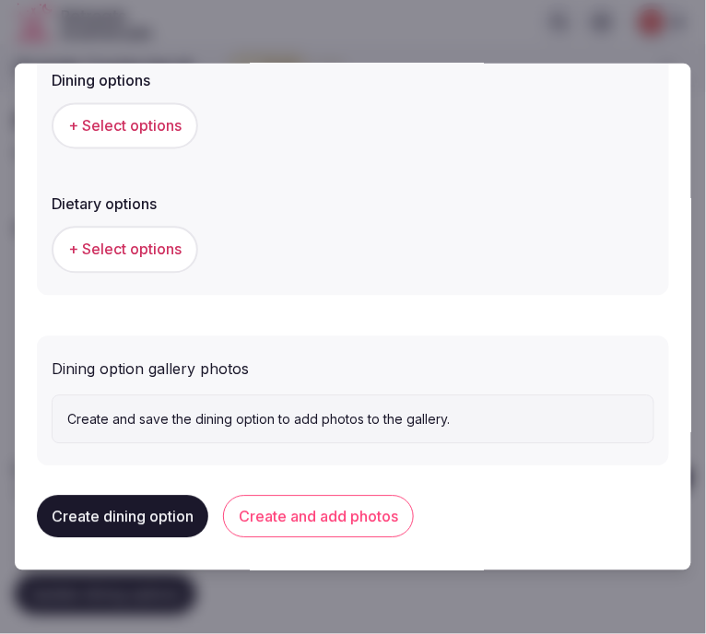
click at [353, 510] on button "Create and add photos" at bounding box center [318, 517] width 191 height 42
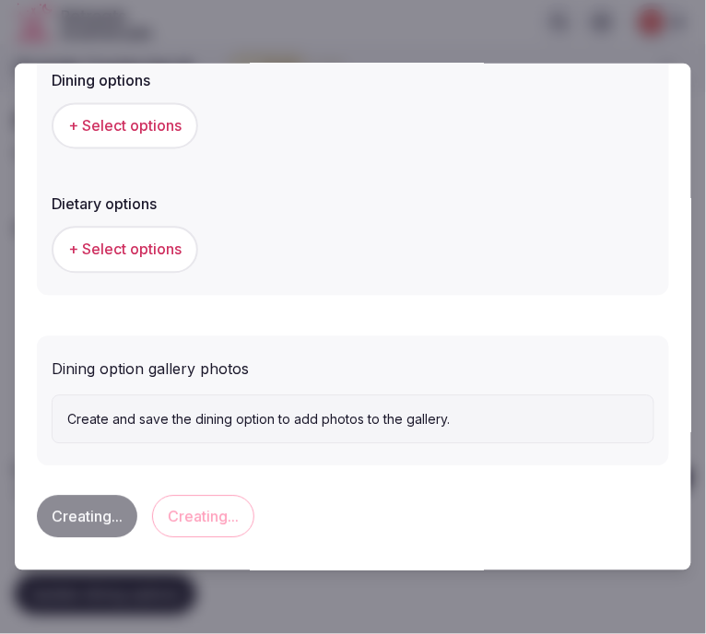
scroll to position [0, 0]
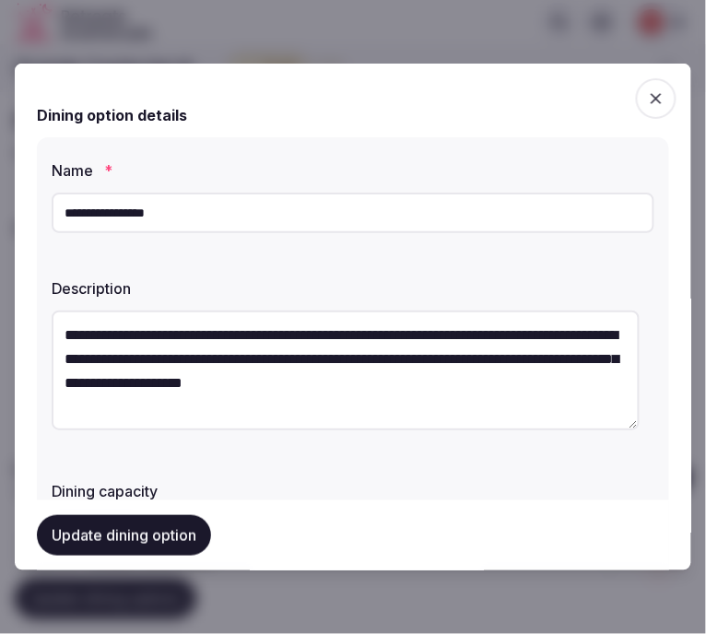
click at [188, 526] on button "Update dining option" at bounding box center [124, 535] width 174 height 41
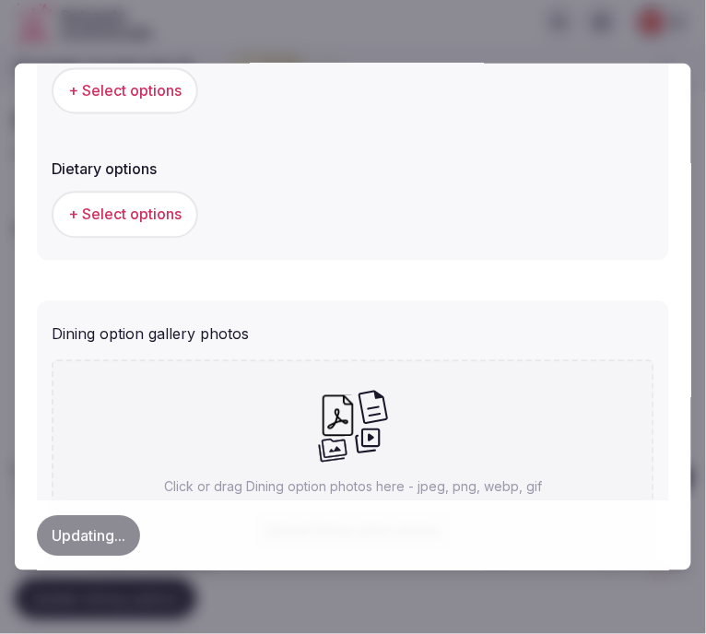
scroll to position [613, 0]
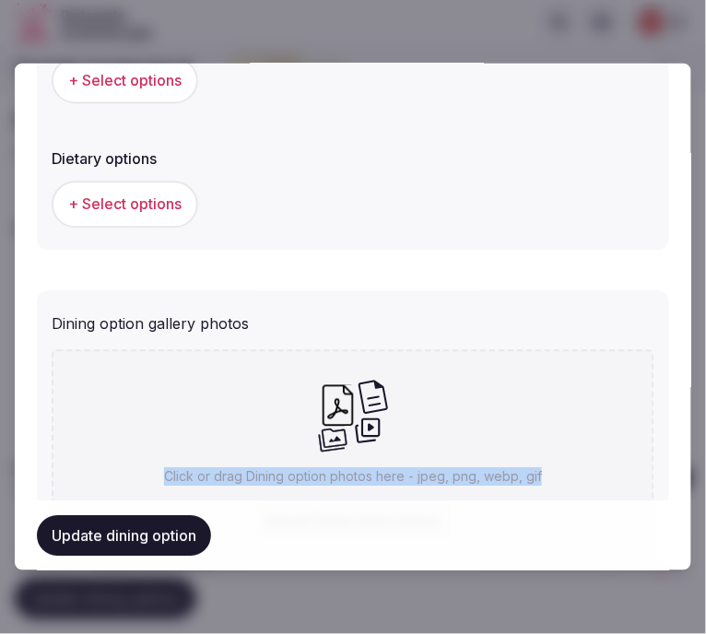
drag, startPoint x: 584, startPoint y: 355, endPoint x: 321, endPoint y: 427, distance: 273.3
click at [321, 427] on div "Click or drag Dining option photos here - jpeg, png, webp, gif Upload Dining op…" at bounding box center [353, 460] width 602 height 220
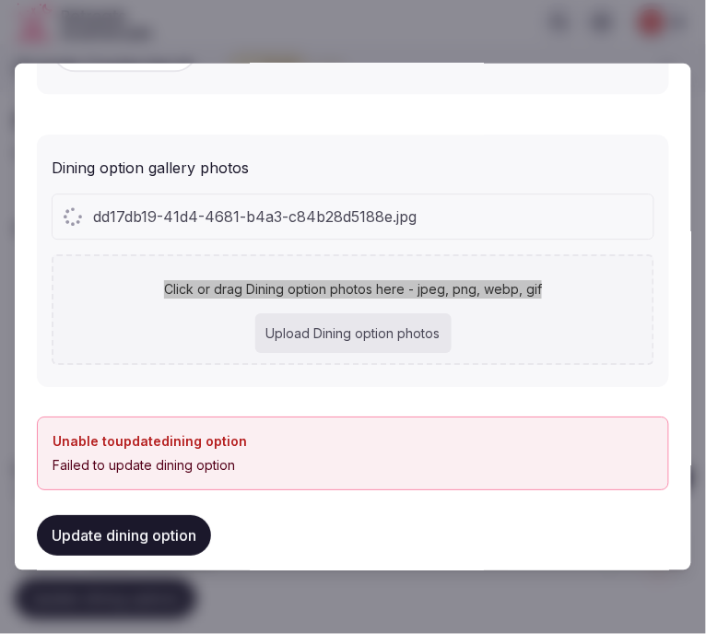
scroll to position [792, 0]
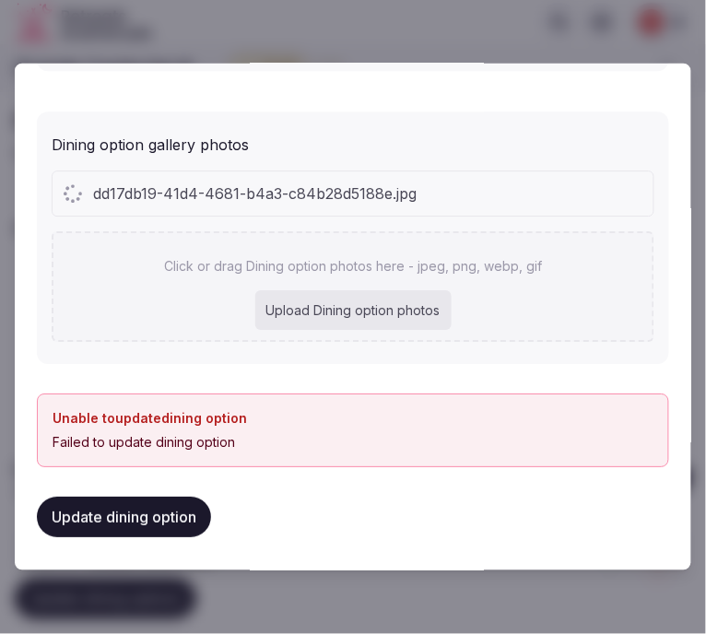
click at [233, 328] on div "Click or drag Dining option photos here - jpeg, png, webp, gif Upload Dining op…" at bounding box center [353, 287] width 602 height 111
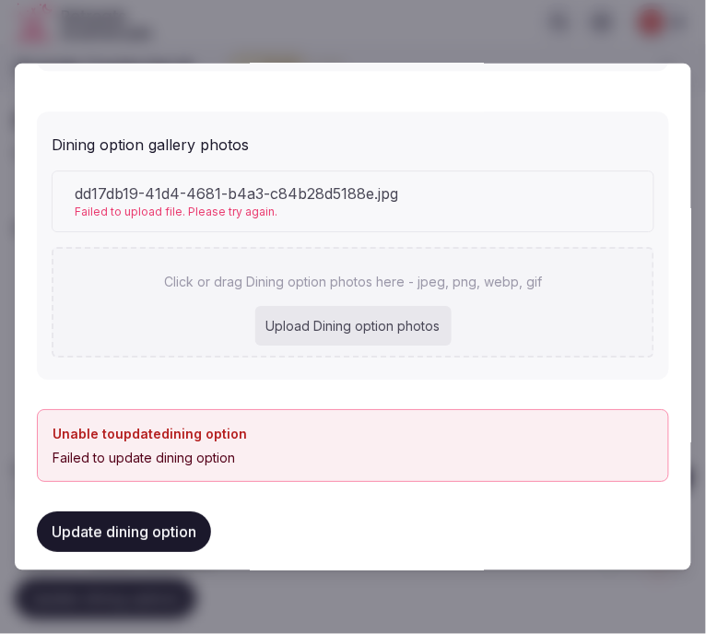
click at [383, 306] on div "Upload Dining option photos" at bounding box center [353, 326] width 196 height 41
click at [159, 536] on button "Update dining option" at bounding box center [124, 532] width 174 height 41
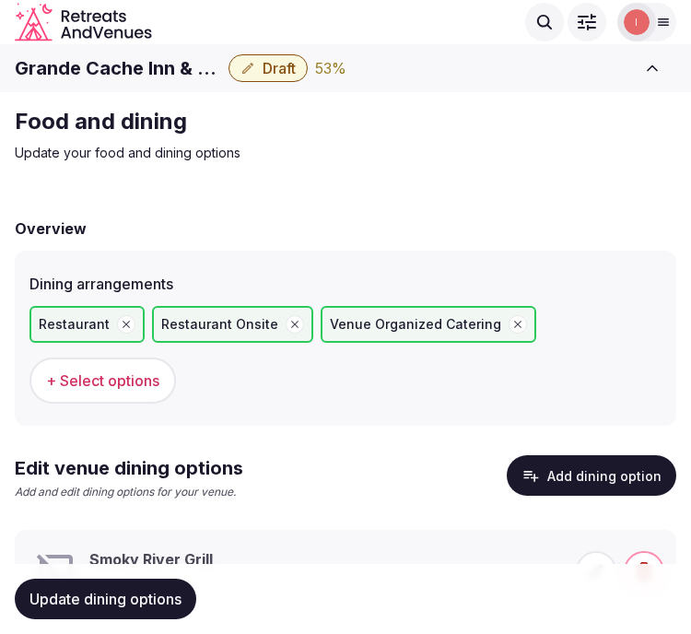
click at [68, 608] on span "Update dining options" at bounding box center [105, 598] width 152 height 18
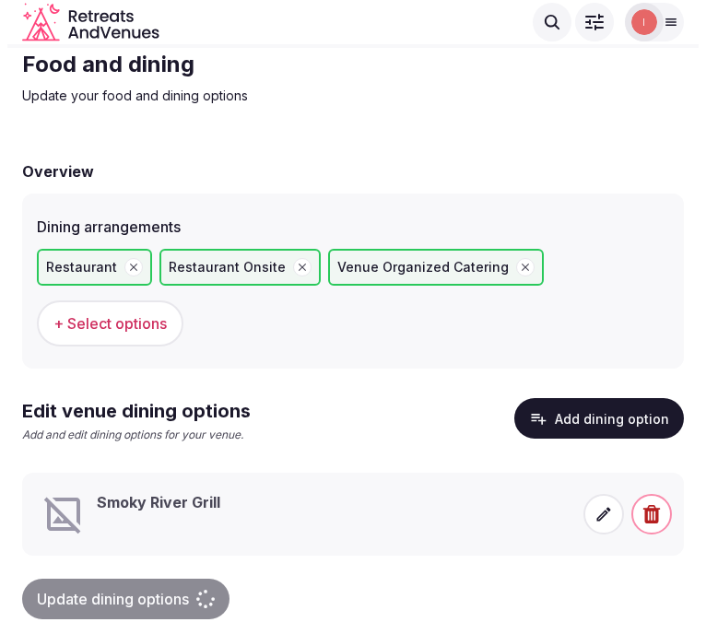
scroll to position [88, 0]
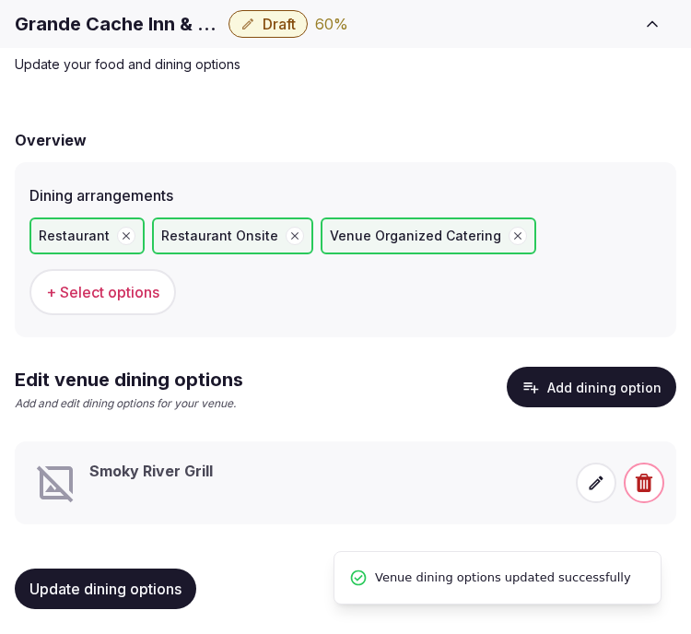
click at [566, 488] on div "Smoky River Grill" at bounding box center [349, 483] width 630 height 44
click at [573, 488] on div "Smoky River Grill" at bounding box center [349, 483] width 630 height 44
click at [585, 485] on span at bounding box center [596, 482] width 41 height 41
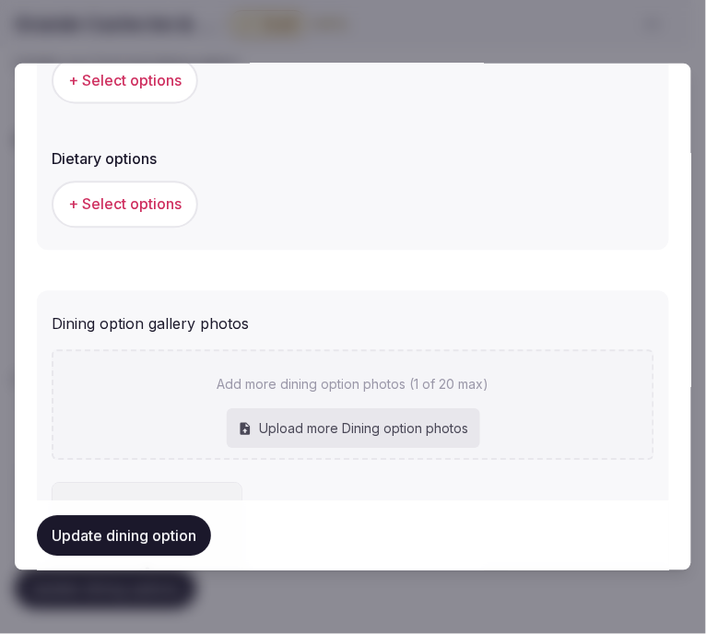
scroll to position [716, 0]
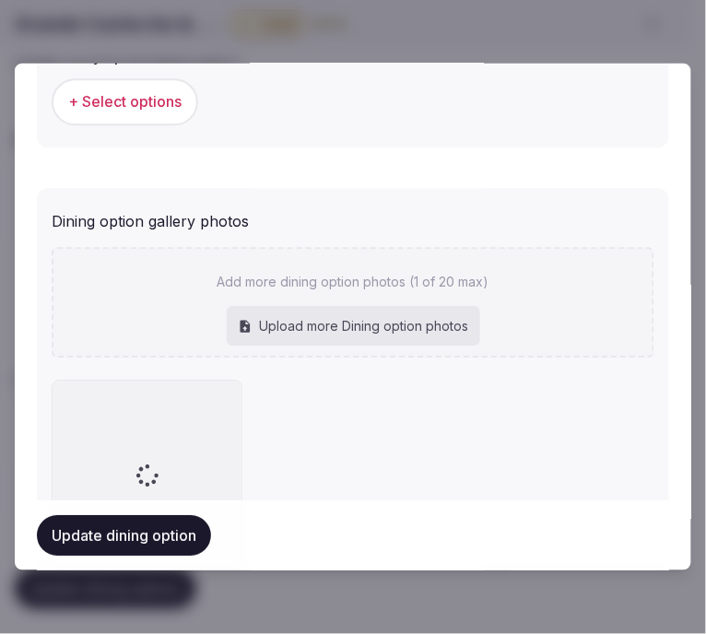
click at [630, 213] on div "Dining option gallery photos" at bounding box center [353, 218] width 602 height 29
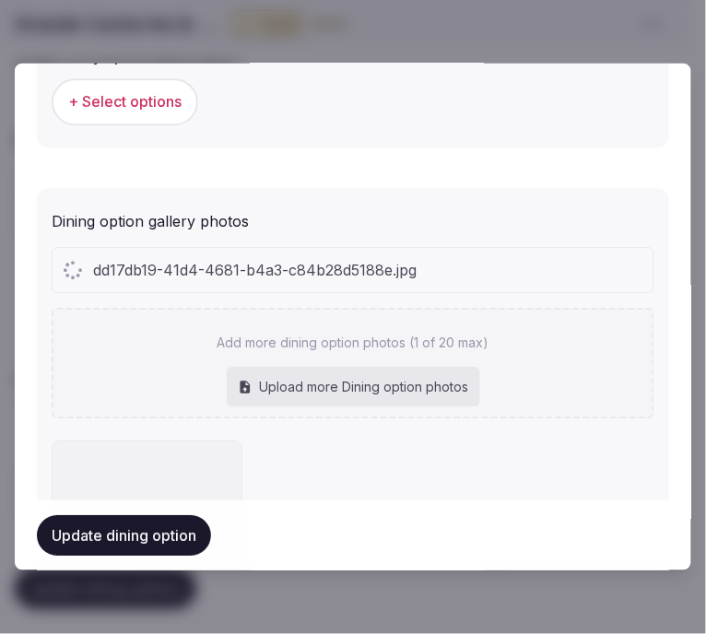
click at [416, 286] on div "dd17db19-41d4-4681-b4a3-c84b28d5188e.jpg" at bounding box center [353, 271] width 601 height 44
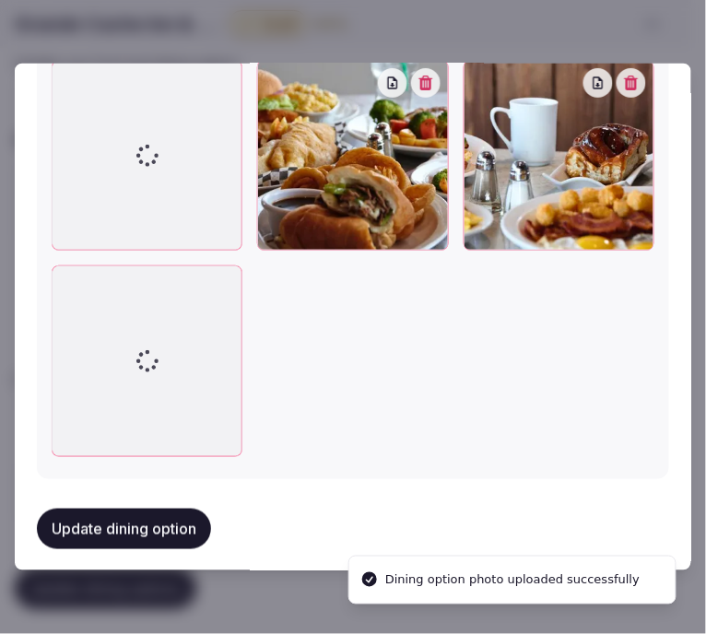
scroll to position [1143, 0]
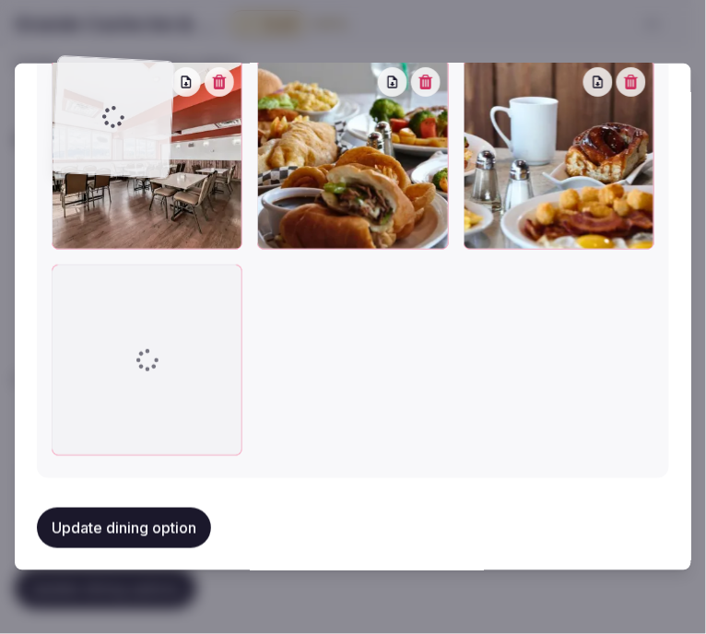
drag, startPoint x: 67, startPoint y: 279, endPoint x: 63, endPoint y: 157, distance: 122.6
click at [63, 264] on div at bounding box center [147, 359] width 191 height 191
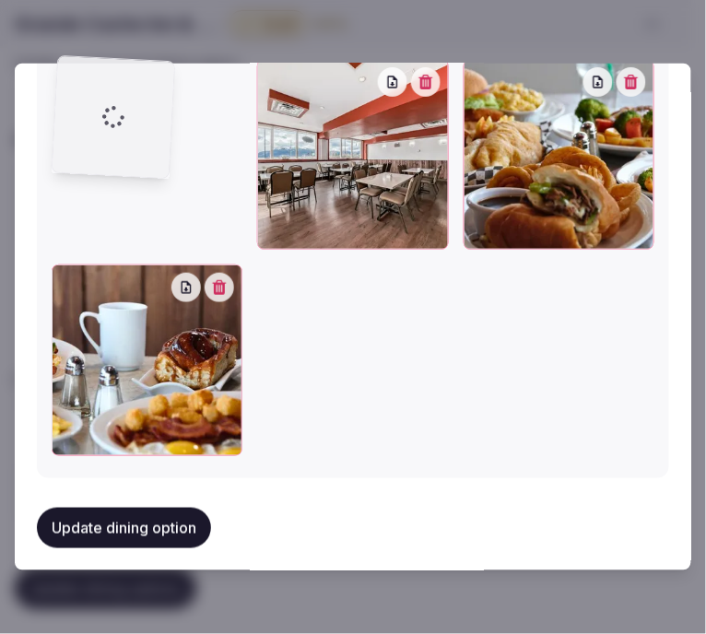
click at [63, 155] on div at bounding box center [353, 257] width 602 height 397
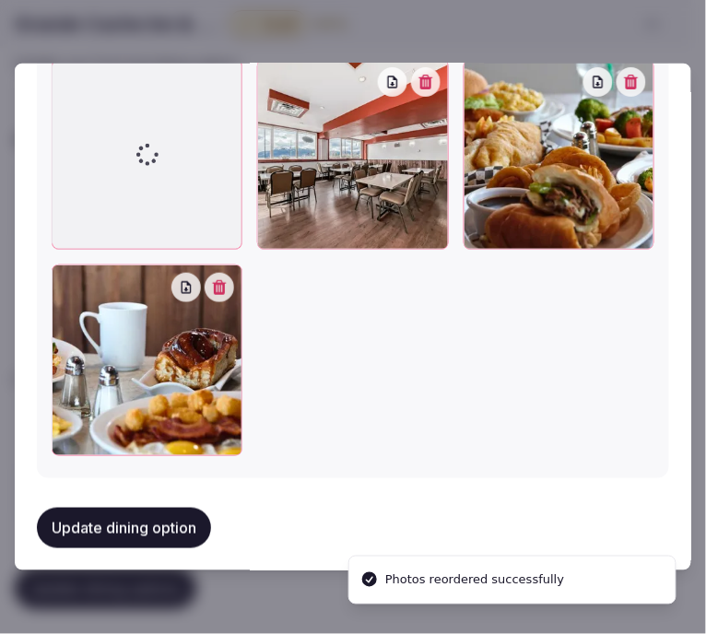
click at [108, 507] on button "Update dining option" at bounding box center [124, 527] width 174 height 41
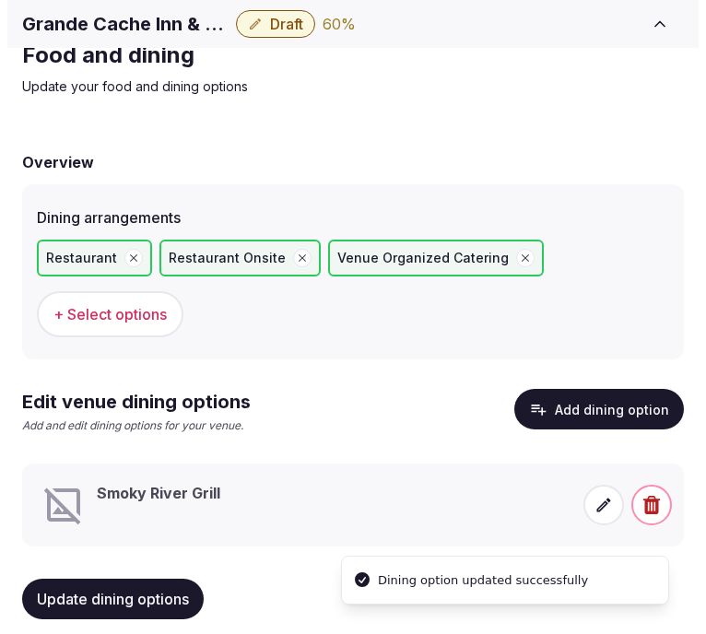
scroll to position [88, 0]
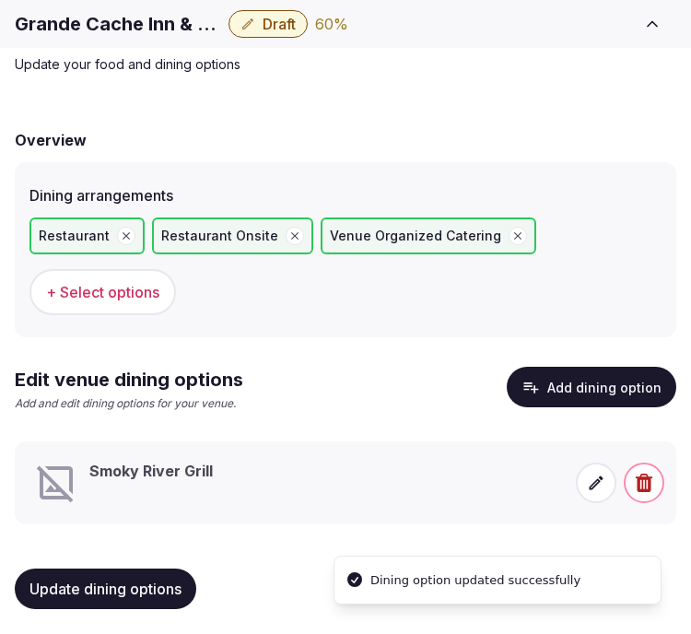
click at [589, 484] on icon at bounding box center [596, 483] width 14 height 14
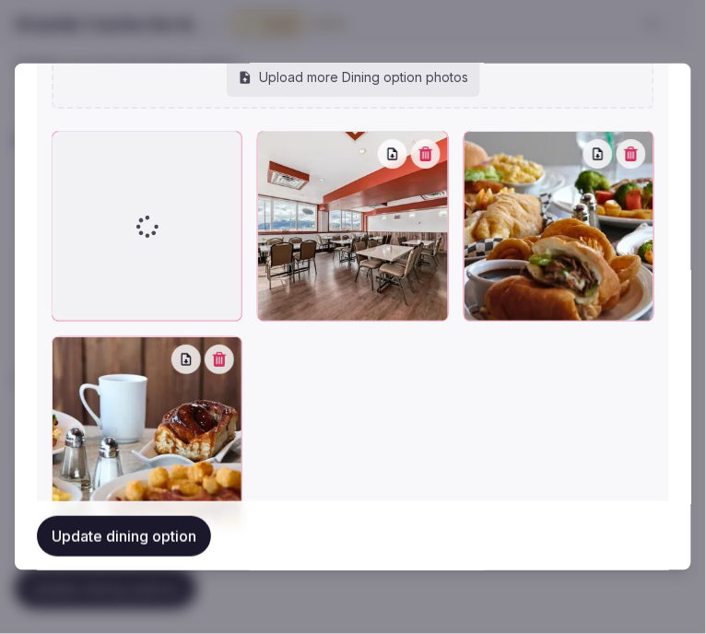
scroll to position [1036, 0]
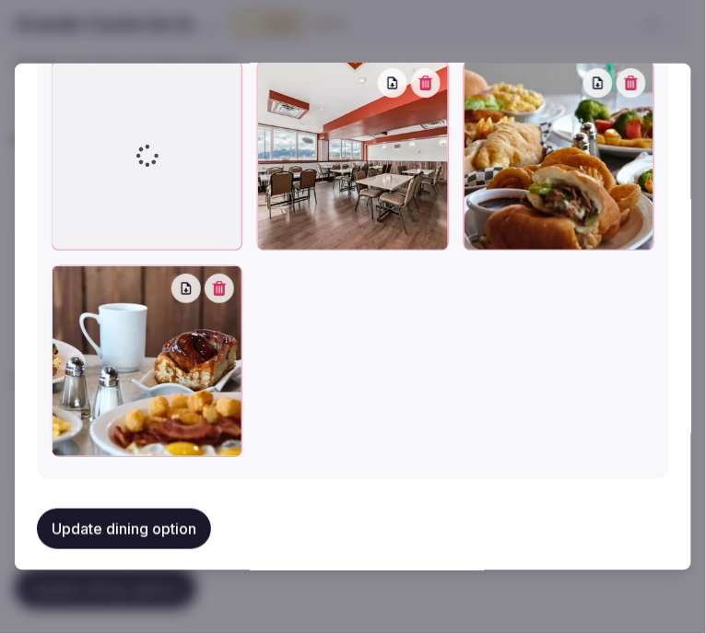
click at [172, 518] on button "Update dining option" at bounding box center [124, 528] width 174 height 41
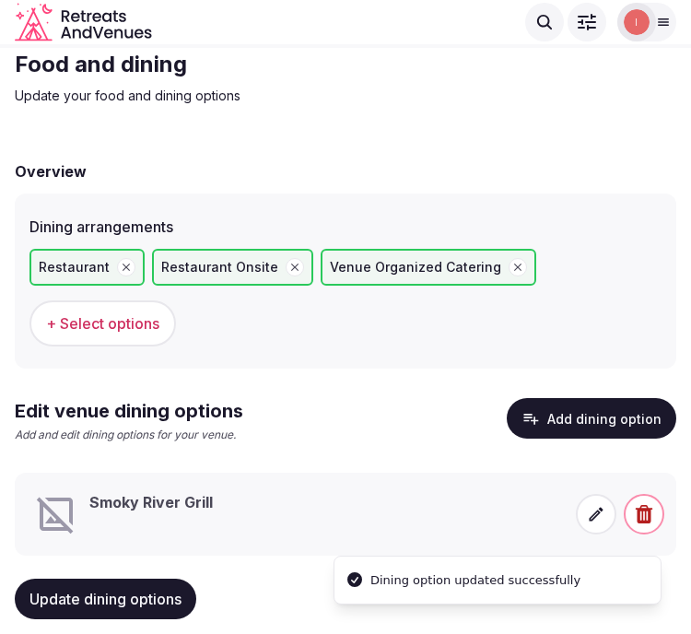
scroll to position [88, 0]
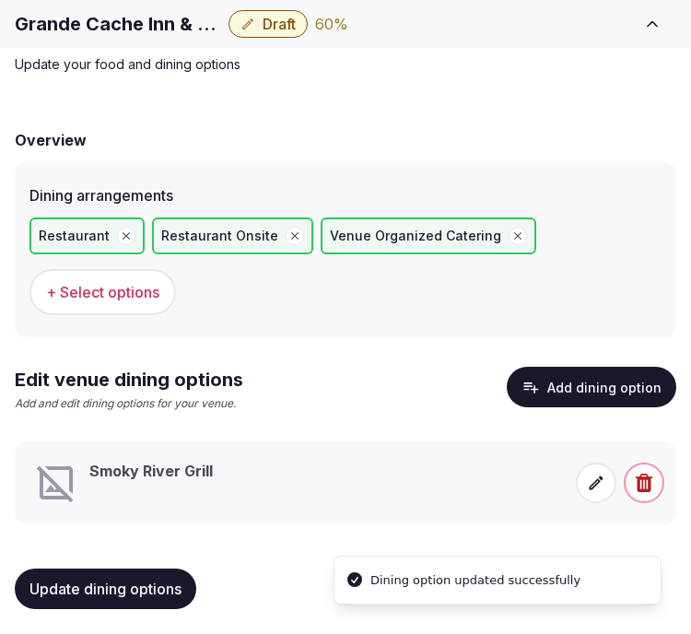
click at [170, 564] on div "Update dining options" at bounding box center [345, 589] width 661 height 70
click at [166, 579] on span "Update dining options" at bounding box center [105, 588] width 152 height 18
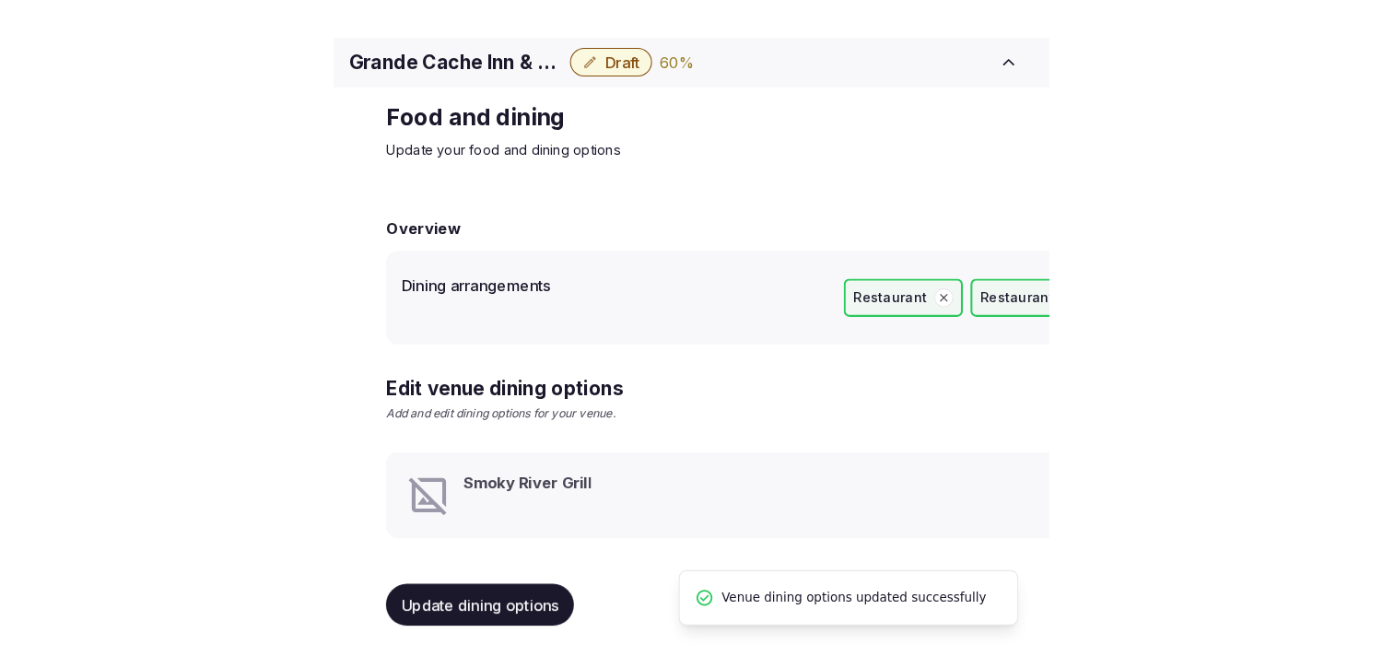
scroll to position [21, 0]
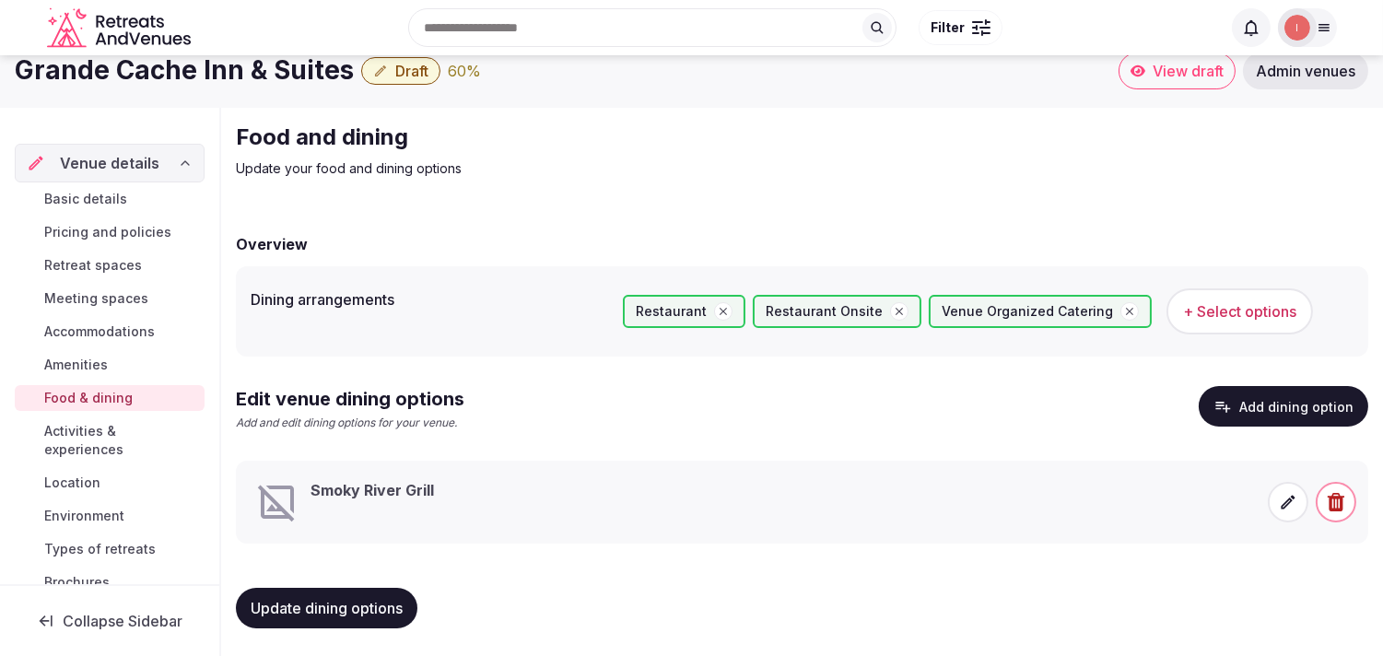
click at [71, 425] on span "Activities & experiences" at bounding box center [120, 440] width 153 height 37
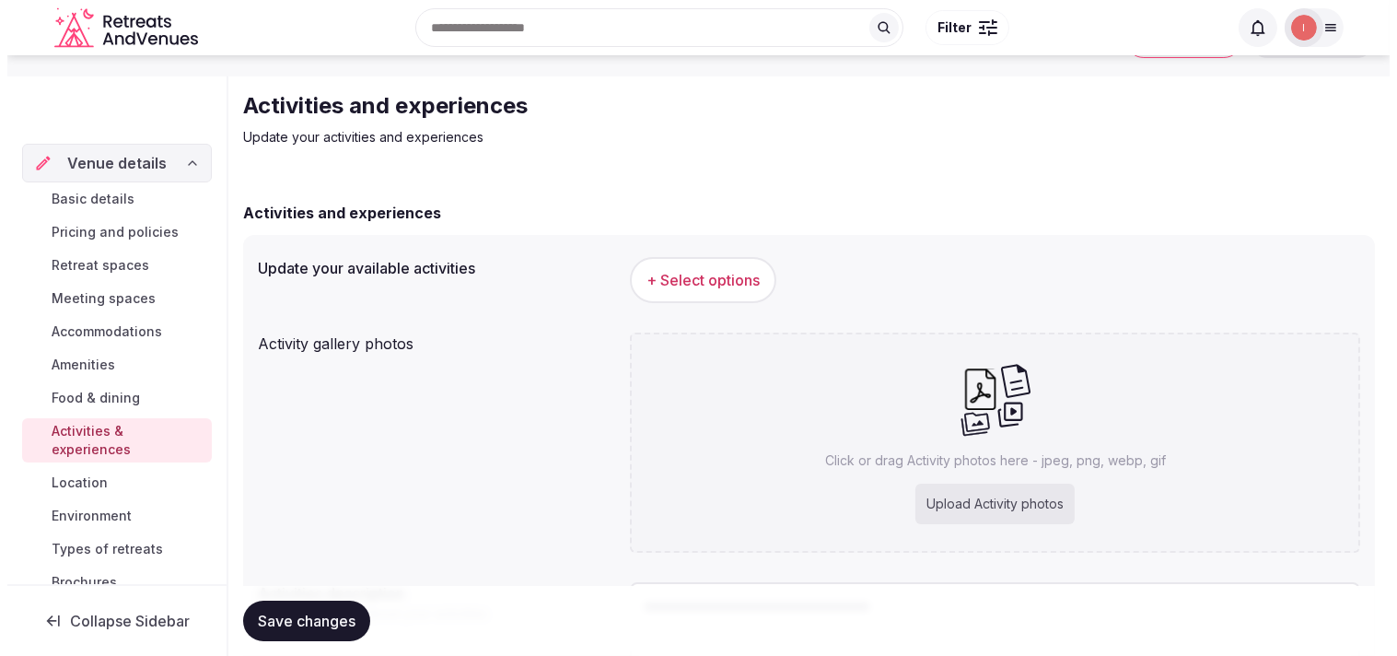
scroll to position [102, 0]
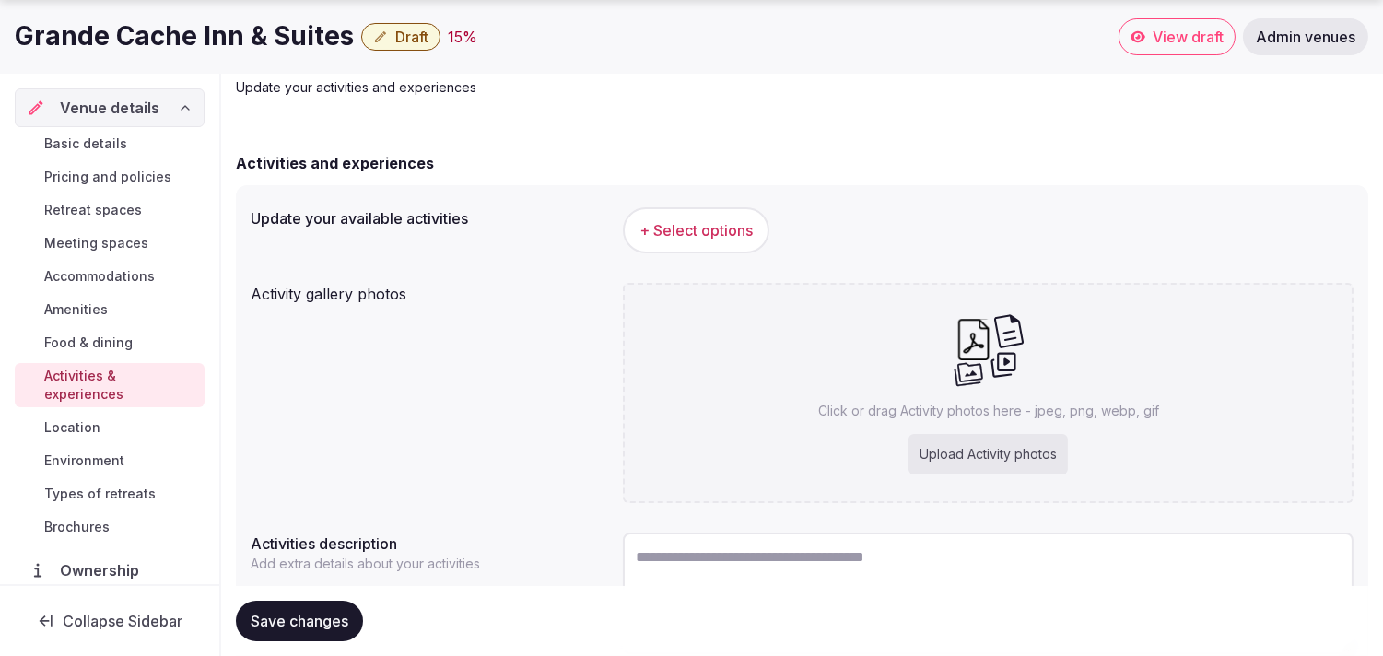
click at [751, 241] on button "+ Select options" at bounding box center [696, 230] width 146 height 46
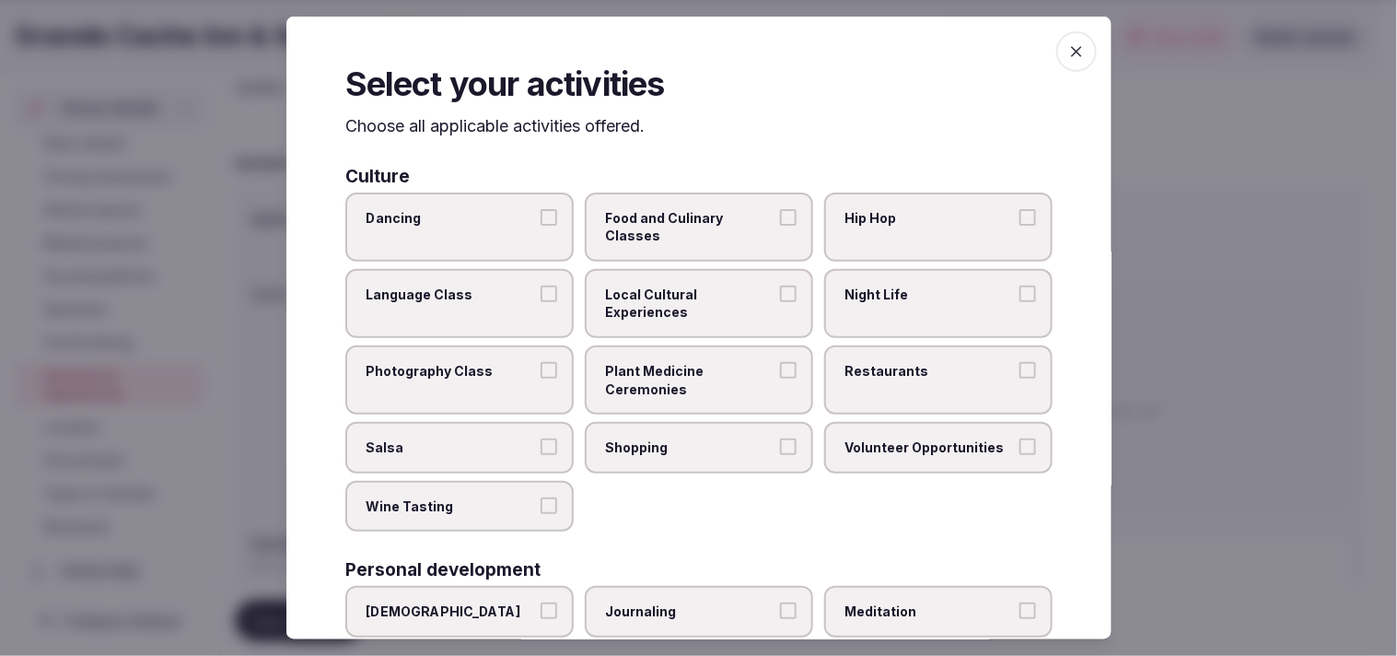
click at [797, 353] on label "Plant Medicine Ceremonies" at bounding box center [699, 379] width 228 height 69
click at [797, 362] on button "Plant Medicine Ceremonies" at bounding box center [788, 370] width 17 height 17
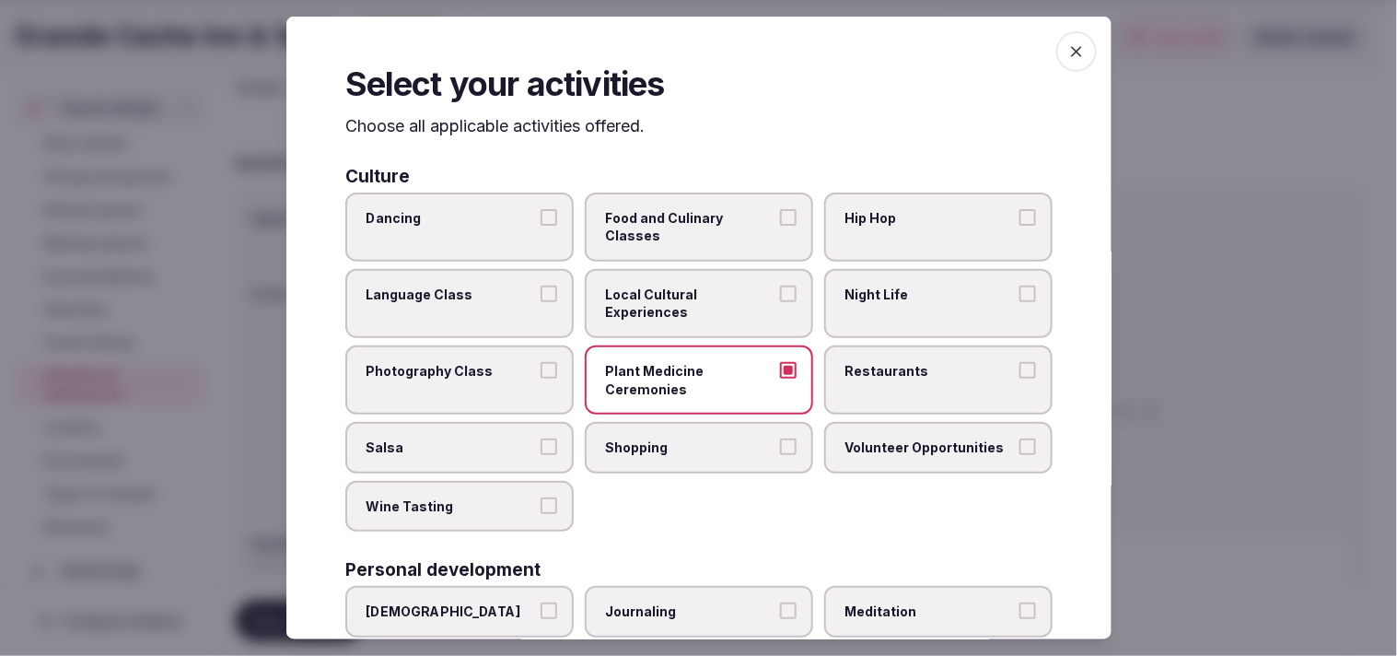
drag, startPoint x: 784, startPoint y: 321, endPoint x: 805, endPoint y: 315, distance: 21.9
click at [786, 318] on label "Local Cultural Experiences" at bounding box center [699, 303] width 228 height 69
click at [786, 302] on button "Local Cultural Experiences" at bounding box center [788, 294] width 17 height 17
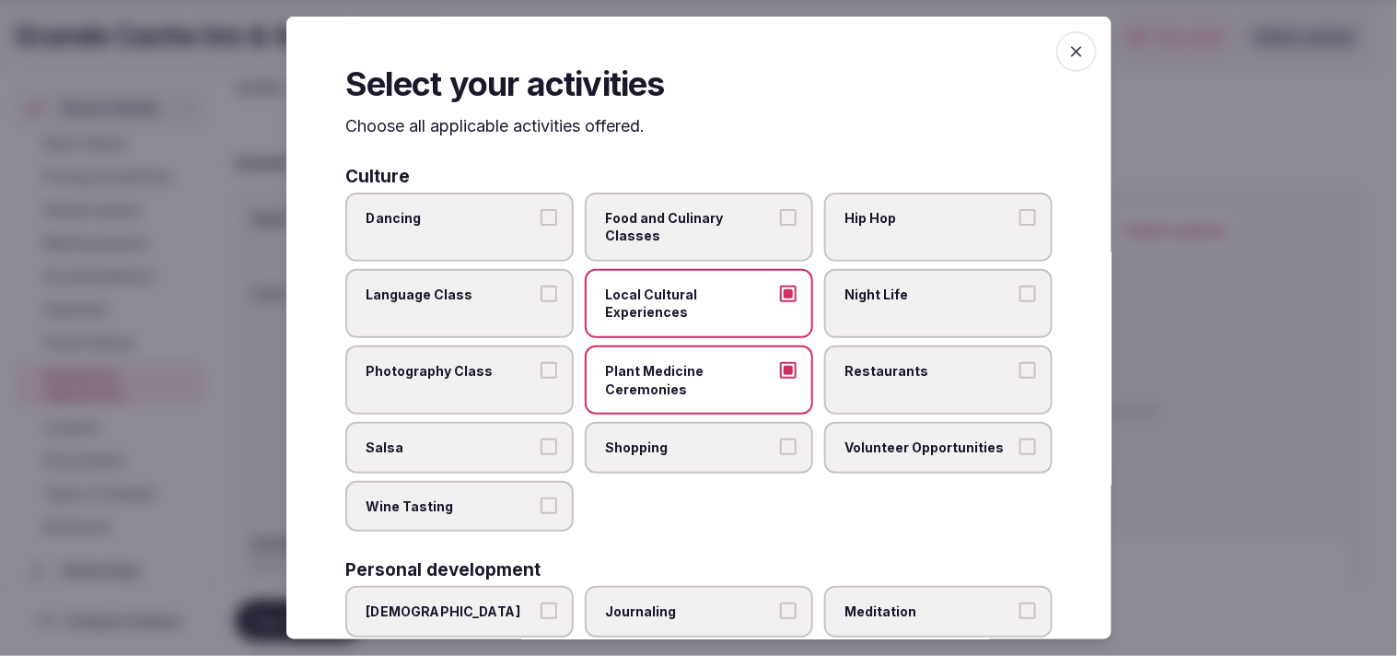
click at [847, 308] on label "Night Life" at bounding box center [938, 303] width 228 height 69
click at [1020, 302] on button "Night Life" at bounding box center [1028, 294] width 17 height 17
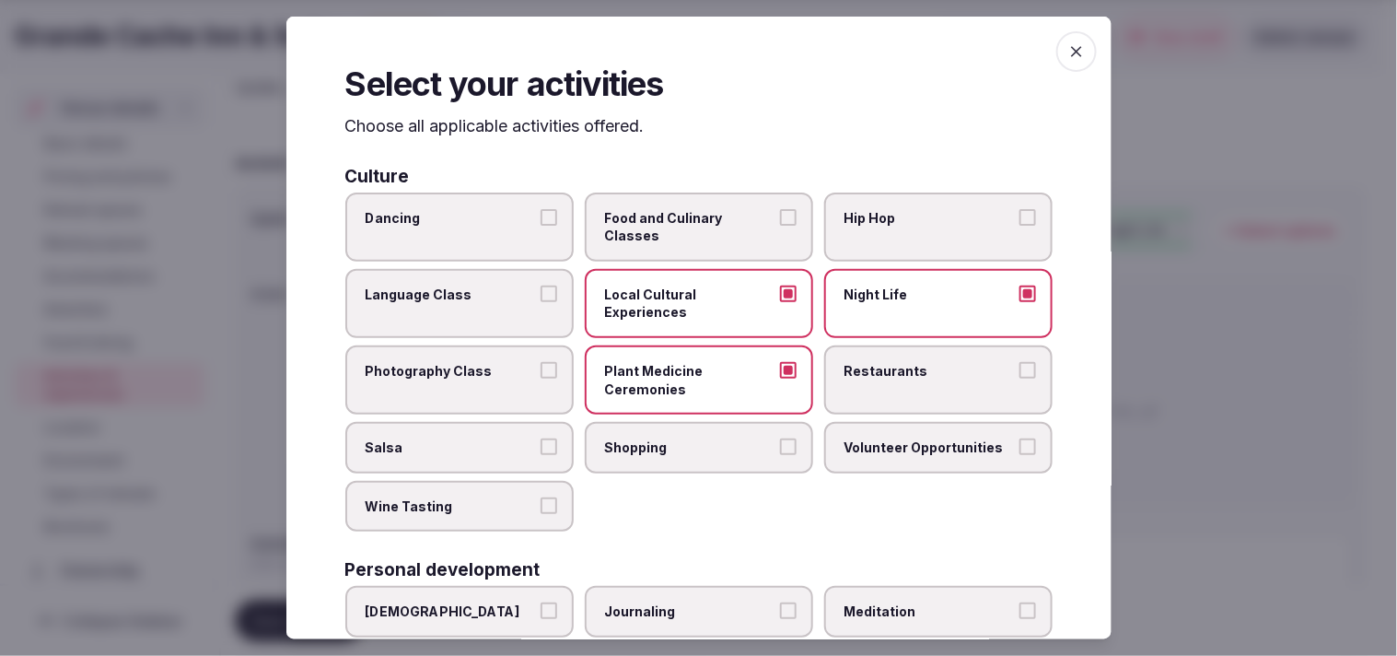
click at [769, 360] on label "Plant Medicine Ceremonies" at bounding box center [699, 379] width 228 height 69
click at [780, 362] on button "Plant Medicine Ceremonies" at bounding box center [788, 370] width 17 height 17
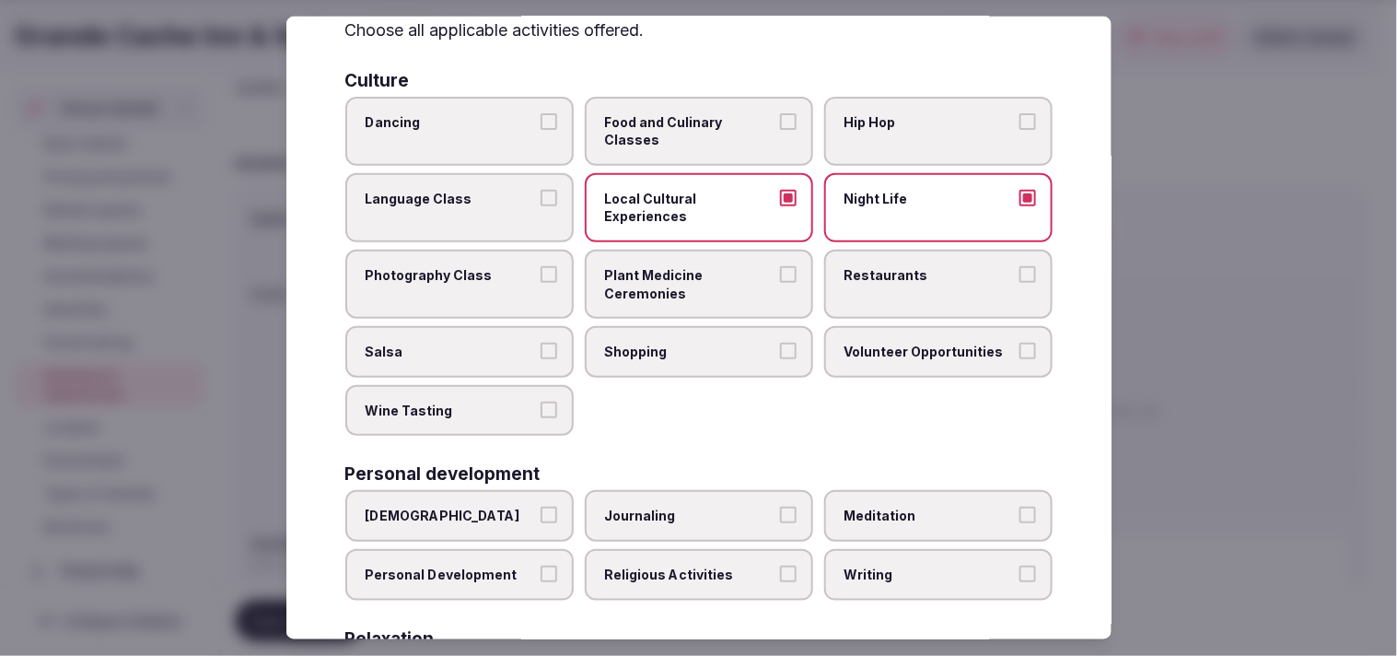
scroll to position [204, 0]
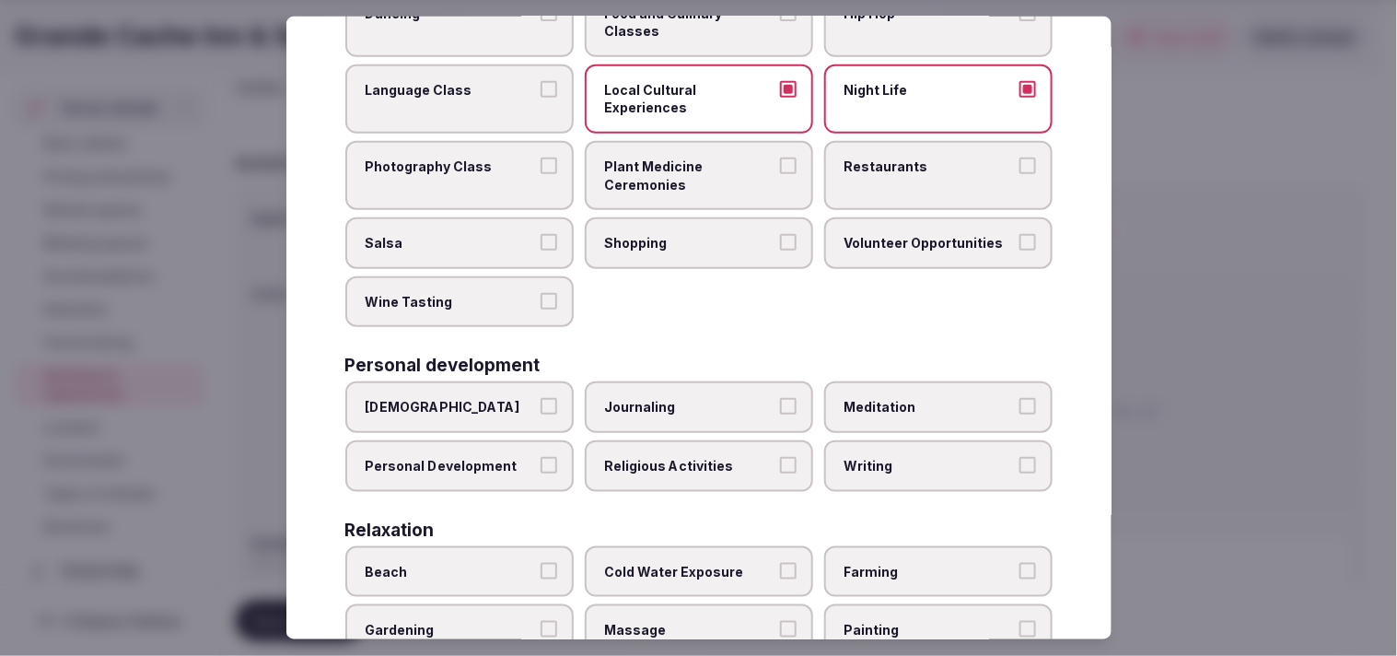
click at [881, 200] on label "Restaurants" at bounding box center [938, 175] width 228 height 69
click at [1020, 174] on button "Restaurants" at bounding box center [1028, 166] width 17 height 17
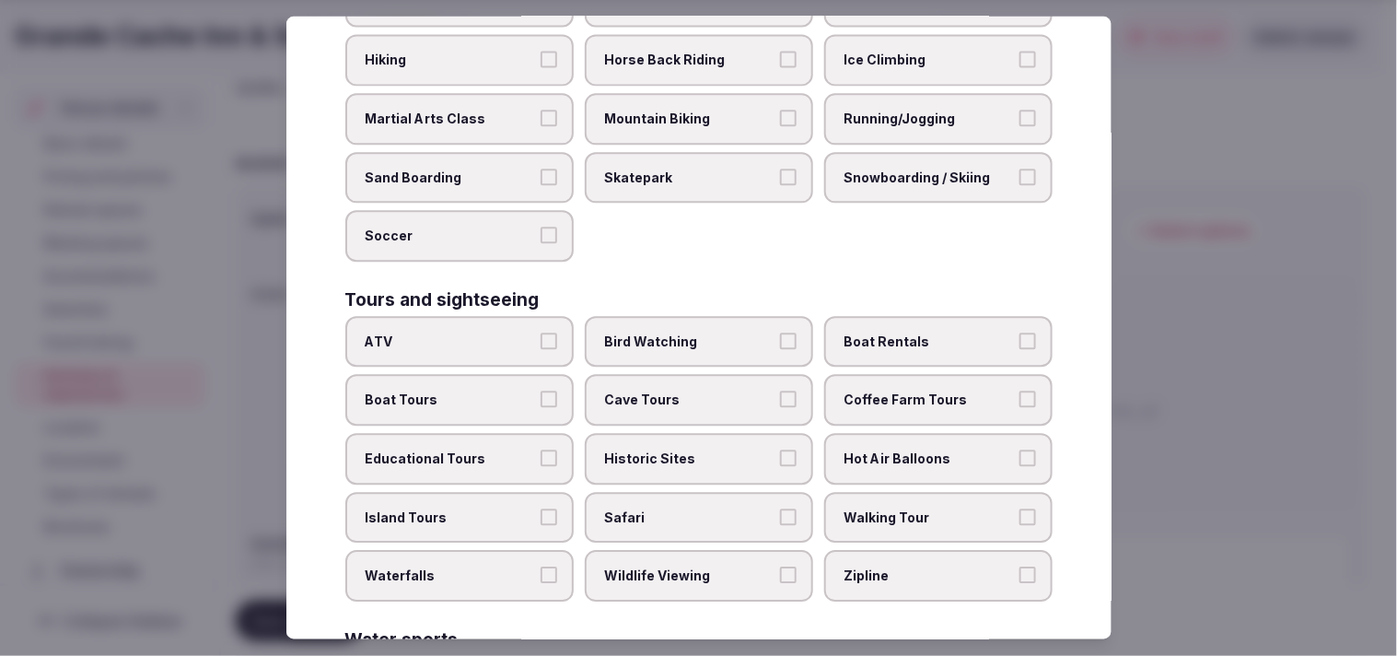
scroll to position [1011, 0]
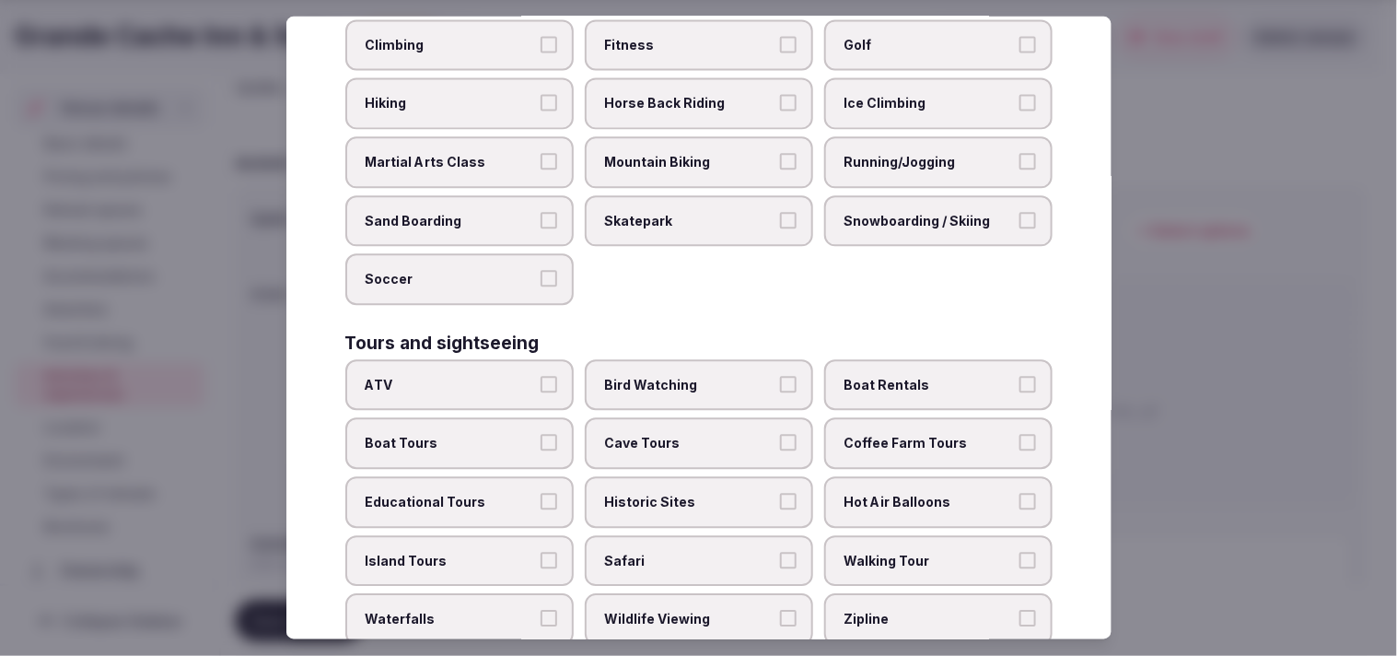
click at [903, 552] on span "Walking Tour" at bounding box center [929, 561] width 169 height 18
click at [1020, 552] on button "Walking Tour" at bounding box center [1028, 560] width 17 height 17
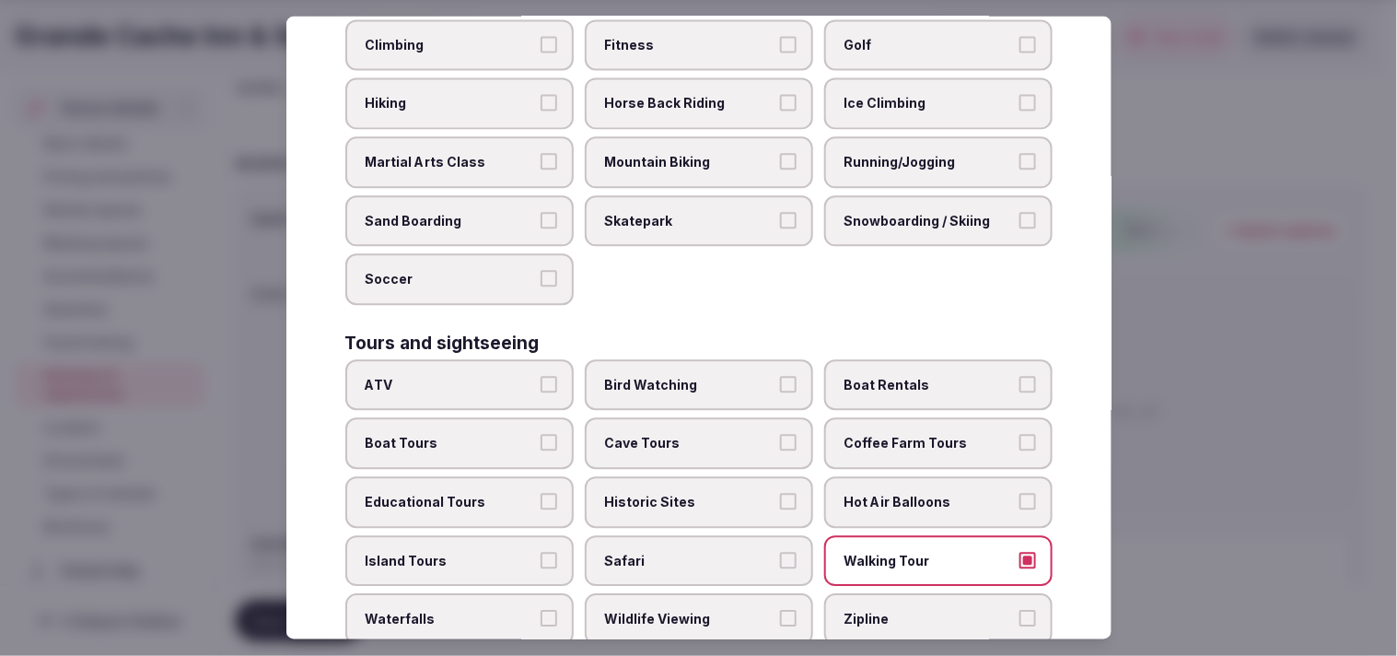
click at [758, 494] on span "Historic Sites" at bounding box center [689, 503] width 169 height 18
click at [780, 494] on button "Historic Sites" at bounding box center [788, 502] width 17 height 17
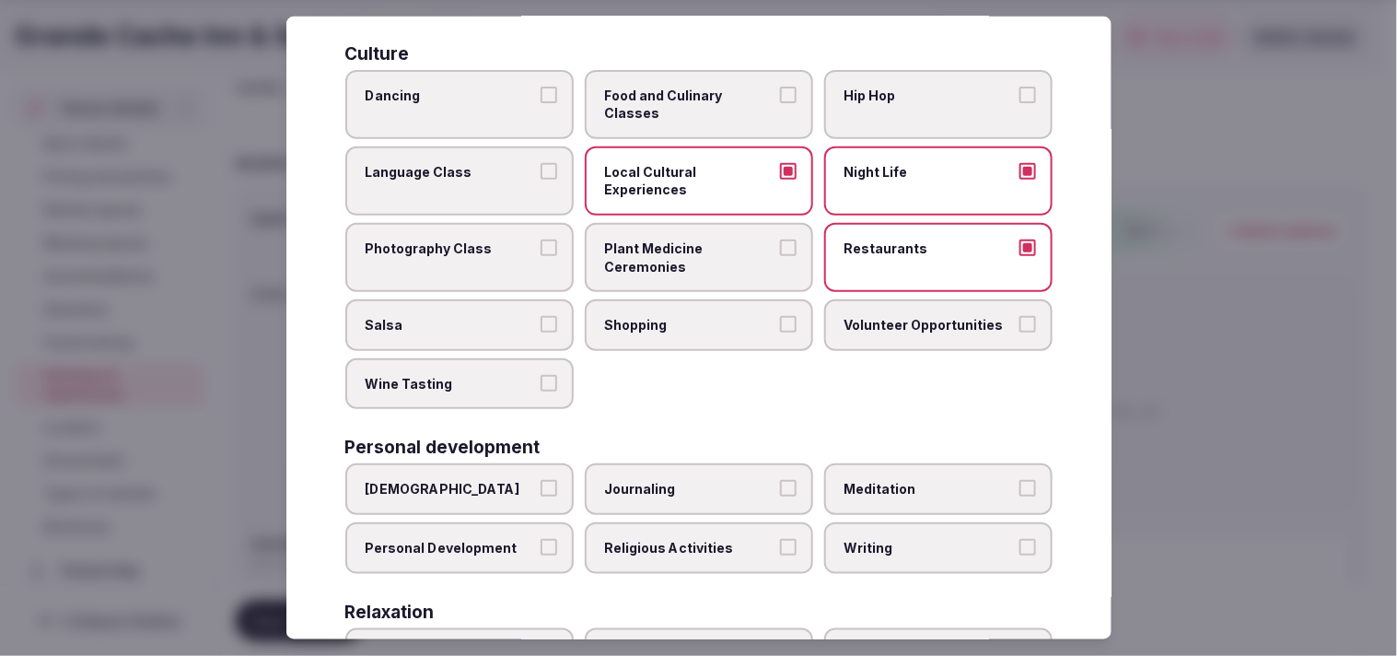
scroll to position [90, 0]
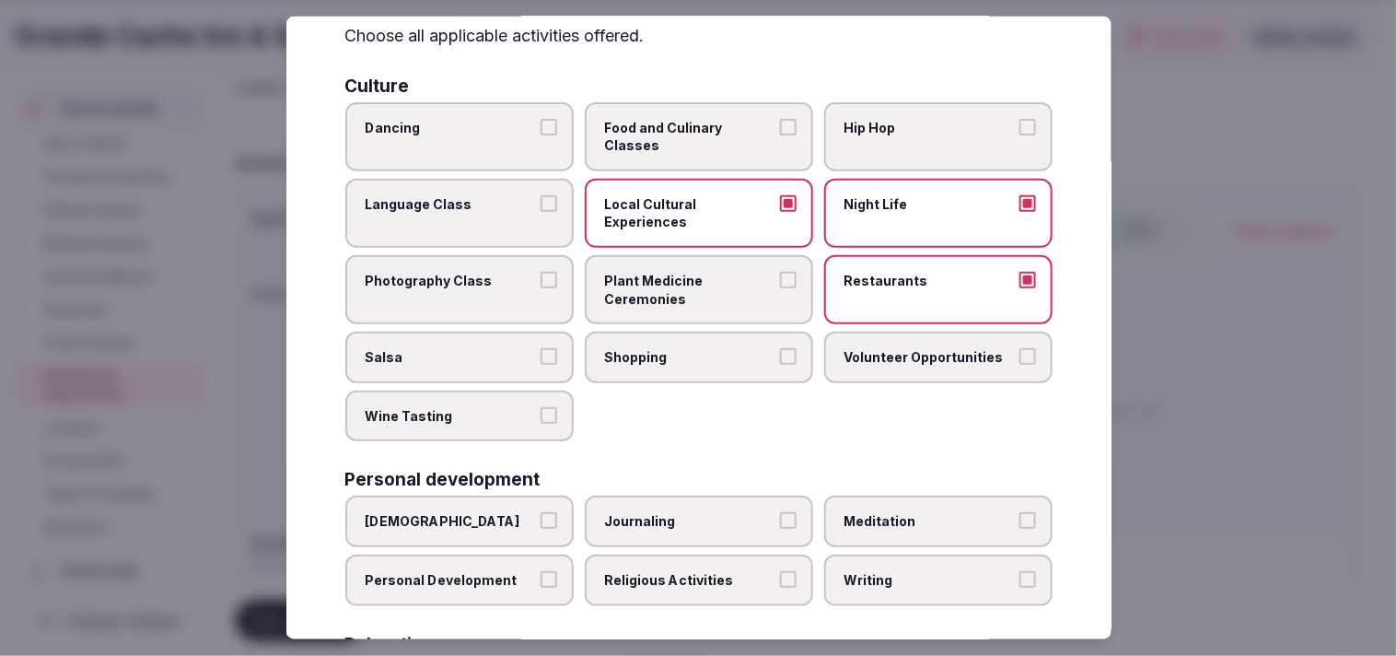
click at [568, 563] on div "Ayurveda Journaling Meditation Personal Development Religious Activities Writing" at bounding box center [698, 551] width 707 height 110
click at [554, 568] on label "Personal Development" at bounding box center [459, 580] width 228 height 52
click at [554, 571] on button "Personal Development" at bounding box center [549, 579] width 17 height 17
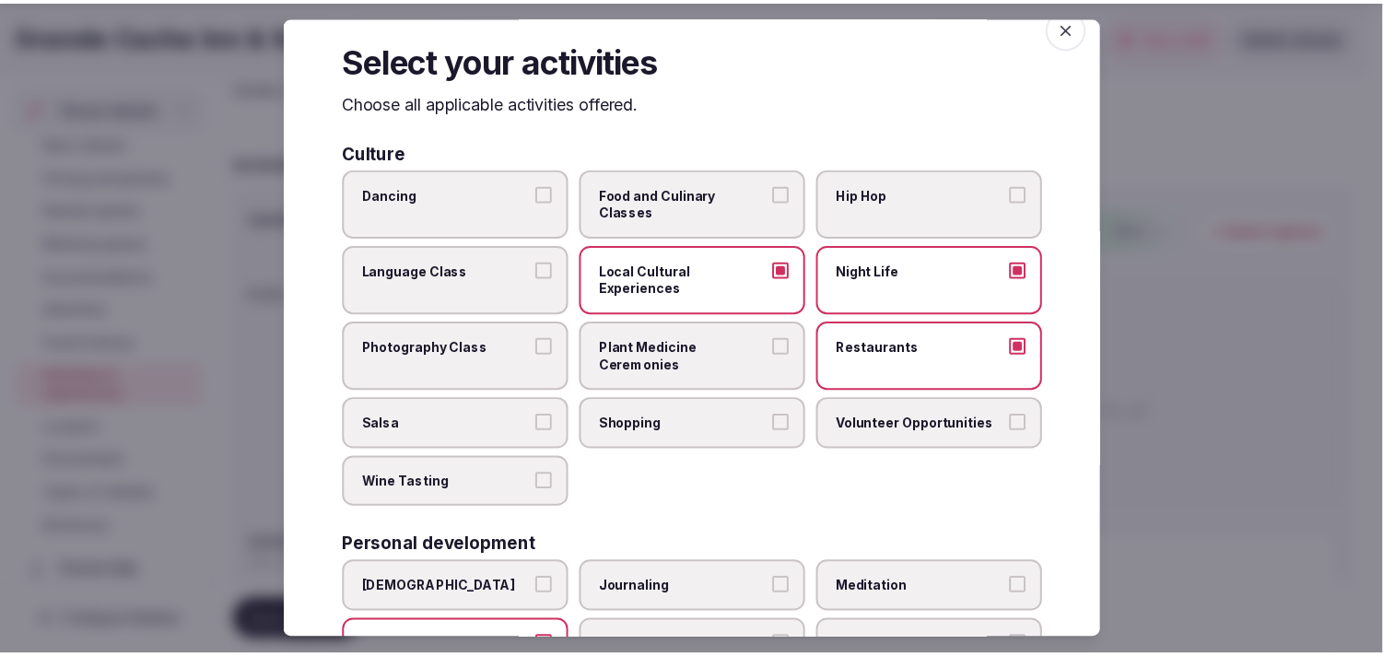
scroll to position [0, 0]
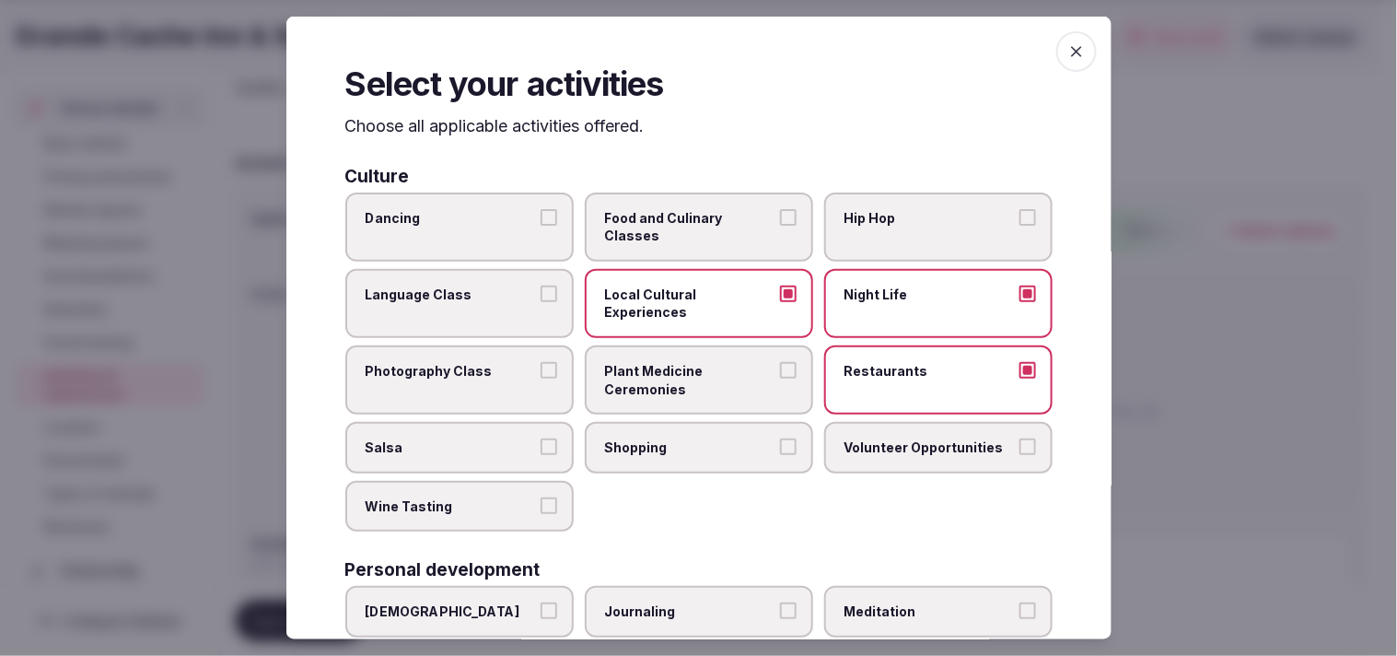
click at [1068, 52] on icon "button" at bounding box center [1077, 51] width 18 height 18
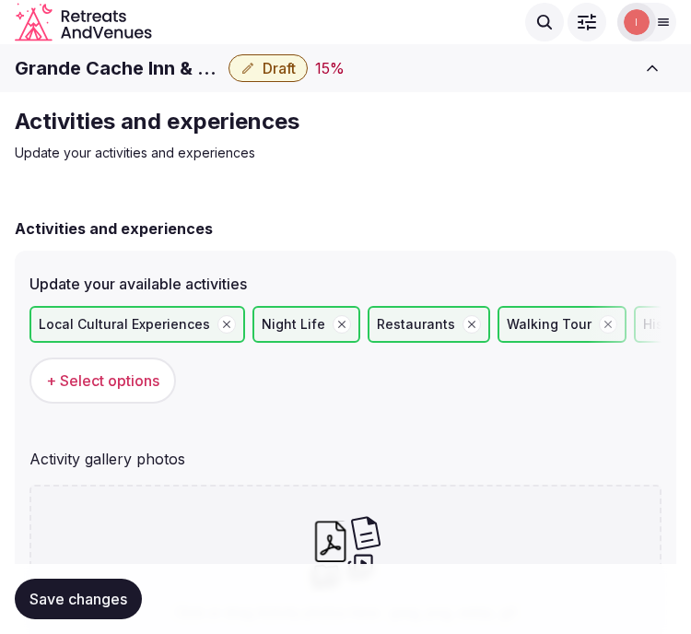
click at [148, 372] on span "+ Select options" at bounding box center [102, 380] width 113 height 20
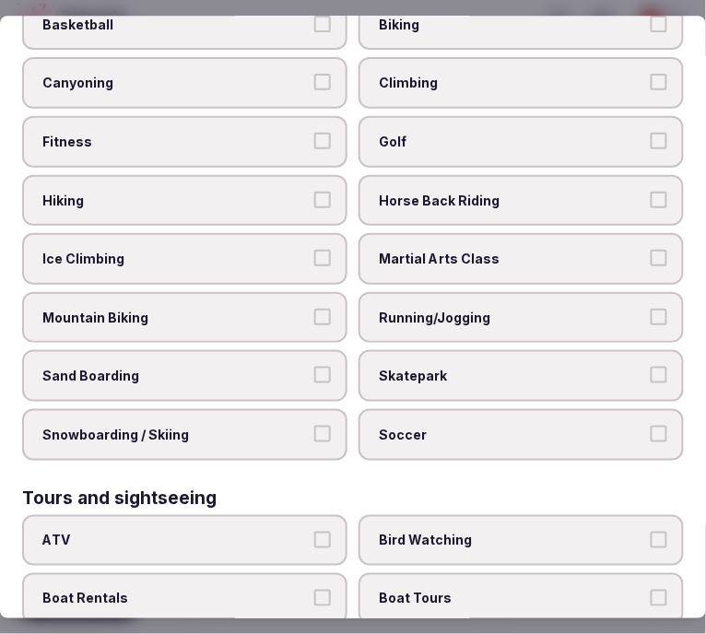
scroll to position [1029, 0]
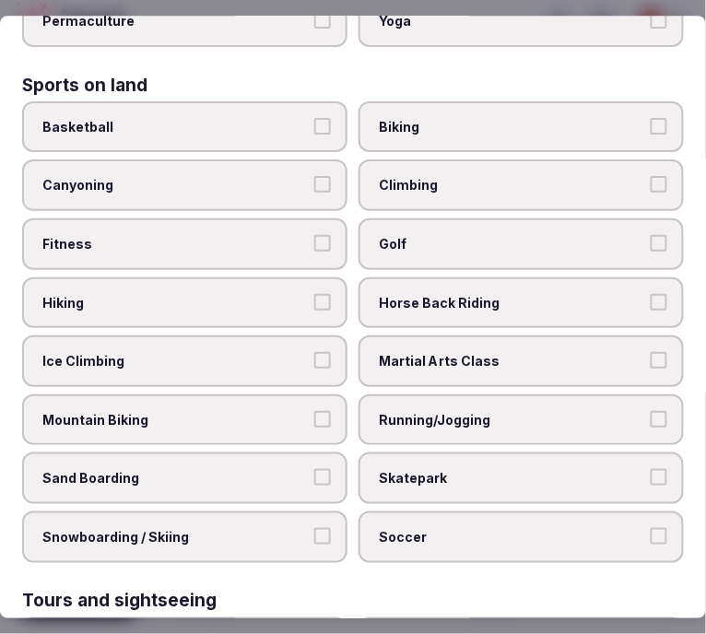
click at [325, 283] on label "Hiking" at bounding box center [184, 303] width 325 height 52
click at [325, 294] on button "Hiking" at bounding box center [322, 302] width 17 height 17
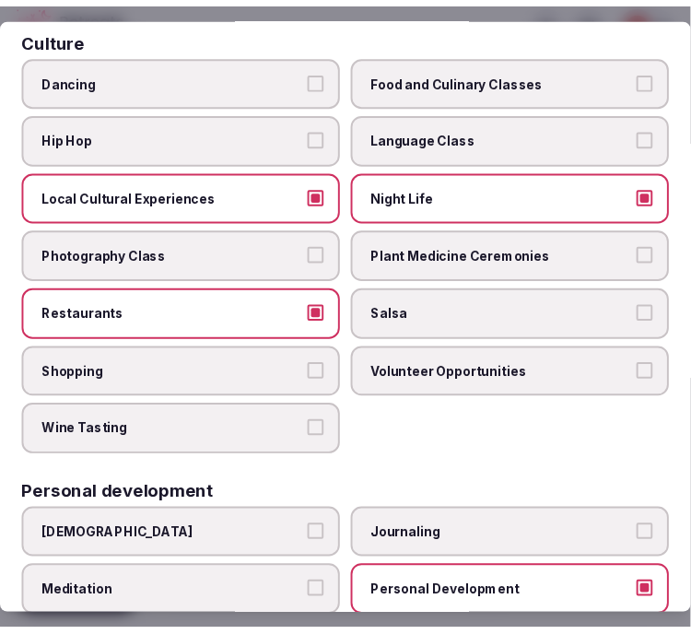
scroll to position [0, 0]
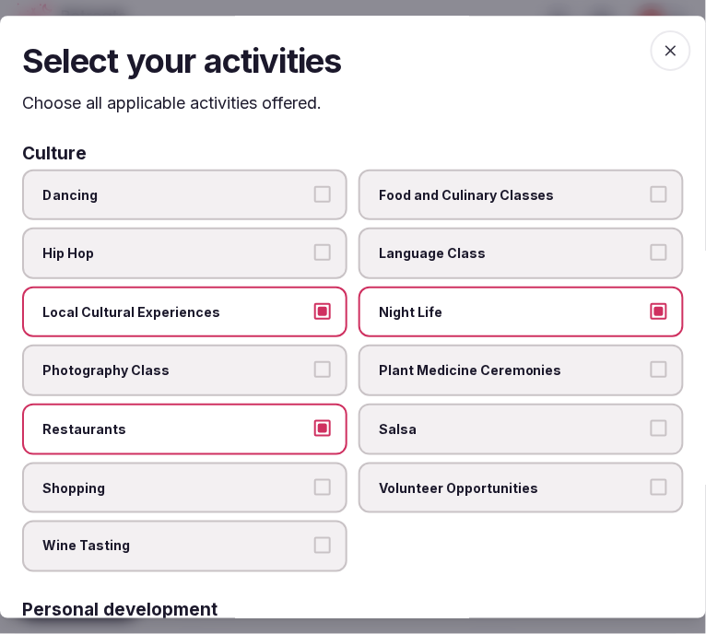
click at [661, 53] on icon "button" at bounding box center [670, 50] width 18 height 18
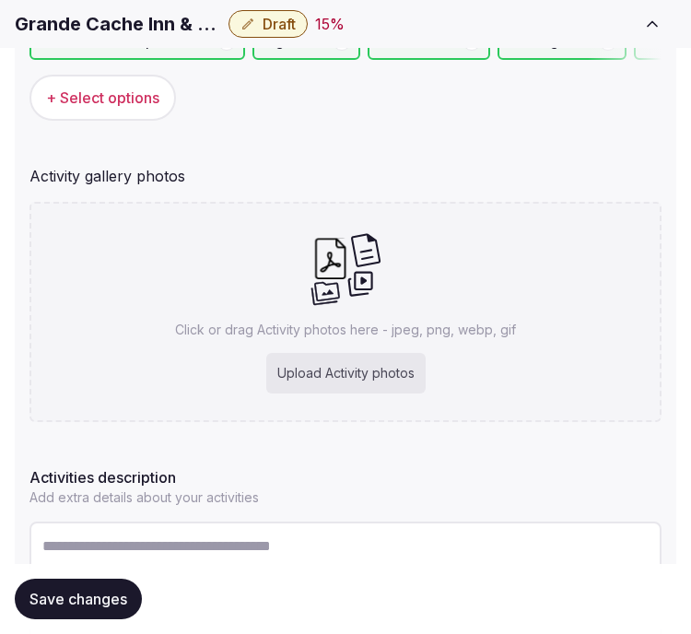
scroll to position [307, 0]
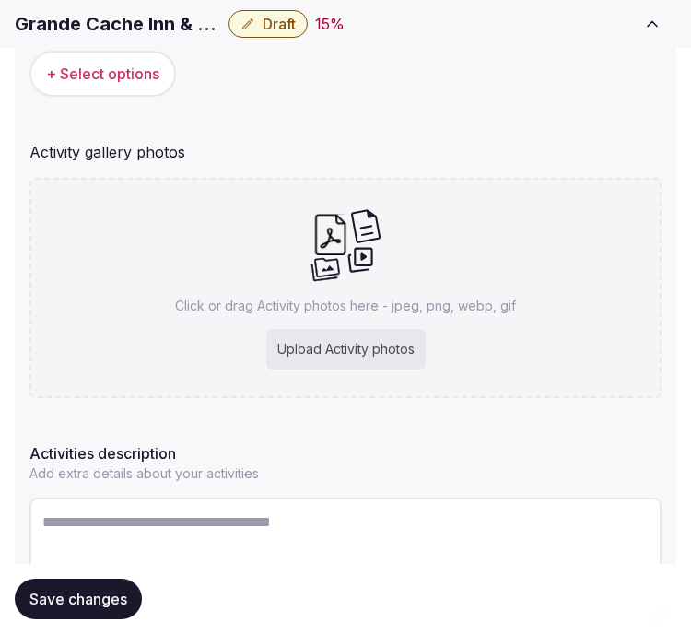
click at [114, 593] on span "Save changes" at bounding box center [78, 598] width 98 height 18
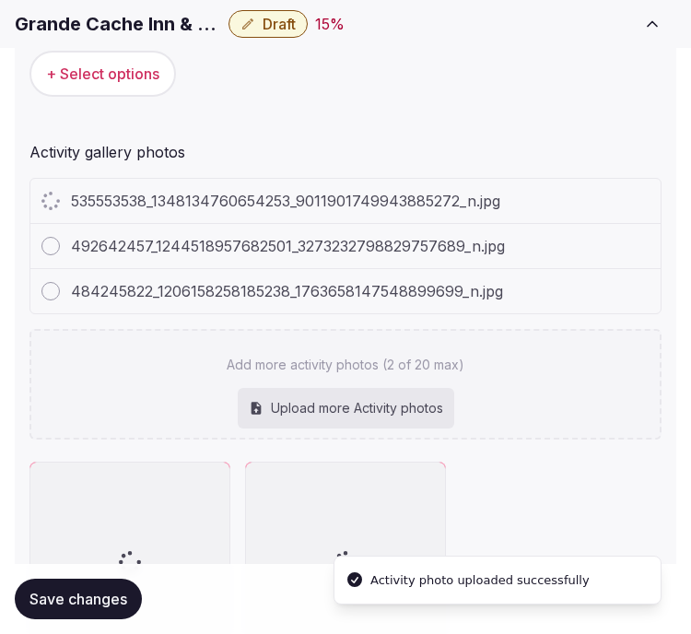
click at [436, 308] on div "484245822_1206158258185238_1763658147548899699_n.jpg" at bounding box center [345, 291] width 630 height 44
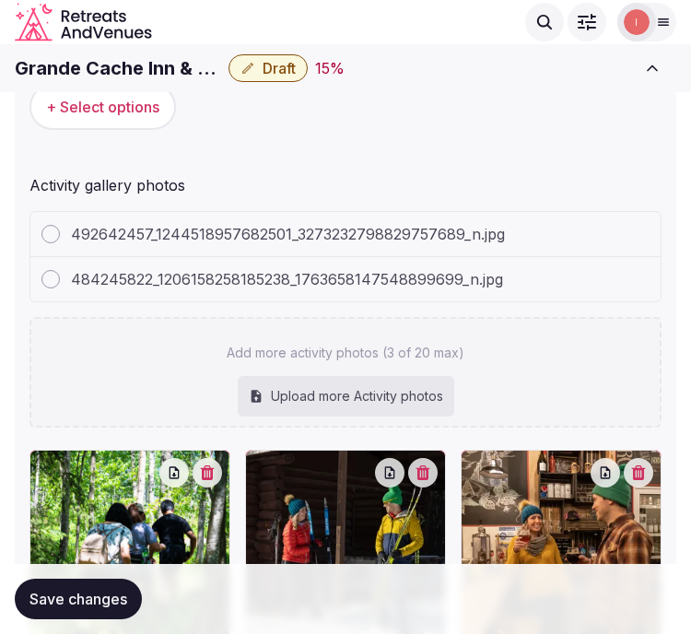
scroll to position [238, 0]
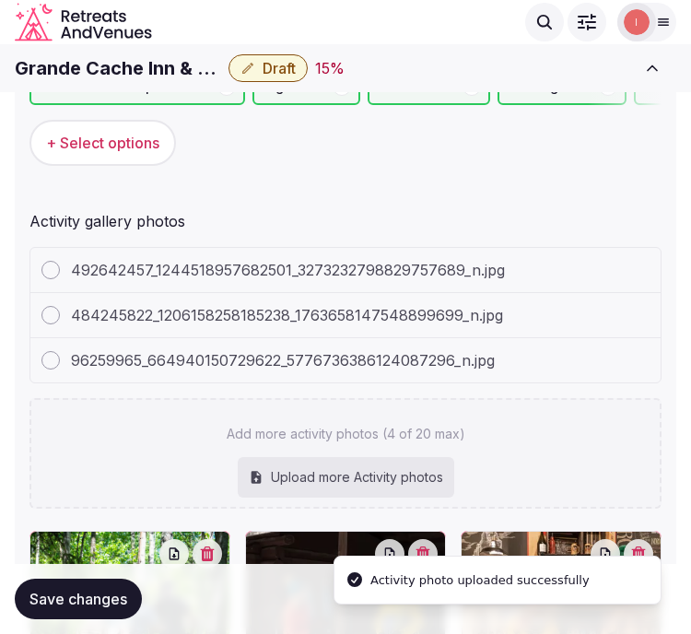
drag, startPoint x: 701, startPoint y: 289, endPoint x: 486, endPoint y: 390, distance: 236.9
click at [488, 390] on div "492642457_1244518957682501_3273232798829757689_n.jpg 484245822_1206158258185238…" at bounding box center [345, 378] width 632 height 262
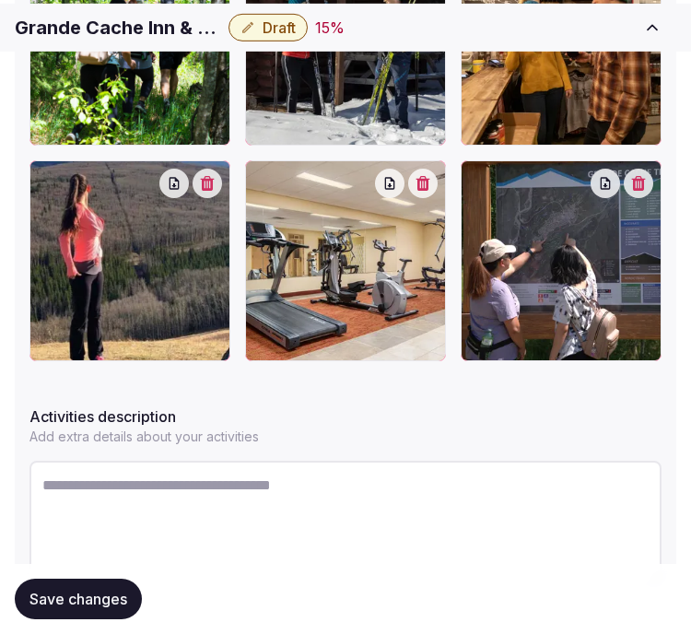
scroll to position [998, 0]
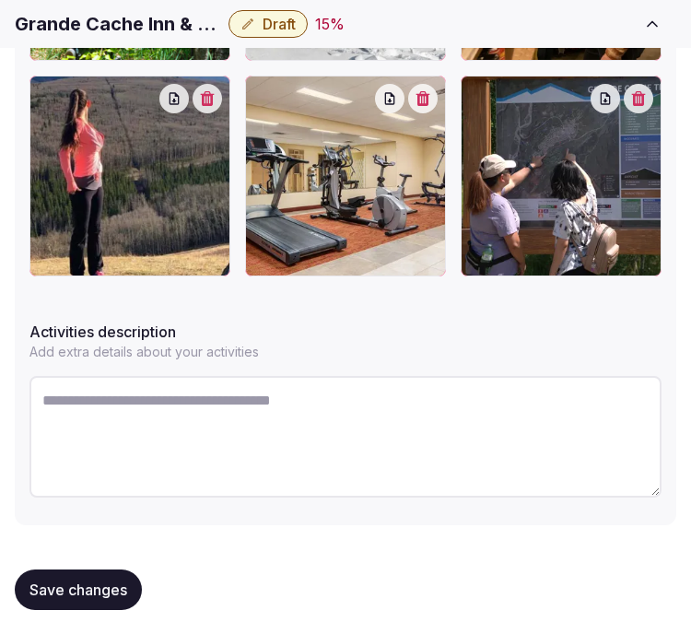
click at [576, 433] on textarea at bounding box center [345, 437] width 632 height 122
paste textarea "**********"
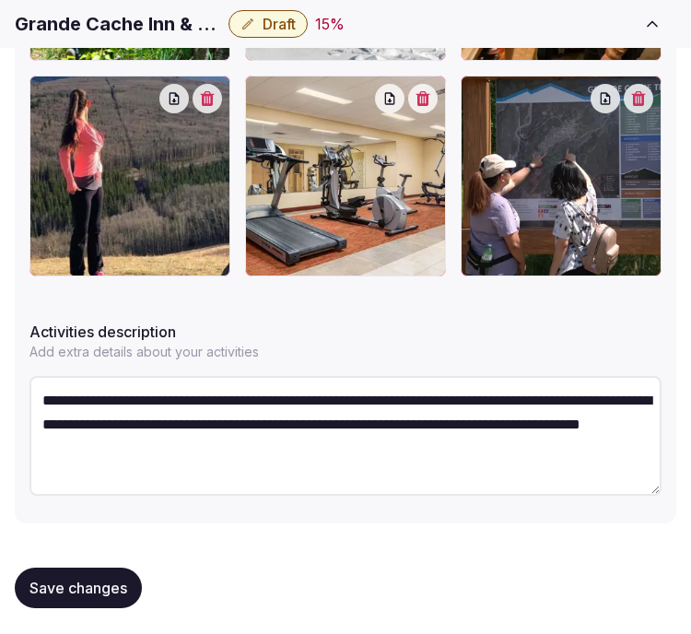
type textarea "**********"
drag, startPoint x: 101, startPoint y: 571, endPoint x: 120, endPoint y: 565, distance: 19.5
click at [102, 572] on button "Save changes" at bounding box center [78, 587] width 127 height 41
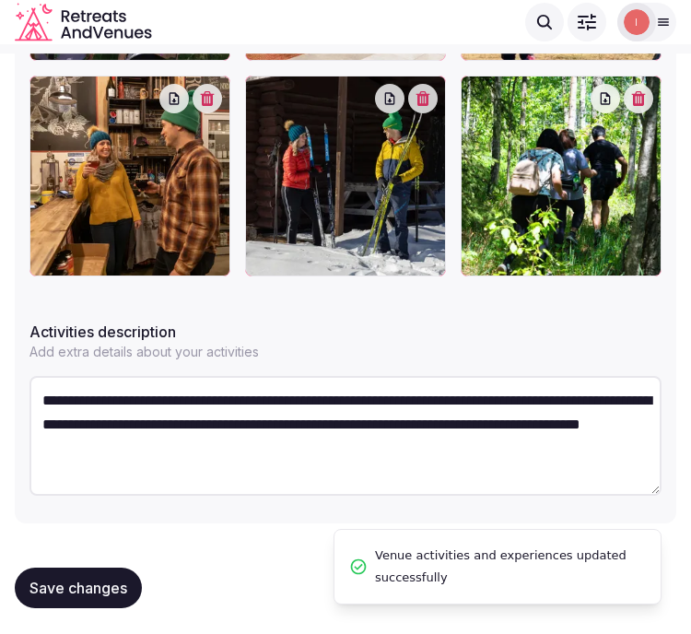
scroll to position [783, 0]
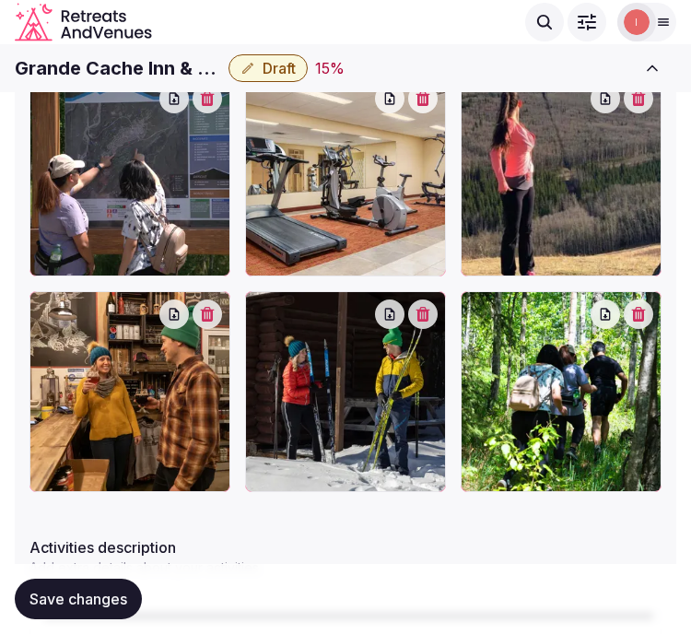
click at [115, 592] on span "Save changes" at bounding box center [78, 598] width 98 height 18
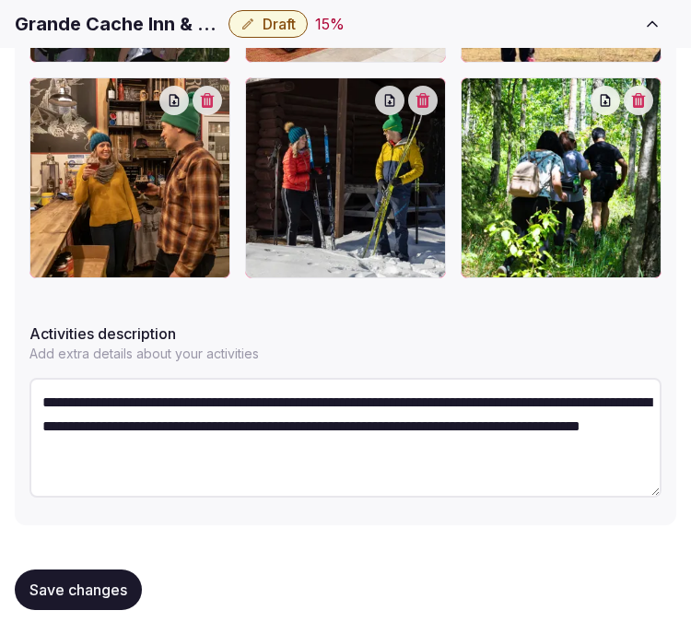
scroll to position [998, 0]
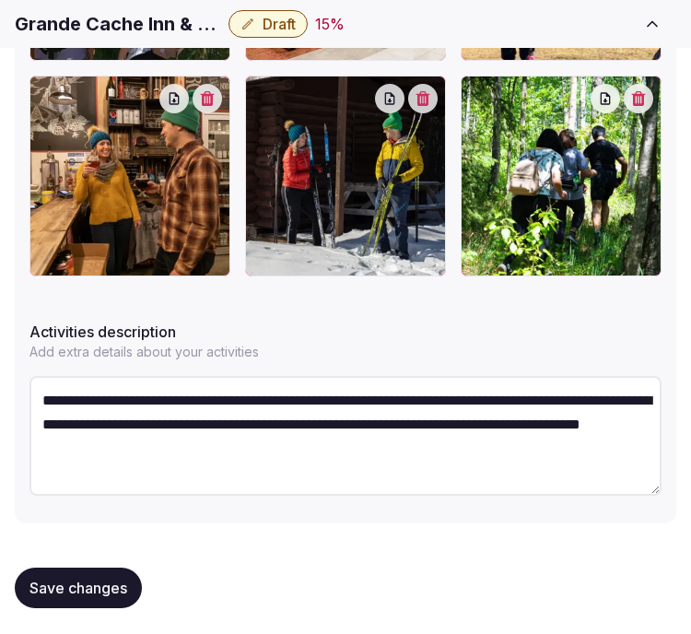
click at [115, 586] on span "Save changes" at bounding box center [78, 587] width 98 height 18
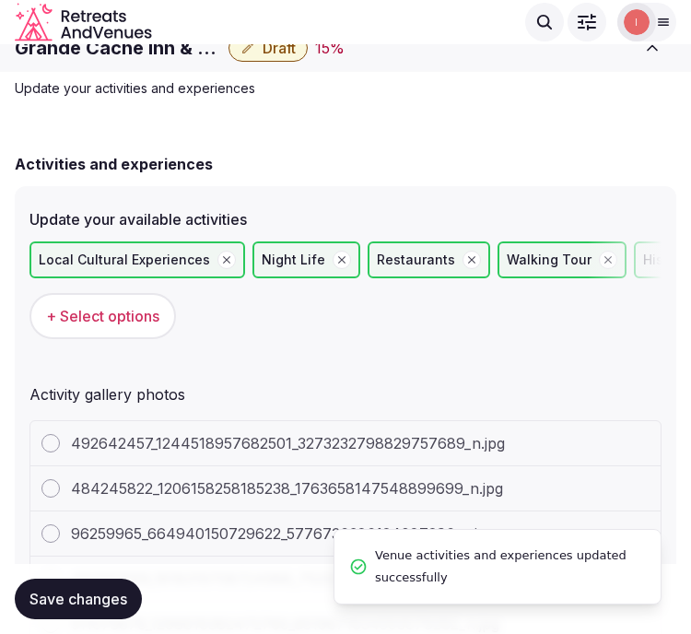
scroll to position [0, 0]
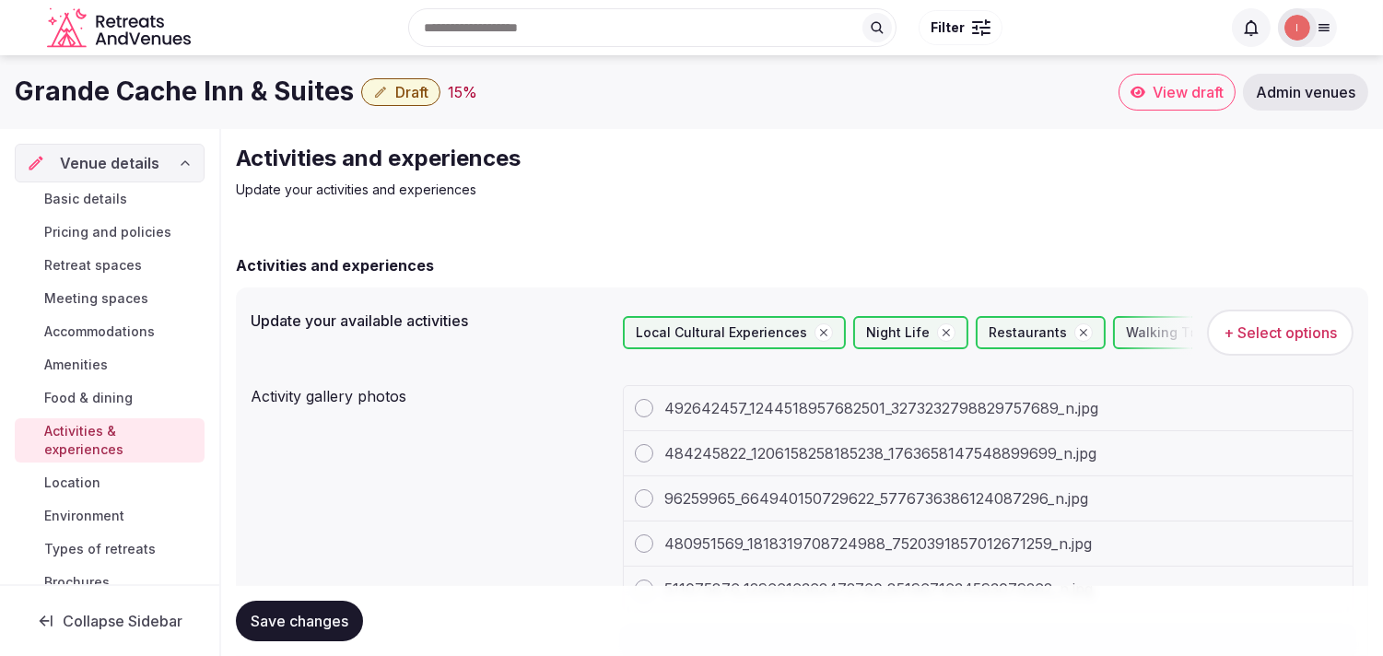
click at [88, 481] on span "Location" at bounding box center [72, 482] width 56 height 18
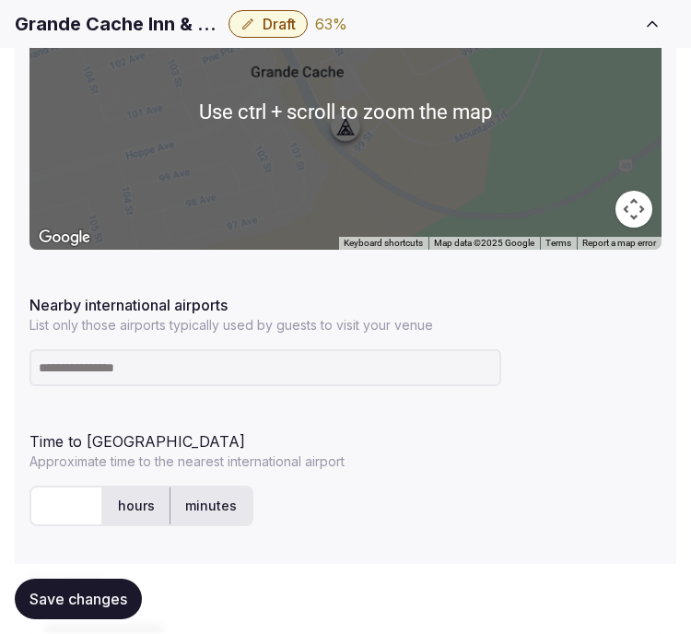
scroll to position [511, 0]
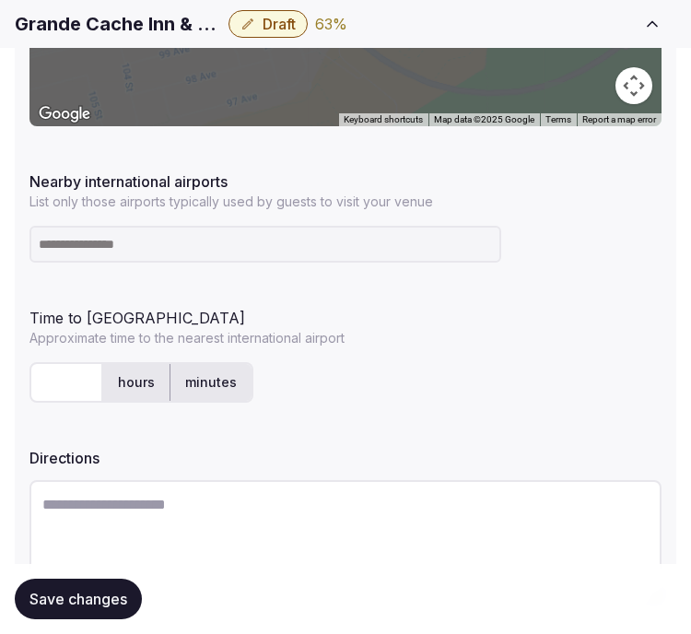
click at [322, 258] on input at bounding box center [265, 244] width 472 height 37
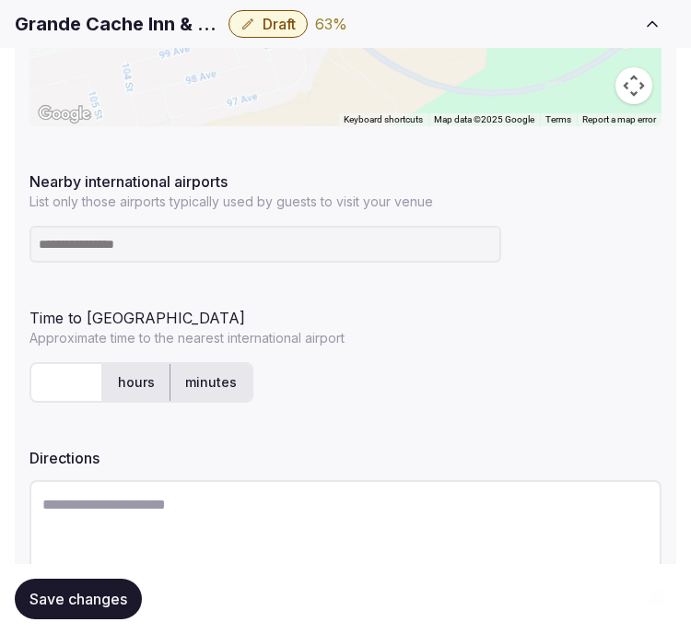
click at [347, 249] on input at bounding box center [265, 244] width 472 height 37
paste input "***"
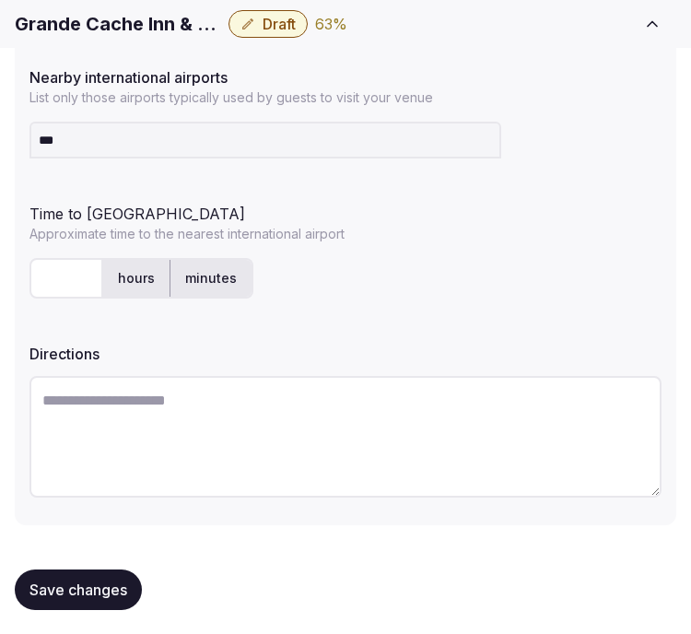
scroll to position [618, 0]
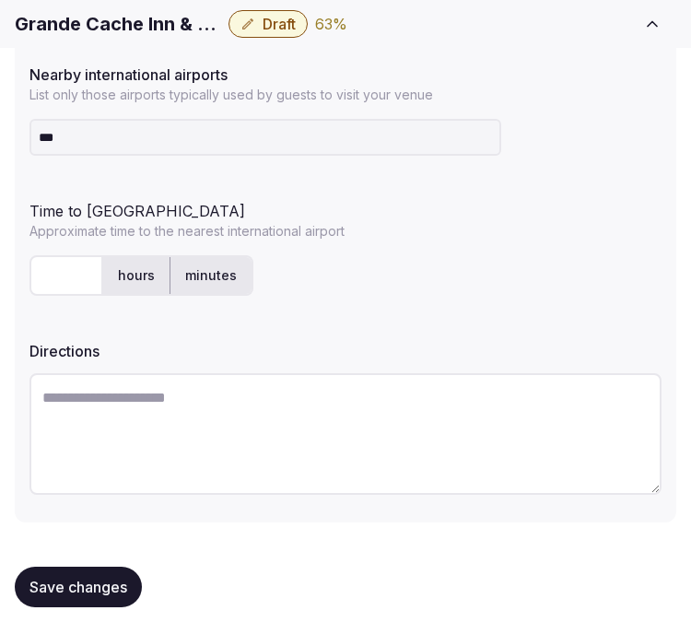
click at [66, 268] on input "text" at bounding box center [66, 275] width 74 height 41
click at [139, 152] on input "***" at bounding box center [265, 137] width 472 height 37
click at [391, 164] on div "**********" at bounding box center [345, 77] width 661 height 890
click at [402, 135] on input "***" at bounding box center [265, 137] width 472 height 37
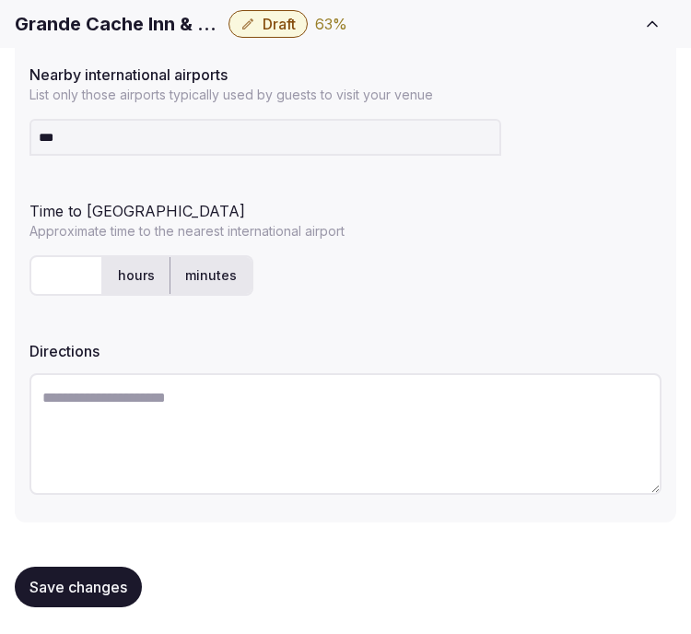
click at [402, 135] on input "***" at bounding box center [265, 137] width 472 height 37
click at [151, 135] on input "***" at bounding box center [265, 137] width 472 height 37
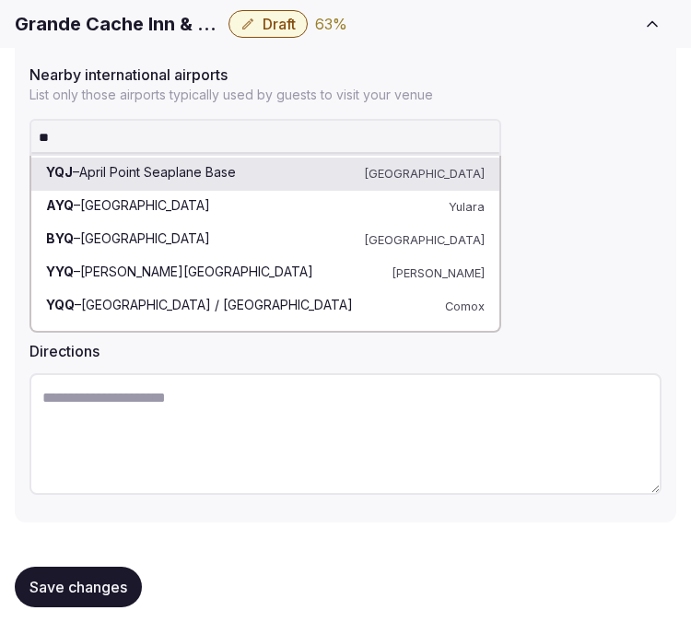
type input "***"
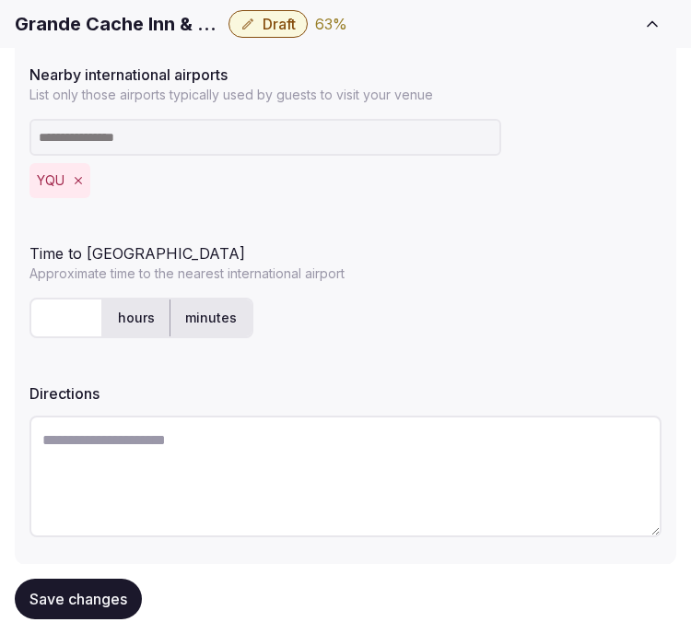
click at [77, 322] on input "text" at bounding box center [66, 318] width 74 height 41
type input "***"
click at [161, 449] on textarea at bounding box center [345, 476] width 632 height 122
click at [88, 592] on span "Save changes" at bounding box center [78, 598] width 98 height 18
click at [139, 583] on div "Save changes" at bounding box center [78, 598] width 127 height 41
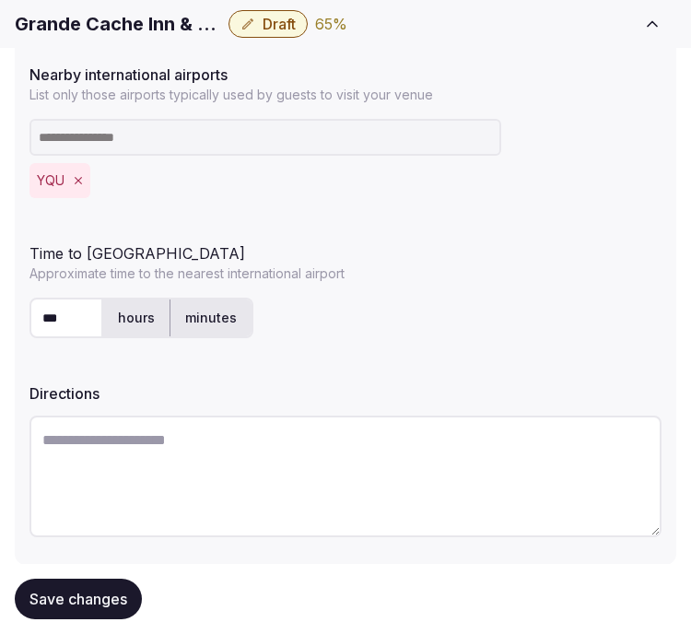
click at [121, 594] on span "Save changes" at bounding box center [78, 598] width 98 height 18
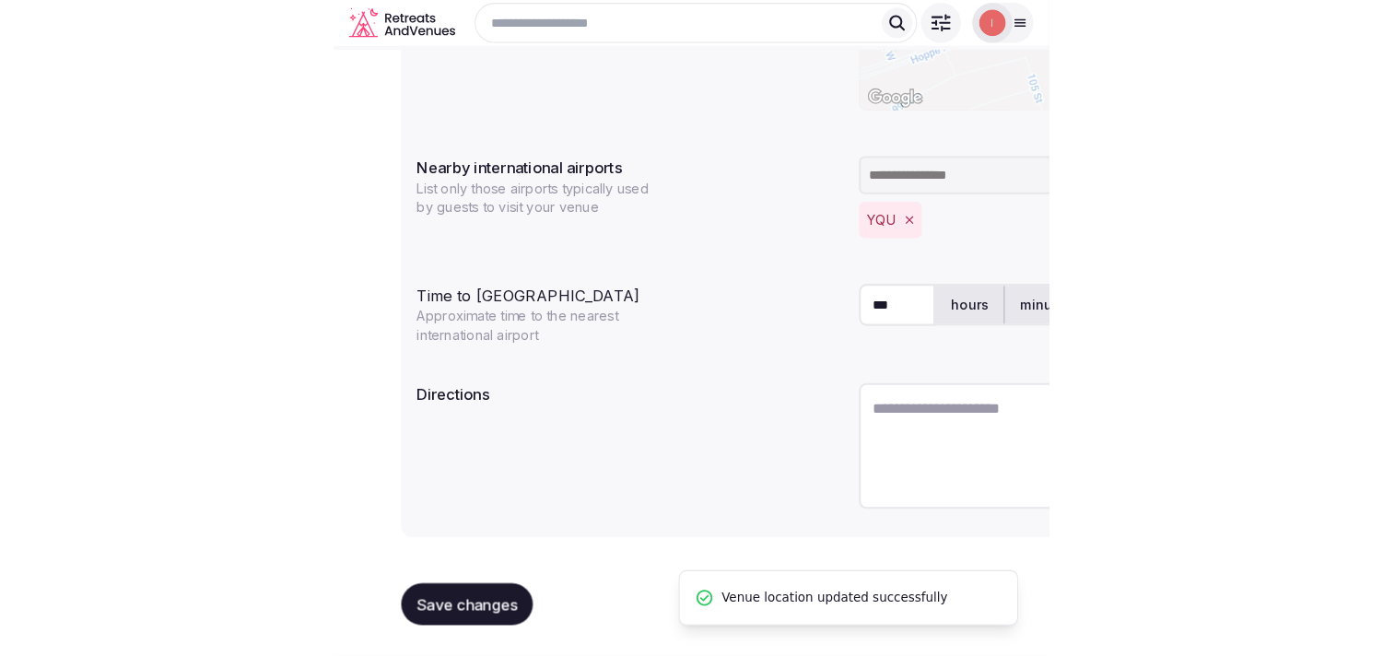
scroll to position [458, 0]
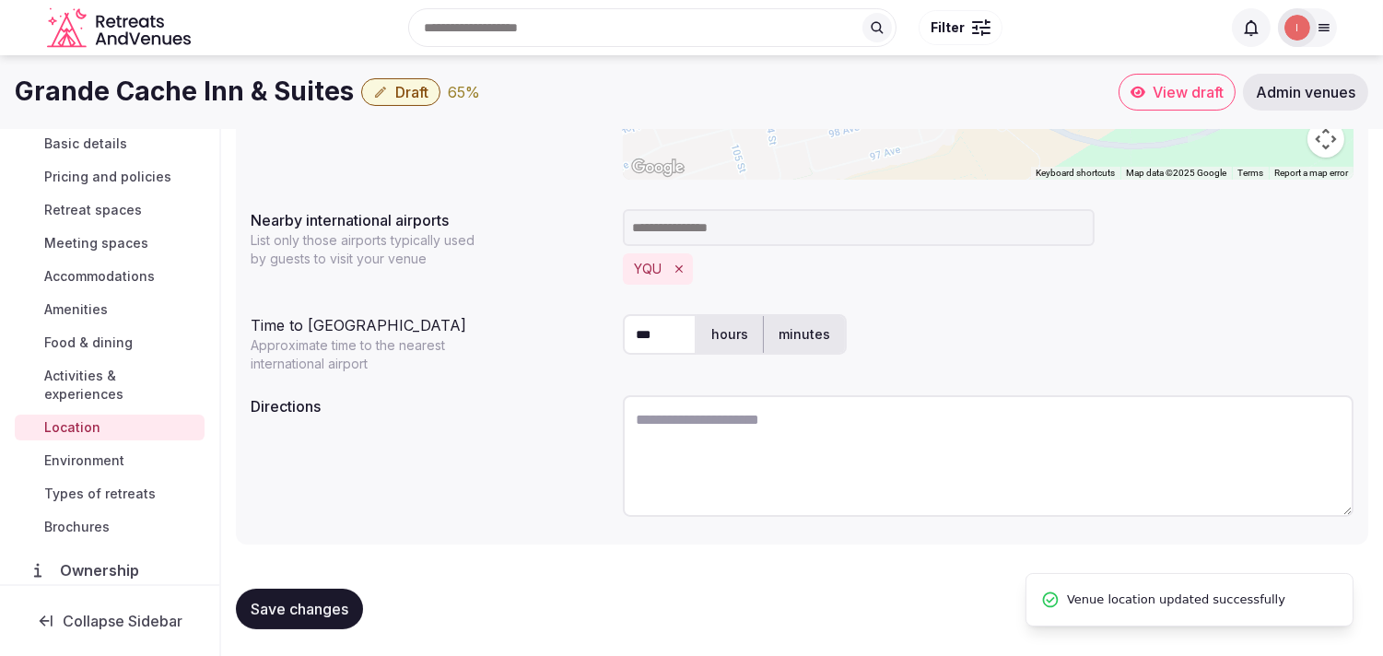
click at [281, 617] on button "Save changes" at bounding box center [299, 609] width 127 height 41
click at [98, 452] on span "Environment" at bounding box center [84, 460] width 80 height 18
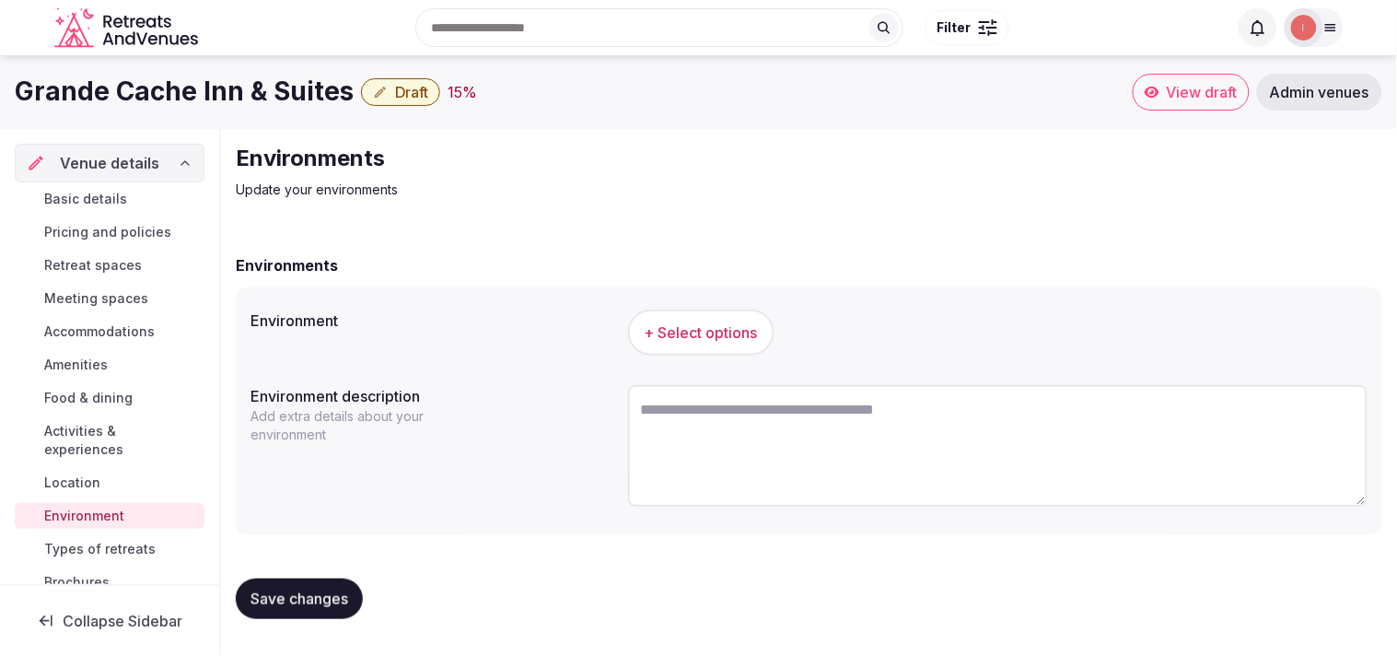
click at [725, 322] on span "+ Select options" at bounding box center [701, 332] width 113 height 20
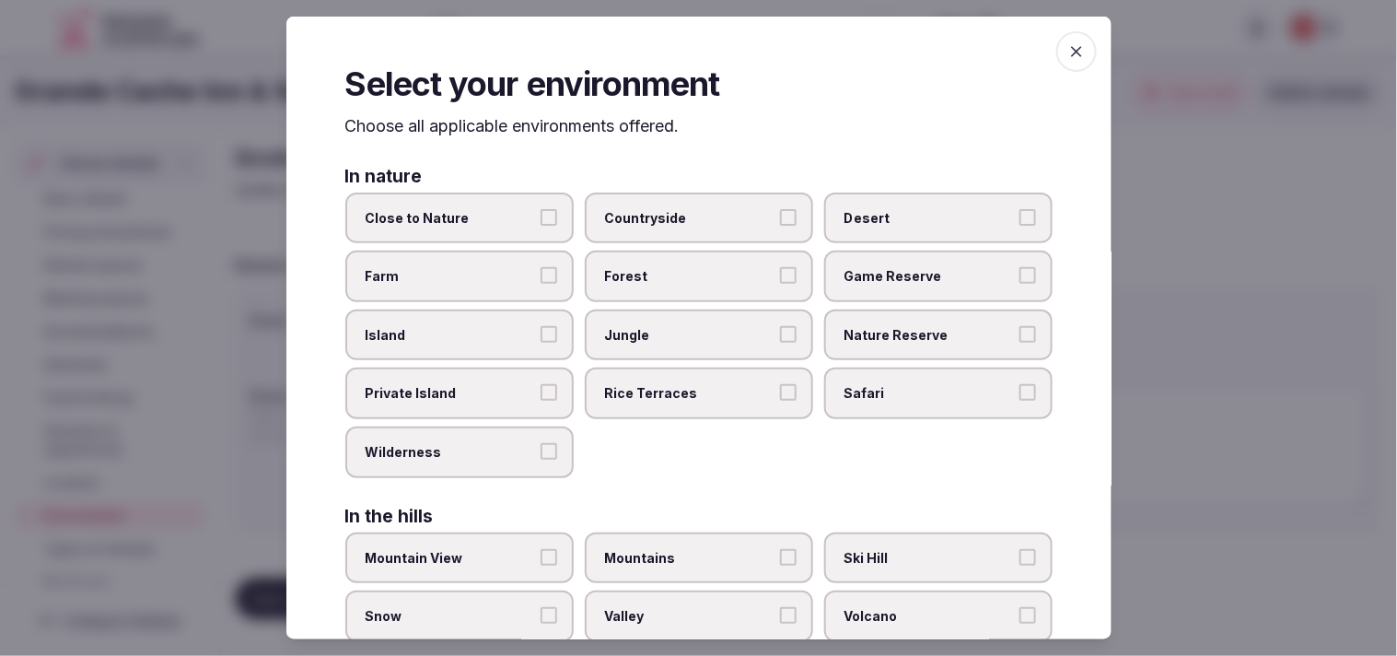
click at [553, 218] on label "Close to Nature" at bounding box center [459, 218] width 228 height 52
click at [553, 218] on button "Close to Nature" at bounding box center [549, 216] width 17 height 17
click at [554, 543] on label "Mountain View" at bounding box center [459, 557] width 228 height 52
click at [554, 548] on button "Mountain View" at bounding box center [549, 556] width 17 height 17
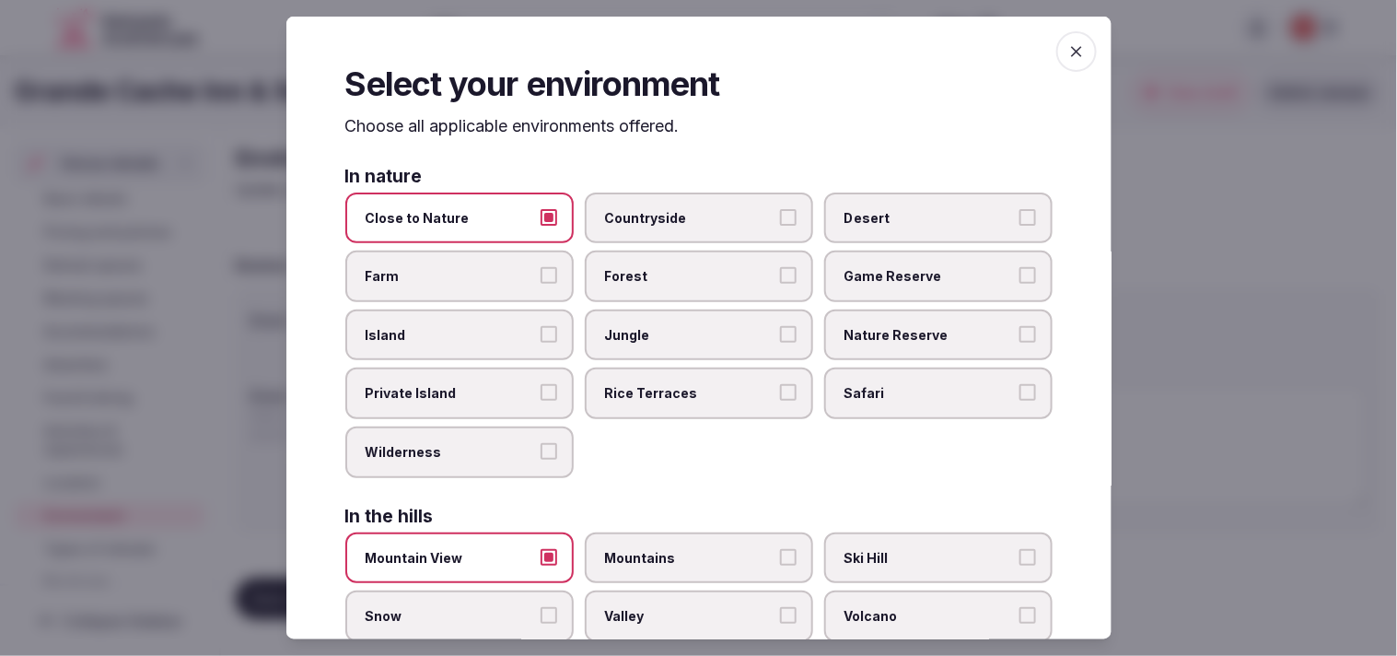
scroll to position [102, 0]
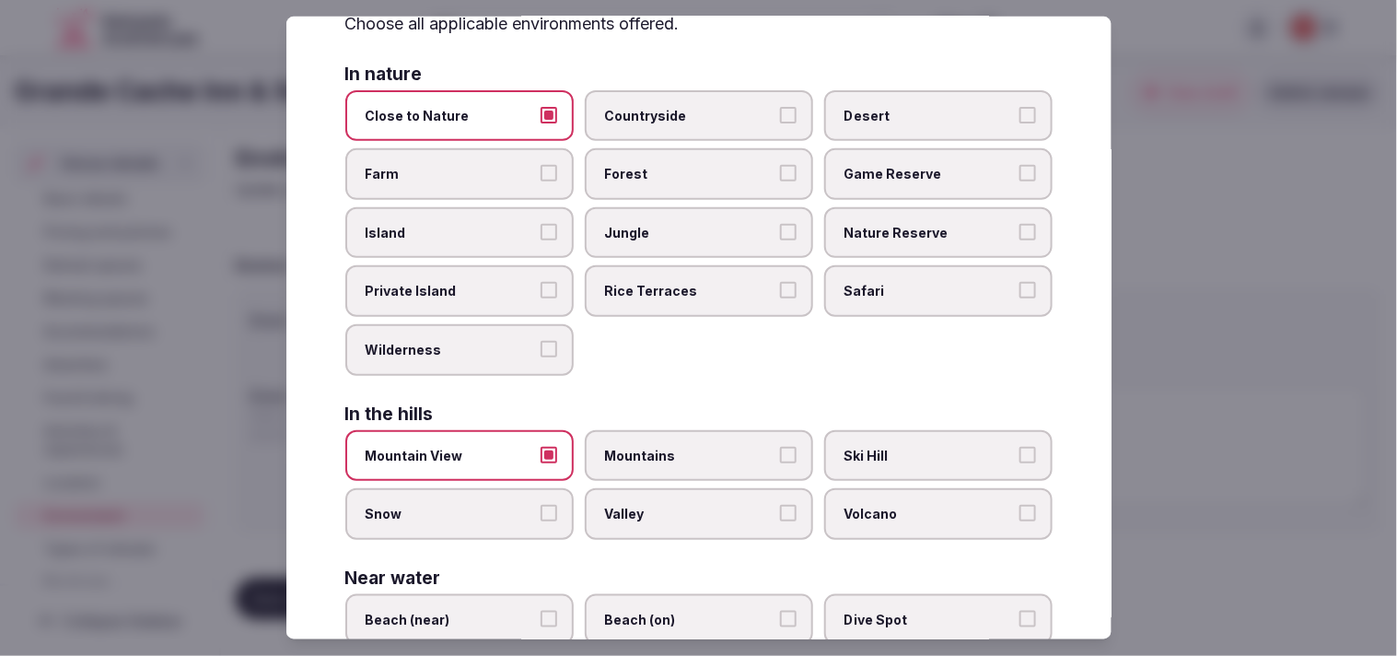
click at [685, 453] on span "Mountains" at bounding box center [689, 455] width 169 height 18
click at [780, 453] on button "Mountains" at bounding box center [788, 454] width 17 height 17
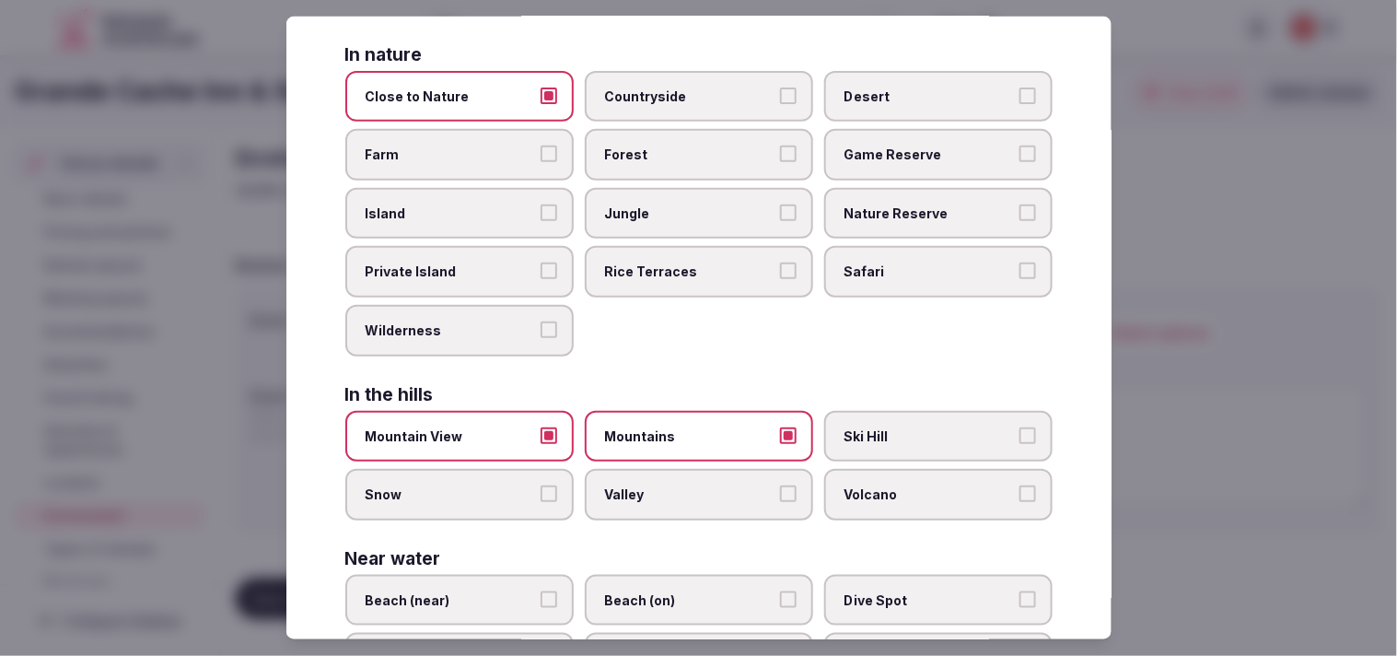
scroll to position [0, 0]
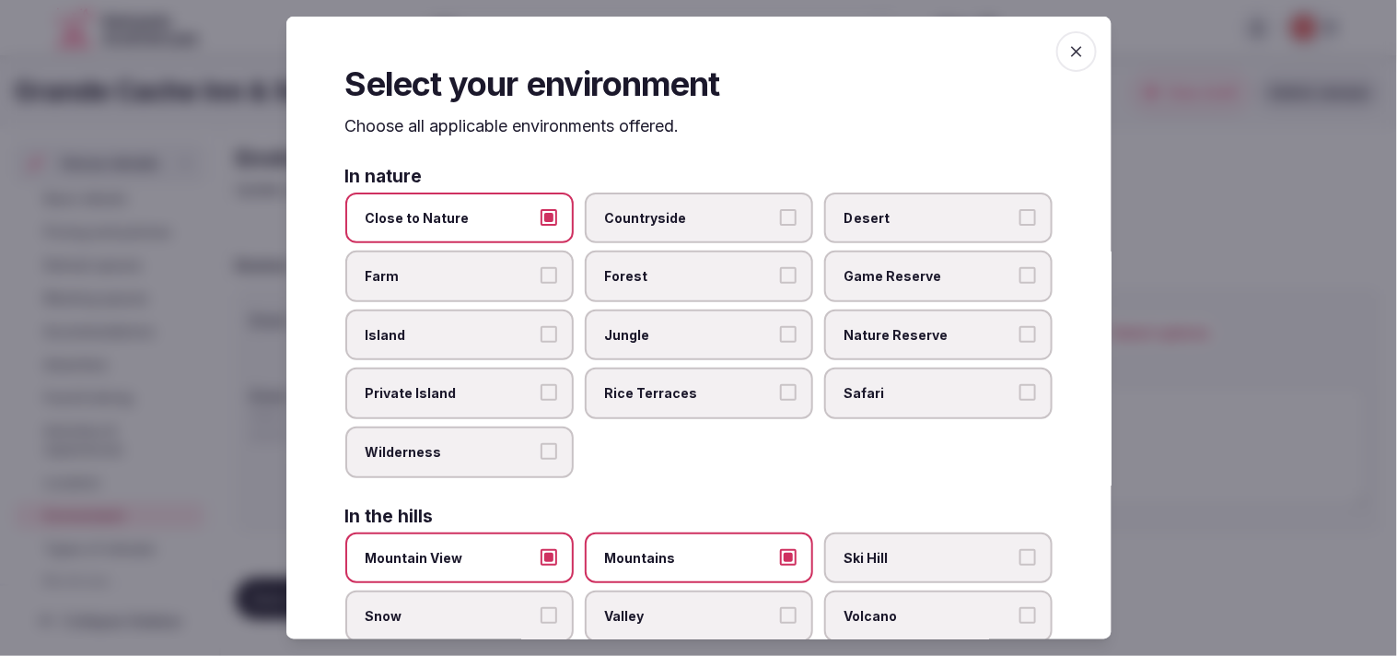
click at [1071, 49] on span "button" at bounding box center [1076, 51] width 41 height 41
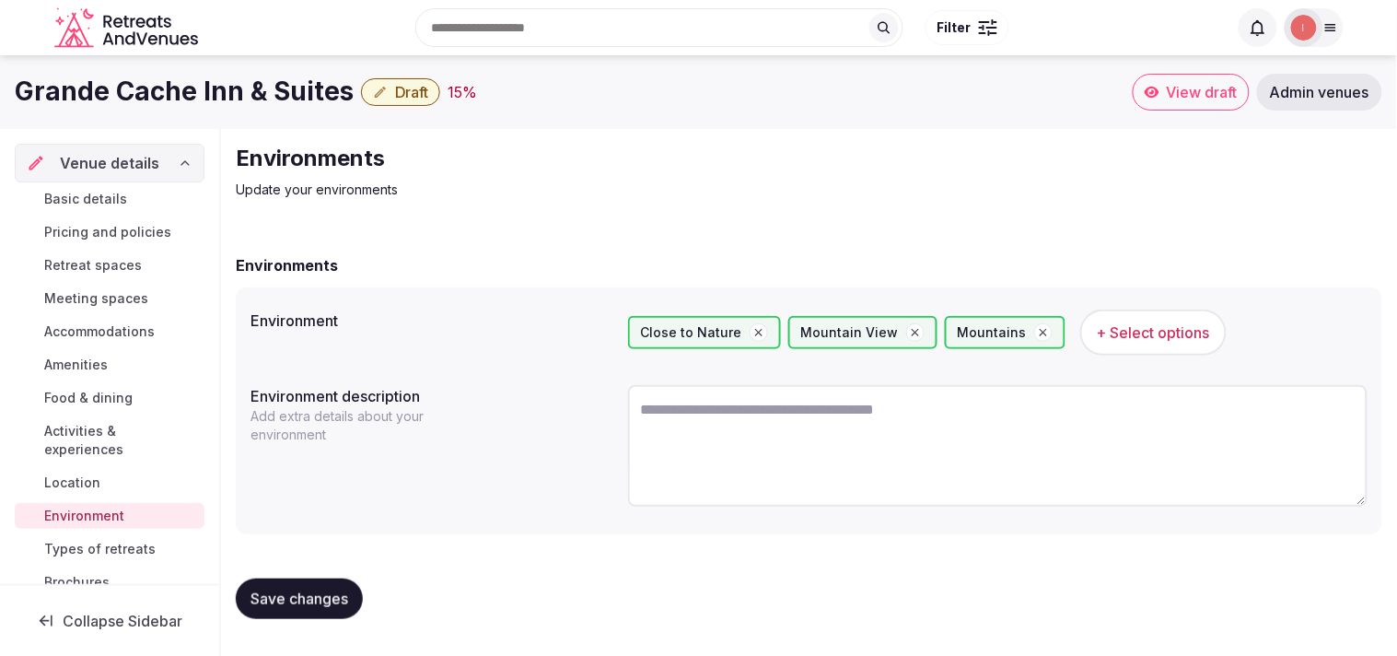
click at [320, 602] on span "Save changes" at bounding box center [300, 598] width 98 height 18
click at [99, 551] on span "Types of retreats" at bounding box center [99, 549] width 111 height 18
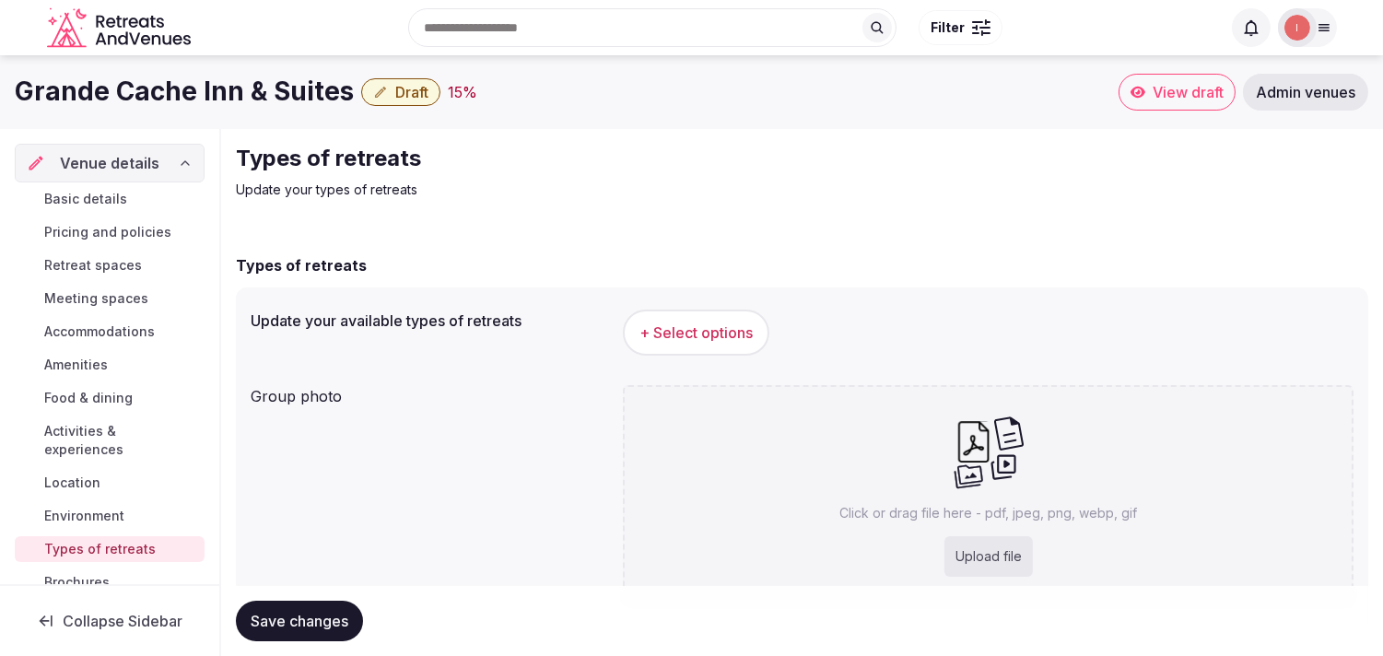
click at [668, 325] on span "+ Select options" at bounding box center [695, 332] width 113 height 20
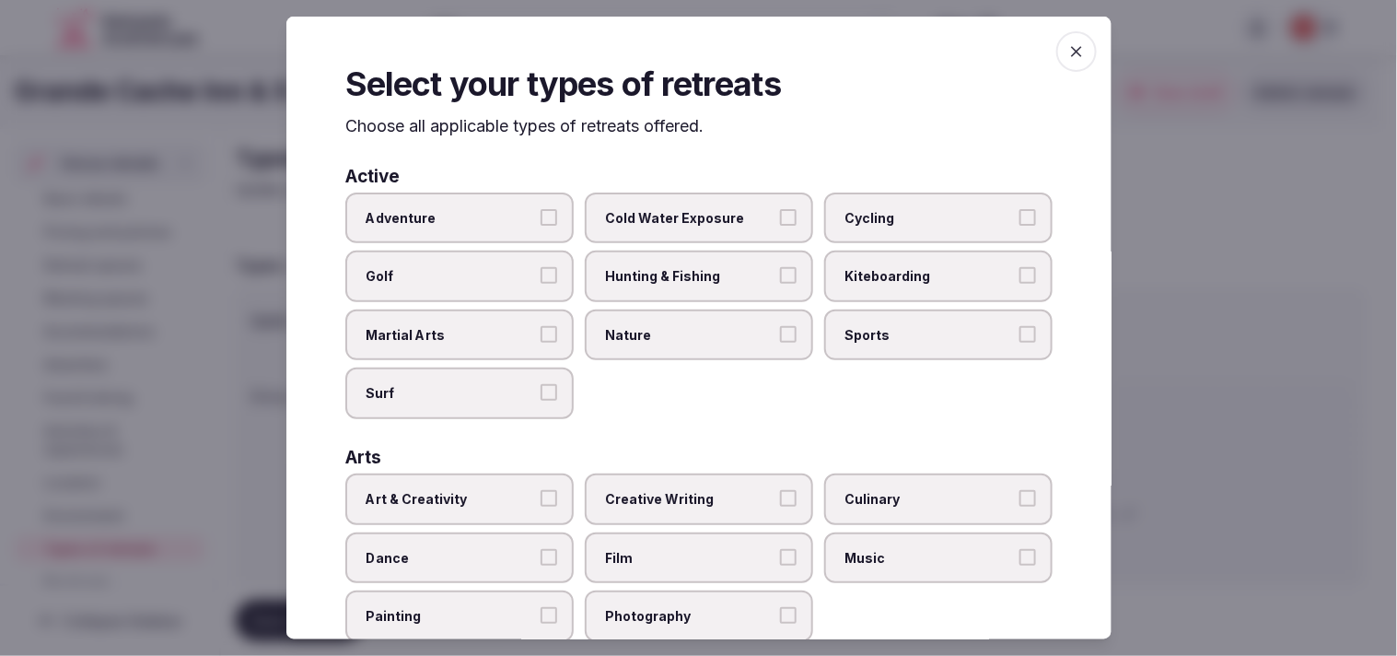
click at [523, 216] on span "Adventure" at bounding box center [450, 217] width 169 height 18
click at [541, 216] on button "Adventure" at bounding box center [549, 216] width 17 height 17
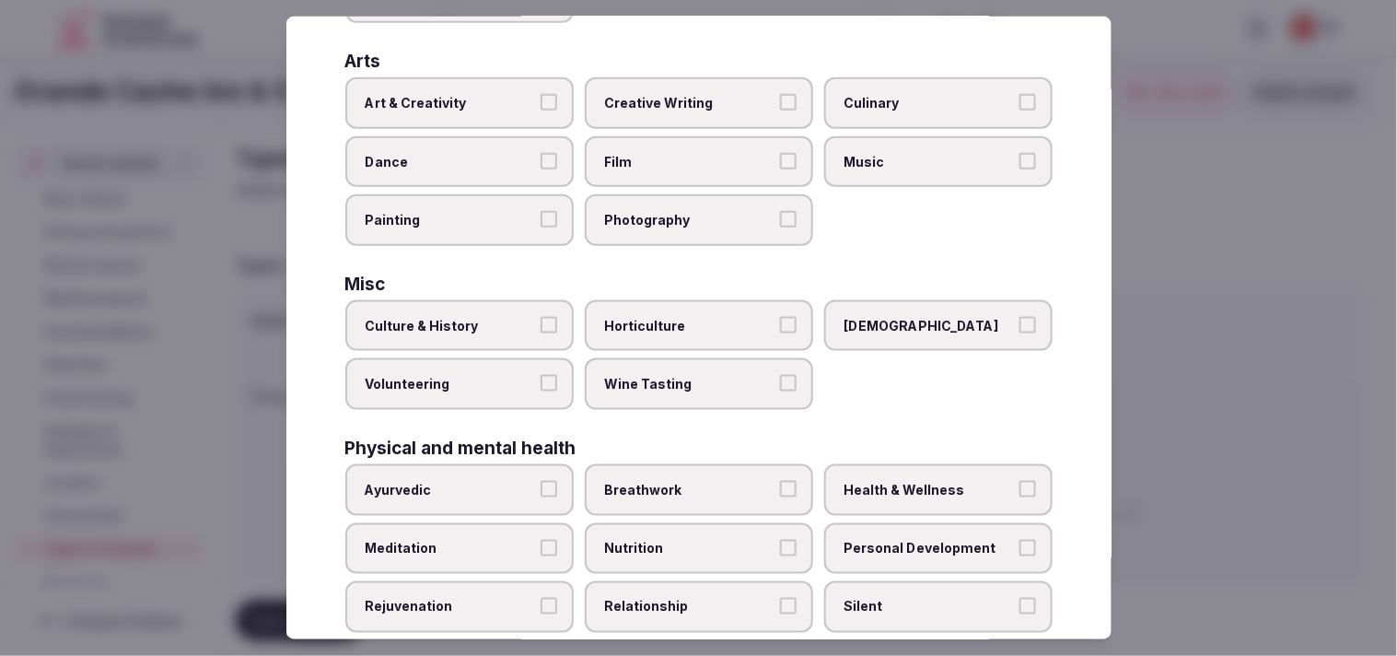
scroll to position [511, 0]
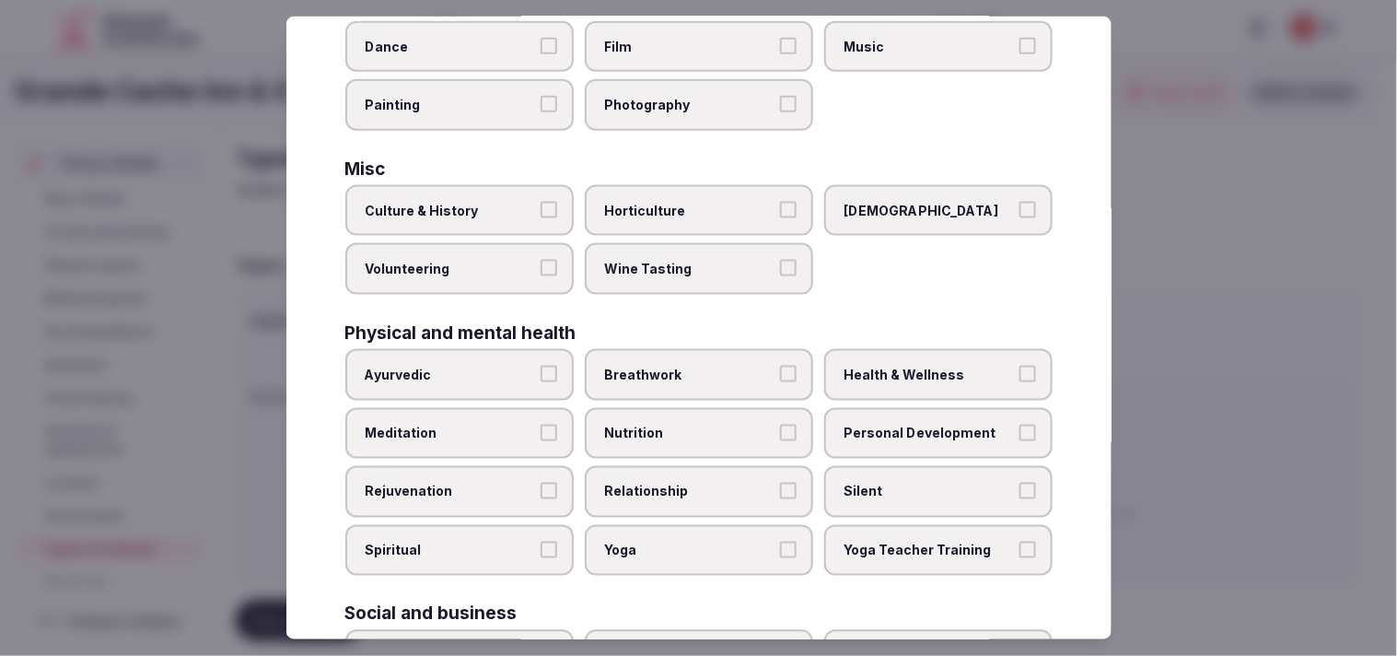
click at [551, 202] on button "Culture & History" at bounding box center [549, 210] width 17 height 17
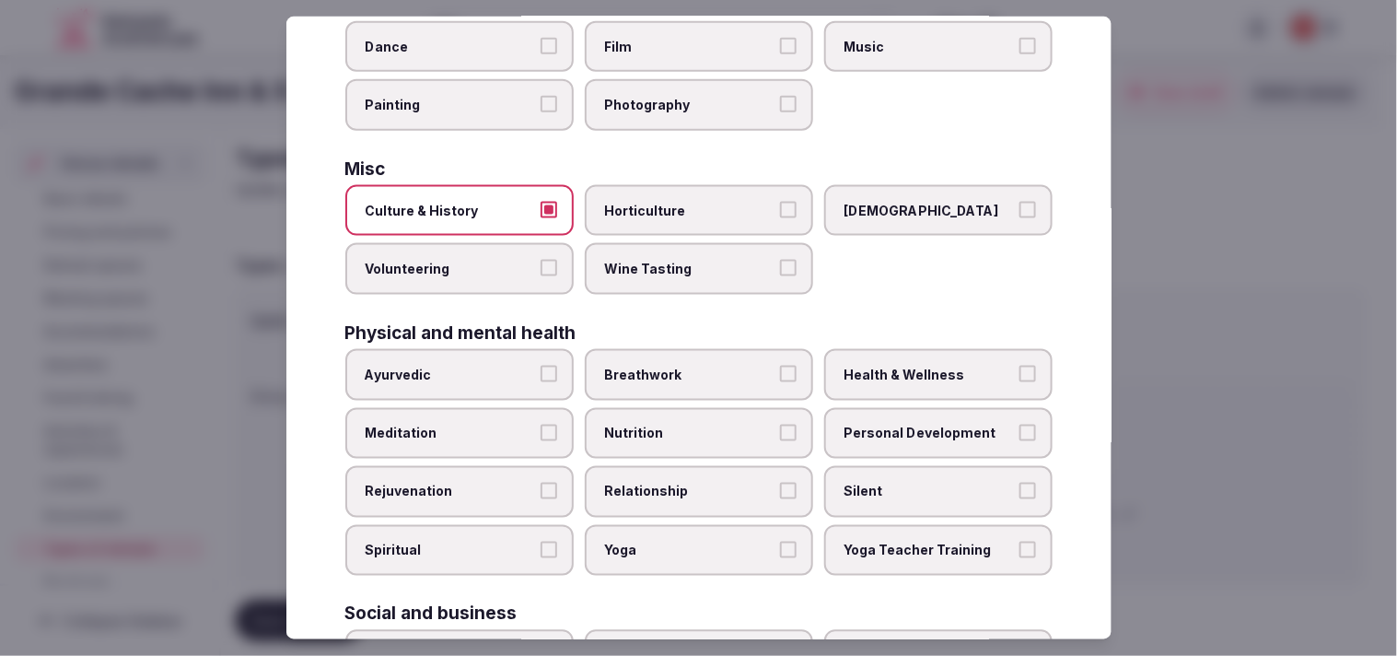
click at [886, 366] on span "Health & Wellness" at bounding box center [929, 375] width 169 height 18
click at [1020, 366] on button "Health & Wellness" at bounding box center [1028, 374] width 17 height 17
click at [891, 424] on span "Personal Development" at bounding box center [929, 433] width 169 height 18
click at [1020, 424] on button "Personal Development" at bounding box center [1028, 432] width 17 height 17
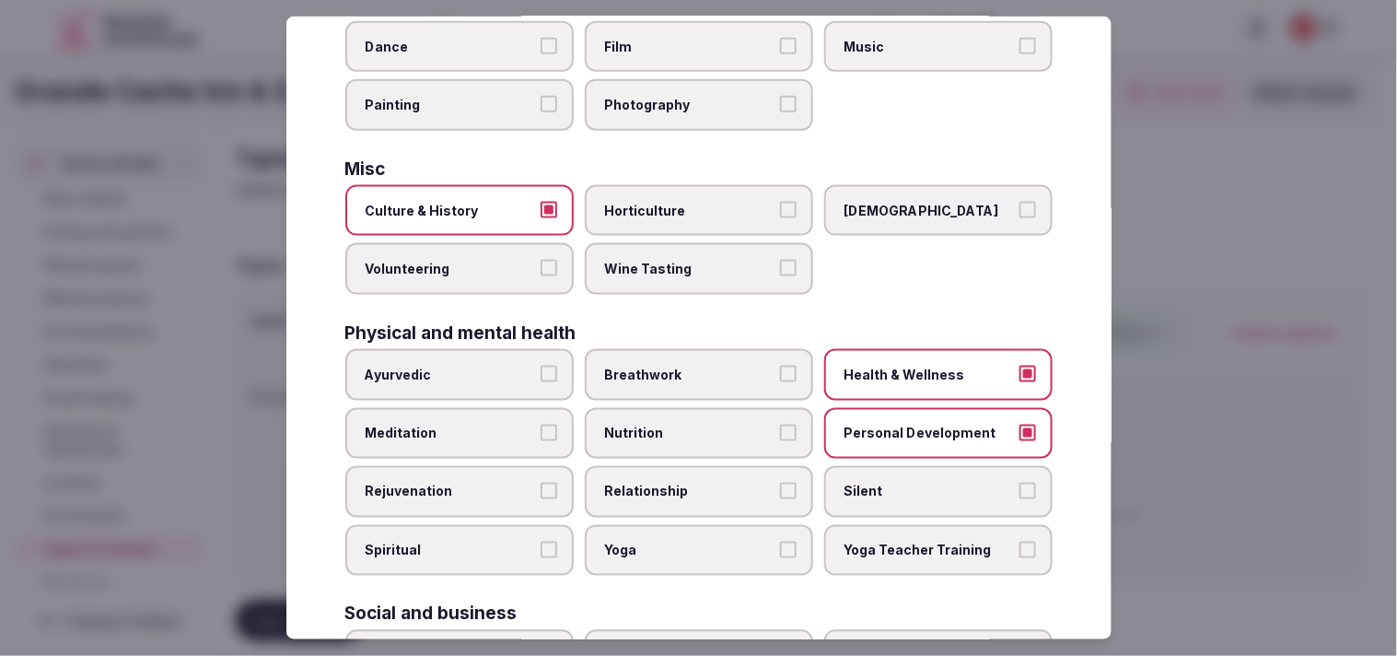
drag, startPoint x: 757, startPoint y: 482, endPoint x: 744, endPoint y: 482, distance: 12.9
click at [753, 482] on label "Relationship" at bounding box center [699, 492] width 228 height 52
click at [780, 483] on button "Relationship" at bounding box center [788, 491] width 17 height 17
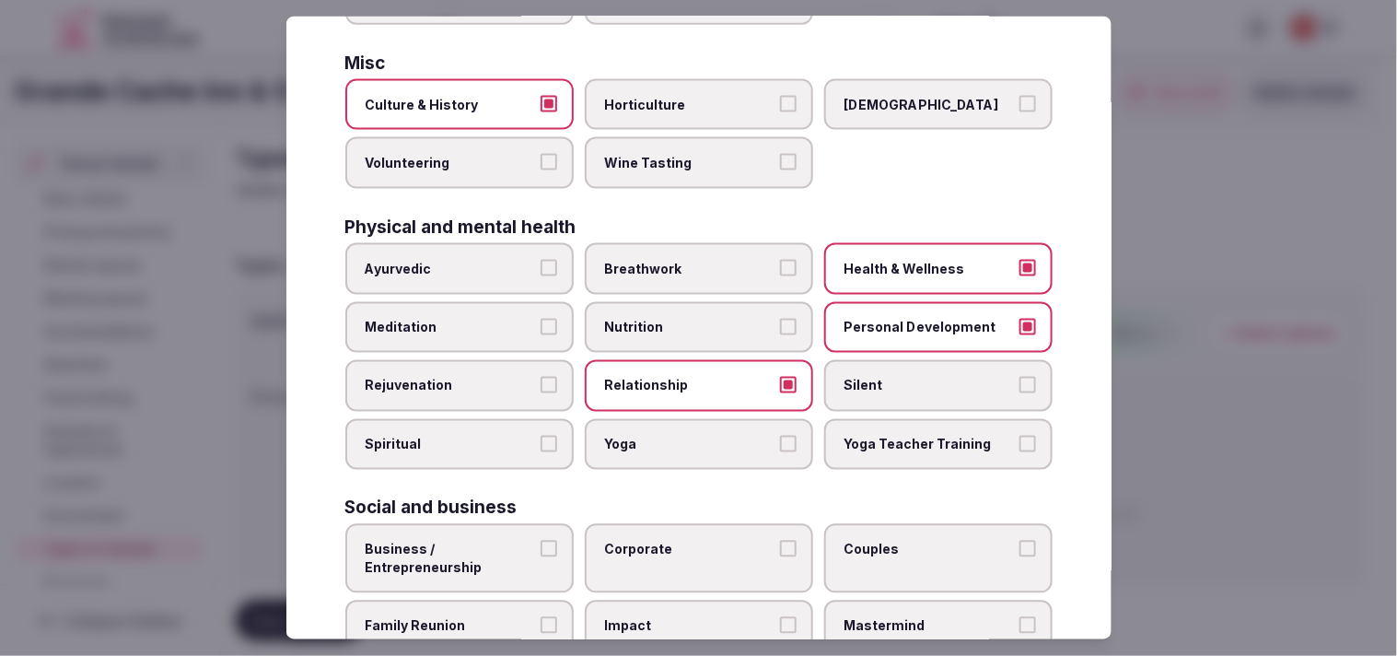
scroll to position [705, 0]
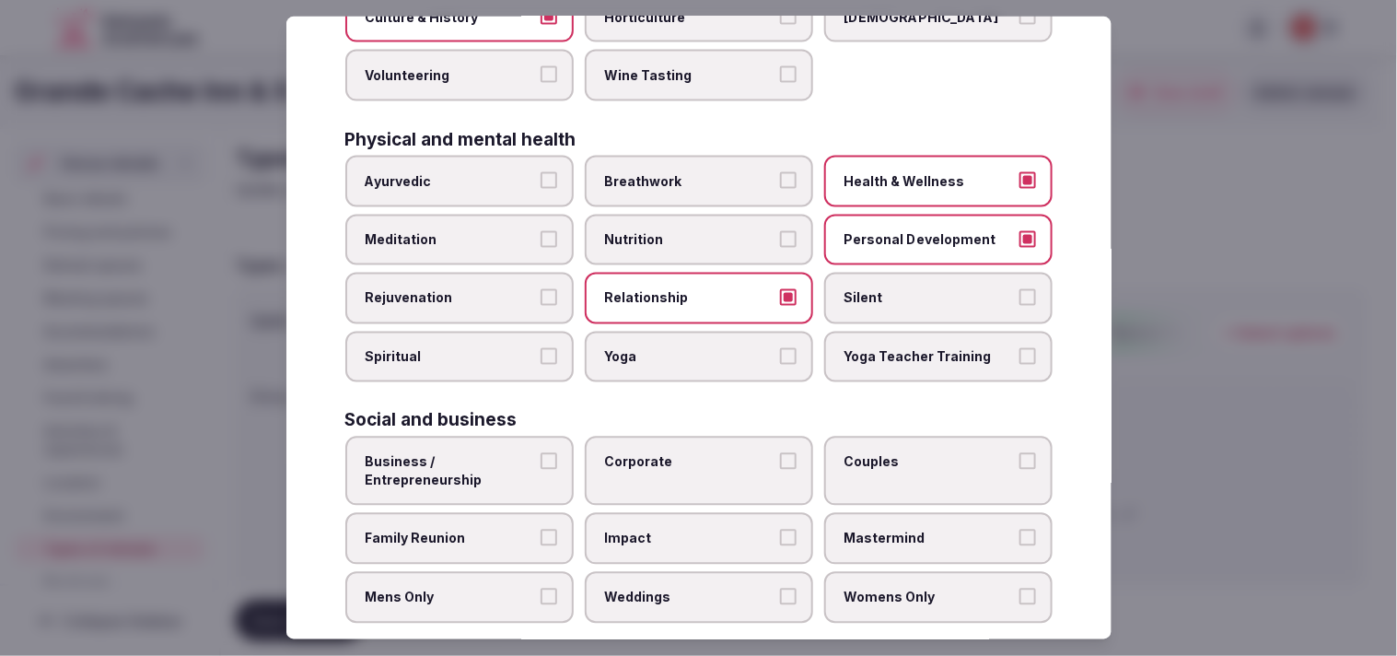
click at [664, 437] on label "Corporate" at bounding box center [699, 471] width 228 height 69
click at [780, 453] on button "Corporate" at bounding box center [788, 461] width 17 height 17
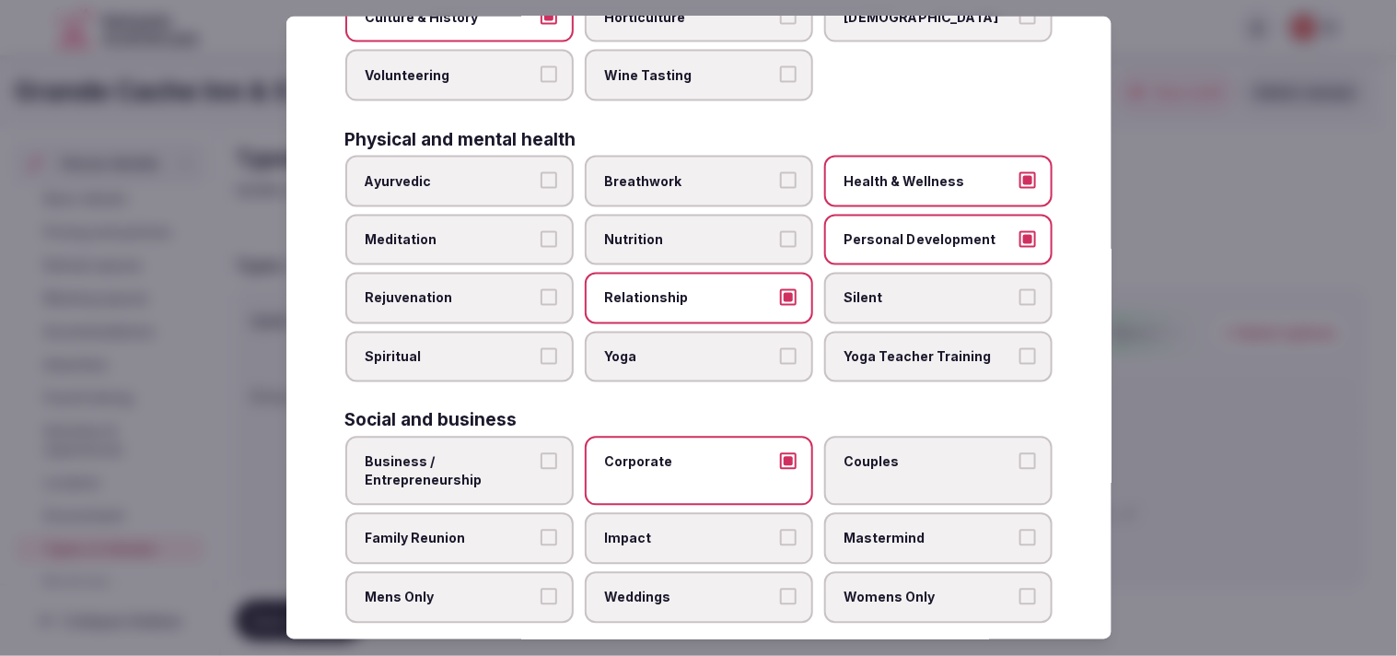
click at [514, 530] on span "Family Reunion" at bounding box center [450, 539] width 169 height 18
click at [541, 530] on button "Family Reunion" at bounding box center [549, 538] width 17 height 17
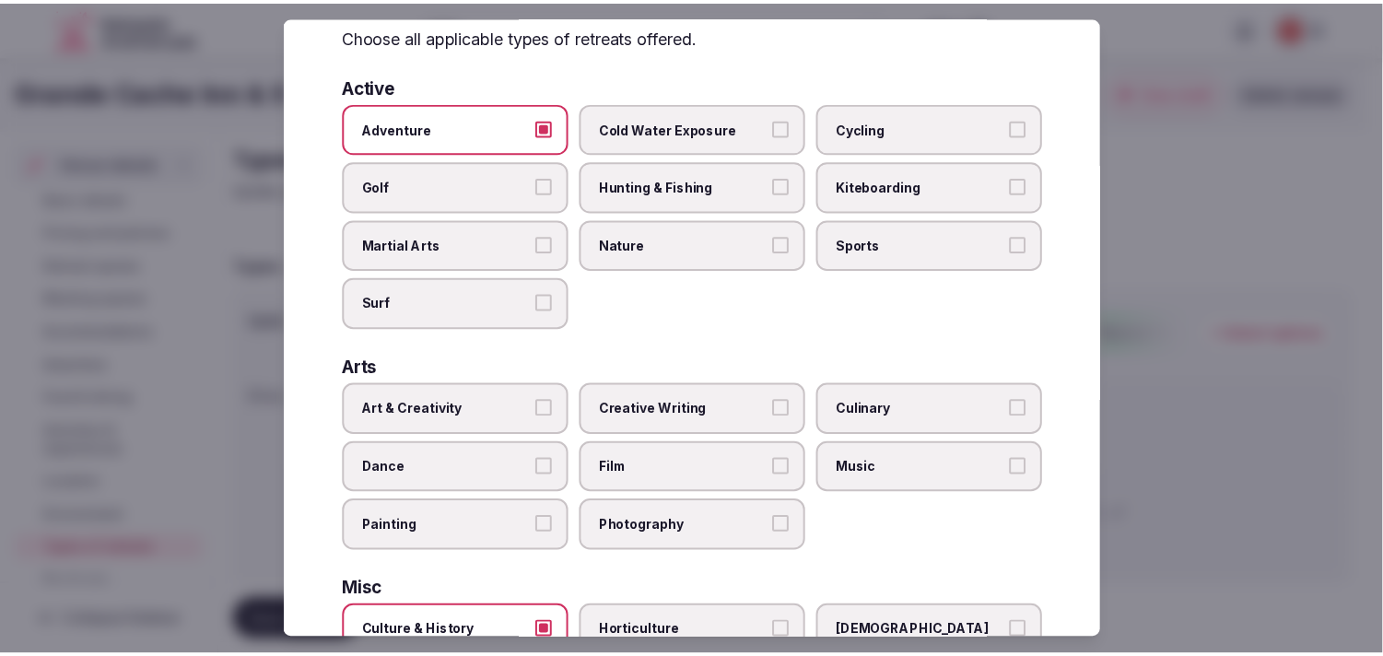
scroll to position [0, 0]
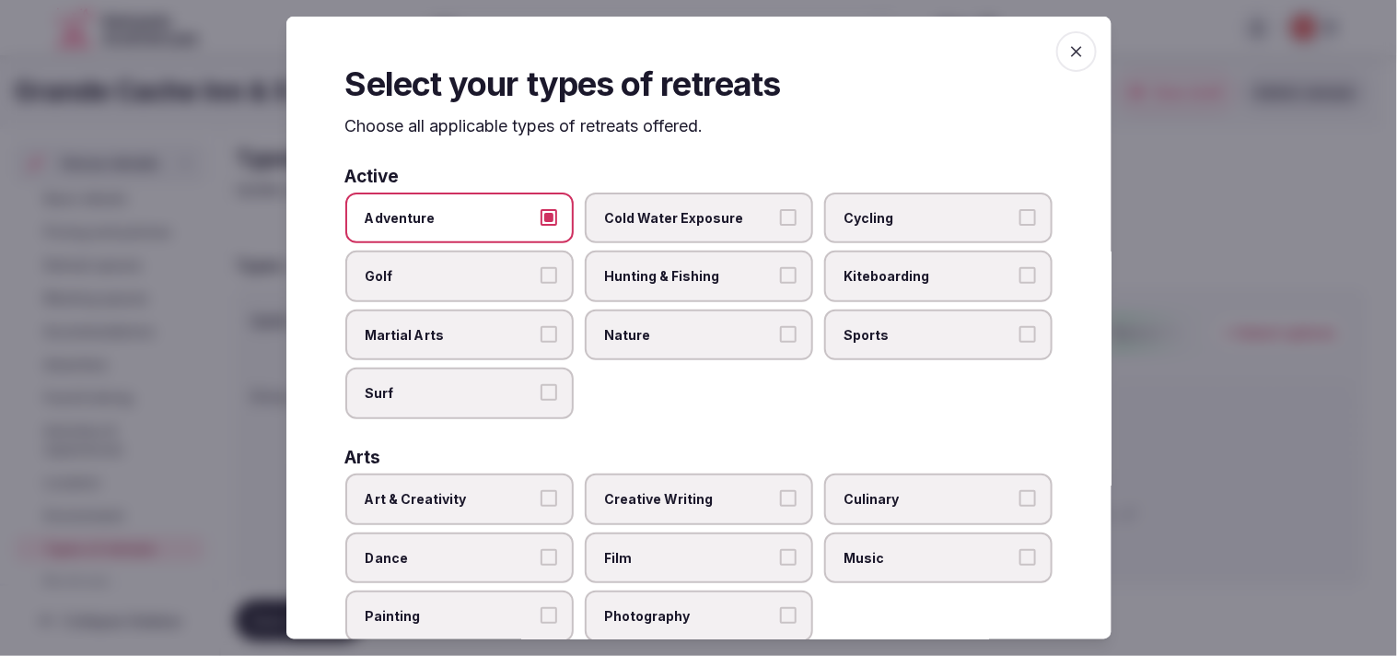
click at [1060, 33] on span "button" at bounding box center [1076, 51] width 41 height 41
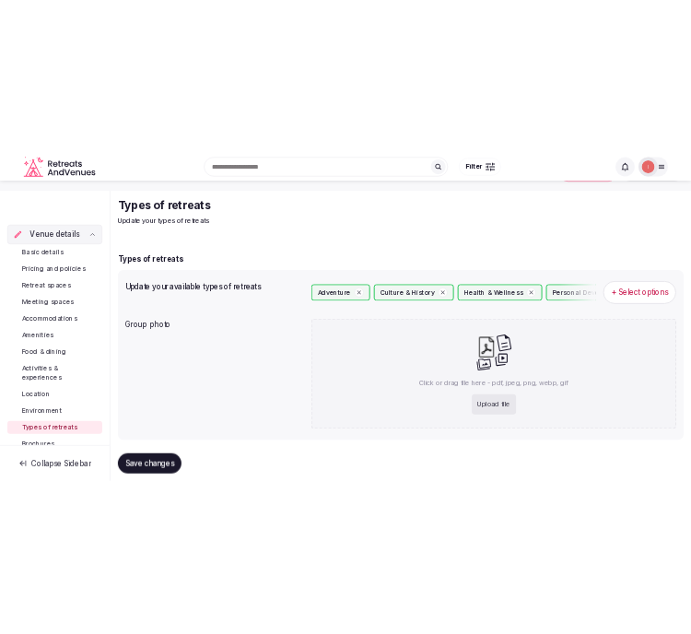
scroll to position [84, 0]
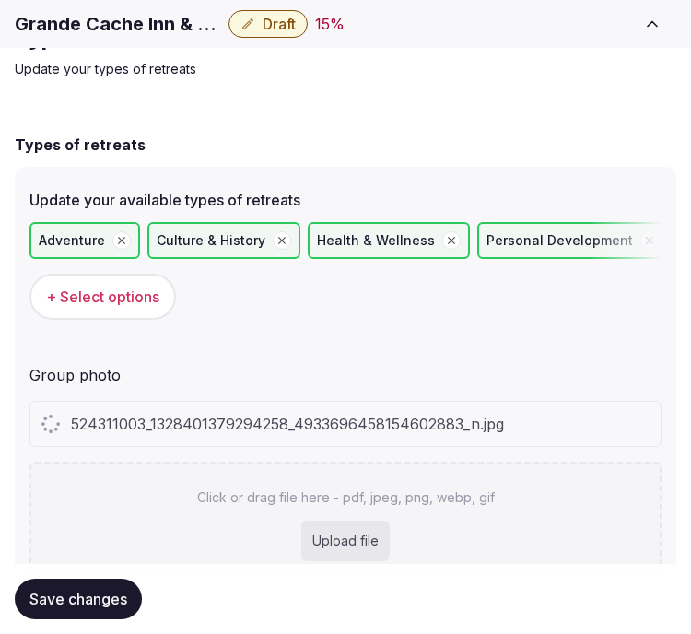
click at [433, 402] on div "524311003_1328401379294258_4933696458154602883_n.jpg" at bounding box center [345, 424] width 630 height 44
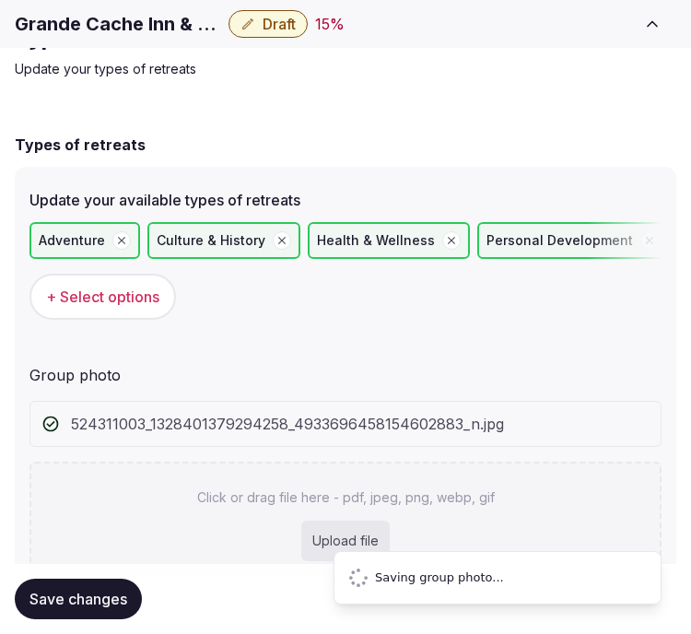
scroll to position [56, 0]
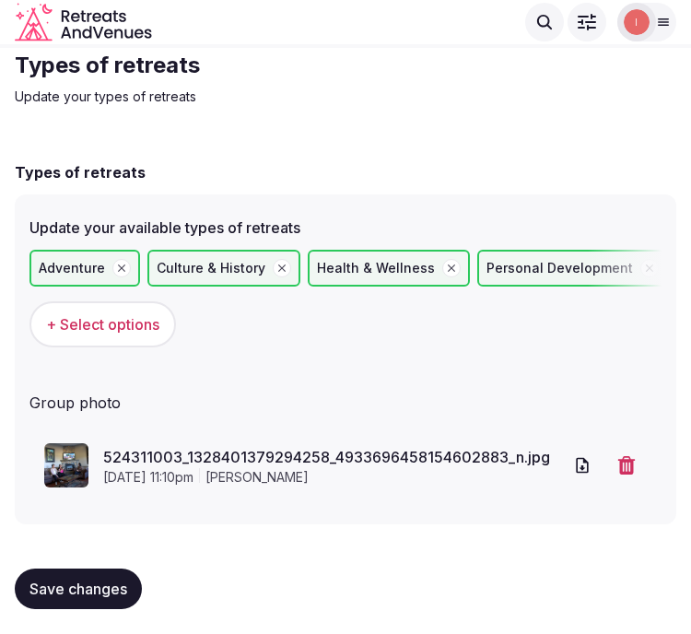
click at [107, 584] on span "Save changes" at bounding box center [78, 588] width 98 height 18
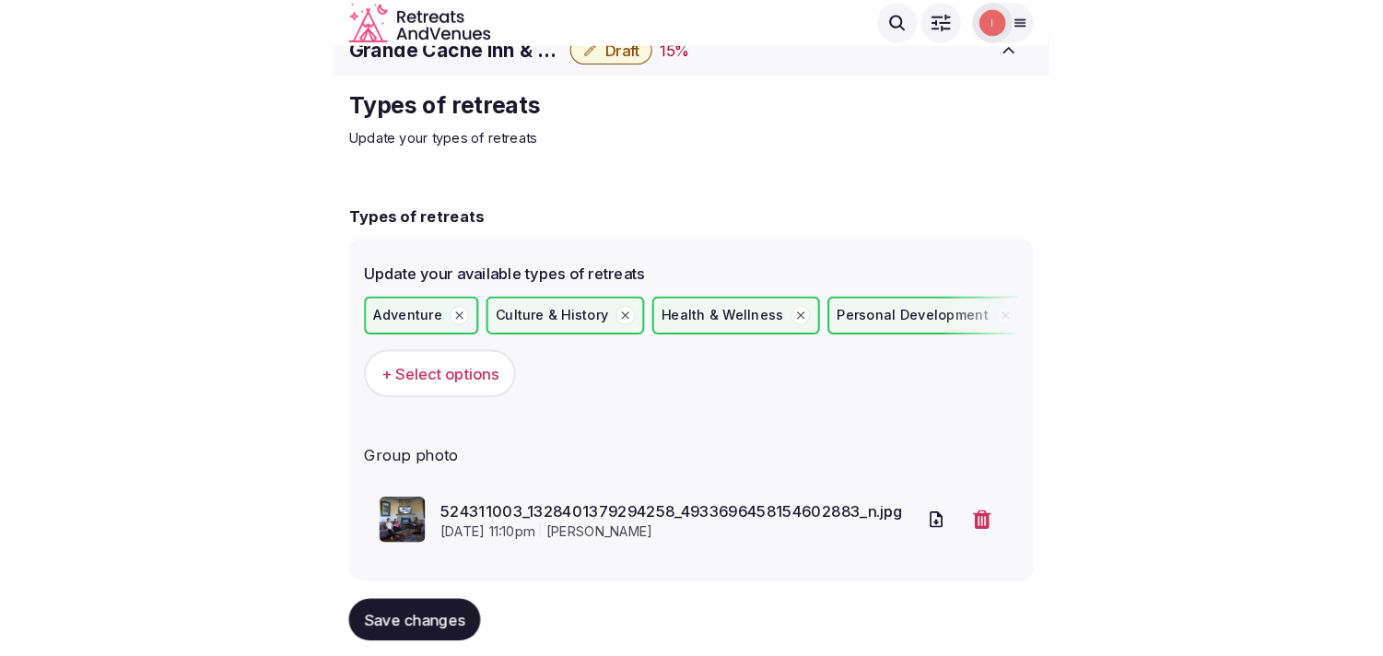
scroll to position [0, 0]
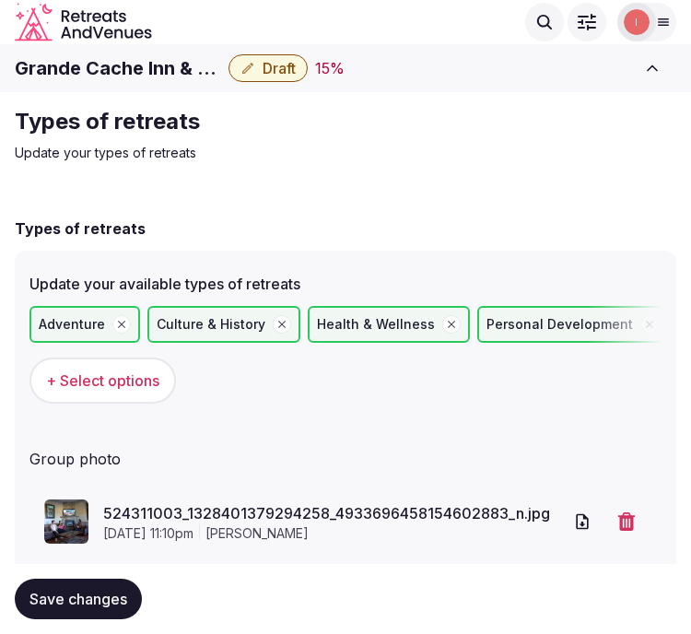
click at [126, 66] on h1 "Grande Cache Inn & Suites" at bounding box center [118, 68] width 206 height 26
click at [125, 66] on h1 "Grande Cache Inn & Suites" at bounding box center [118, 68] width 206 height 26
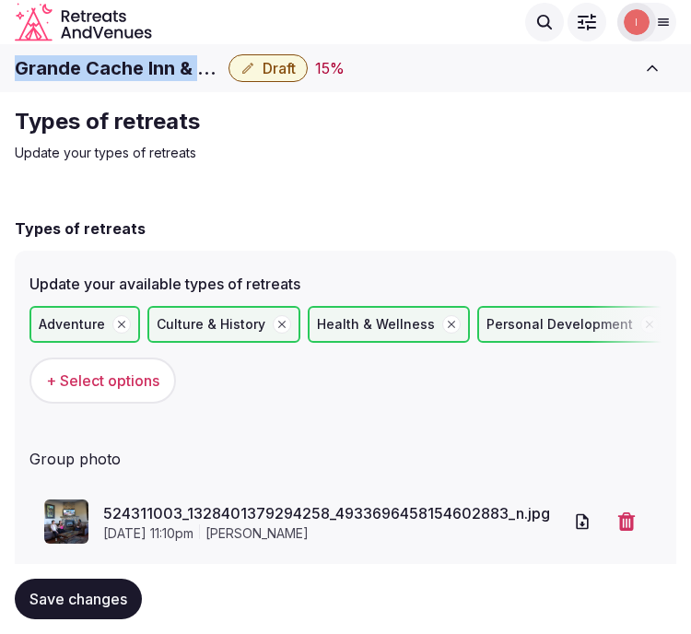
click at [125, 66] on h1 "Grande Cache Inn & Suites" at bounding box center [118, 68] width 206 height 26
copy div "Grande Cache Inn & Suites"
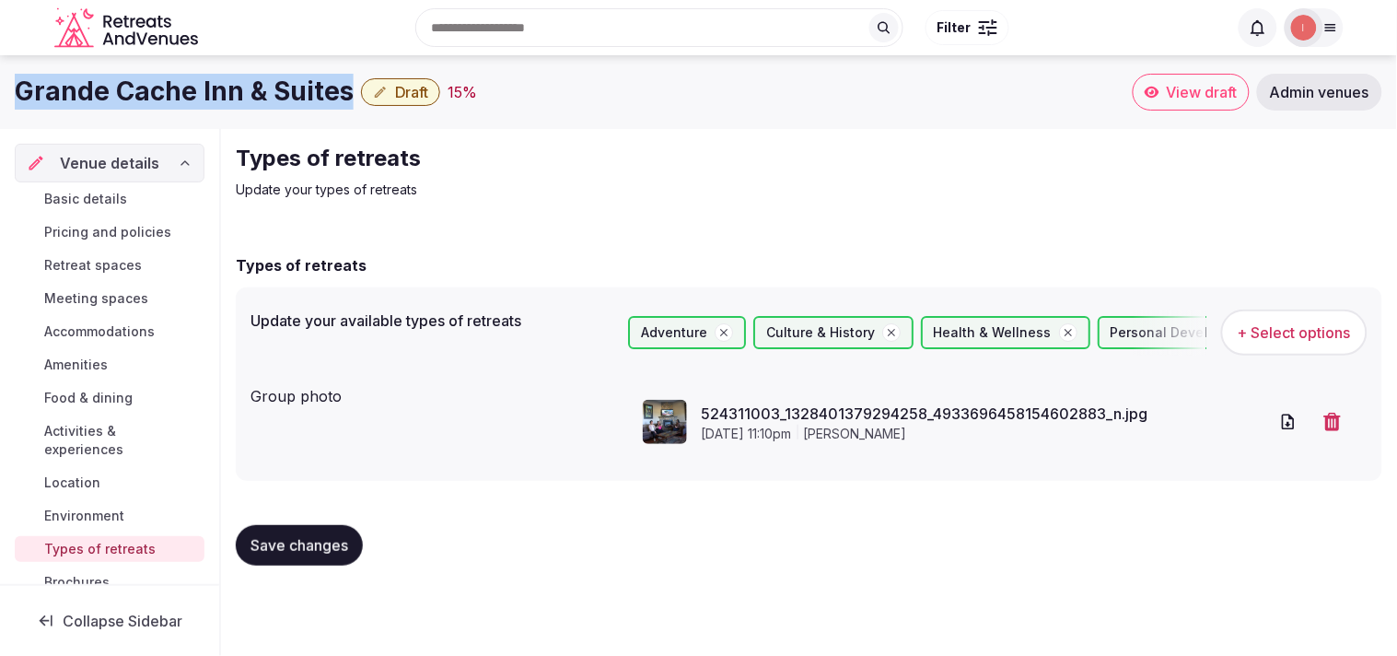
click at [116, 196] on span "Basic details" at bounding box center [85, 199] width 83 height 18
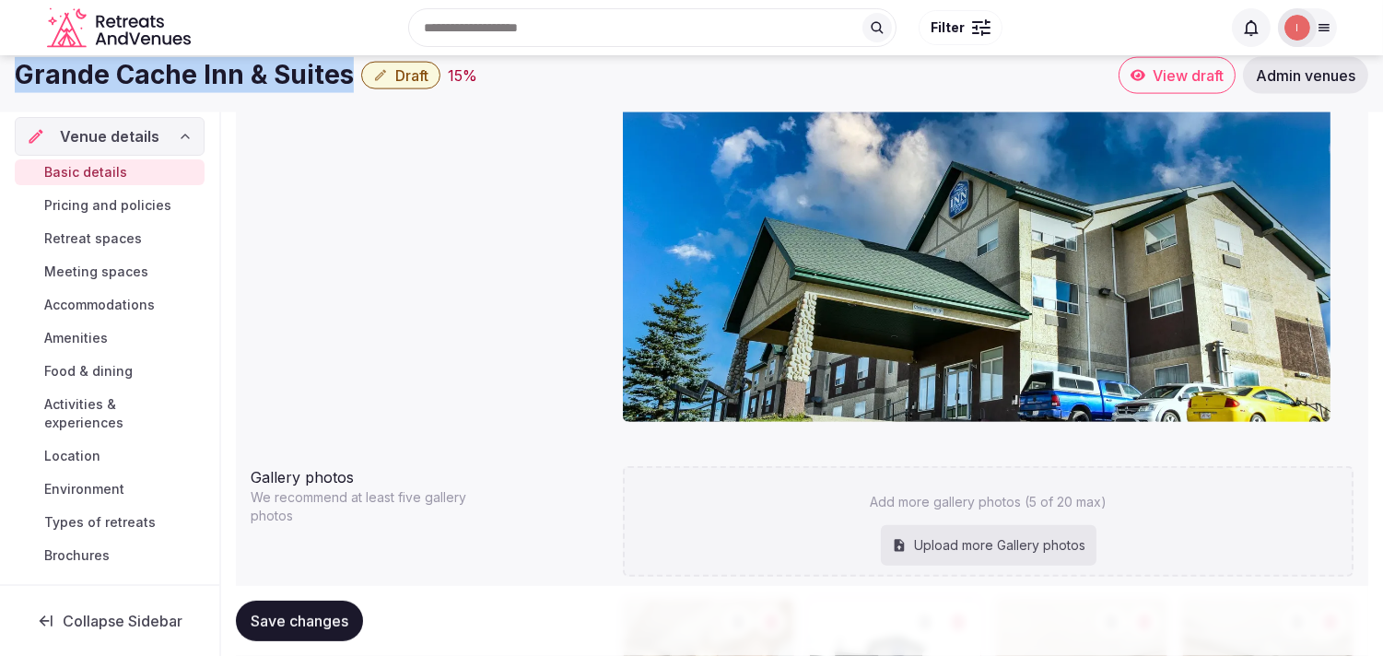
scroll to position [1413, 0]
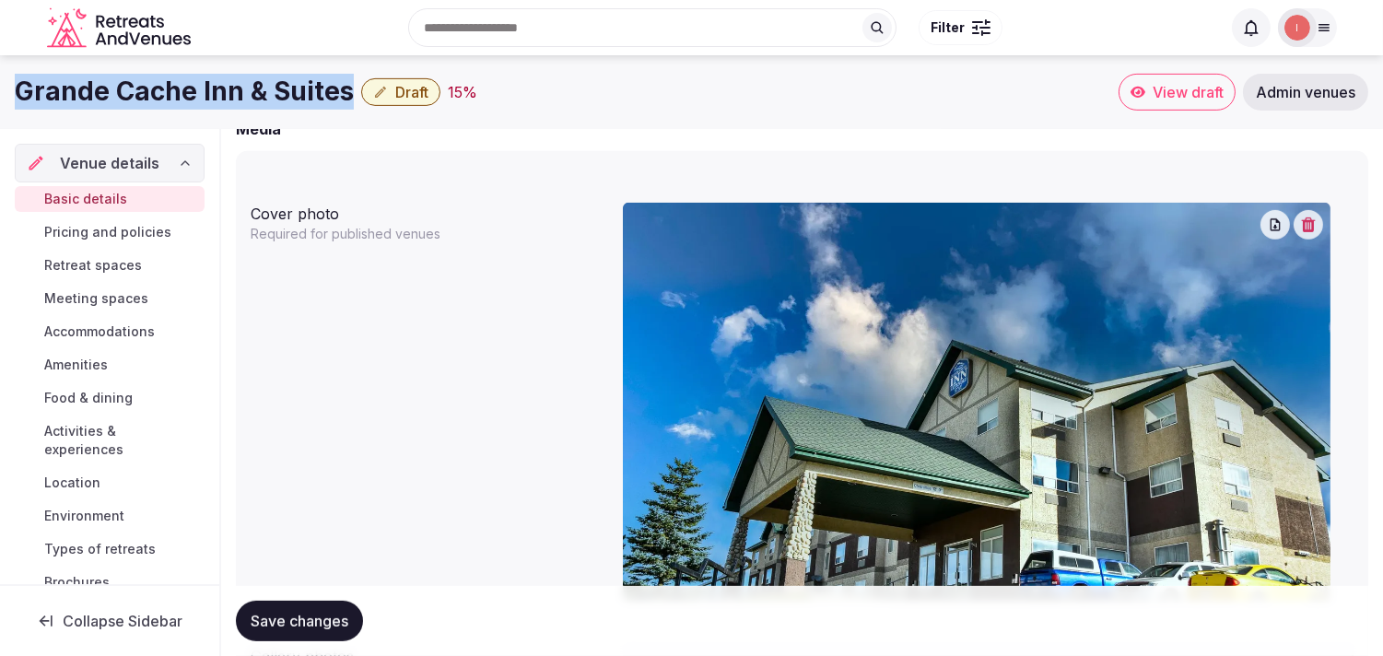
click at [87, 206] on span "Basic details" at bounding box center [85, 199] width 83 height 18
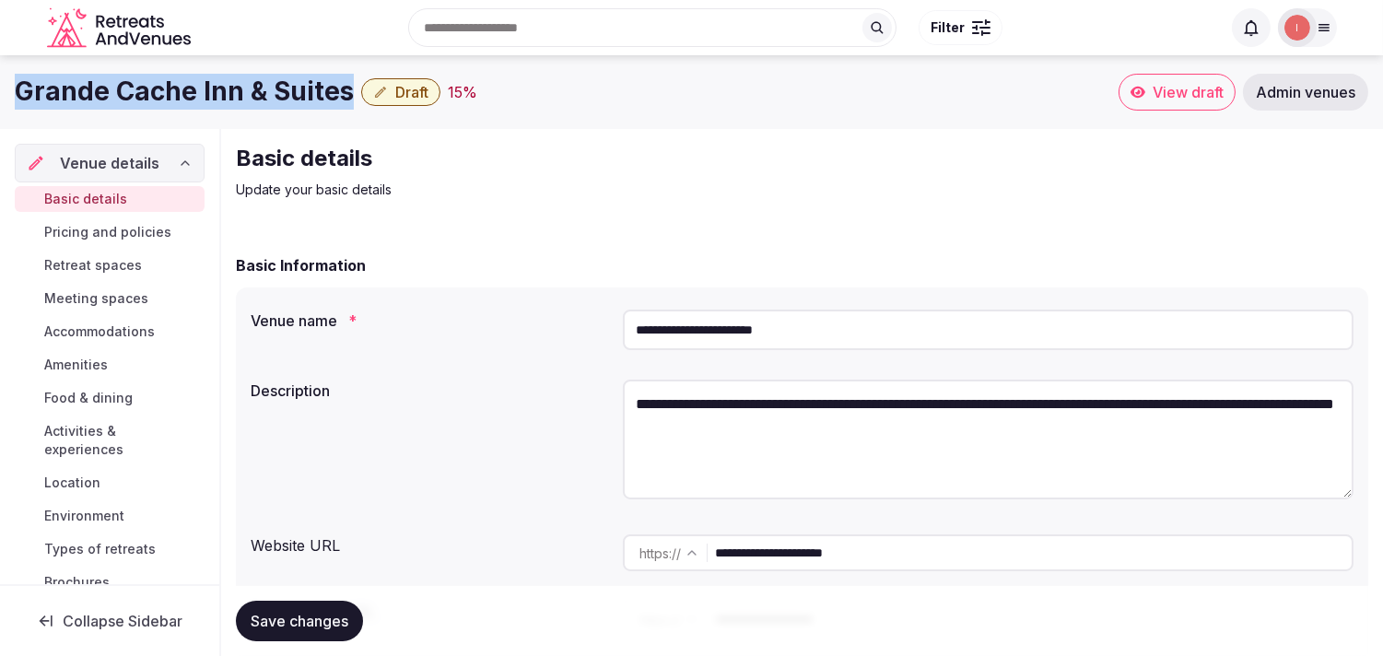
click at [420, 89] on span "Draft" at bounding box center [411, 92] width 33 height 18
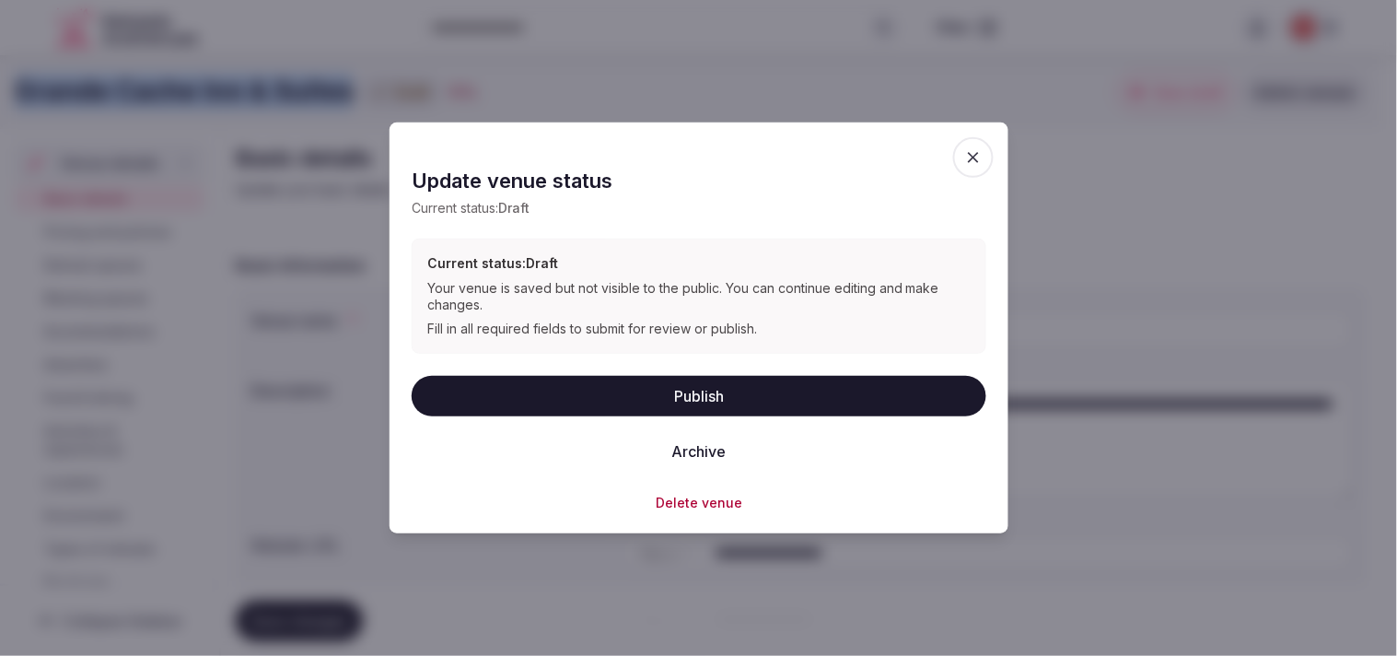
click at [686, 406] on button "Publish" at bounding box center [699, 395] width 575 height 41
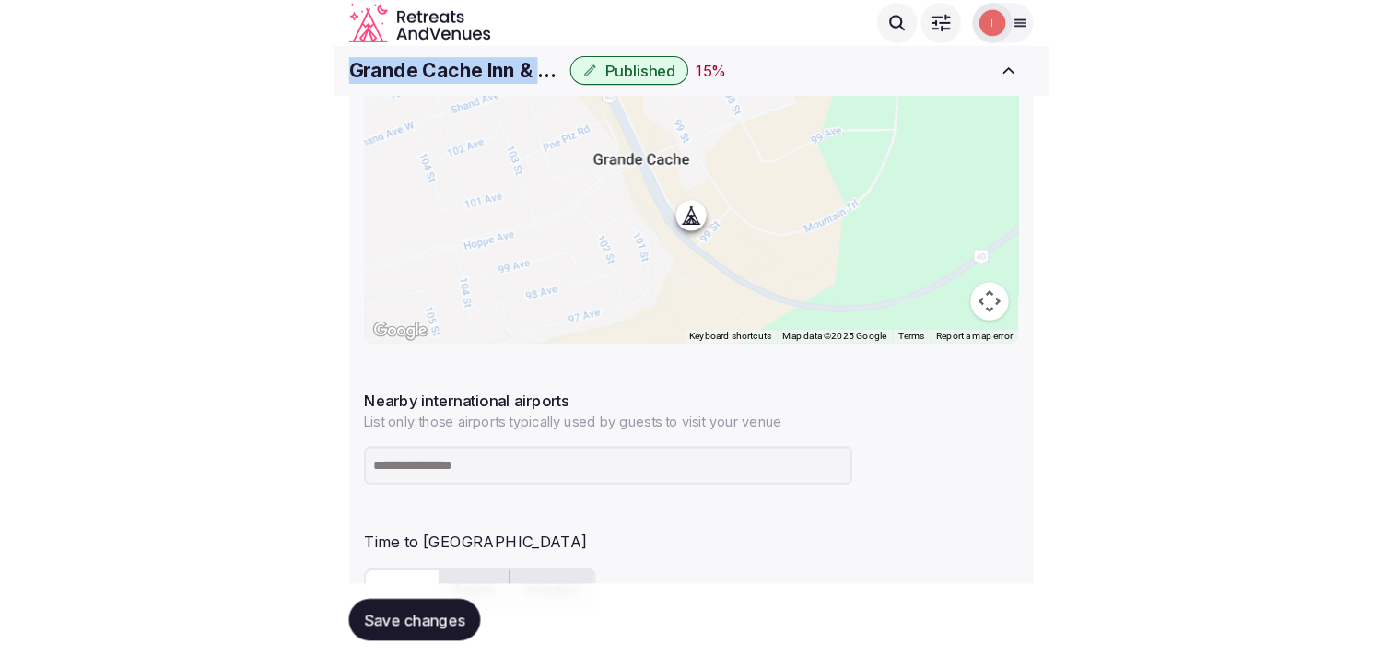
scroll to position [921, 0]
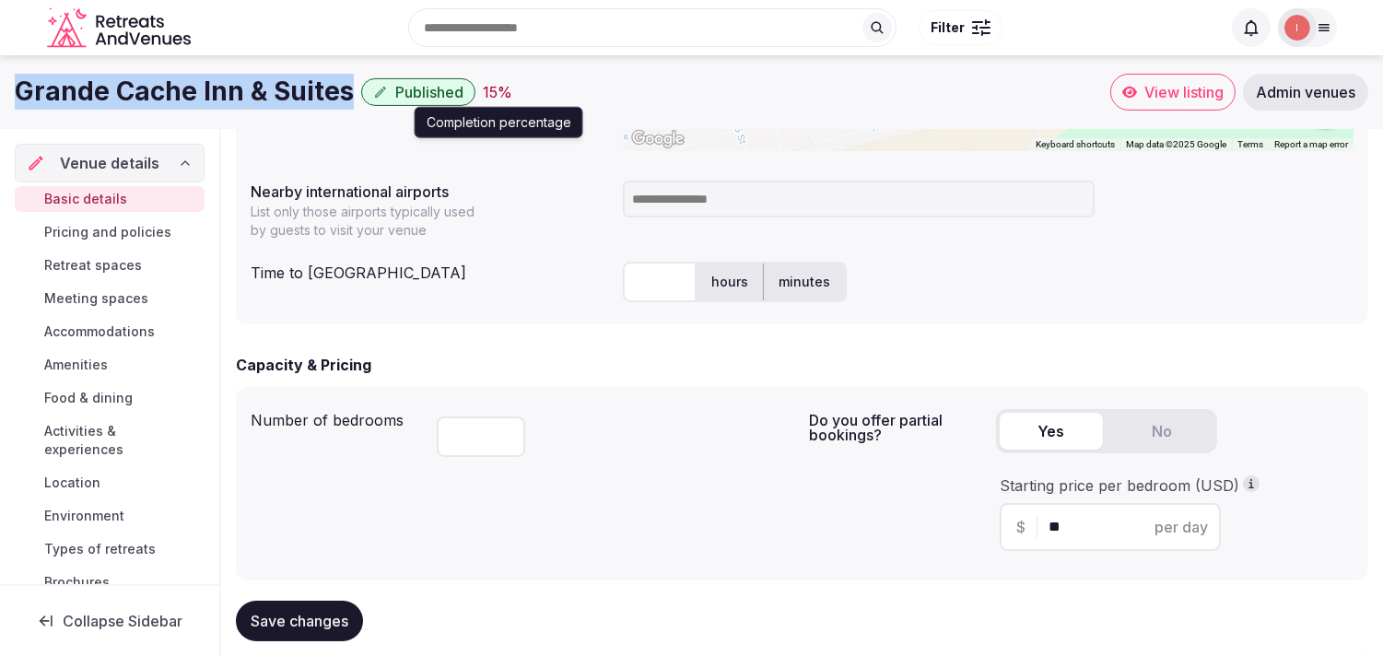
click at [492, 94] on div "15 %" at bounding box center [497, 92] width 29 height 22
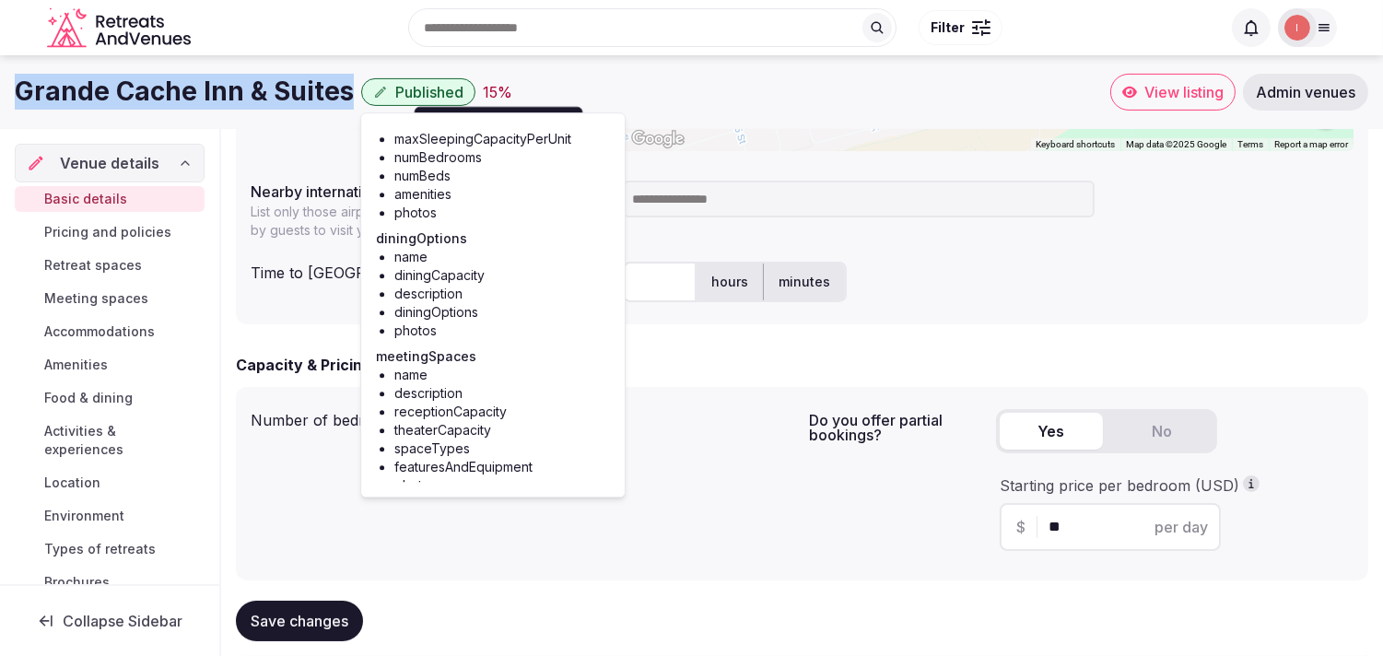
scroll to position [376, 0]
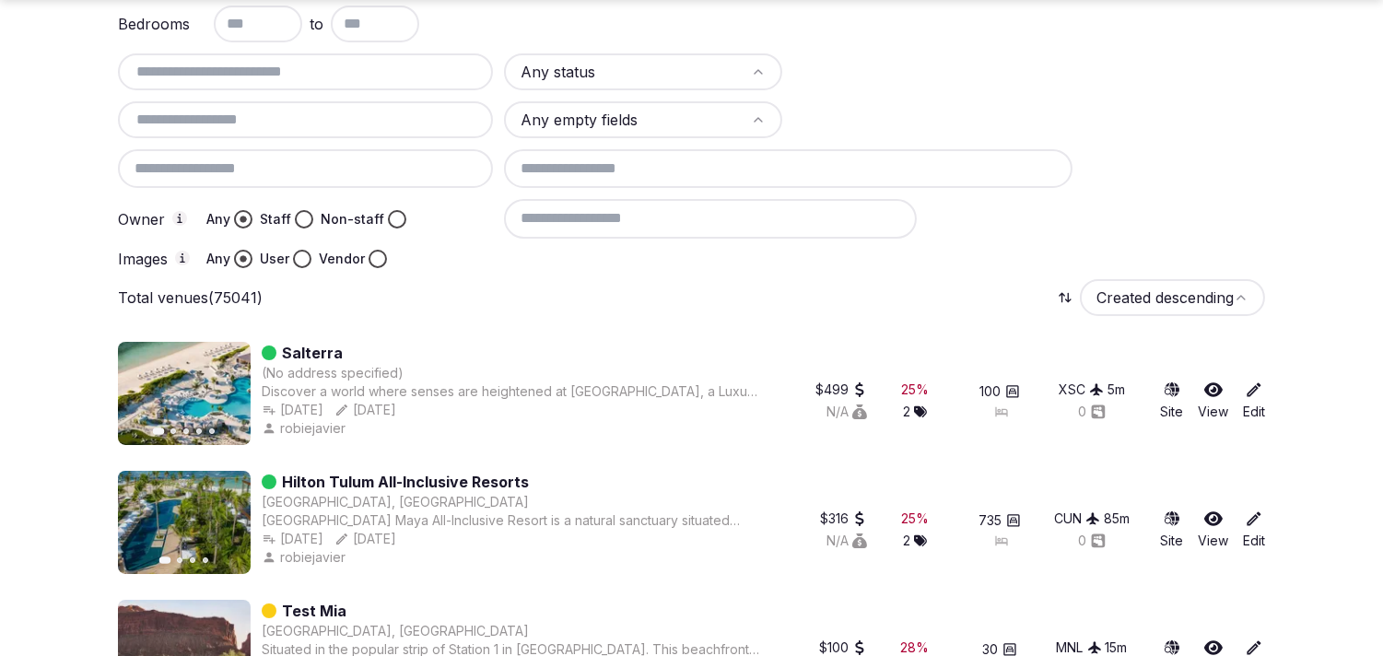
scroll to position [204, 0]
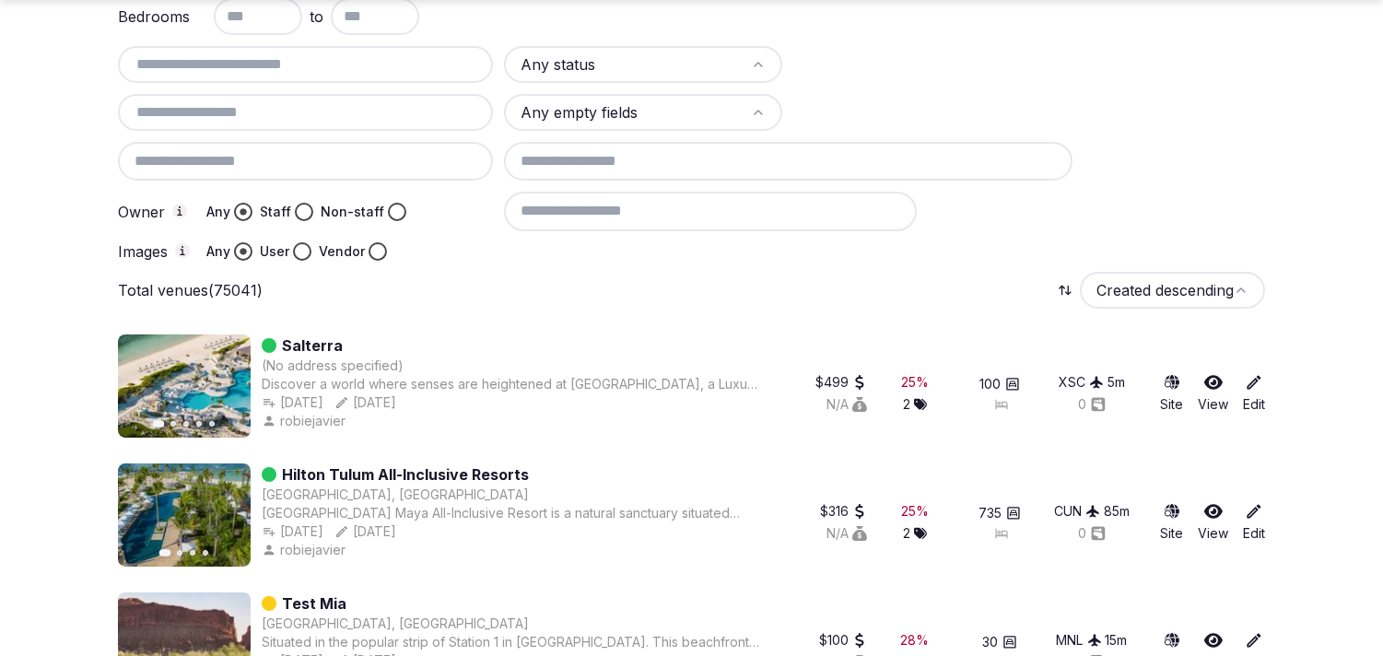
click at [403, 104] on input "text" at bounding box center [305, 112] width 360 height 22
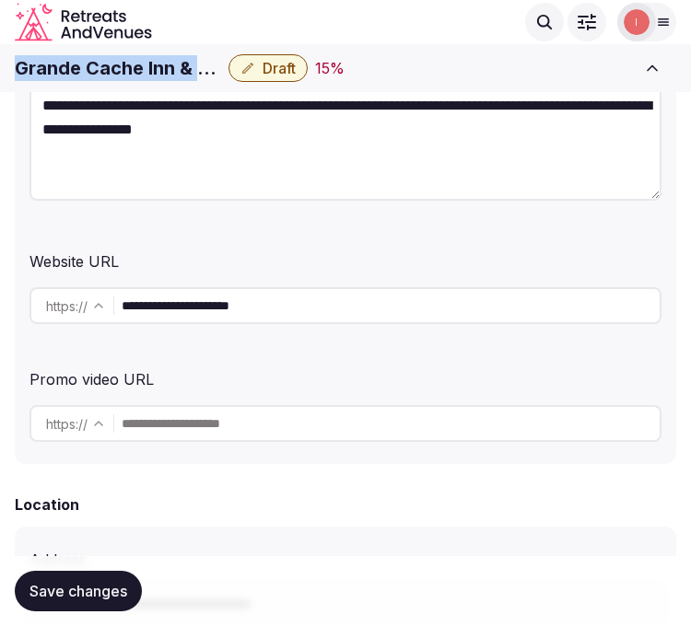
scroll to position [336, 0]
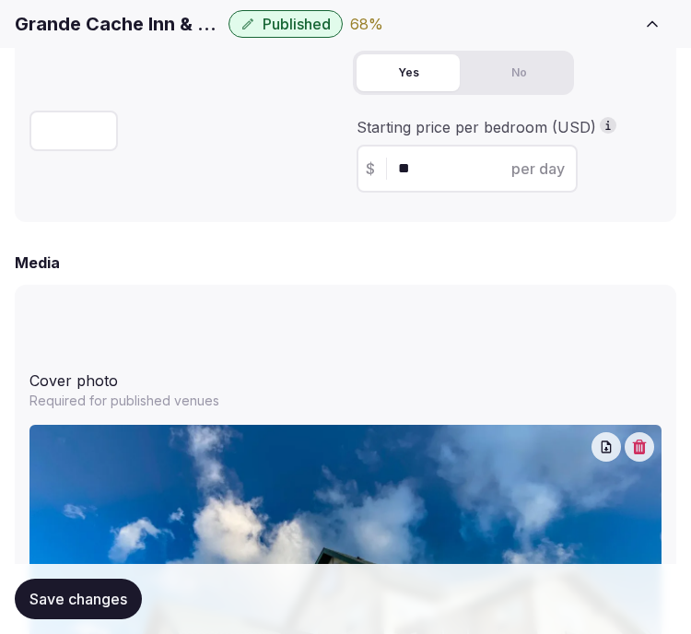
scroll to position [1739, 0]
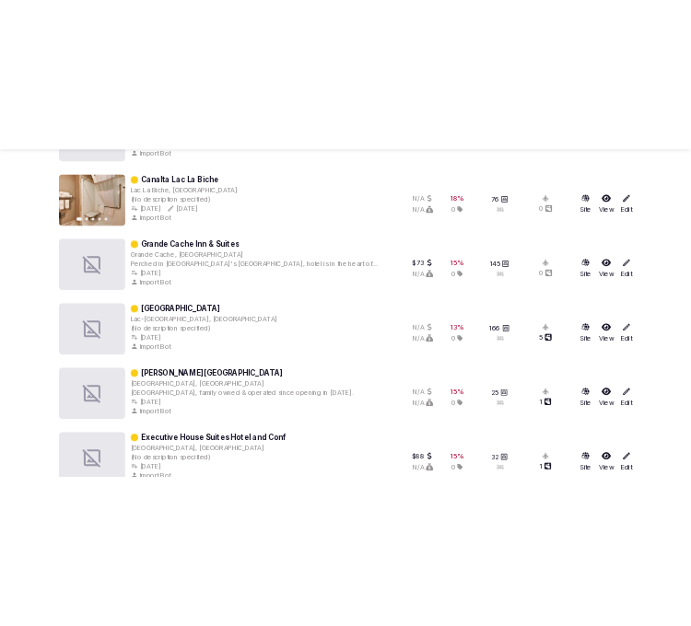
scroll to position [5130, 0]
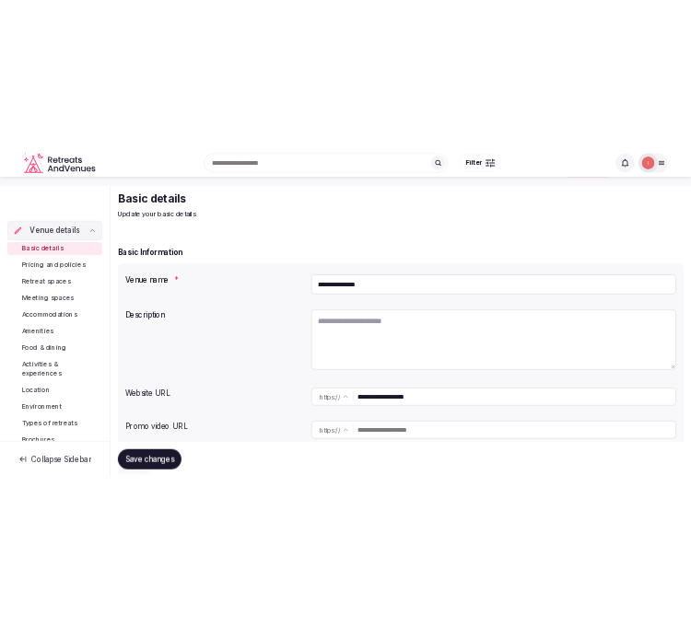
scroll to position [102, 0]
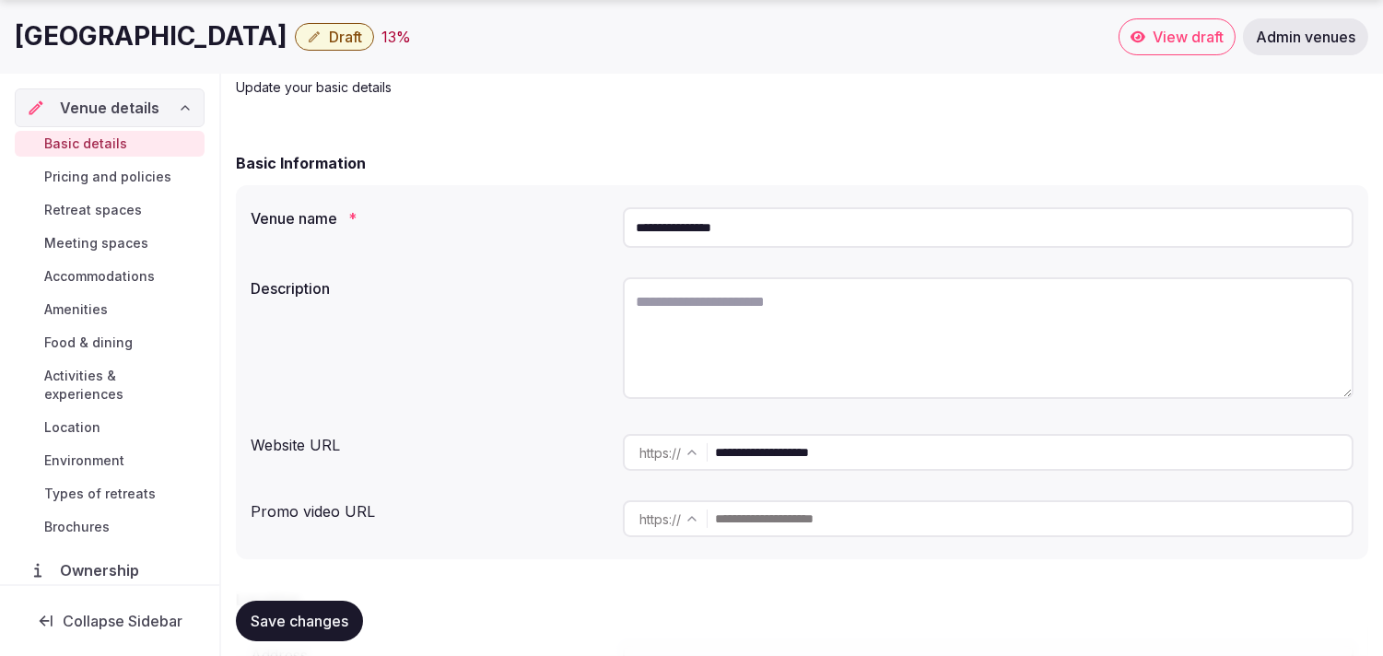
click at [804, 467] on input "**********" at bounding box center [1033, 452] width 636 height 37
click at [149, 47] on h1 "[GEOGRAPHIC_DATA]" at bounding box center [151, 36] width 273 height 36
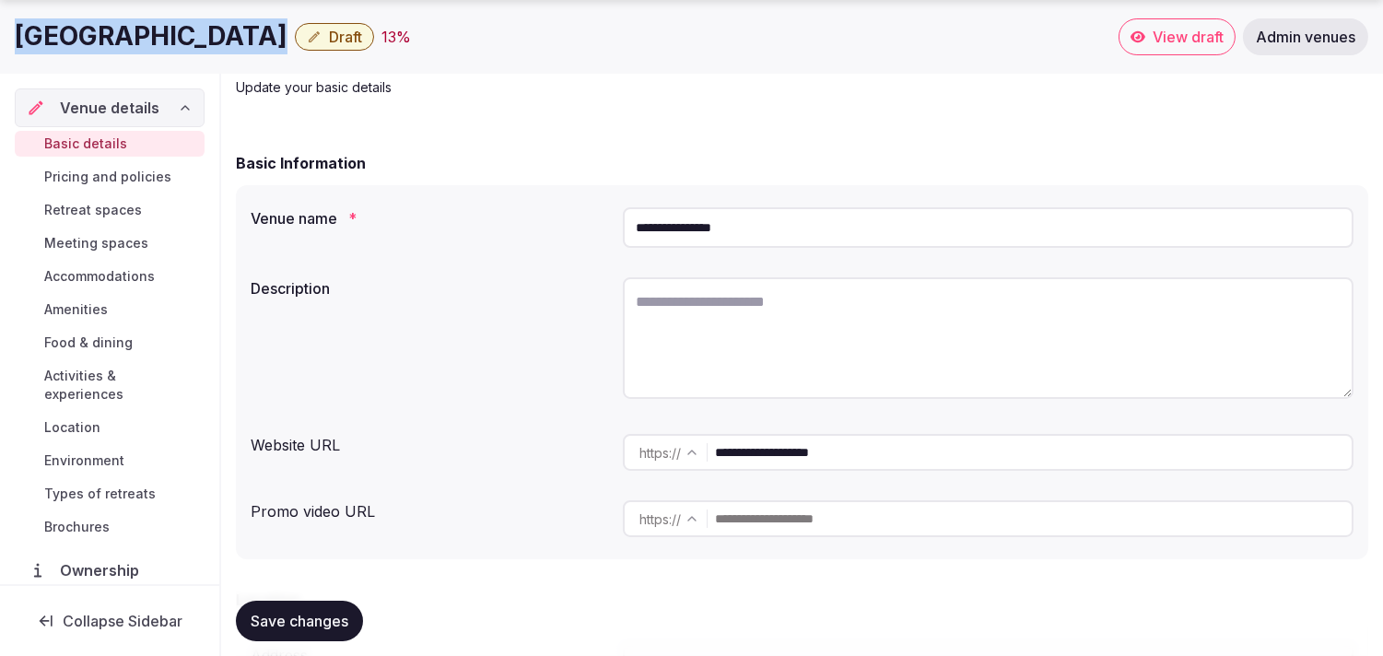
click at [149, 47] on h1 "[GEOGRAPHIC_DATA]" at bounding box center [151, 36] width 273 height 36
copy div "[GEOGRAPHIC_DATA]"
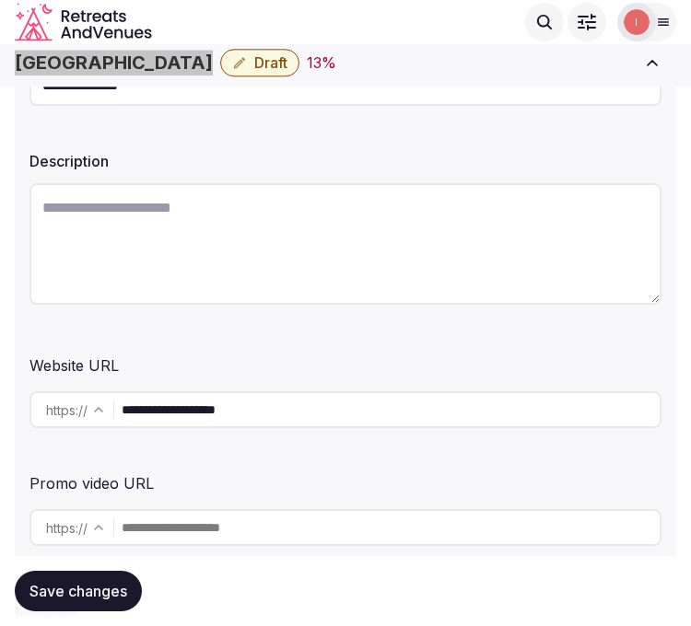
scroll to position [204, 0]
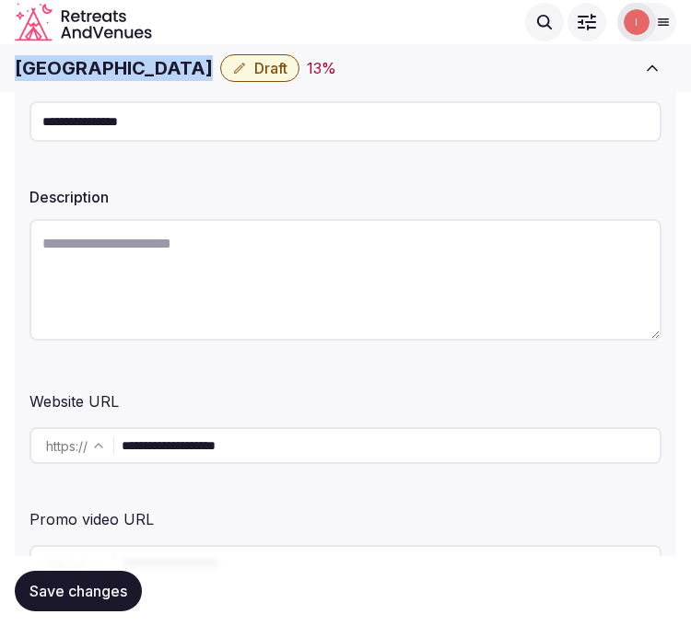
copy div "[GEOGRAPHIC_DATA]"
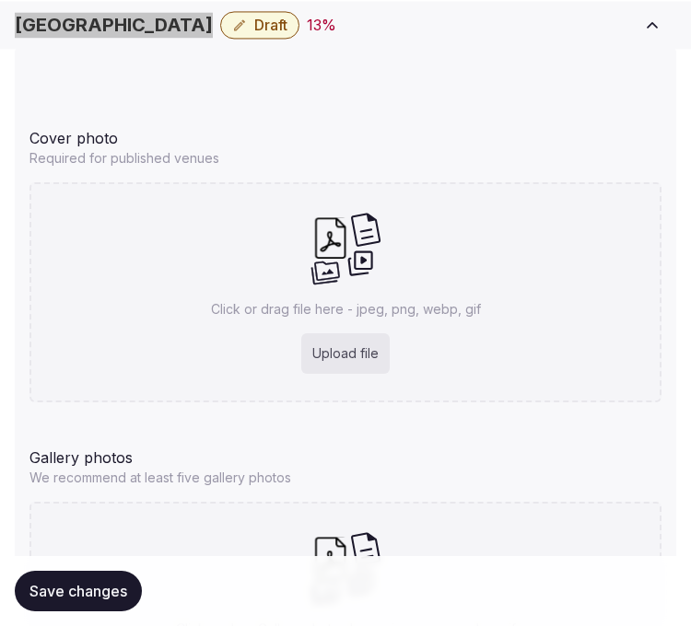
scroll to position [1987, 0]
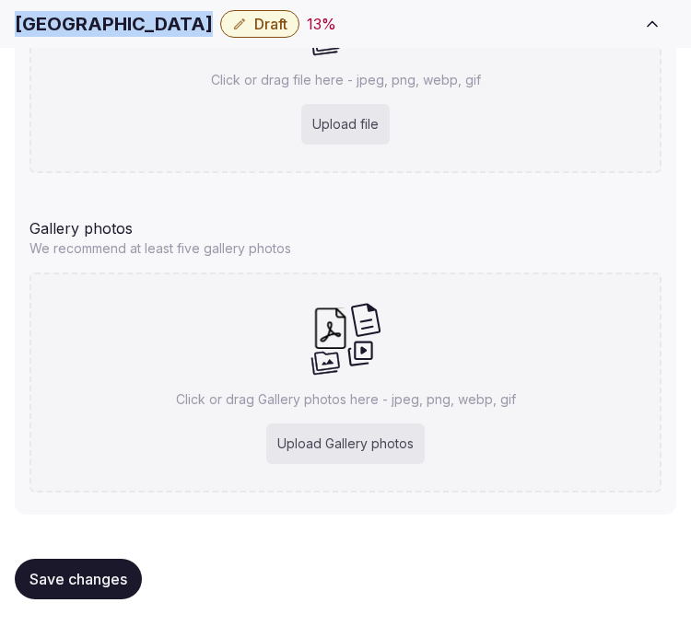
click at [56, 581] on span "Save changes" at bounding box center [78, 579] width 98 height 18
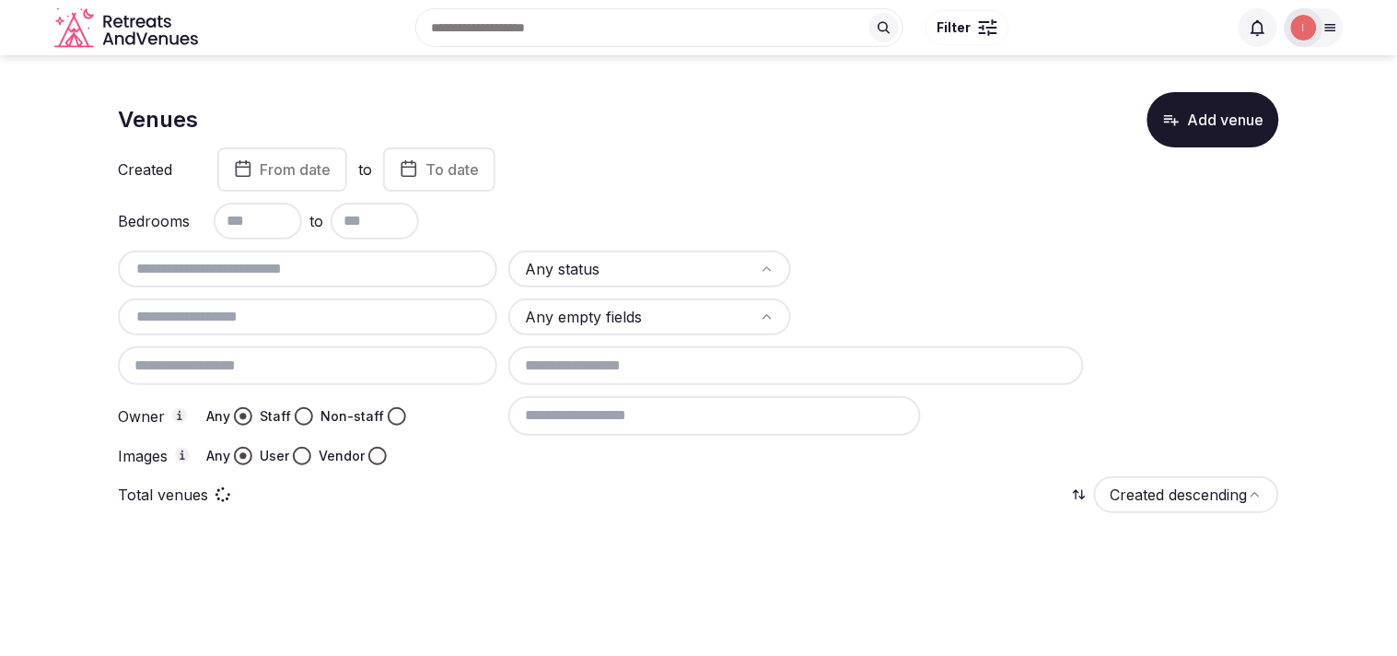
click at [290, 269] on input "text" at bounding box center [307, 269] width 365 height 22
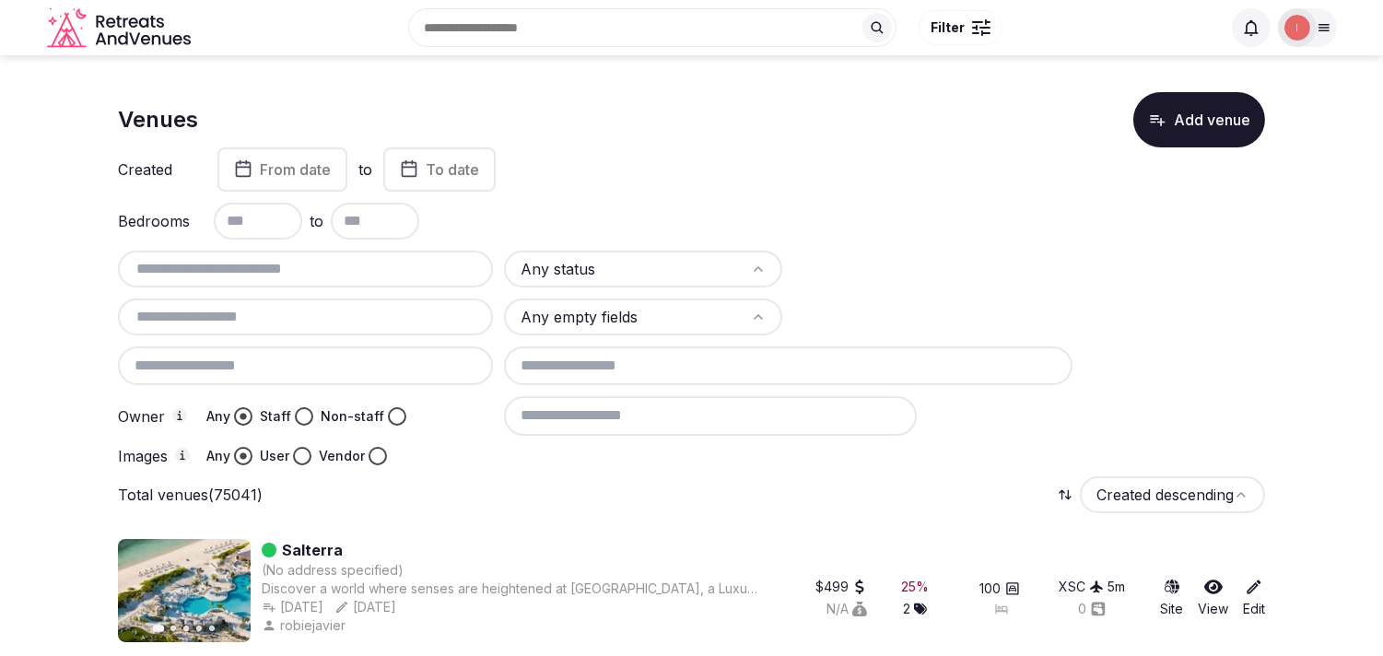
paste input "**********"
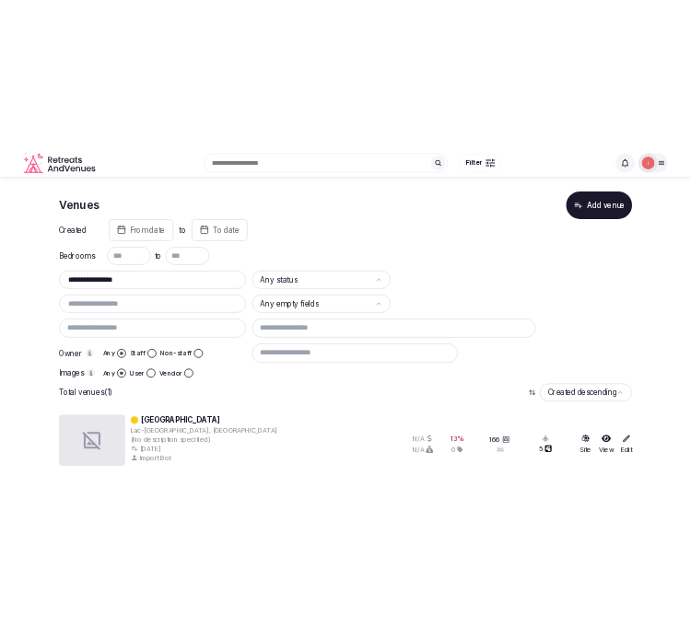
scroll to position [10, 0]
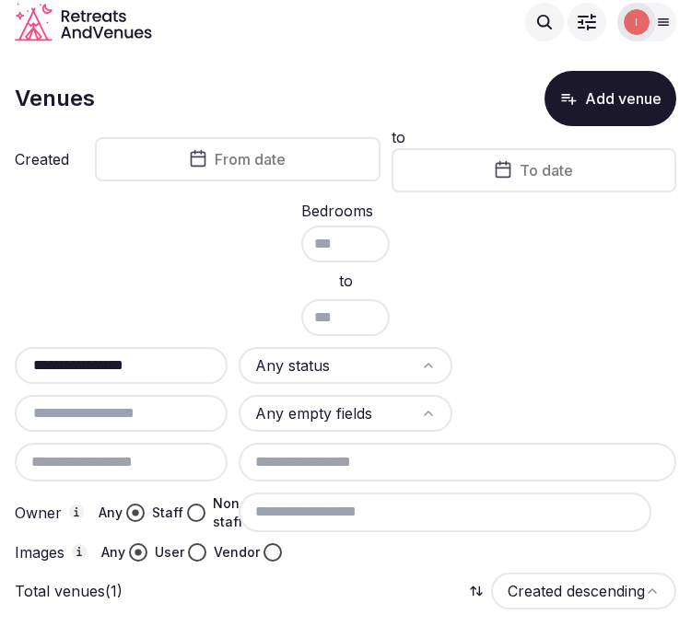
type input "**********"
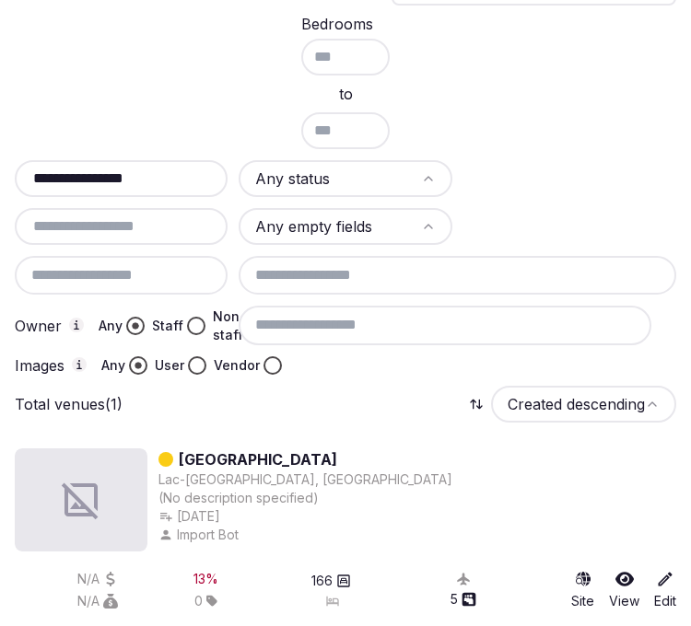
scroll to position [226, 0]
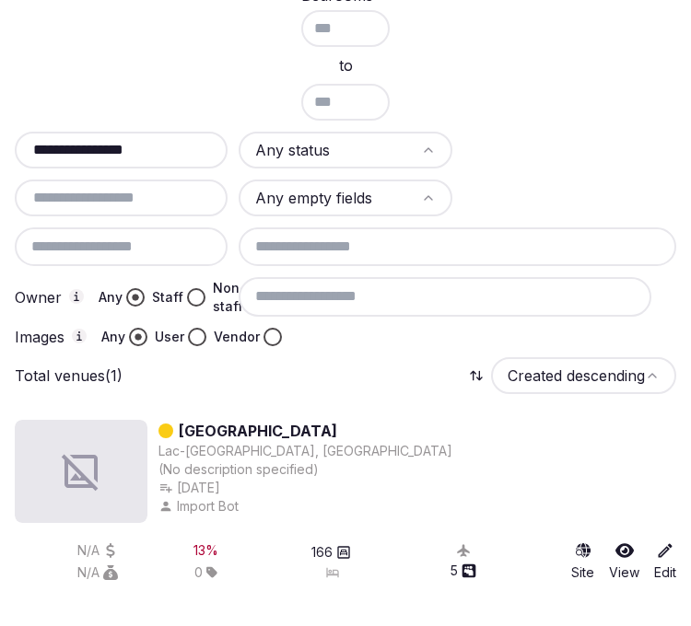
click at [204, 420] on link "[GEOGRAPHIC_DATA]" at bounding box center [258, 431] width 158 height 22
